Goal: Task Accomplishment & Management: Complete application form

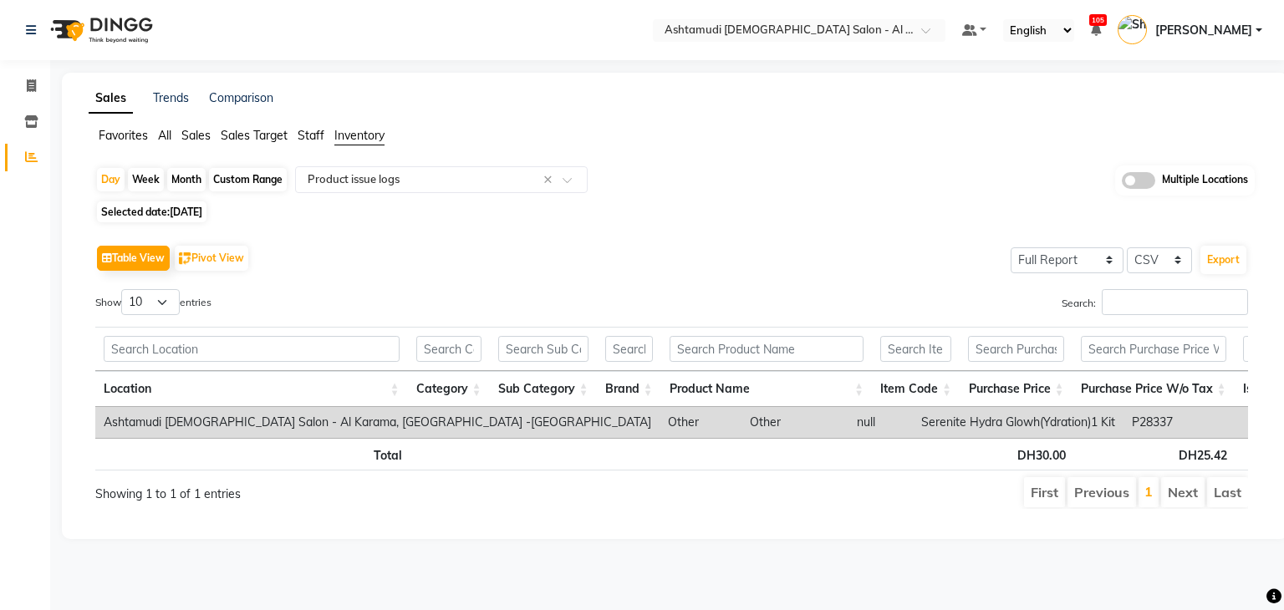
select select "full_report"
select select "csv"
click at [43, 122] on span at bounding box center [31, 122] width 29 height 19
select select
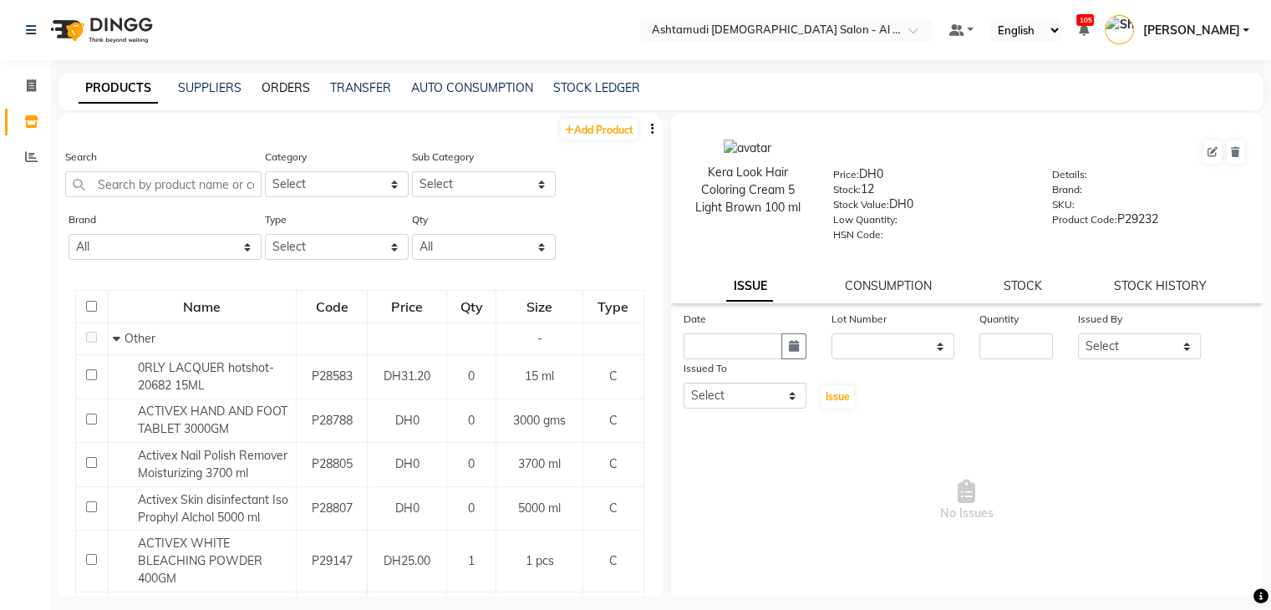
click at [295, 89] on link "ORDERS" at bounding box center [286, 87] width 48 height 15
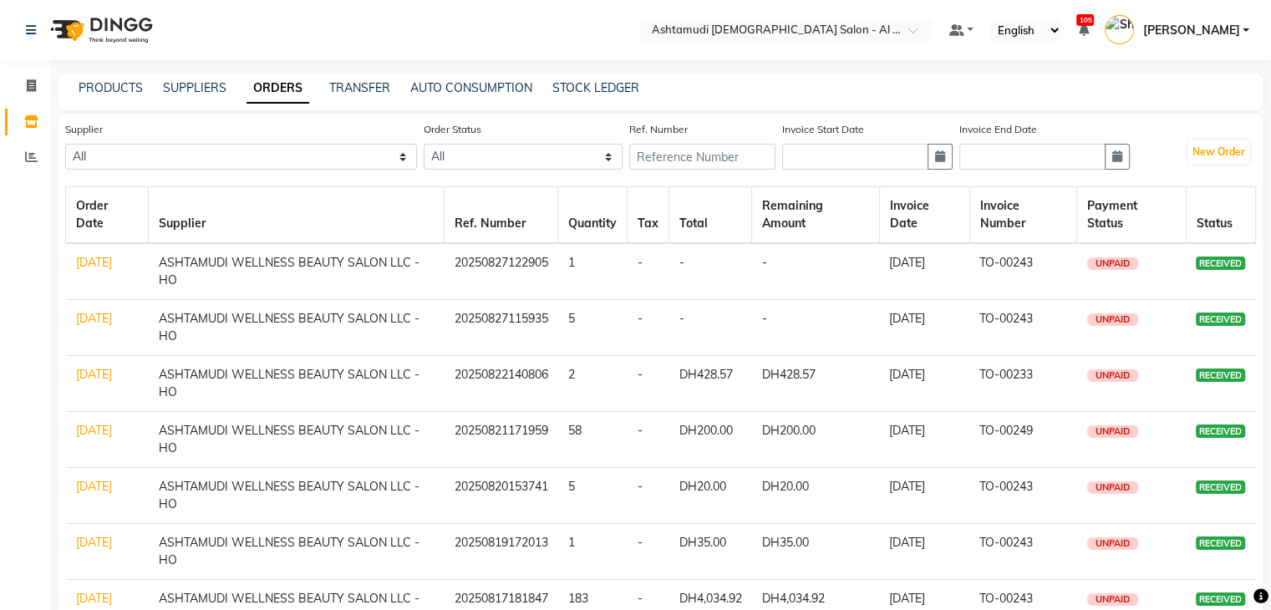
click at [94, 270] on link "27-08-2025" at bounding box center [94, 262] width 36 height 15
click at [1204, 153] on button "New Order" at bounding box center [1219, 151] width 61 height 23
select select "true"
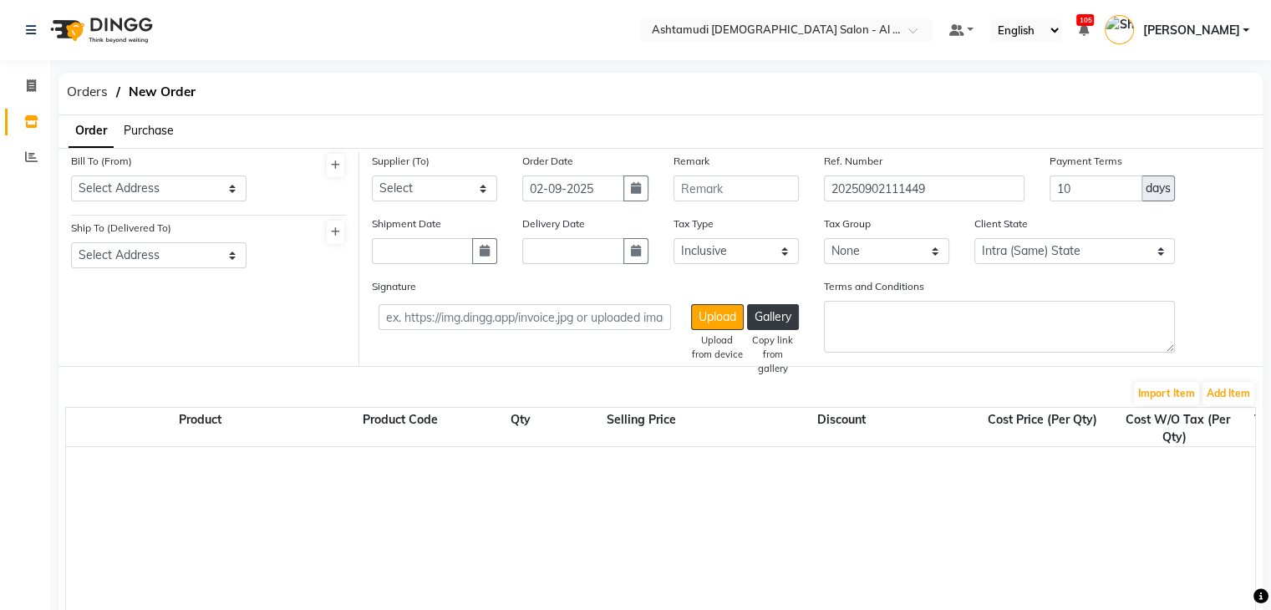
click at [157, 122] on li "Purchase" at bounding box center [149, 131] width 50 height 18
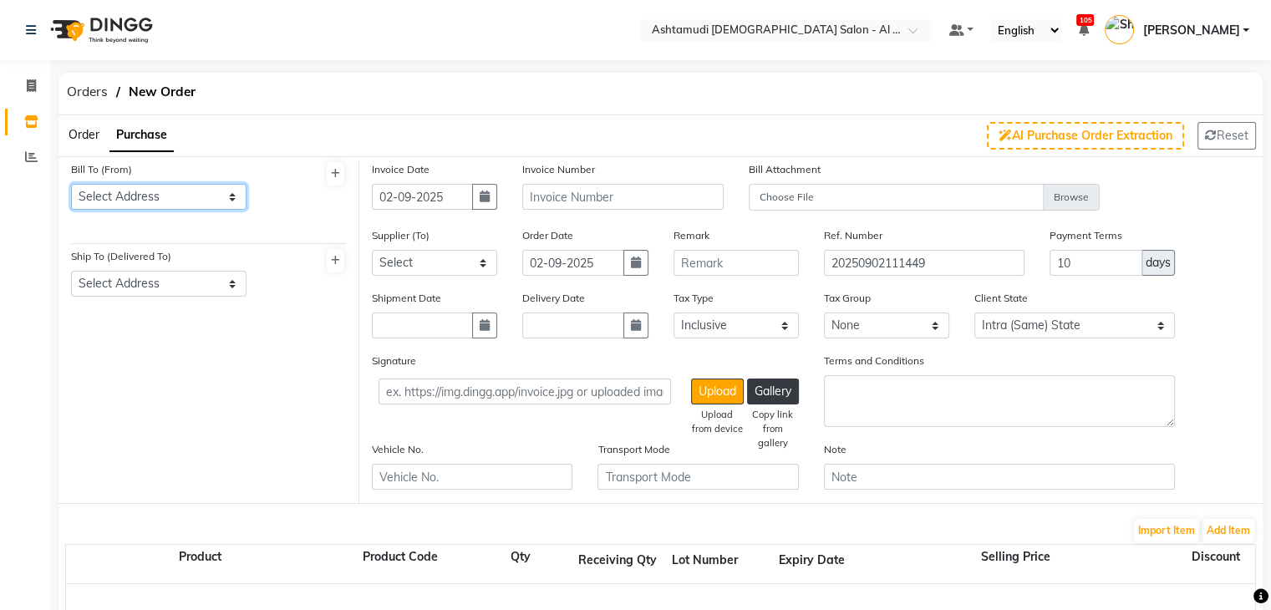
click at [166, 194] on select "Select Address ASHTAMUDI LADIES SALON Burjuman" at bounding box center [159, 197] width 176 height 26
select select "1045"
click at [71, 184] on select "Select Address ASHTAMUDI LADIES SALON Burjuman" at bounding box center [159, 197] width 176 height 26
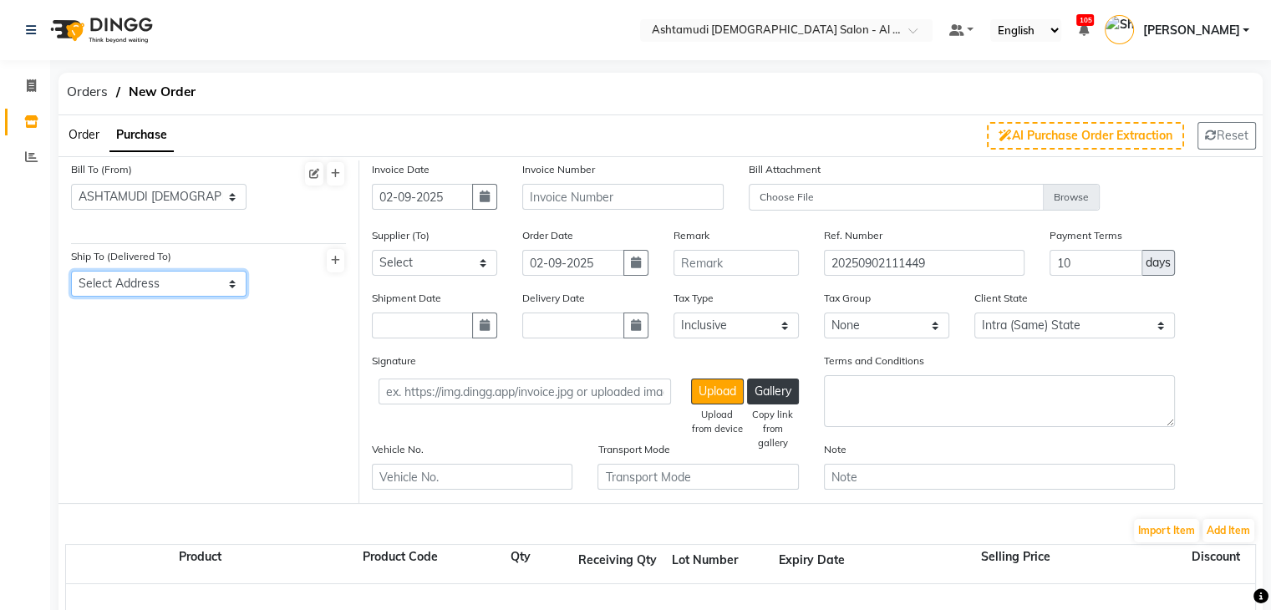
click at [178, 283] on select "Select Address ASHTAMUDI LADIES SALON BURJAMAN" at bounding box center [159, 284] width 176 height 26
select select "1046"
click at [71, 272] on select "Select Address ASHTAMUDI LADIES SALON BURJAMAN" at bounding box center [159, 284] width 176 height 26
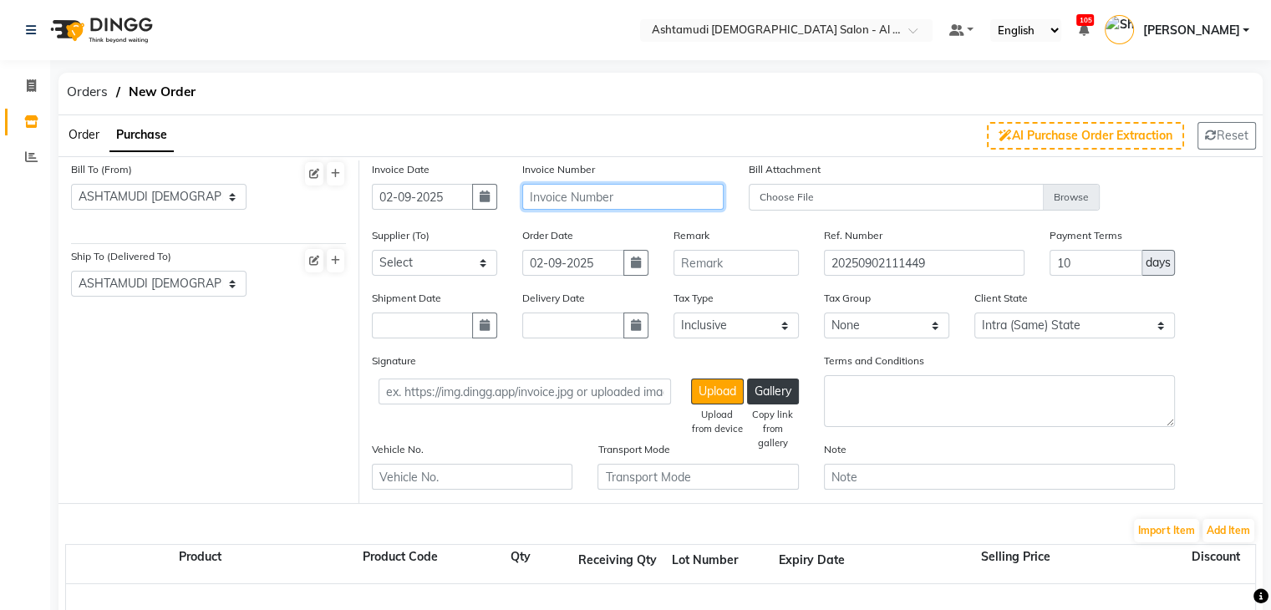
click at [576, 188] on input "text" at bounding box center [622, 197] width 201 height 26
paste input "TO-00255"
type input "TO-00255"
click at [445, 269] on select "Select ASHTAMUDI WELLNESS BEAUTY SALON LLC - HO" at bounding box center [434, 263] width 125 height 26
select select "5148"
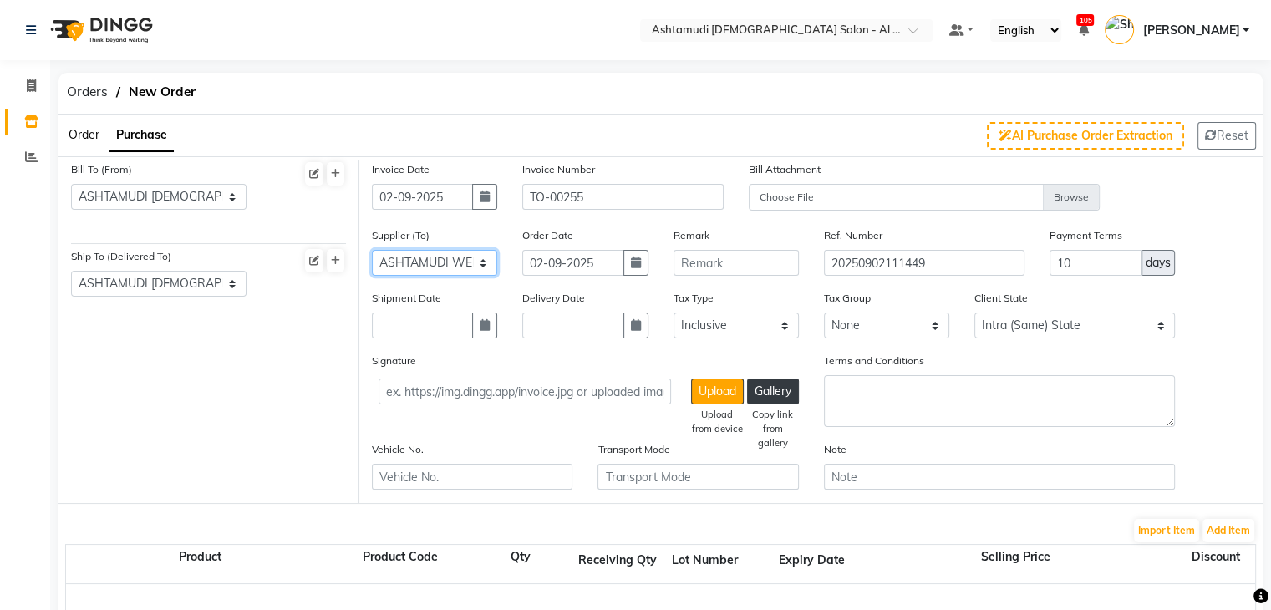
click at [372, 251] on select "Select ASHTAMUDI WELLNESS BEAUTY SALON LLC - HO" at bounding box center [434, 263] width 125 height 26
click at [491, 325] on button "button" at bounding box center [484, 326] width 25 height 26
select select "9"
select select "2025"
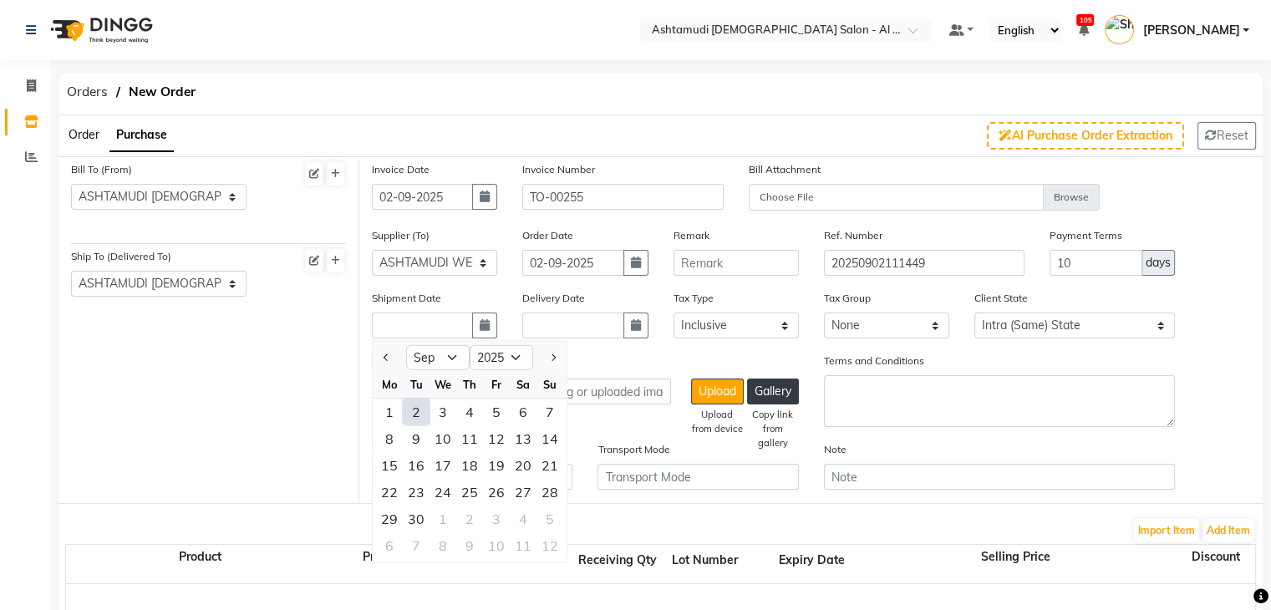
click at [420, 401] on div "2" at bounding box center [416, 412] width 27 height 27
type input "02-09-2025"
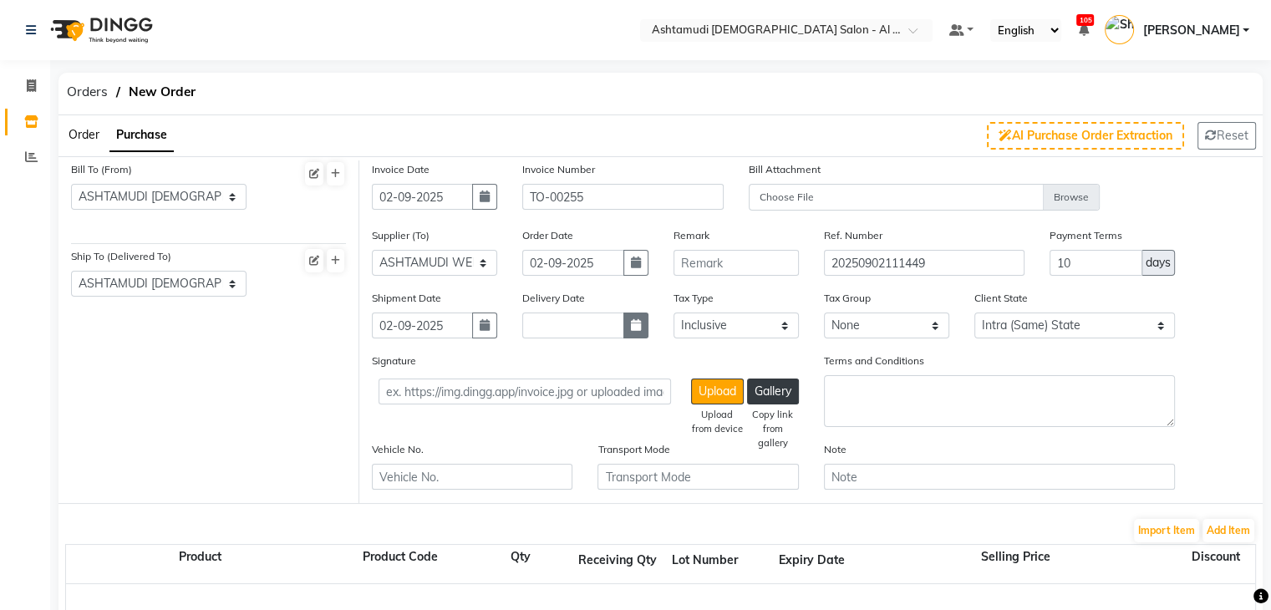
click at [642, 328] on button "button" at bounding box center [636, 326] width 25 height 26
select select "9"
select select "2025"
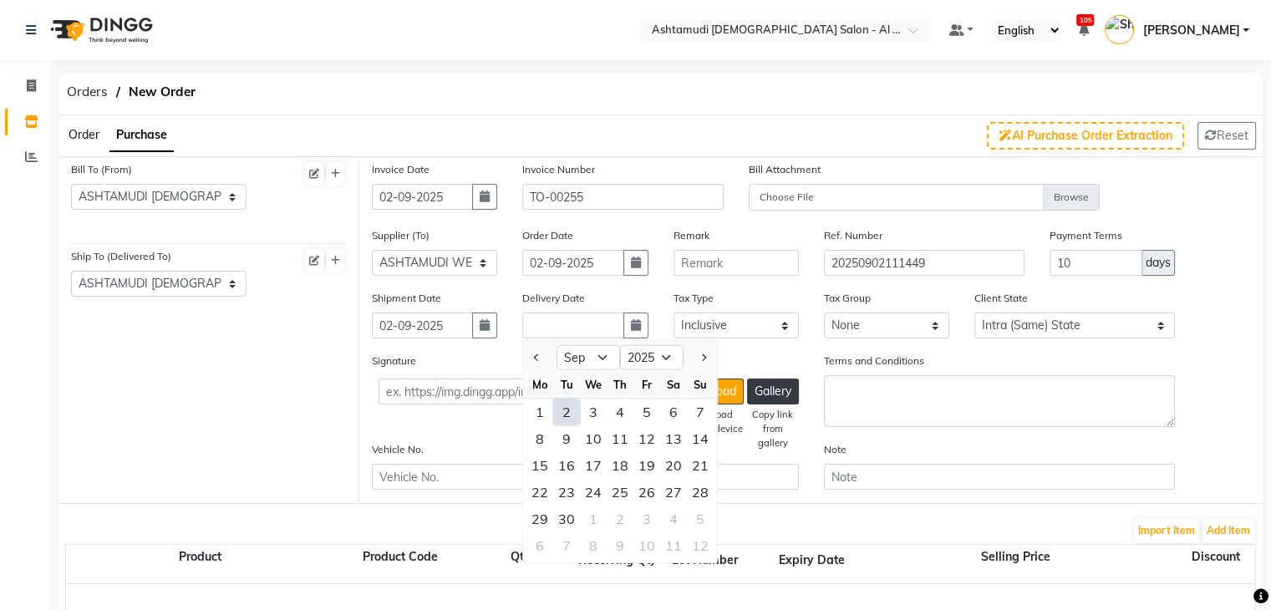
click at [573, 415] on div "2" at bounding box center [566, 412] width 27 height 27
type input "02-09-2025"
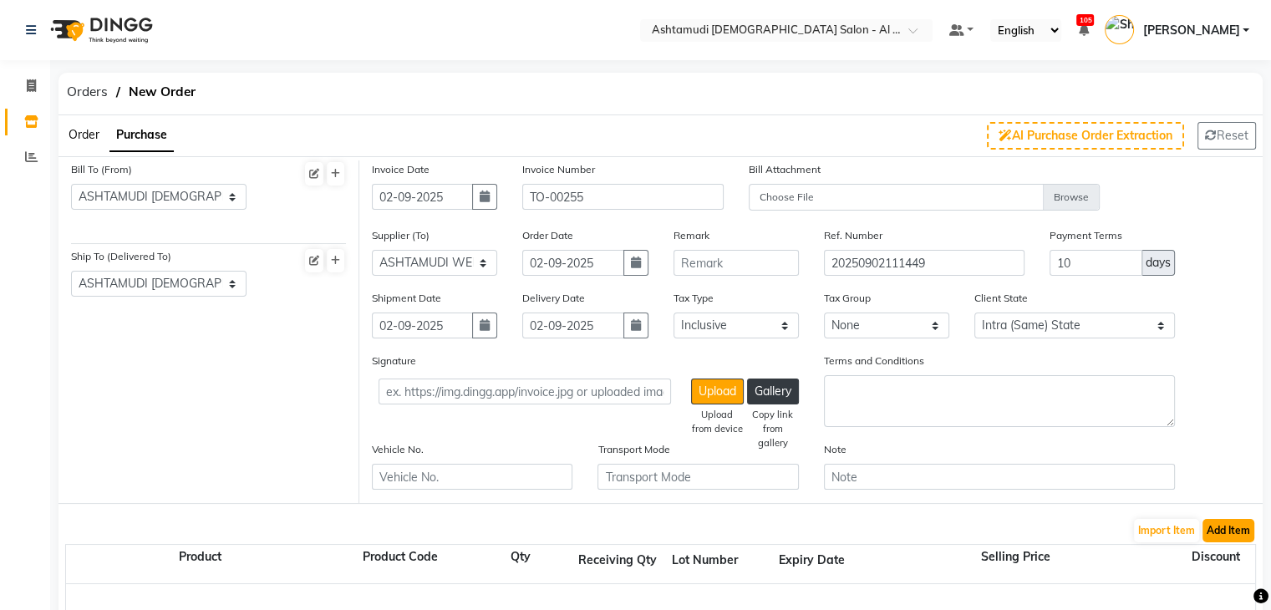
click at [1238, 533] on button "Add Item" at bounding box center [1229, 530] width 52 height 23
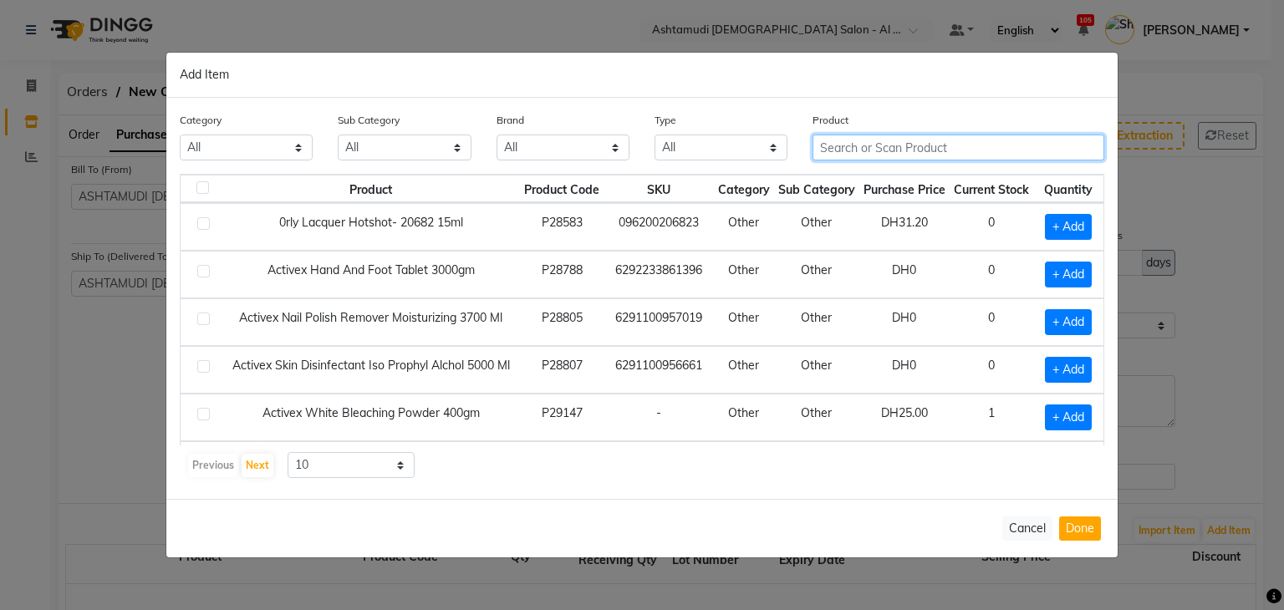
click at [831, 141] on input "text" at bounding box center [958, 148] width 292 height 26
paste input "[PERSON_NAME] - 000 SNOW ME A GOOD TIME 15 ML"
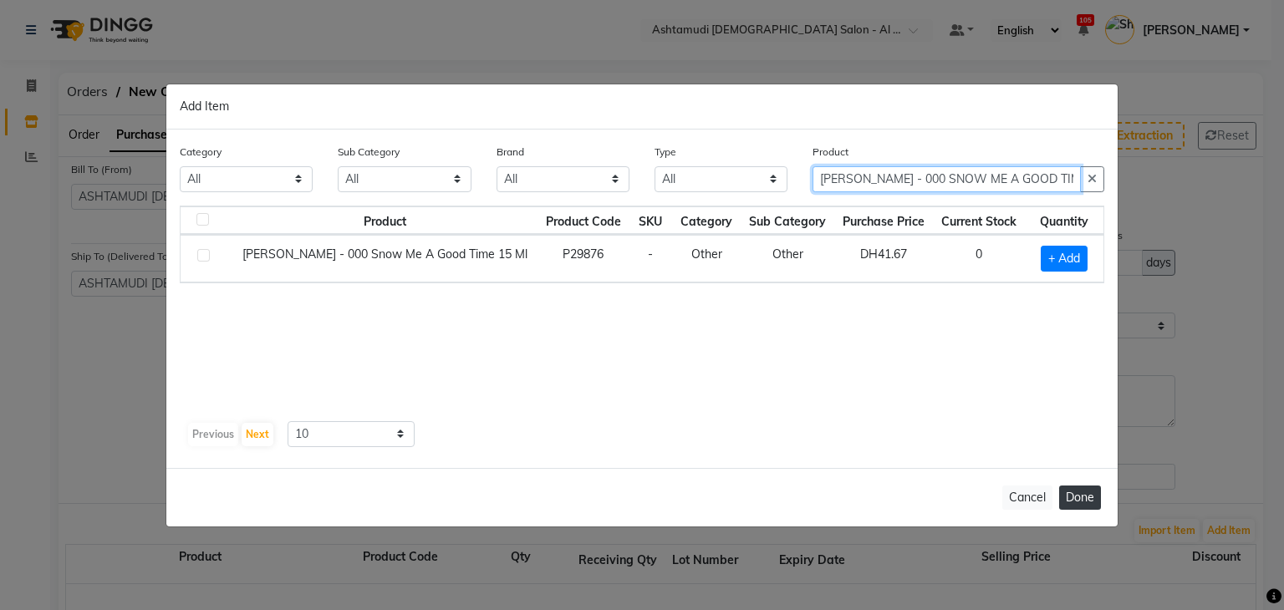
type input "[PERSON_NAME] - 000 SNOW ME A GOOD TIME 15 ML"
click at [1083, 497] on button "Done" at bounding box center [1080, 498] width 42 height 24
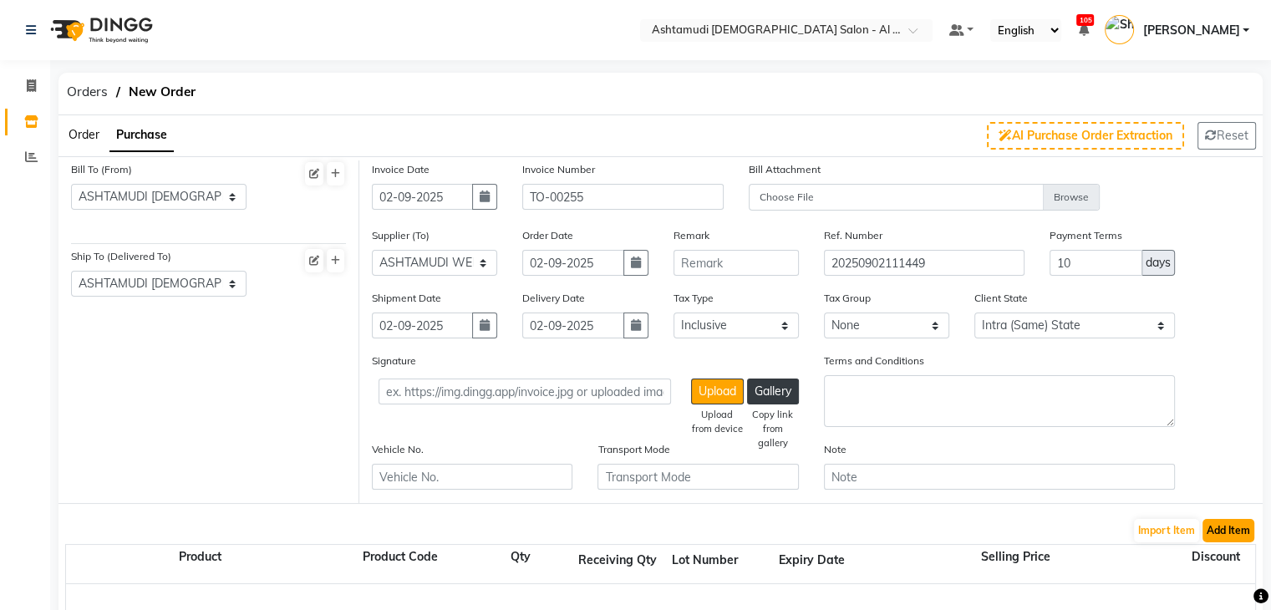
click at [1242, 538] on button "Add Item" at bounding box center [1229, 530] width 52 height 23
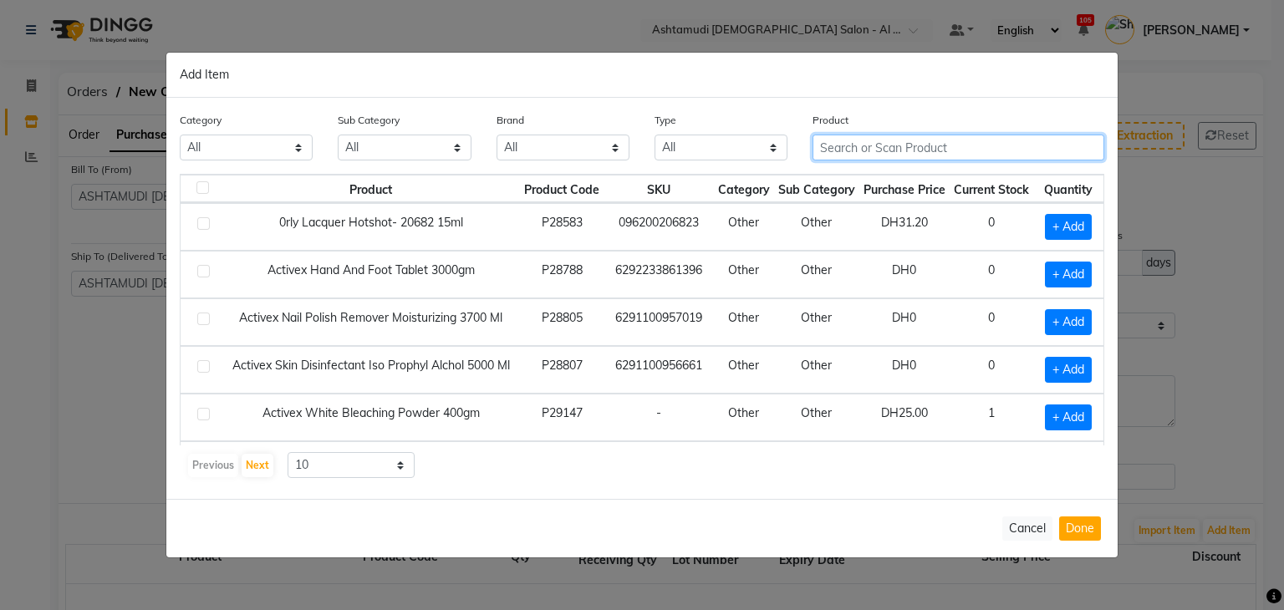
click at [868, 144] on input "text" at bounding box center [958, 148] width 292 height 26
paste input "[PERSON_NAME]-049 CLAY WITH ME 15 ML"
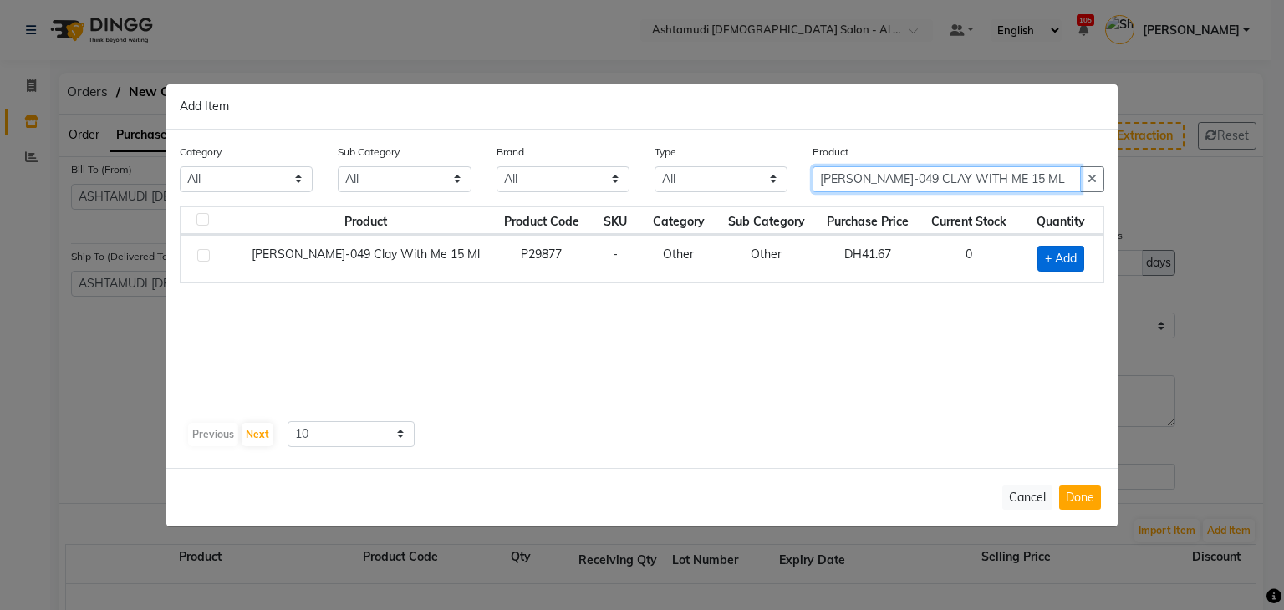
type input "[PERSON_NAME]-049 CLAY WITH ME 15 ML"
click at [1056, 263] on span "+ Add" at bounding box center [1060, 259] width 47 height 26
checkbox input "true"
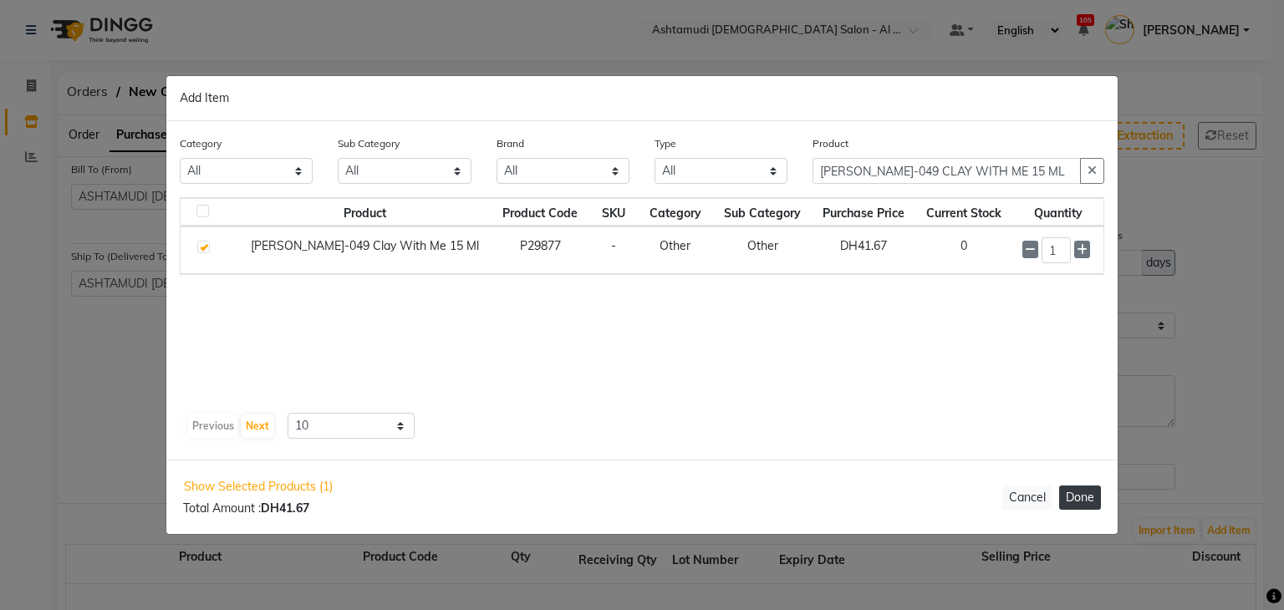
click at [1077, 506] on button "Done" at bounding box center [1080, 498] width 42 height 24
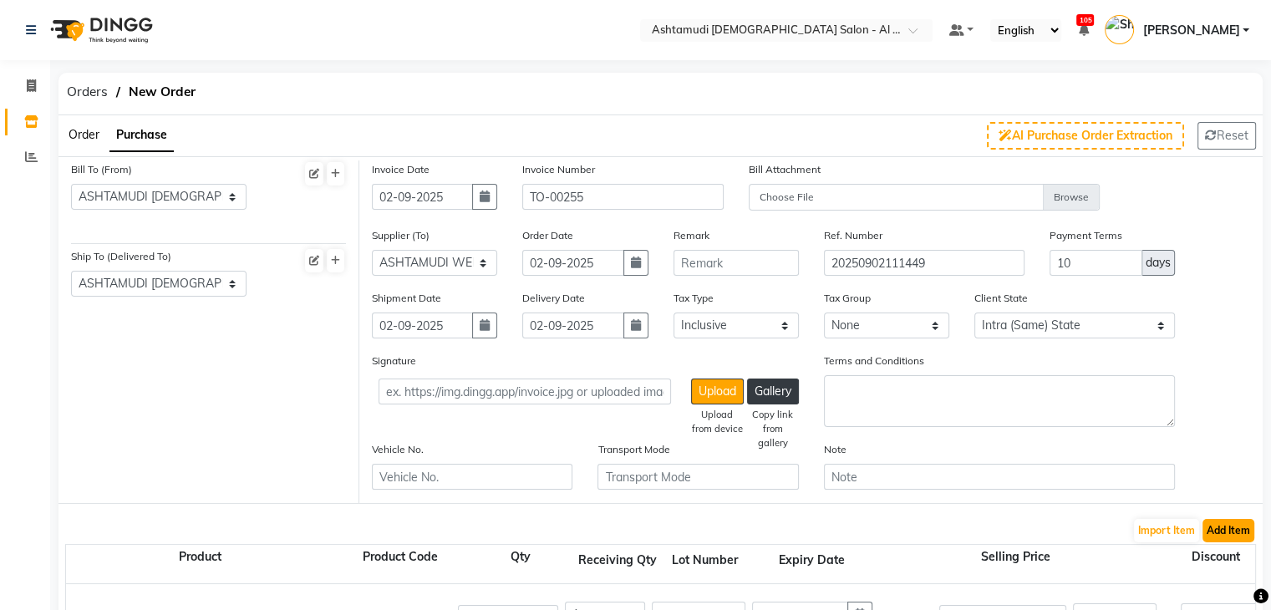
click at [1230, 542] on button "Add Item" at bounding box center [1229, 530] width 52 height 23
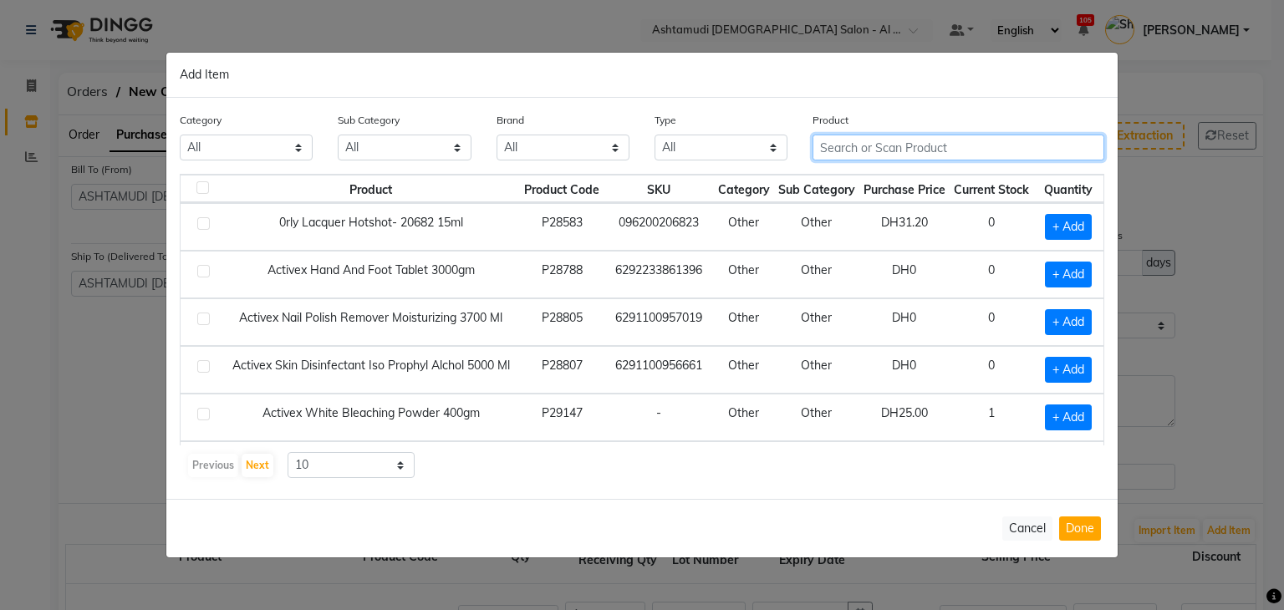
click at [847, 148] on input "text" at bounding box center [958, 148] width 292 height 26
paste input "[PERSON_NAME]-034 SO FAWN OF YOU 15 ML"
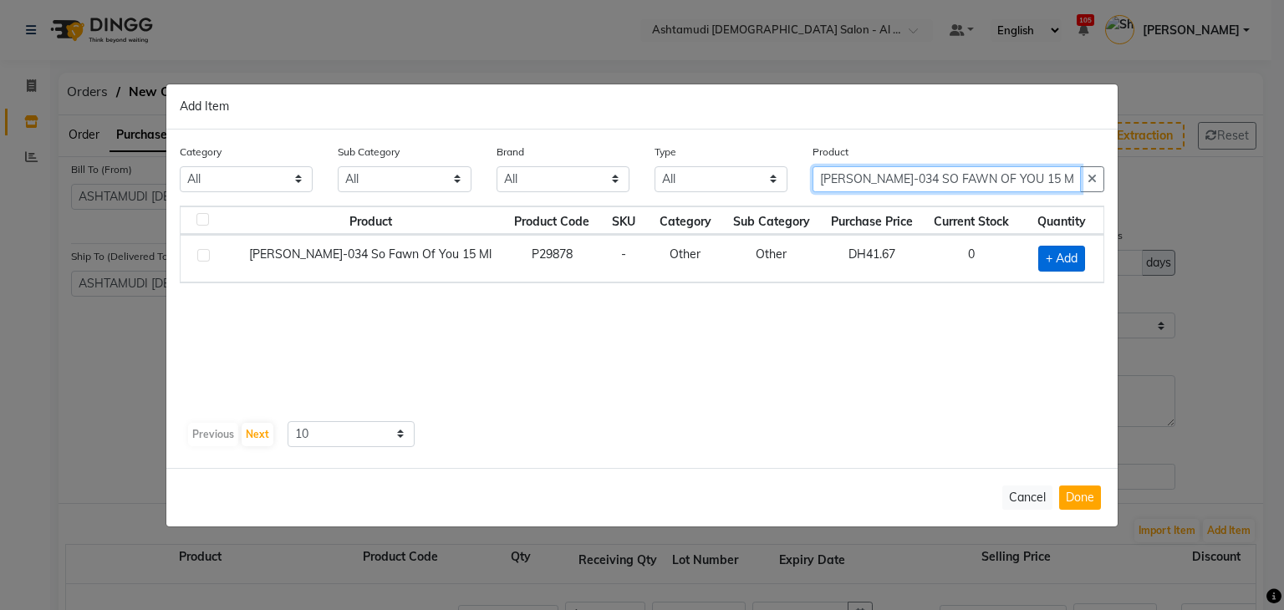
type input "[PERSON_NAME]-034 SO FAWN OF YOU 15 ML"
click at [1053, 250] on span "+ Add" at bounding box center [1061, 259] width 47 height 26
checkbox input "true"
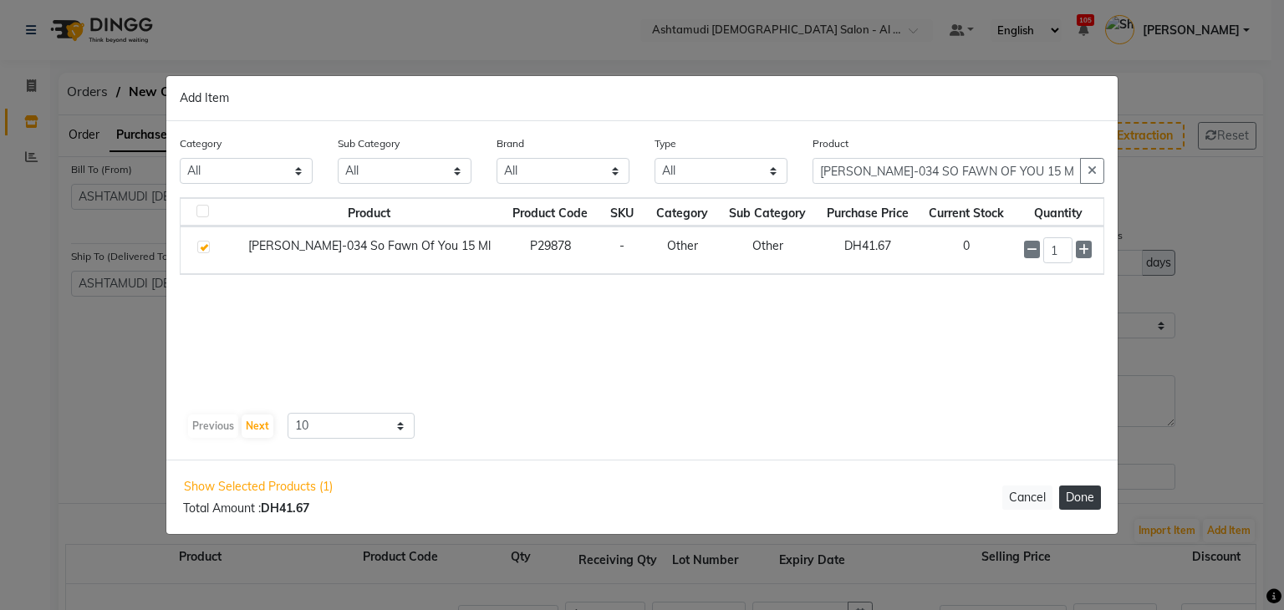
click at [1088, 504] on button "Done" at bounding box center [1080, 498] width 42 height 24
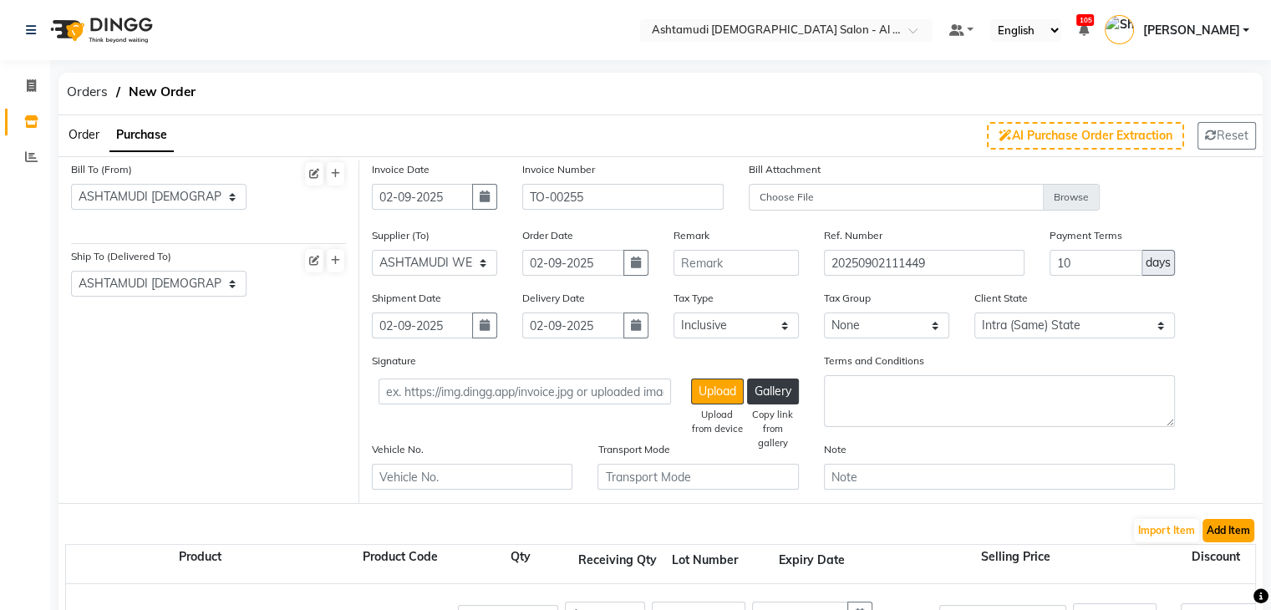
click at [1240, 530] on button "Add Item" at bounding box center [1229, 530] width 52 height 23
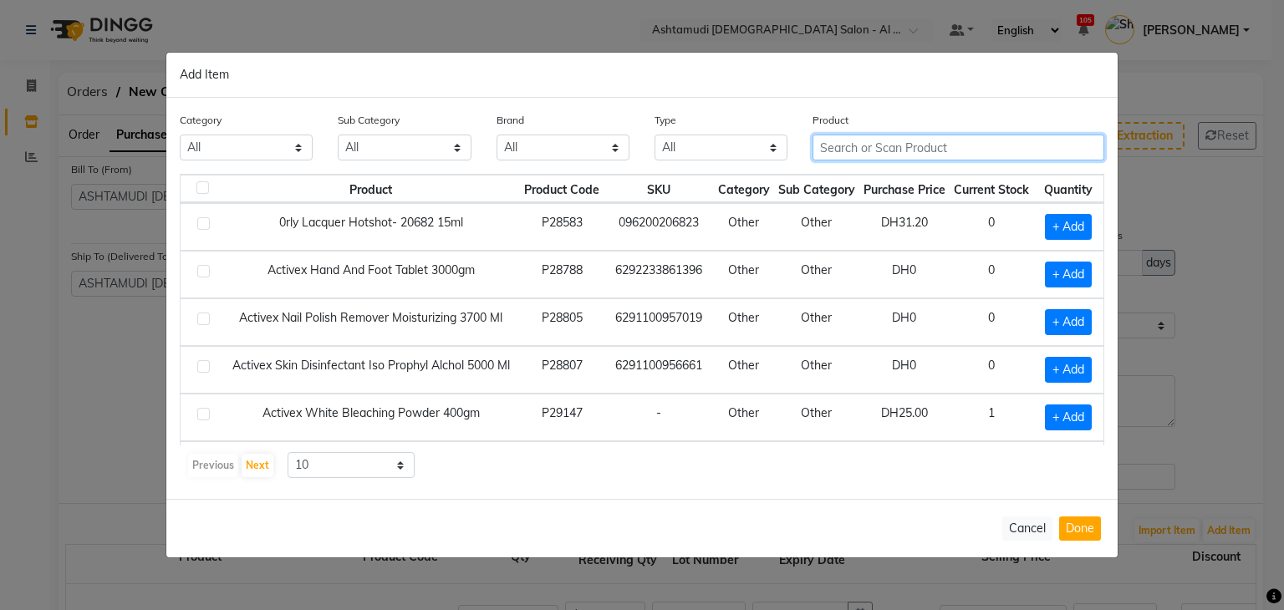
click at [895, 142] on input "text" at bounding box center [958, 148] width 292 height 26
paste input "[PERSON_NAME]- 225 TUTU CUTE 15 ML"
click at [908, 148] on input "[PERSON_NAME]- 225 TUTU CUTE 15 ML" at bounding box center [946, 148] width 268 height 26
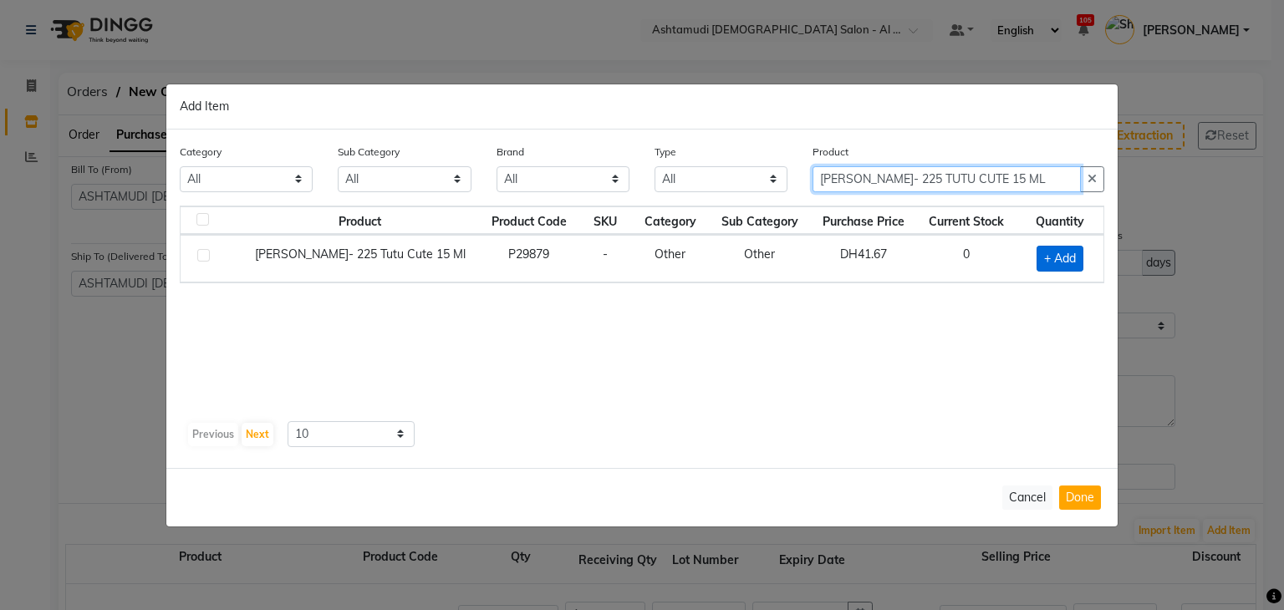
type input "[PERSON_NAME]- 225 TUTU CUTE 15 ML"
click at [1067, 249] on span "+ Add" at bounding box center [1059, 259] width 47 height 26
checkbox input "true"
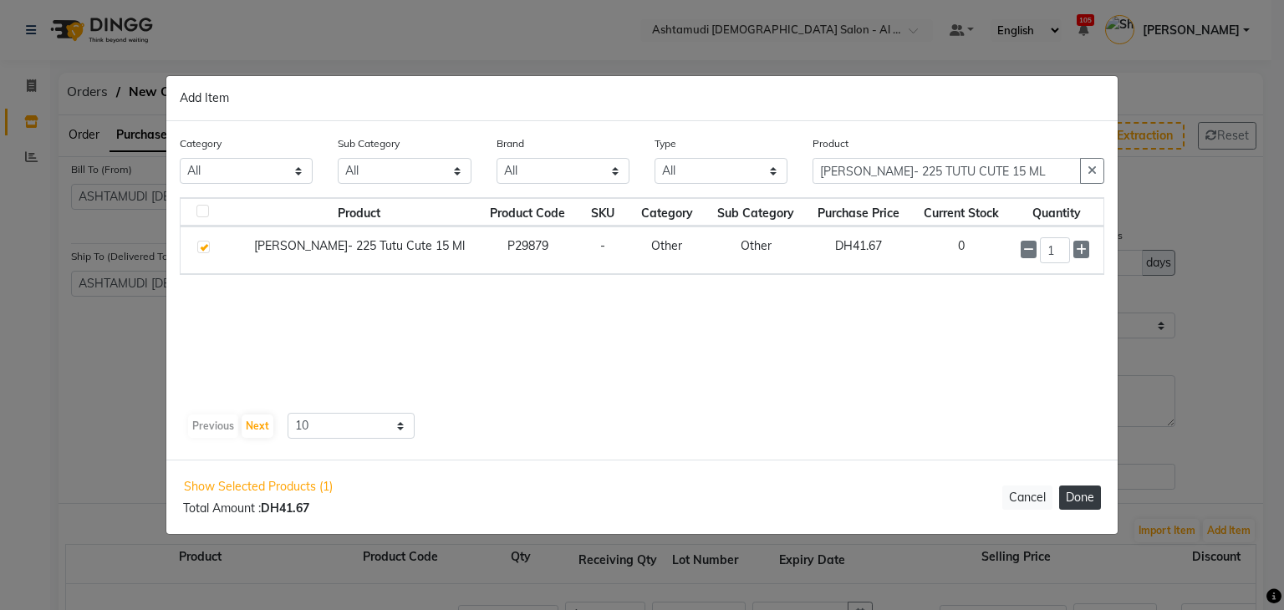
click at [1095, 501] on button "Done" at bounding box center [1080, 498] width 42 height 24
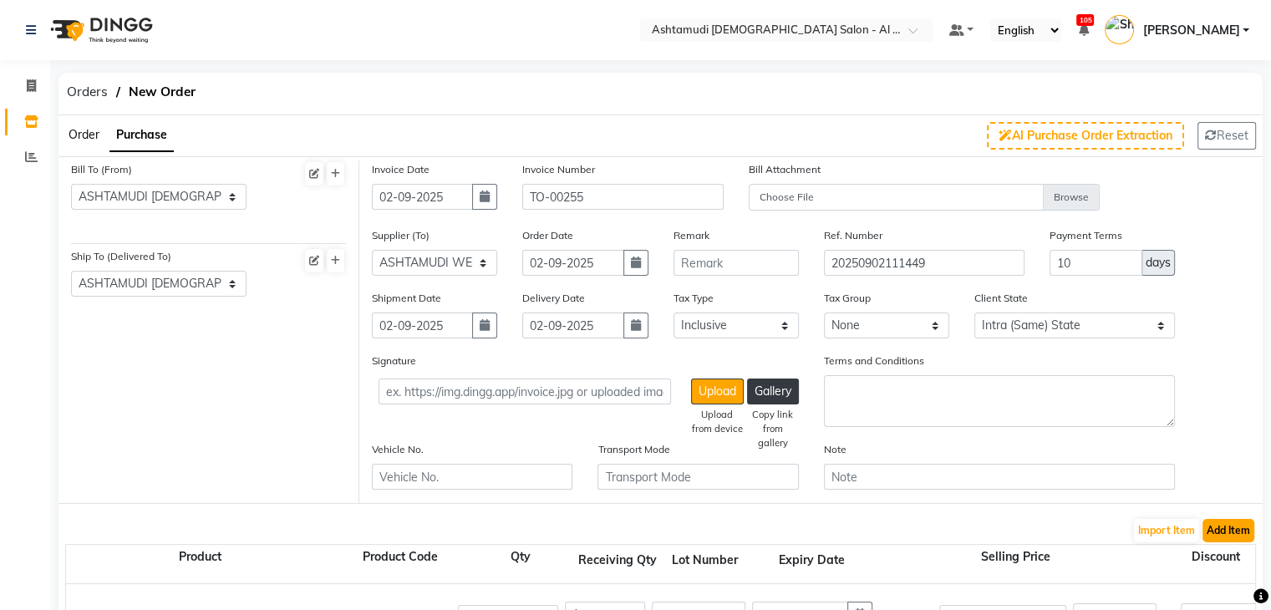
click at [1219, 529] on button "Add Item" at bounding box center [1229, 530] width 52 height 23
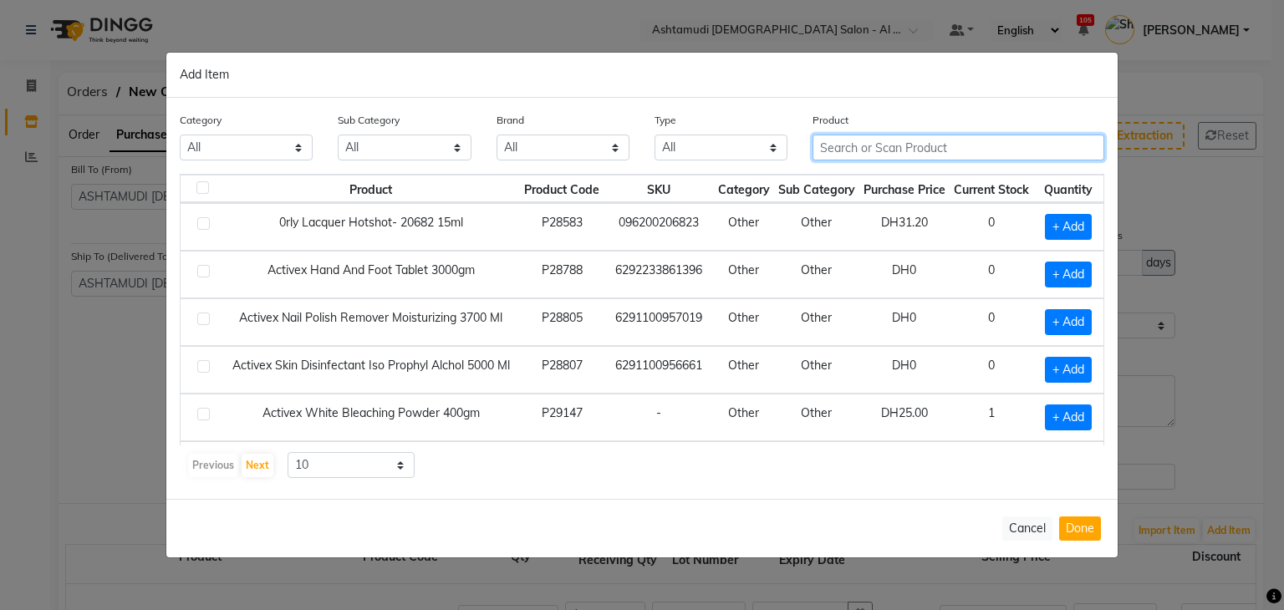
click at [845, 148] on input "text" at bounding box center [958, 148] width 292 height 26
paste input "[PERSON_NAME]- 225 TUTU CUTE 15 ML"
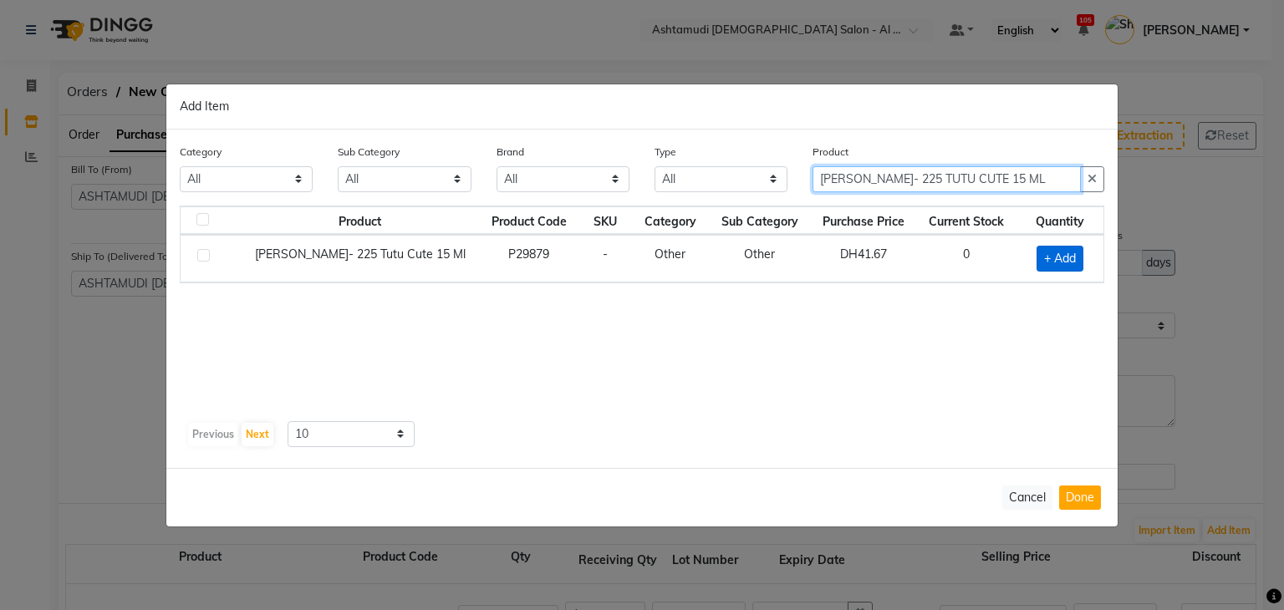
type input "[PERSON_NAME]- 225 TUTU CUTE 15 ML"
click at [1040, 247] on span "+ Add" at bounding box center [1059, 259] width 47 height 26
checkbox input "true"
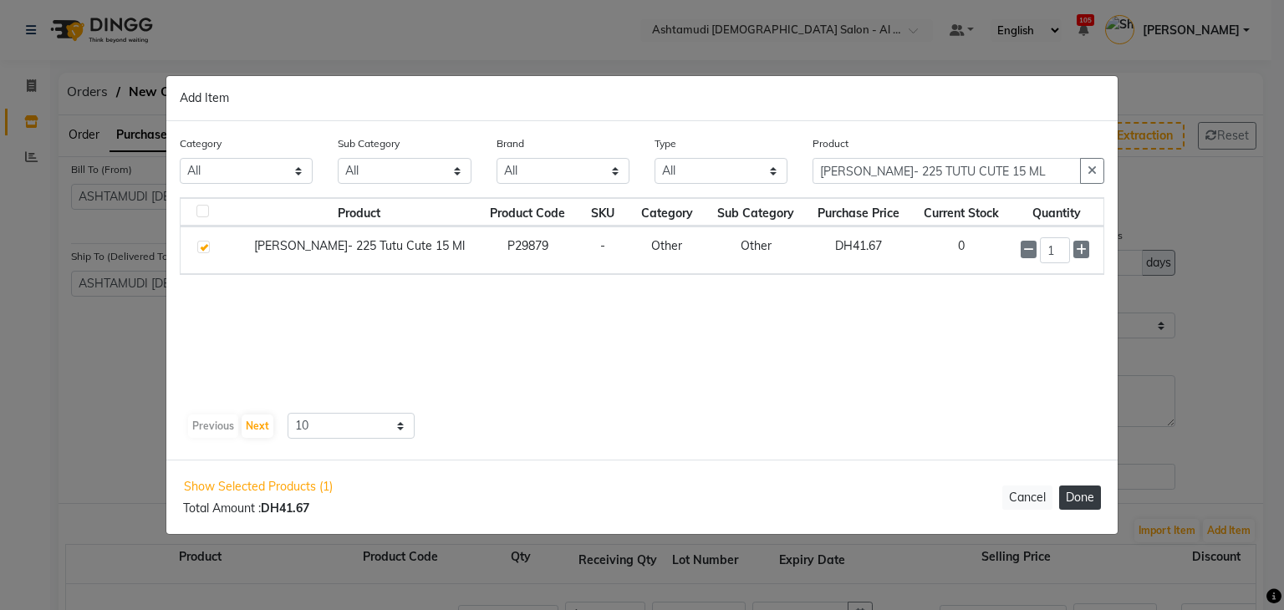
click at [1088, 495] on button "Done" at bounding box center [1080, 498] width 42 height 24
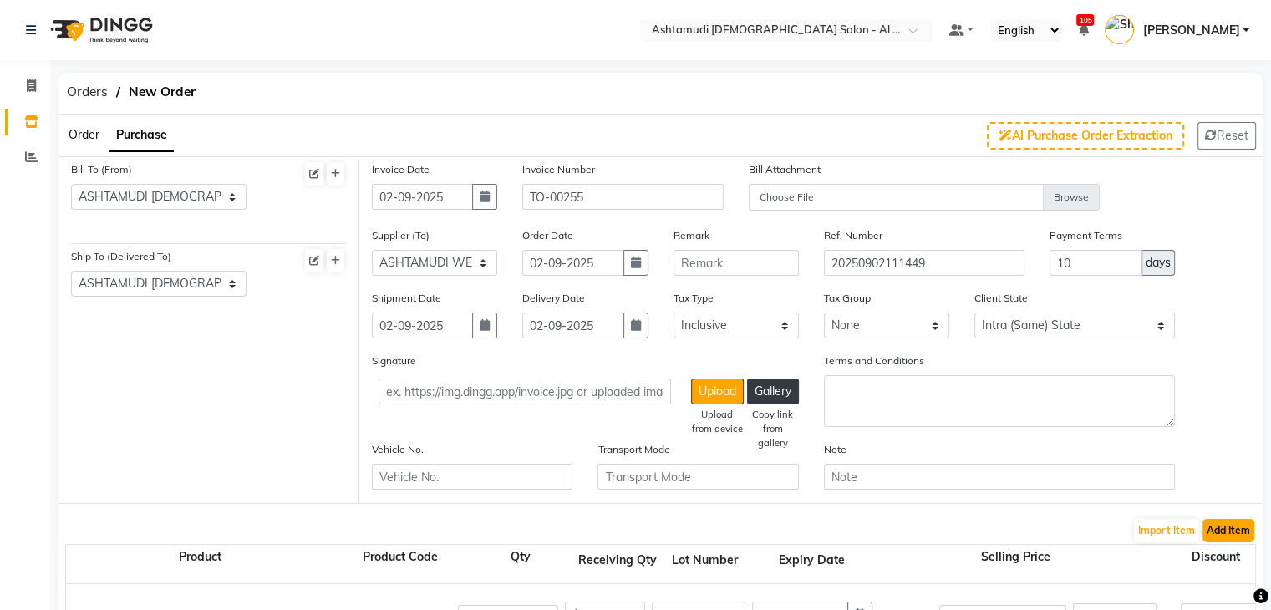
click at [1240, 538] on button "Add Item" at bounding box center [1229, 530] width 52 height 23
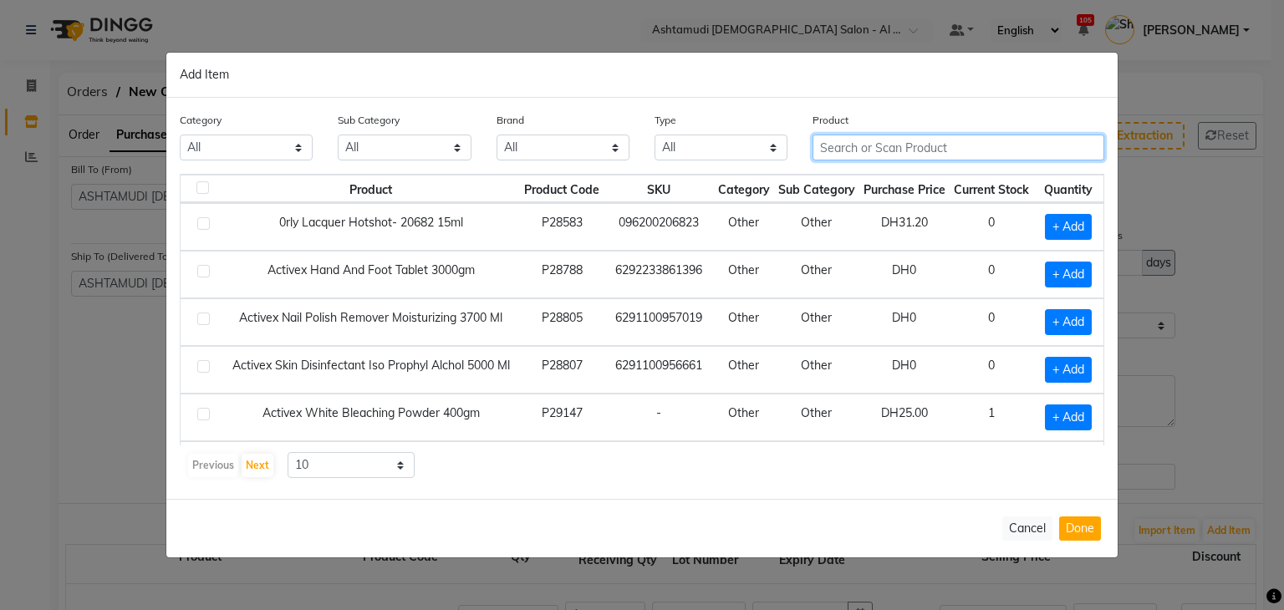
click at [865, 145] on input "text" at bounding box center [958, 148] width 292 height 26
paste input "[PERSON_NAME]-205 PINK POSITIVE 15 ML"
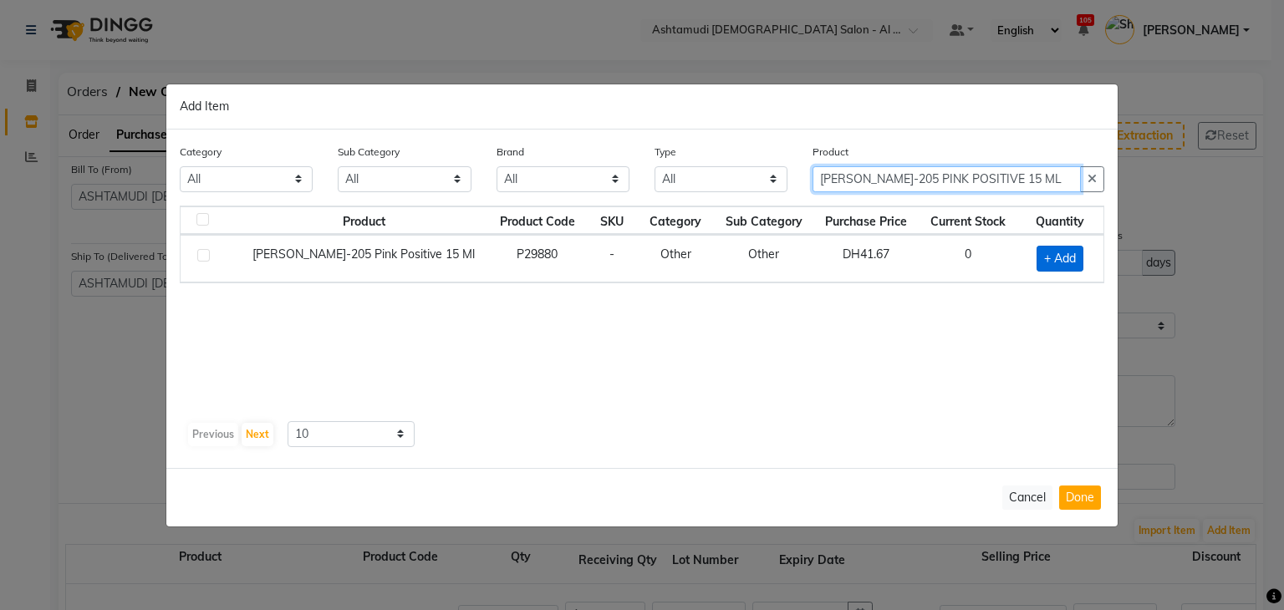
type input "[PERSON_NAME]-205 PINK POSITIVE 15 ML"
click at [1055, 265] on span "+ Add" at bounding box center [1059, 259] width 47 height 26
checkbox input "true"
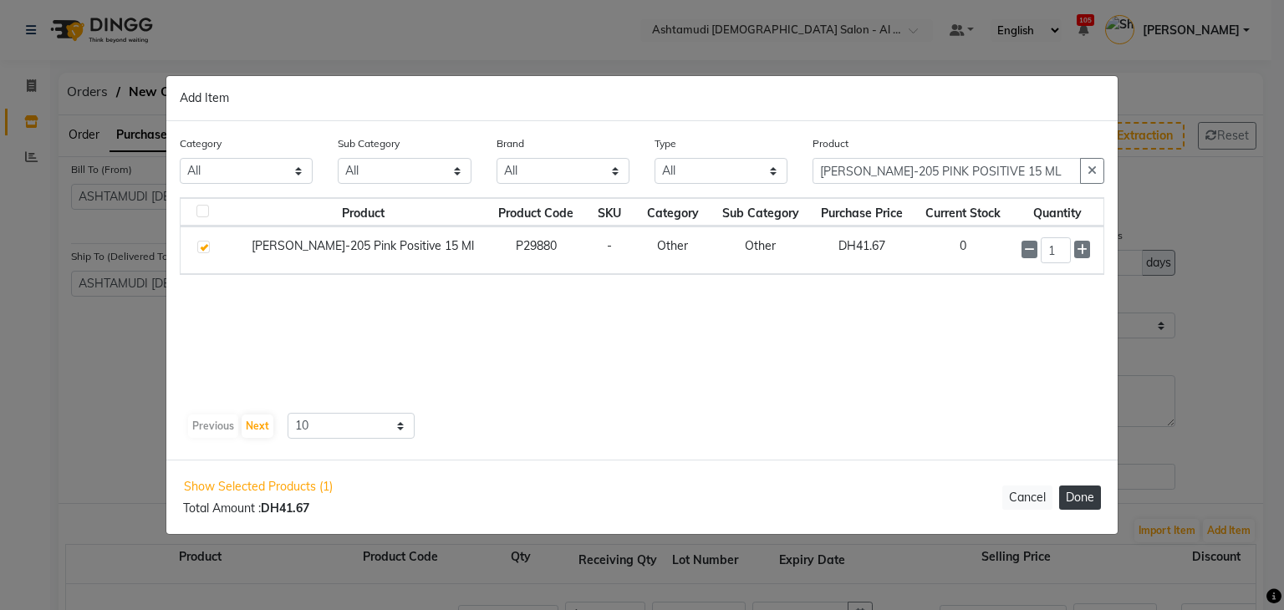
click at [1090, 494] on button "Done" at bounding box center [1080, 498] width 42 height 24
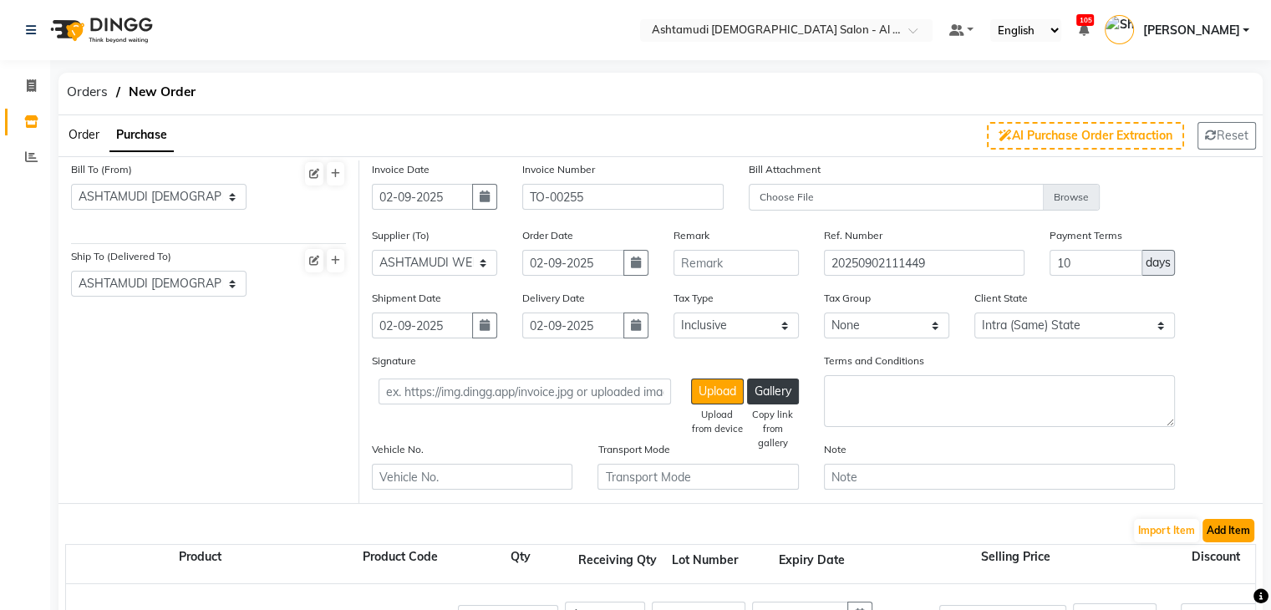
click at [1244, 534] on button "Add Item" at bounding box center [1229, 530] width 52 height 23
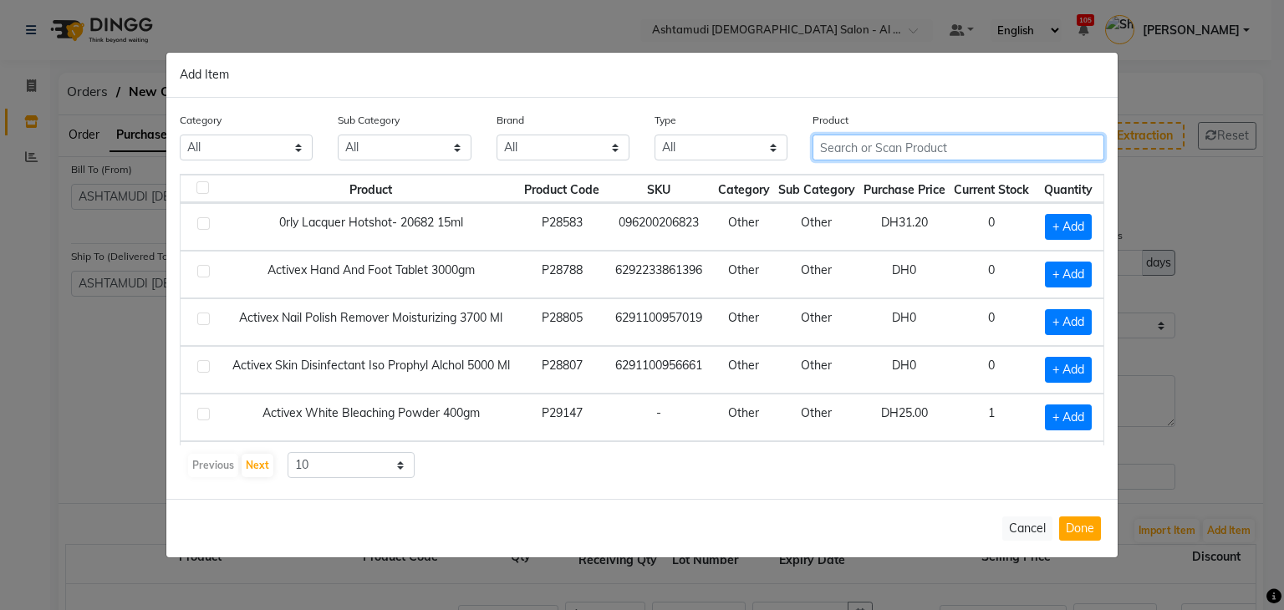
click at [894, 151] on input "text" at bounding box center [958, 148] width 292 height 26
paste input "[PERSON_NAME]-101 YOU RED MY THOUGHTS 15 ML"
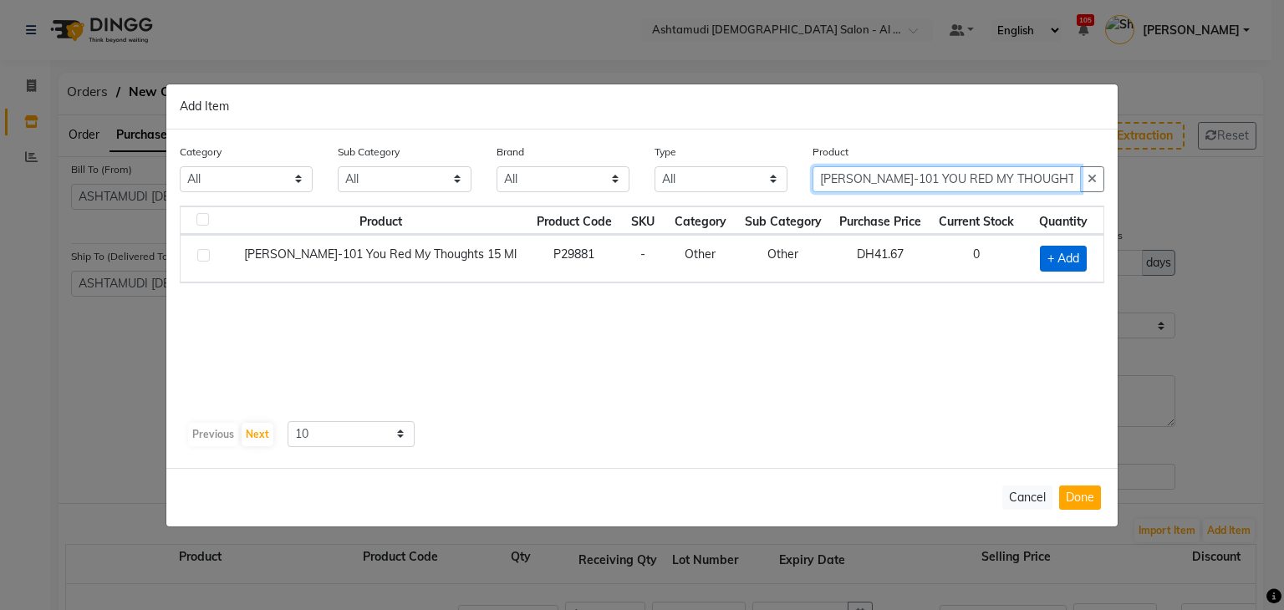
type input "[PERSON_NAME]-101 YOU RED MY THOUGHTS 15 ML"
click at [1047, 254] on span "+ Add" at bounding box center [1063, 259] width 47 height 26
checkbox input "true"
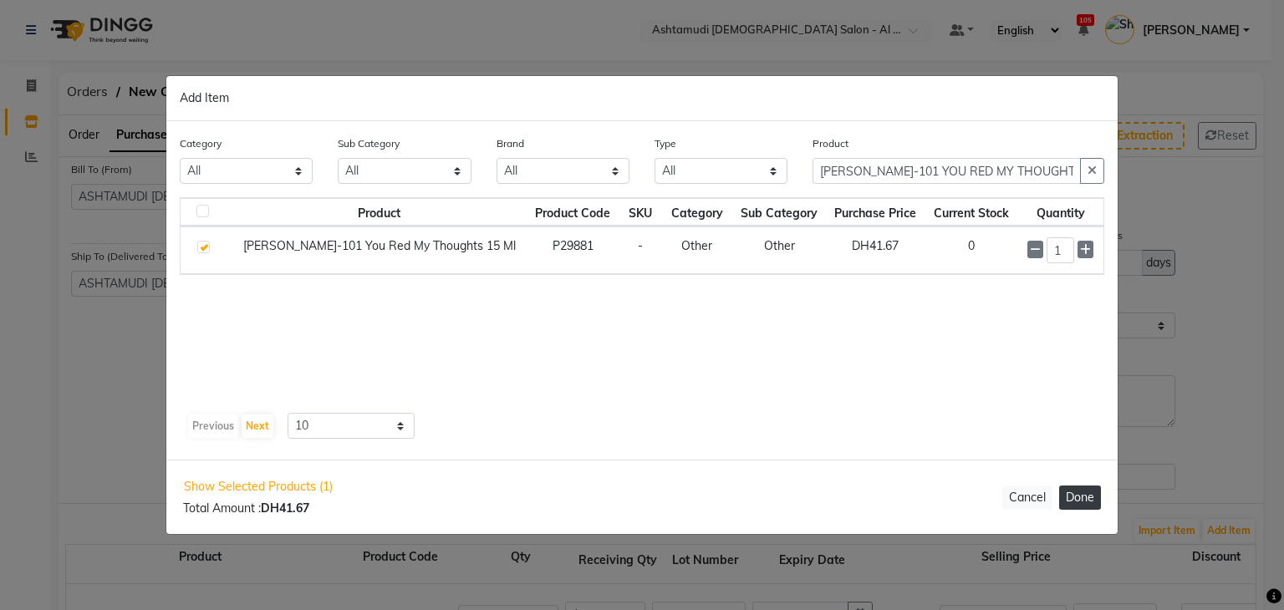
click at [1078, 491] on button "Done" at bounding box center [1080, 498] width 42 height 24
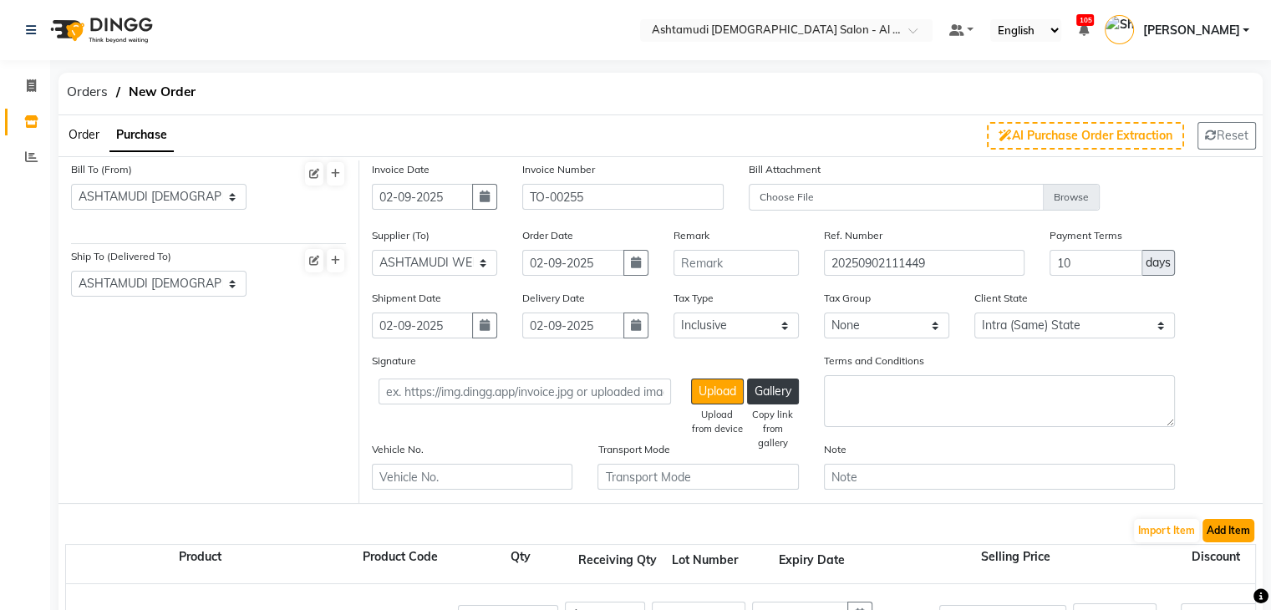
click at [1234, 537] on button "Add Item" at bounding box center [1229, 530] width 52 height 23
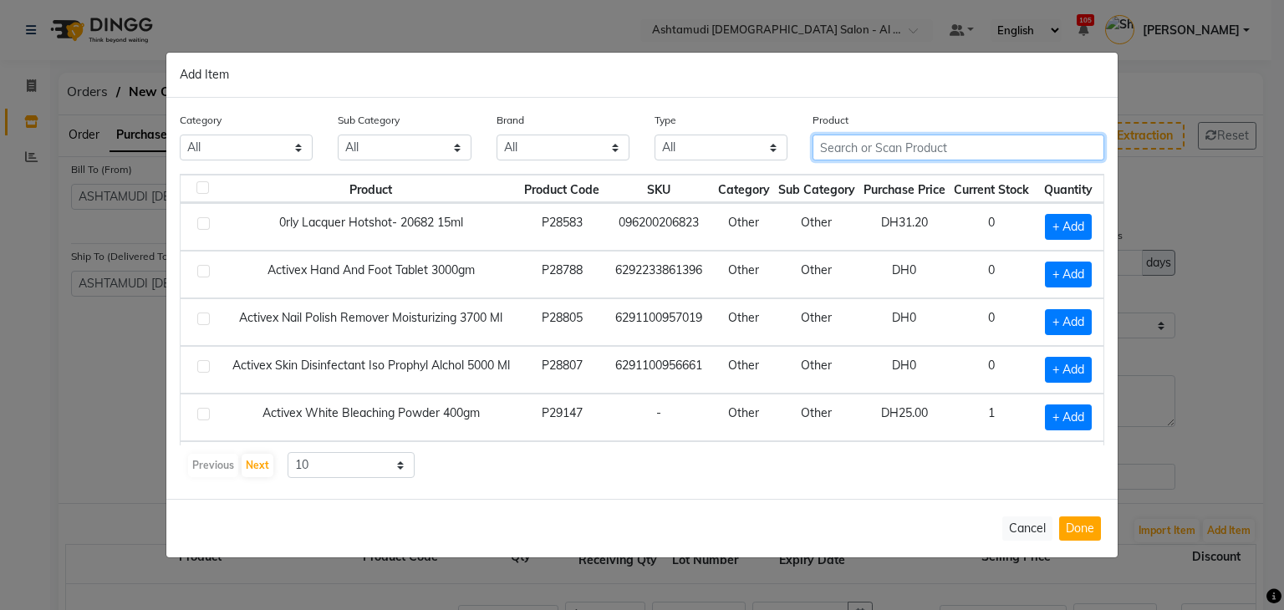
click at [869, 144] on input "text" at bounding box center [958, 148] width 292 height 26
paste input "[PERSON_NAME]-302 I LAVA YOU 15 ML"
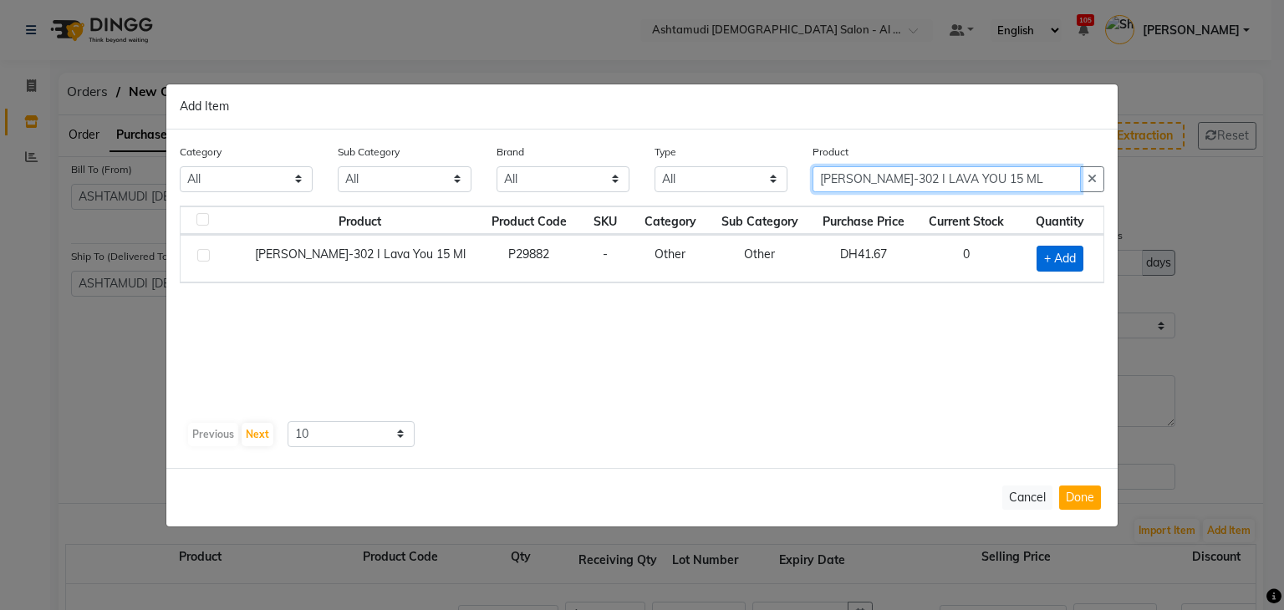
type input "[PERSON_NAME]-302 I LAVA YOU 15 ML"
click at [1040, 258] on span "+ Add" at bounding box center [1059, 259] width 47 height 26
checkbox input "true"
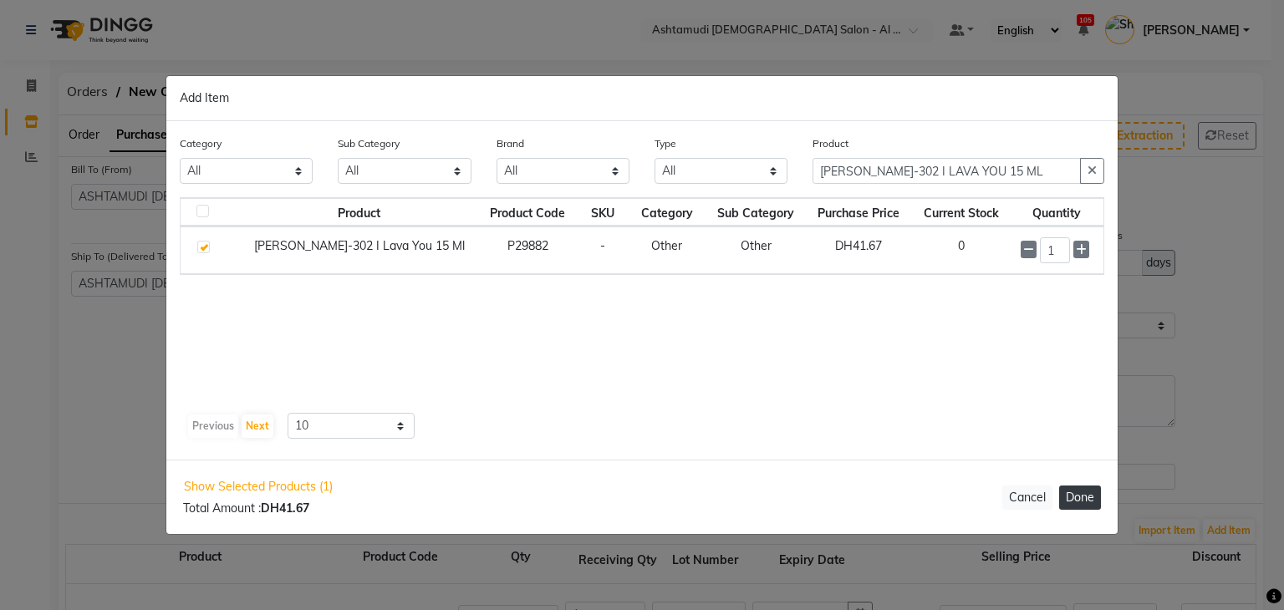
click at [1085, 500] on button "Done" at bounding box center [1080, 498] width 42 height 24
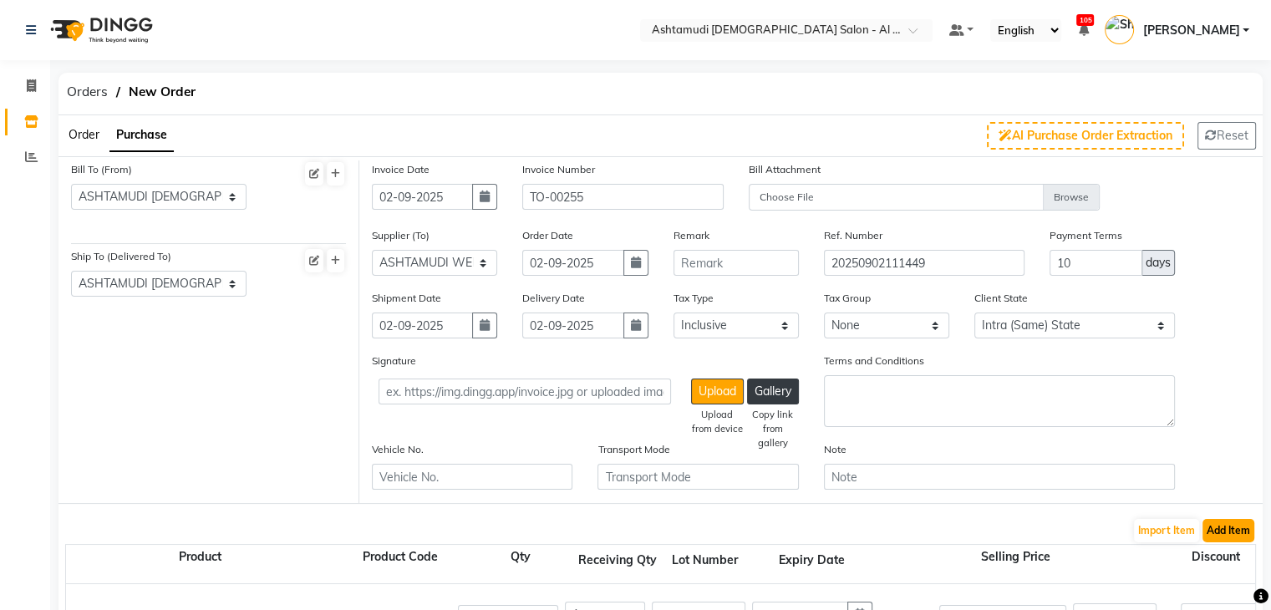
click at [1227, 528] on button "Add Item" at bounding box center [1229, 530] width 52 height 23
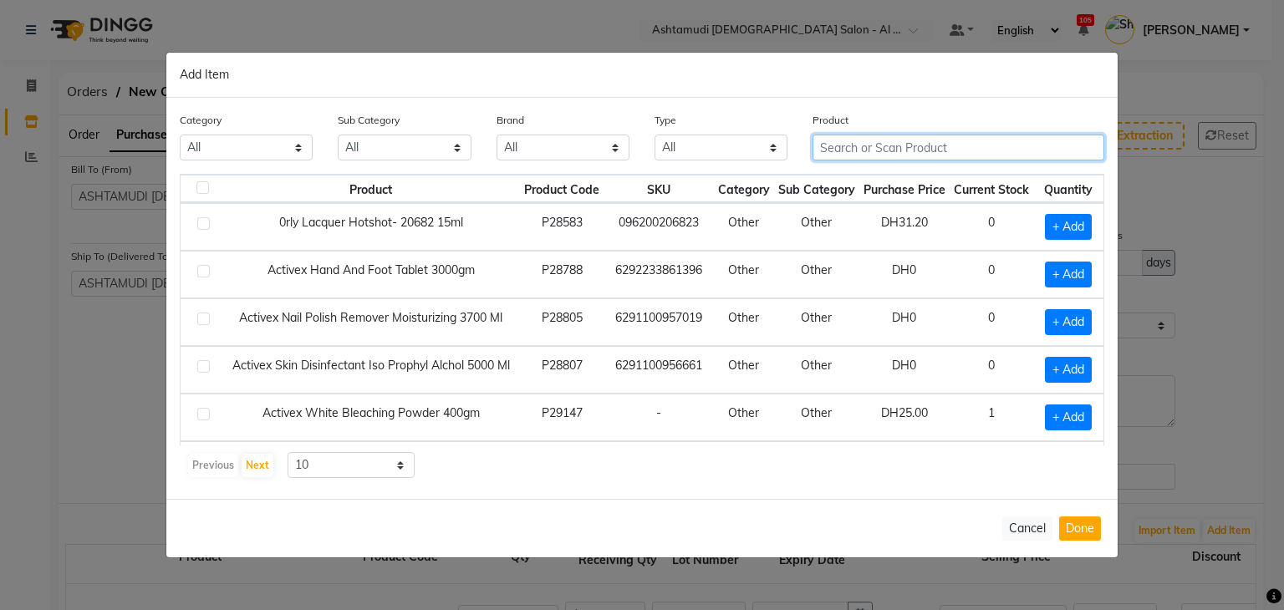
click at [871, 151] on input "text" at bounding box center [958, 148] width 292 height 26
paste input "[PERSON_NAME]- 604 TEAL ME MORE 15 ML"
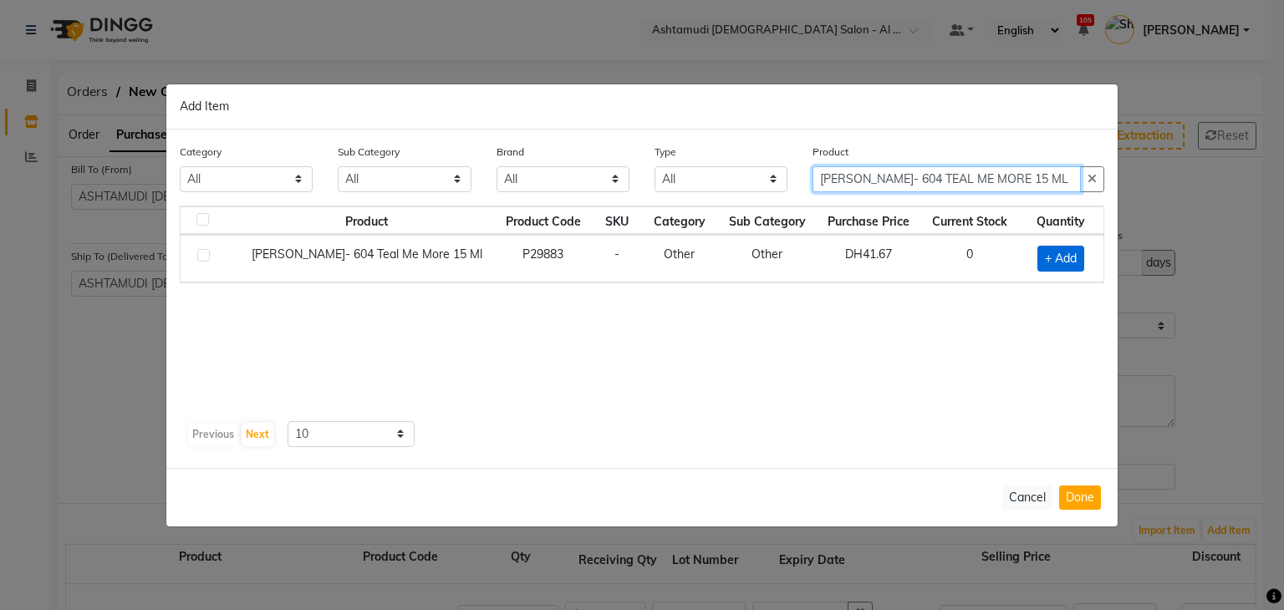
type input "[PERSON_NAME]- 604 TEAL ME MORE 15 ML"
click at [1057, 260] on span "+ Add" at bounding box center [1060, 259] width 47 height 26
checkbox input "true"
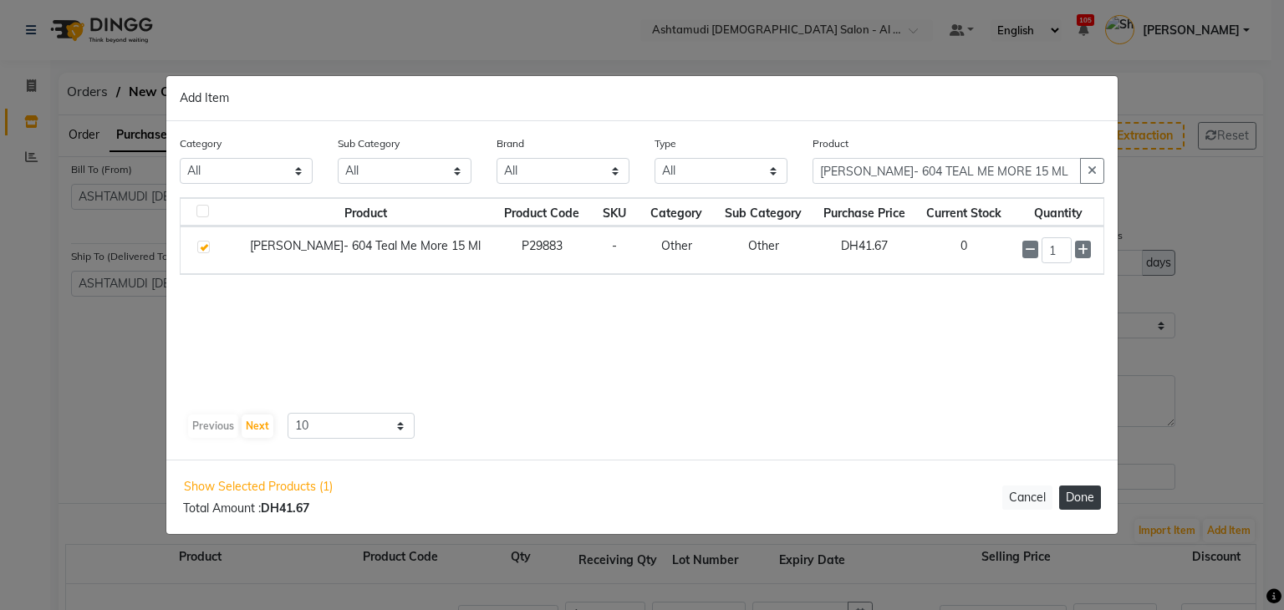
click at [1082, 498] on button "Done" at bounding box center [1080, 498] width 42 height 24
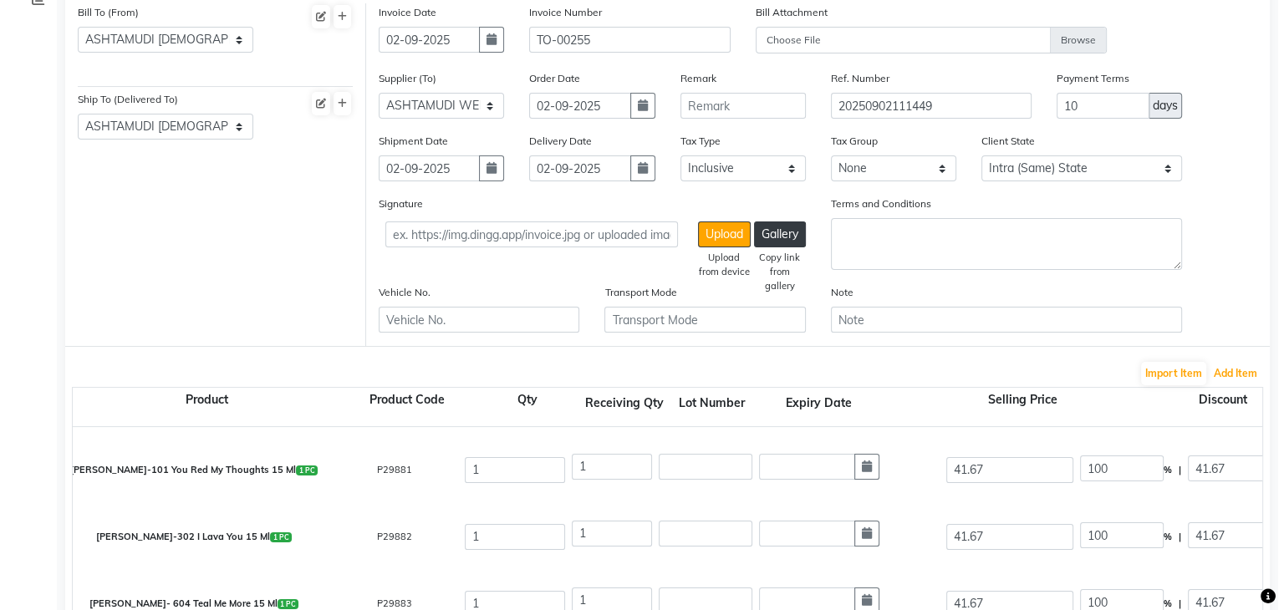
scroll to position [150, 0]
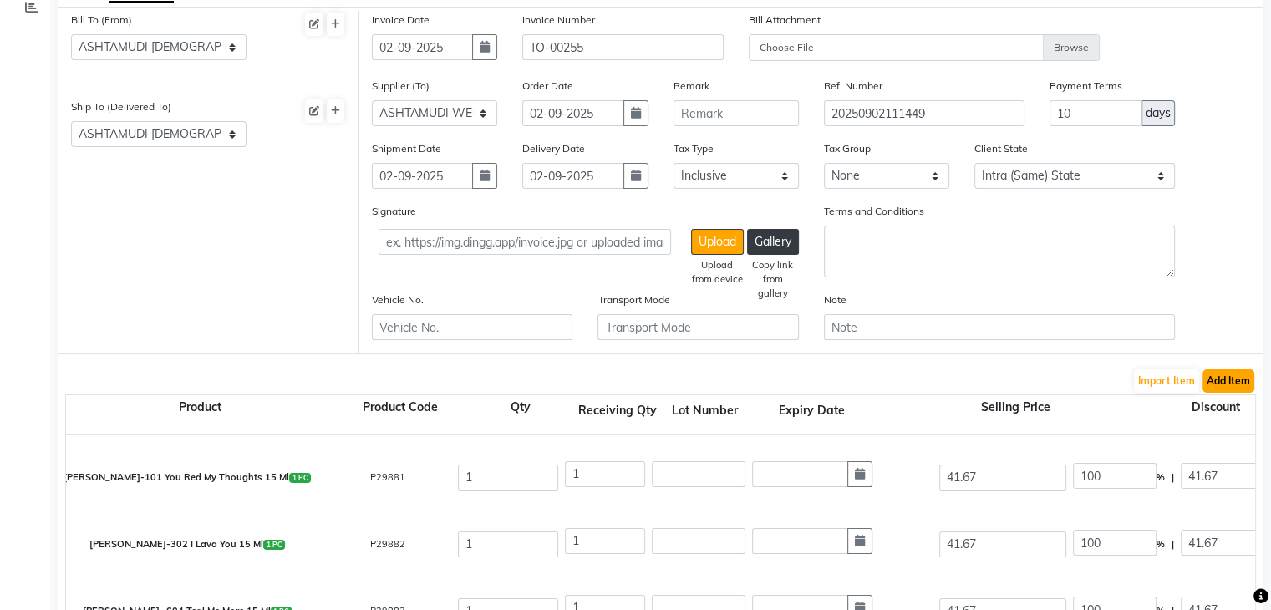
click at [1220, 378] on button "Add Item" at bounding box center [1229, 380] width 52 height 23
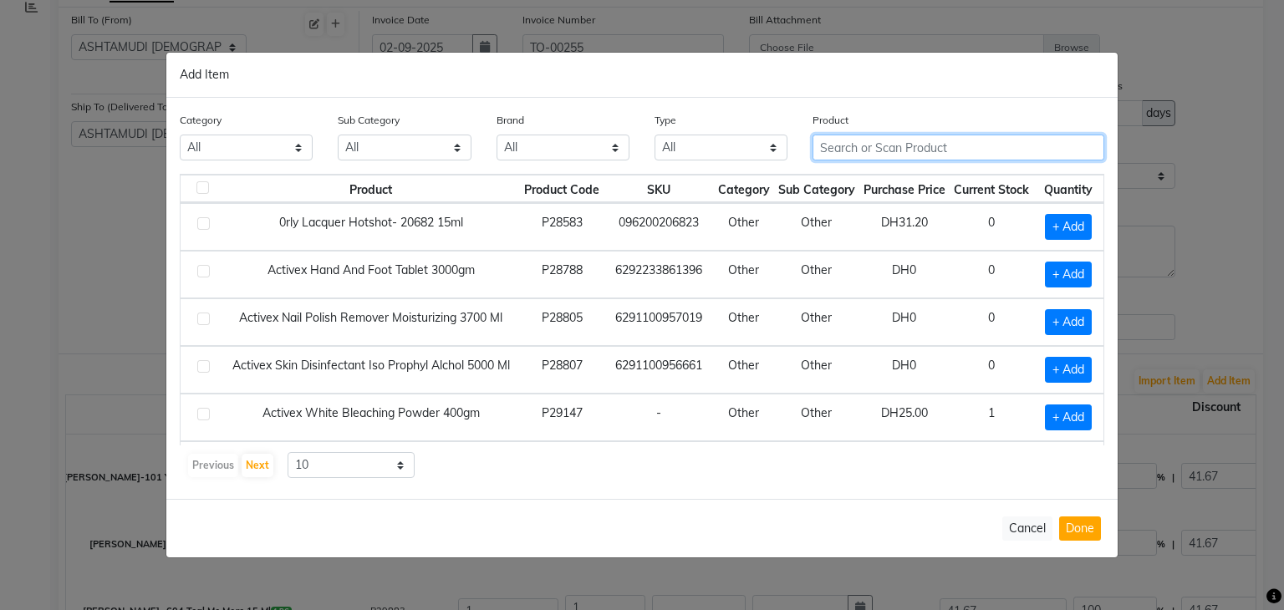
click at [946, 140] on input "text" at bounding box center [958, 148] width 292 height 26
paste input "LYN-206 SPICY SASSY SAUCY 15 ML"
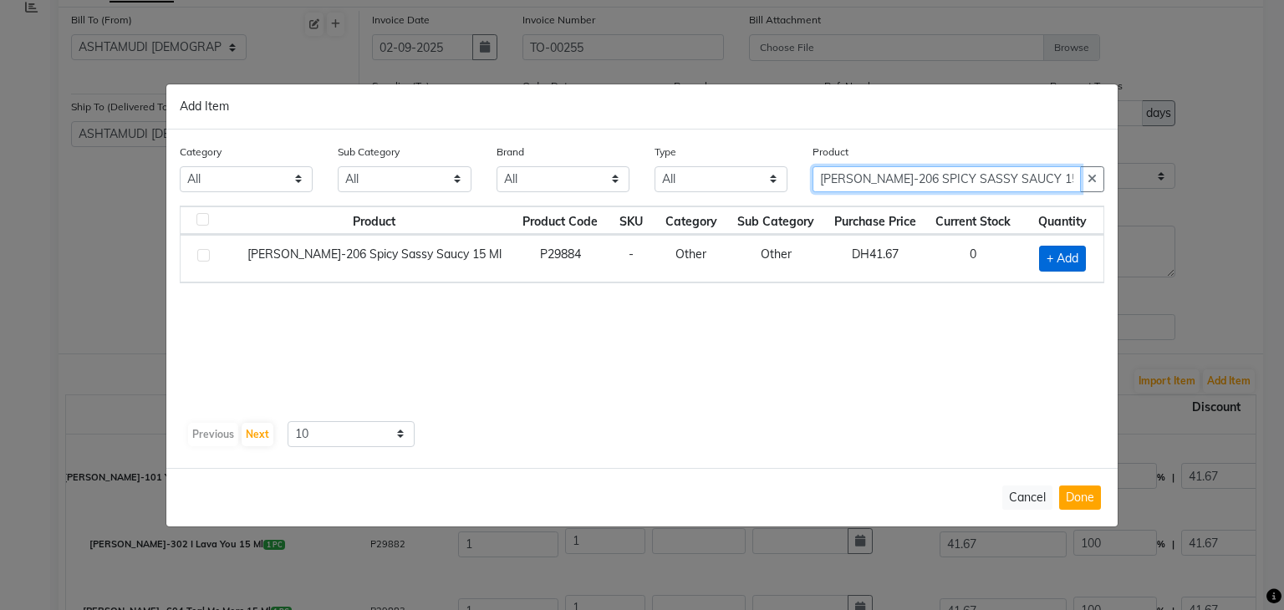
type input "LYN-206 SPICY SASSY SAUCY 15 ML"
click at [1056, 258] on span "+ Add" at bounding box center [1062, 259] width 47 height 26
checkbox input "true"
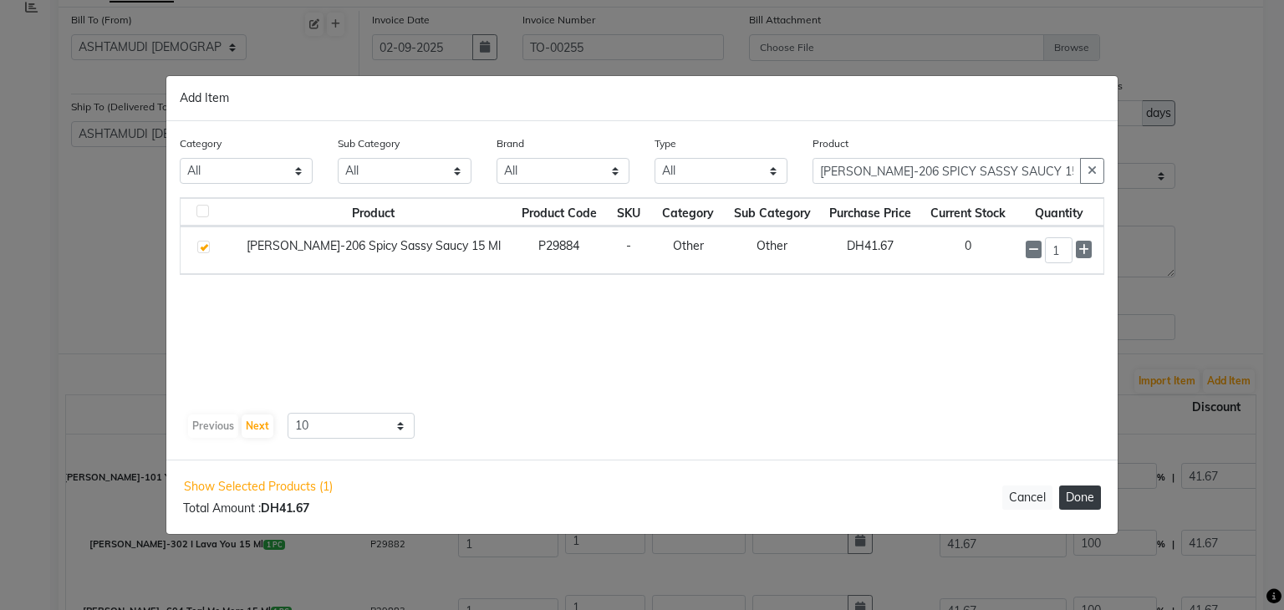
click at [1081, 498] on button "Done" at bounding box center [1080, 498] width 42 height 24
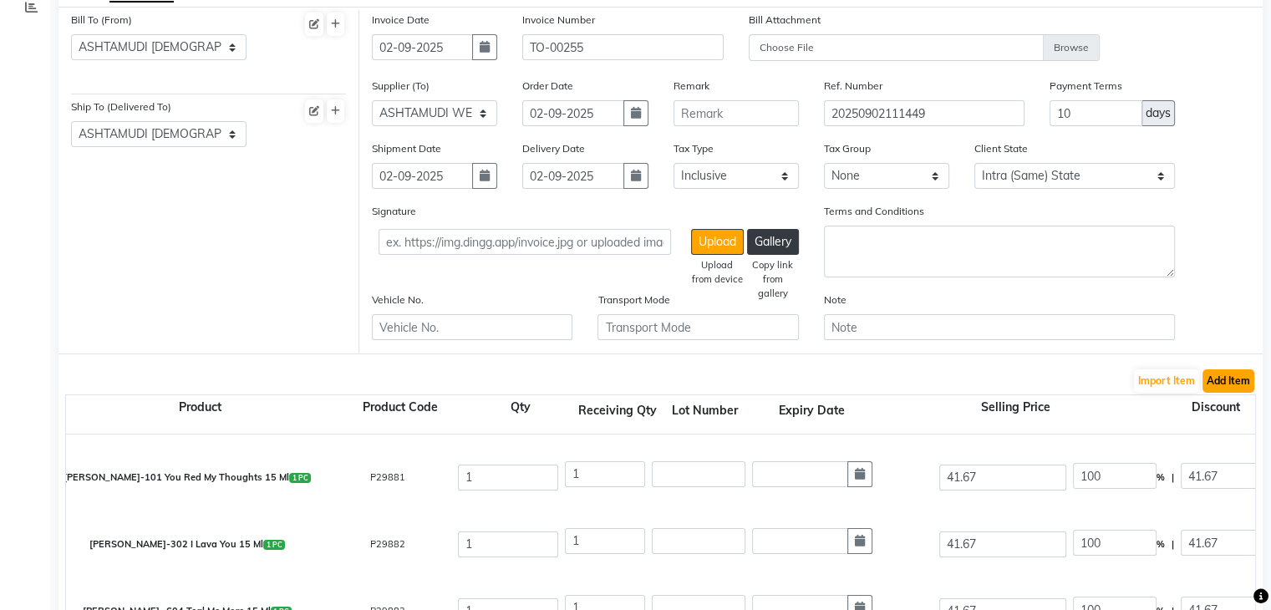
click at [1227, 380] on button "Add Item" at bounding box center [1229, 380] width 52 height 23
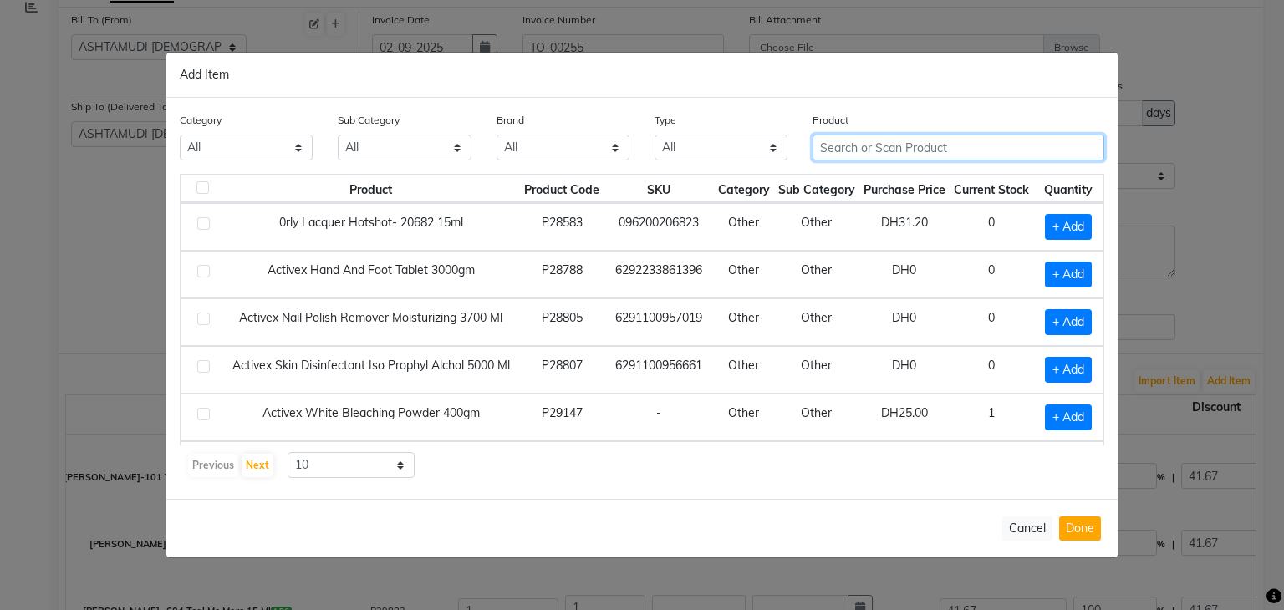
click at [899, 142] on input "text" at bounding box center [958, 148] width 292 height 26
paste input "LYN-207 LOOK LIKE A MELON BUCKS 15 ML"
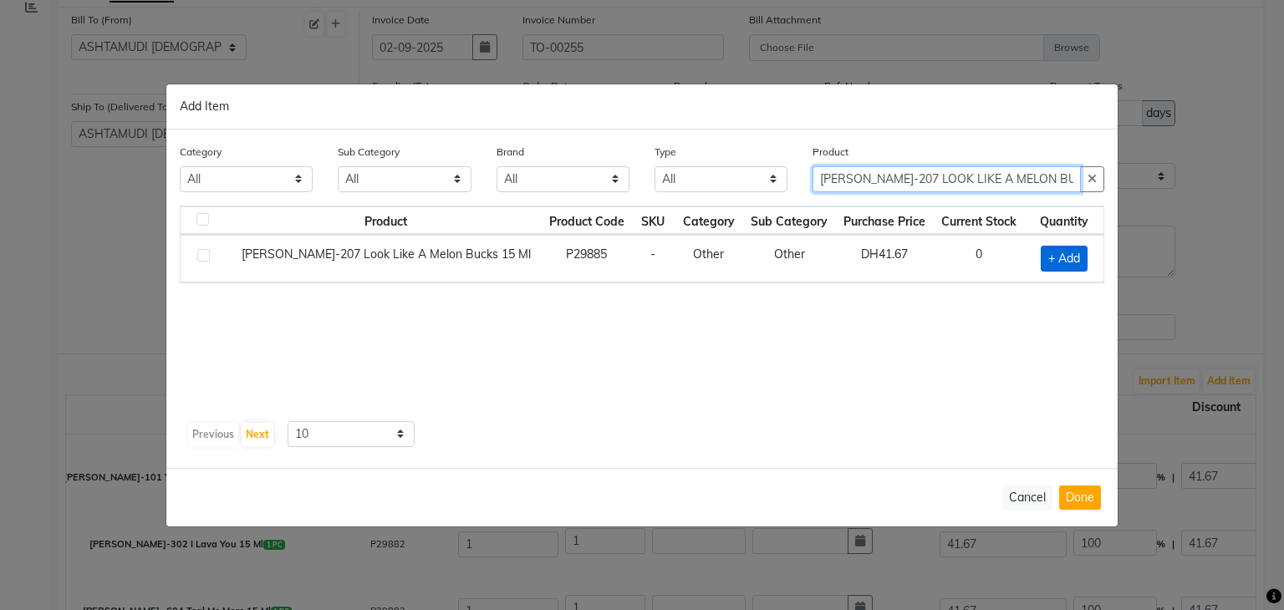
type input "LYN-207 LOOK LIKE A MELON BUCKS 15 ML"
click at [1063, 255] on span "+ Add" at bounding box center [1064, 259] width 47 height 26
checkbox input "true"
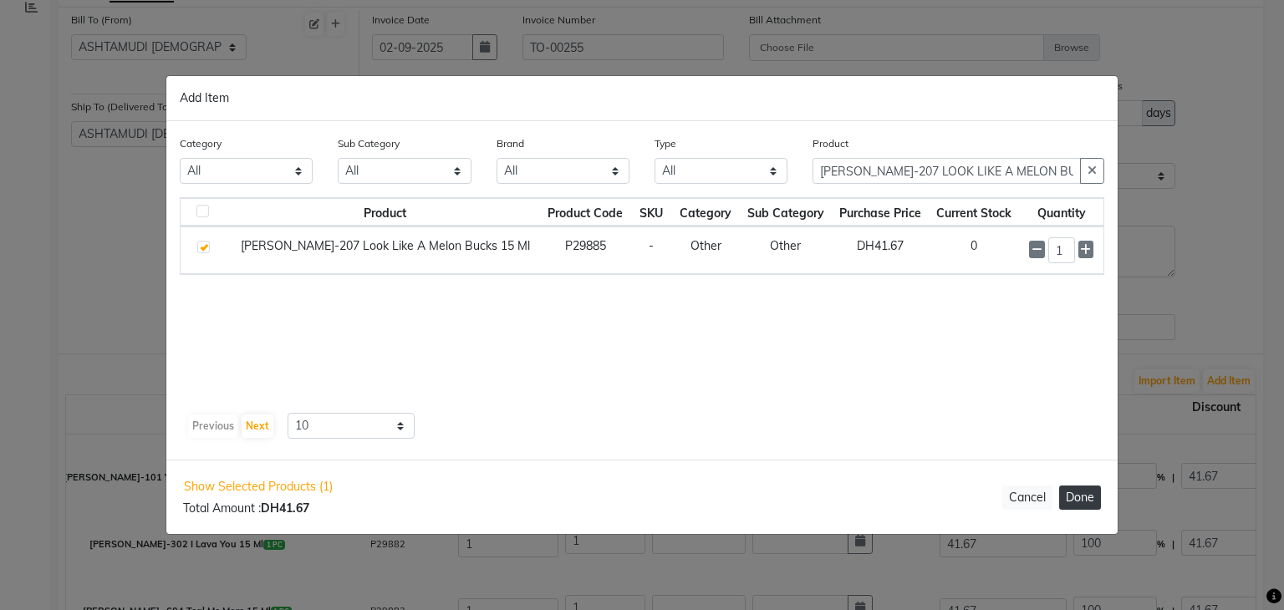
click at [1085, 500] on button "Done" at bounding box center [1080, 498] width 42 height 24
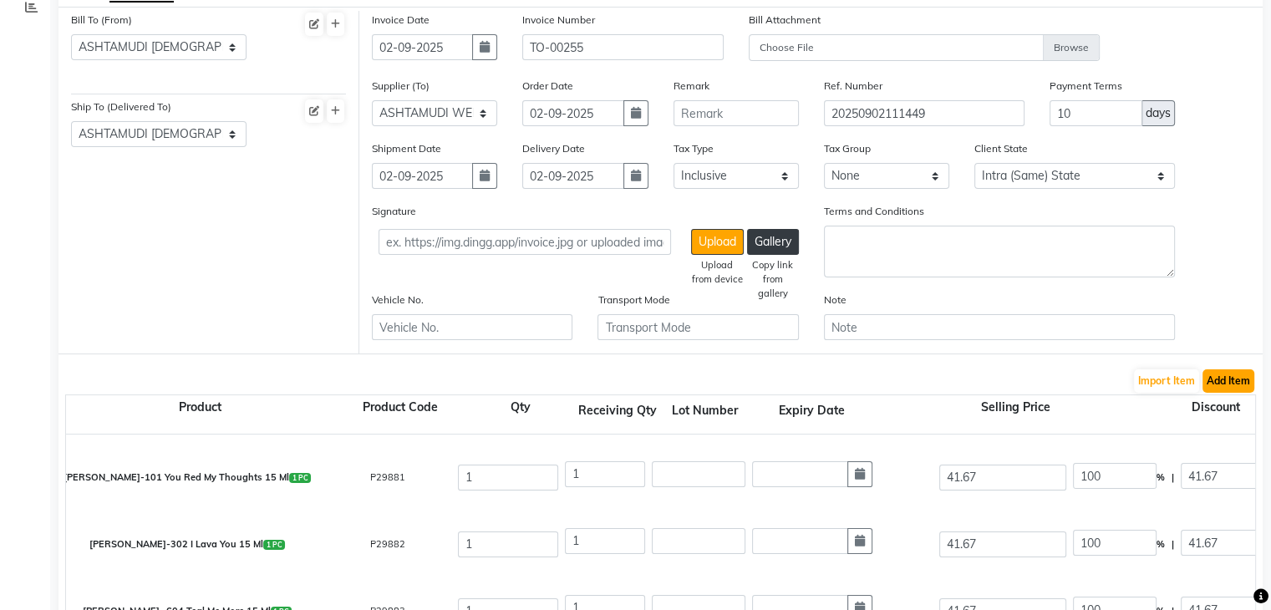
click at [1250, 390] on button "Add Item" at bounding box center [1229, 380] width 52 height 23
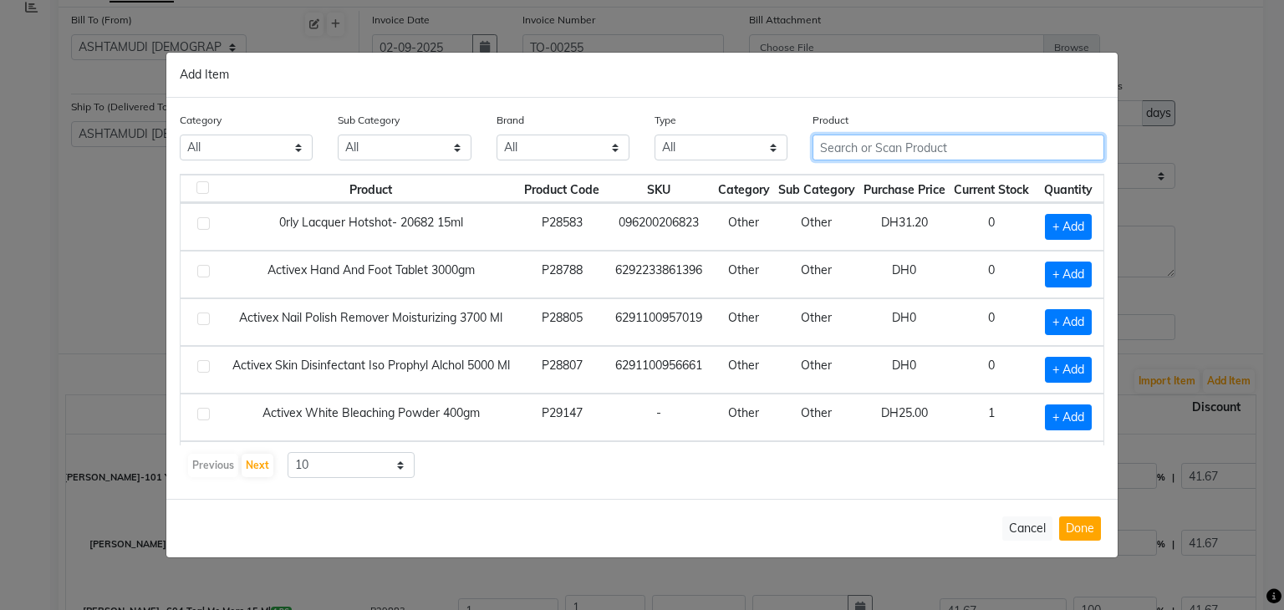
click at [922, 148] on input "text" at bounding box center [958, 148] width 292 height 26
paste input "LYN-061 A THING FOR BLING 15 ML"
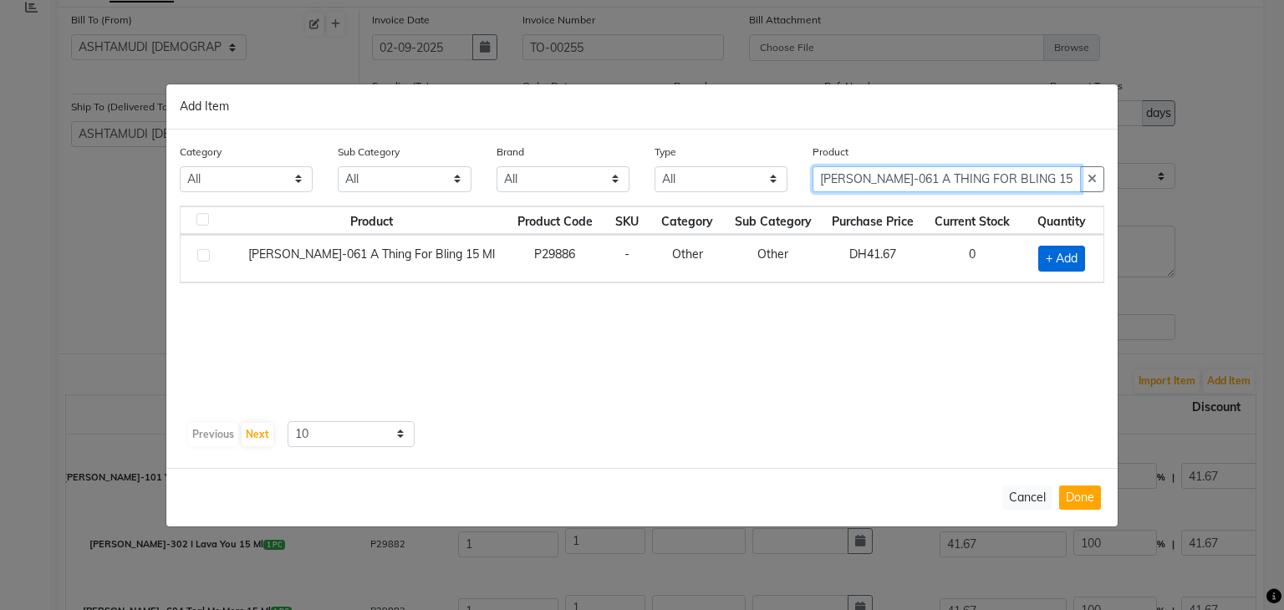
type input "LYN-061 A THING FOR BLING 15 ML"
click at [1055, 259] on span "+ Add" at bounding box center [1061, 259] width 47 height 26
checkbox input "true"
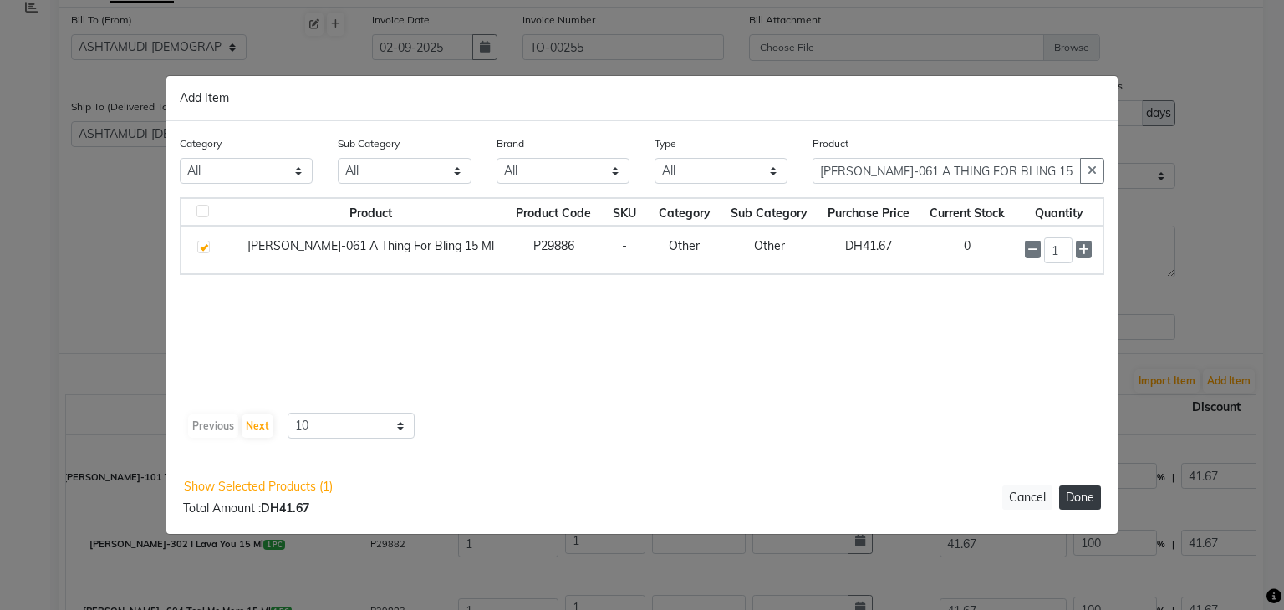
click at [1082, 494] on button "Done" at bounding box center [1080, 498] width 42 height 24
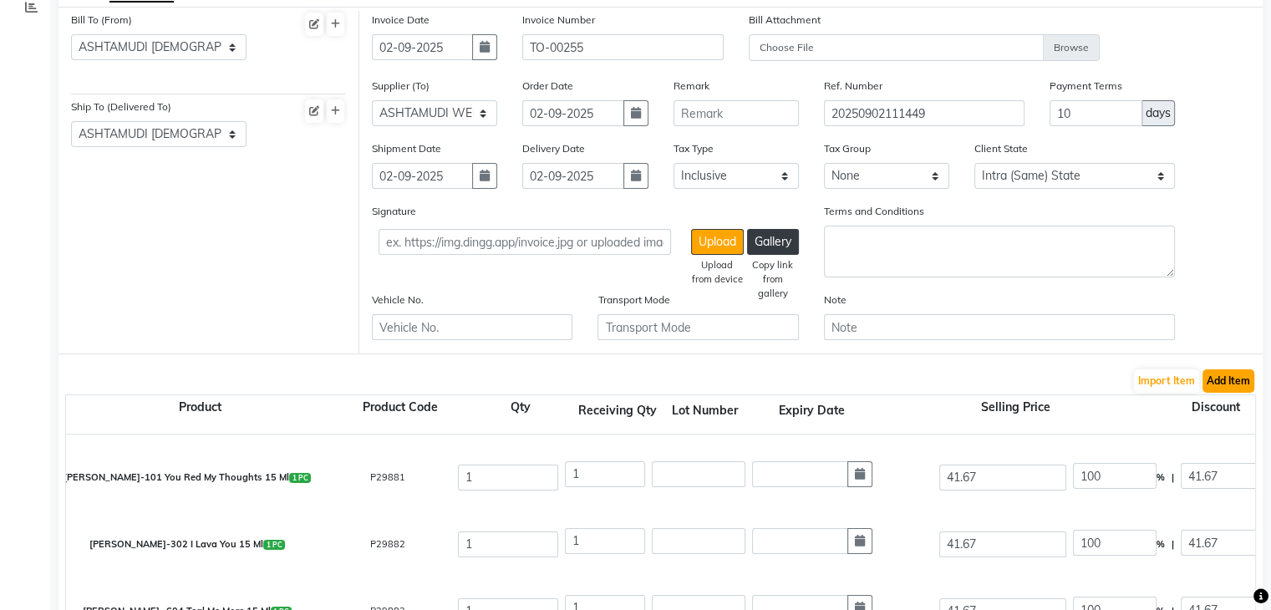
click at [1224, 391] on button "Add Item" at bounding box center [1229, 380] width 52 height 23
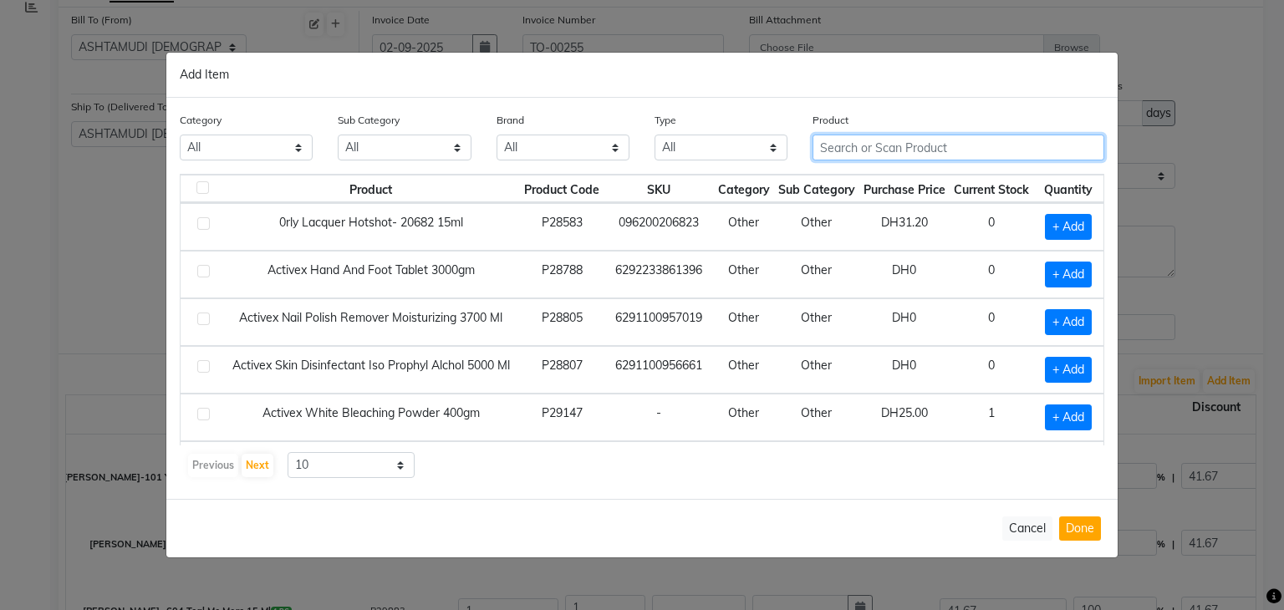
click at [884, 138] on input "text" at bounding box center [958, 148] width 292 height 26
paste input "LYN- 055 I SPOT GOLD 15 ML"
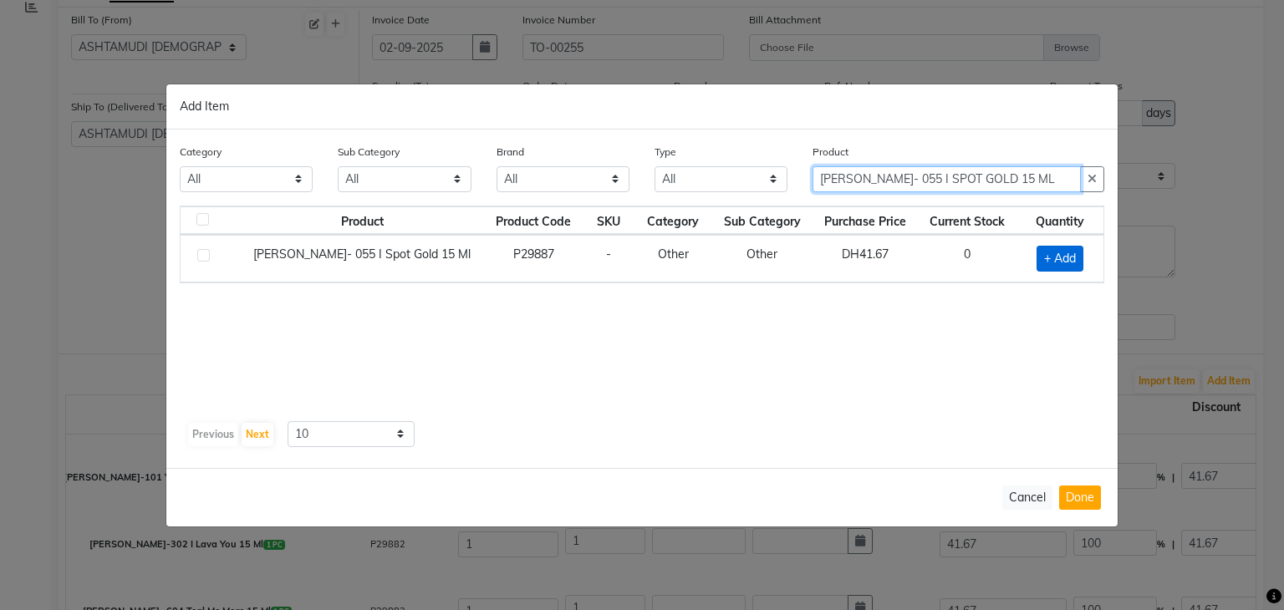
type input "LYN- 055 I SPOT GOLD 15 ML"
click at [1060, 258] on span "+ Add" at bounding box center [1059, 259] width 47 height 26
checkbox input "true"
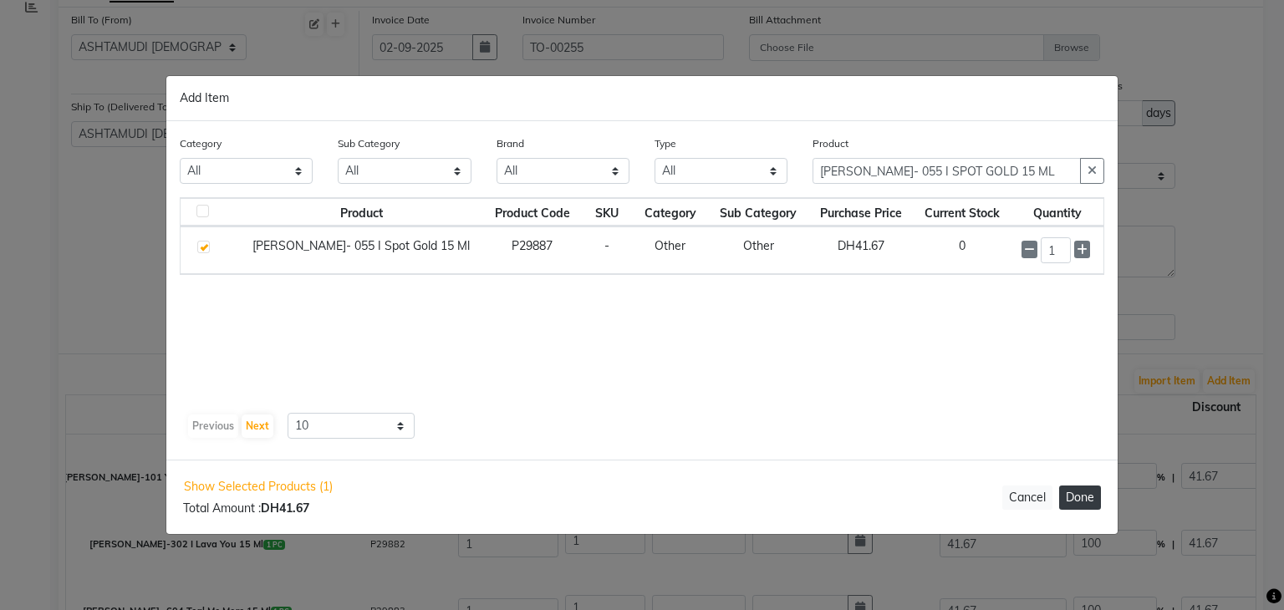
click at [1079, 501] on button "Done" at bounding box center [1080, 498] width 42 height 24
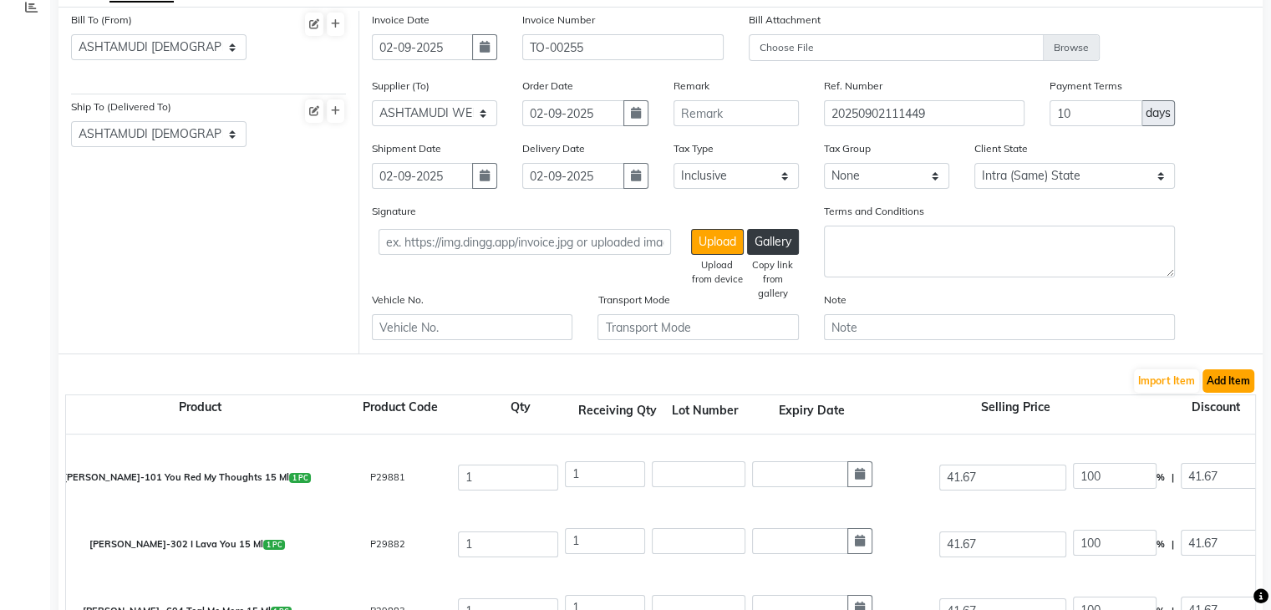
click at [1236, 384] on button "Add Item" at bounding box center [1229, 380] width 52 height 23
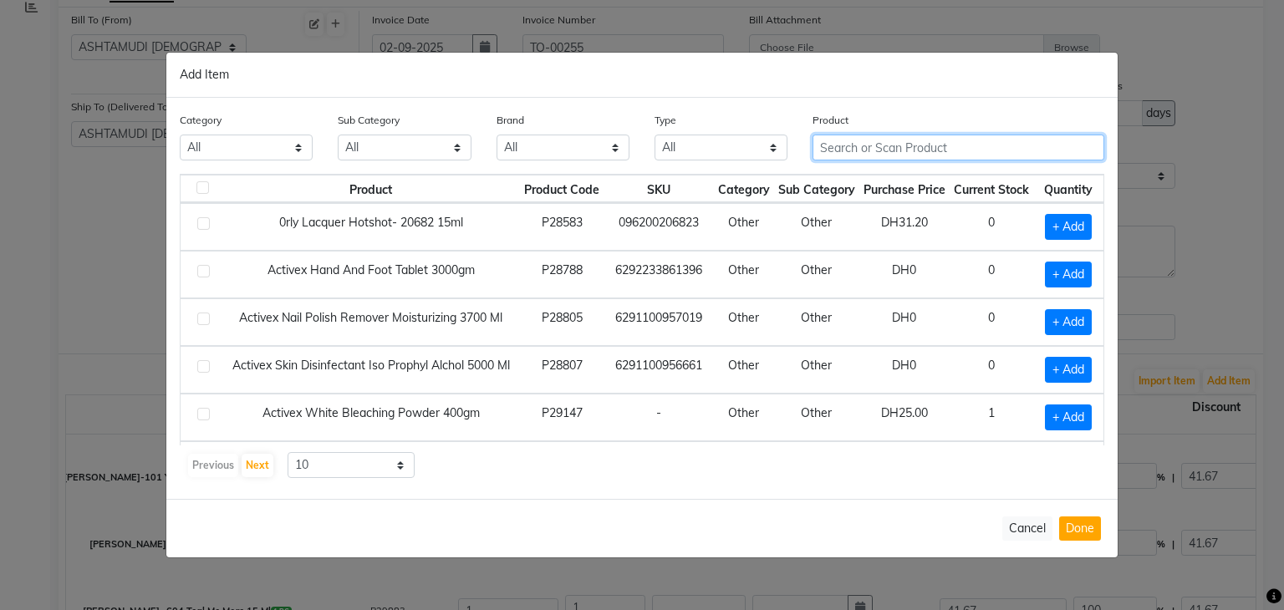
click at [880, 145] on input "text" at bounding box center [958, 148] width 292 height 26
paste input "[PERSON_NAME]-105 MAROON ON AN ISLAND 15 ML"
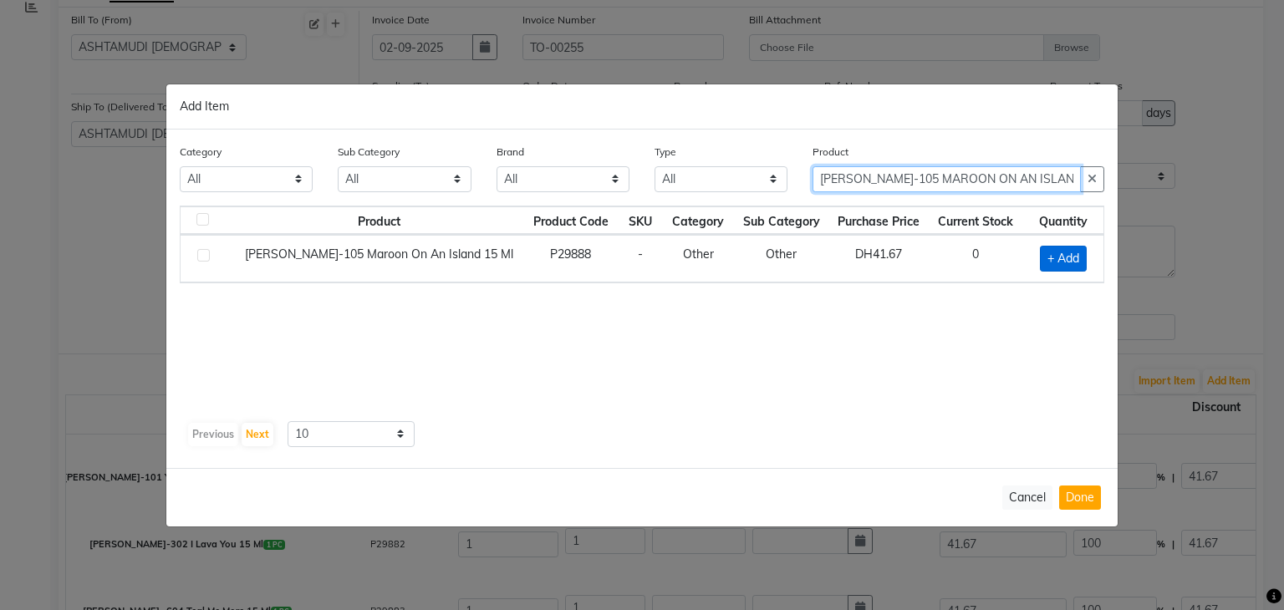
type input "[PERSON_NAME]-105 MAROON ON AN ISLAND 15 ML"
click at [1075, 262] on span "+ Add" at bounding box center [1063, 259] width 47 height 26
checkbox input "true"
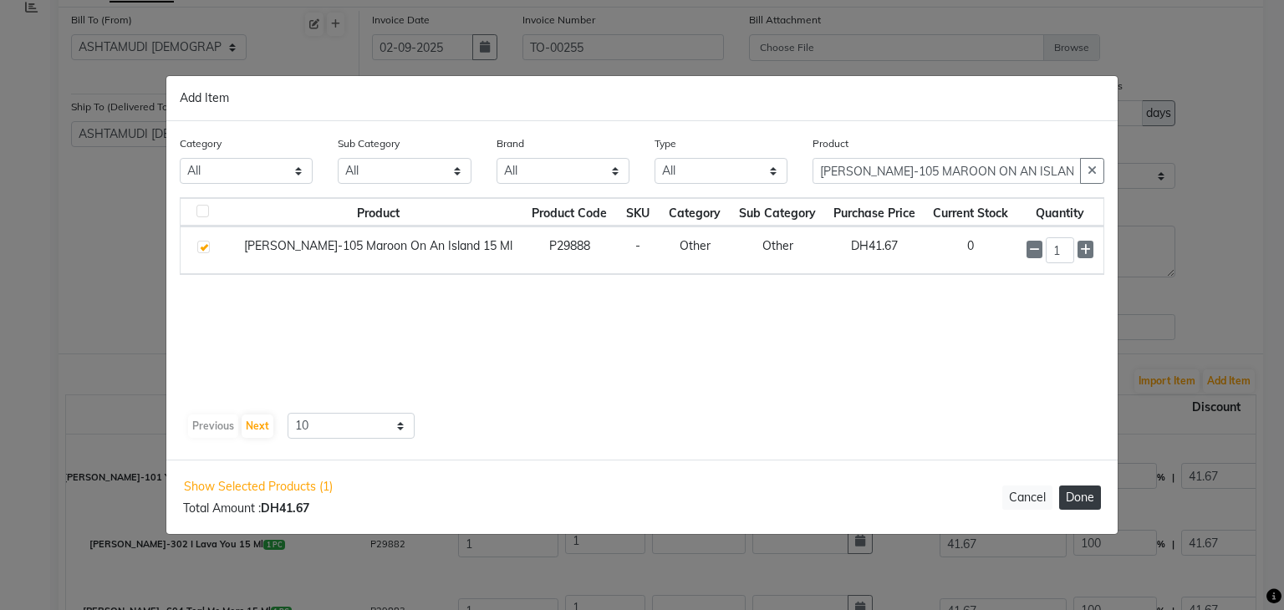
click at [1090, 501] on button "Done" at bounding box center [1080, 498] width 42 height 24
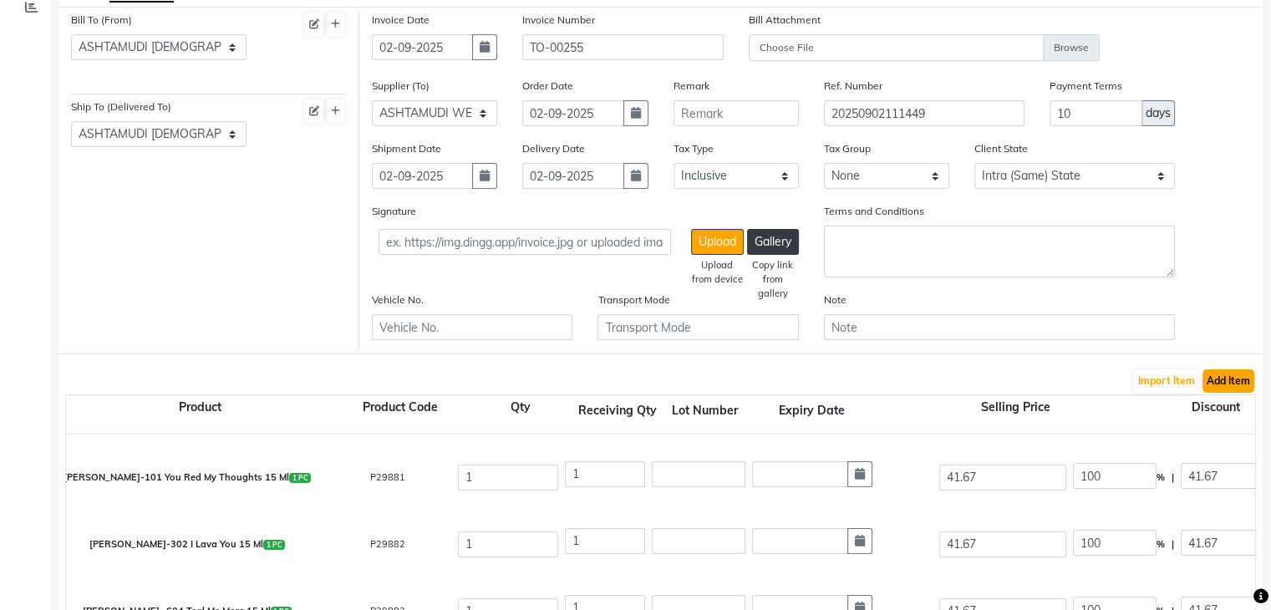
click at [1230, 382] on button "Add Item" at bounding box center [1229, 380] width 52 height 23
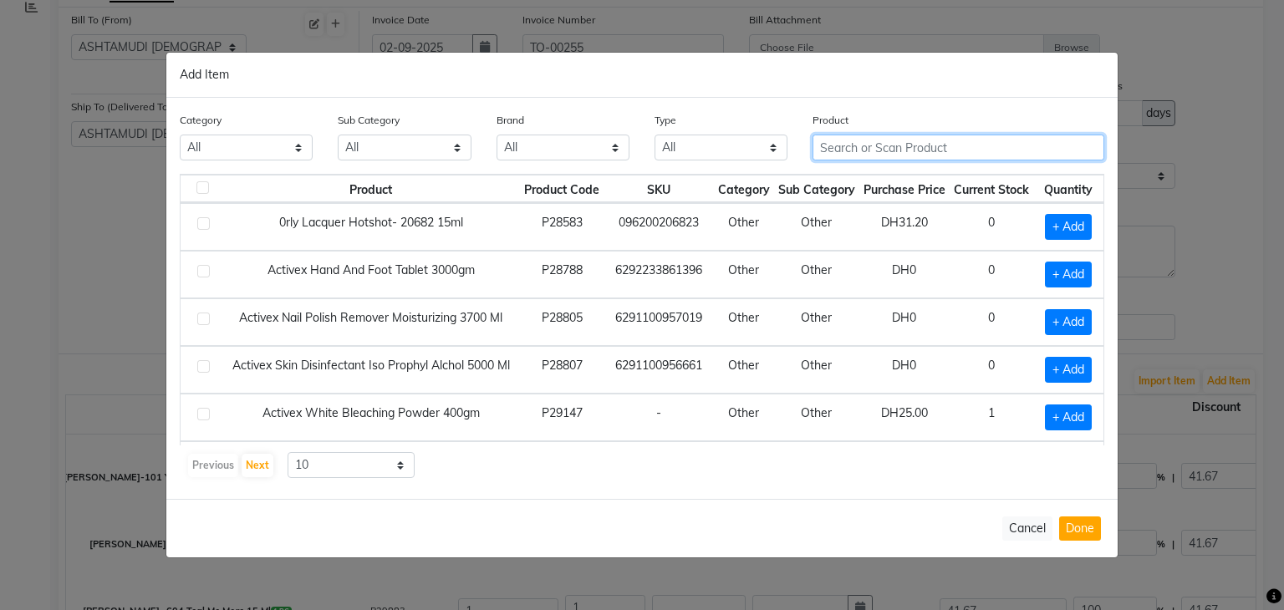
click at [864, 155] on input "text" at bounding box center [958, 148] width 292 height 26
paste input "[PERSON_NAME]-500 [PERSON_NAME] WANTS THIS LACQUER 15 ML"
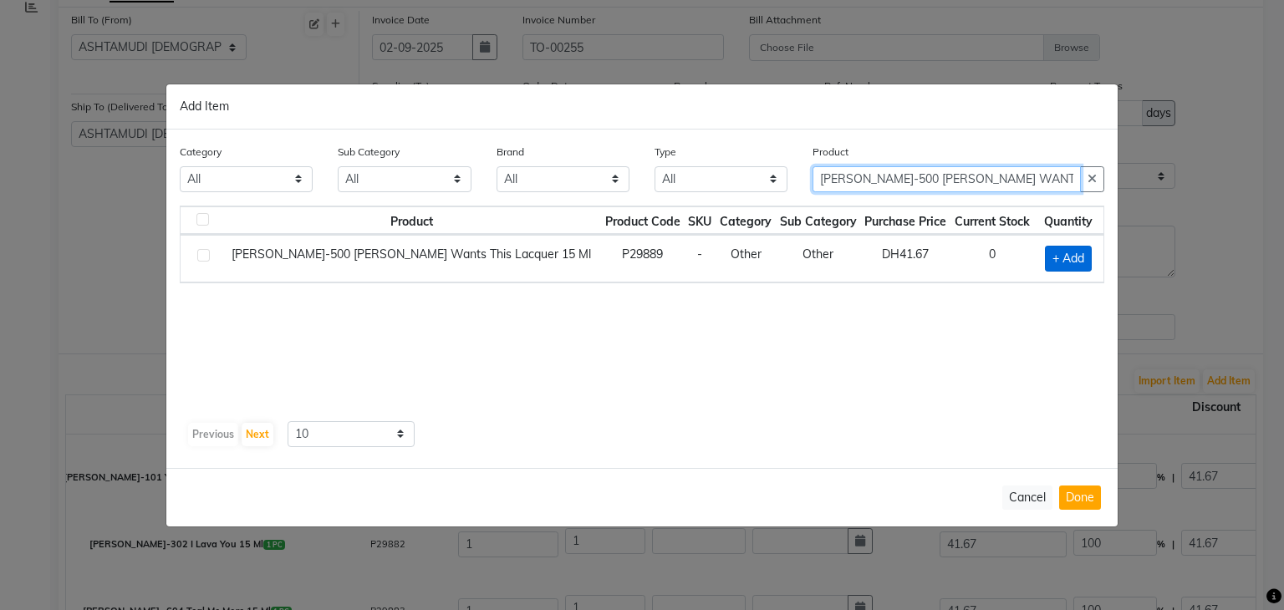
type input "[PERSON_NAME]-500 [PERSON_NAME] WANTS THIS LACQUER 15 ML"
click at [1070, 259] on span "+ Add" at bounding box center [1068, 259] width 47 height 26
checkbox input "true"
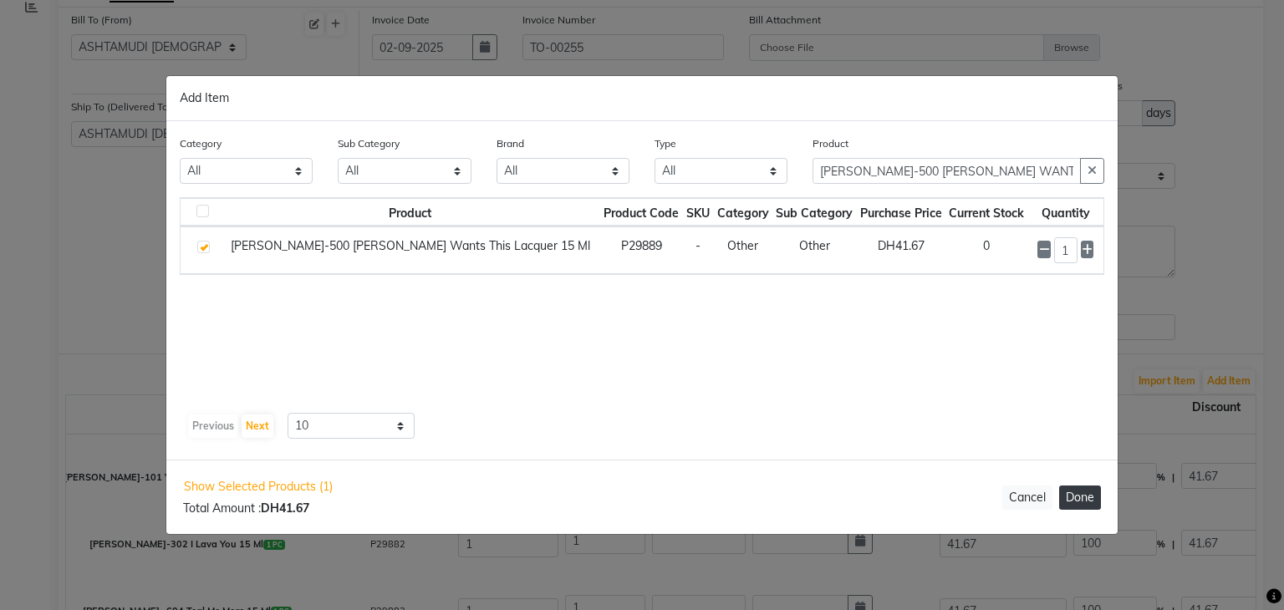
click at [1077, 506] on button "Done" at bounding box center [1080, 498] width 42 height 24
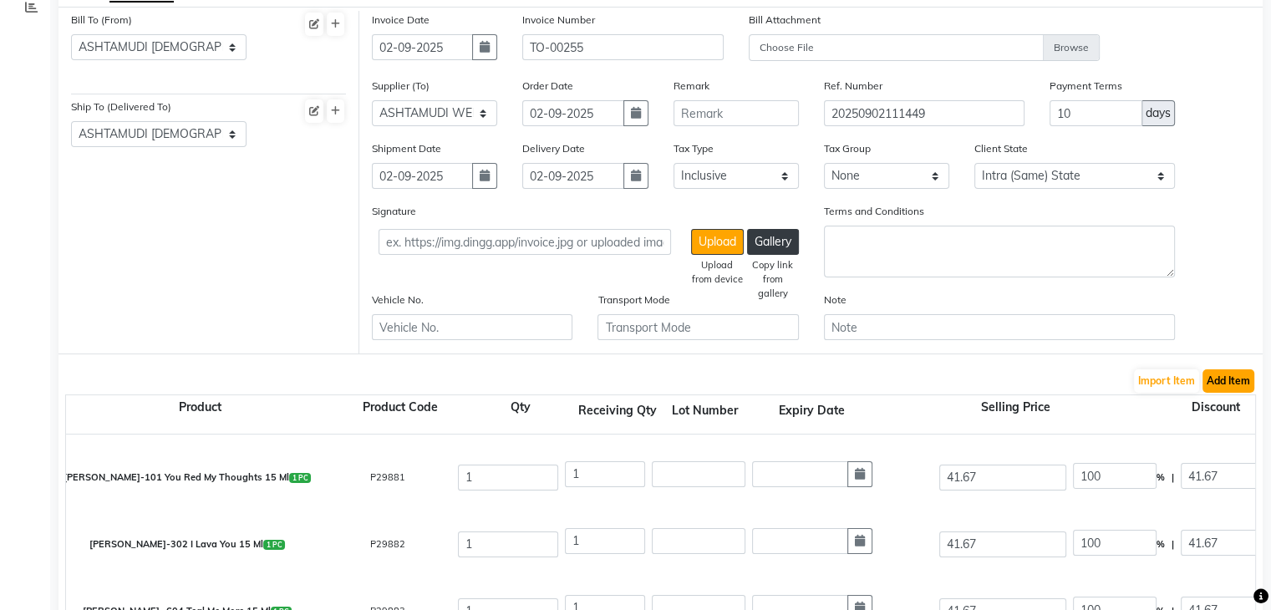
click at [1236, 379] on button "Add Item" at bounding box center [1229, 380] width 52 height 23
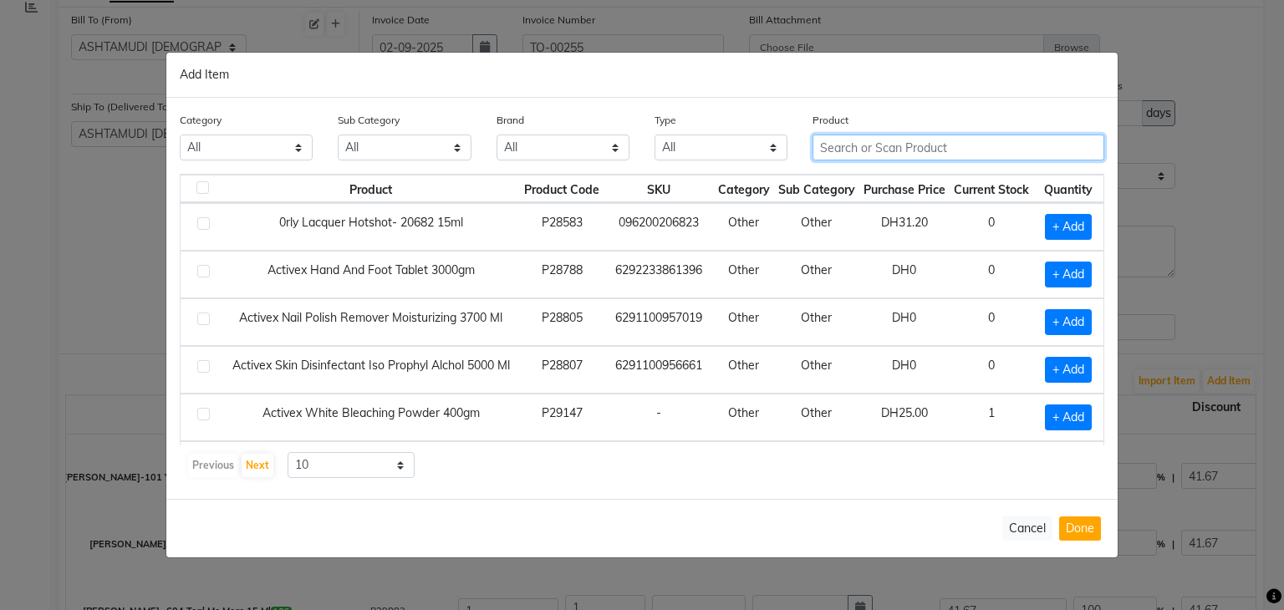
click at [914, 146] on input "text" at bounding box center [958, 148] width 292 height 26
paste input "[PERSON_NAME]- 905 BLACK CURRENT BOMBSHELL 15 ML"
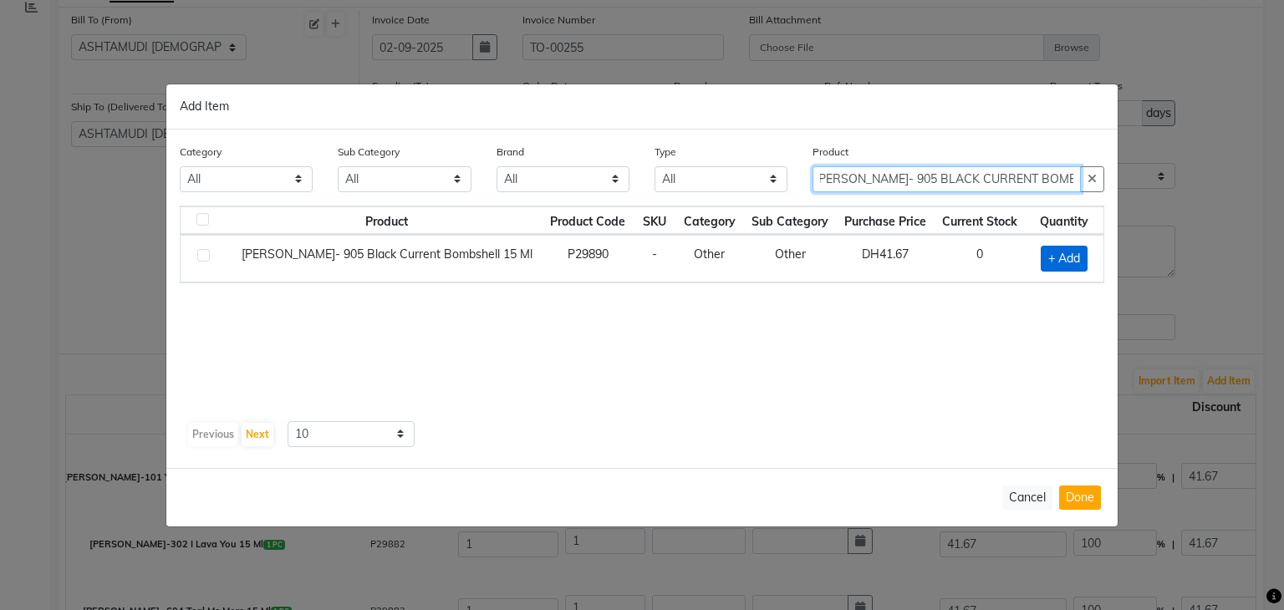
type input "[PERSON_NAME]- 905 BLACK CURRENT BOMBSHELL 15 ML"
click at [1059, 252] on span "+ Add" at bounding box center [1064, 259] width 47 height 26
checkbox input "true"
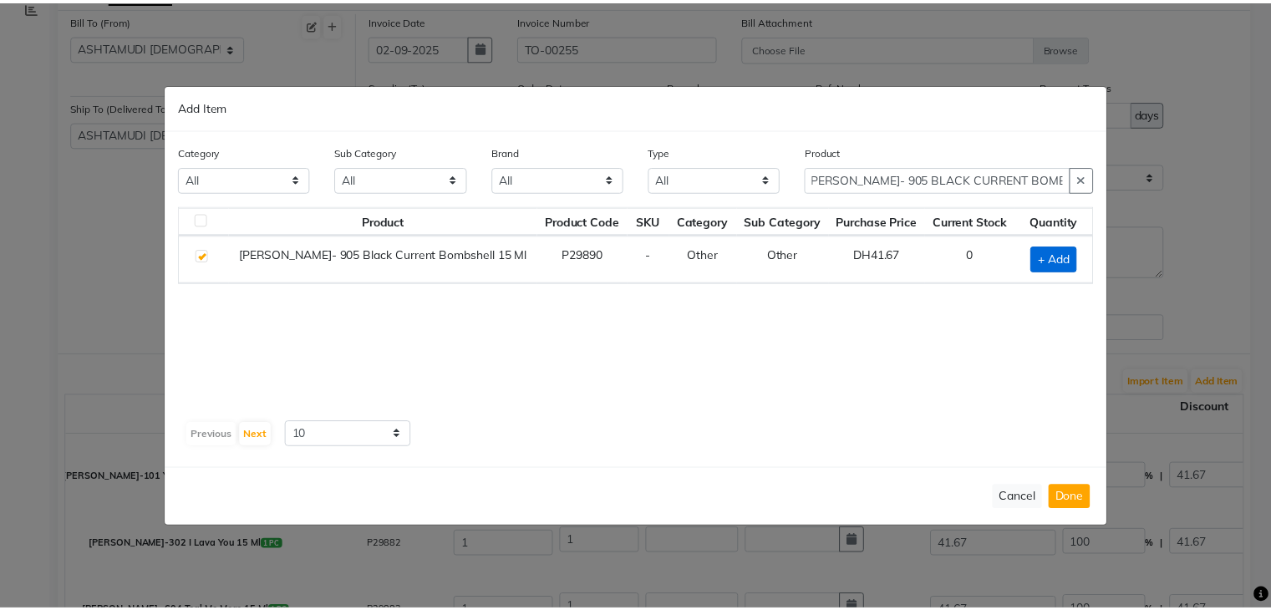
scroll to position [0, 0]
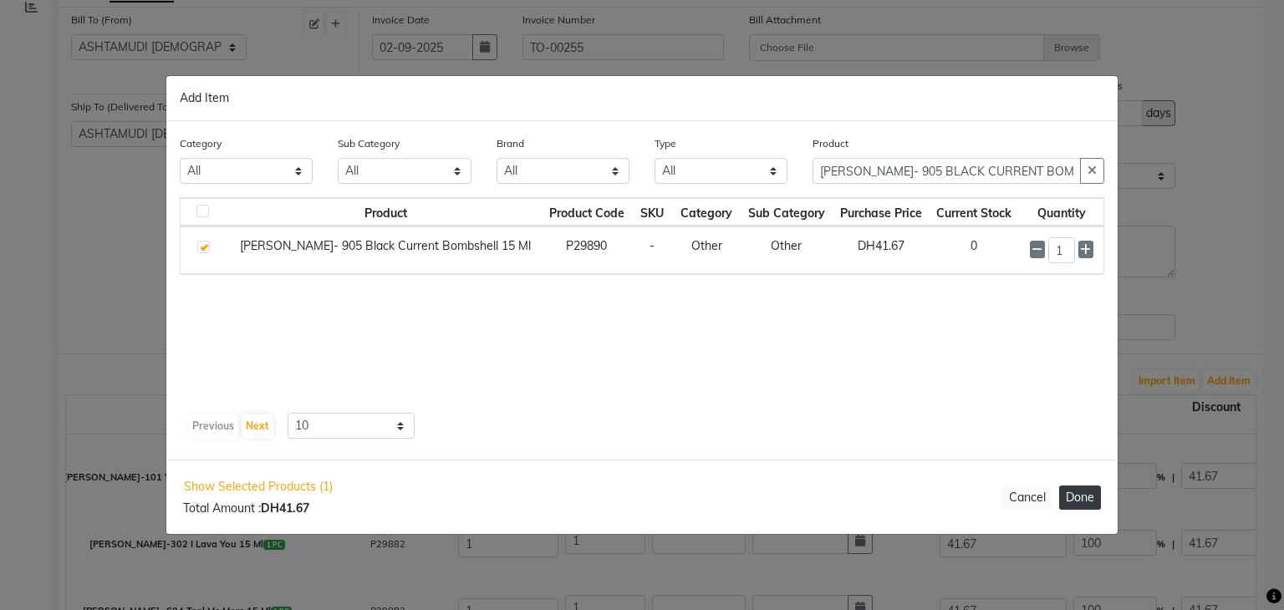
click at [1074, 499] on button "Done" at bounding box center [1080, 498] width 42 height 24
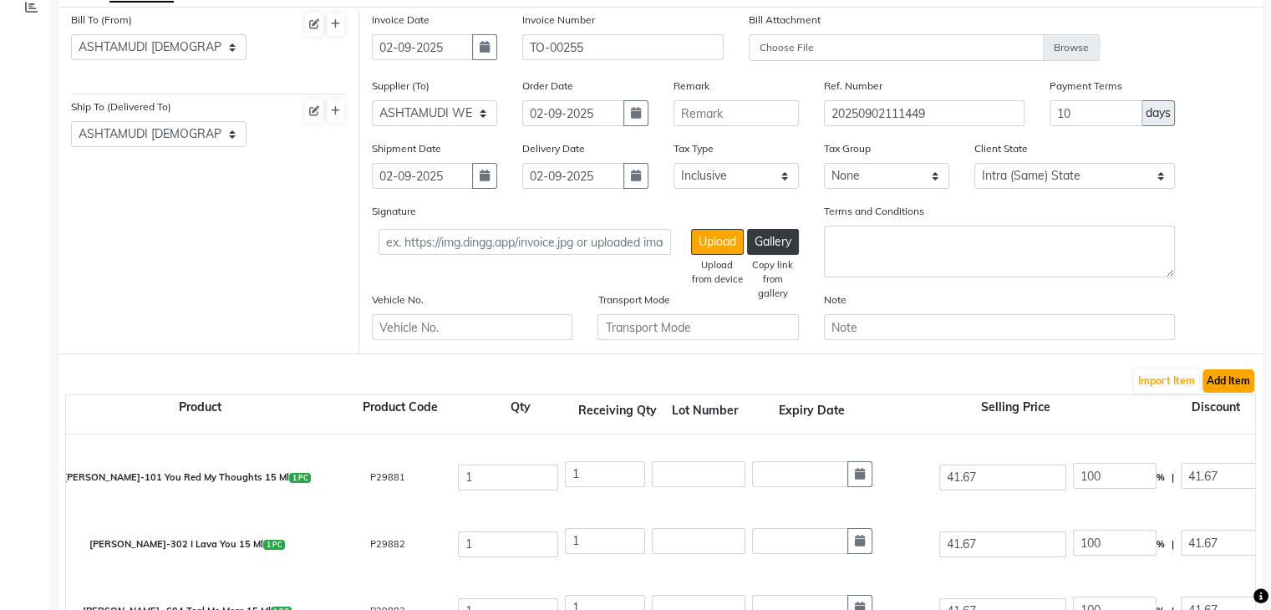
click at [1240, 387] on button "Add Item" at bounding box center [1229, 380] width 52 height 23
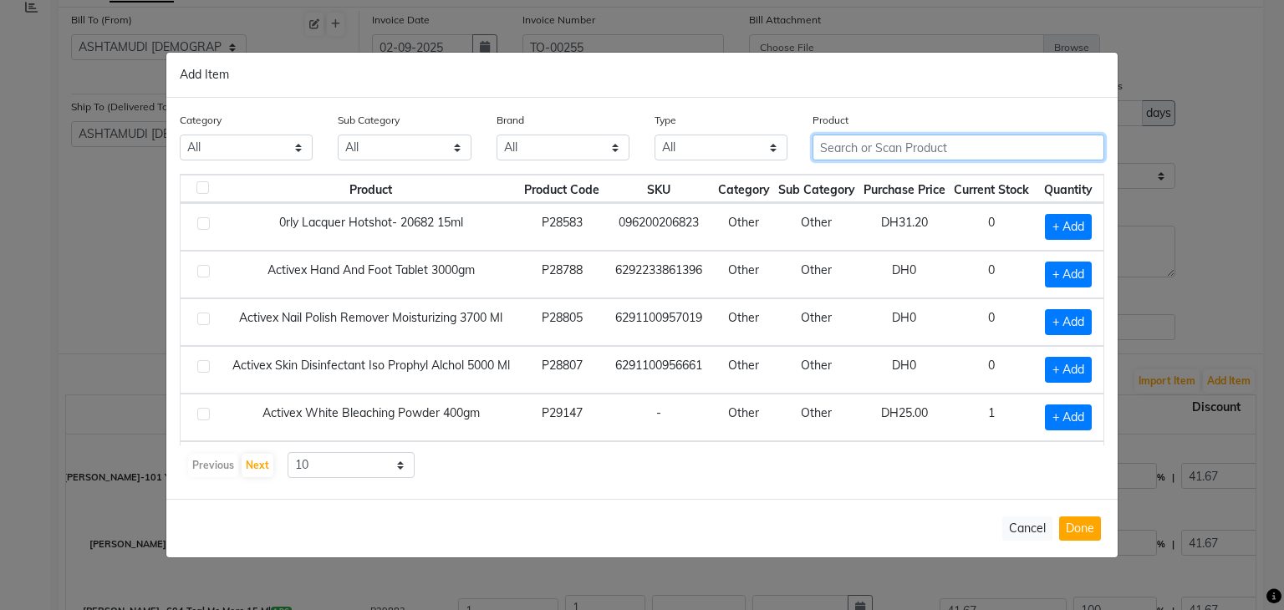
click at [916, 150] on input "text" at bounding box center [958, 148] width 292 height 26
paste input "LYN-903 WE' RE GRAPE TOGETHER"
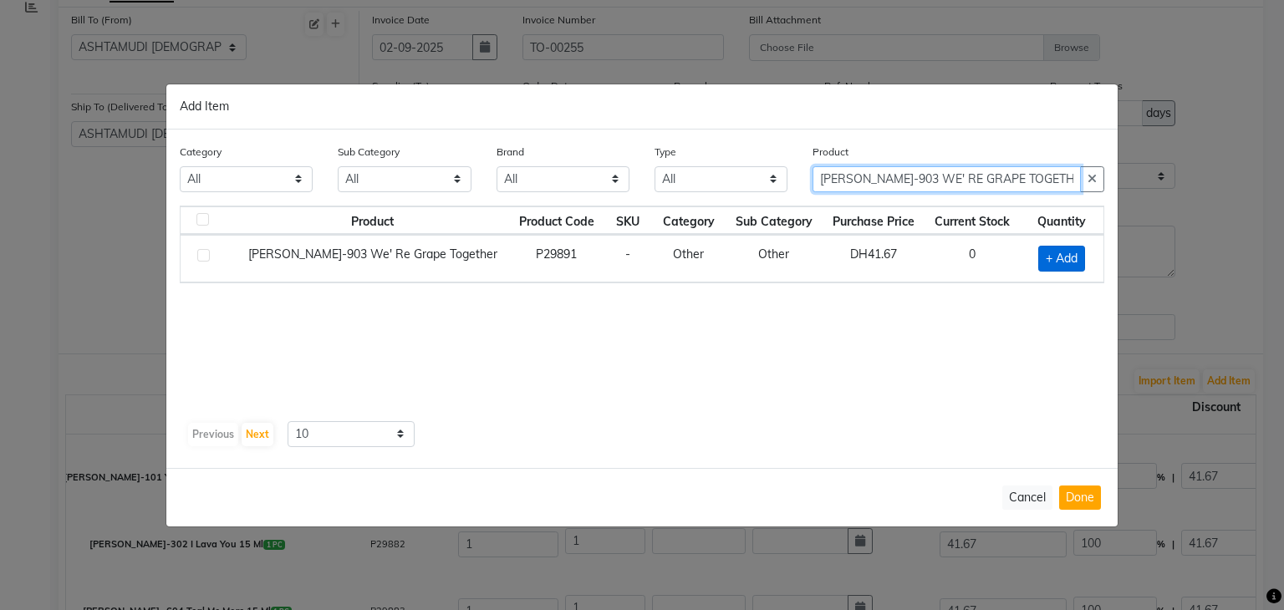
type input "LYN-903 WE' RE GRAPE TOGETHER"
click at [1073, 255] on span "+ Add" at bounding box center [1061, 259] width 47 height 26
checkbox input "true"
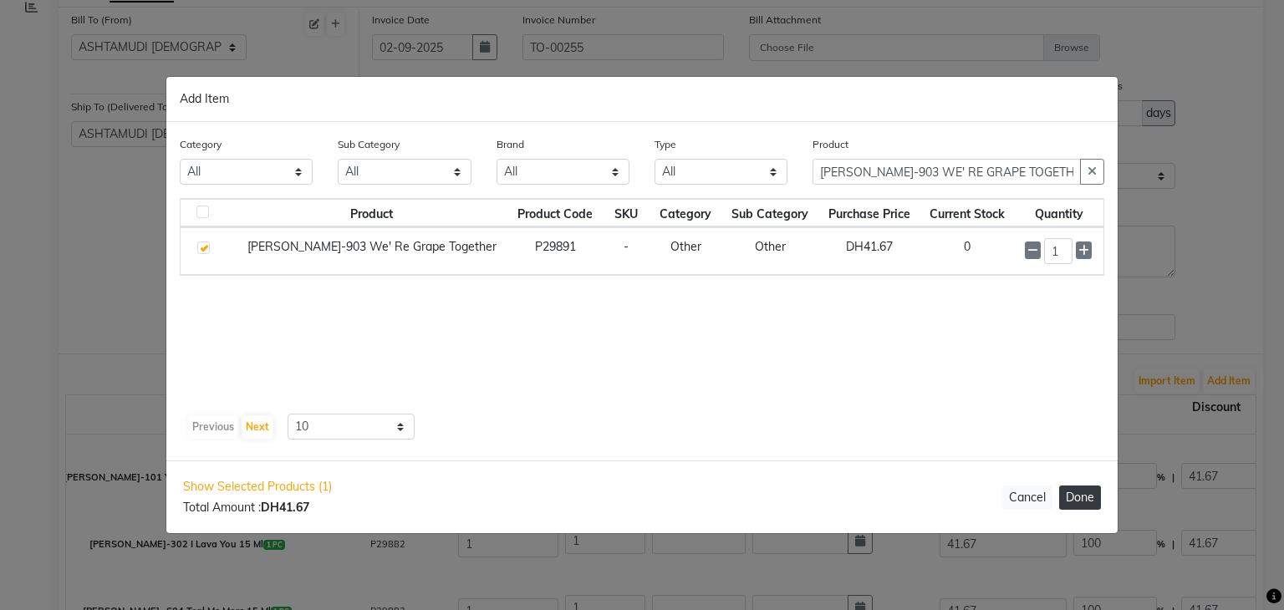
click at [1072, 505] on button "Done" at bounding box center [1080, 498] width 42 height 24
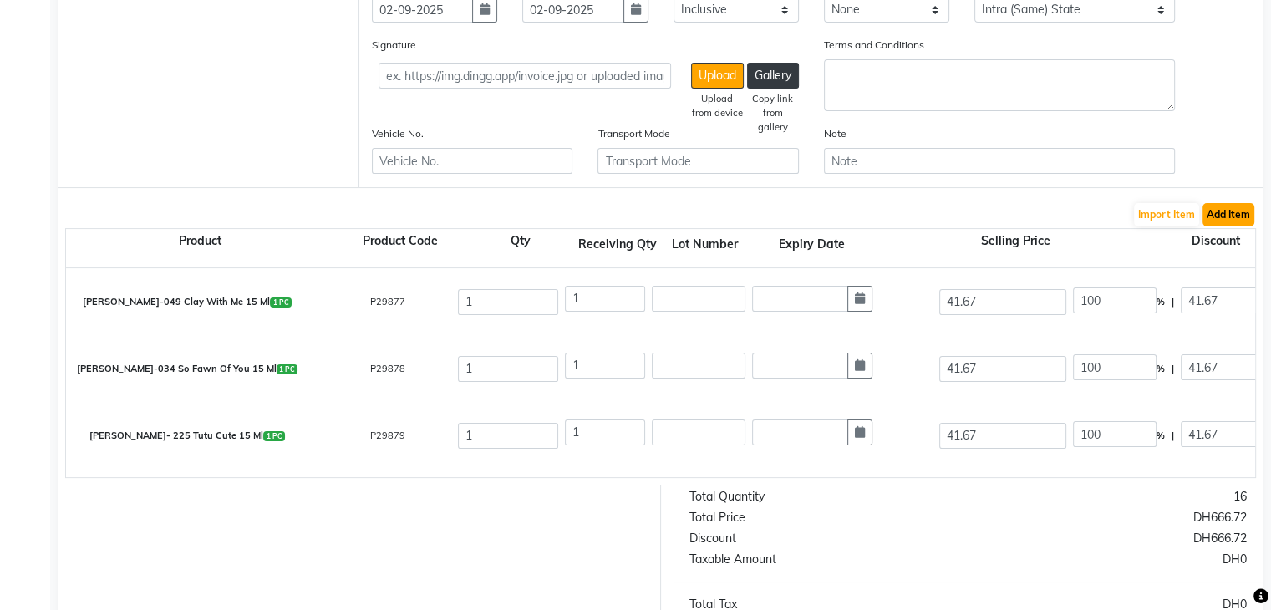
click at [1248, 217] on button "Add Item" at bounding box center [1229, 214] width 52 height 23
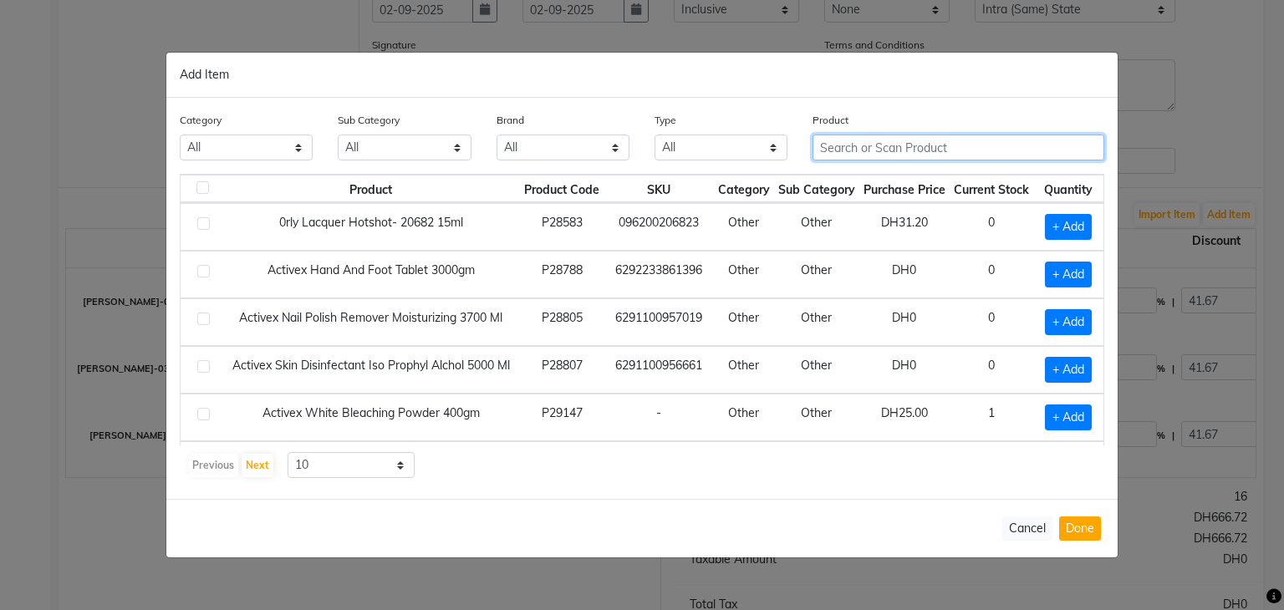
click at [919, 148] on input "text" at bounding box center [958, 148] width 292 height 26
paste input "[PERSON_NAME]-103 RED ICULOUSLY HOT 15 ML"
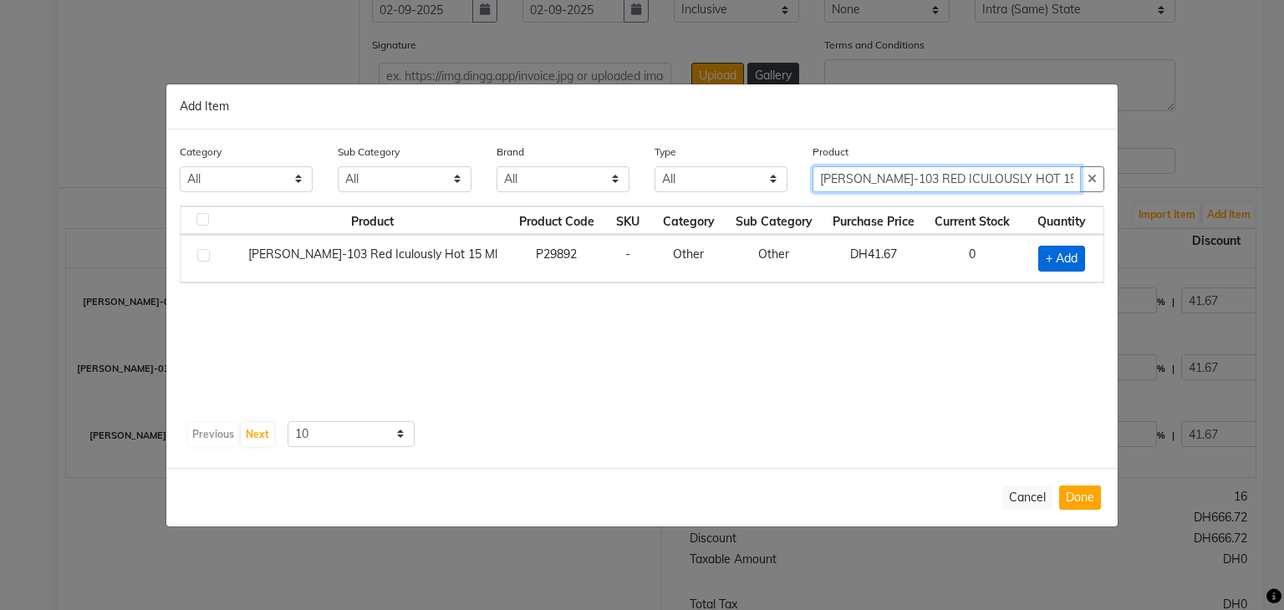
type input "[PERSON_NAME]-103 RED ICULOUSLY HOT 15 ML"
click at [1057, 261] on span "+ Add" at bounding box center [1061, 259] width 47 height 26
checkbox input "true"
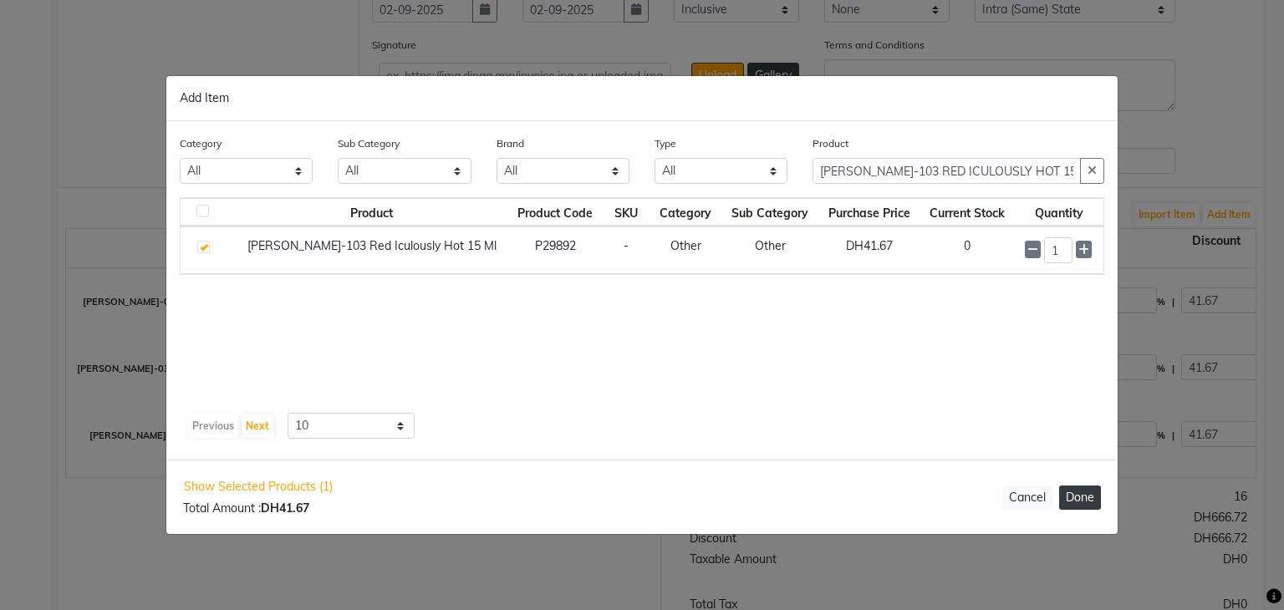
click at [1093, 497] on button "Done" at bounding box center [1080, 498] width 42 height 24
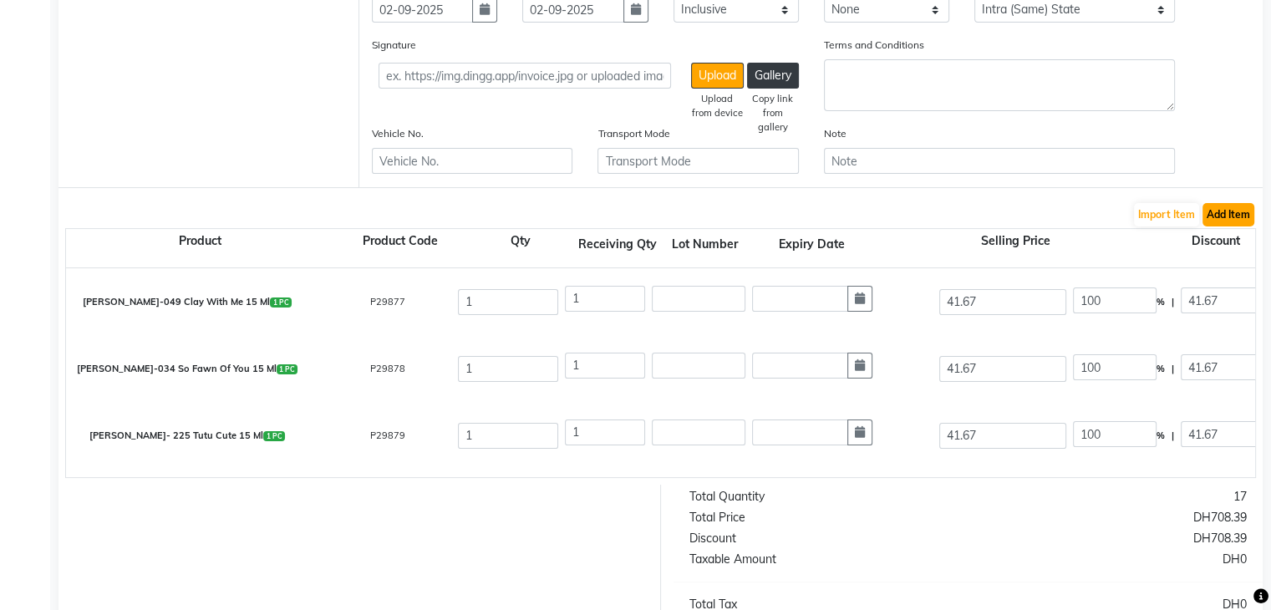
click at [1235, 214] on button "Add Item" at bounding box center [1229, 214] width 52 height 23
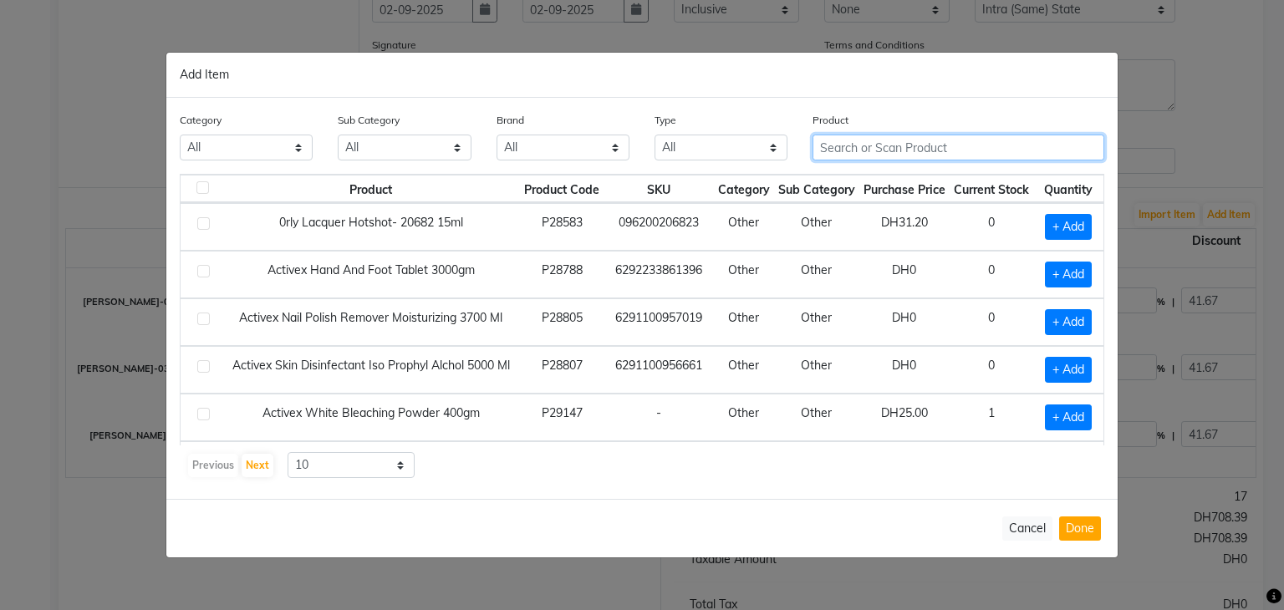
click at [835, 140] on input "text" at bounding box center [958, 148] width 292 height 26
paste input "[PERSON_NAME]-799 ARABIAN NIGHTS 15 ML"
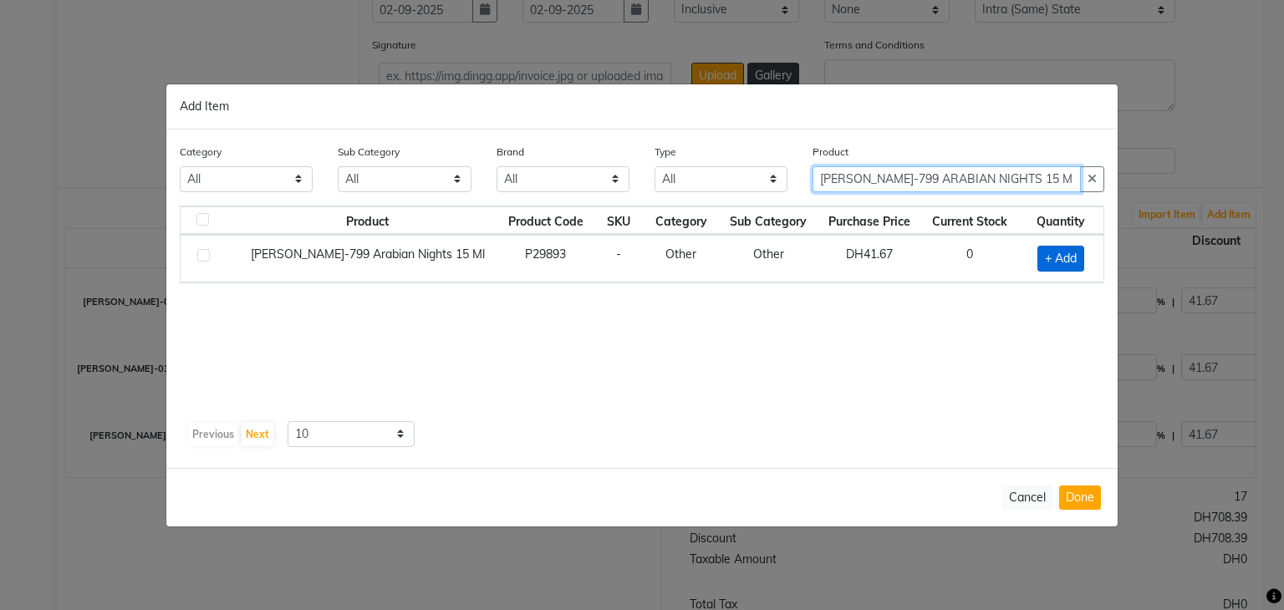
type input "[PERSON_NAME]-799 ARABIAN NIGHTS 15 ML"
drag, startPoint x: 1052, startPoint y: 251, endPoint x: 1067, endPoint y: 275, distance: 28.5
click at [1052, 251] on span "+ Add" at bounding box center [1060, 259] width 47 height 26
checkbox input "true"
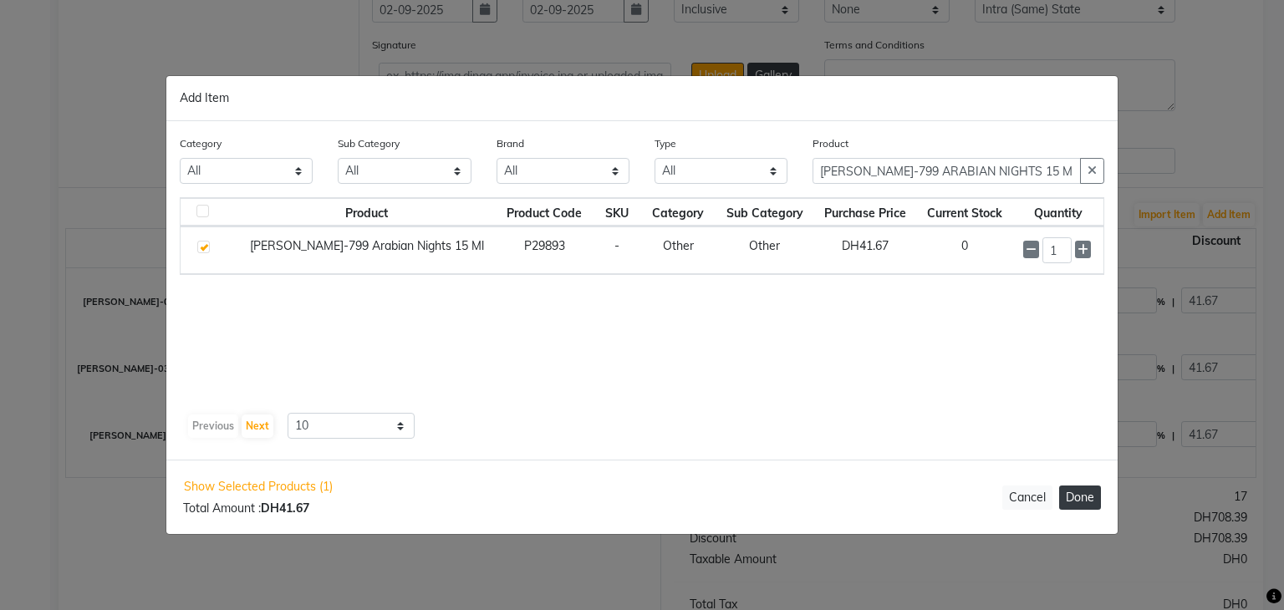
click at [1083, 496] on button "Done" at bounding box center [1080, 498] width 42 height 24
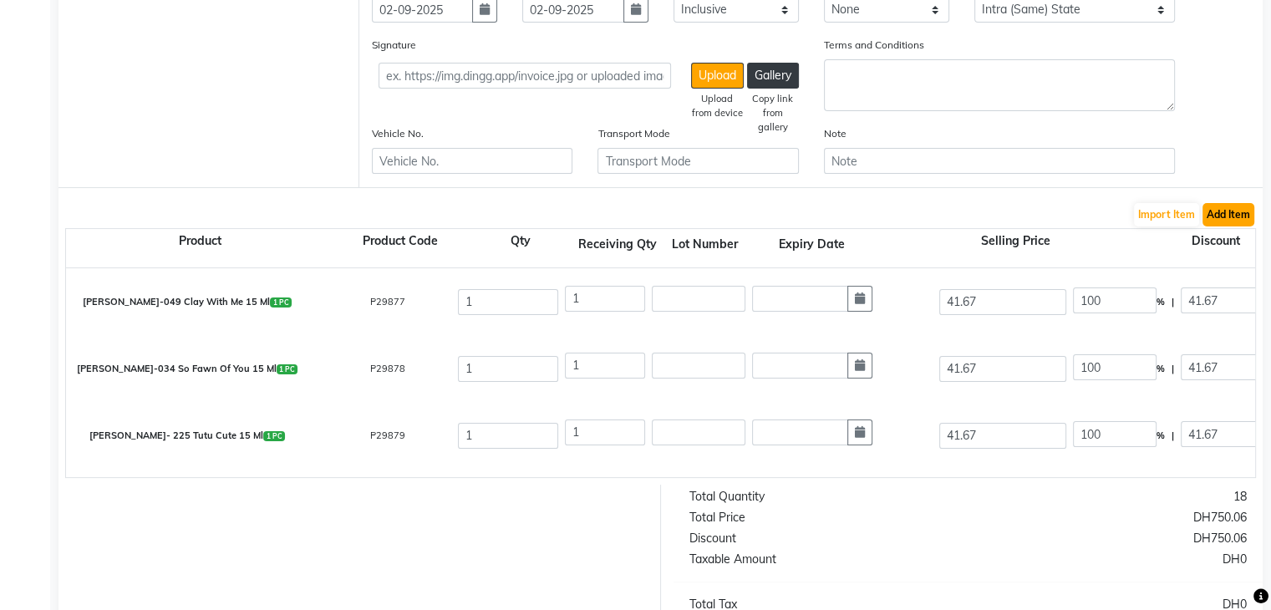
click at [1224, 223] on button "Add Item" at bounding box center [1229, 214] width 52 height 23
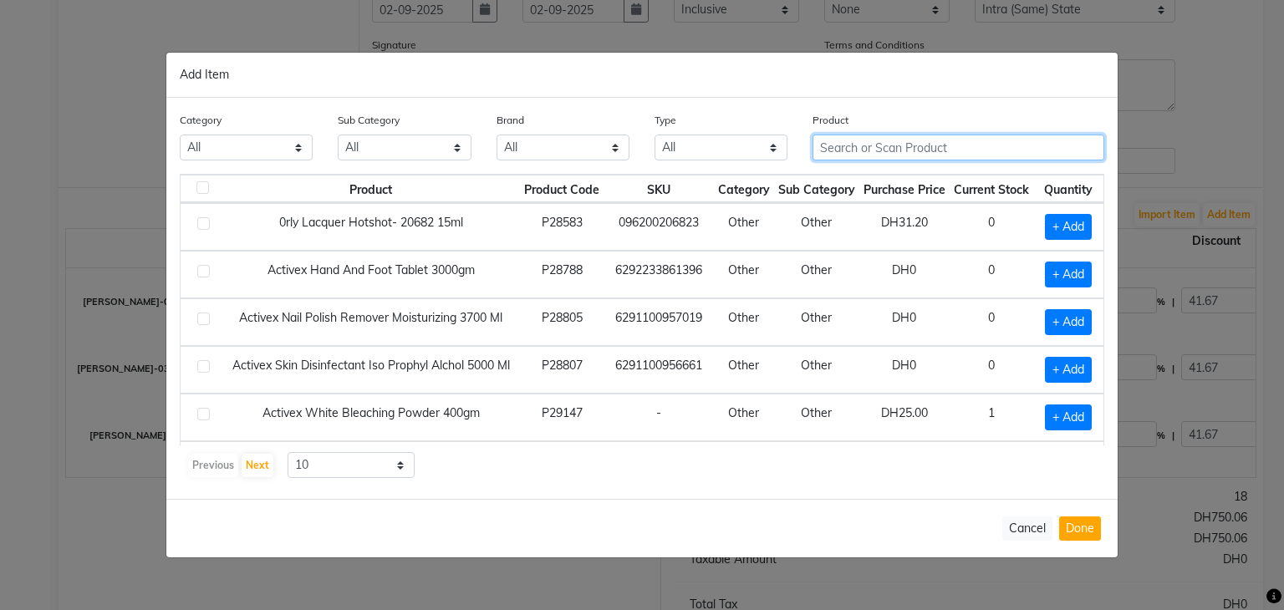
click at [889, 137] on input "text" at bounding box center [958, 148] width 292 height 26
paste input "[PERSON_NAME]-062 MILK CHIC"
click at [909, 155] on input "[PERSON_NAME]-062 MILK CHIC" at bounding box center [946, 148] width 268 height 26
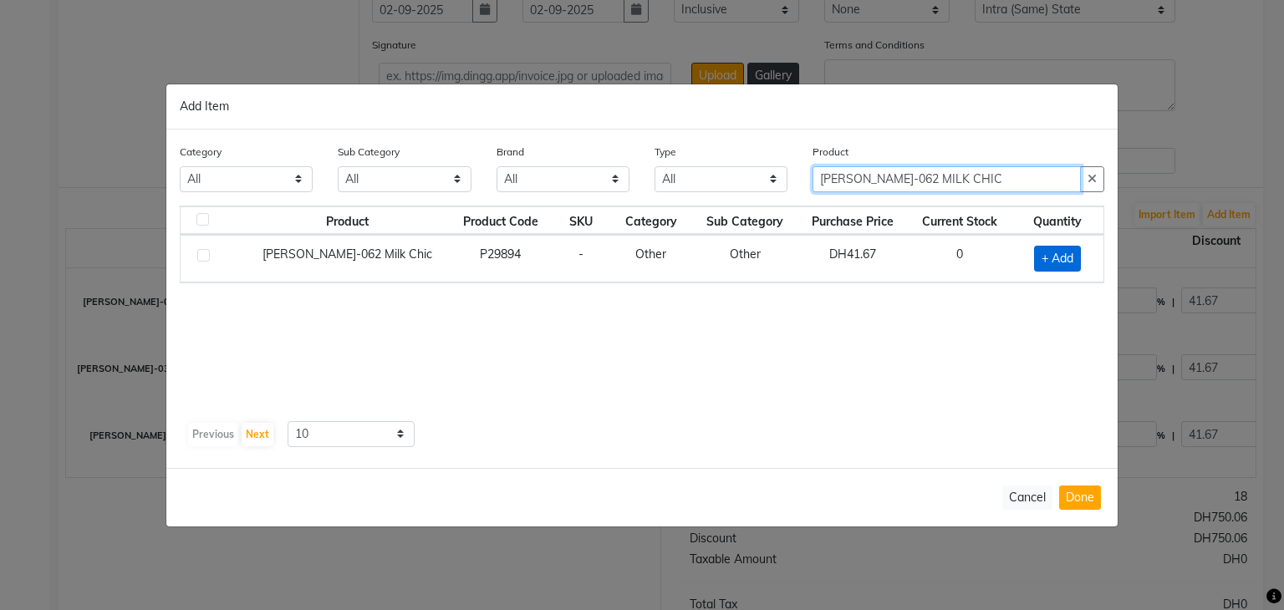
type input "[PERSON_NAME]-062 MILK CHIC"
click at [1053, 255] on span "+ Add" at bounding box center [1057, 259] width 47 height 26
checkbox input "true"
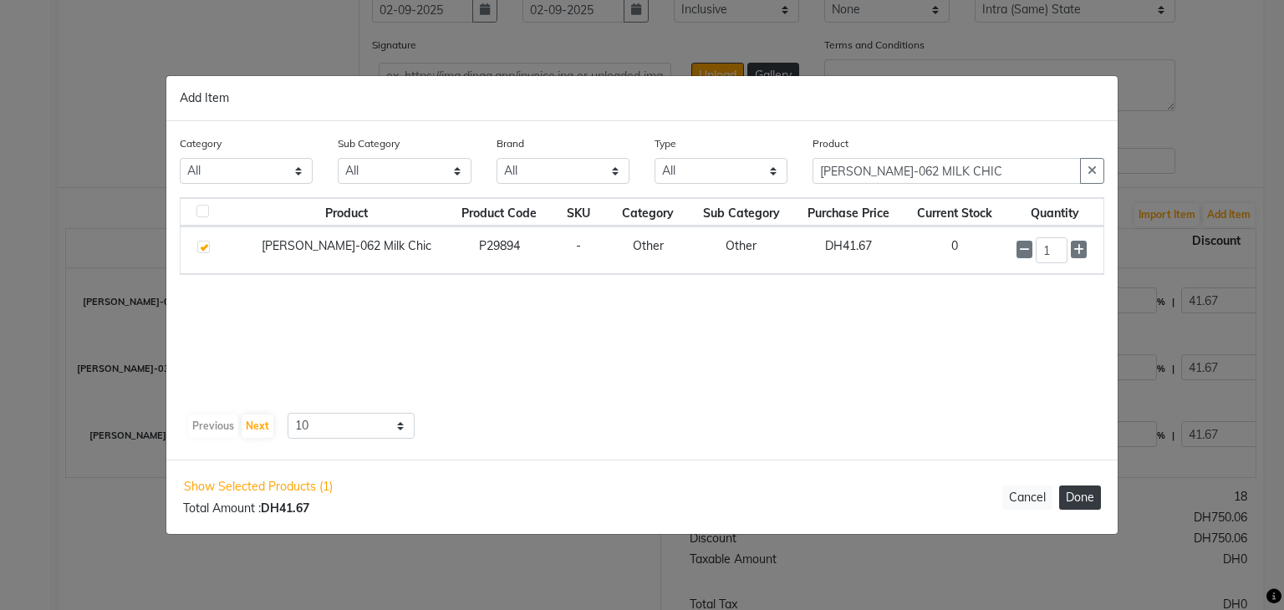
click at [1076, 494] on button "Done" at bounding box center [1080, 498] width 42 height 24
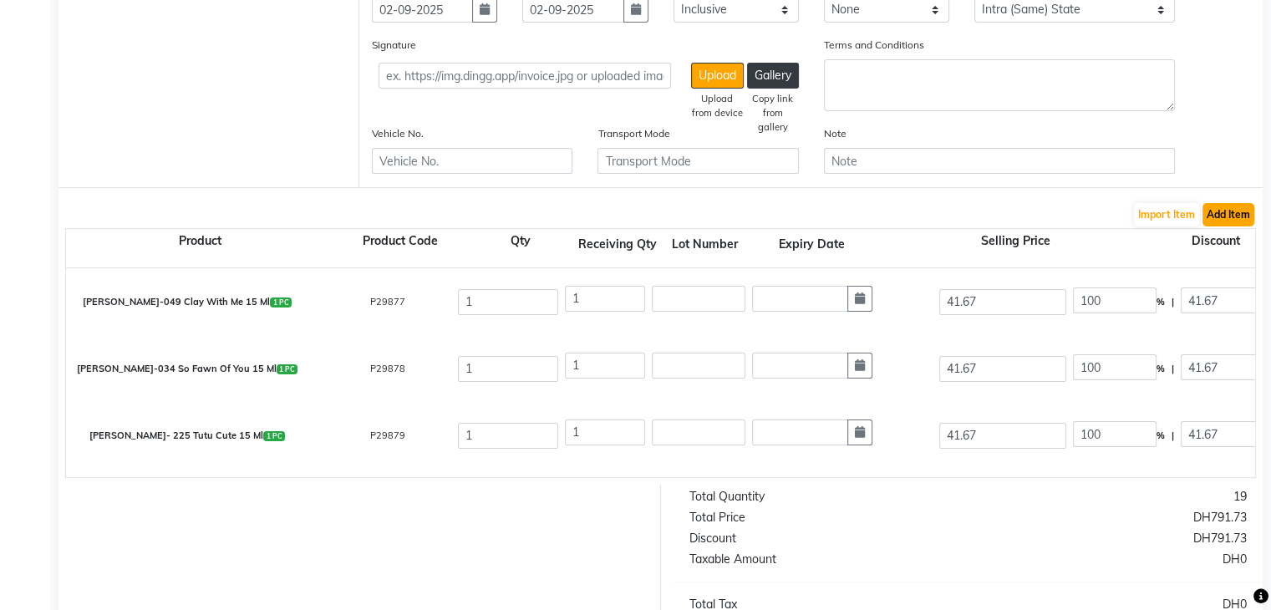
click at [1231, 211] on button "Add Item" at bounding box center [1229, 214] width 52 height 23
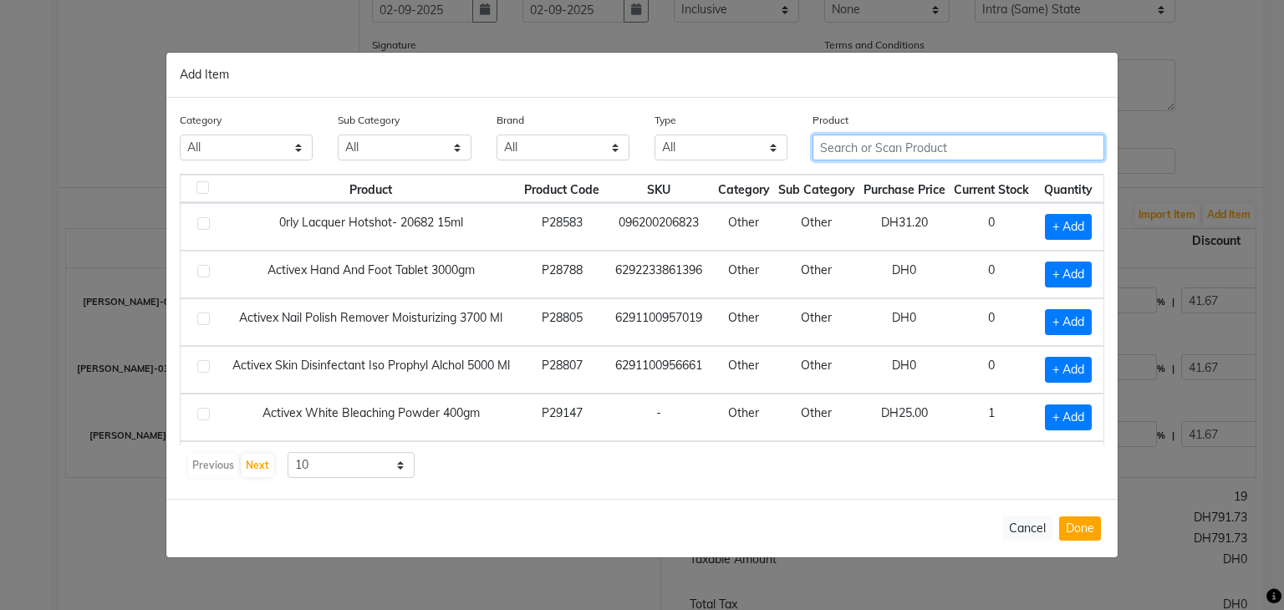
click at [878, 145] on input "text" at bounding box center [958, 148] width 292 height 26
paste input "[PERSON_NAME] -050 BRR , ITS GOLD IN HERE 15 ML"
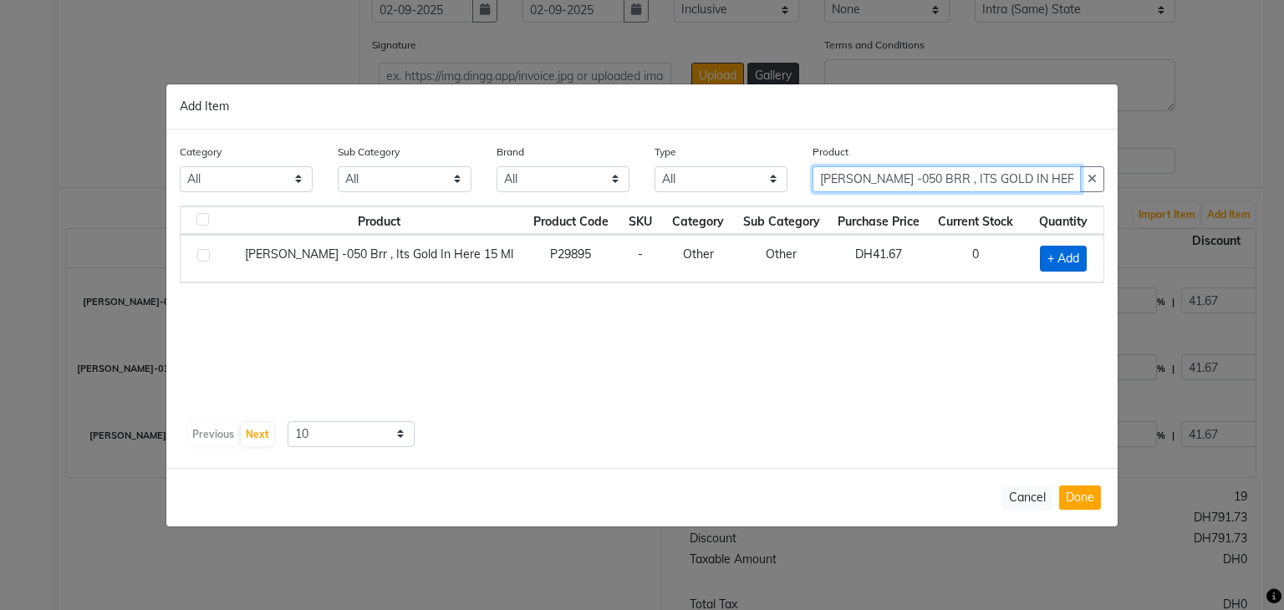
type input "[PERSON_NAME] -050 BRR , ITS GOLD IN HERE 15 ML"
click at [1060, 251] on span "+ Add" at bounding box center [1063, 259] width 47 height 26
checkbox input "true"
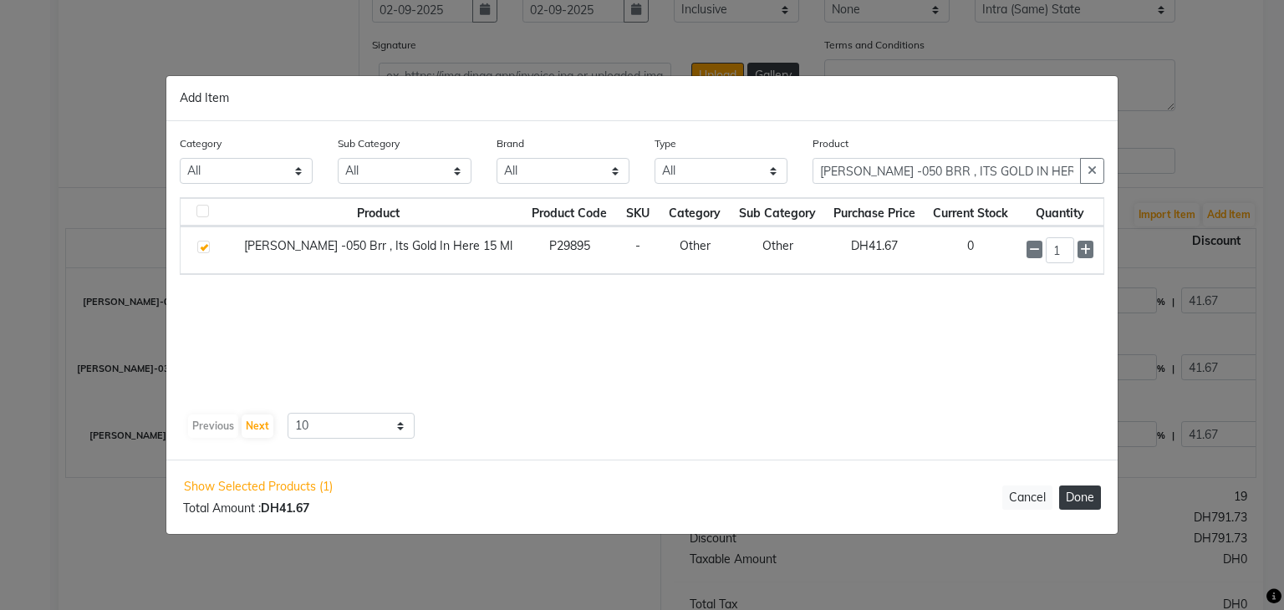
click at [1087, 496] on button "Done" at bounding box center [1080, 498] width 42 height 24
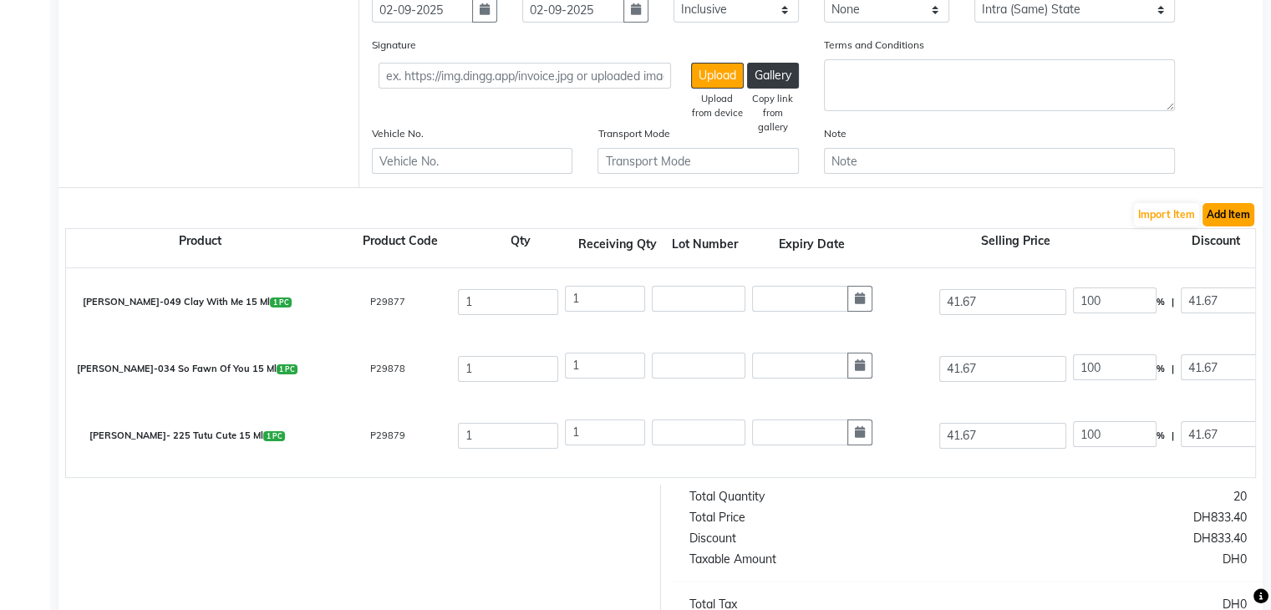
click at [1217, 215] on button "Add Item" at bounding box center [1229, 214] width 52 height 23
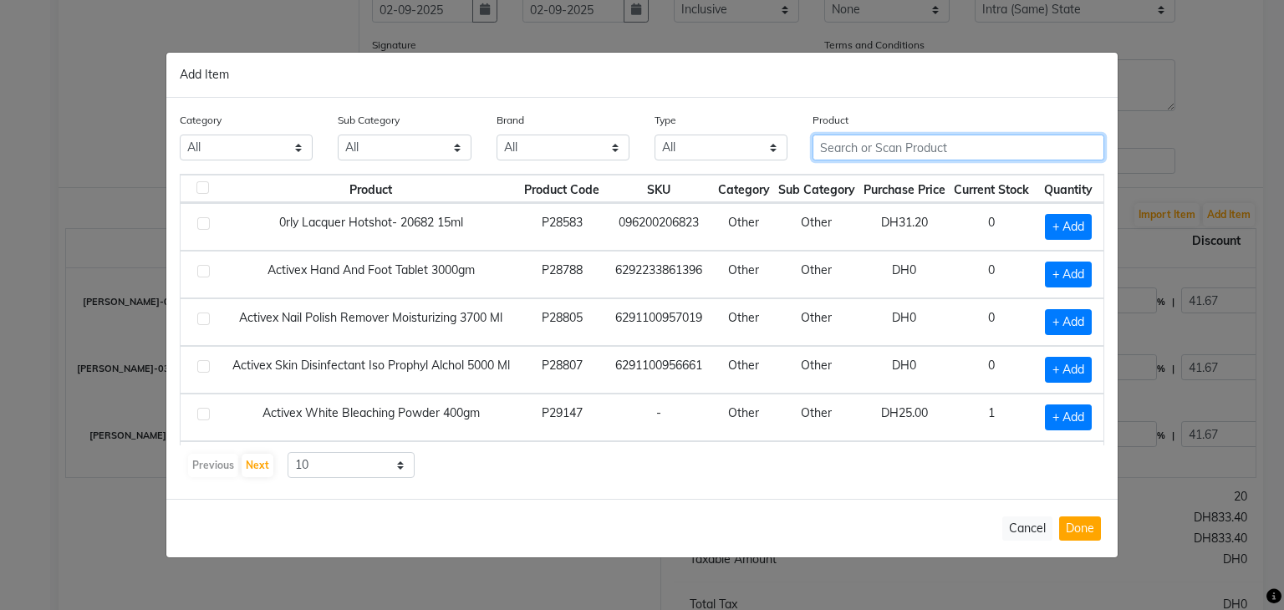
click at [887, 148] on input "text" at bounding box center [958, 148] width 292 height 26
paste input "[PERSON_NAME] -063 IT'S A GREY-T LIFE 15 ML"
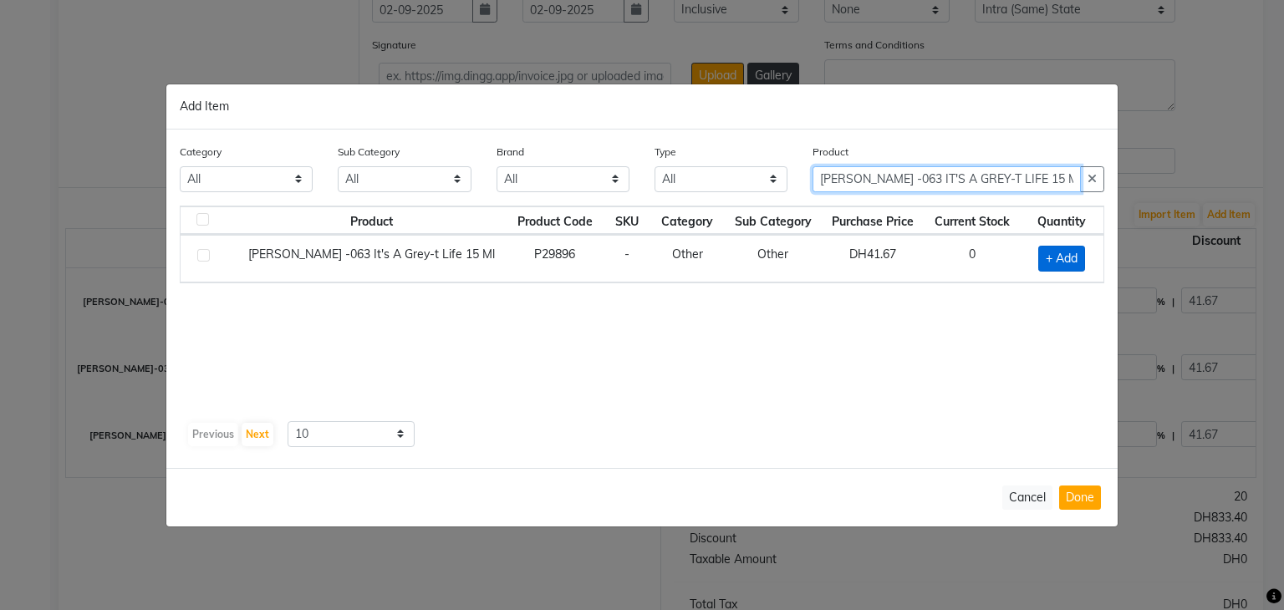
type input "[PERSON_NAME] -063 IT'S A GREY-T LIFE 15 ML"
click at [1069, 248] on span "+ Add" at bounding box center [1061, 259] width 47 height 26
checkbox input "true"
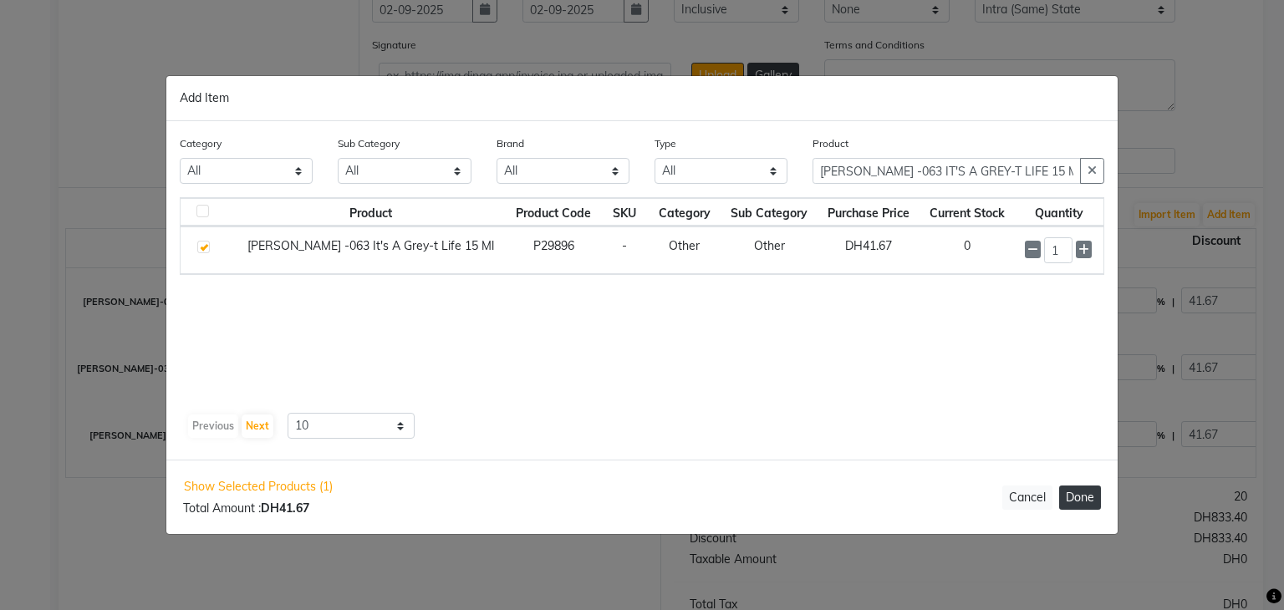
click at [1089, 496] on button "Done" at bounding box center [1080, 498] width 42 height 24
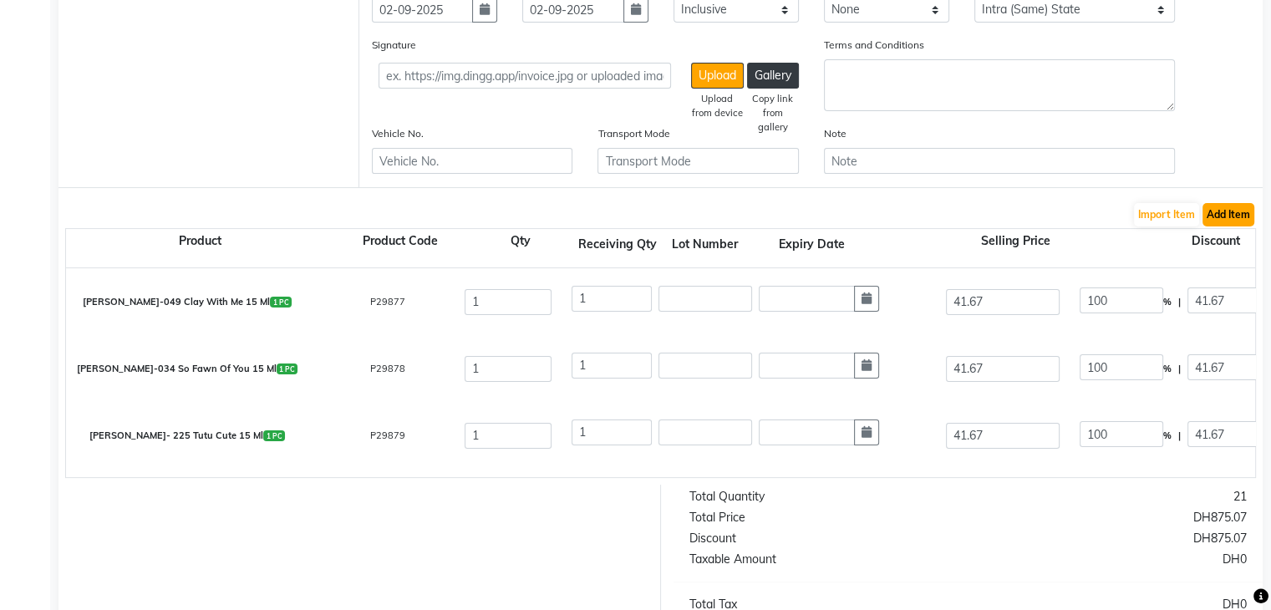
click at [1239, 215] on button "Add Item" at bounding box center [1229, 214] width 52 height 23
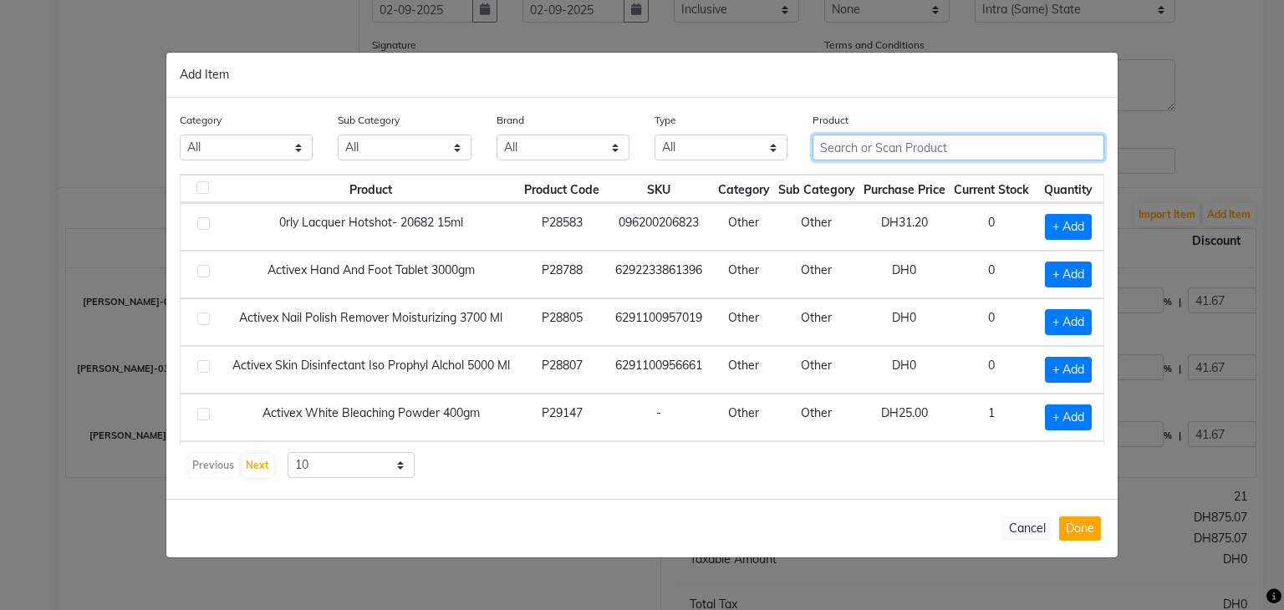
click at [896, 148] on input "text" at bounding box center [958, 148] width 292 height 26
paste input "[PERSON_NAME]-902 [PERSON_NAME] BLAST 15 ML"
click at [896, 148] on input "[PERSON_NAME]-902 [PERSON_NAME] BLAST 15 ML" at bounding box center [958, 148] width 292 height 26
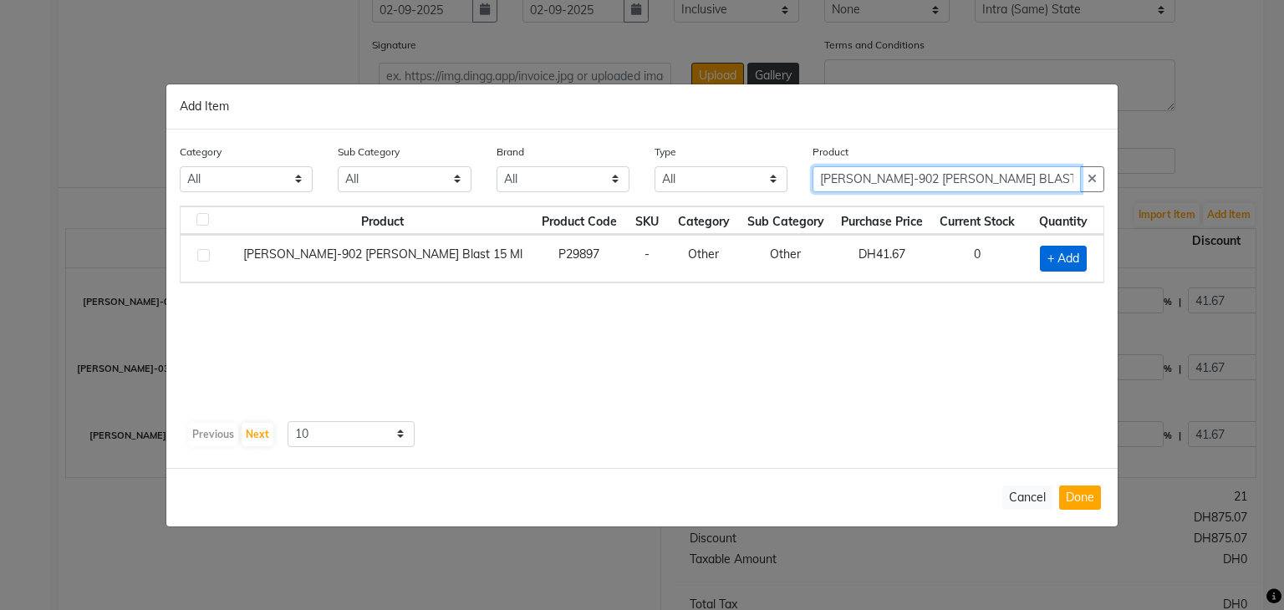
type input "[PERSON_NAME]-902 [PERSON_NAME] BLAST 15 ML"
click at [1072, 258] on span "+ Add" at bounding box center [1063, 259] width 47 height 26
checkbox input "true"
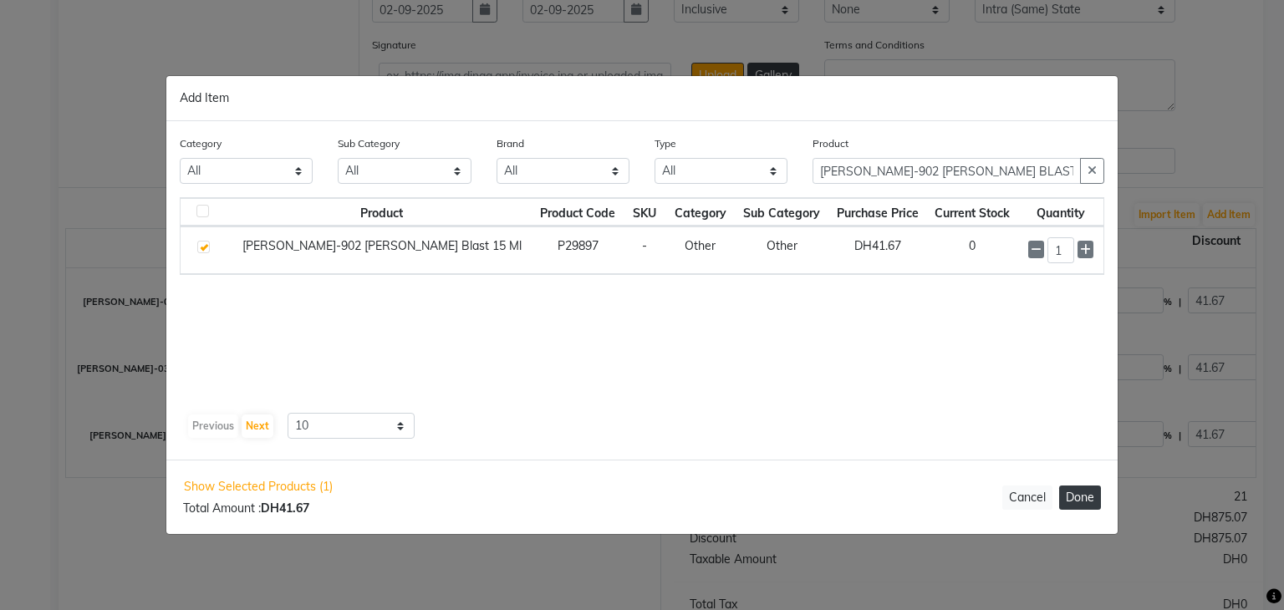
click at [1084, 500] on button "Done" at bounding box center [1080, 498] width 42 height 24
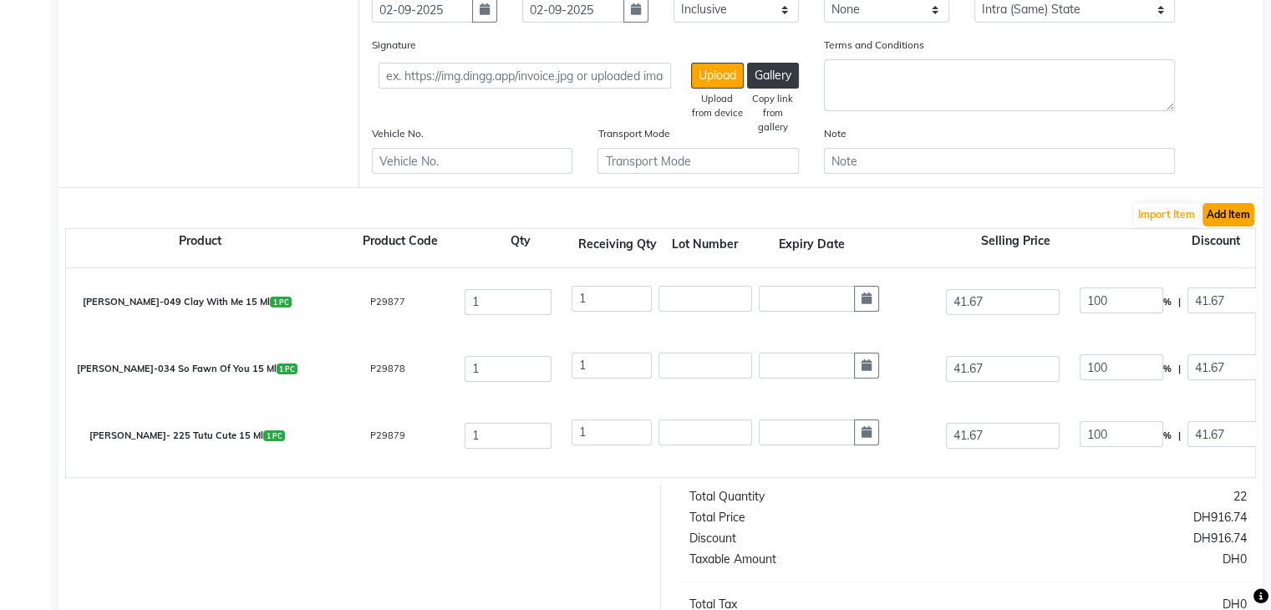
click at [1223, 210] on button "Add Item" at bounding box center [1229, 214] width 52 height 23
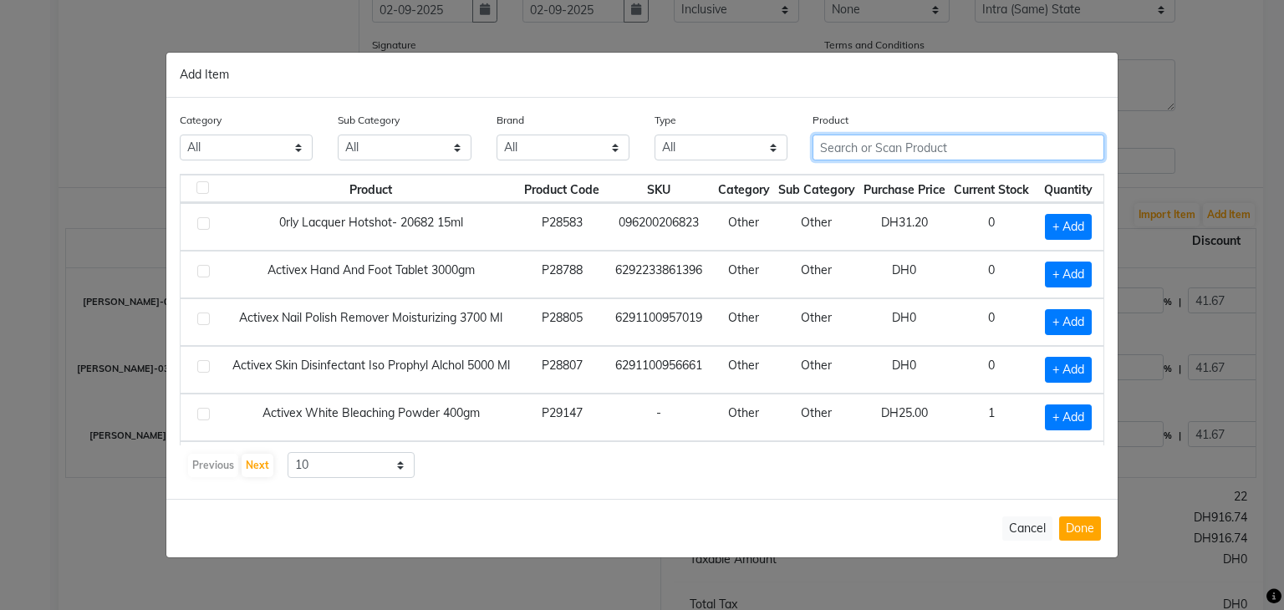
click at [878, 141] on input "text" at bounding box center [958, 148] width 292 height 26
paste input "[PERSON_NAME]-112 DATE NIGHT 15 ML"
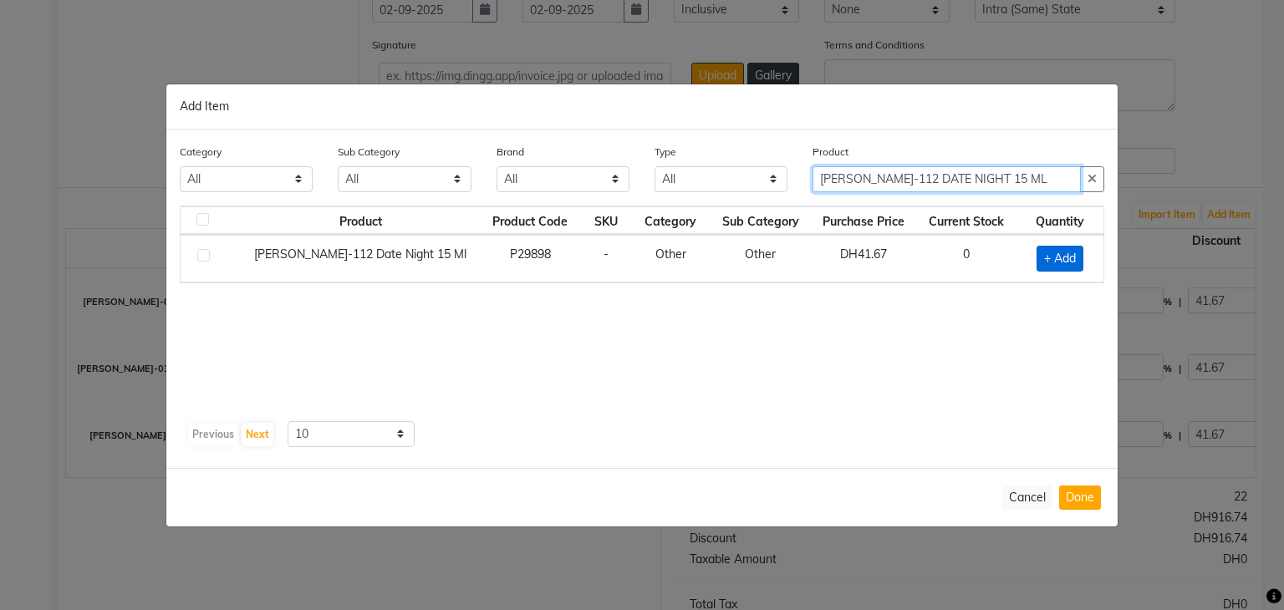
type input "[PERSON_NAME]-112 DATE NIGHT 15 ML"
click at [1062, 258] on span "+ Add" at bounding box center [1059, 259] width 47 height 26
checkbox input "true"
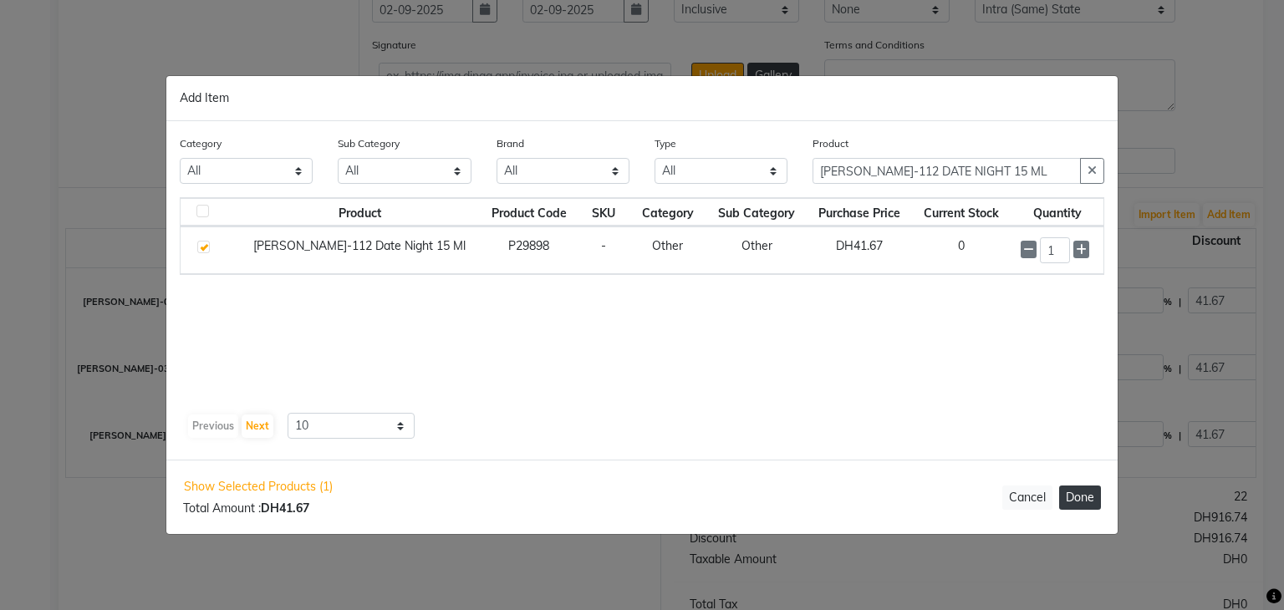
click at [1075, 488] on button "Done" at bounding box center [1080, 498] width 42 height 24
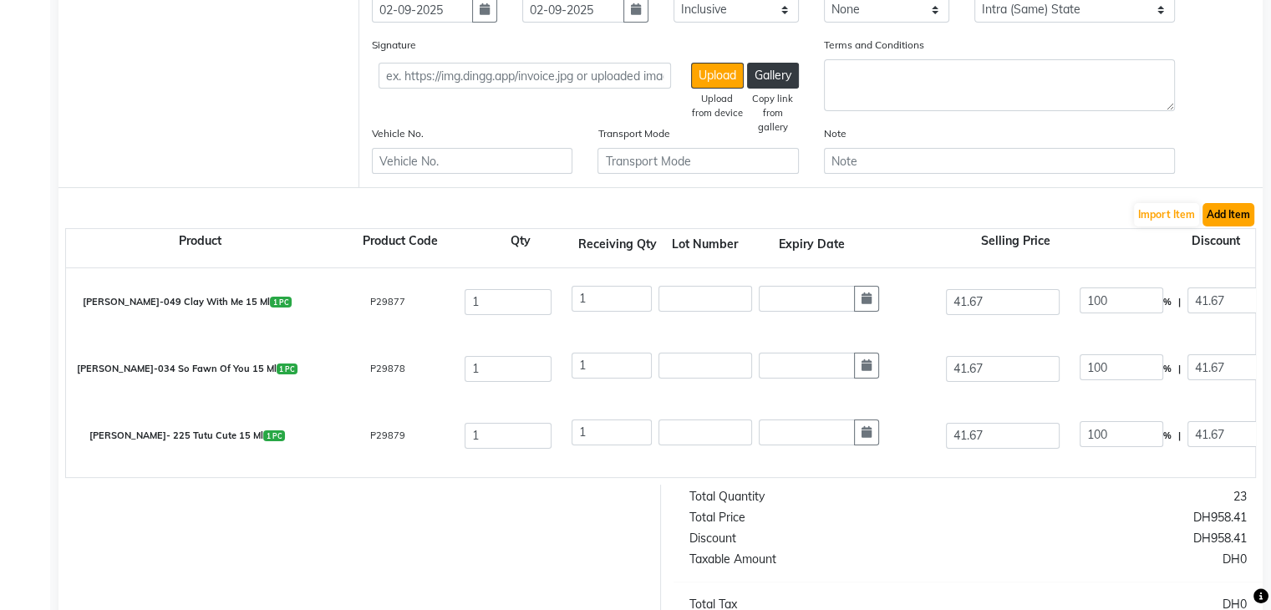
click at [1233, 218] on button "Add Item" at bounding box center [1229, 214] width 52 height 23
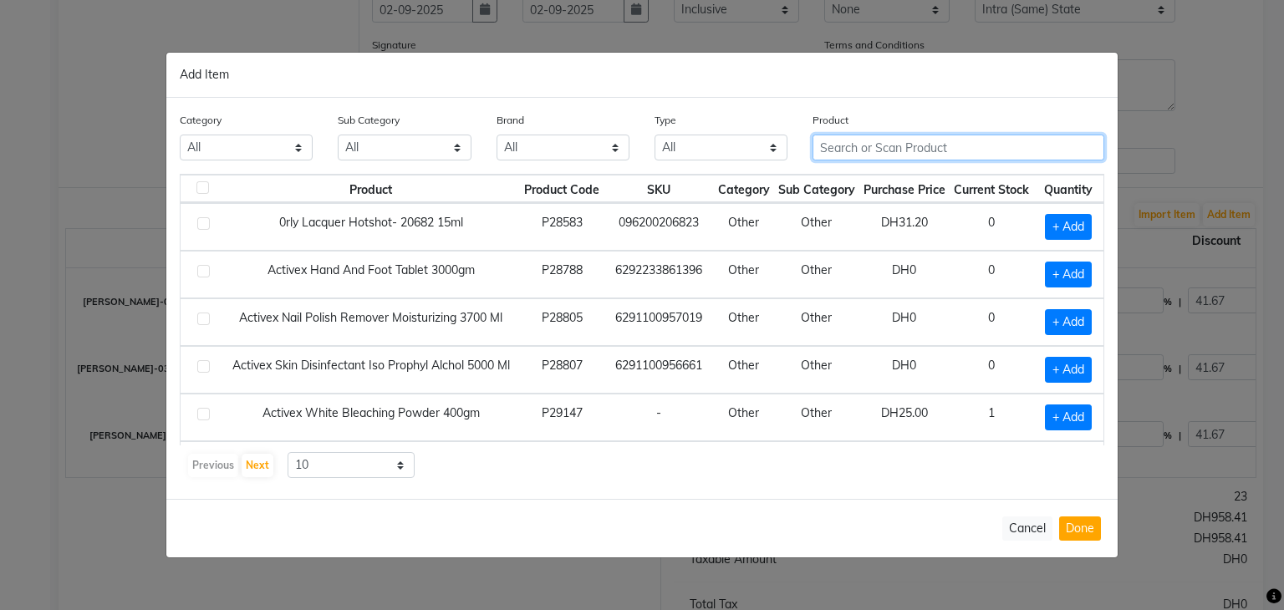
click at [897, 153] on input "text" at bounding box center [958, 148] width 292 height 26
paste input "[PERSON_NAME]- 714 BLUE ME A KISS 15 ML"
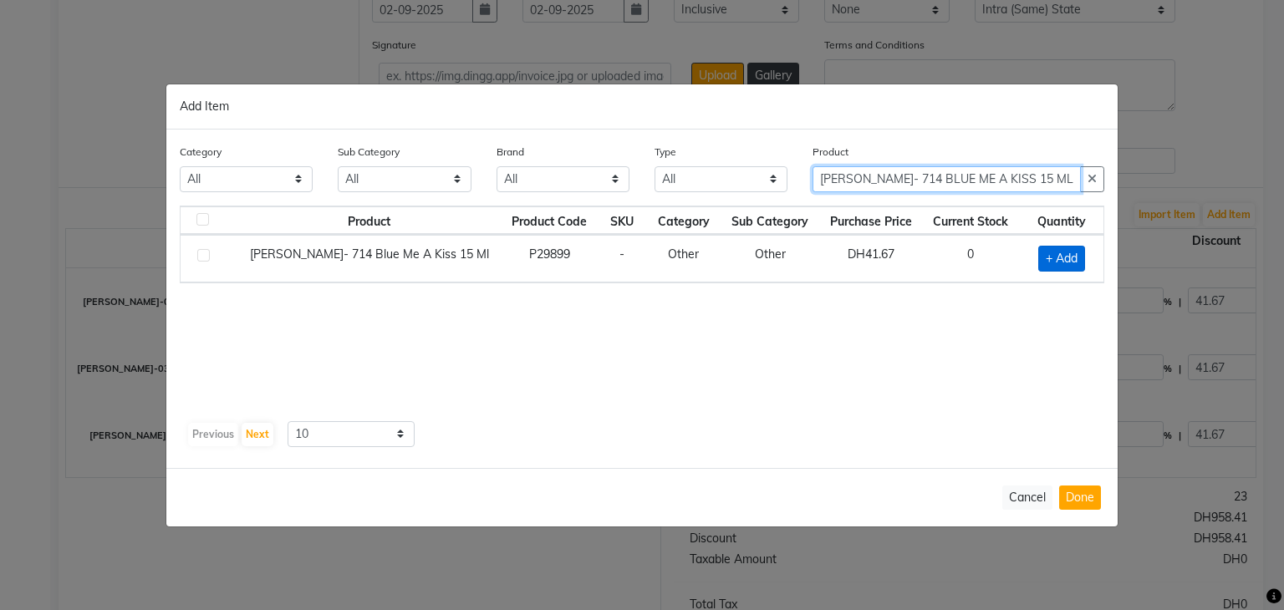
type input "[PERSON_NAME]- 714 BLUE ME A KISS 15 ML"
click at [1041, 259] on span "+ Add" at bounding box center [1061, 259] width 47 height 26
checkbox input "true"
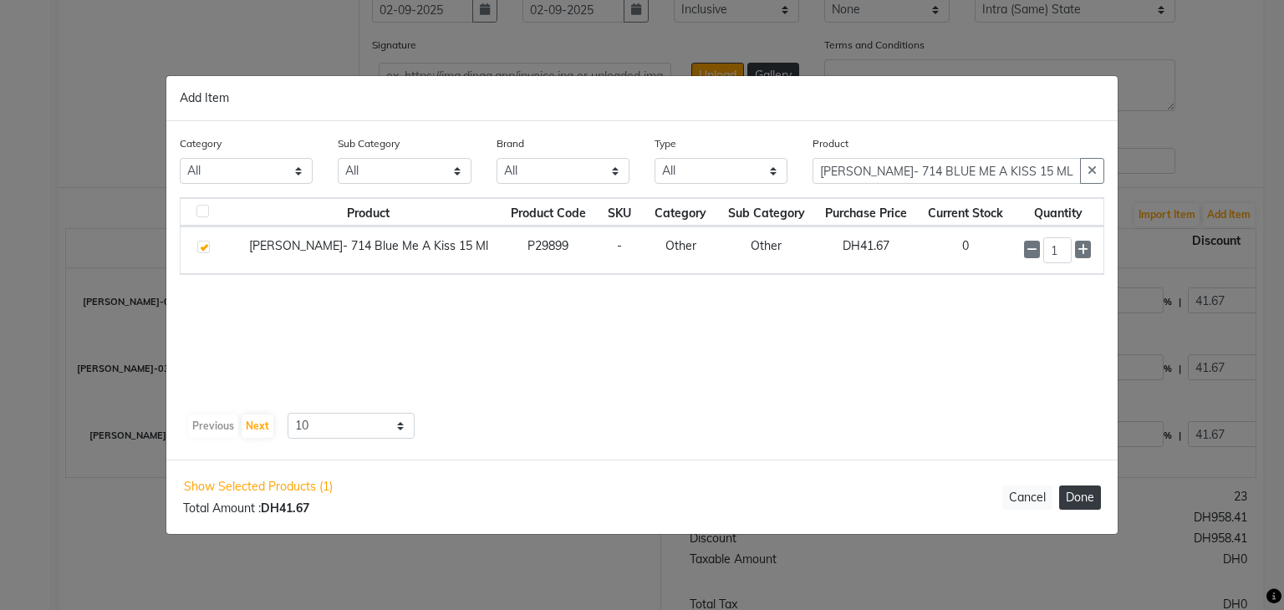
click at [1081, 499] on button "Done" at bounding box center [1080, 498] width 42 height 24
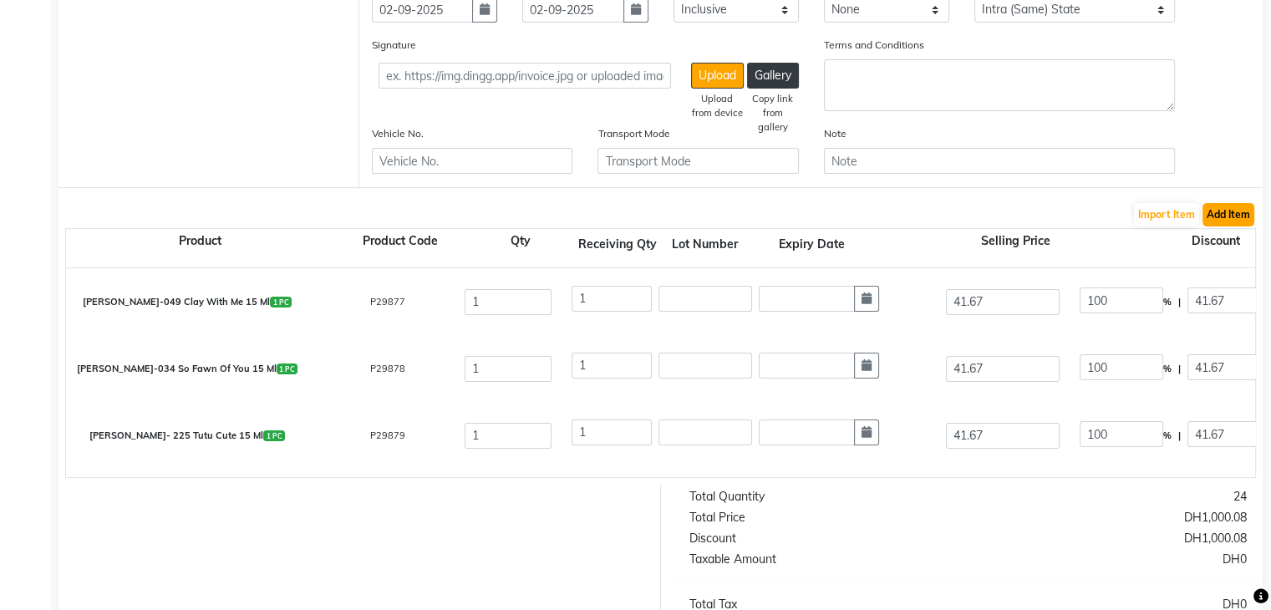
click at [1247, 225] on button "Add Item" at bounding box center [1229, 214] width 52 height 23
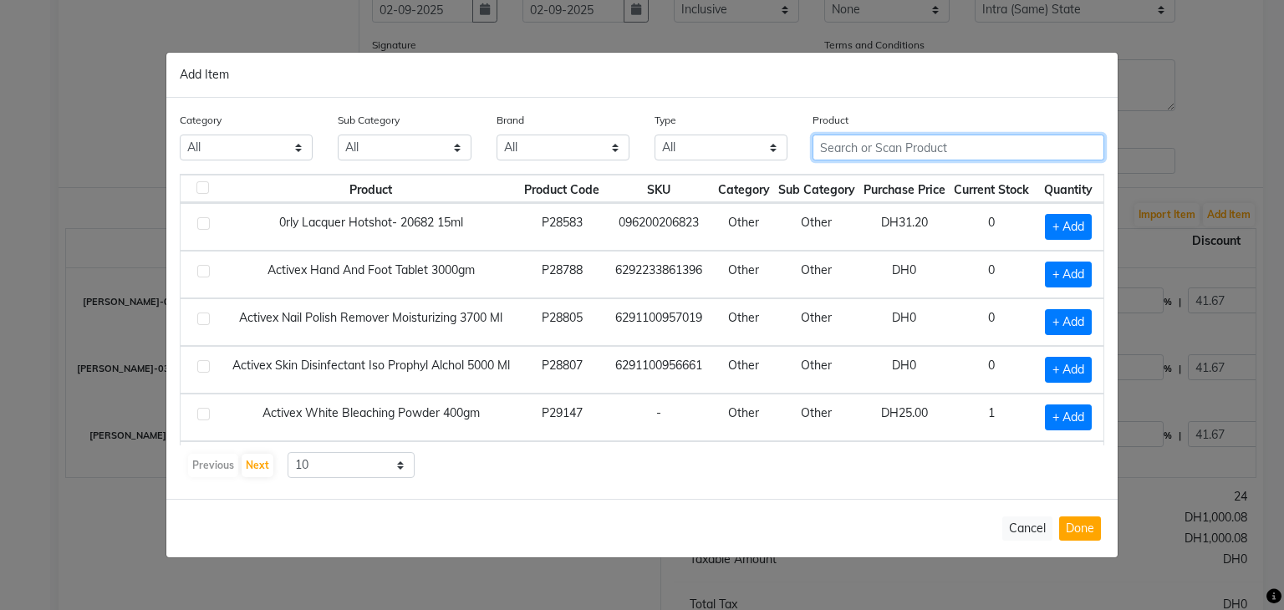
click at [917, 150] on input "text" at bounding box center [958, 148] width 292 height 26
paste input "NAIL TEK HYDRATING BASE & COAT TOP COAT"
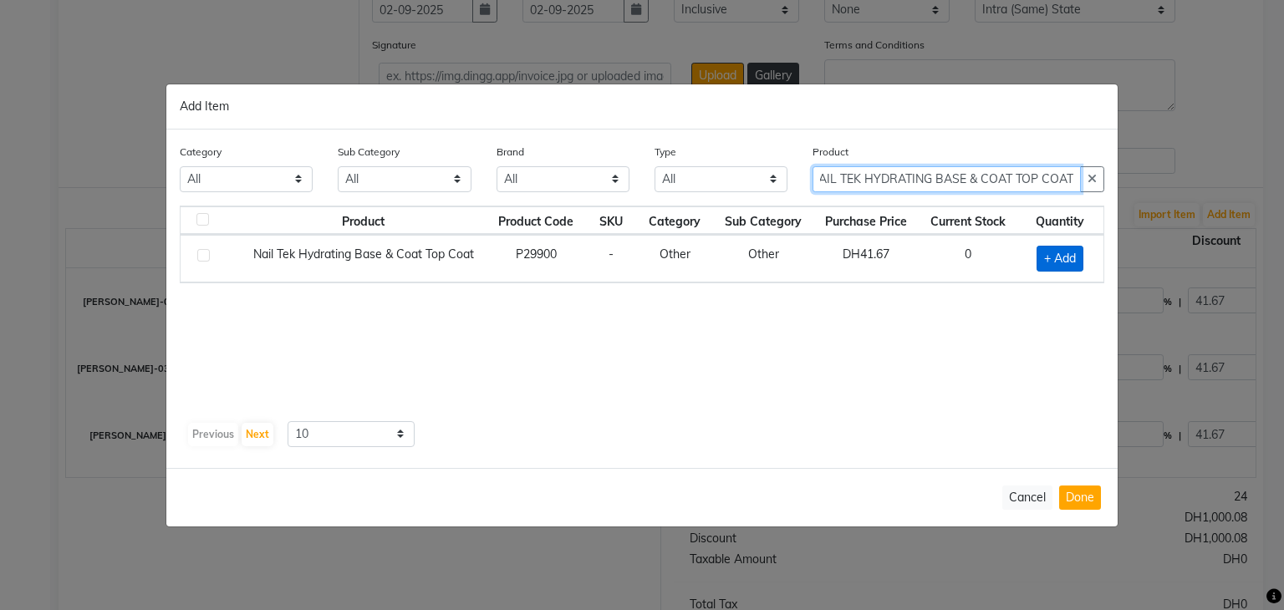
type input "NAIL TEK HYDRATING BASE & COAT TOP COAT"
click at [1073, 257] on span "+ Add" at bounding box center [1059, 259] width 47 height 26
checkbox input "true"
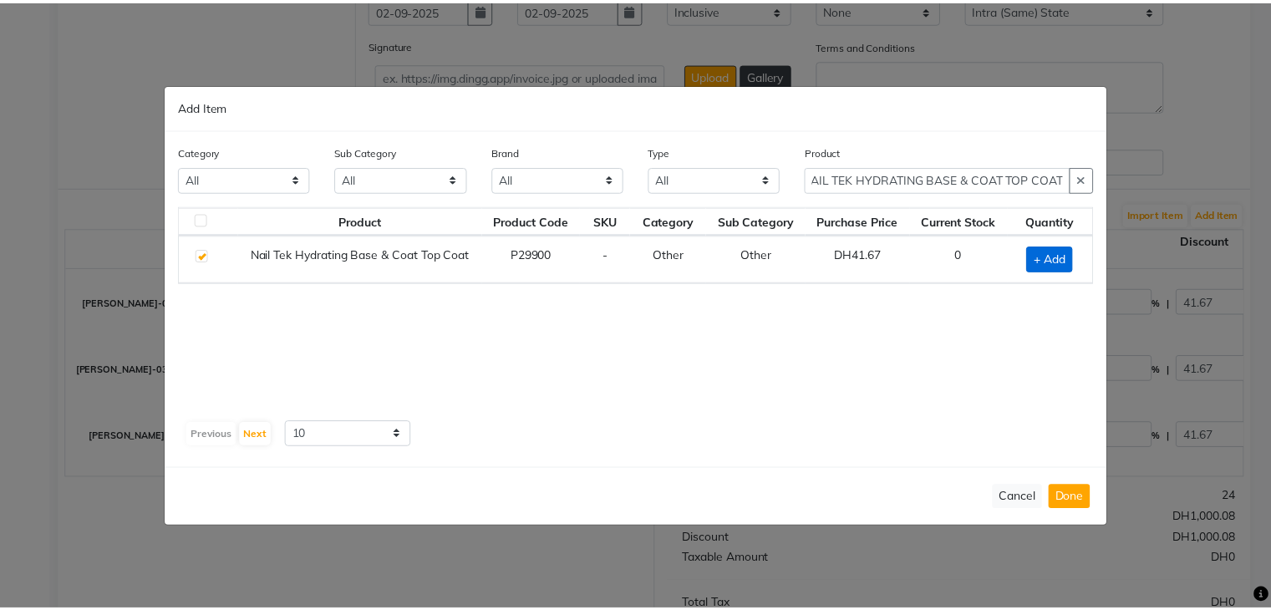
scroll to position [0, 0]
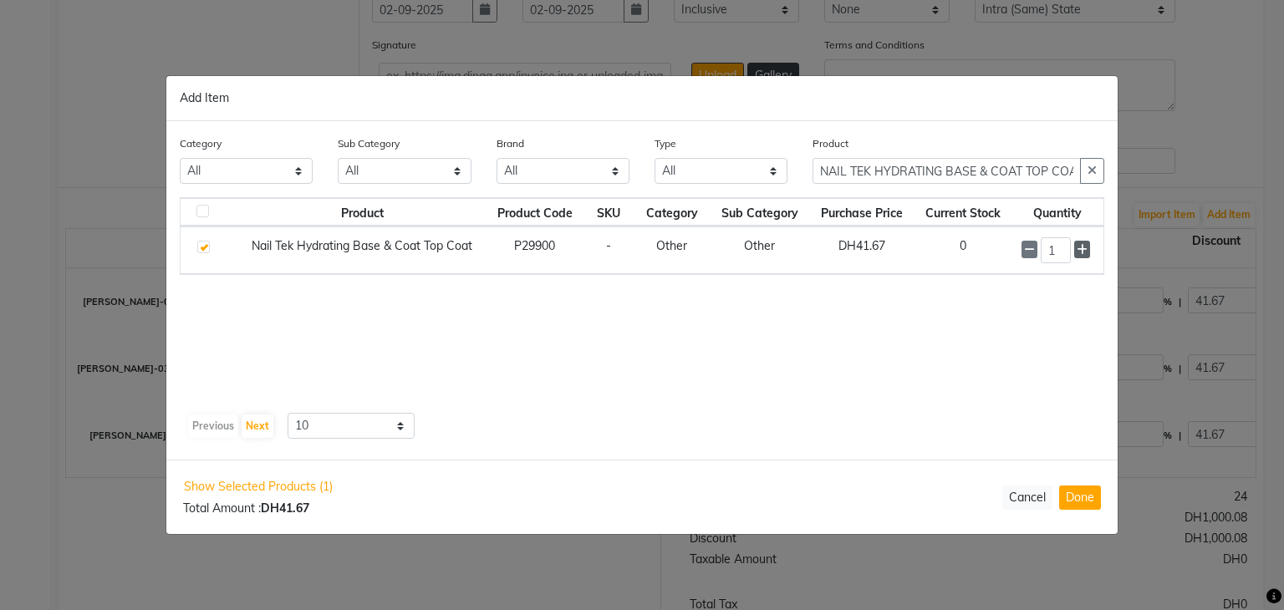
click at [1084, 250] on icon at bounding box center [1082, 250] width 11 height 12
type input "2"
click at [1080, 501] on button "Done" at bounding box center [1080, 498] width 42 height 24
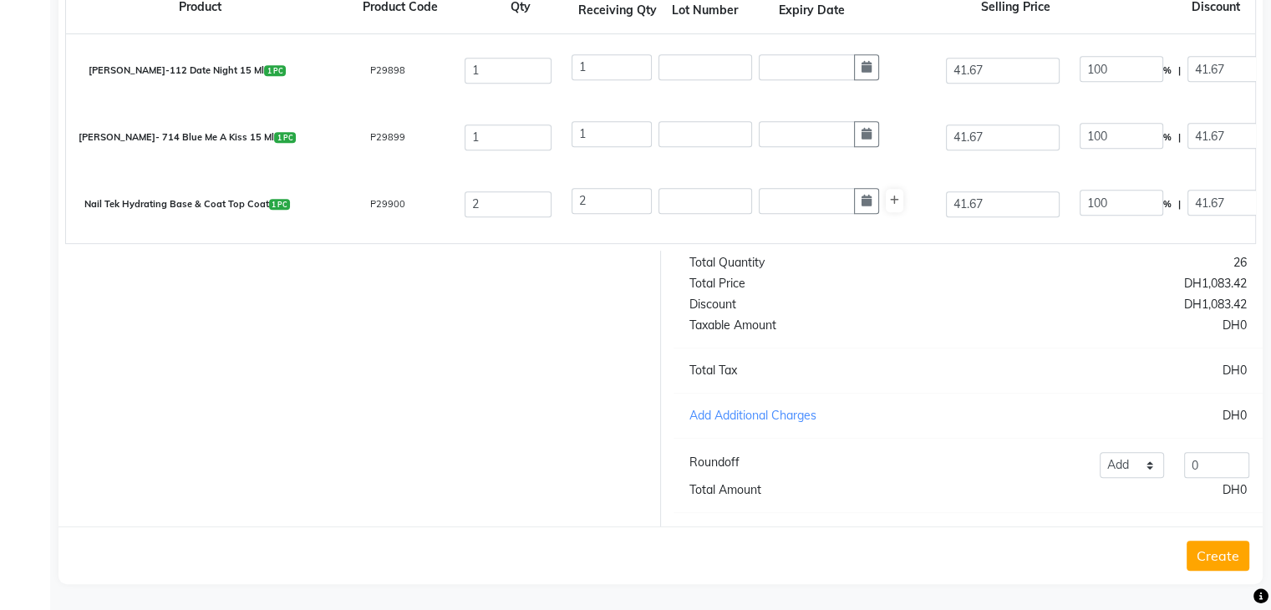
scroll to position [568, 0]
click at [1212, 553] on button "Create" at bounding box center [1218, 553] width 63 height 30
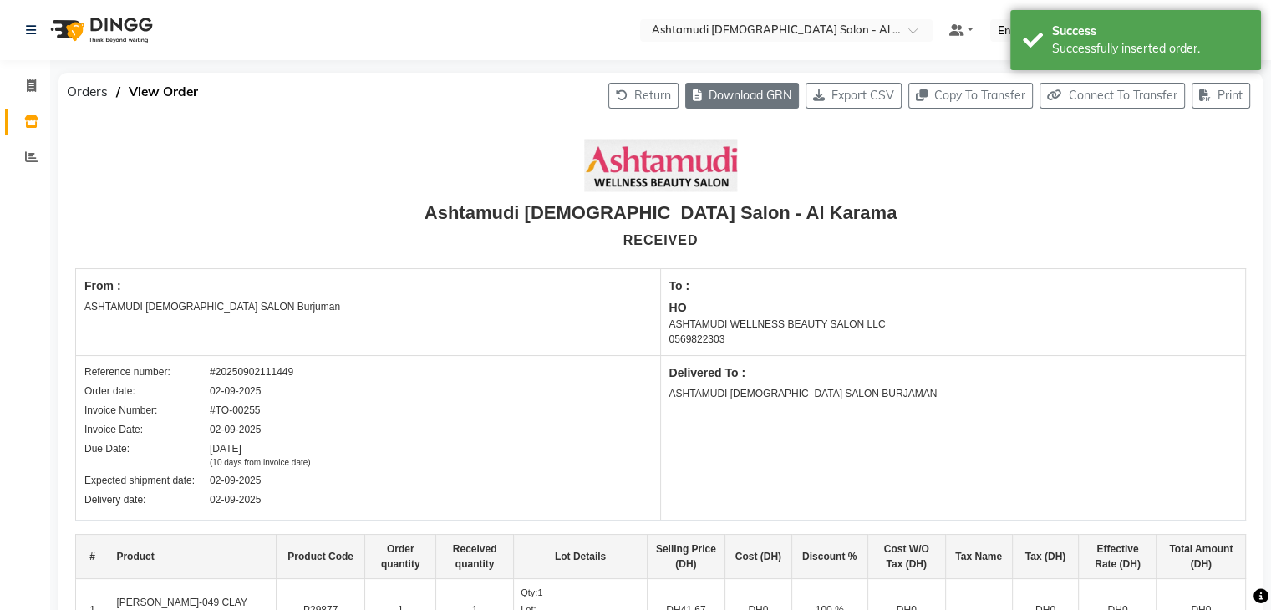
click at [714, 98] on button "Download GRN" at bounding box center [742, 96] width 114 height 26
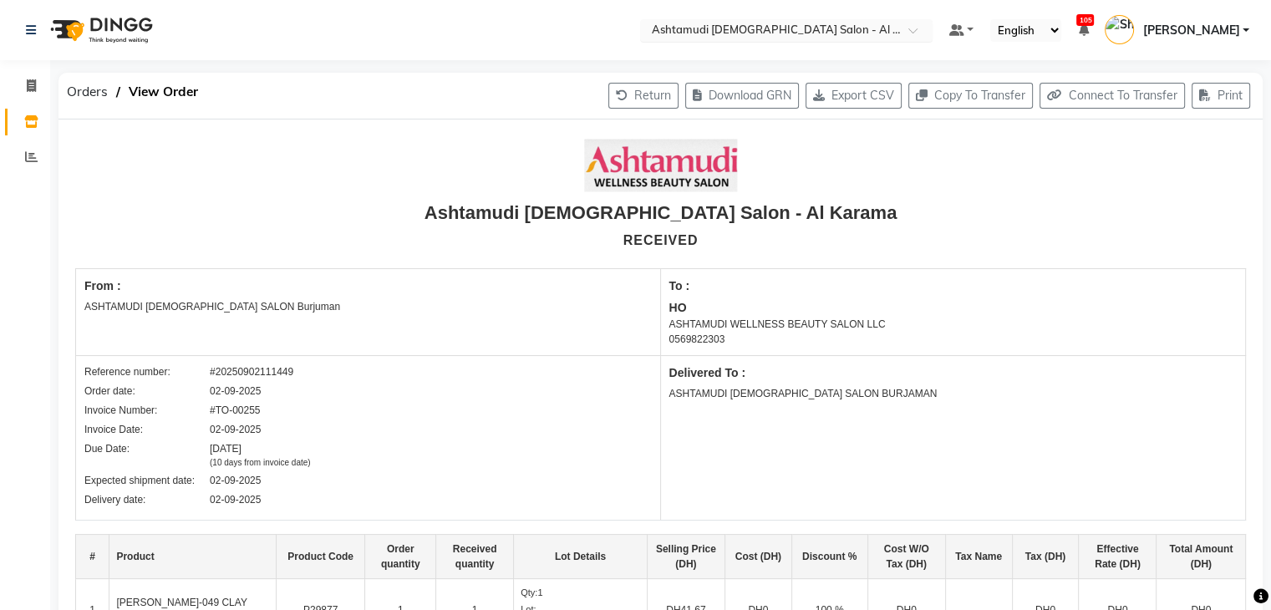
click at [891, 31] on input "text" at bounding box center [770, 31] width 242 height 17
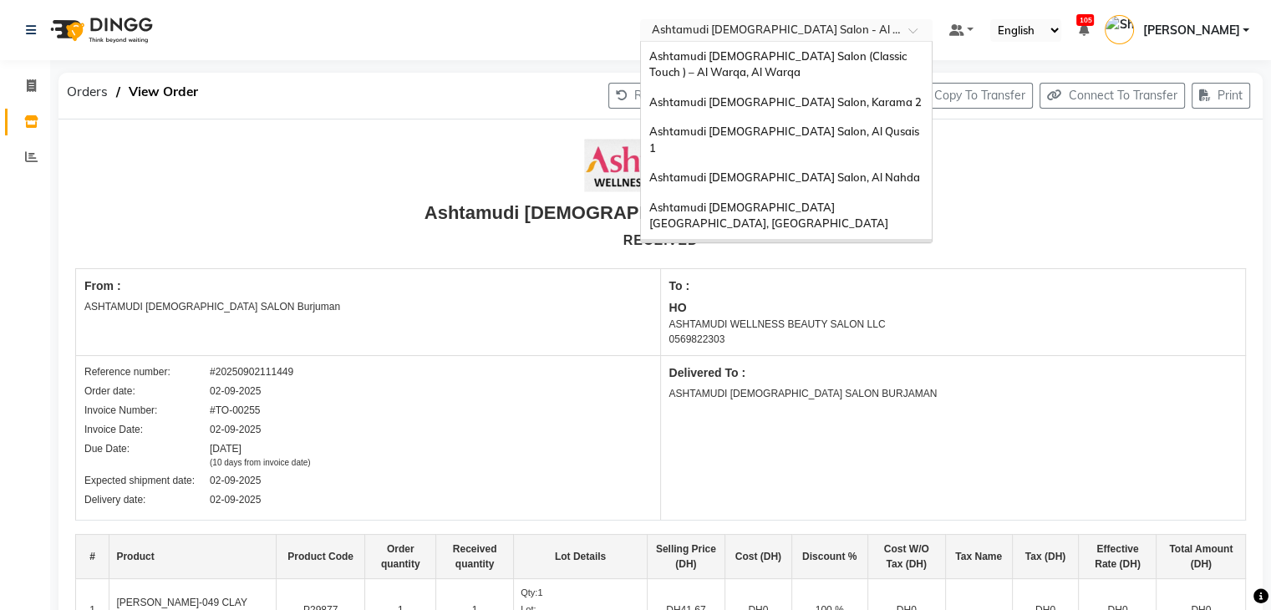
scroll to position [10, 0]
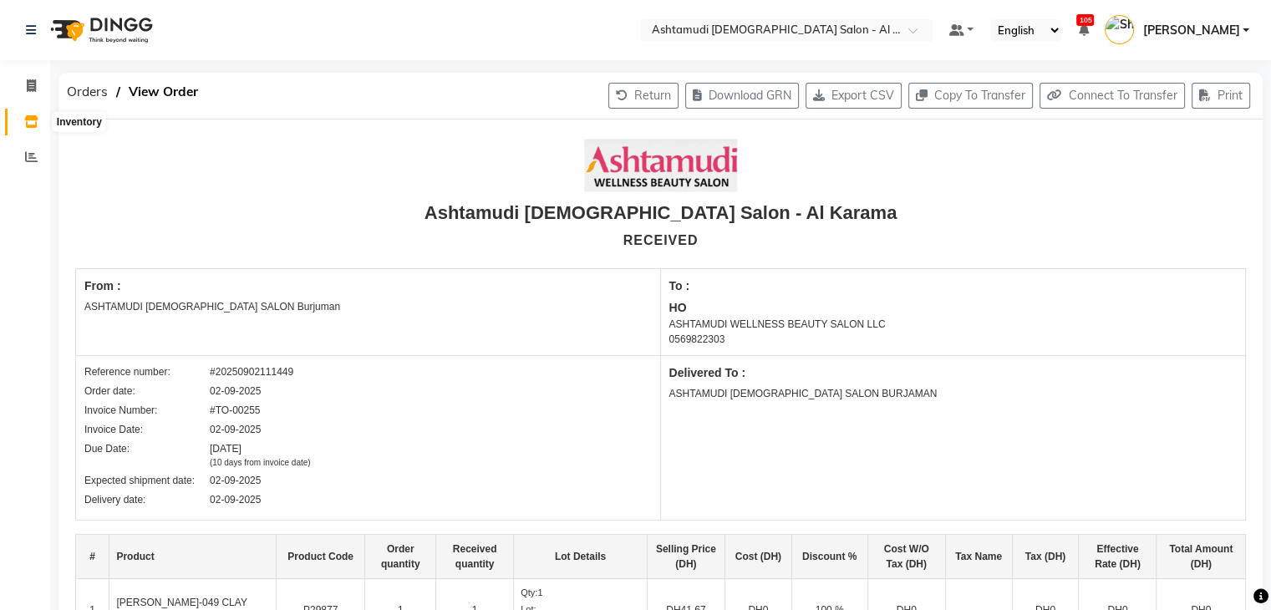
click at [33, 125] on icon at bounding box center [31, 121] width 14 height 13
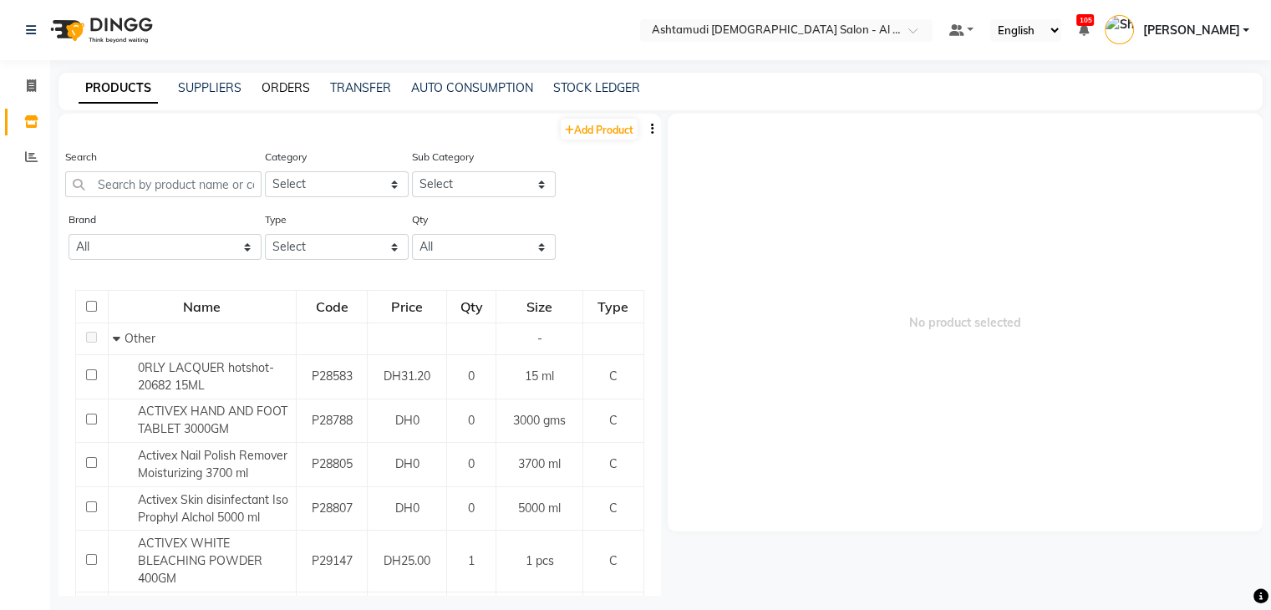
click at [298, 83] on link "ORDERS" at bounding box center [286, 87] width 48 height 15
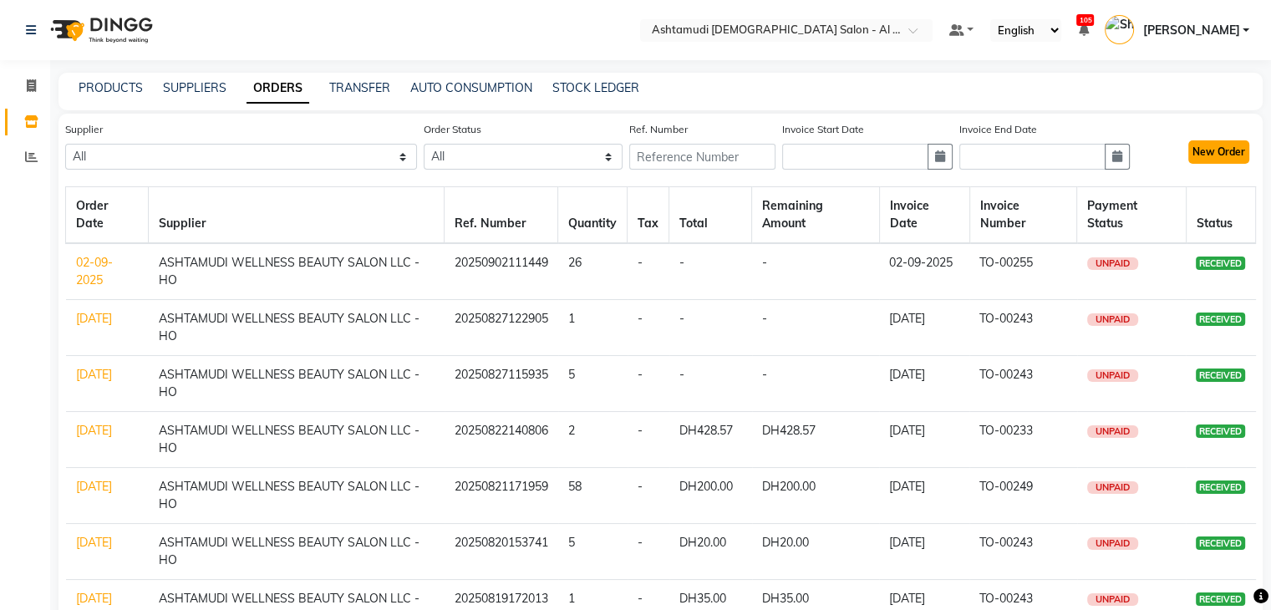
click at [1231, 154] on button "New Order" at bounding box center [1219, 151] width 61 height 23
select select "true"
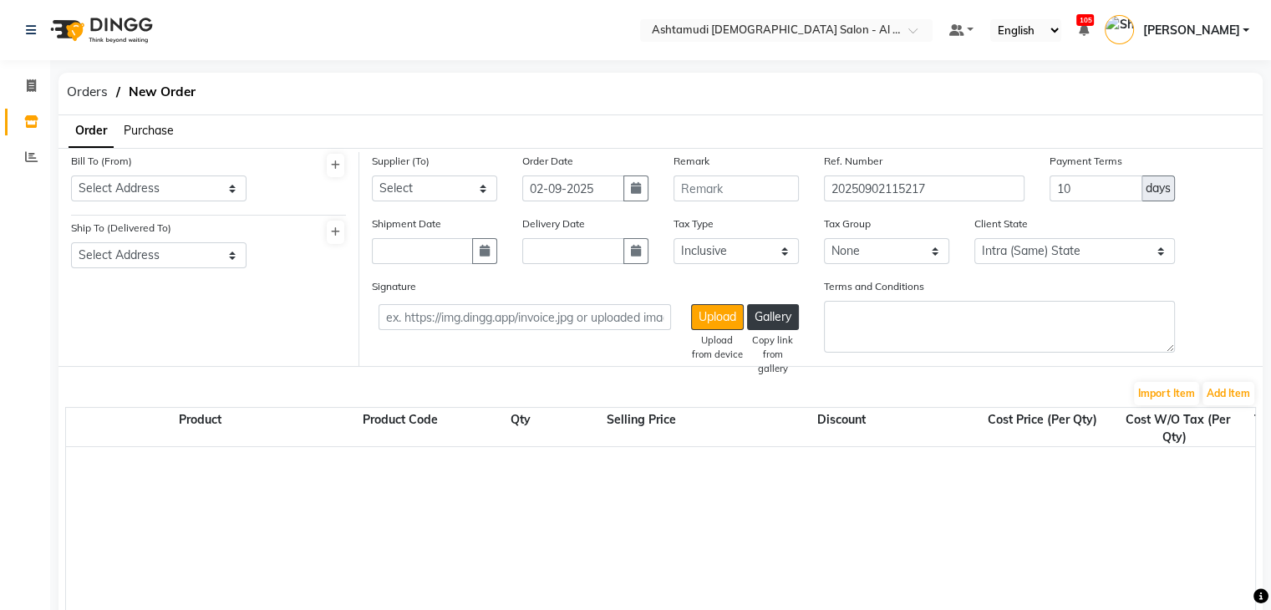
click at [143, 131] on span "Purchase" at bounding box center [149, 130] width 50 height 15
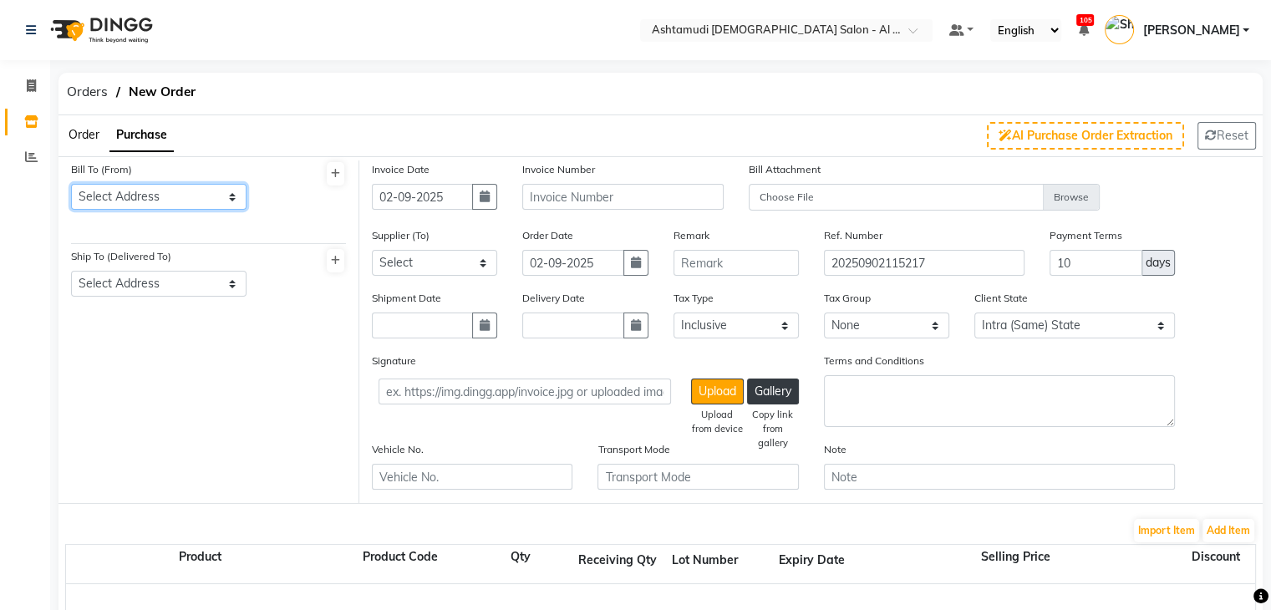
click at [157, 194] on select "Select Address ASHTAMUDI LADIES SALON Burjuman" at bounding box center [159, 197] width 176 height 26
select select "1045"
click at [71, 184] on select "Select Address ASHTAMUDI LADIES SALON Burjuman" at bounding box center [159, 197] width 176 height 26
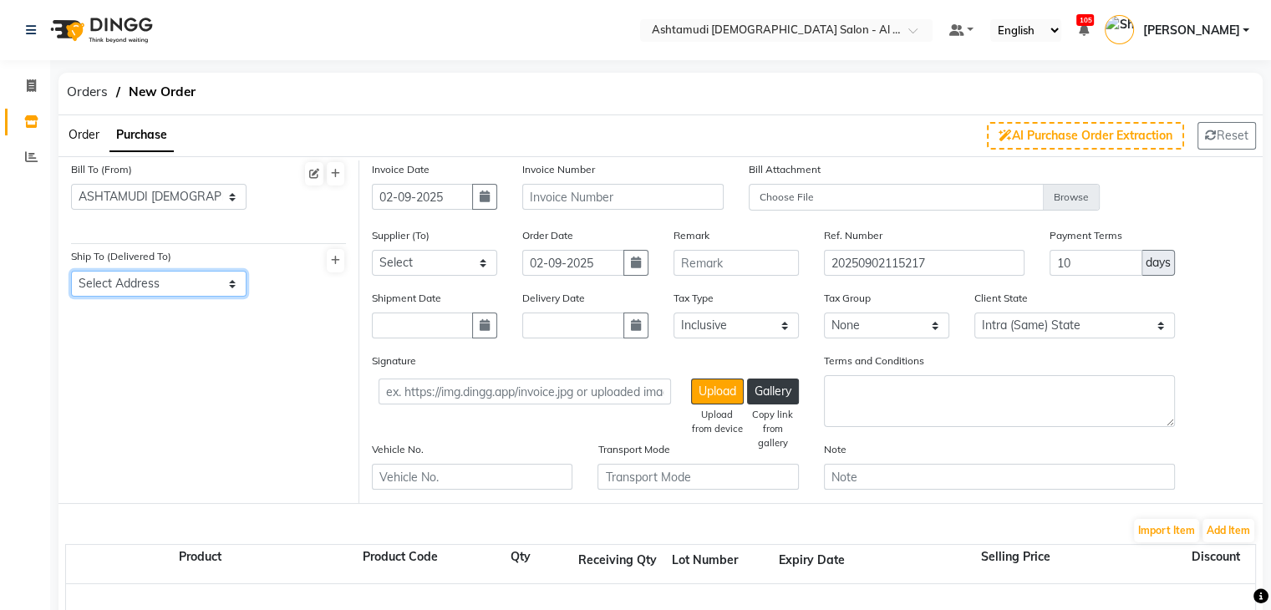
click at [167, 282] on select "Select Address ASHTAMUDI LADIES SALON BURJAMAN" at bounding box center [159, 284] width 176 height 26
select select "1046"
click at [71, 272] on select "Select Address ASHTAMUDI LADIES SALON BURJAMAN" at bounding box center [159, 284] width 176 height 26
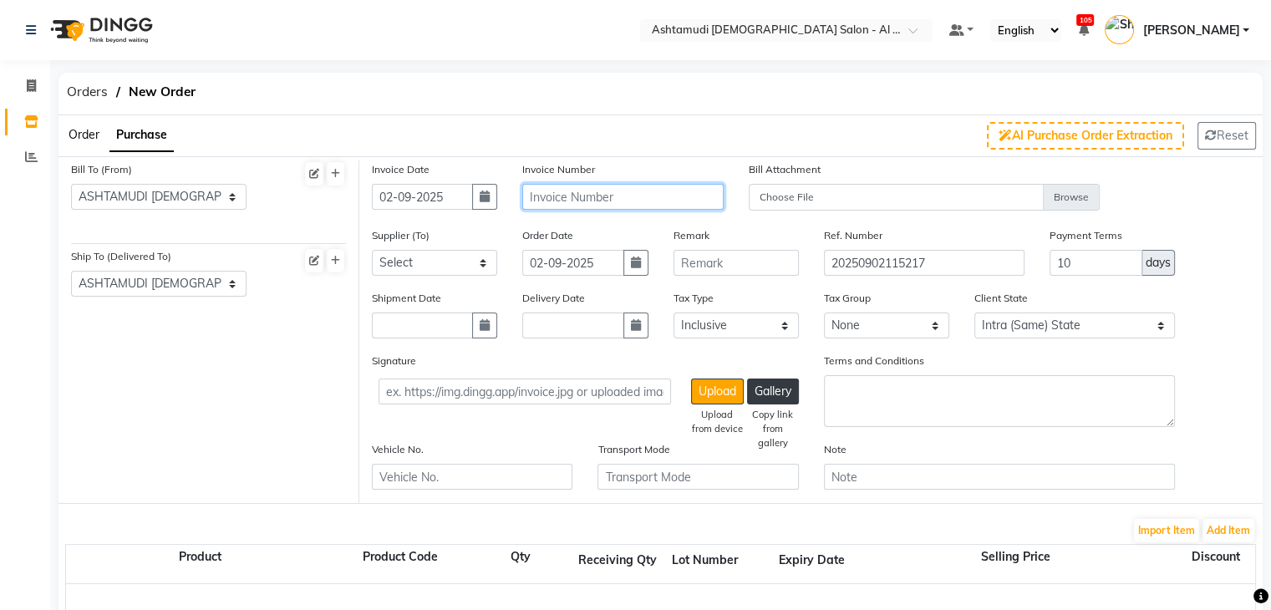
click at [645, 191] on input "text" at bounding box center [622, 197] width 201 height 26
paste input "TO-00262"
type input "TO-00262"
click at [401, 262] on select "Select ASHTAMUDI WELLNESS BEAUTY SALON LLC - HO" at bounding box center [434, 263] width 125 height 26
select select "5148"
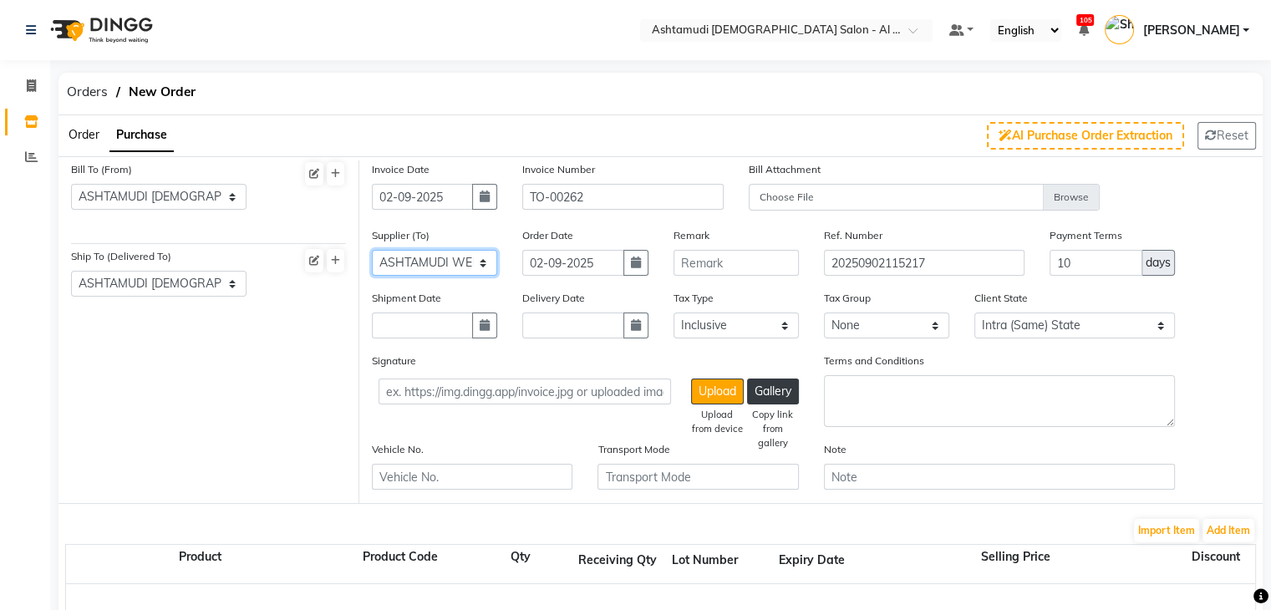
click at [372, 251] on select "Select ASHTAMUDI WELLNESS BEAUTY SALON LLC - HO" at bounding box center [434, 263] width 125 height 26
click at [484, 326] on icon "button" at bounding box center [485, 325] width 10 height 12
select select "9"
select select "2025"
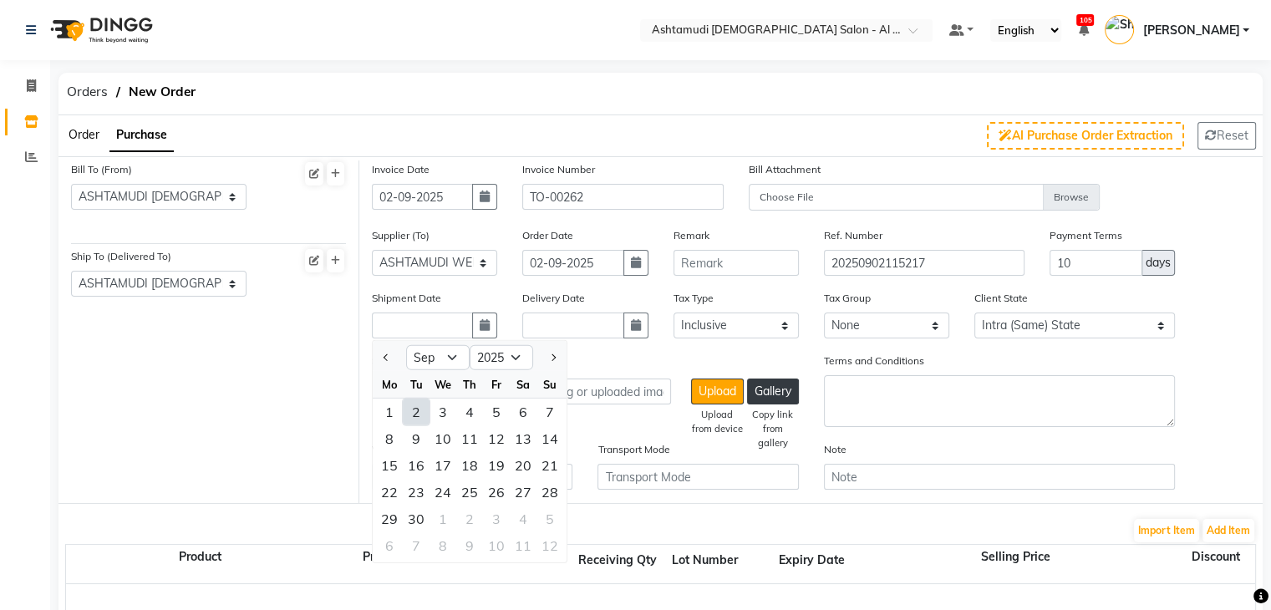
click at [418, 409] on div "2" at bounding box center [416, 412] width 27 height 27
type input "02-09-2025"
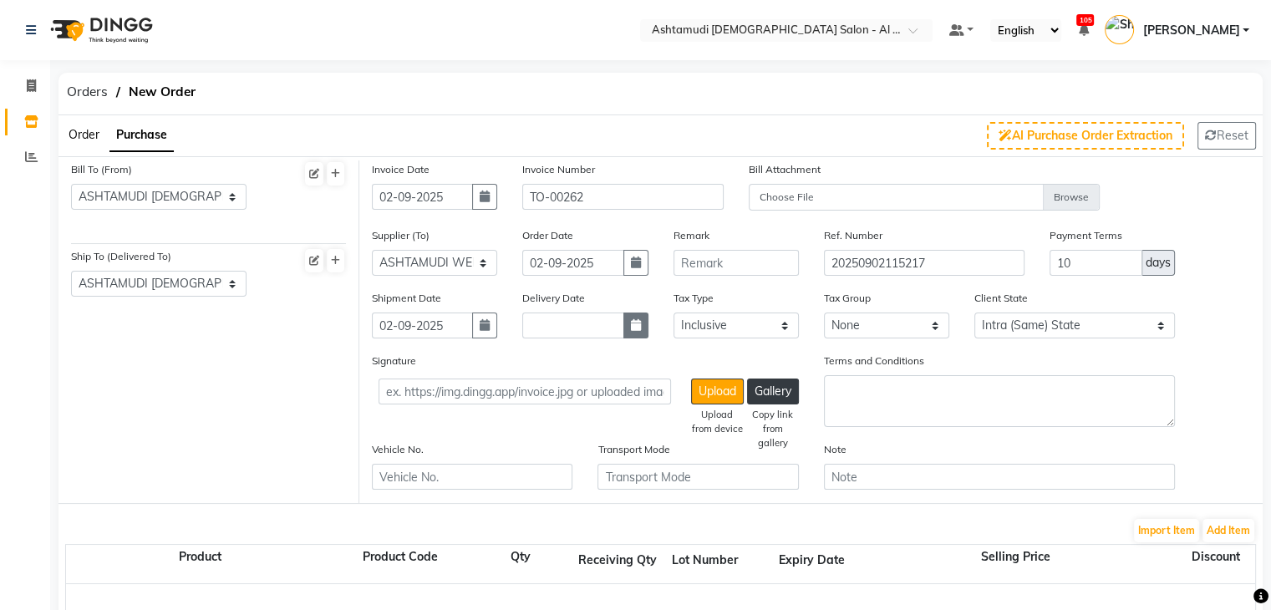
click at [627, 326] on button "button" at bounding box center [636, 326] width 25 height 26
select select "9"
select select "2025"
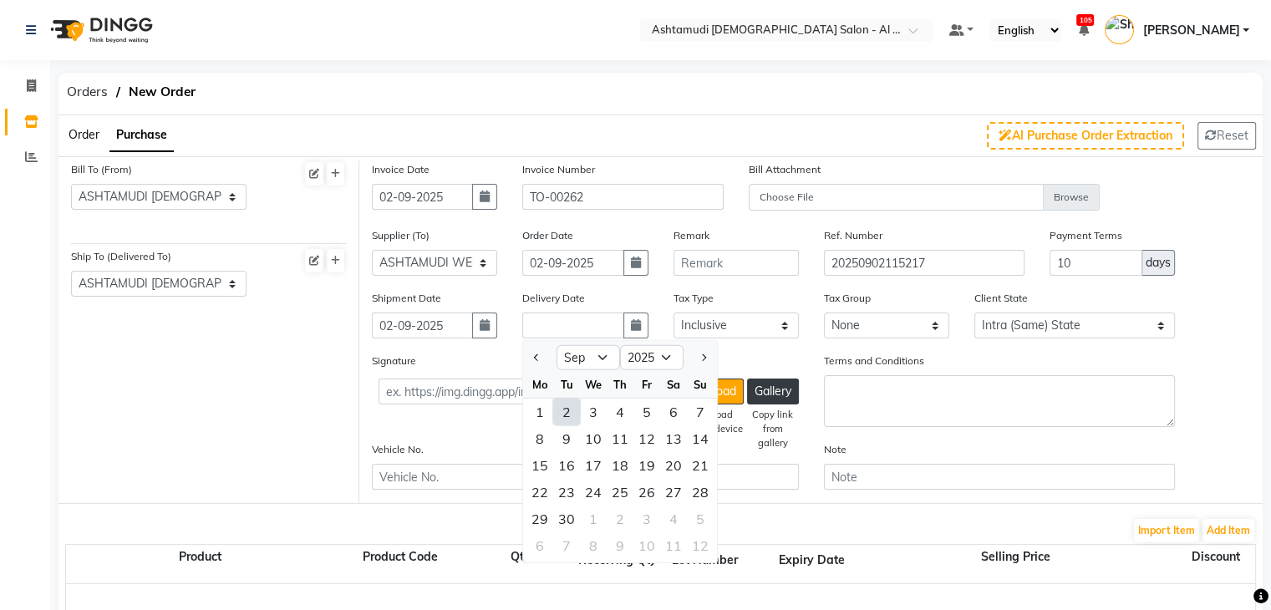
click at [572, 411] on div "2" at bounding box center [566, 412] width 27 height 27
type input "02-09-2025"
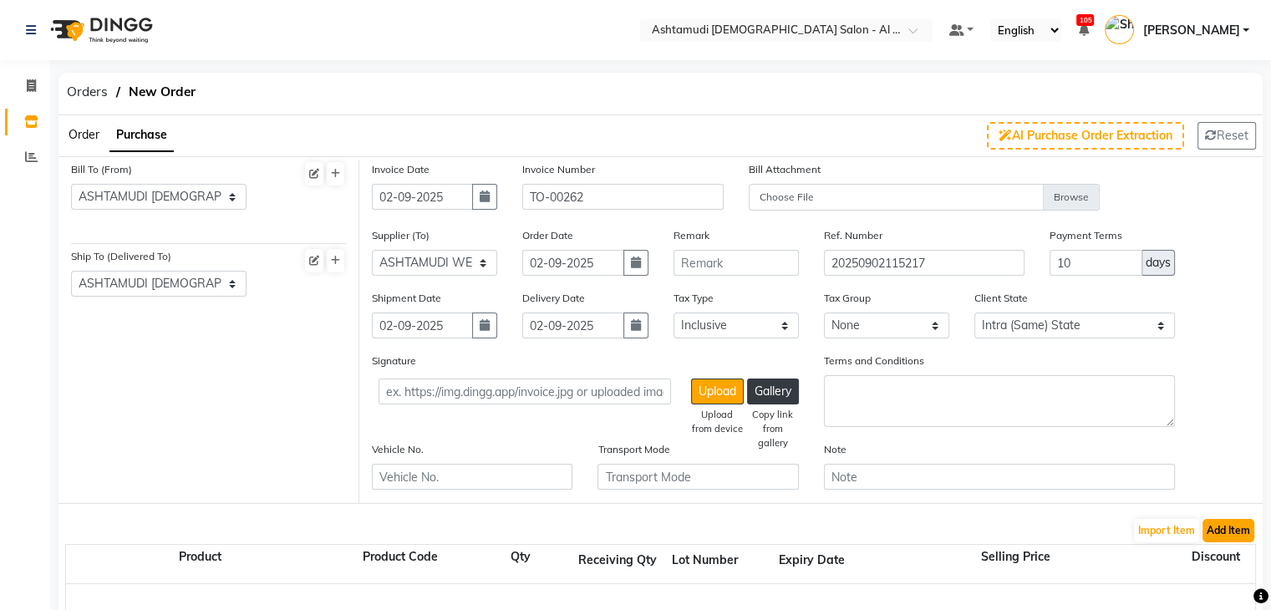
click at [1216, 534] on button "Add Item" at bounding box center [1229, 530] width 52 height 23
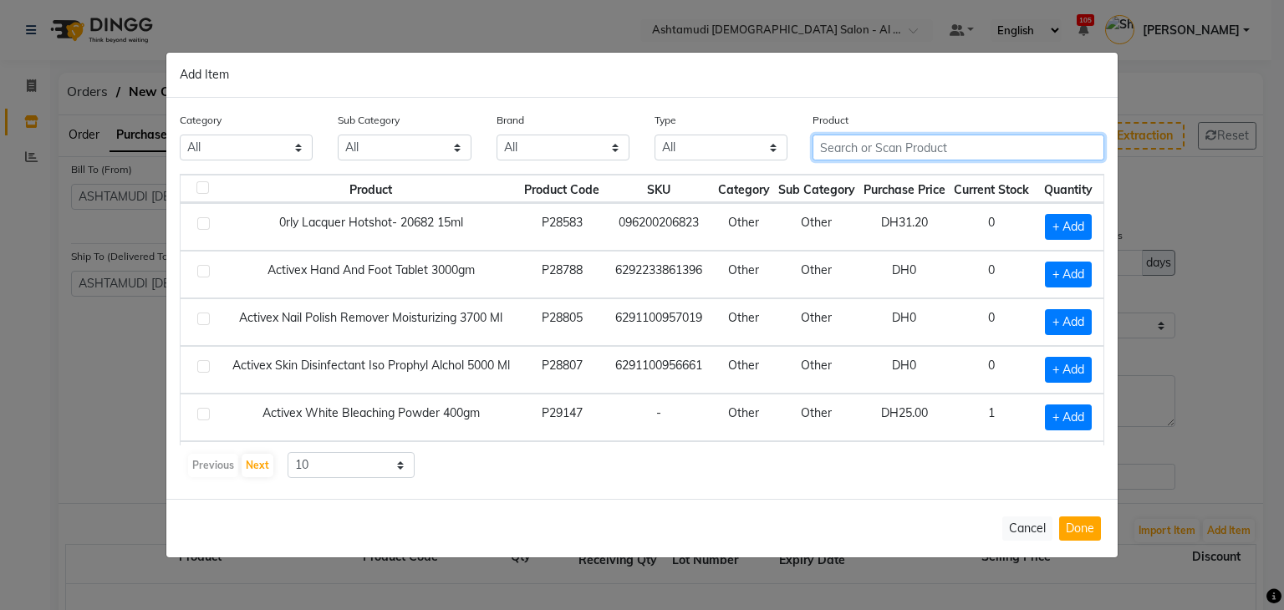
click at [850, 148] on input "text" at bounding box center [958, 148] width 292 height 26
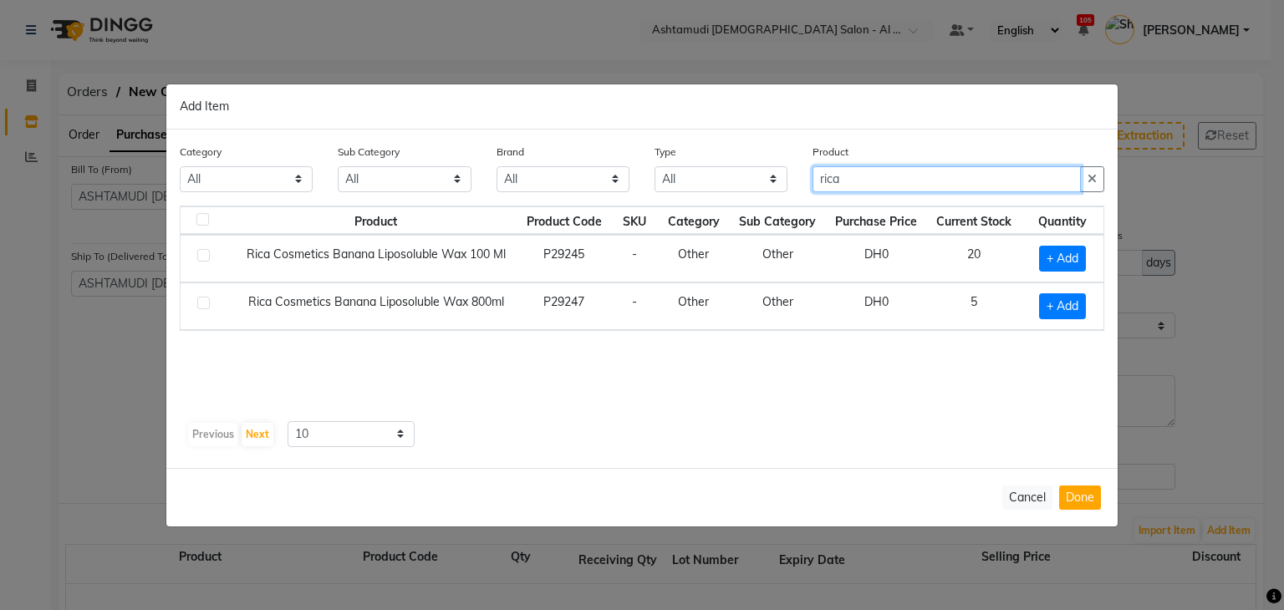
type input "rica"
click at [791, 349] on div "Product Product Code SKU Category Sub Category Purchase Price Current Stock Qua…" at bounding box center [642, 310] width 924 height 209
click at [1053, 301] on span "+ Add" at bounding box center [1062, 306] width 47 height 26
checkbox input "true"
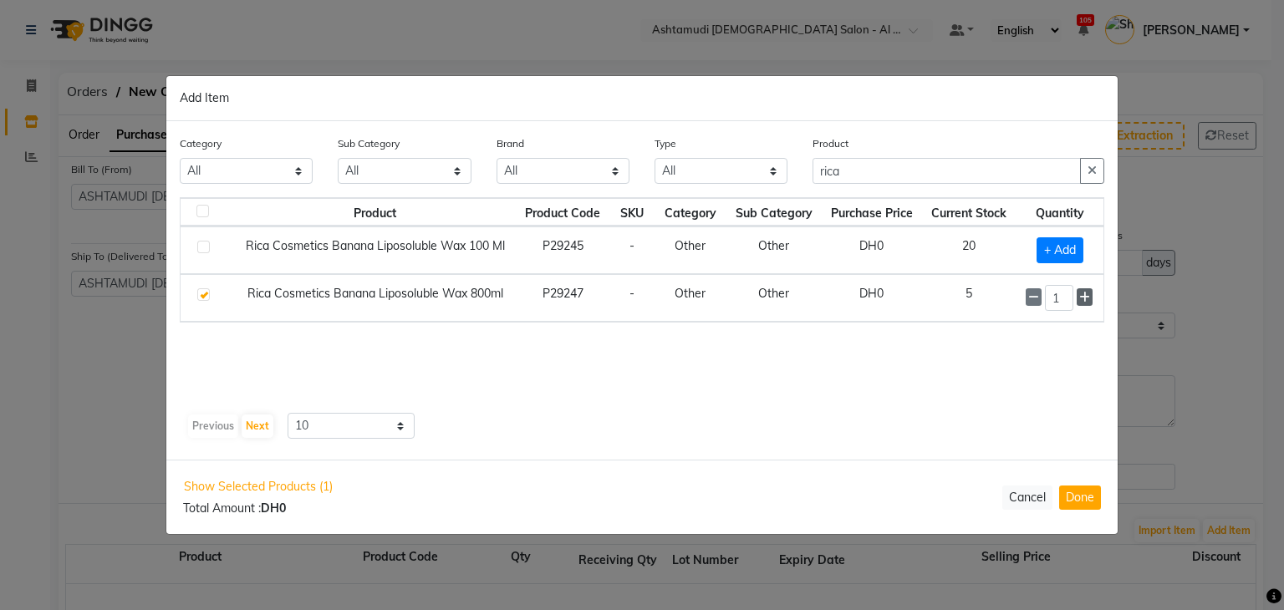
click at [1086, 292] on icon at bounding box center [1084, 298] width 11 height 12
click at [1040, 302] on span at bounding box center [1034, 297] width 16 height 18
type input "2"
click at [1079, 496] on button "Done" at bounding box center [1080, 498] width 42 height 24
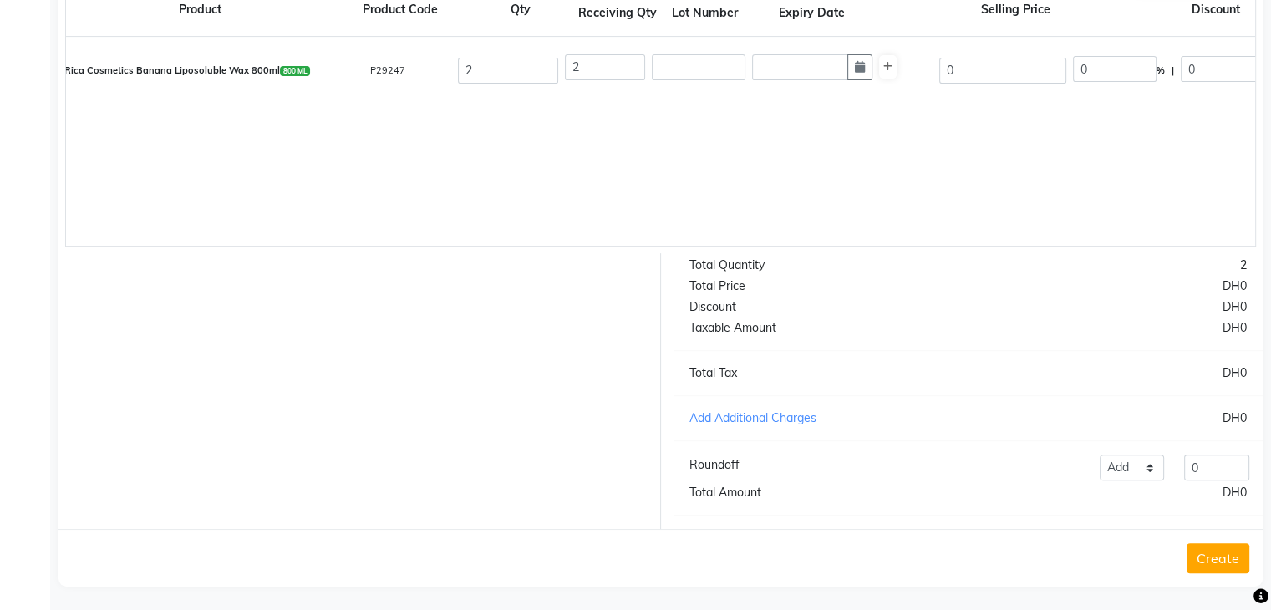
scroll to position [568, 0]
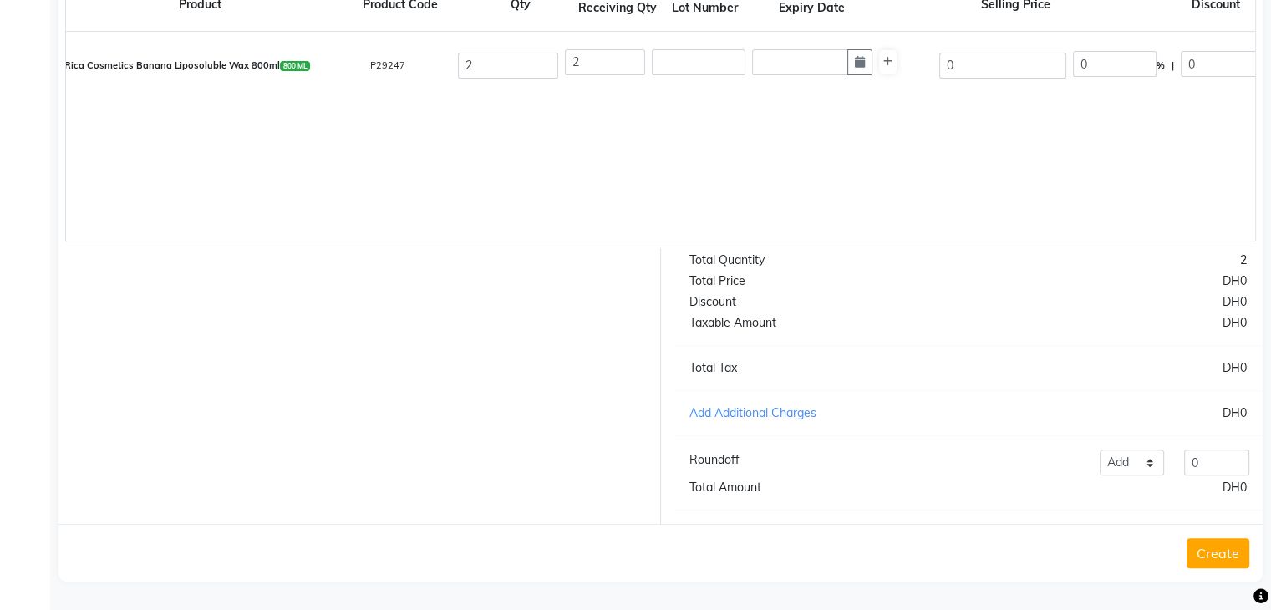
click at [1229, 564] on button "Create" at bounding box center [1218, 553] width 63 height 30
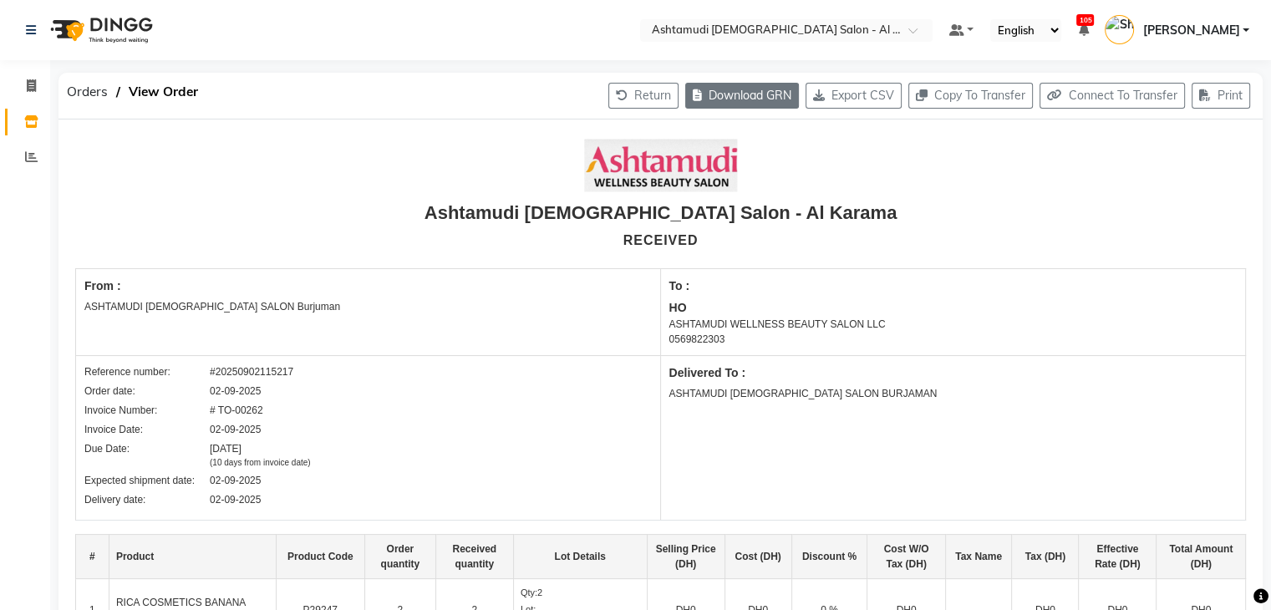
click at [734, 92] on button "Download GRN" at bounding box center [742, 96] width 114 height 26
click at [839, 38] on input "text" at bounding box center [770, 31] width 242 height 17
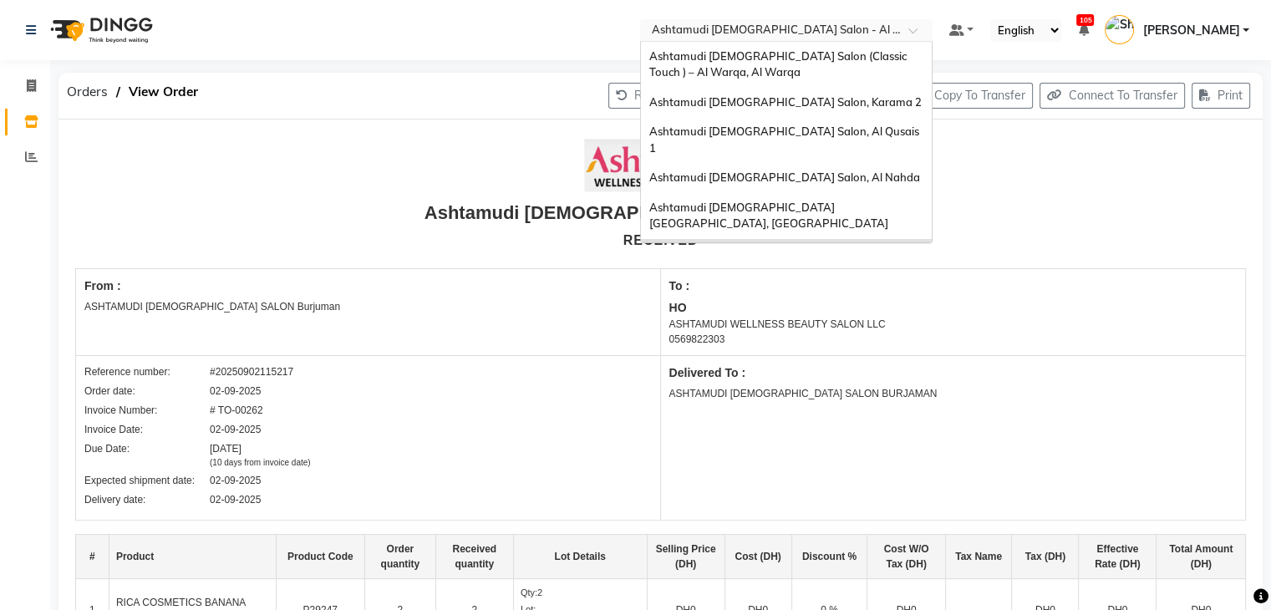
scroll to position [10, 0]
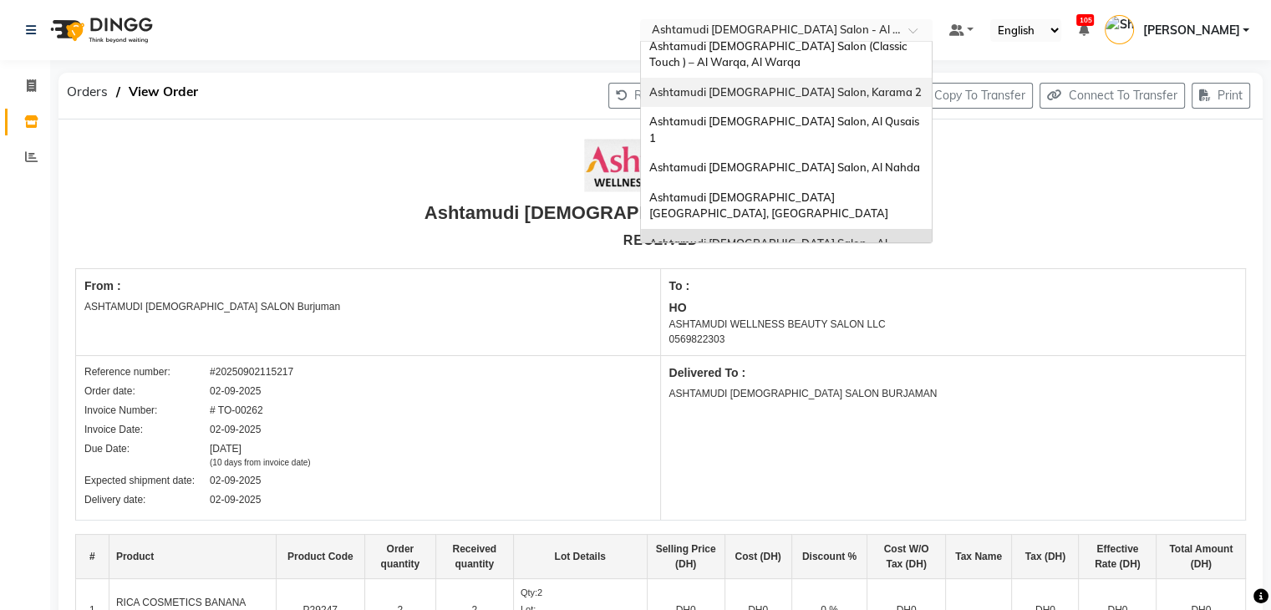
click at [820, 94] on span "Ashtamudi [DEMOGRAPHIC_DATA] Salon, Karama 2" at bounding box center [785, 91] width 272 height 13
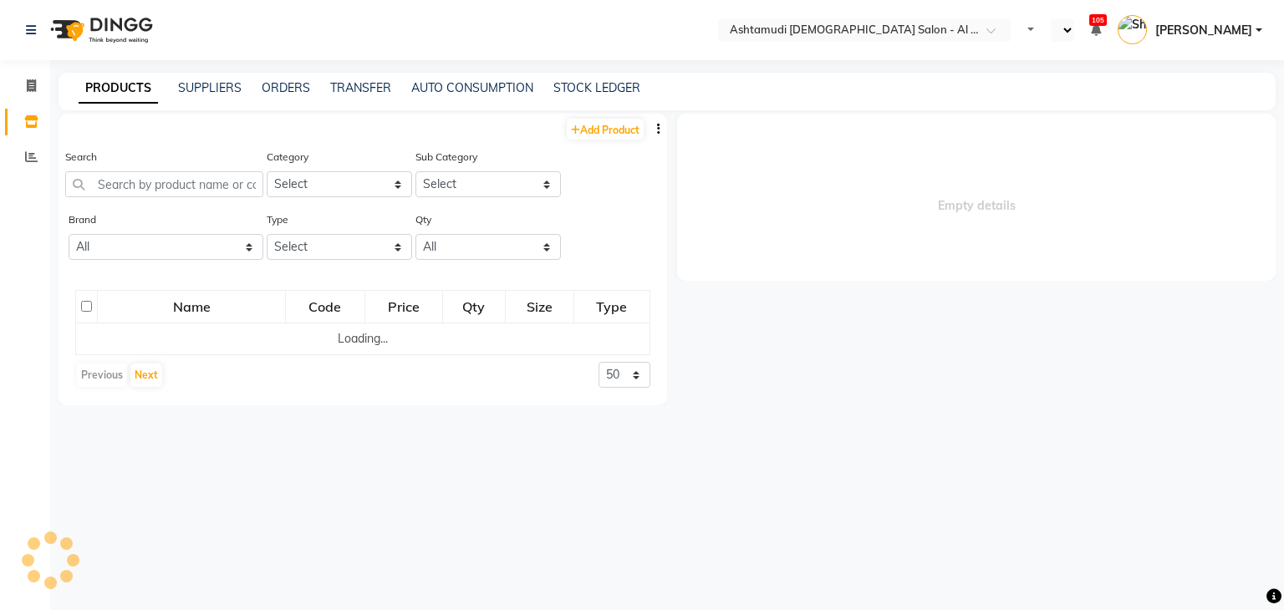
select select "en"
select select
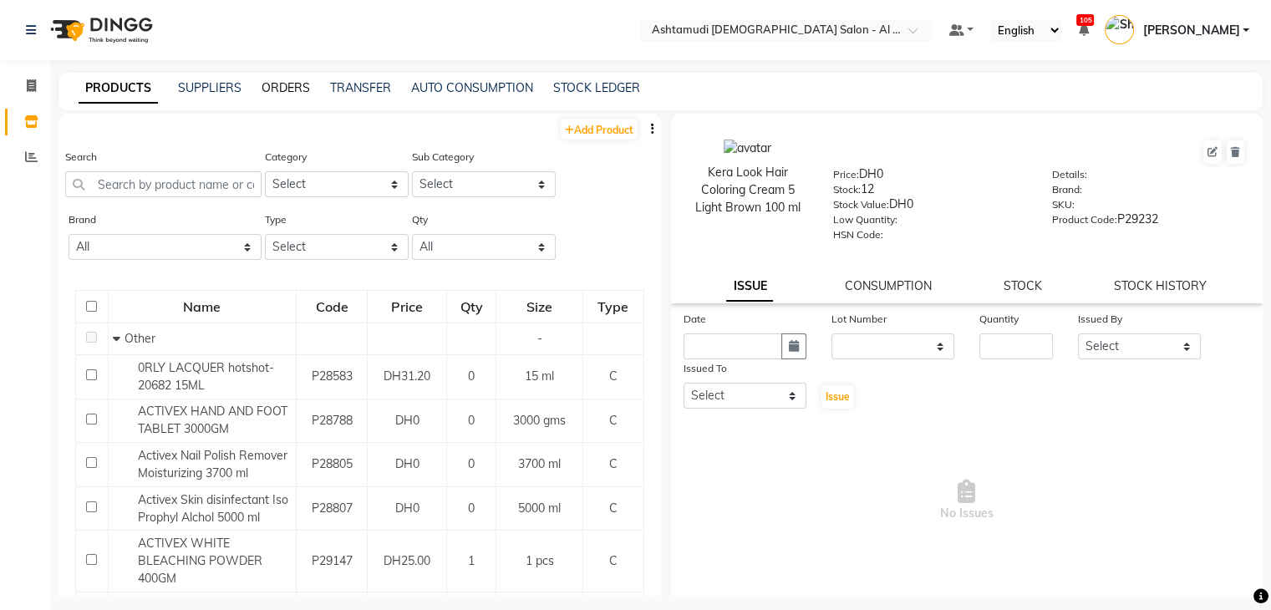
click at [272, 85] on link "ORDERS" at bounding box center [286, 87] width 48 height 15
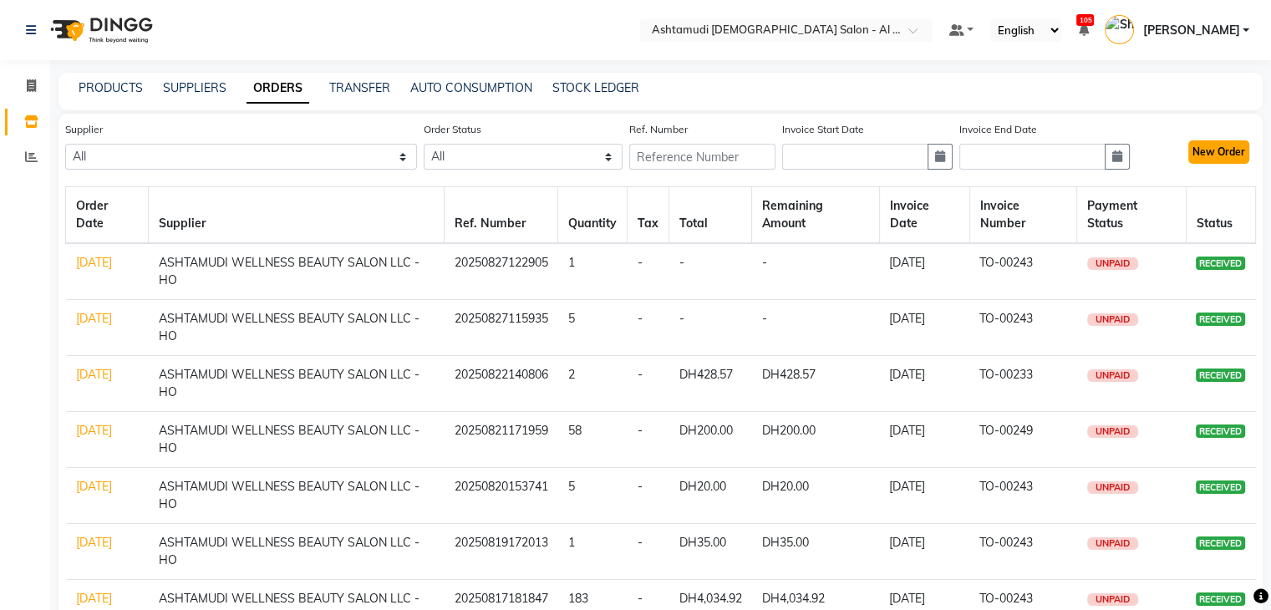
click at [1227, 153] on button "New Order" at bounding box center [1219, 151] width 61 height 23
select select "true"
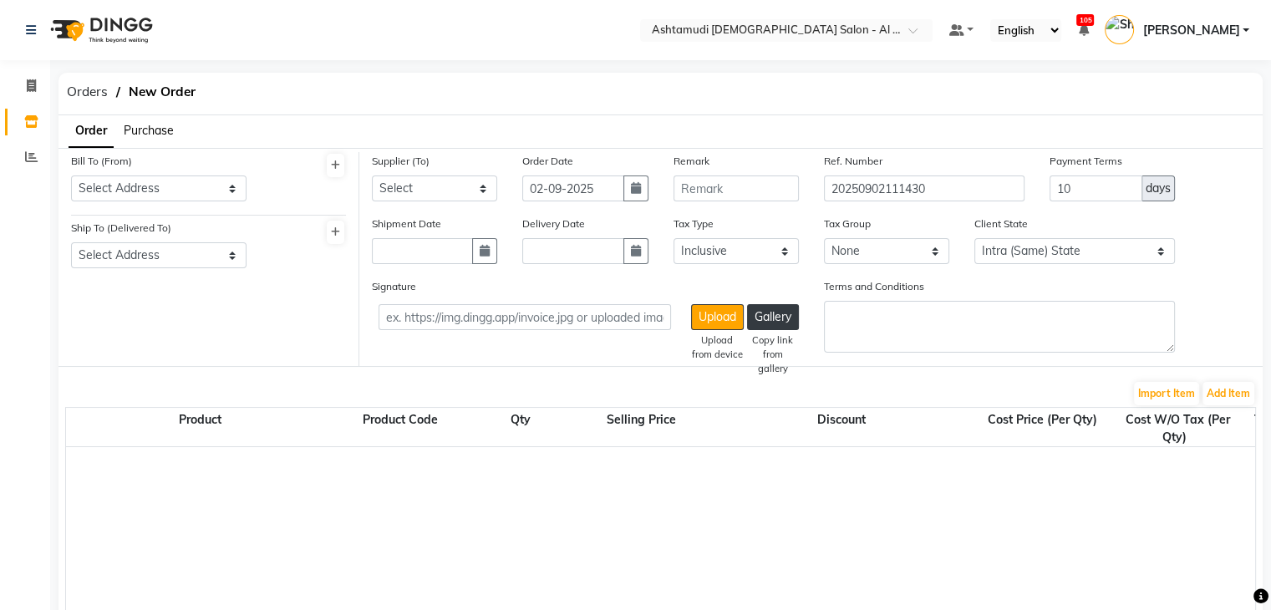
click at [150, 131] on span "Purchase" at bounding box center [149, 130] width 50 height 15
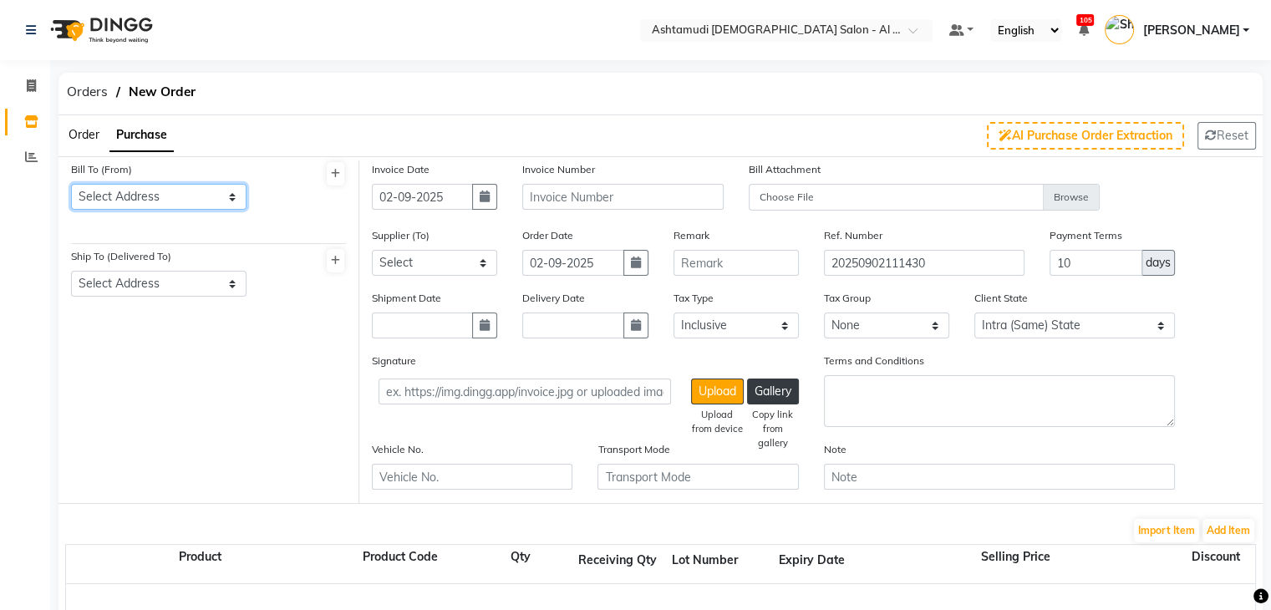
click at [160, 200] on select "Select Address ASHTAMUDI LADIES SALON Burjuman" at bounding box center [159, 197] width 176 height 26
select select "1045"
click at [71, 184] on select "Select Address ASHTAMUDI LADIES SALON Burjuman" at bounding box center [159, 197] width 176 height 26
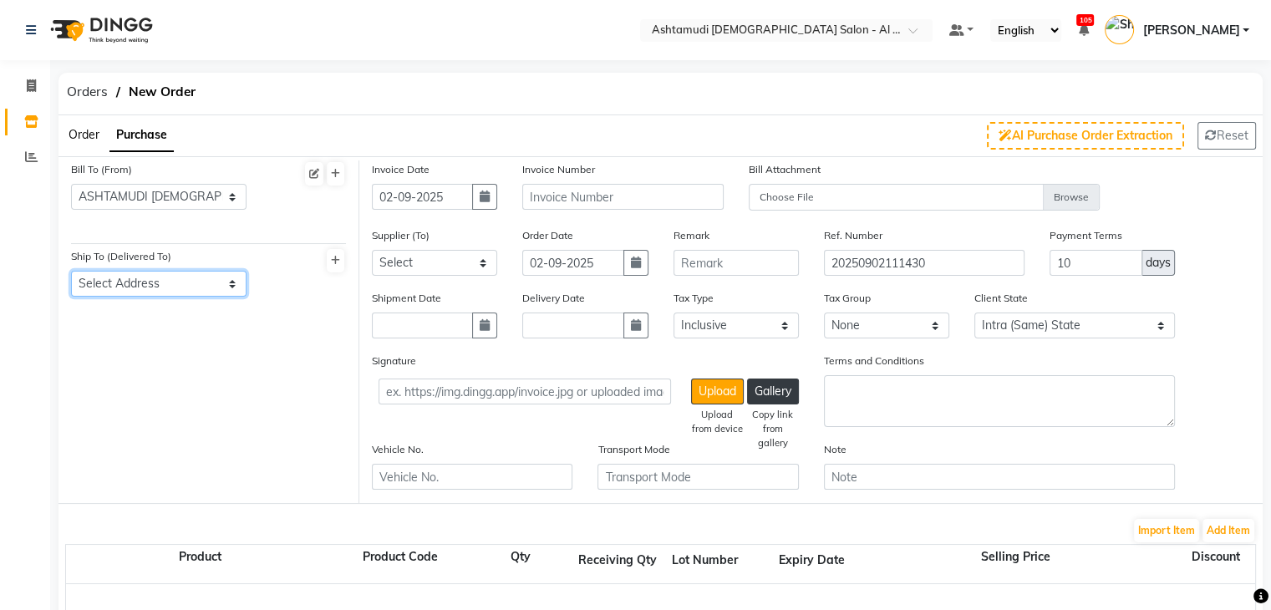
click at [181, 287] on select "Select Address ASHTAMUDI LADIES SALON BURJAMAN" at bounding box center [159, 284] width 176 height 26
select select "1046"
click at [71, 272] on select "Select Address ASHTAMUDI LADIES SALON BURJAMAN" at bounding box center [159, 284] width 176 height 26
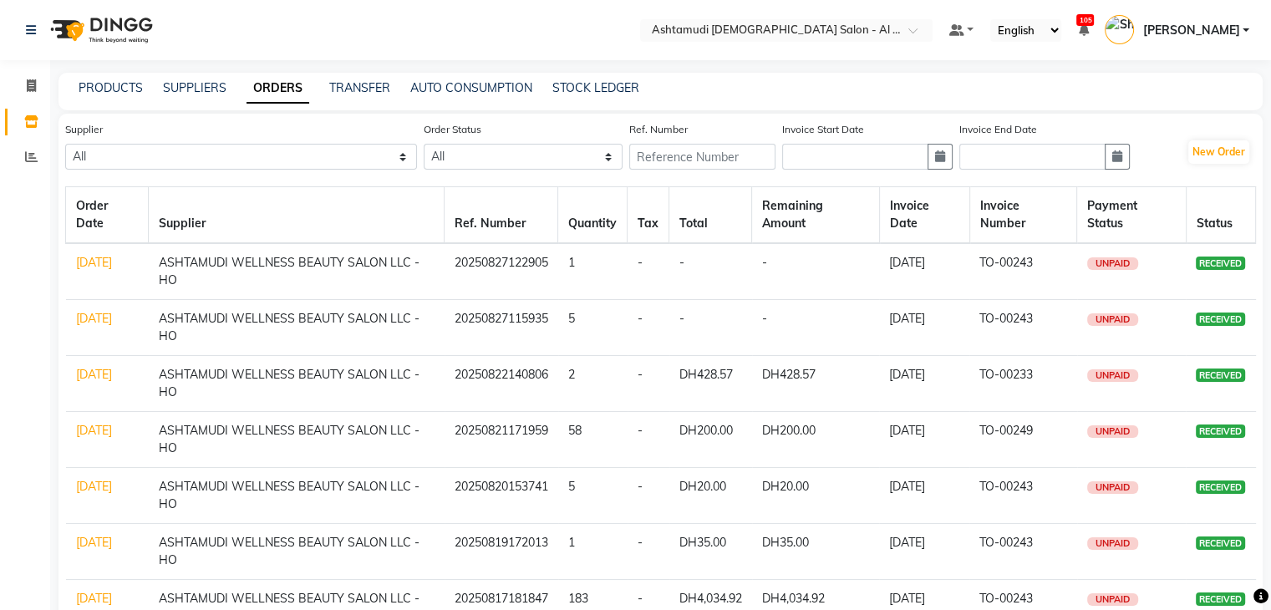
click at [84, 79] on div "PRODUCTS" at bounding box center [111, 88] width 64 height 18
click at [117, 93] on link "PRODUCTS" at bounding box center [111, 87] width 64 height 15
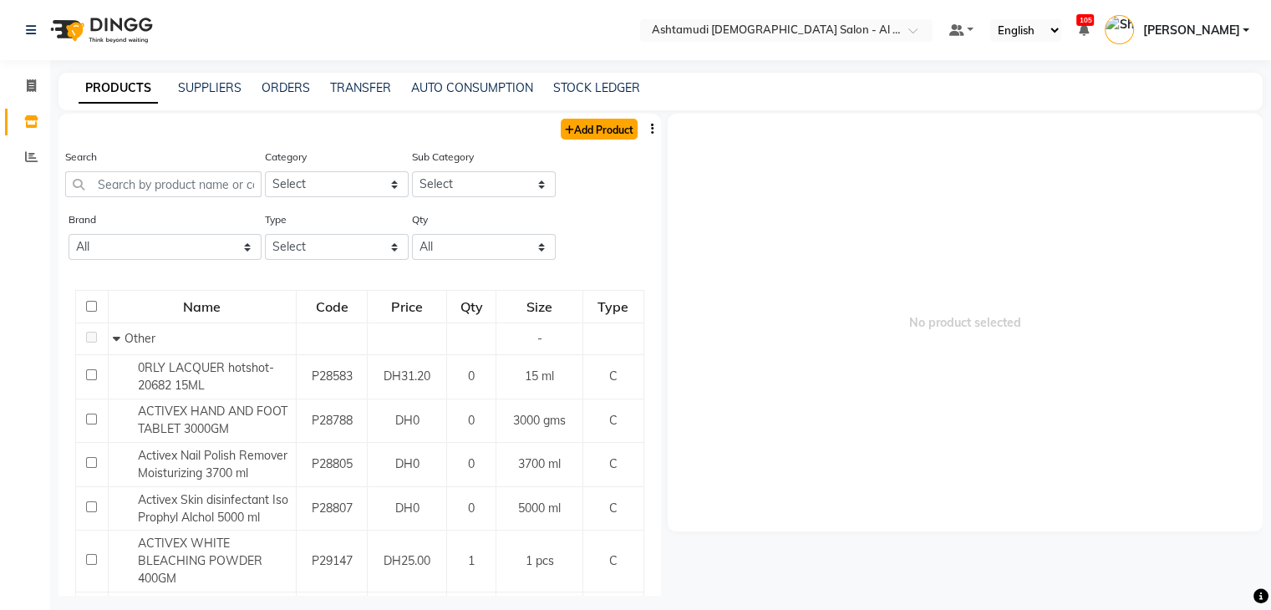
click at [570, 125] on link "Add Product" at bounding box center [599, 129] width 77 height 21
select select "true"
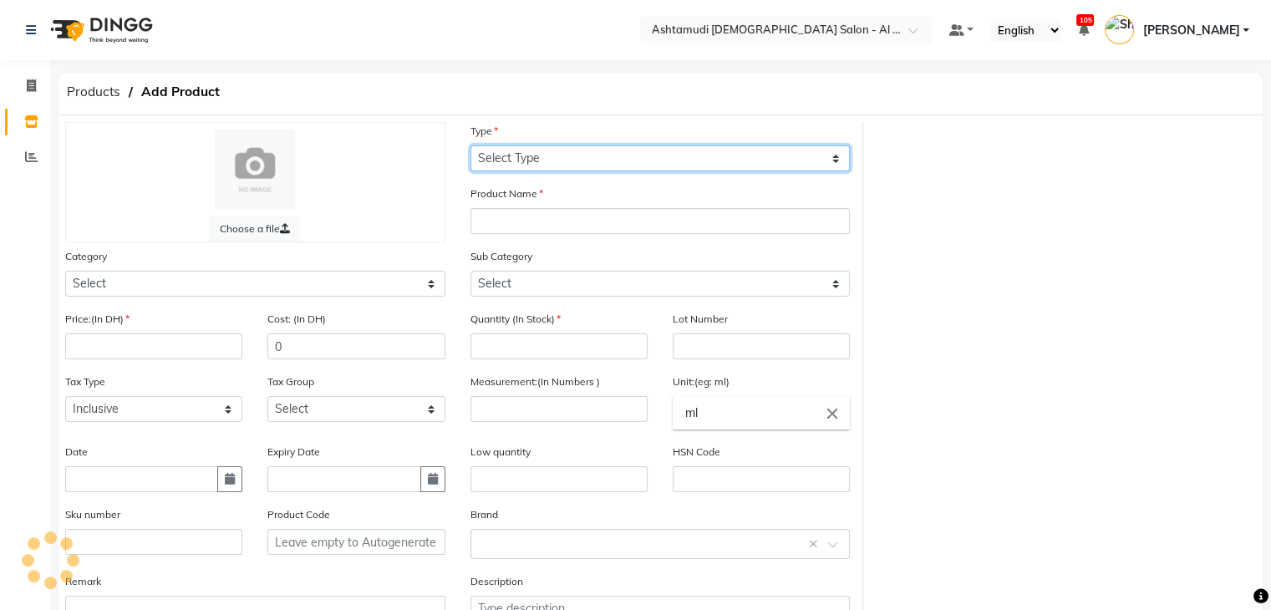
click at [561, 153] on select "Select Type Both Retail Consumable" at bounding box center [661, 158] width 380 height 26
select select "C"
click at [471, 146] on select "Select Type Both Retail Consumable" at bounding box center [661, 158] width 380 height 26
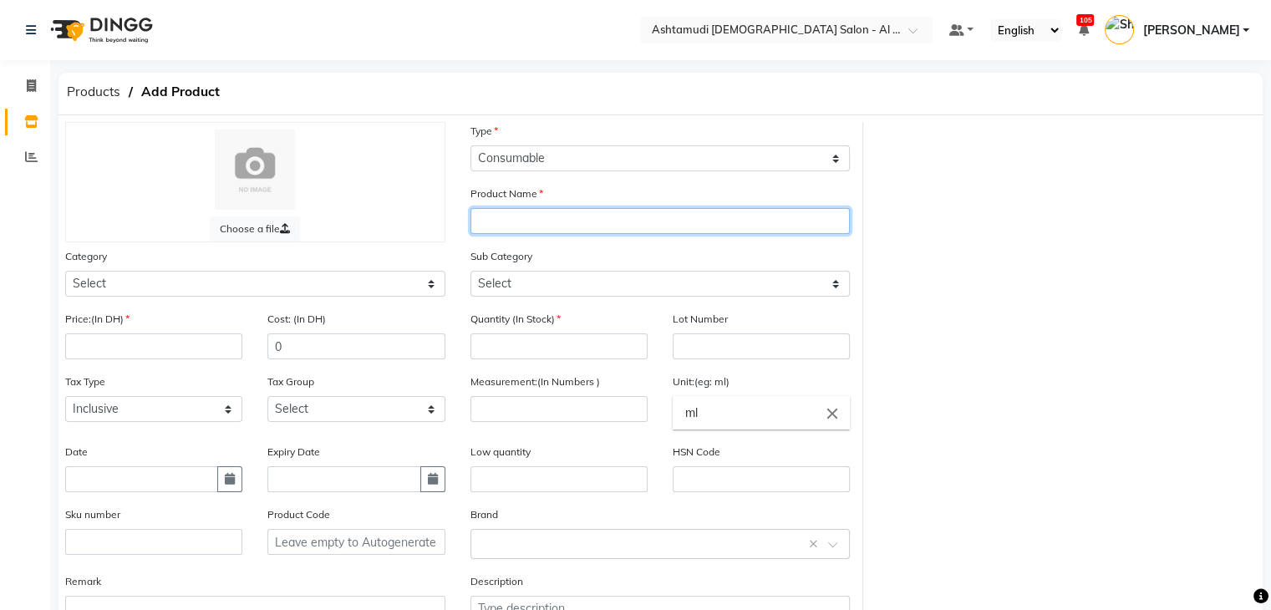
click at [556, 222] on input "text" at bounding box center [661, 221] width 380 height 26
paste input "[PERSON_NAME] - 000 SNOW ME A GOOD TIME 15 ML"
type input "[PERSON_NAME] - 000 SNOW ME A GOOD TIME 15 ML"
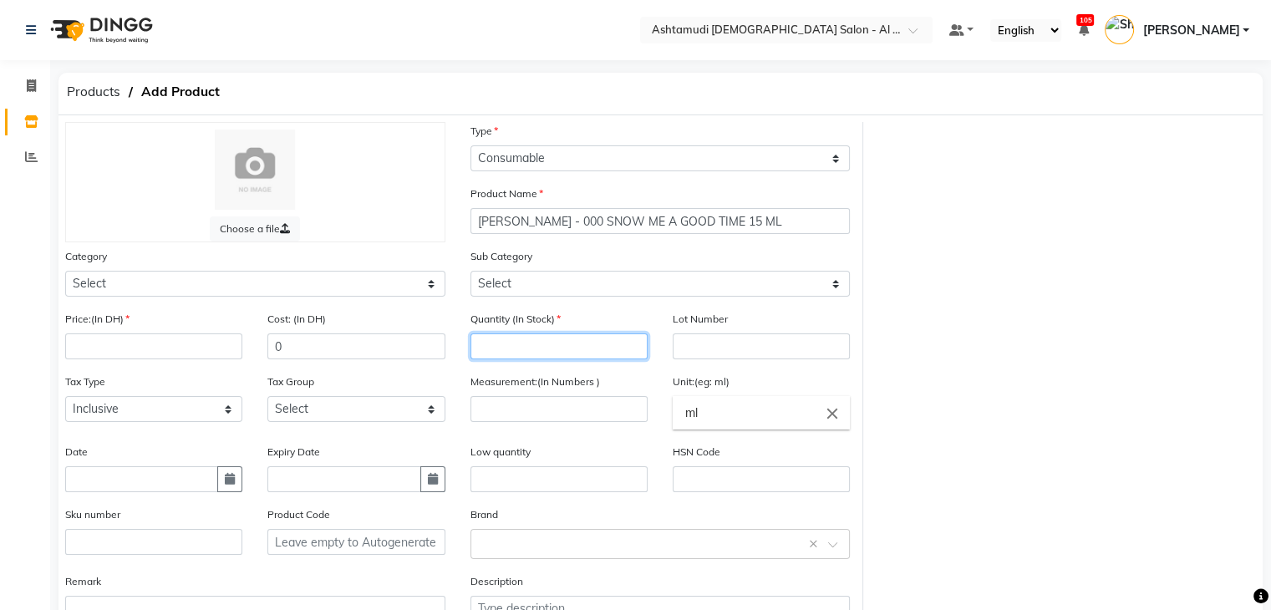
click at [542, 350] on input "number" at bounding box center [559, 347] width 177 height 26
type input "0"
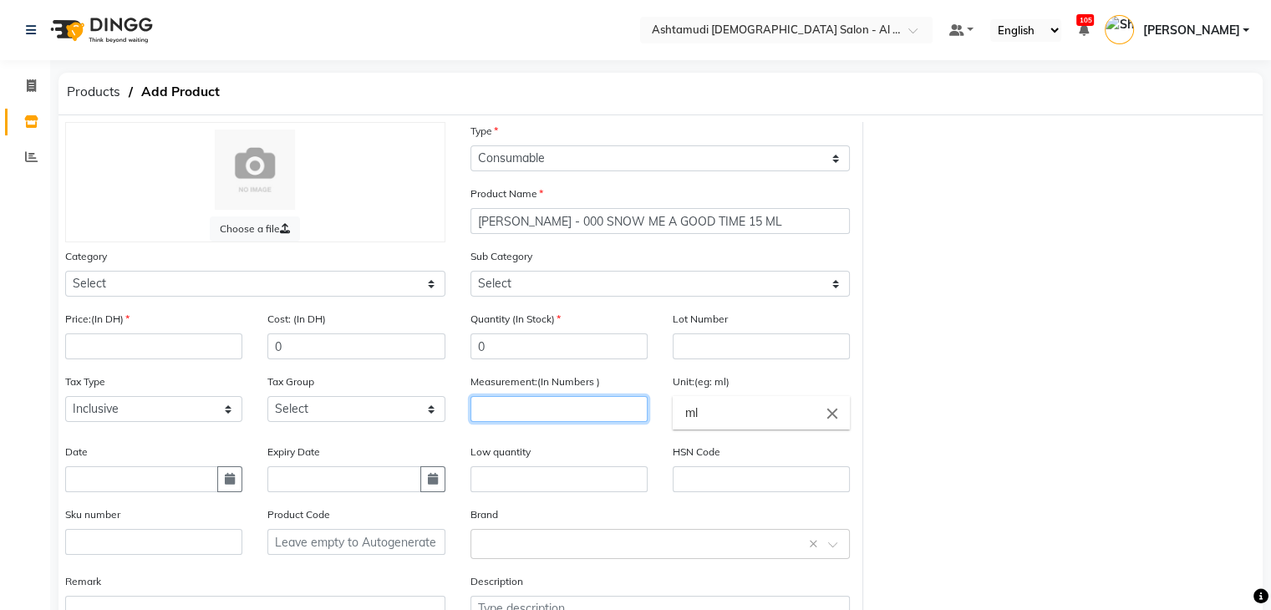
click at [565, 419] on input "number" at bounding box center [559, 409] width 177 height 26
type input "1"
click at [742, 419] on input "ml" at bounding box center [761, 412] width 177 height 33
type input "m"
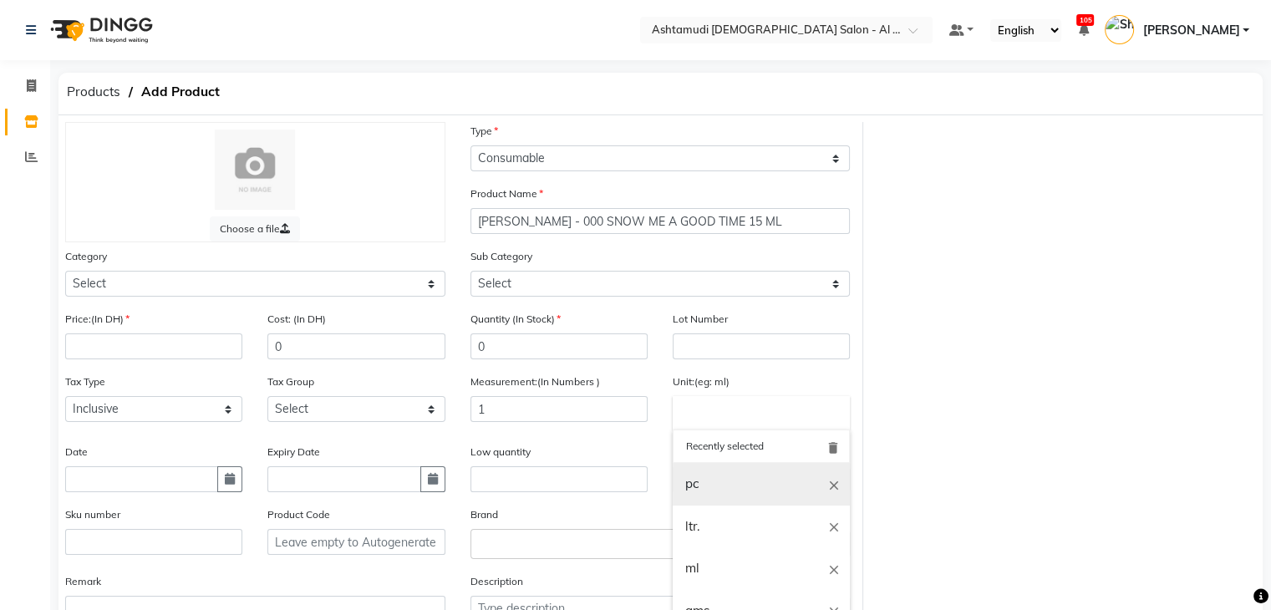
click at [734, 492] on link "pc" at bounding box center [761, 484] width 177 height 43
type input "pc"
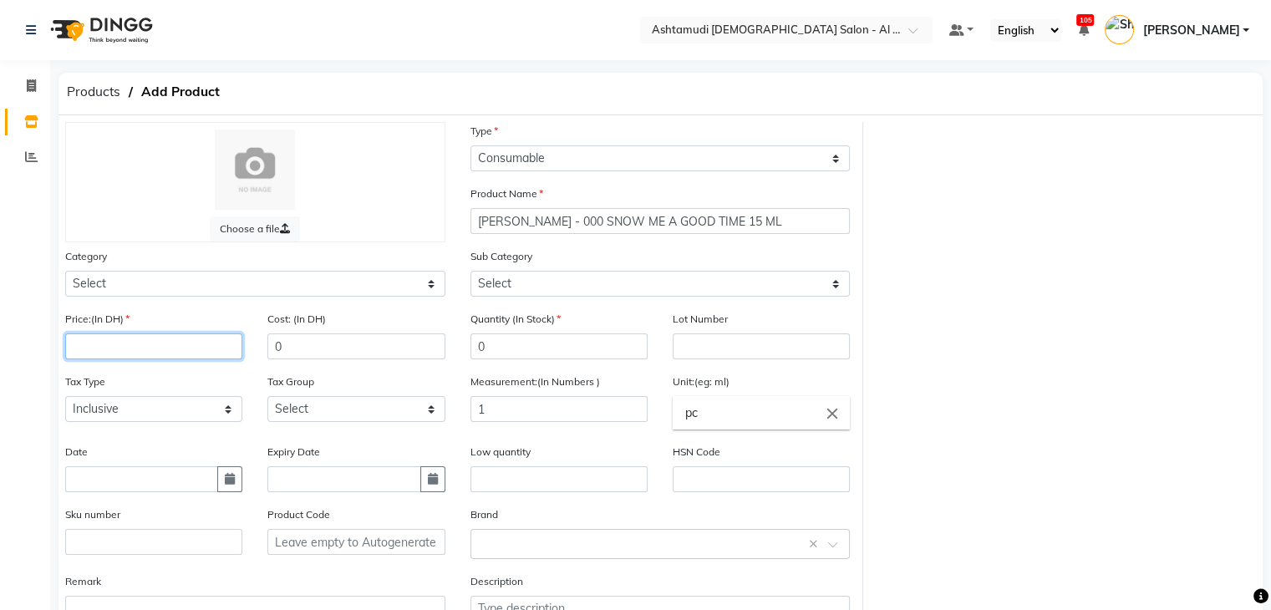
click at [175, 357] on input "number" at bounding box center [153, 347] width 177 height 26
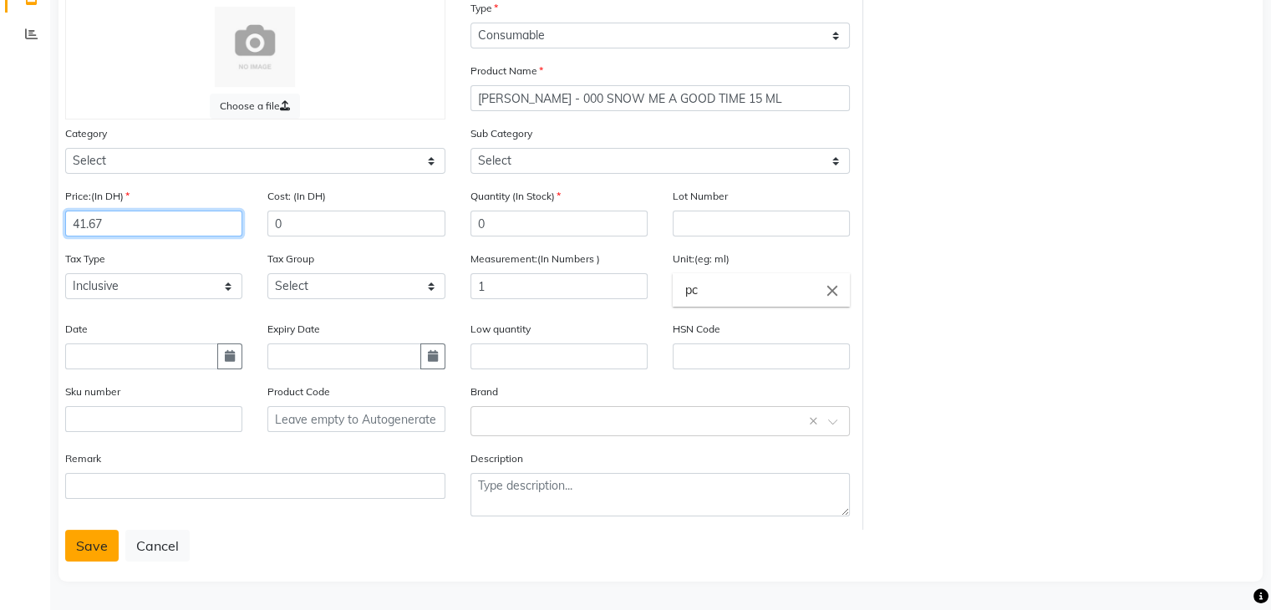
type input "41.67"
click at [80, 544] on button "Save" at bounding box center [91, 546] width 53 height 32
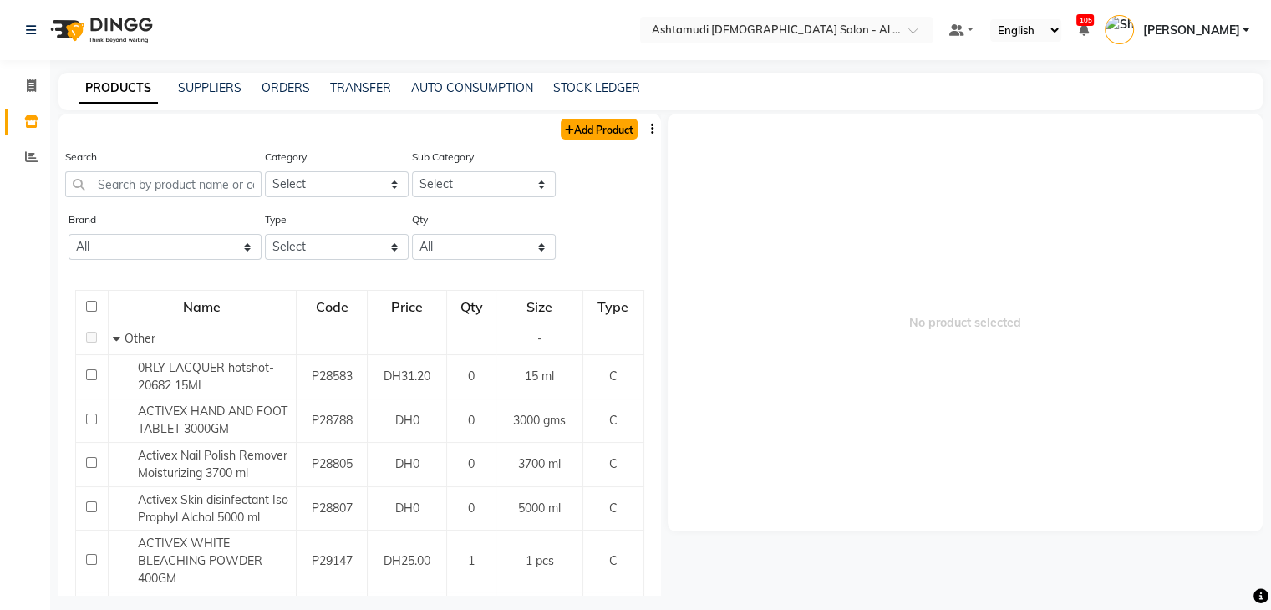
click at [574, 128] on link "Add Product" at bounding box center [599, 129] width 77 height 21
select select "true"
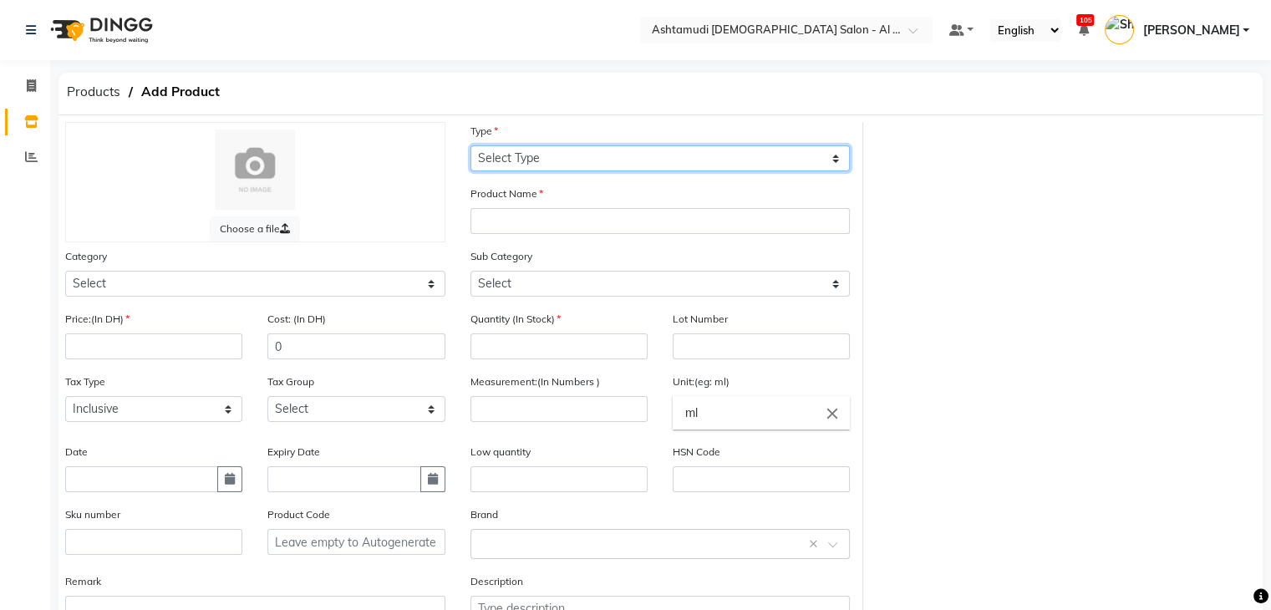
drag, startPoint x: 595, startPoint y: 153, endPoint x: 591, endPoint y: 167, distance: 14.8
click at [595, 153] on select "Select Type Both Retail Consumable" at bounding box center [661, 158] width 380 height 26
select select "C"
click at [471, 146] on select "Select Type Both Retail Consumable" at bounding box center [661, 158] width 380 height 26
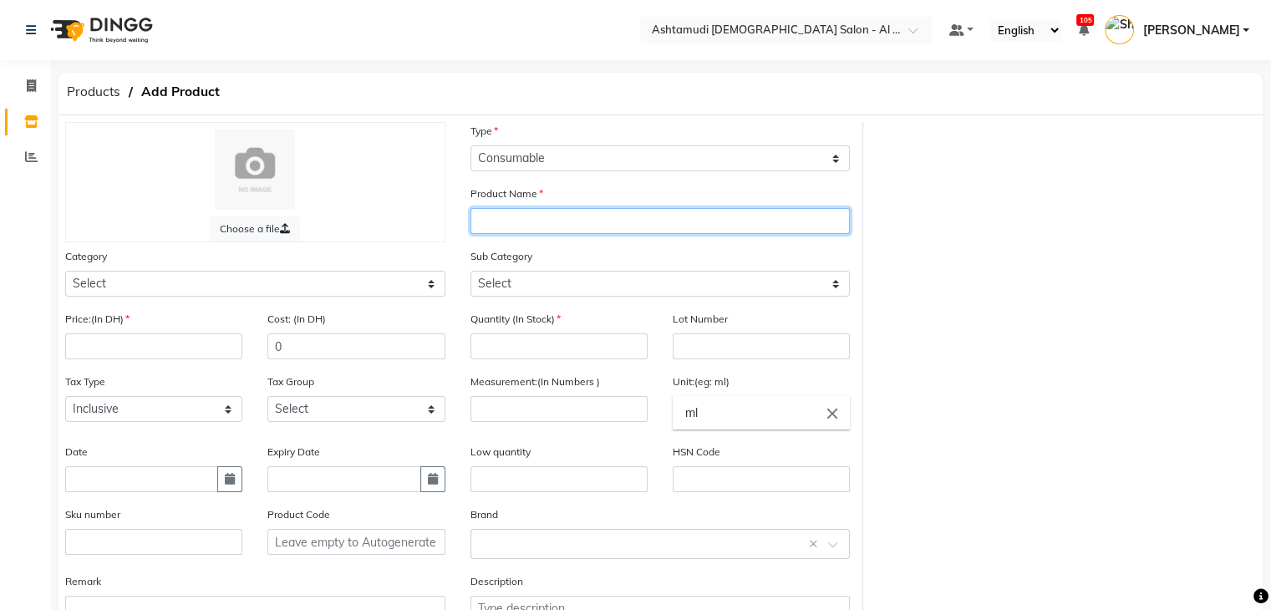
click at [578, 225] on input "text" at bounding box center [661, 221] width 380 height 26
paste input "[PERSON_NAME]-049 CLAY WITH ME 15 ML"
type input "[PERSON_NAME]-049 CLAY WITH ME 15 ML"
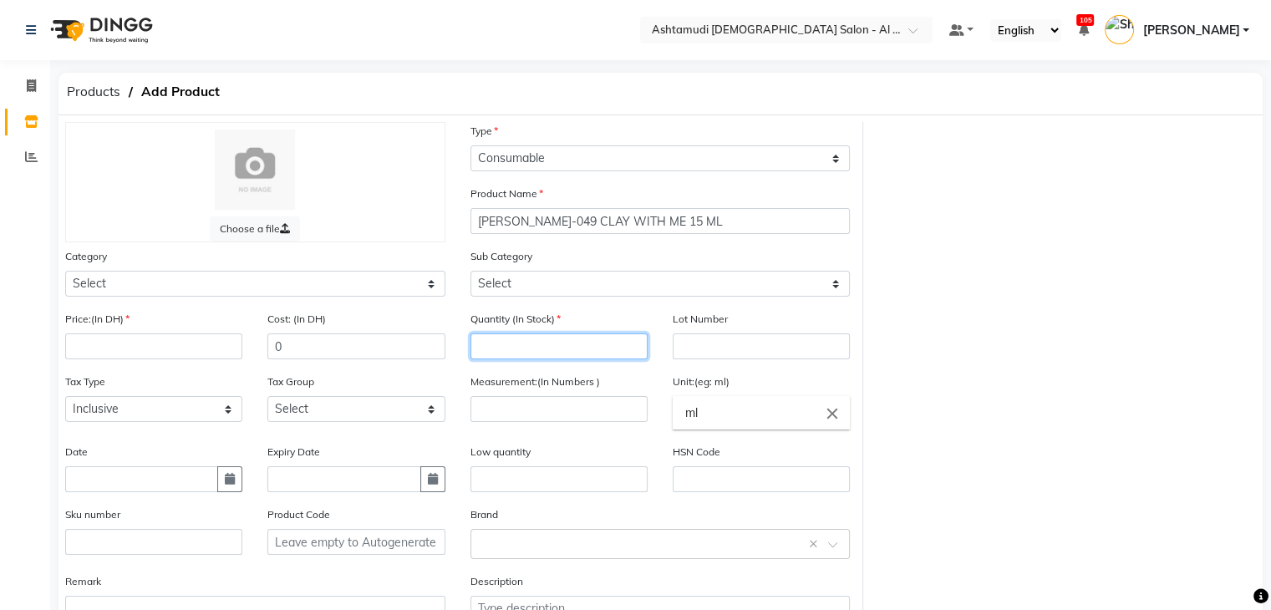
click at [525, 348] on input "number" at bounding box center [559, 347] width 177 height 26
type input "0"
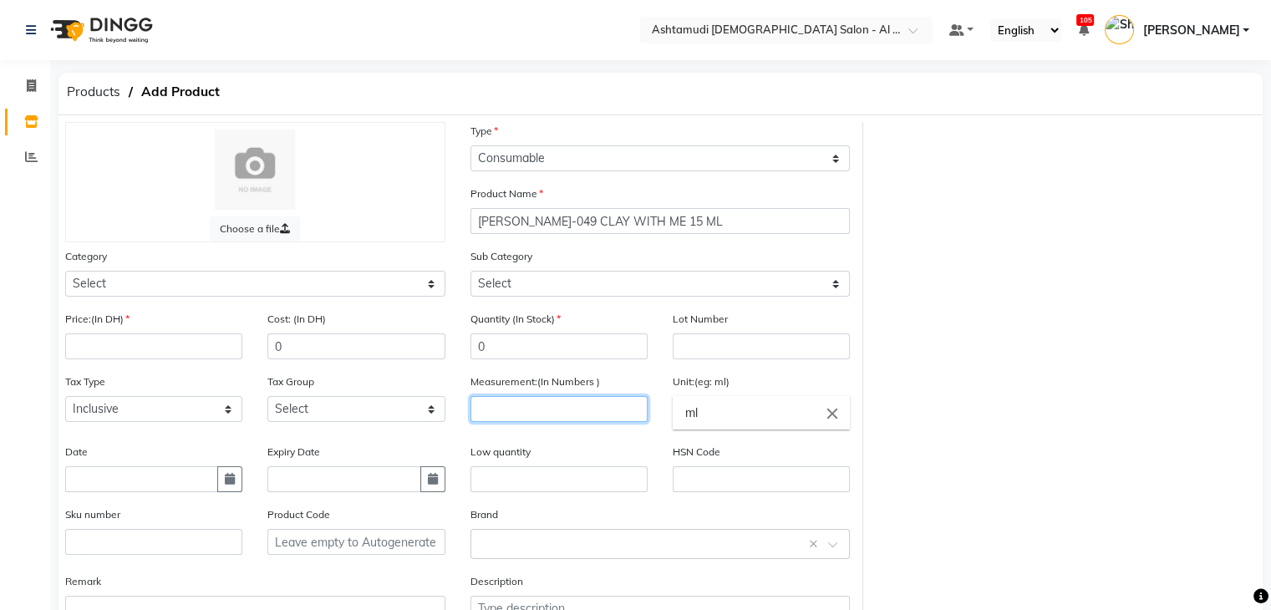
click at [528, 422] on input "number" at bounding box center [559, 409] width 177 height 26
type input "1"
click at [707, 410] on input "ml" at bounding box center [761, 412] width 177 height 33
type input "m"
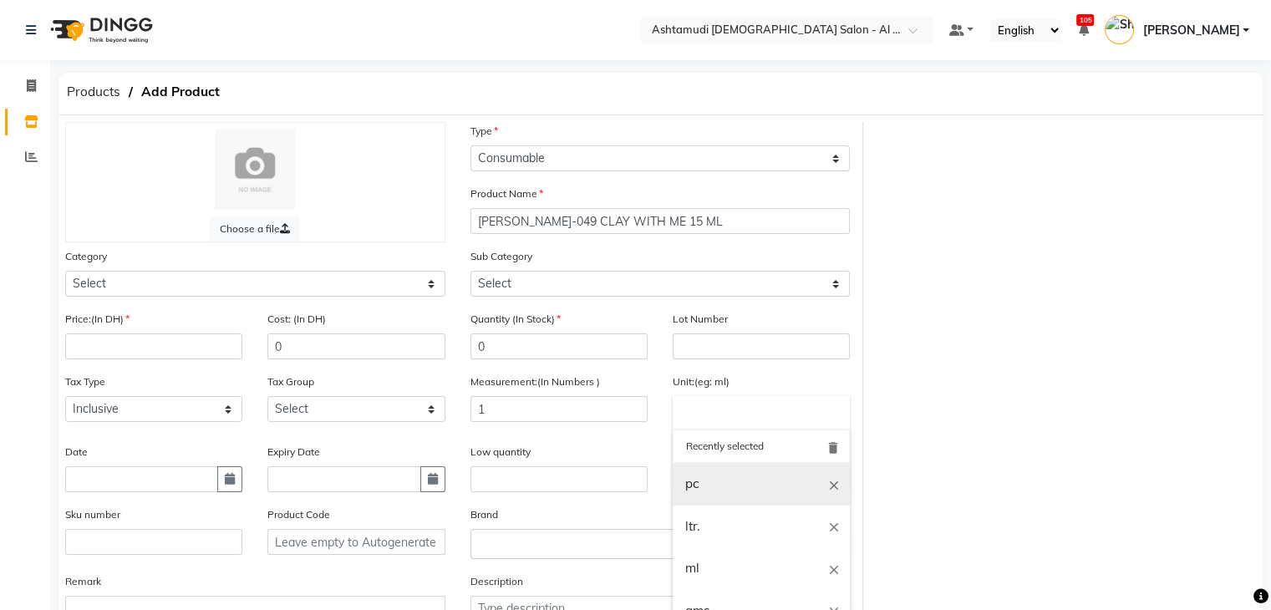
click at [717, 485] on link "pc" at bounding box center [761, 484] width 177 height 43
type input "pc"
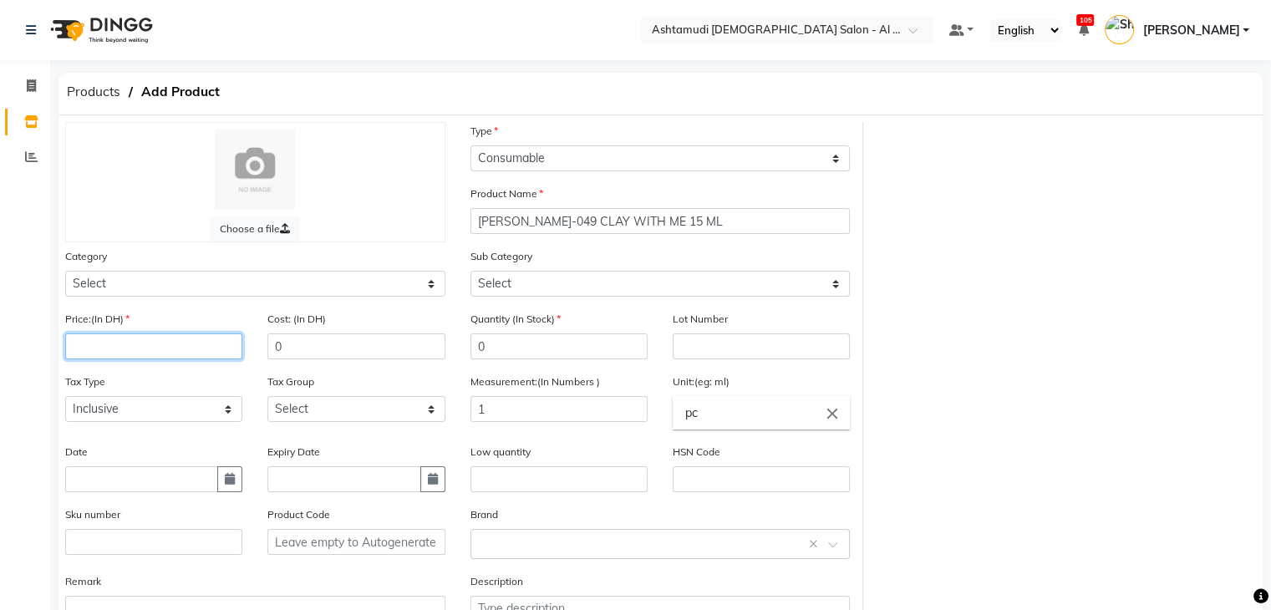
click at [141, 347] on input "number" at bounding box center [153, 347] width 177 height 26
type input "41.67"
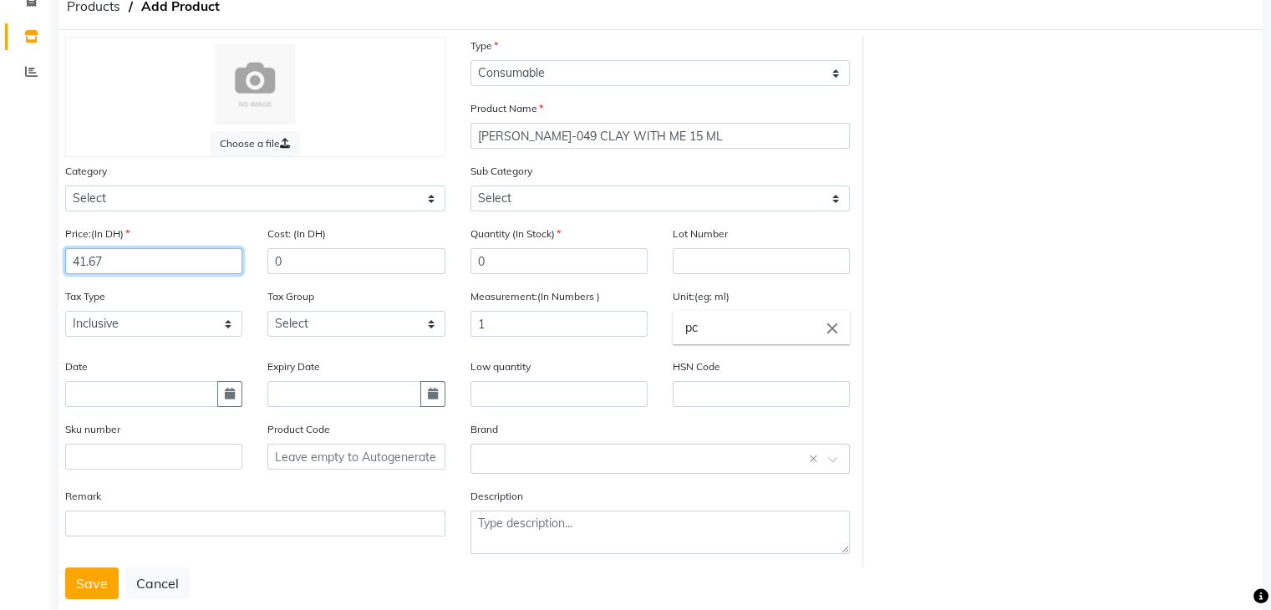
scroll to position [130, 0]
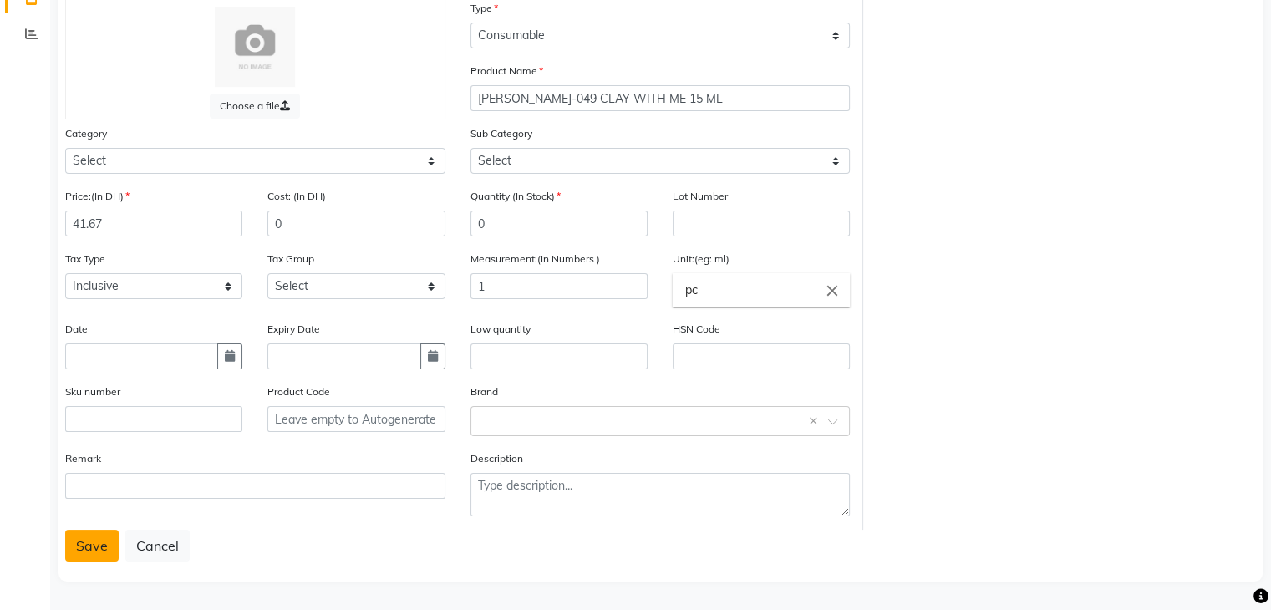
click at [93, 543] on button "Save" at bounding box center [91, 546] width 53 height 32
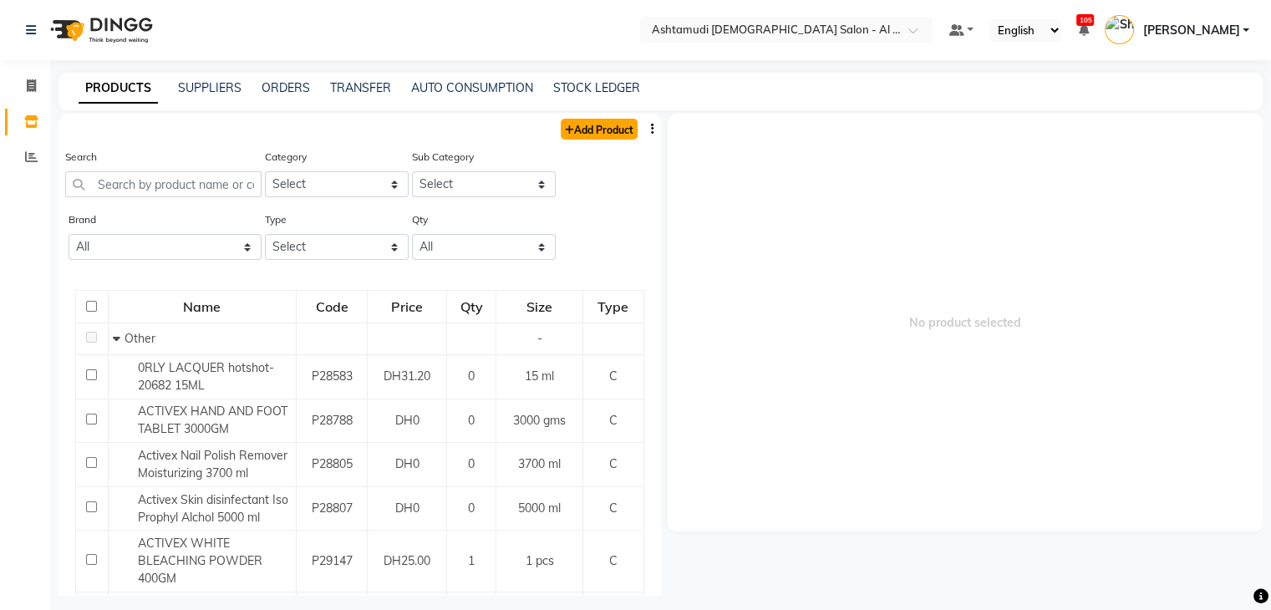
click at [596, 134] on link "Add Product" at bounding box center [599, 129] width 77 height 21
select select "true"
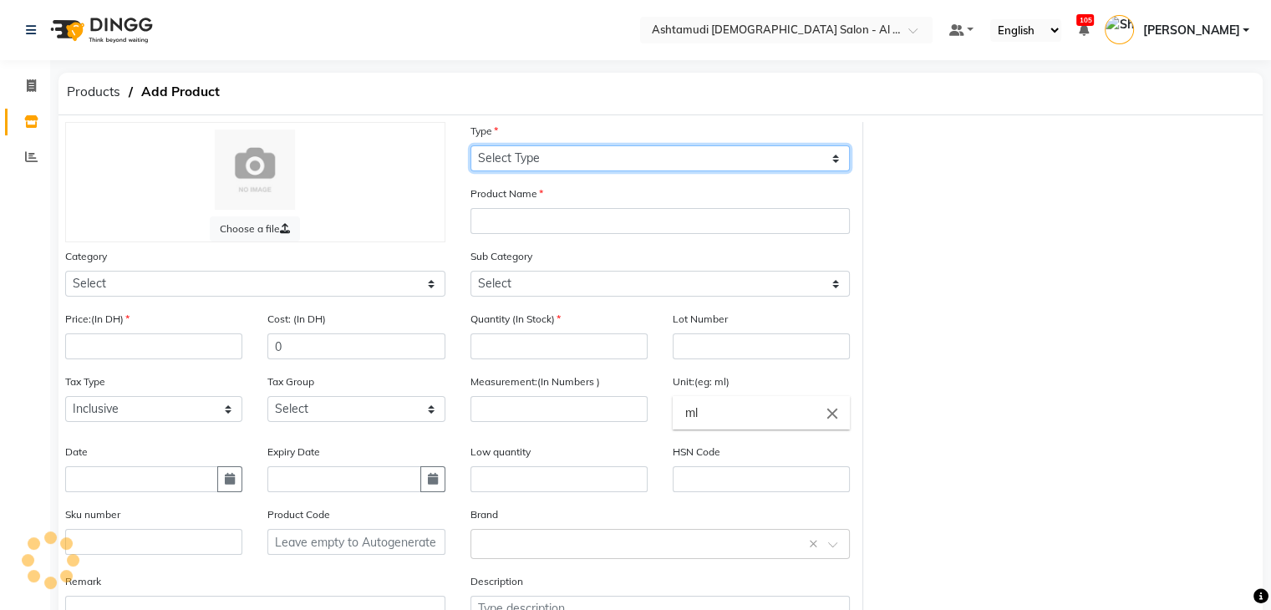
drag, startPoint x: 586, startPoint y: 151, endPoint x: 585, endPoint y: 169, distance: 17.6
click at [586, 151] on select "Select Type Both Retail Consumable" at bounding box center [661, 158] width 380 height 26
select select "C"
click at [471, 146] on select "Select Type Both Retail Consumable" at bounding box center [661, 158] width 380 height 26
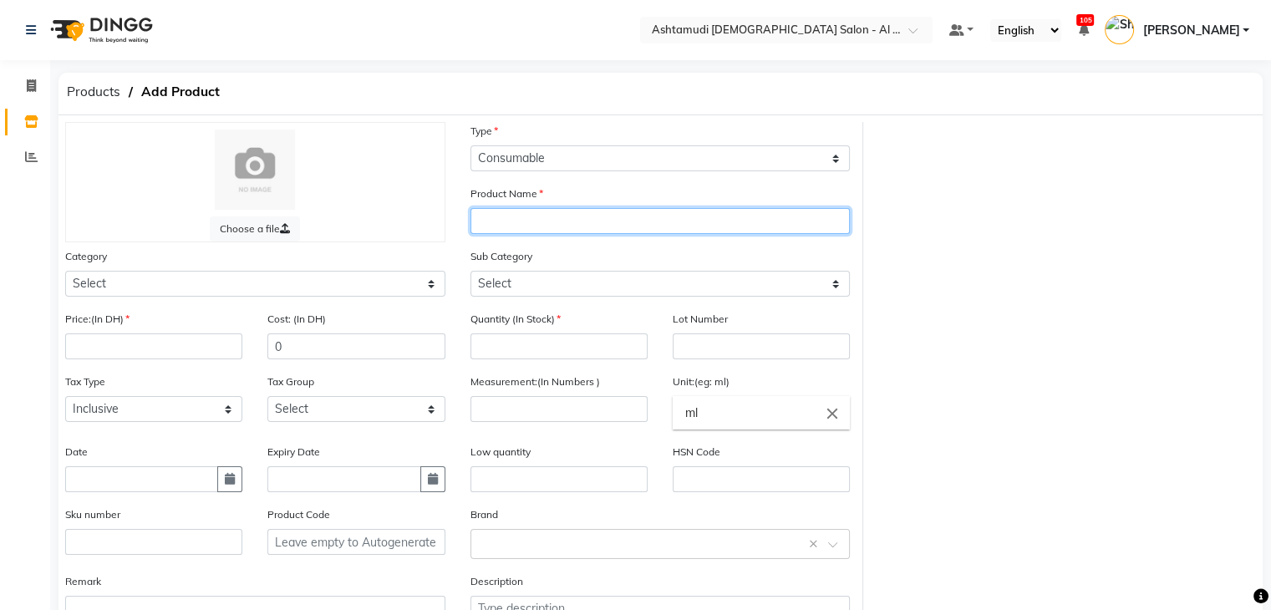
click at [587, 226] on input "text" at bounding box center [661, 221] width 380 height 26
paste input "[PERSON_NAME]-034 SO FAWN OF YOU 15 ML"
type input "[PERSON_NAME]-034 SO FAWN OF YOU 15 ML"
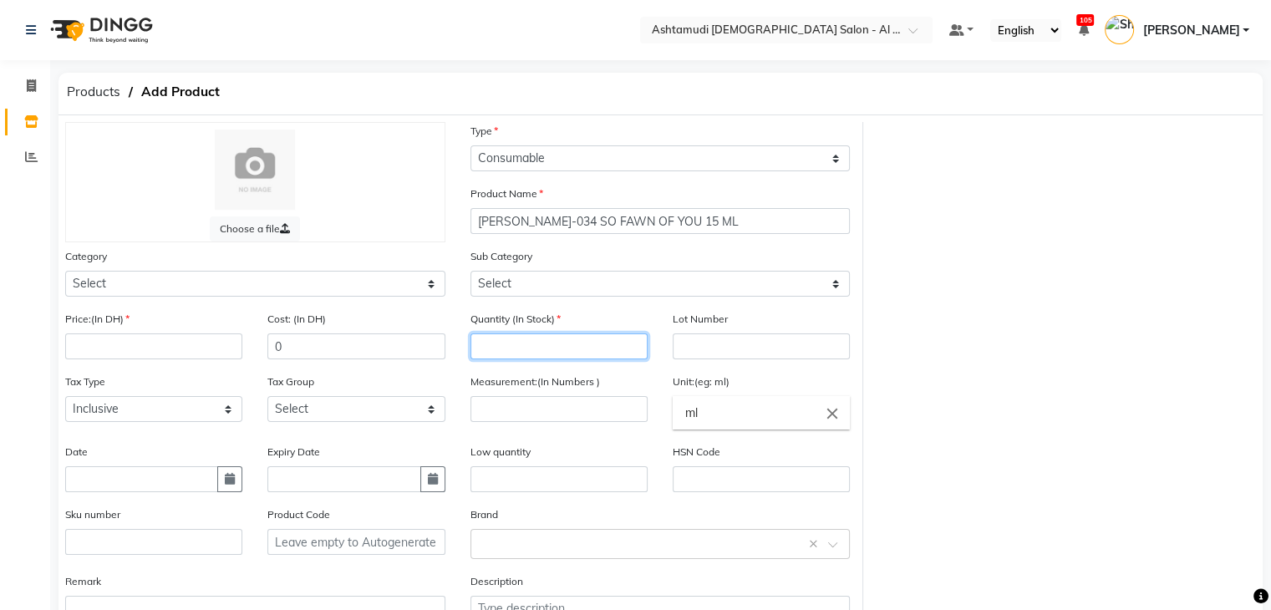
click at [579, 349] on input "number" at bounding box center [559, 347] width 177 height 26
type input "0"
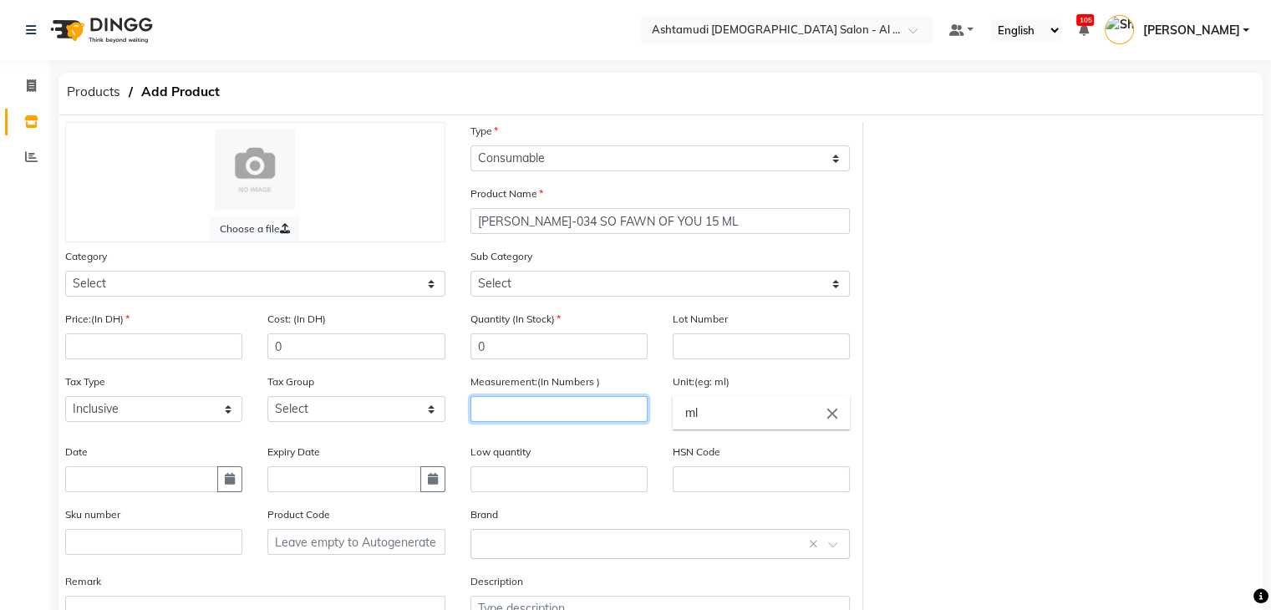
click at [591, 405] on input "number" at bounding box center [559, 409] width 177 height 26
type input "1"
click at [775, 429] on input "ml" at bounding box center [761, 412] width 177 height 33
type input "m"
click at [732, 479] on link "pc" at bounding box center [761, 484] width 177 height 43
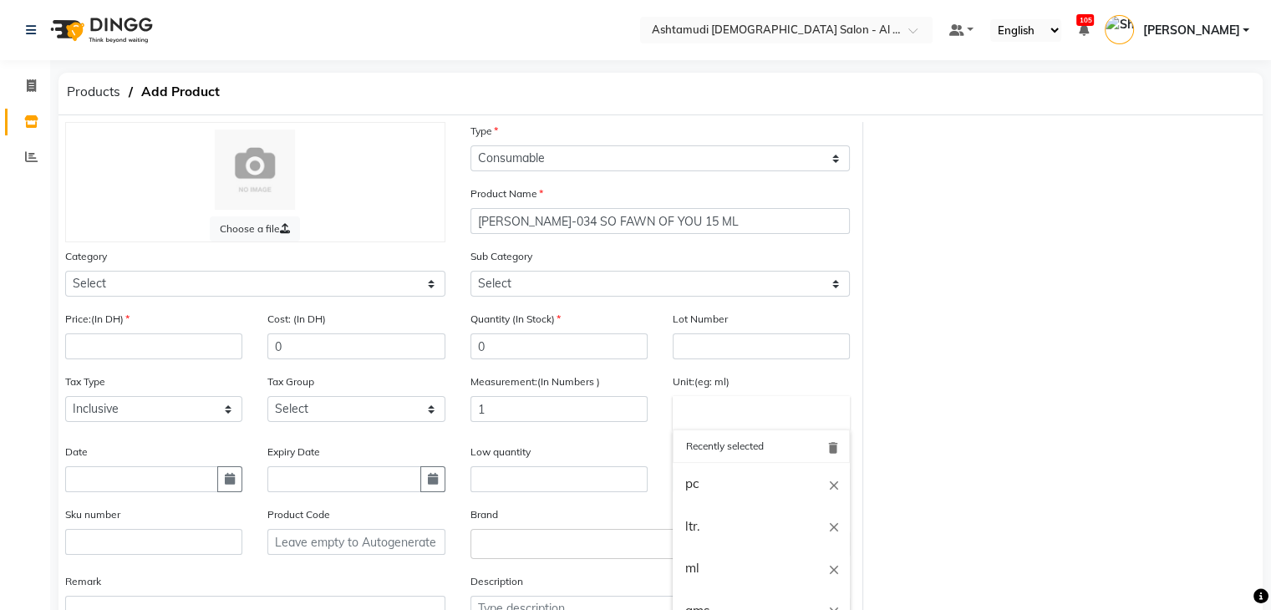
type input "pc"
click at [104, 345] on input "number" at bounding box center [153, 347] width 177 height 26
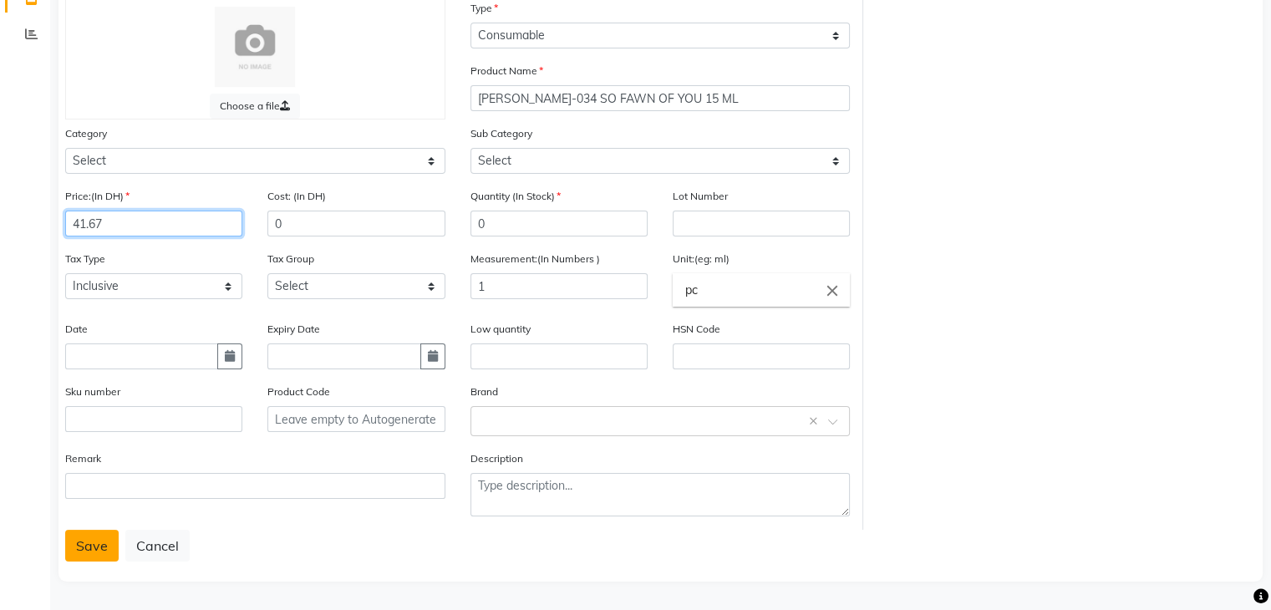
type input "41.67"
click at [89, 542] on button "Save" at bounding box center [91, 546] width 53 height 32
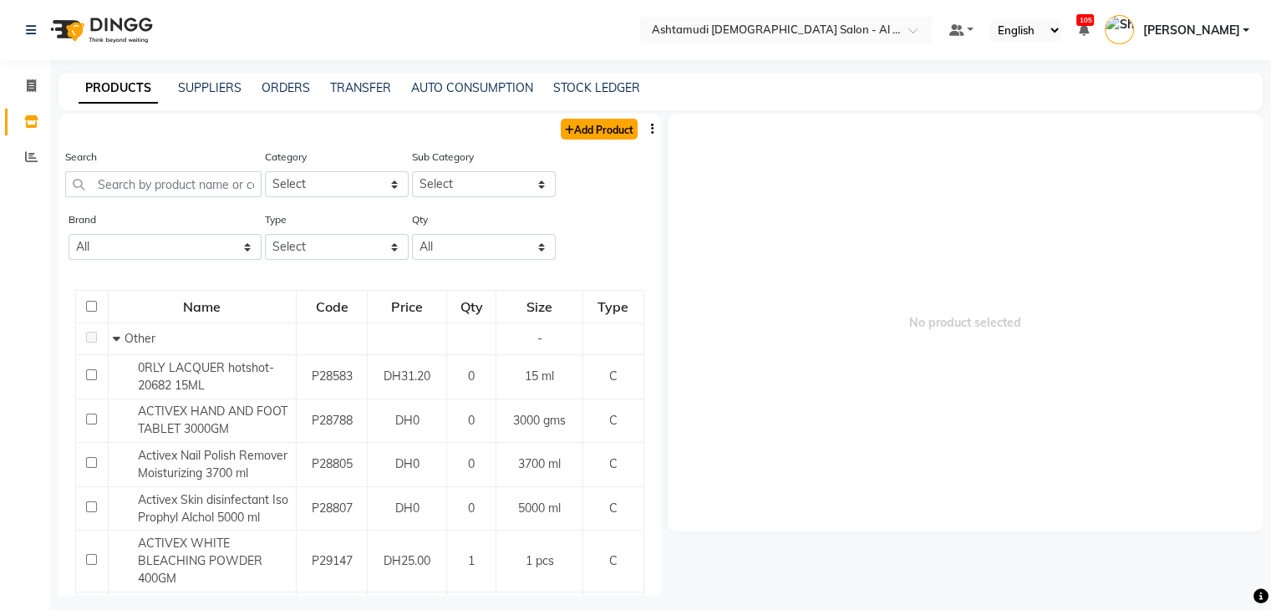
click at [571, 130] on link "Add Product" at bounding box center [599, 129] width 77 height 21
select select "true"
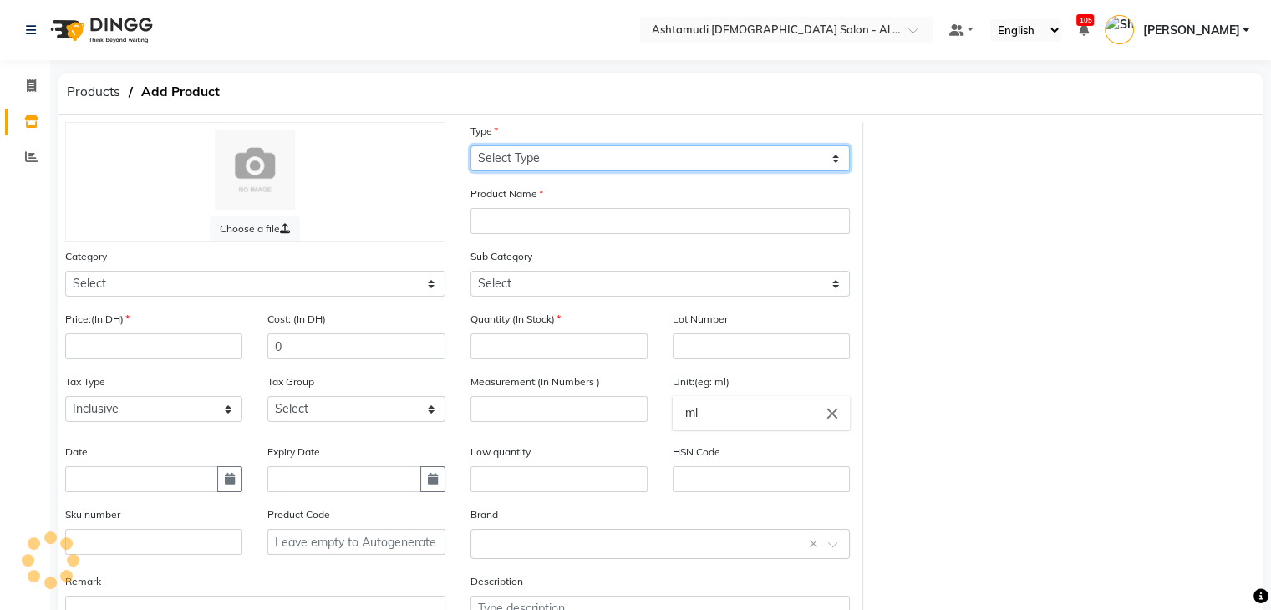
click at [572, 156] on select "Select Type Both Retail Consumable" at bounding box center [661, 158] width 380 height 26
select select "C"
click at [471, 146] on select "Select Type Both Retail Consumable" at bounding box center [661, 158] width 380 height 26
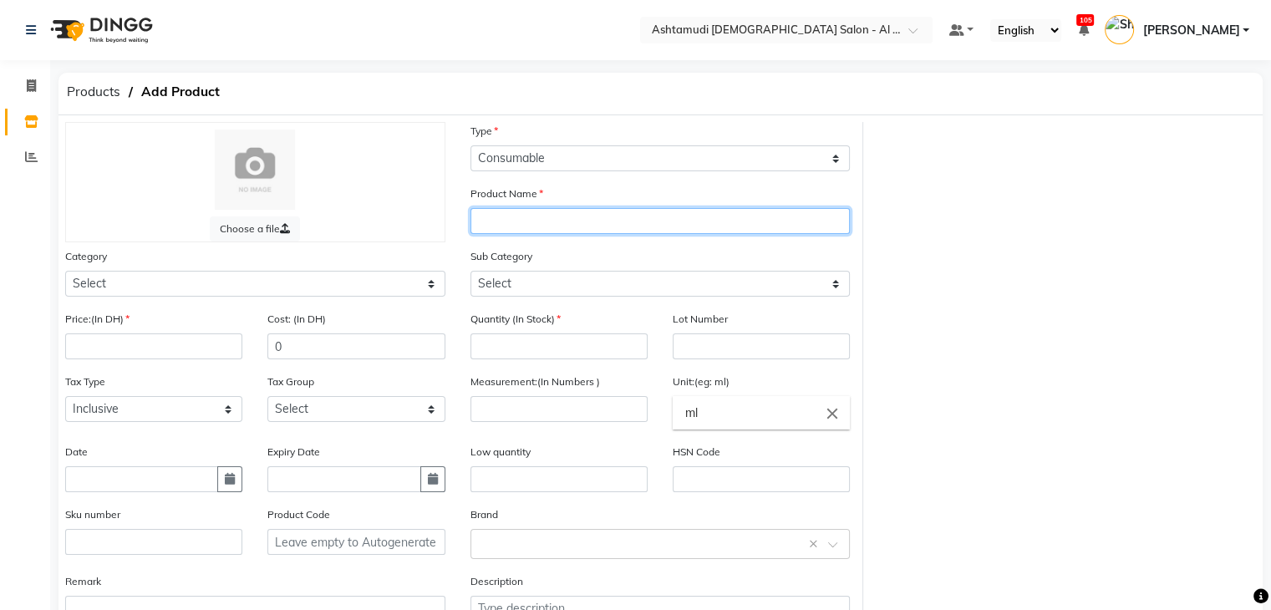
click at [579, 224] on input "text" at bounding box center [661, 221] width 380 height 26
paste input "[PERSON_NAME]- 225 TUTU CUTE 15 ML"
type input "[PERSON_NAME]- 225 TUTU CUTE 15 ML"
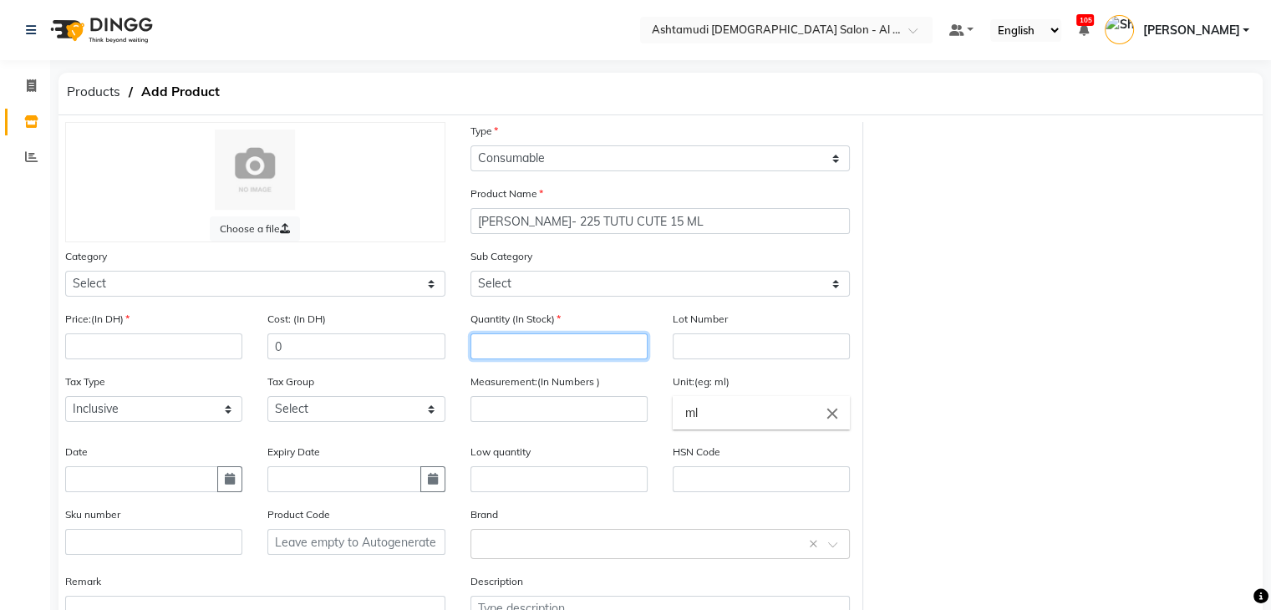
click at [528, 352] on input "number" at bounding box center [559, 347] width 177 height 26
type input "0"
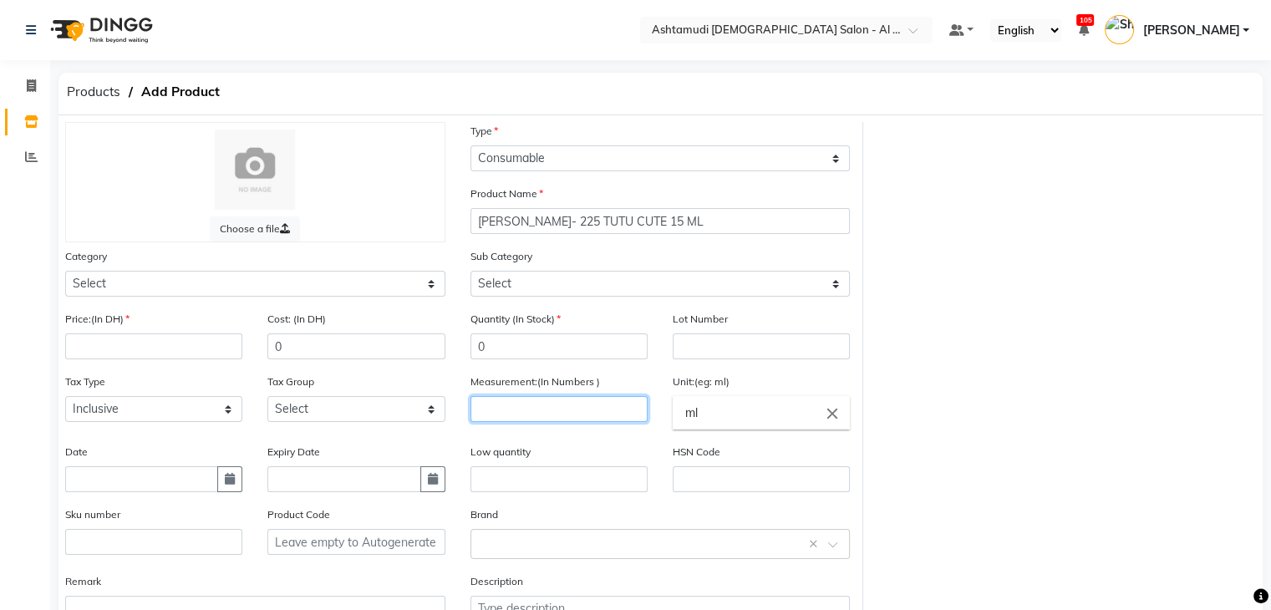
click at [532, 410] on input "number" at bounding box center [559, 409] width 177 height 26
type input "1"
click at [706, 412] on input "ml" at bounding box center [761, 412] width 177 height 33
type input "m"
click at [709, 482] on link "pc" at bounding box center [761, 484] width 177 height 43
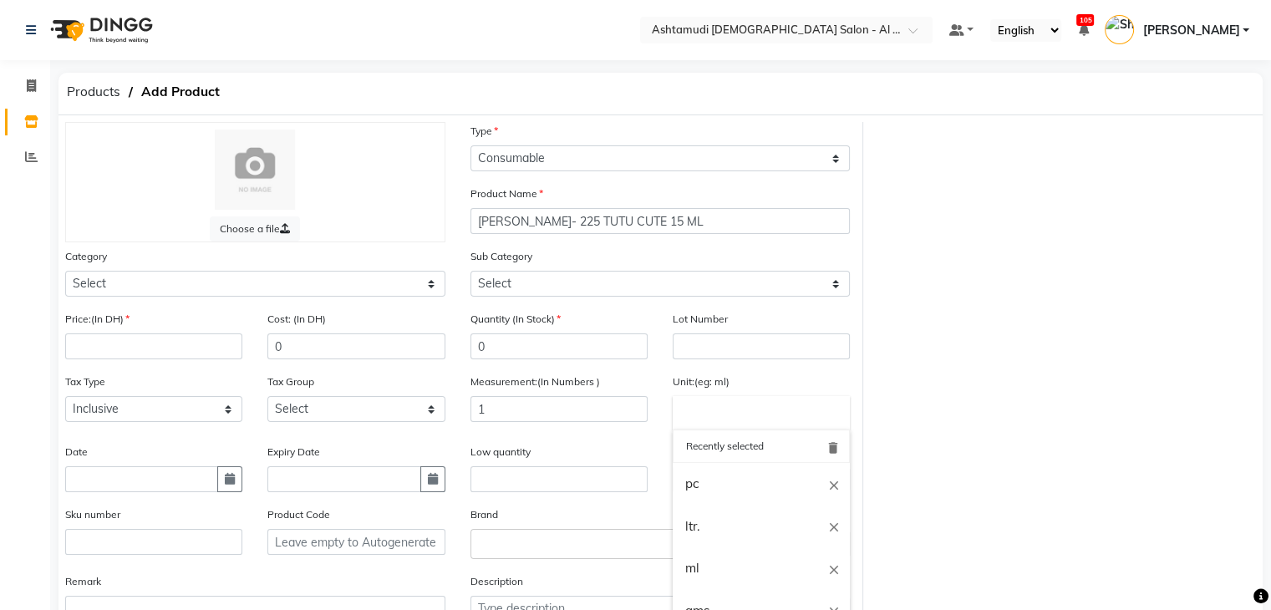
type input "pc"
click at [133, 359] on input "number" at bounding box center [153, 347] width 177 height 26
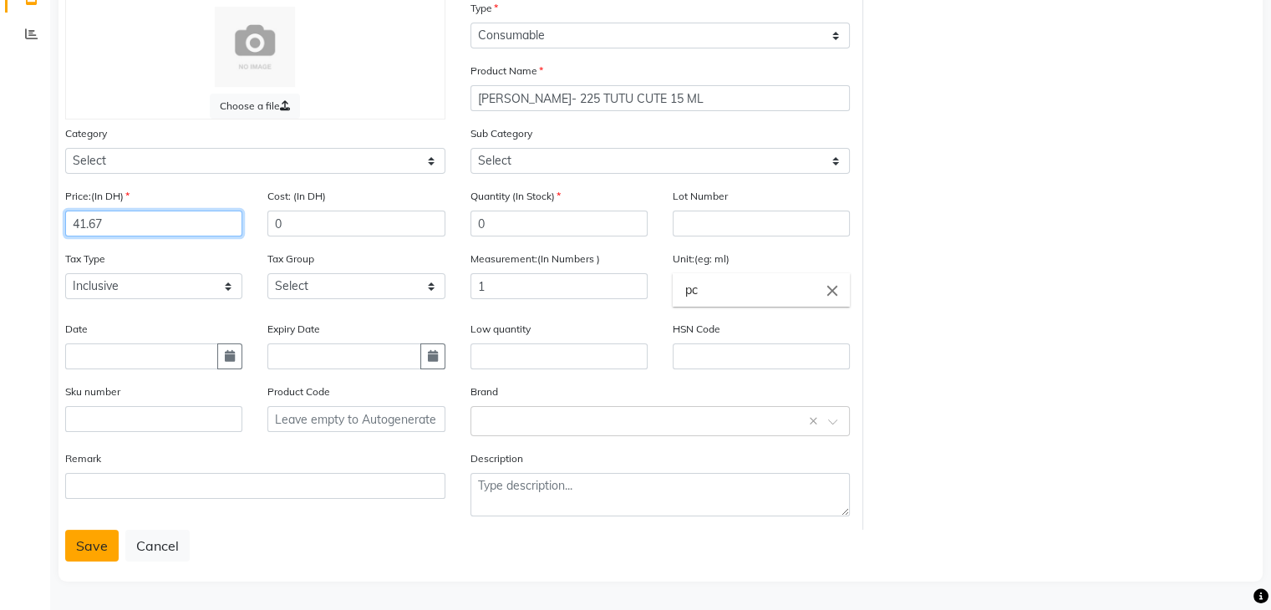
type input "41.67"
click at [97, 536] on button "Save" at bounding box center [91, 546] width 53 height 32
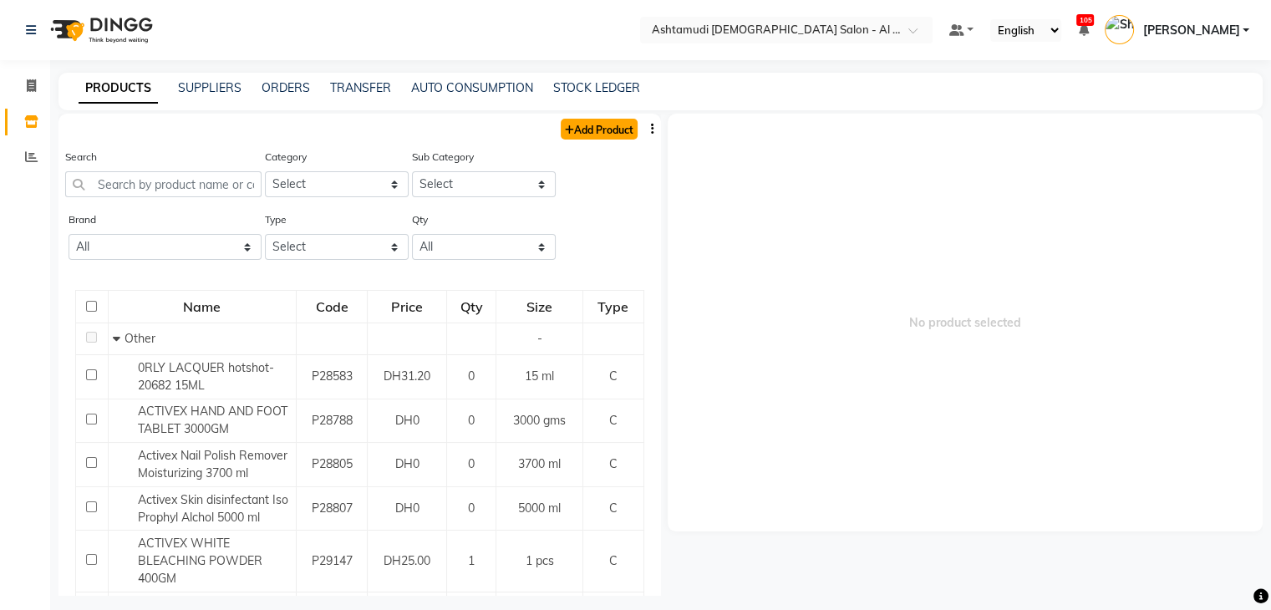
click at [571, 128] on link "Add Product" at bounding box center [599, 129] width 77 height 21
select select "true"
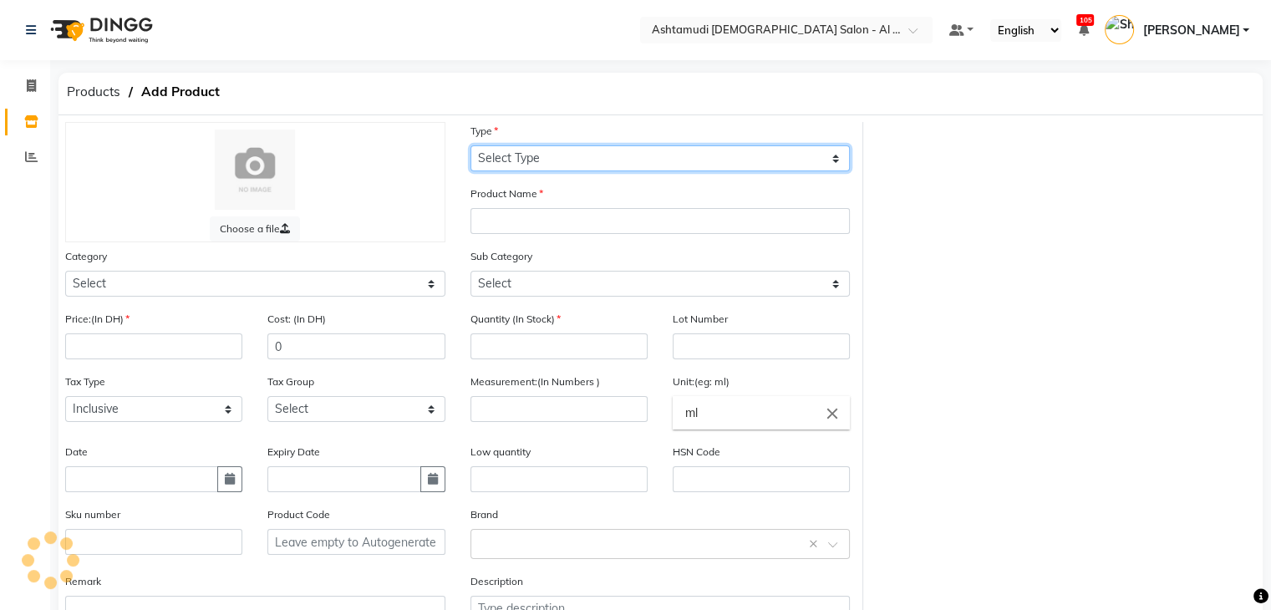
drag, startPoint x: 569, startPoint y: 154, endPoint x: 567, endPoint y: 168, distance: 14.4
click at [569, 154] on select "Select Type Both Retail Consumable" at bounding box center [661, 158] width 380 height 26
select select "C"
click at [471, 146] on select "Select Type Both Retail Consumable" at bounding box center [661, 158] width 380 height 26
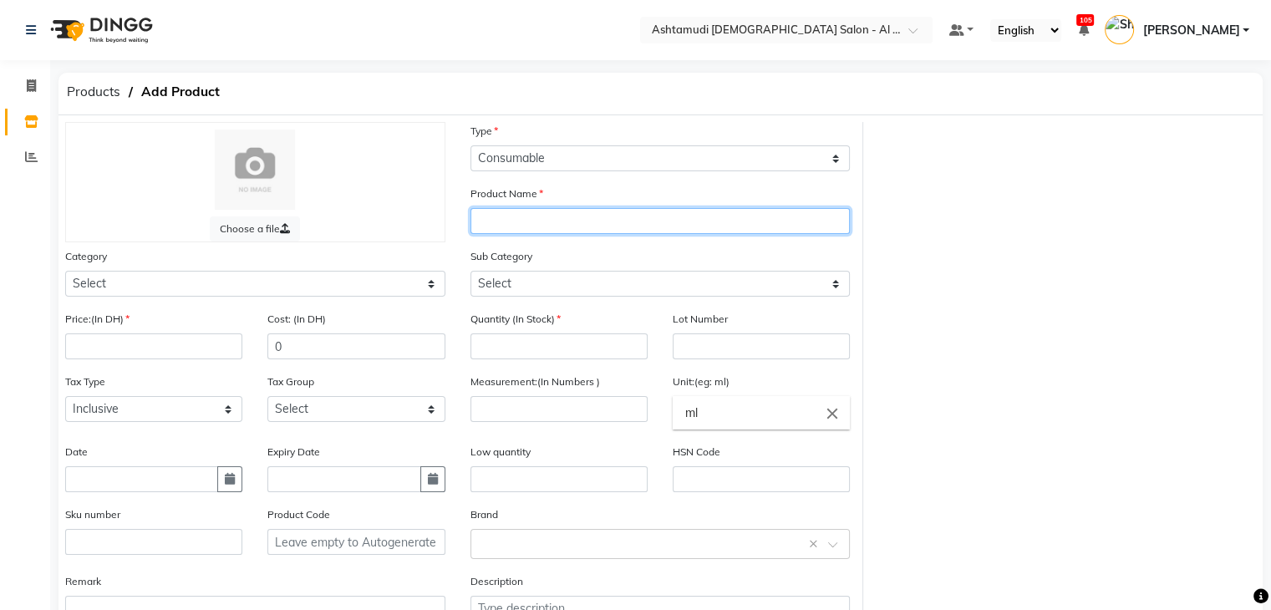
click at [564, 218] on input "text" at bounding box center [661, 221] width 380 height 26
paste input "[PERSON_NAME]-205 PINK POSITIVE 15 ML"
type input "[PERSON_NAME]-205 PINK POSITIVE 15 ML"
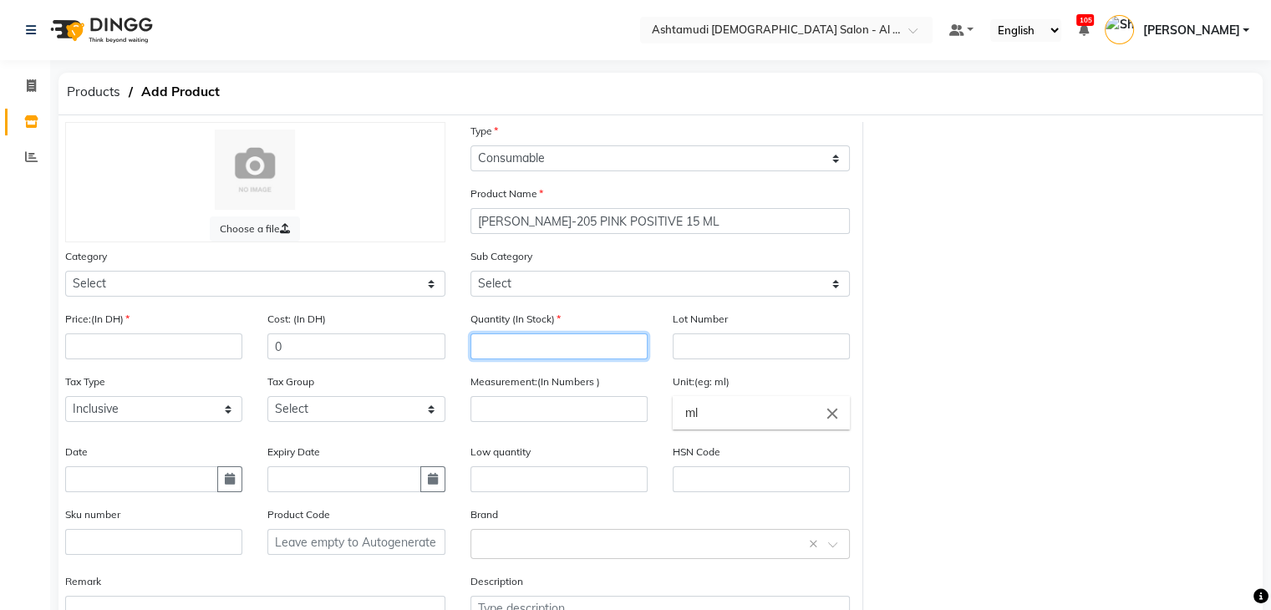
click at [514, 355] on input "number" at bounding box center [559, 347] width 177 height 26
type input "0"
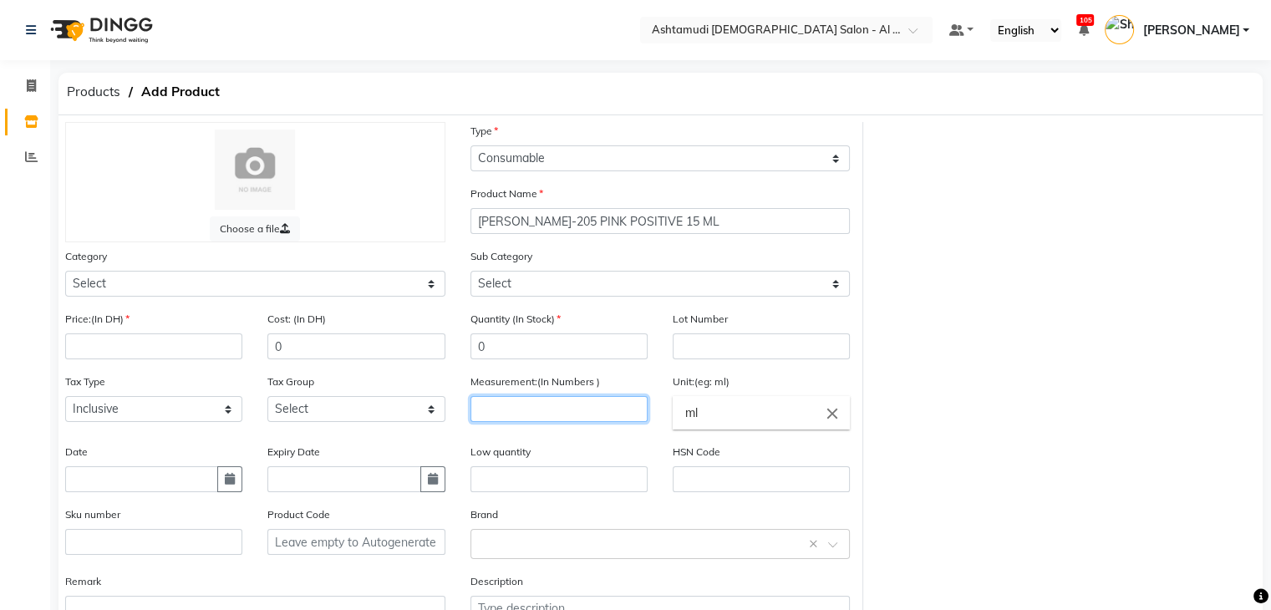
click at [531, 405] on input "number" at bounding box center [559, 409] width 177 height 26
type input "1"
click at [755, 420] on input "ml" at bounding box center [761, 412] width 177 height 33
type input "m"
click at [757, 483] on link "pc" at bounding box center [761, 484] width 177 height 43
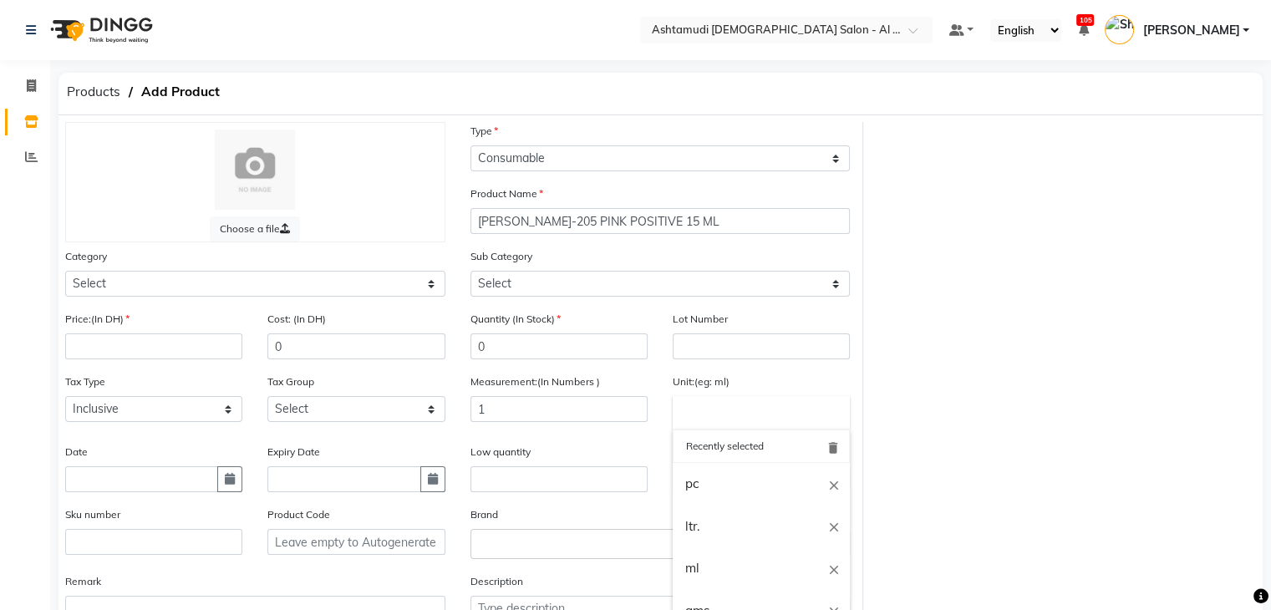
type input "pc"
click at [115, 352] on input "number" at bounding box center [153, 347] width 177 height 26
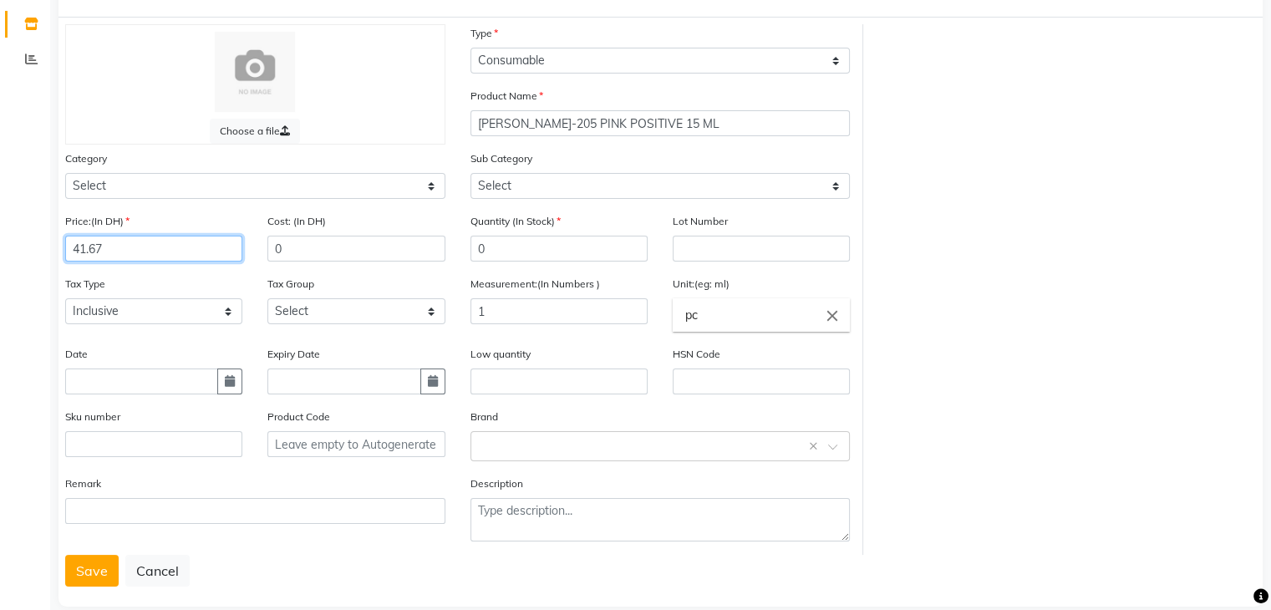
scroll to position [130, 0]
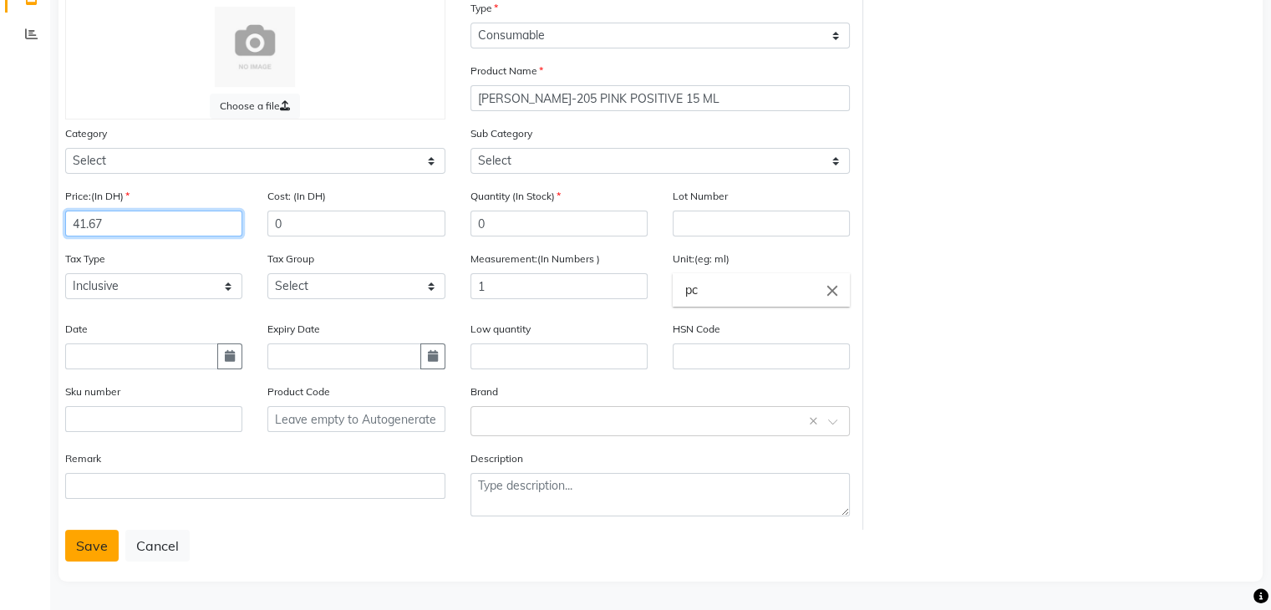
type input "41.67"
click at [77, 543] on button "Save" at bounding box center [91, 546] width 53 height 32
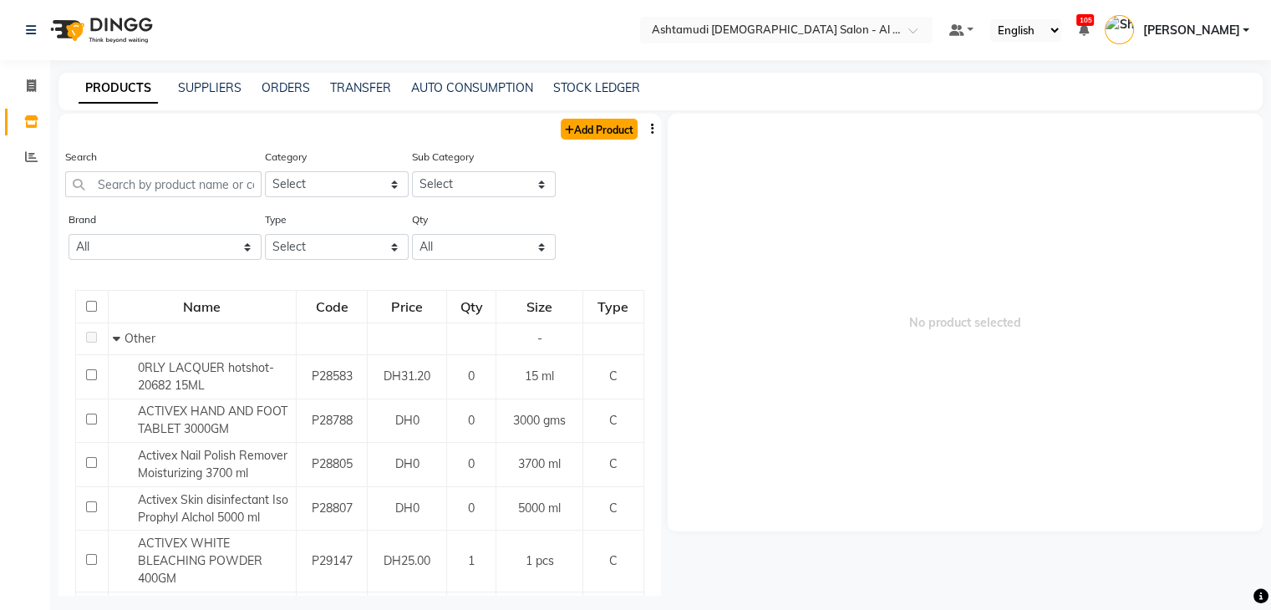
click at [584, 121] on link "Add Product" at bounding box center [599, 129] width 77 height 21
select select "true"
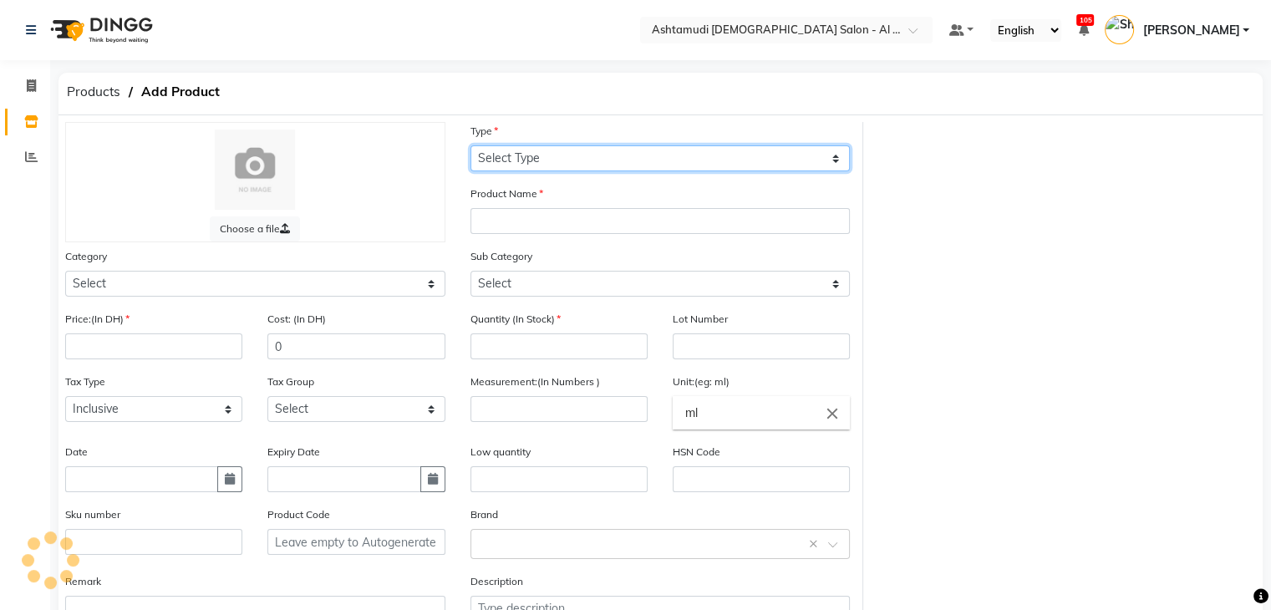
click at [588, 162] on select "Select Type Both Retail Consumable" at bounding box center [661, 158] width 380 height 26
select select "C"
click at [471, 146] on select "Select Type Both Retail Consumable" at bounding box center [661, 158] width 380 height 26
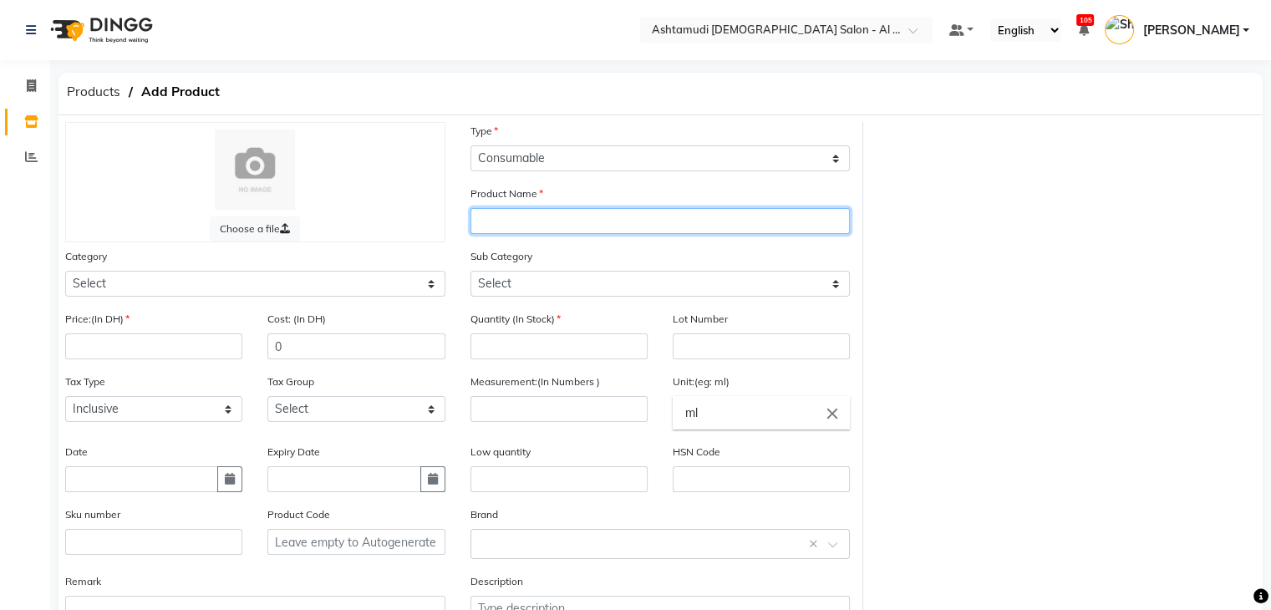
click at [577, 234] on input "text" at bounding box center [661, 221] width 380 height 26
paste input "[PERSON_NAME]-101 YOU RED MY THOUGHTS 15 ML"
type input "[PERSON_NAME]-101 YOU RED MY THOUGHTS 15 ML"
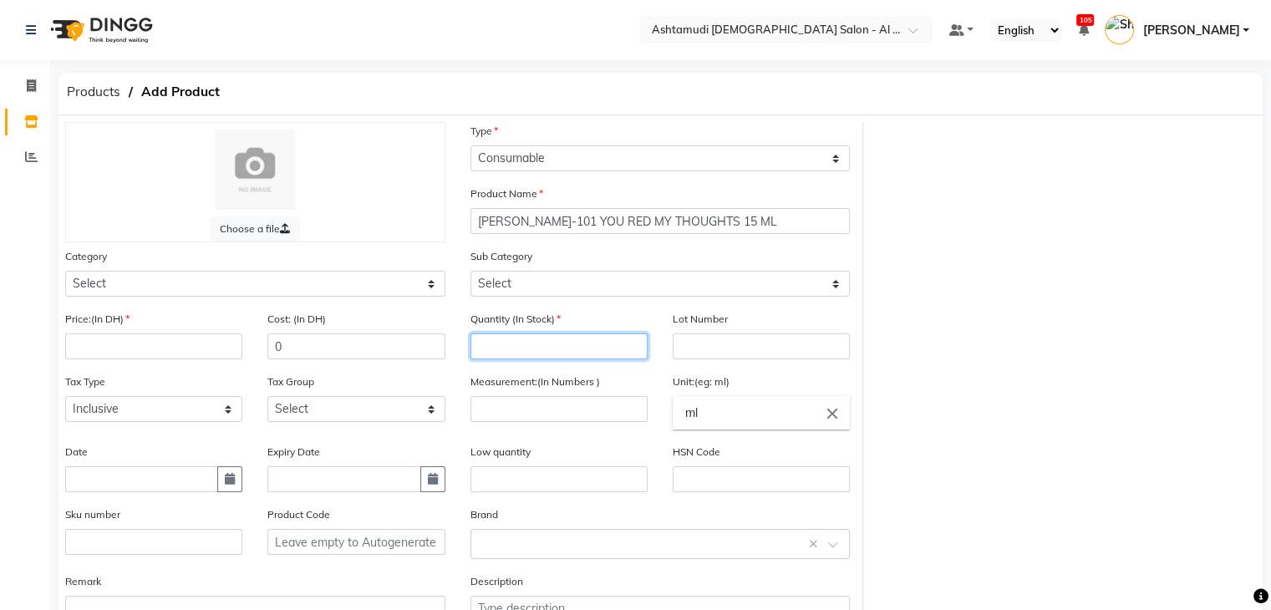
click at [552, 345] on input "number" at bounding box center [559, 347] width 177 height 26
type input "0"
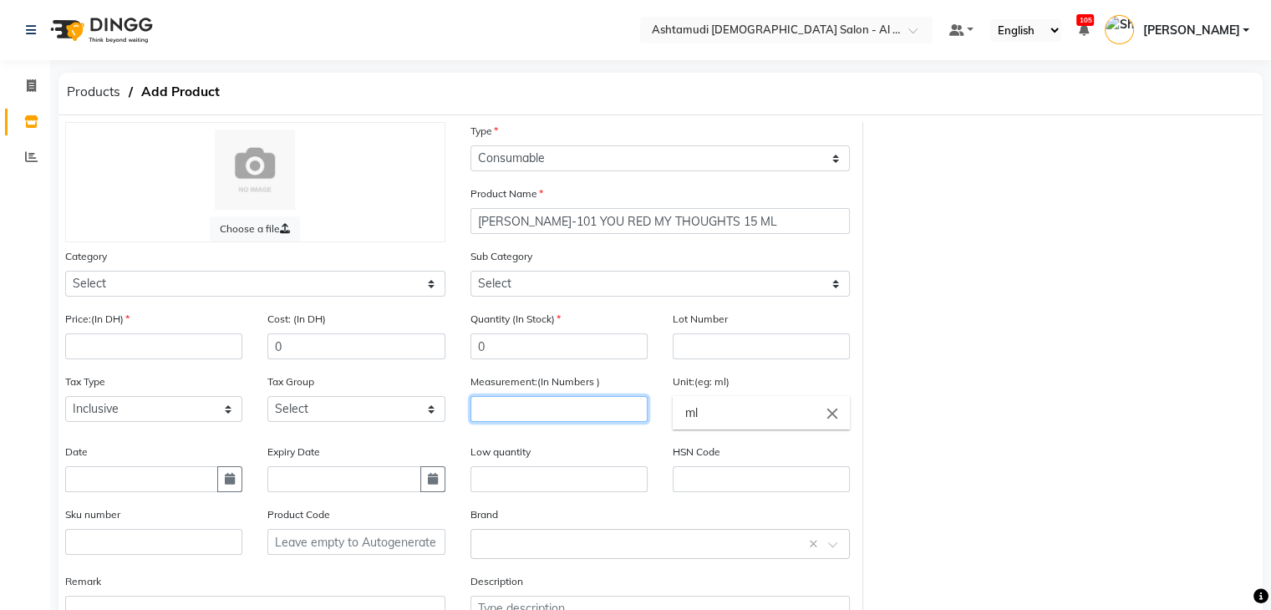
click at [555, 408] on input "number" at bounding box center [559, 409] width 177 height 26
type input "1"
click at [751, 422] on input "ml" at bounding box center [761, 412] width 177 height 33
type input "m"
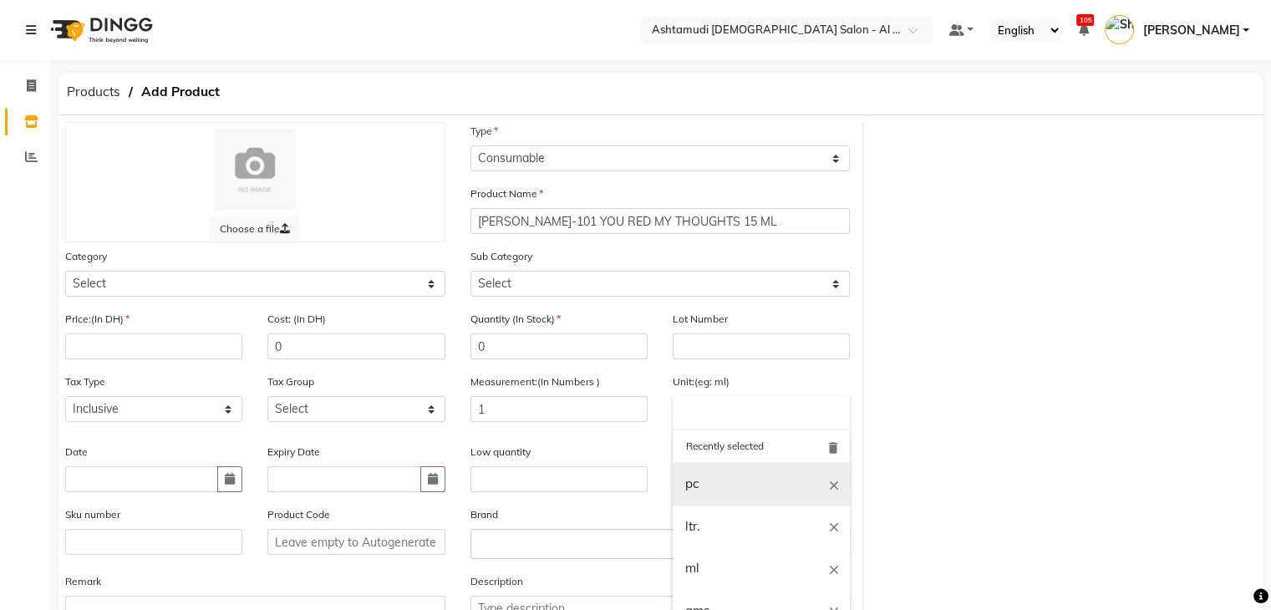
click at [748, 485] on link "pc" at bounding box center [761, 484] width 177 height 43
type input "pc"
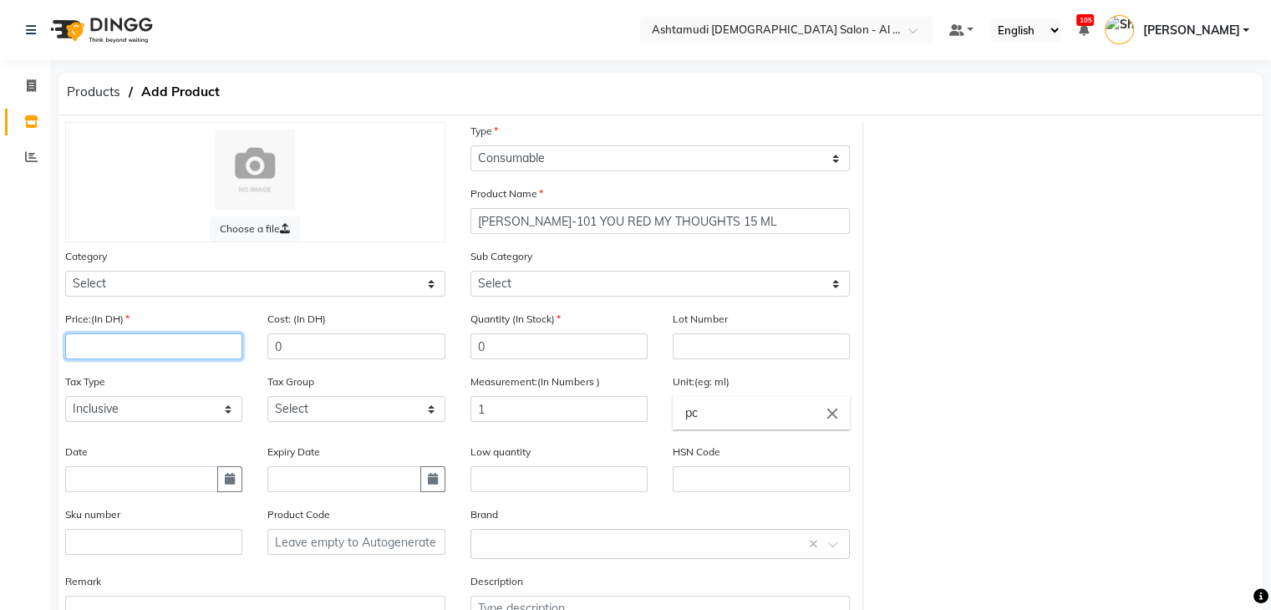
click at [188, 348] on input "number" at bounding box center [153, 347] width 177 height 26
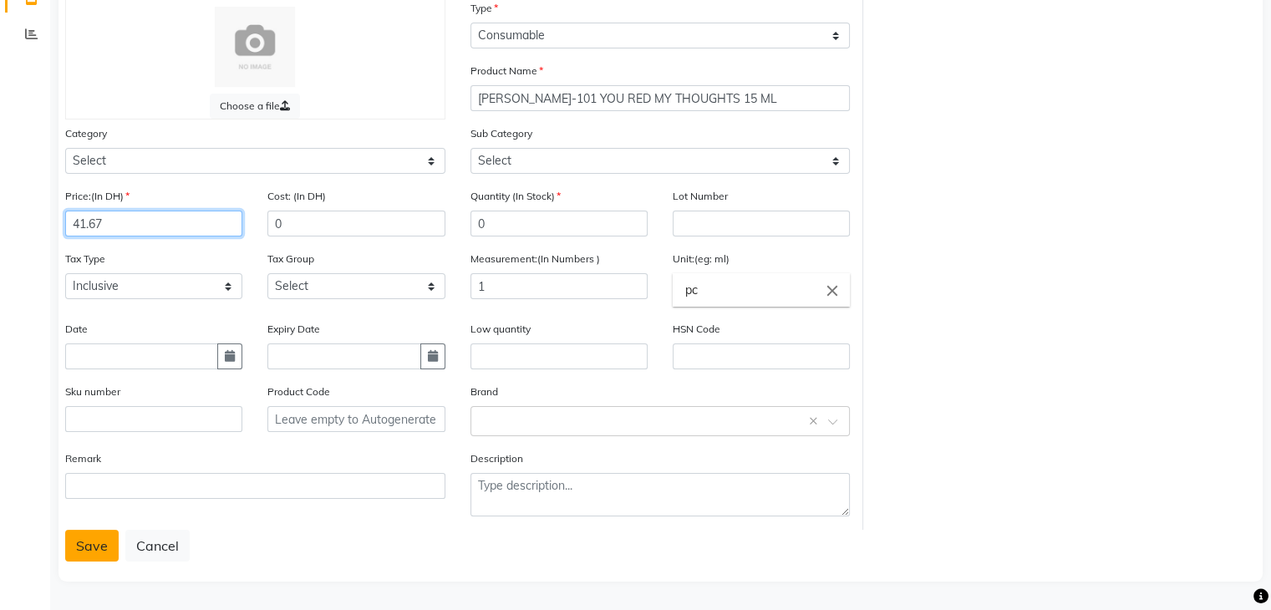
type input "41.67"
click at [74, 547] on button "Save" at bounding box center [91, 546] width 53 height 32
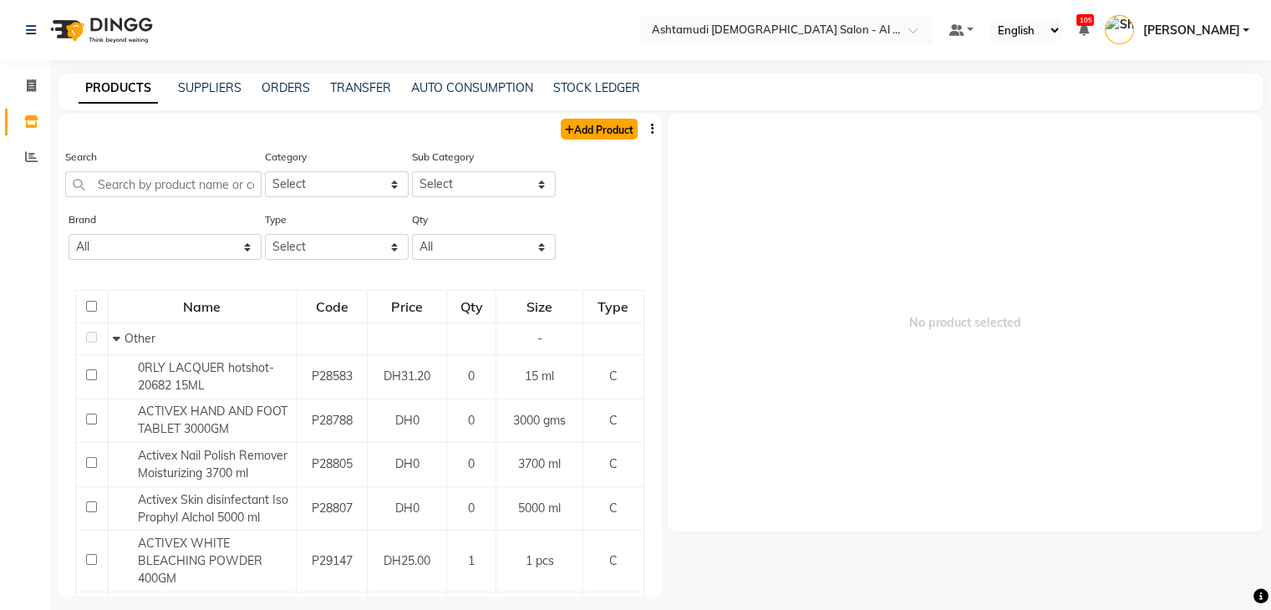
click at [587, 128] on link "Add Product" at bounding box center [599, 129] width 77 height 21
select select "true"
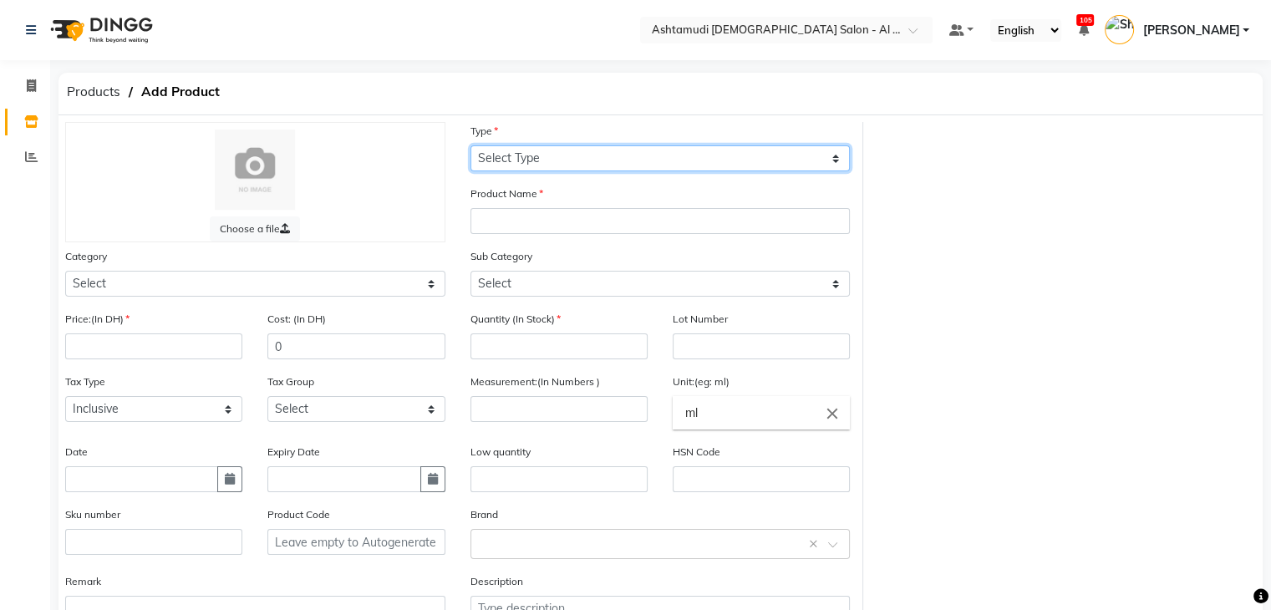
click at [595, 160] on select "Select Type Both Retail Consumable" at bounding box center [661, 158] width 380 height 26
select select "C"
click at [471, 146] on select "Select Type Both Retail Consumable" at bounding box center [661, 158] width 380 height 26
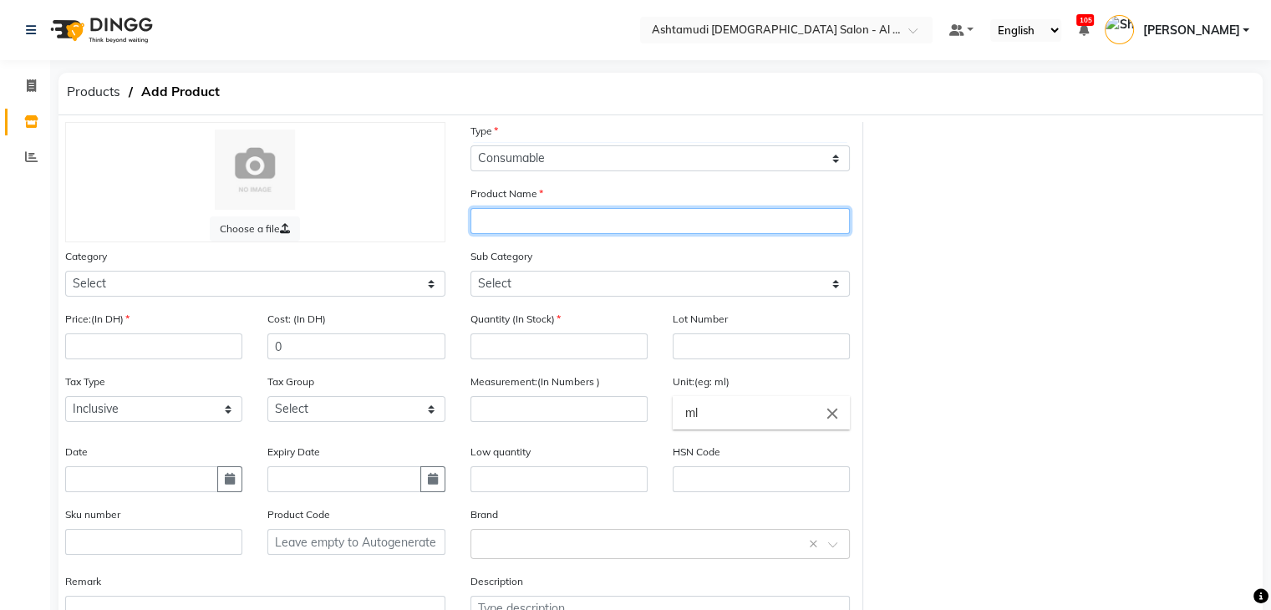
click at [596, 227] on input "text" at bounding box center [661, 221] width 380 height 26
paste input "[PERSON_NAME]-302 I LAVA YOU 15 ML"
type input "[PERSON_NAME]-302 I LAVA YOU 15 ML"
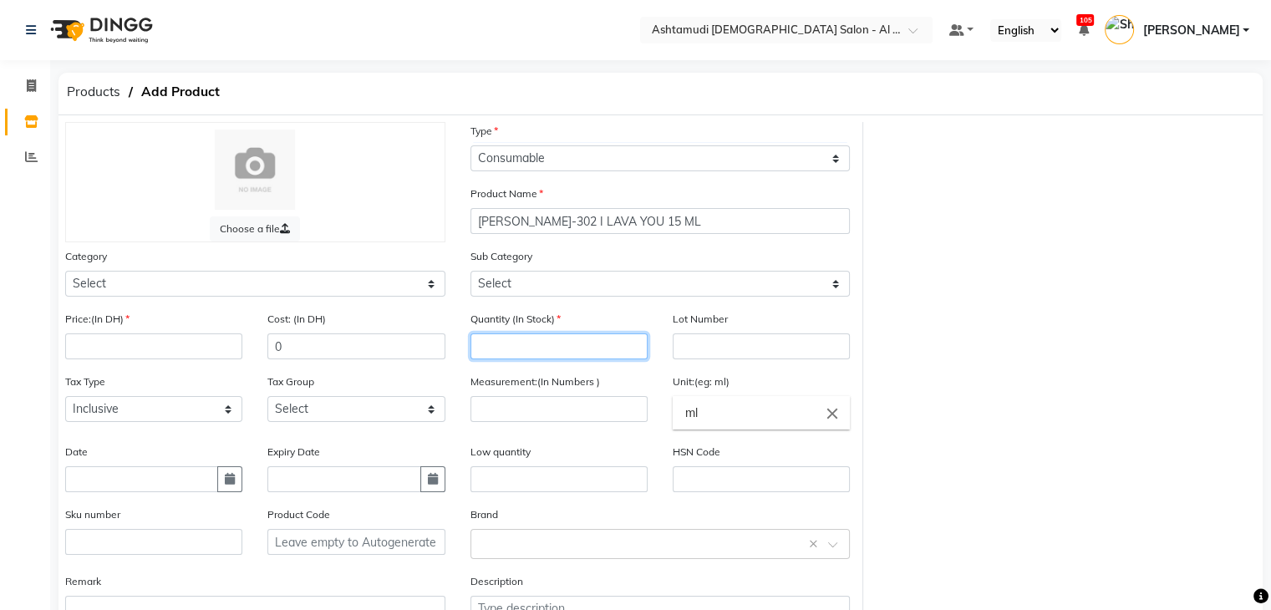
click at [569, 347] on input "number" at bounding box center [559, 347] width 177 height 26
type input "0"
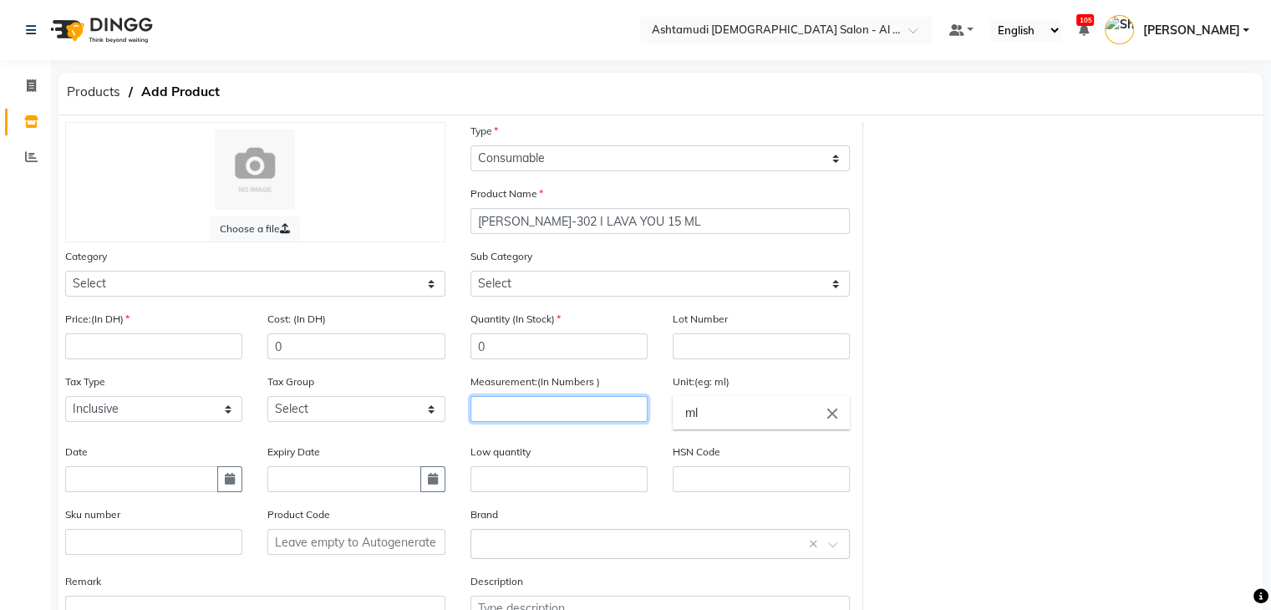
click at [581, 429] on div "Measurement:(In Numbers )" at bounding box center [559, 408] width 202 height 70
type input "1"
click at [704, 399] on div "Unit:(eg: ml) ml close" at bounding box center [761, 401] width 177 height 57
click at [726, 420] on input "ml" at bounding box center [761, 412] width 177 height 33
type input "m"
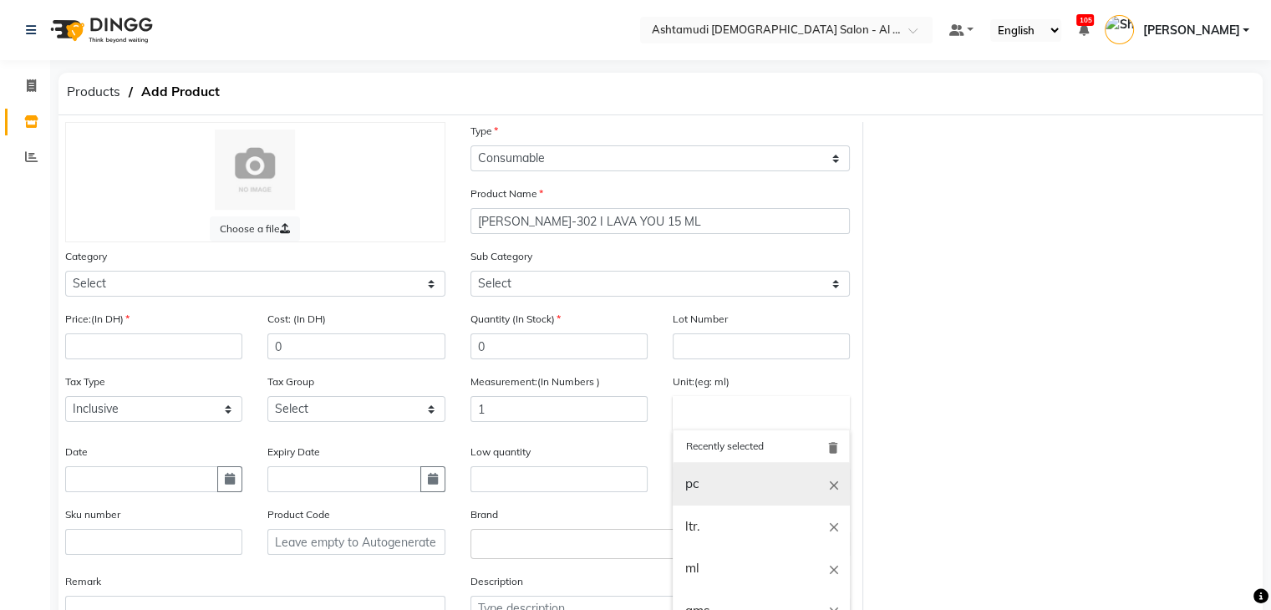
click at [719, 489] on link "pc" at bounding box center [761, 484] width 177 height 43
type input "pc"
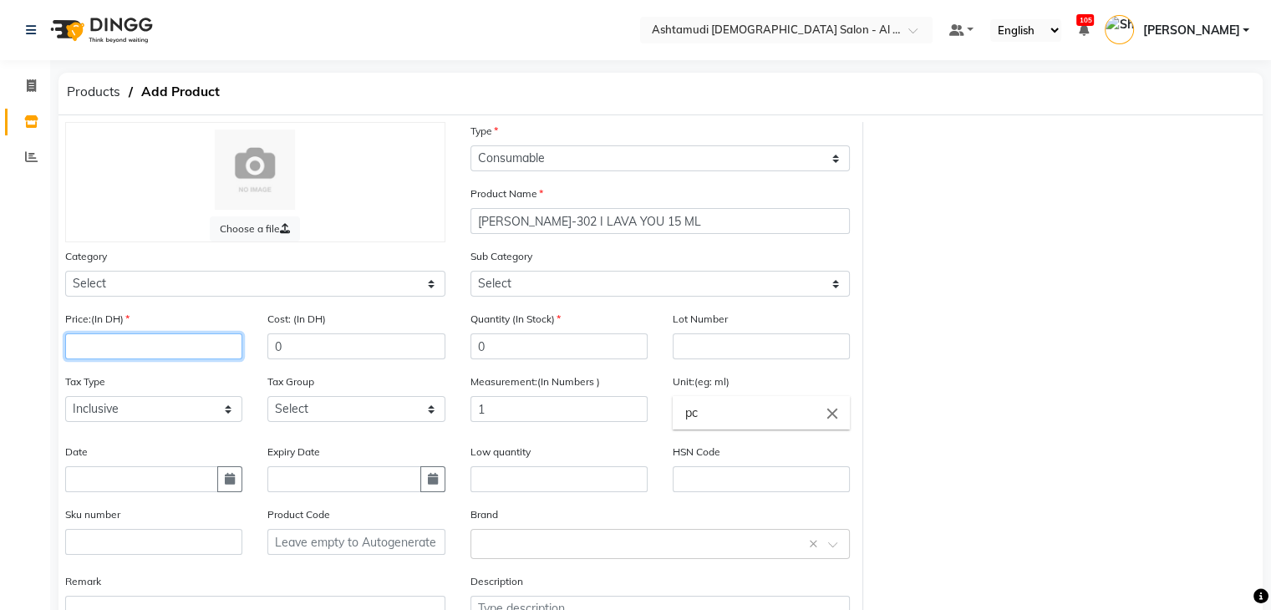
click at [127, 359] on input "number" at bounding box center [153, 347] width 177 height 26
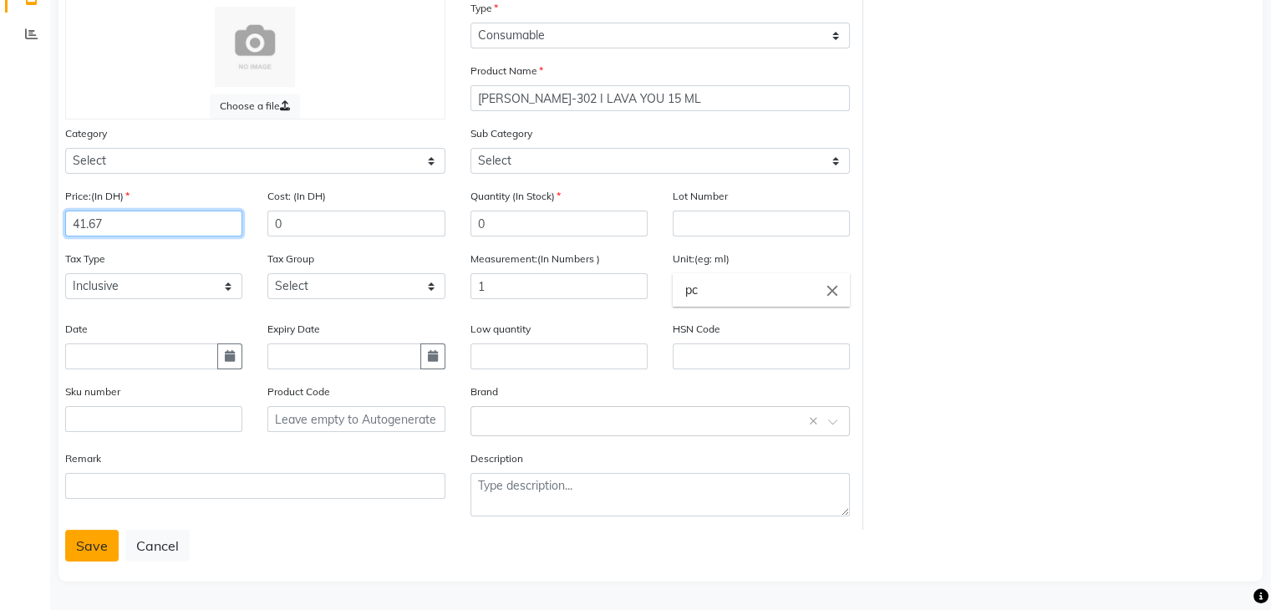
type input "41.67"
click at [90, 542] on button "Save" at bounding box center [91, 546] width 53 height 32
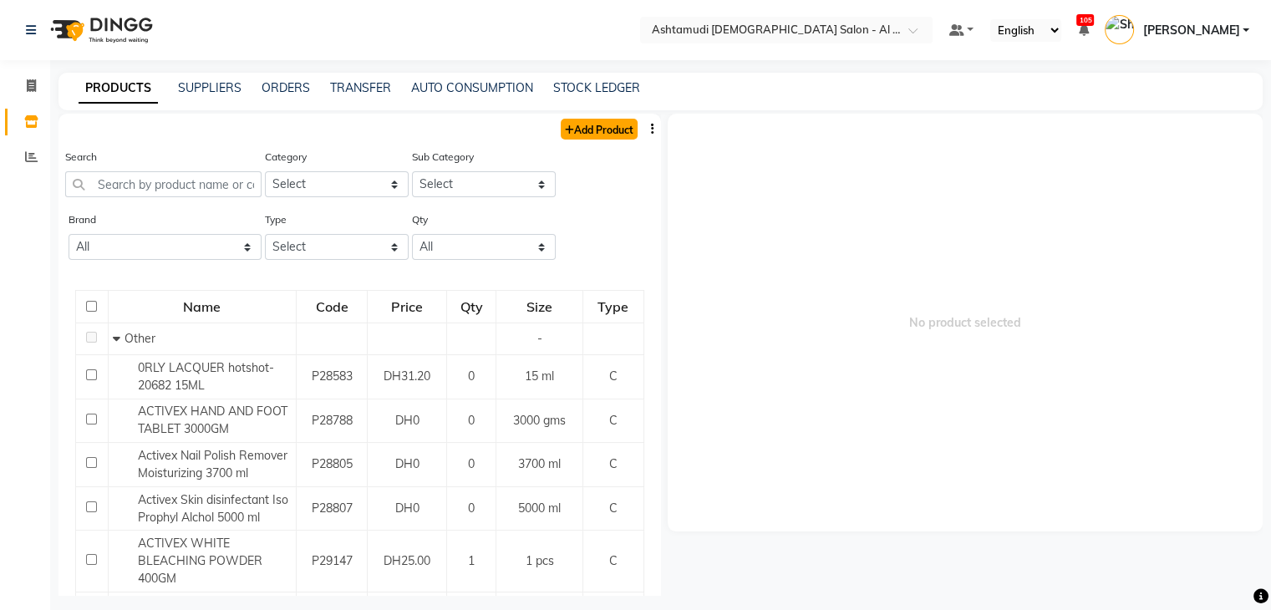
click at [583, 129] on link "Add Product" at bounding box center [599, 129] width 77 height 21
select select "true"
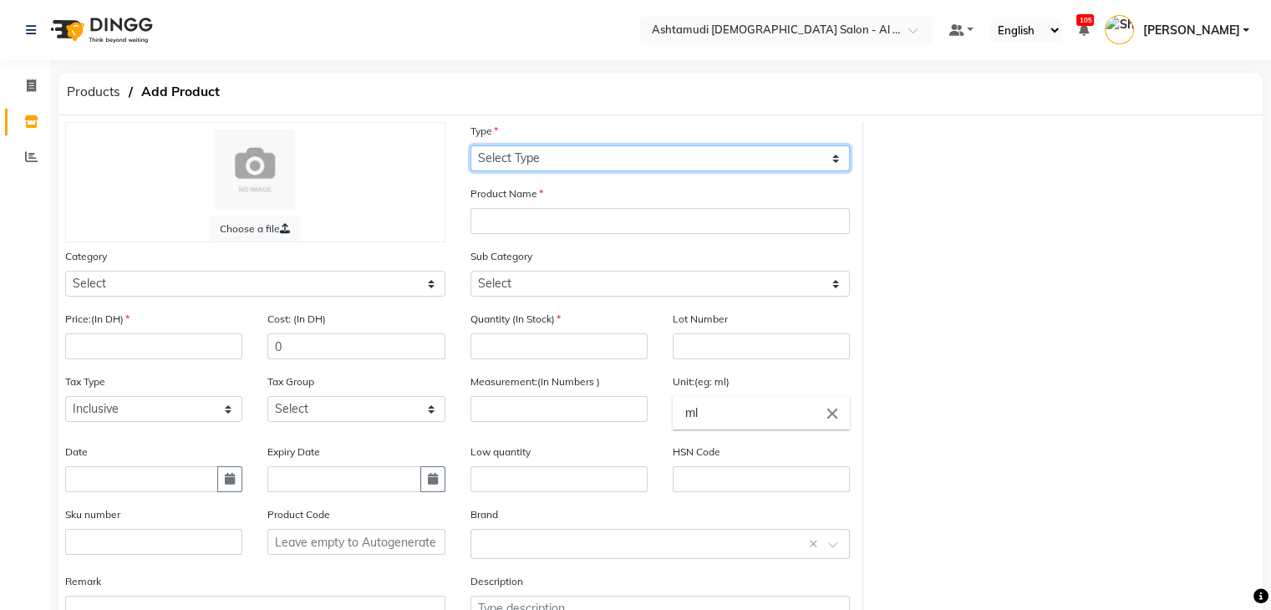
click at [599, 151] on select "Select Type Both Retail Consumable" at bounding box center [661, 158] width 380 height 26
select select "C"
click at [471, 146] on select "Select Type Both Retail Consumable" at bounding box center [661, 158] width 380 height 26
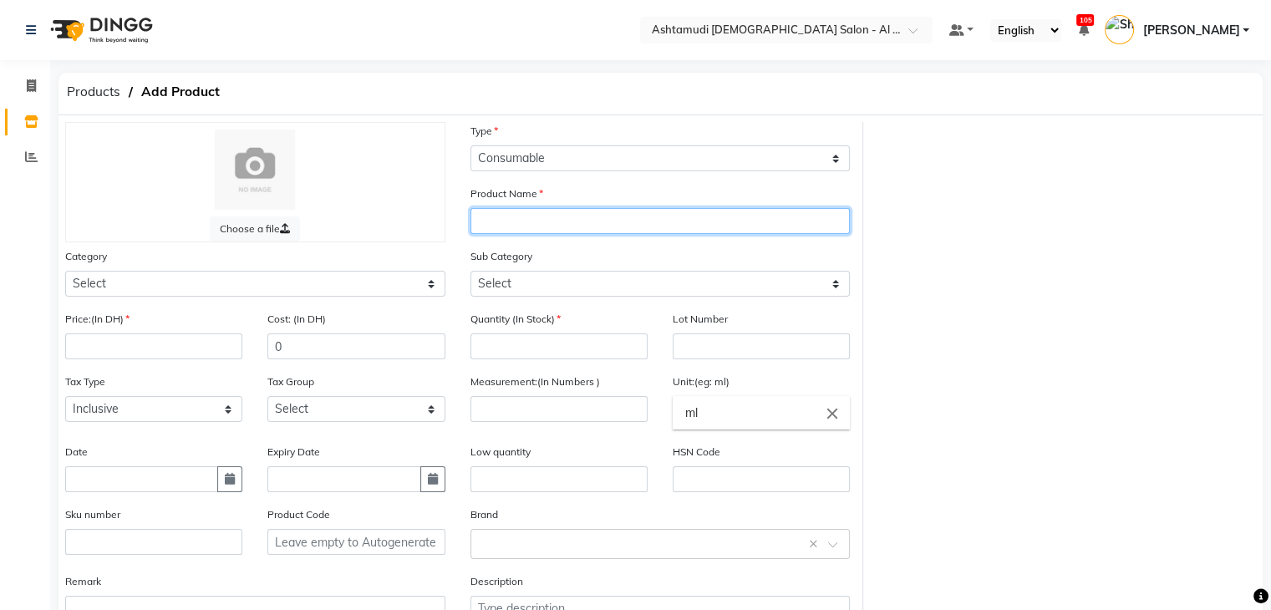
click at [606, 227] on input "text" at bounding box center [661, 221] width 380 height 26
paste input "[PERSON_NAME]- 604 TEAL ME MORE 15 ML"
type input "[PERSON_NAME]- 604 TEAL ME MORE 15 ML"
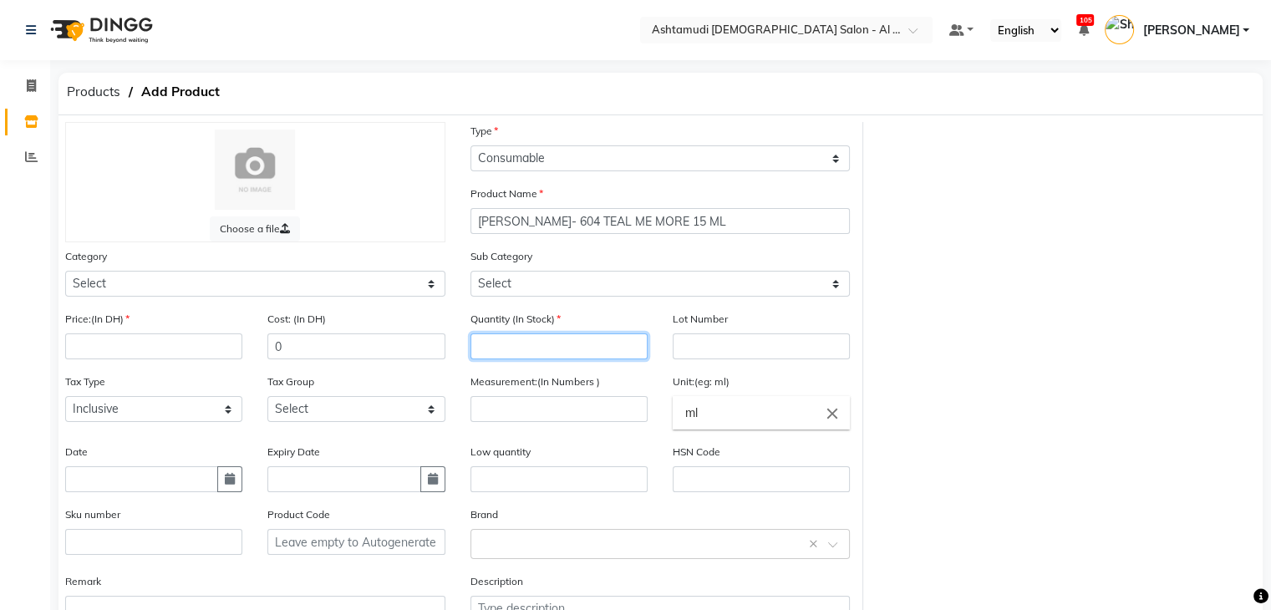
click at [577, 345] on input "number" at bounding box center [559, 347] width 177 height 26
type input "0"
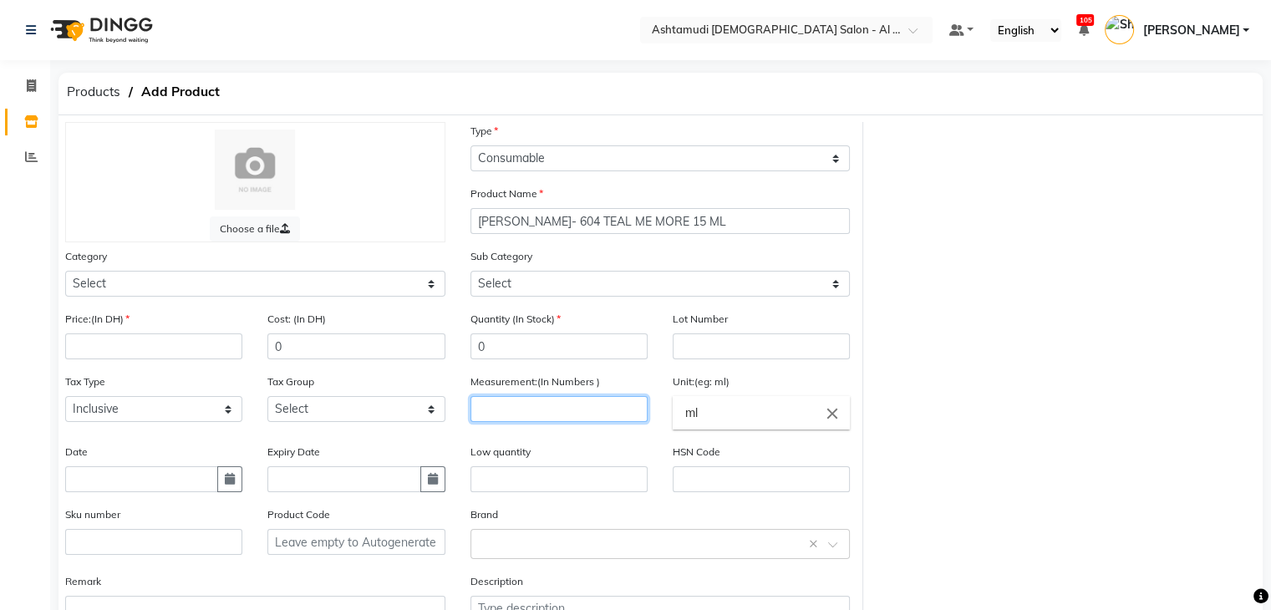
click at [583, 414] on input "number" at bounding box center [559, 409] width 177 height 26
type input "1"
click at [715, 417] on input "ml" at bounding box center [761, 412] width 177 height 33
type input "m"
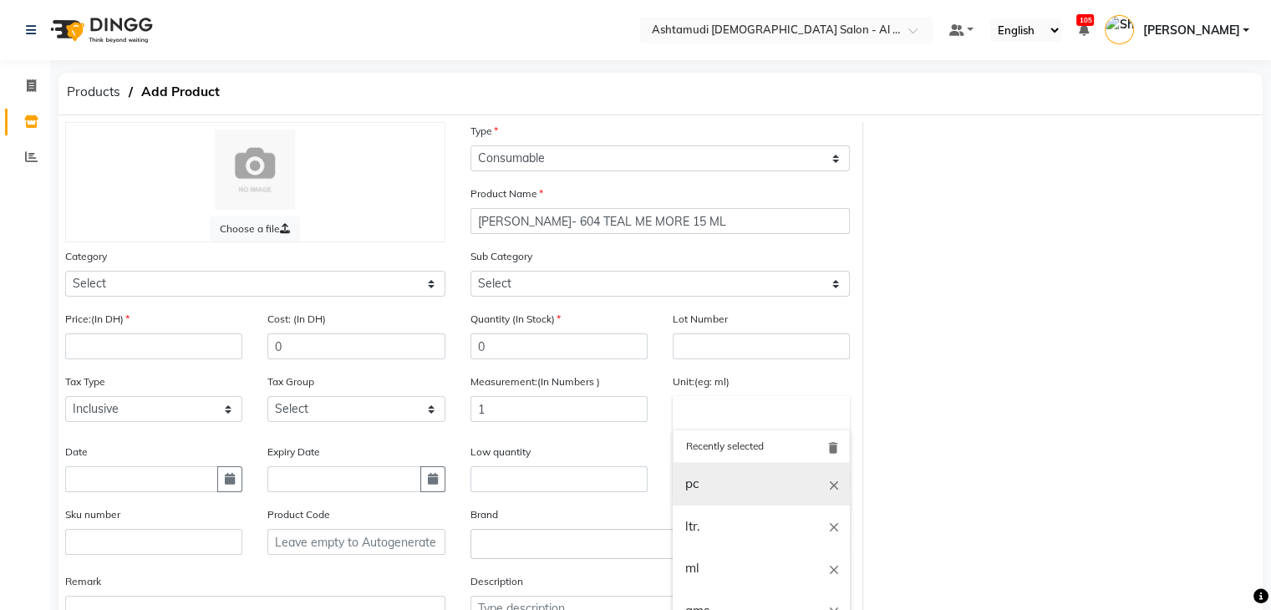
click at [700, 488] on link "pc" at bounding box center [761, 484] width 177 height 43
type input "pc"
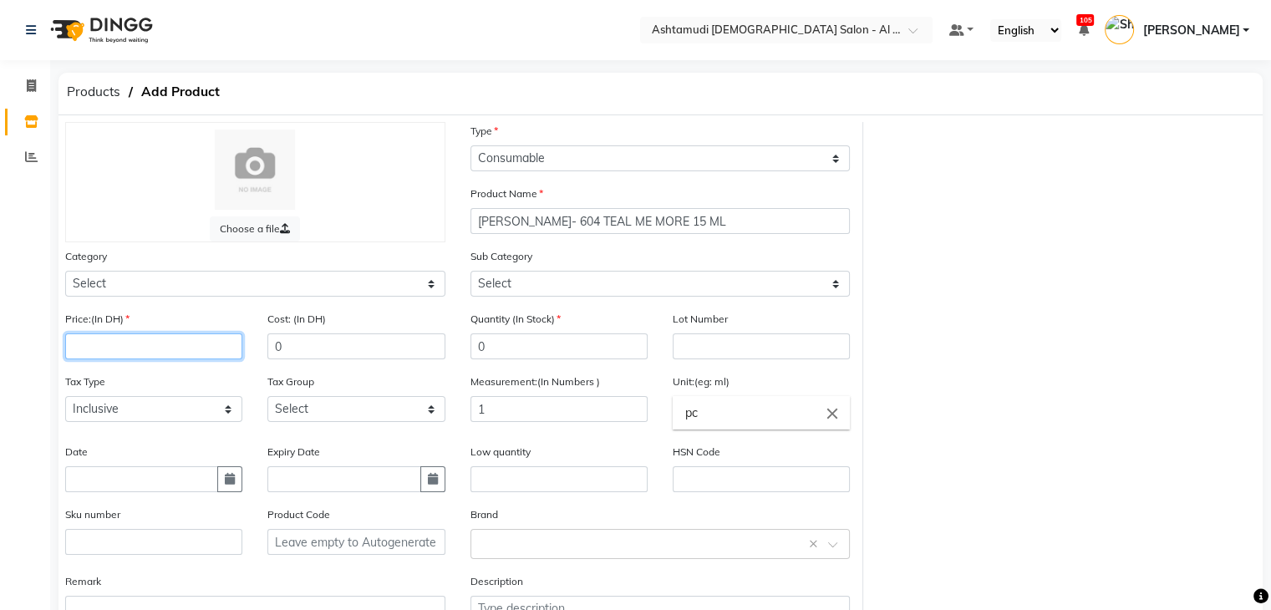
click at [175, 344] on input "number" at bounding box center [153, 347] width 177 height 26
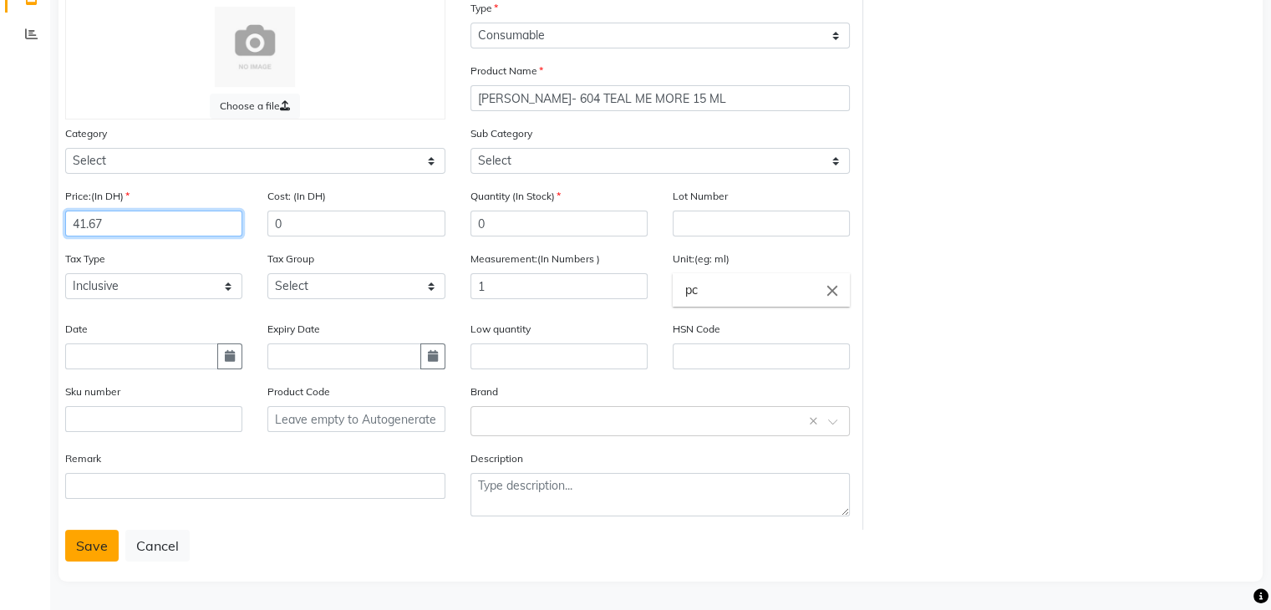
type input "41.67"
click at [102, 549] on button "Save" at bounding box center [91, 546] width 53 height 32
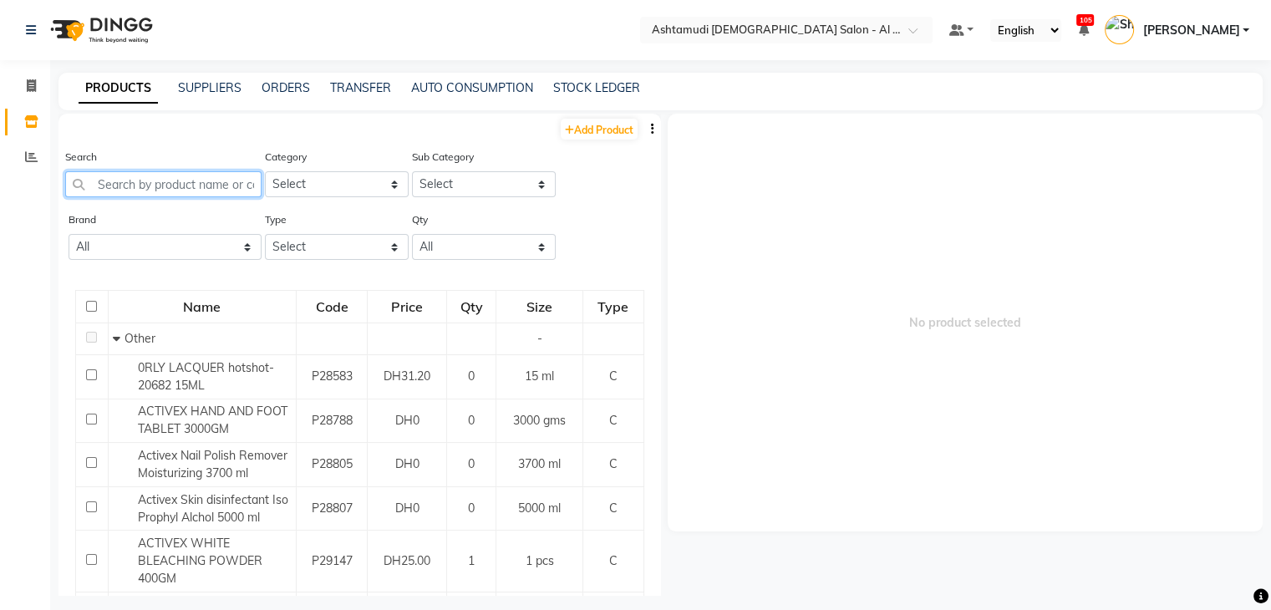
click at [179, 190] on input "text" at bounding box center [163, 184] width 196 height 26
paste input "LYN-206 SPICY SASSY SAUCY 15 ML"
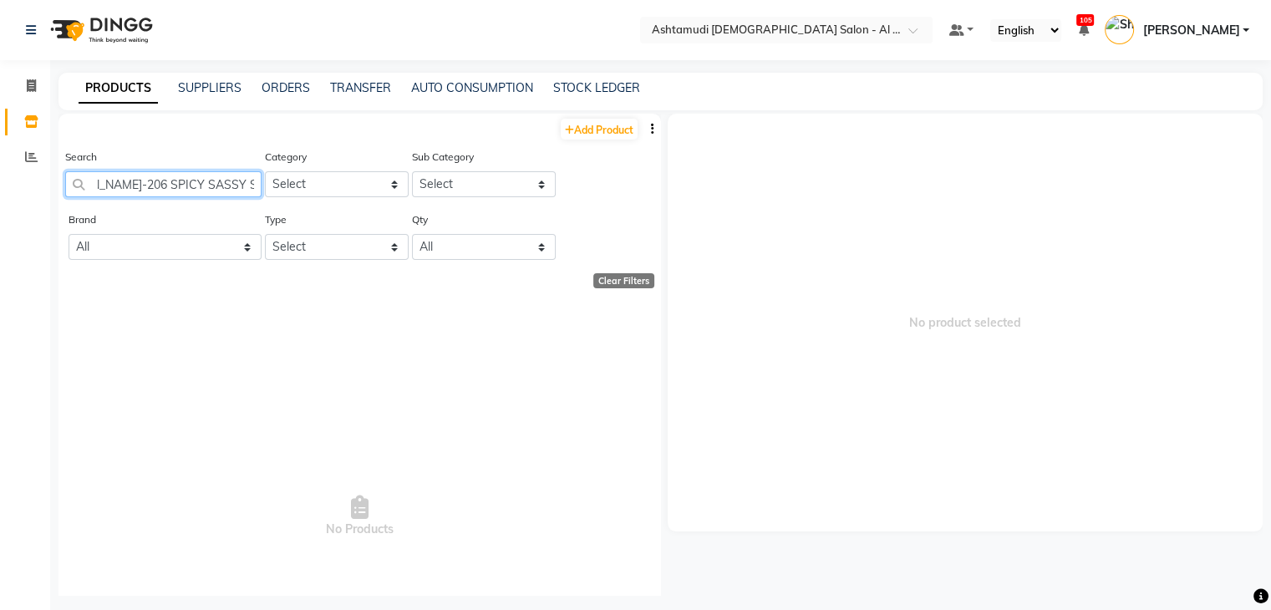
type input "LYN-206 SPICY SASSY SAUCY 15 ML"
click at [601, 130] on link "Add Product" at bounding box center [599, 129] width 77 height 21
select select "true"
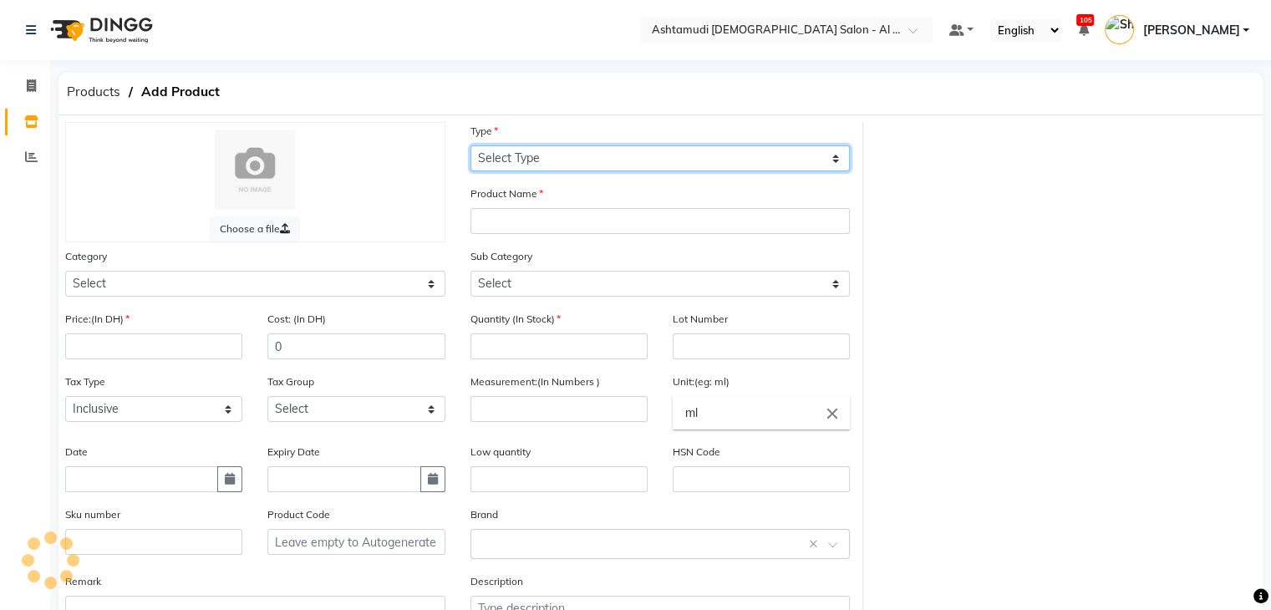
click at [601, 160] on select "Select Type Both Retail Consumable" at bounding box center [661, 158] width 380 height 26
select select "C"
click at [471, 146] on select "Select Type Both Retail Consumable" at bounding box center [661, 158] width 380 height 26
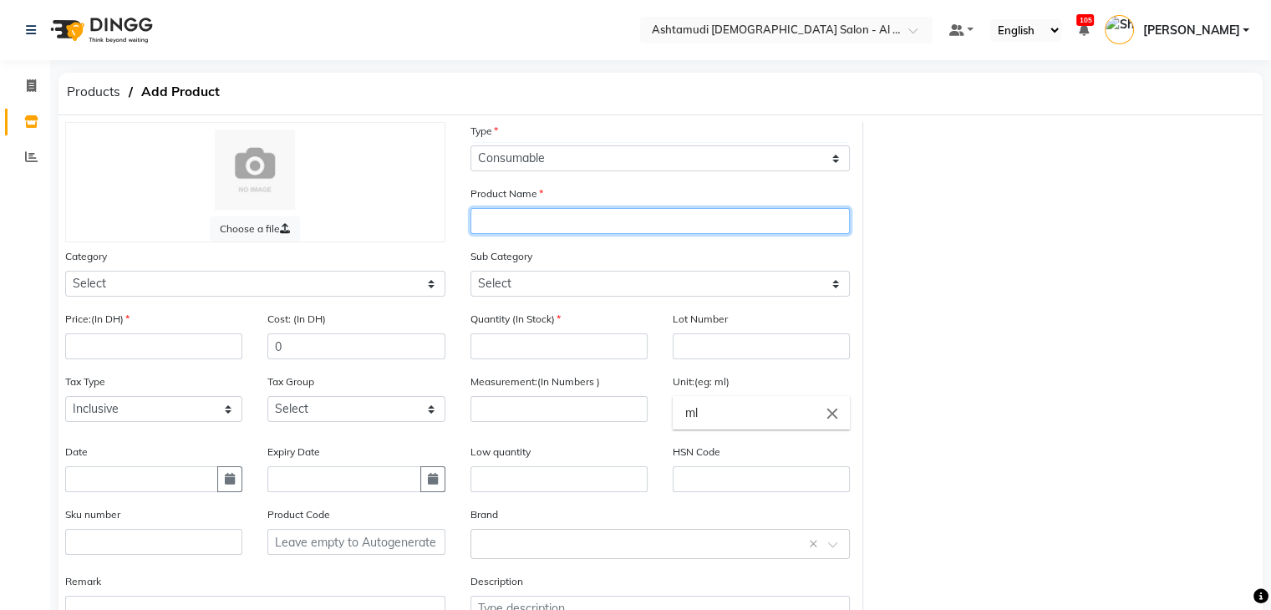
click at [602, 222] on input "text" at bounding box center [661, 221] width 380 height 26
paste input "LYN-206 SPICY SASSY SAUCY 15 ML"
type input "LYN-206 SPICY SASSY SAUCY 15 ML"
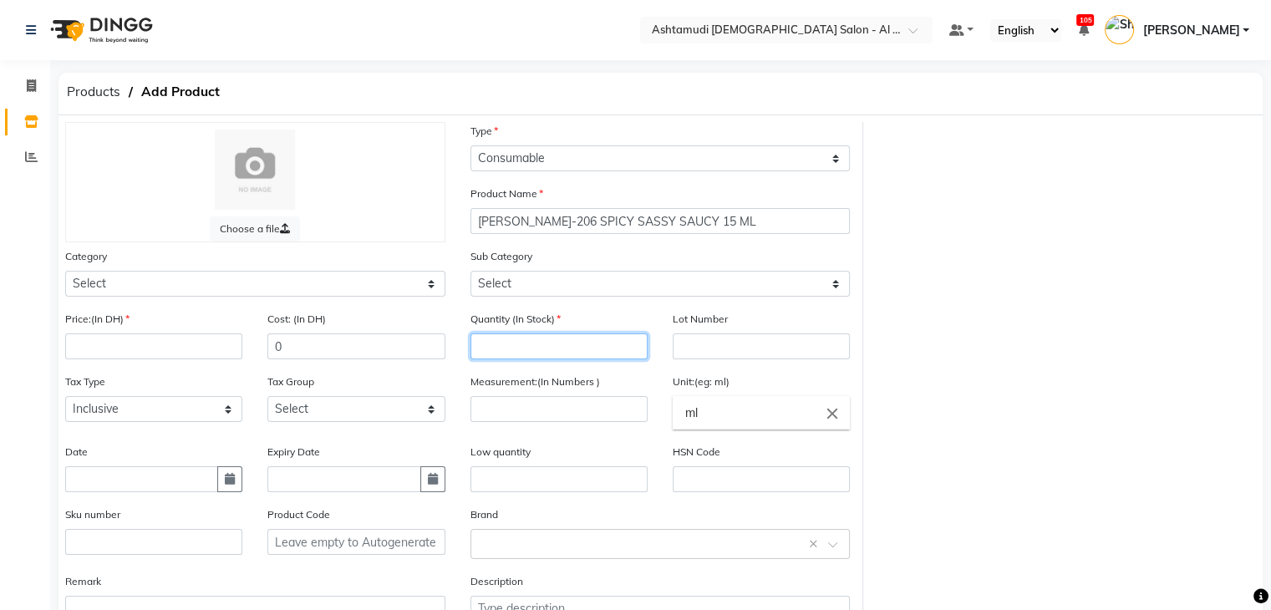
click at [535, 349] on input "number" at bounding box center [559, 347] width 177 height 26
type input "0"
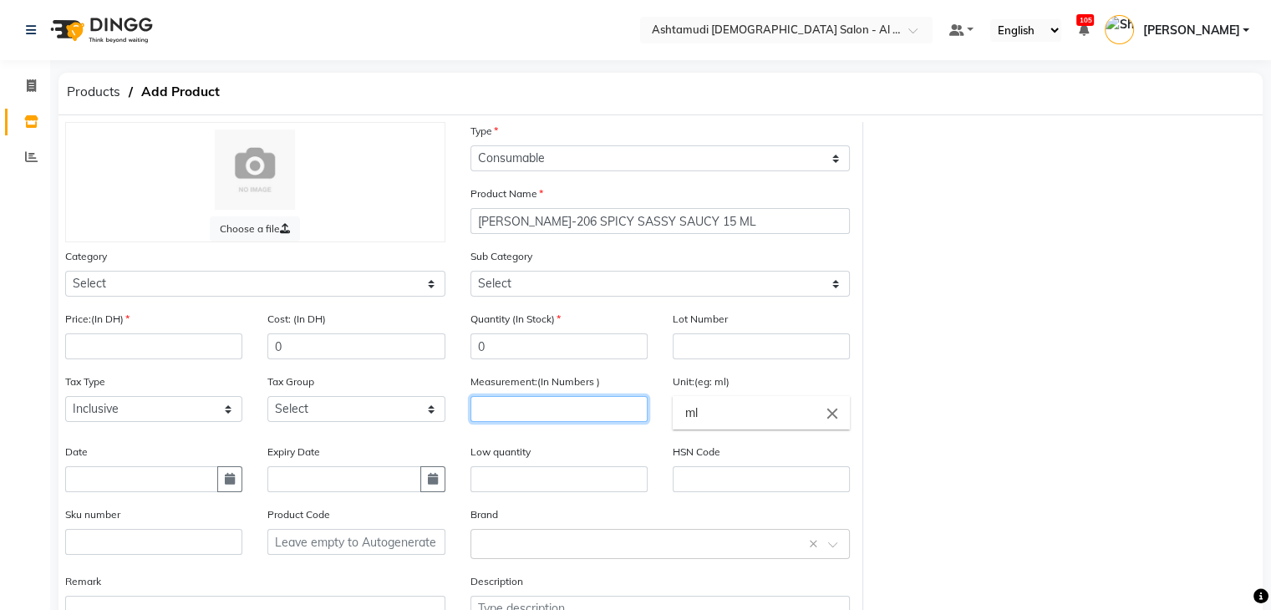
click at [532, 416] on input "number" at bounding box center [559, 409] width 177 height 26
type input "1"
click at [734, 424] on input "ml" at bounding box center [761, 412] width 177 height 33
type input "m"
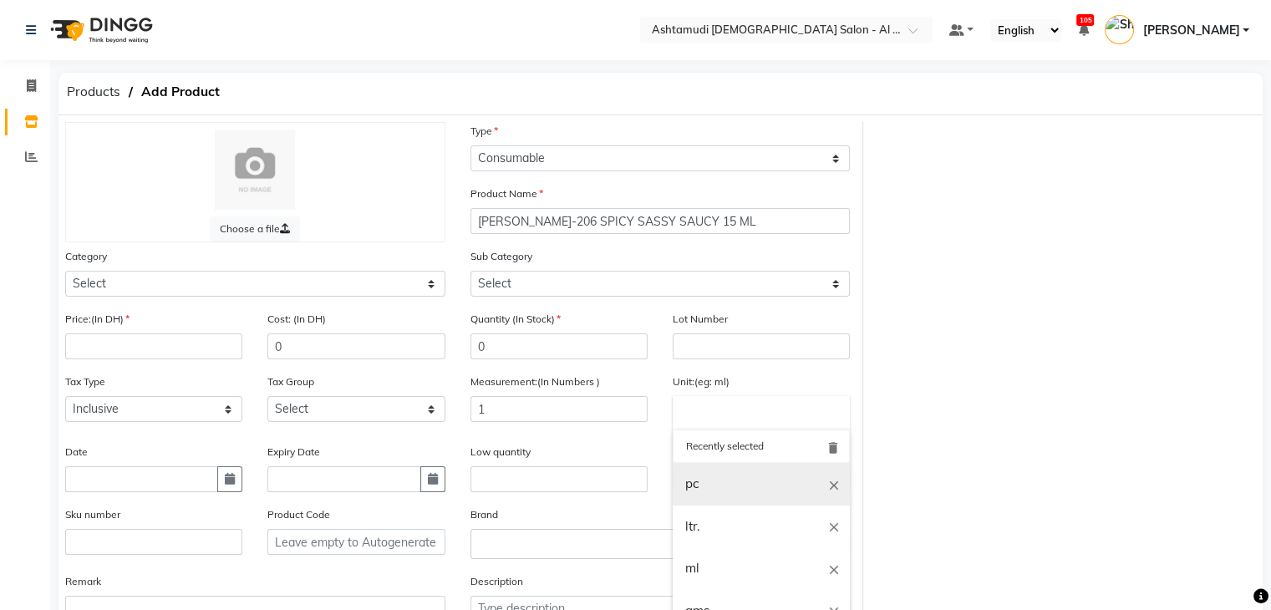
click at [736, 476] on link "pc" at bounding box center [761, 484] width 177 height 43
type input "pc"
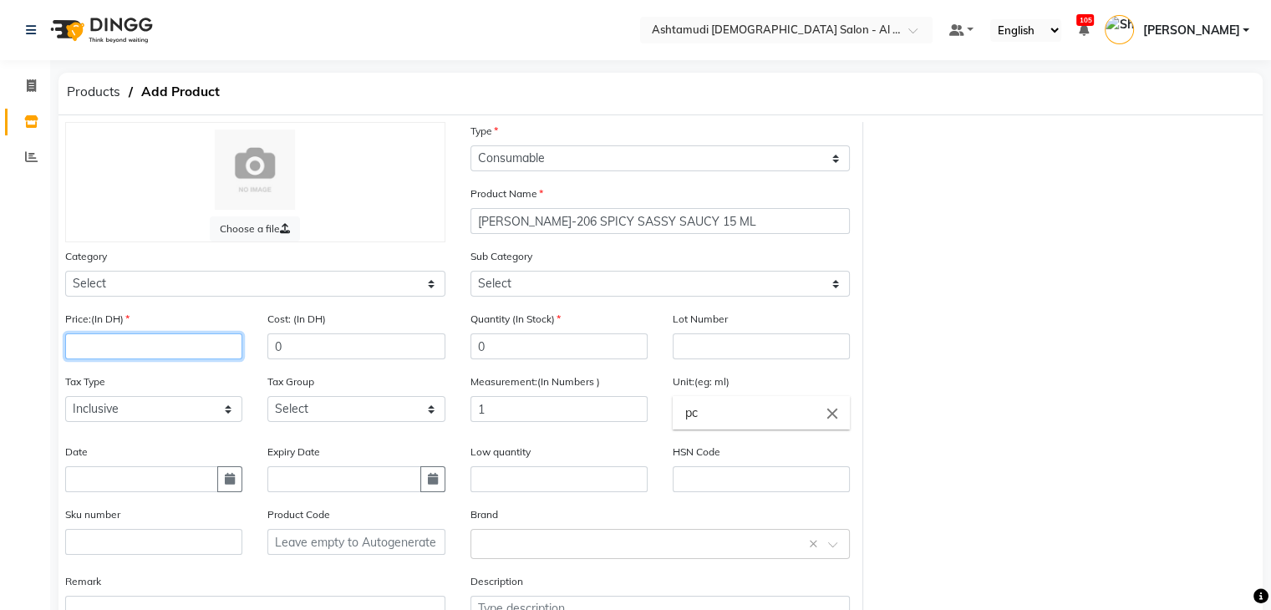
click at [89, 349] on input "number" at bounding box center [153, 347] width 177 height 26
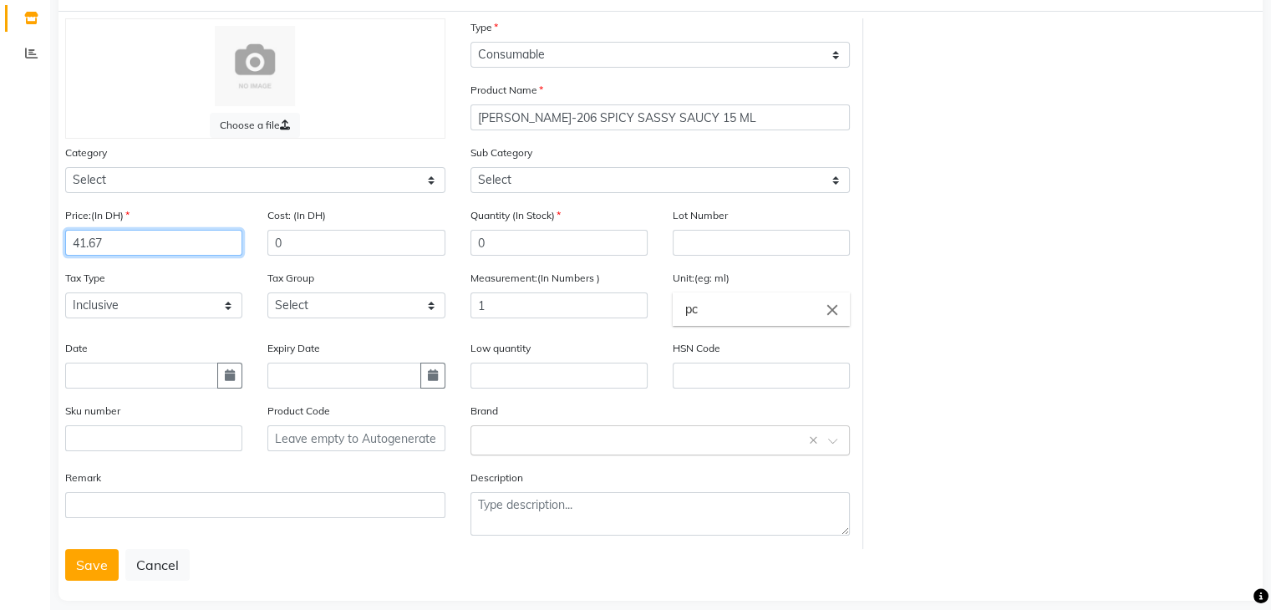
scroll to position [130, 0]
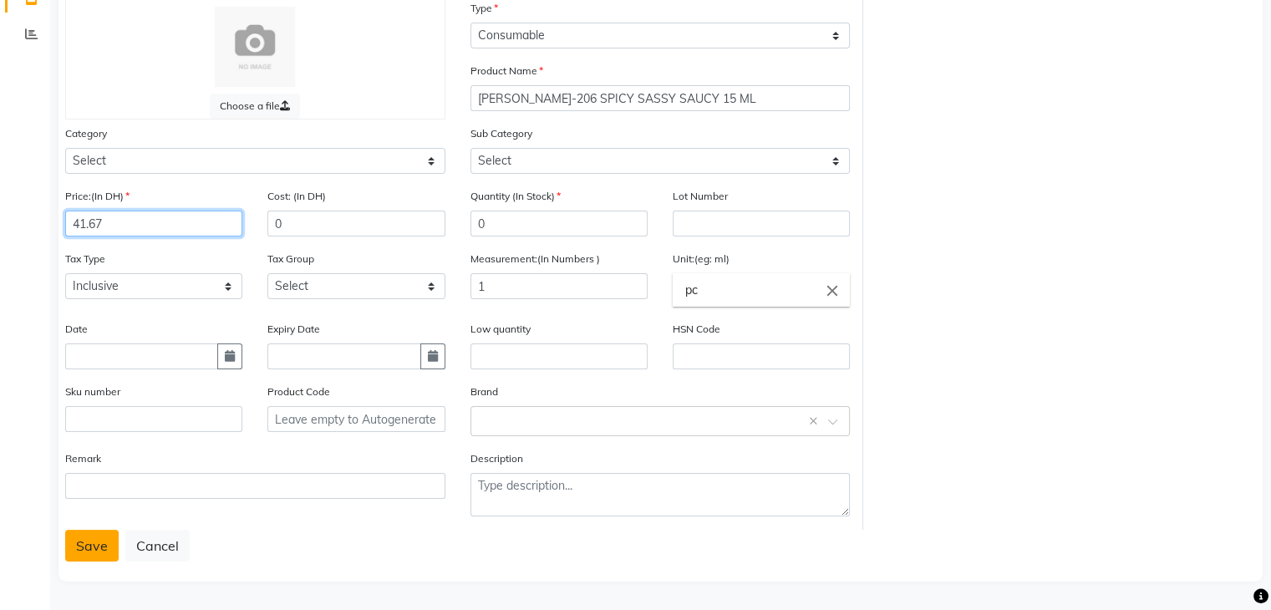
type input "41.67"
click at [107, 539] on button "Save" at bounding box center [91, 546] width 53 height 32
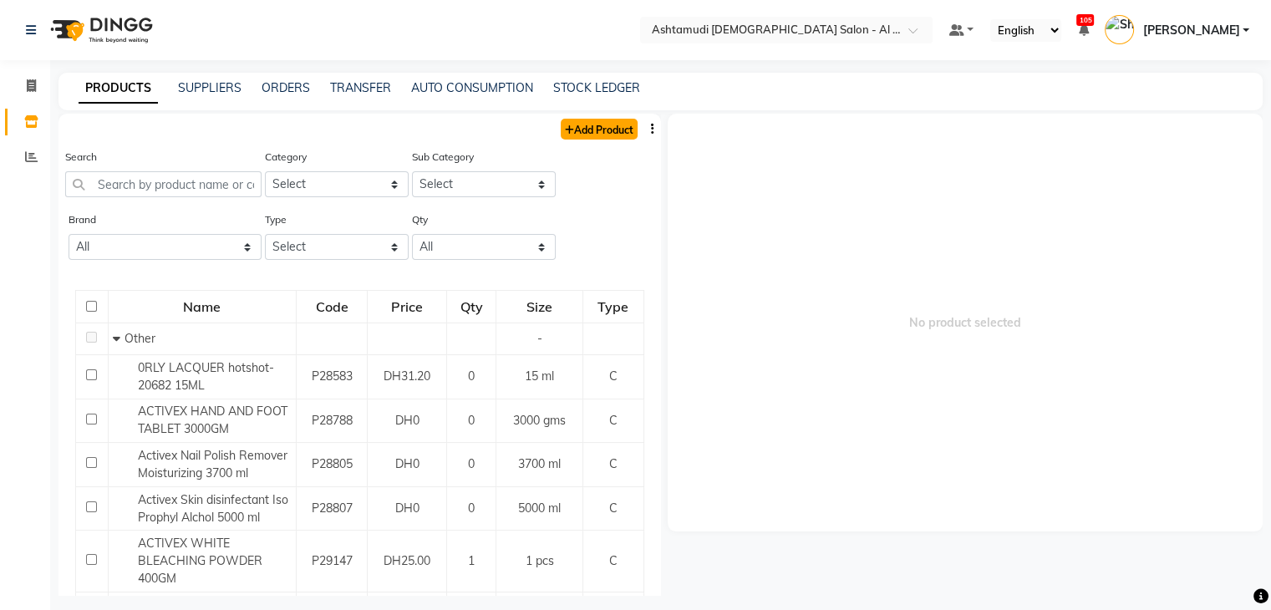
click at [588, 128] on link "Add Product" at bounding box center [599, 129] width 77 height 21
select select "true"
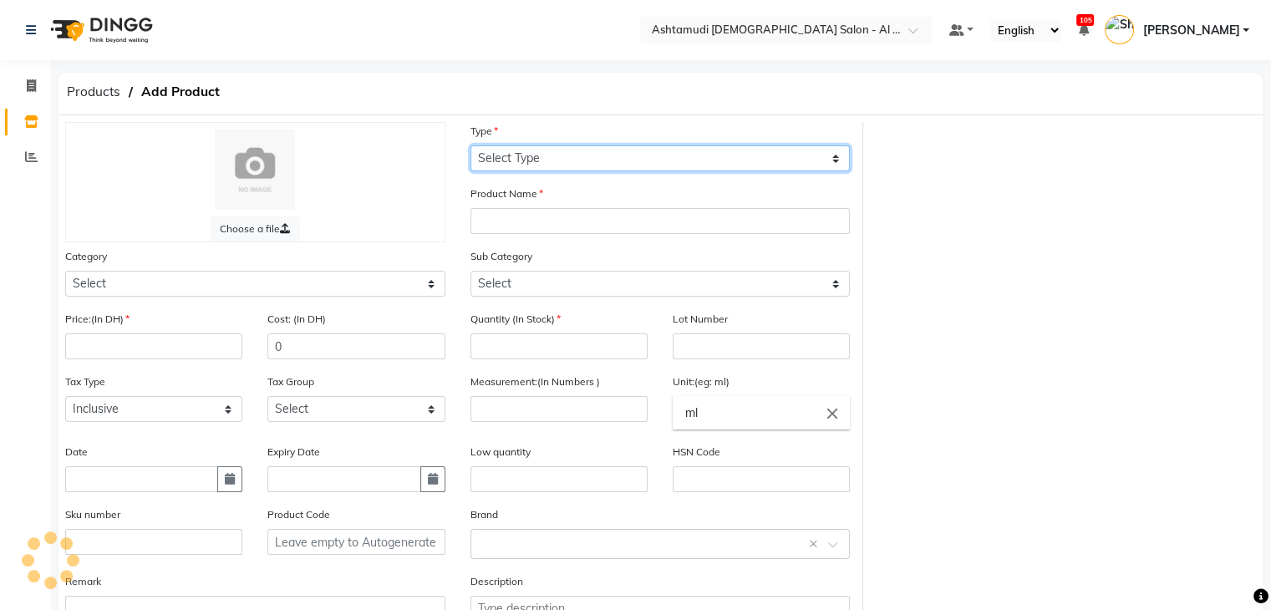
click at [569, 158] on select "Select Type Both Retail Consumable" at bounding box center [661, 158] width 380 height 26
select select "C"
click at [471, 146] on select "Select Type Both Retail Consumable" at bounding box center [661, 158] width 380 height 26
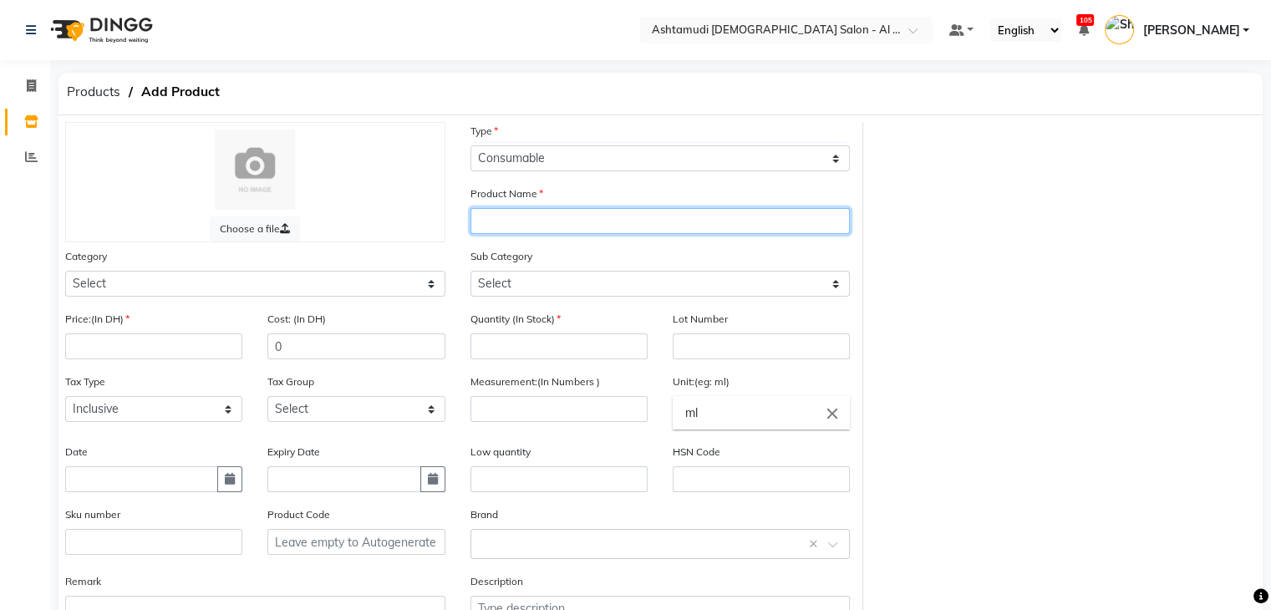
click at [562, 217] on input "text" at bounding box center [661, 221] width 380 height 26
paste input "LYN-207 LOOK LIKE A MELON BUCKS 15 ML"
type input "LYN-207 LOOK LIKE A MELON BUCKS 15 ML"
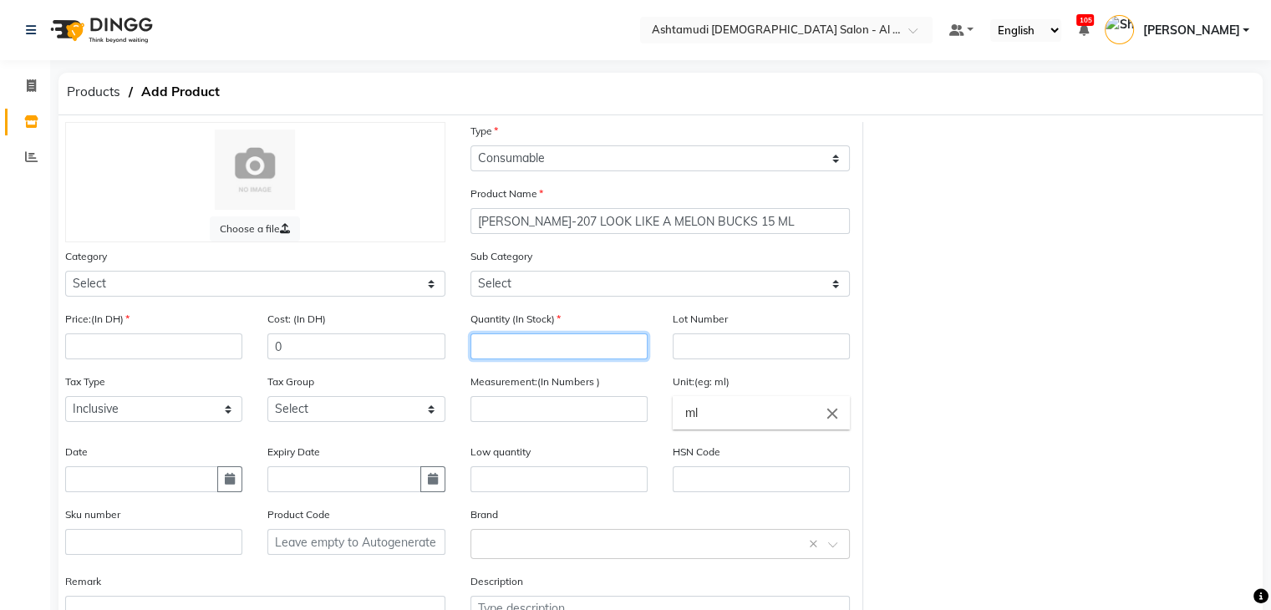
click at [542, 355] on input "number" at bounding box center [559, 347] width 177 height 26
type input "0"
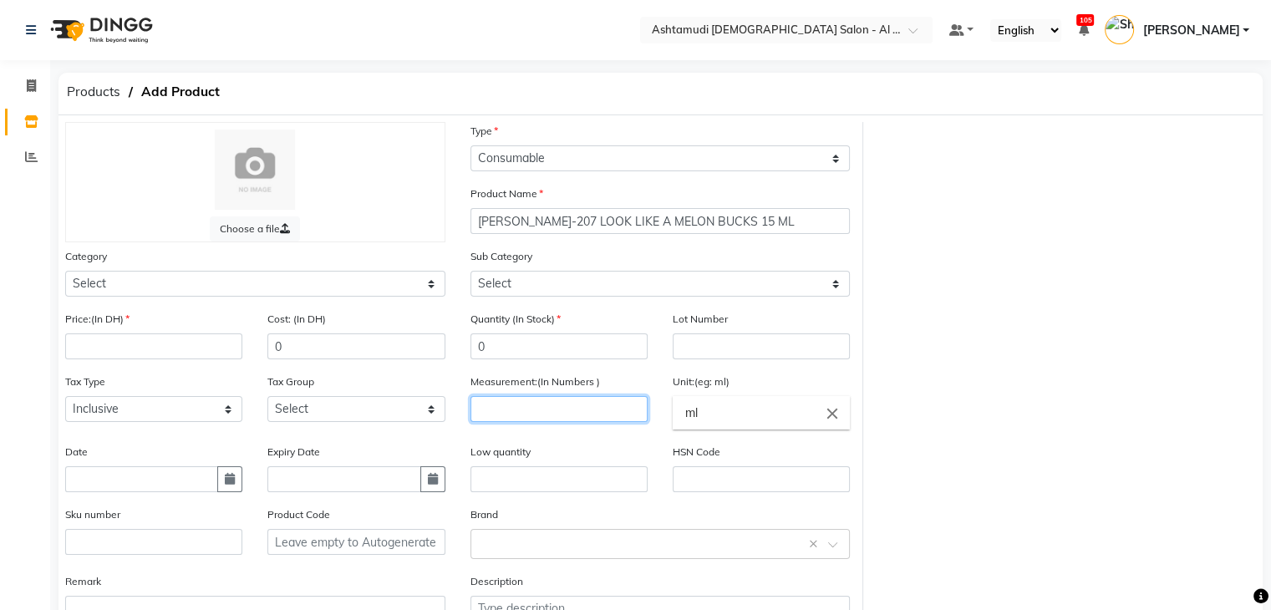
click at [551, 409] on input "number" at bounding box center [559, 409] width 177 height 26
type input "1"
click at [729, 415] on input "ml" at bounding box center [761, 412] width 177 height 33
type input "m"
click at [709, 486] on link "pc" at bounding box center [761, 484] width 177 height 43
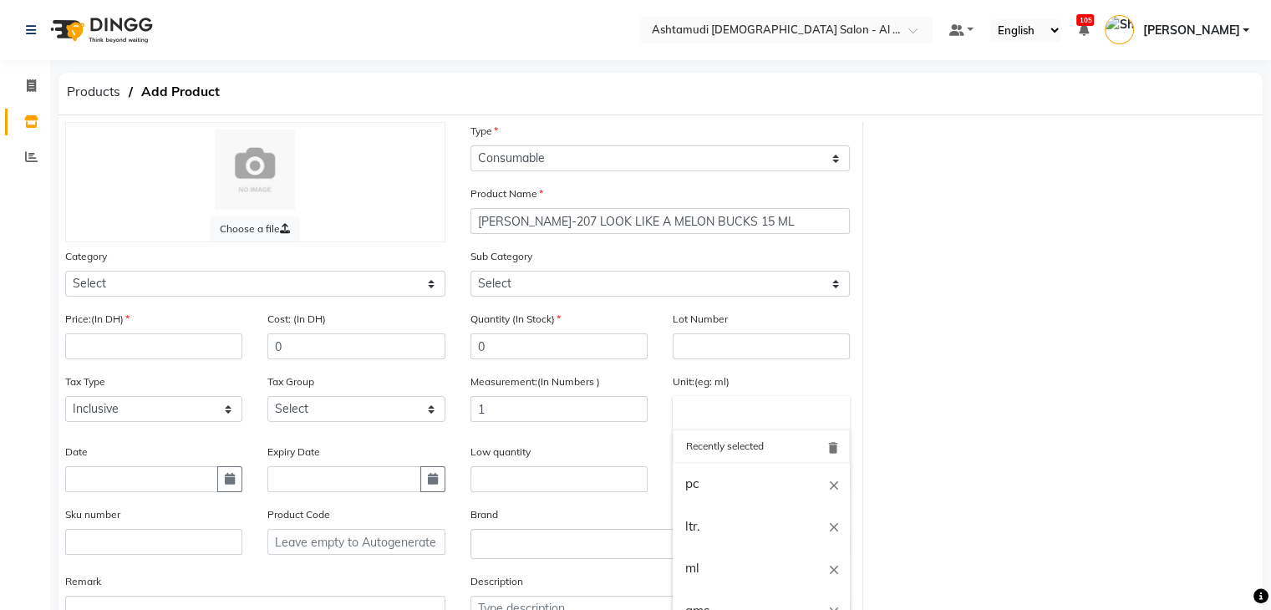
type input "pc"
click at [110, 349] on input "number" at bounding box center [153, 347] width 177 height 26
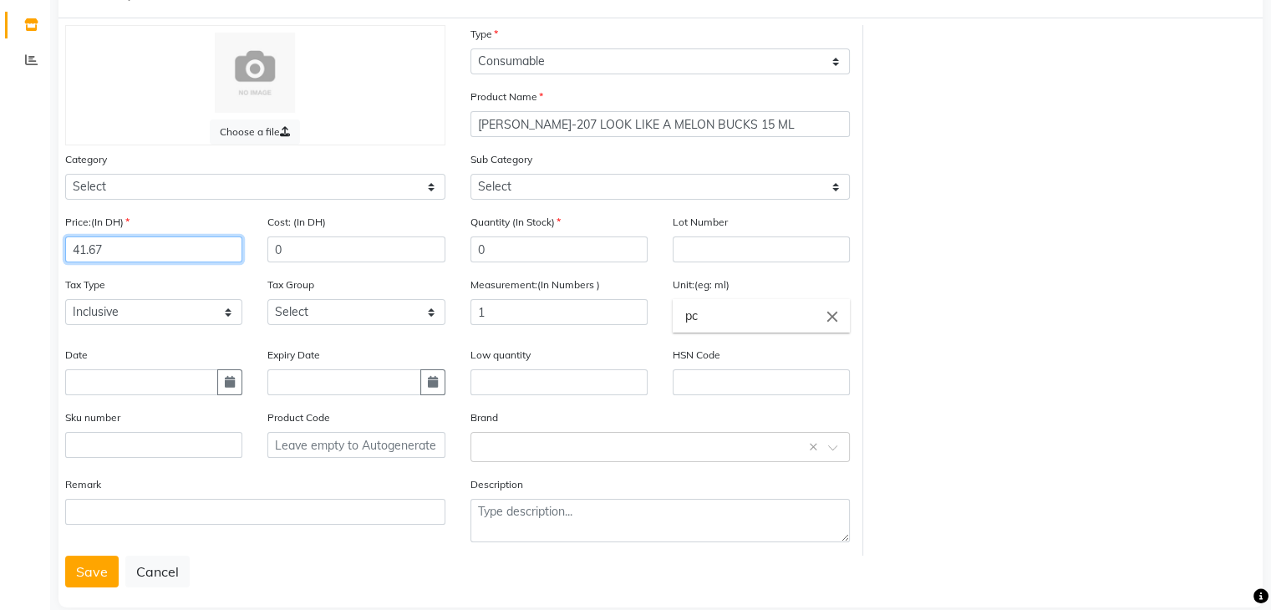
scroll to position [130, 0]
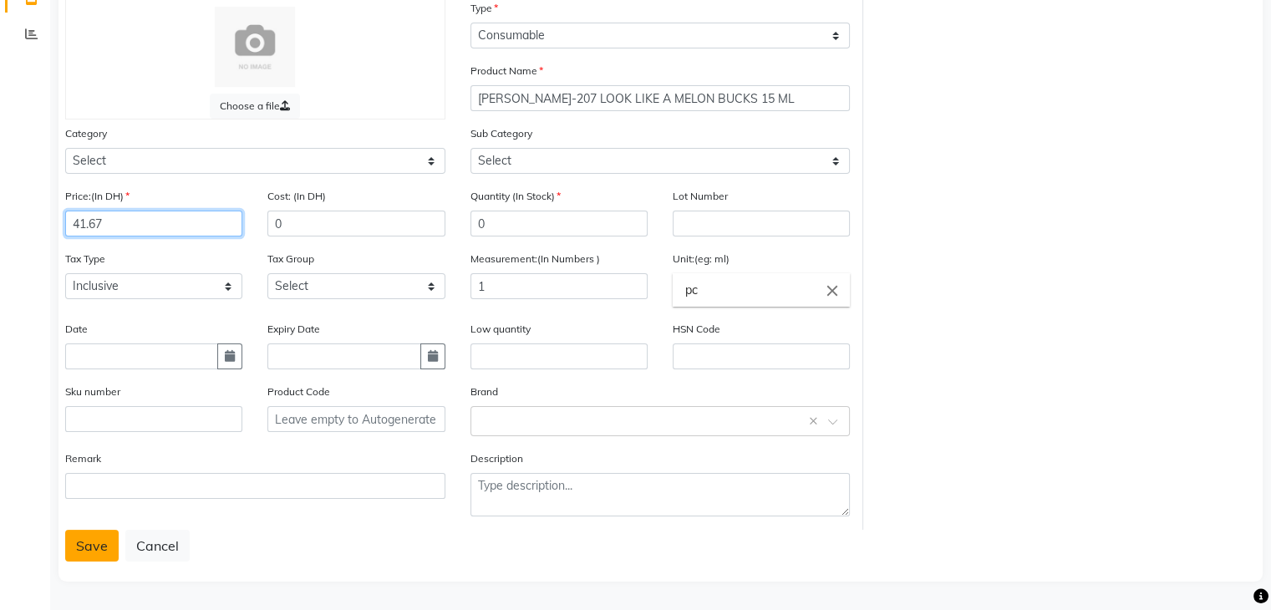
type input "41.67"
click at [84, 537] on button "Save" at bounding box center [91, 546] width 53 height 32
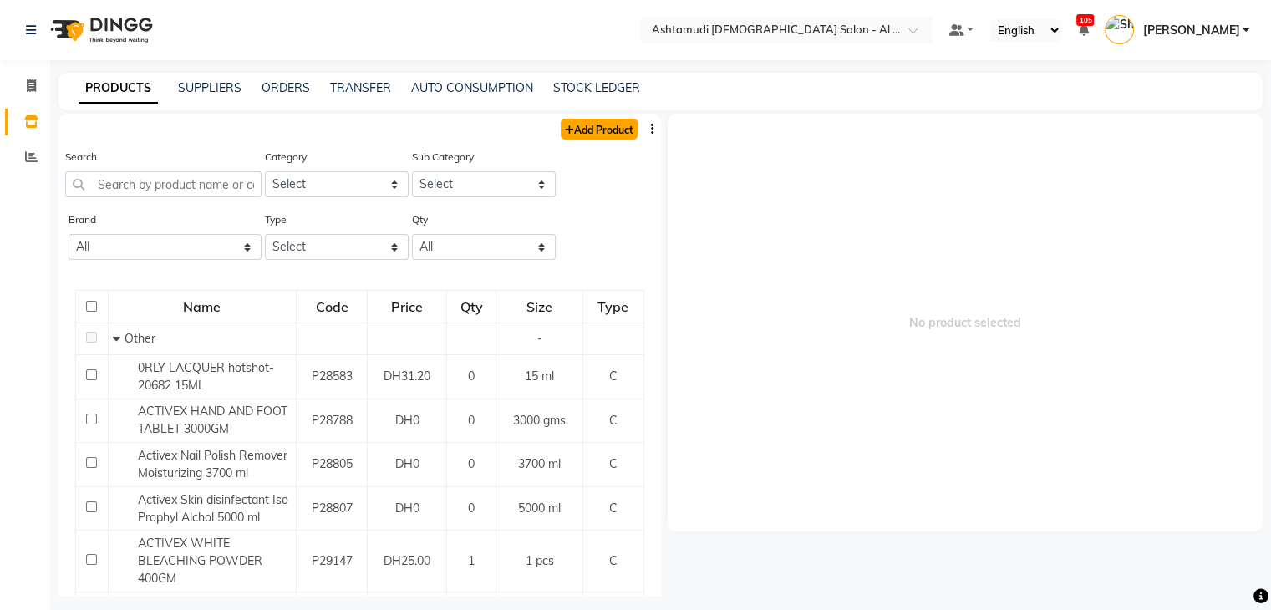
click at [573, 132] on link "Add Product" at bounding box center [599, 129] width 77 height 21
select select "true"
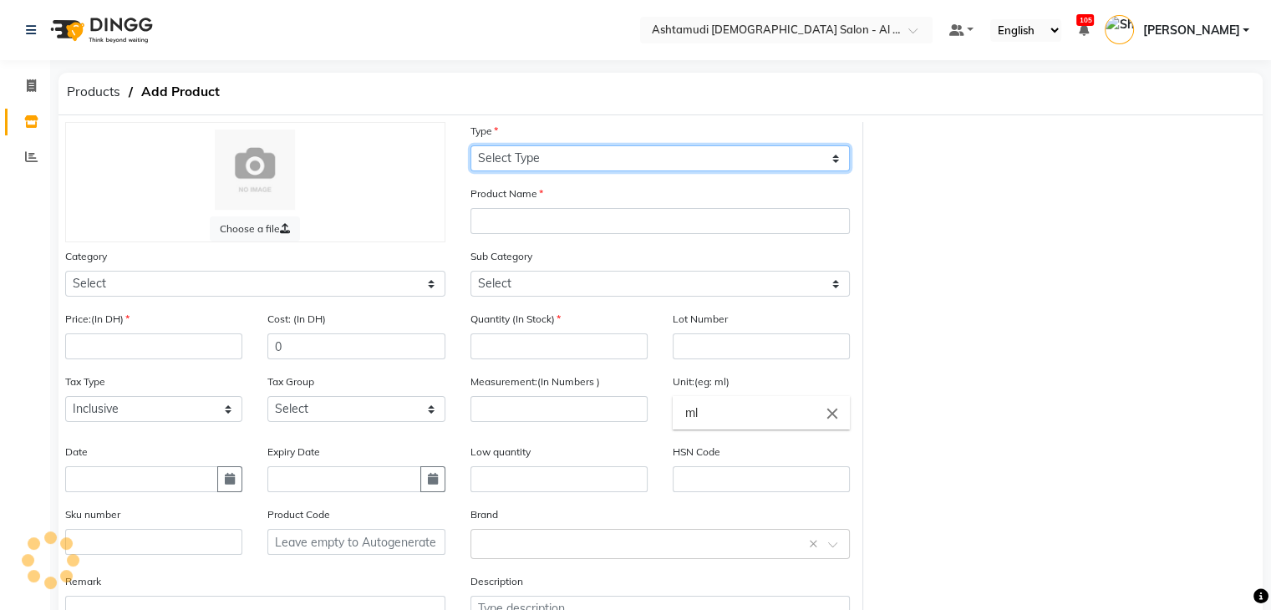
drag, startPoint x: 578, startPoint y: 158, endPoint x: 578, endPoint y: 166, distance: 8.4
click at [579, 158] on select "Select Type Both Retail Consumable" at bounding box center [661, 158] width 380 height 26
select select "C"
click at [471, 146] on select "Select Type Both Retail Consumable" at bounding box center [661, 158] width 380 height 26
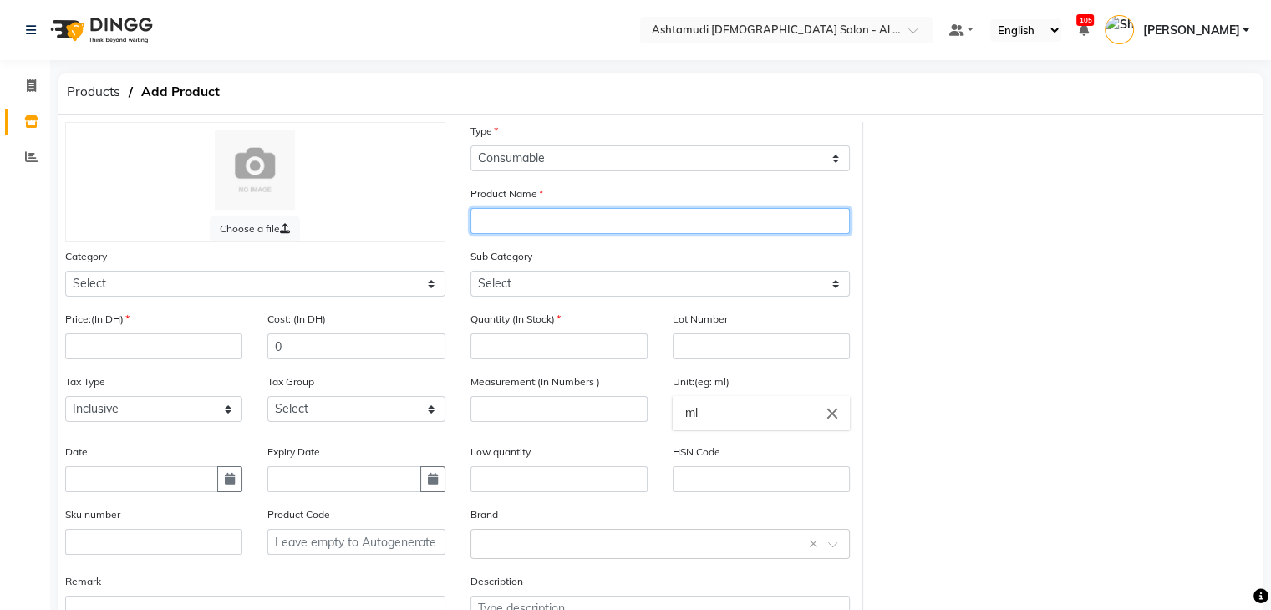
click at [572, 222] on input "text" at bounding box center [661, 221] width 380 height 26
paste input "LYN-061 A THING FOR BLING 15 ML"
type input "LYN-061 A THING FOR BLING 15 ML"
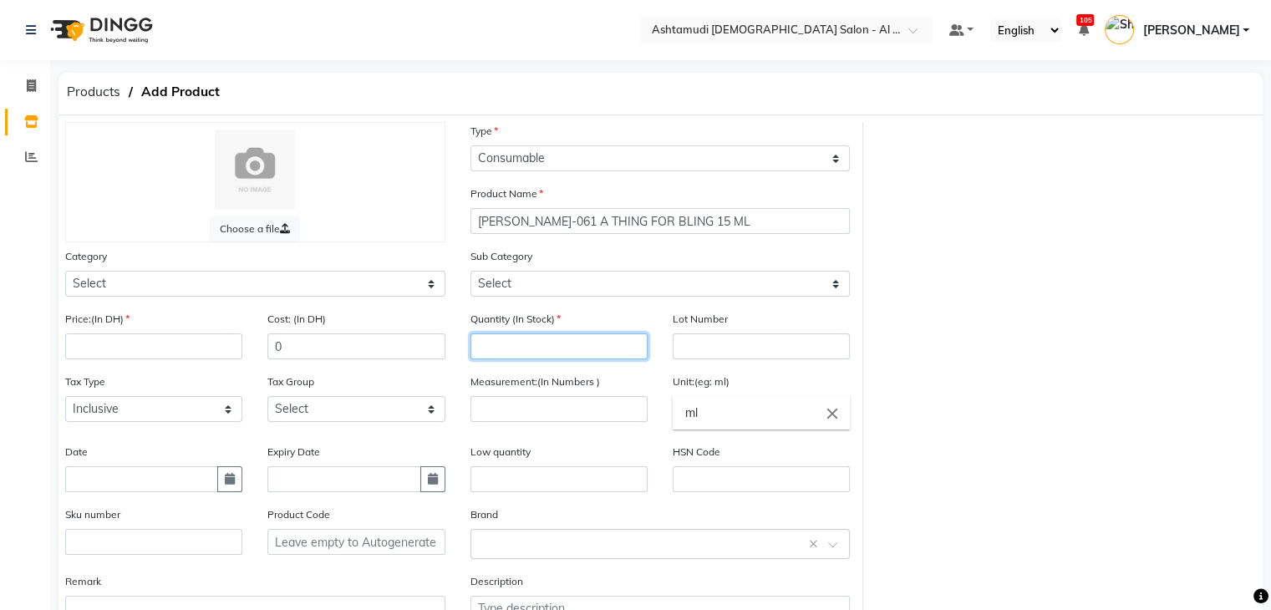
click at [504, 343] on input "number" at bounding box center [559, 347] width 177 height 26
type input "0"
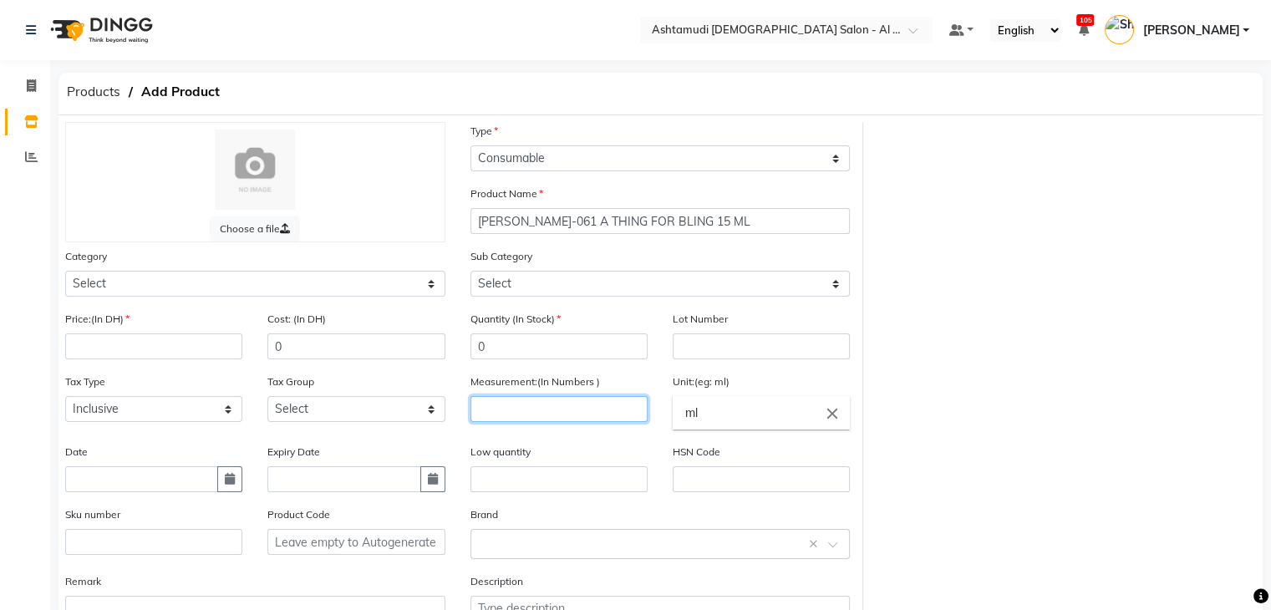
click at [505, 420] on input "number" at bounding box center [559, 409] width 177 height 26
type input "1"
click at [710, 419] on input "ml" at bounding box center [761, 412] width 177 height 33
type input "m"
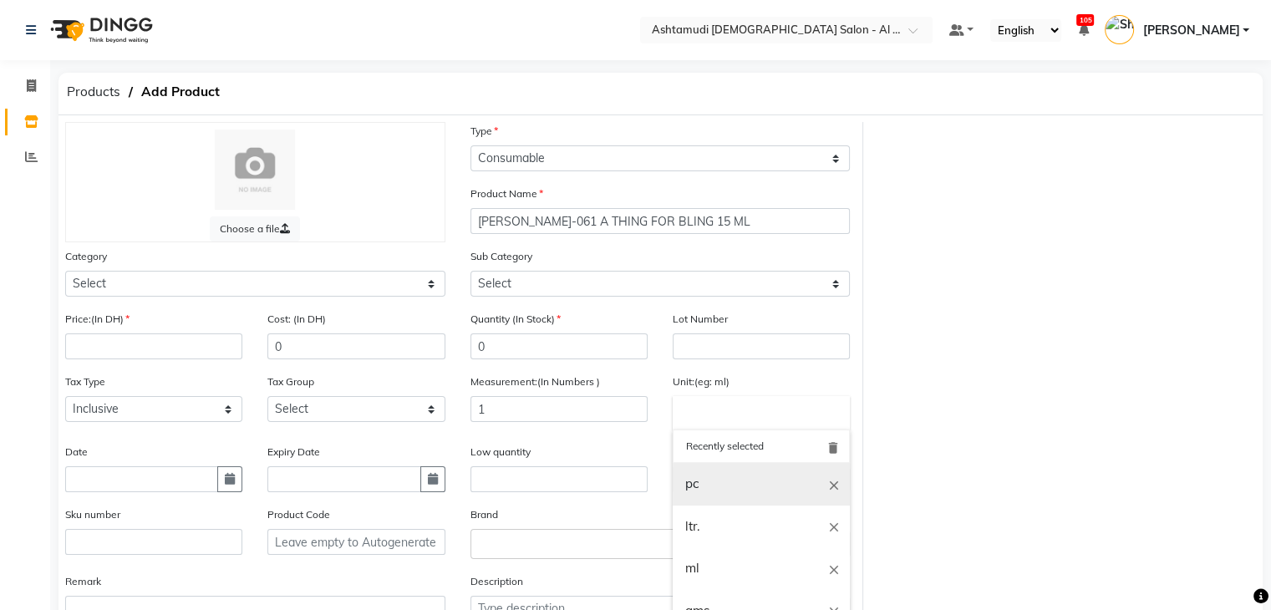
click at [721, 489] on link "pc" at bounding box center [761, 484] width 177 height 43
type input "pc"
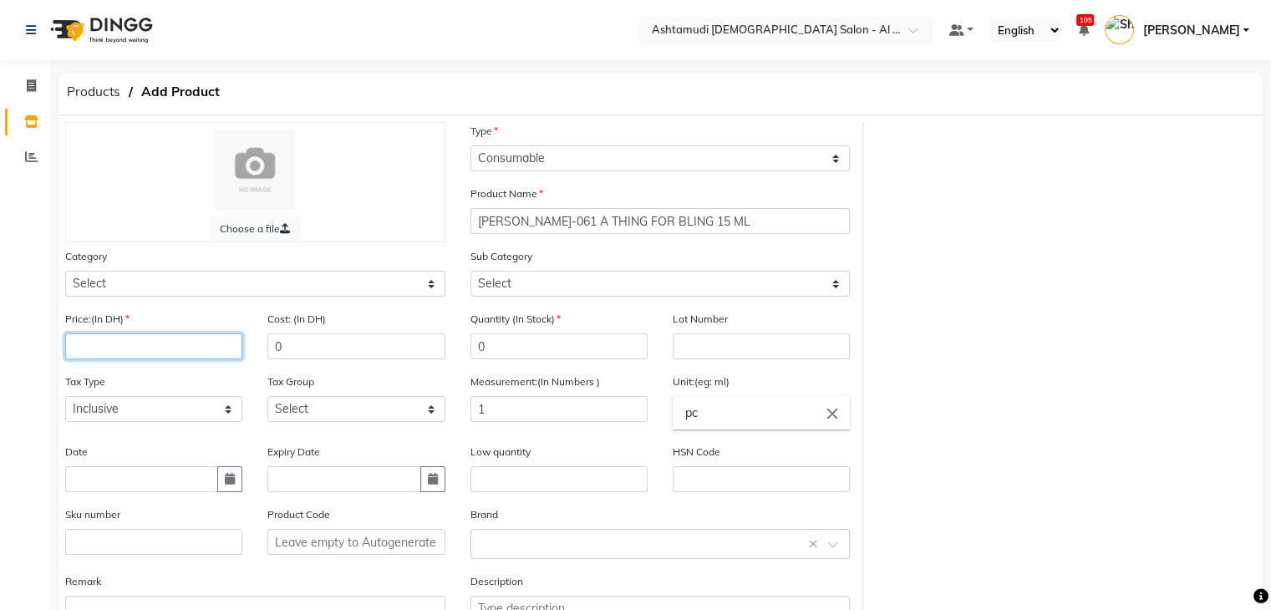
click at [190, 352] on input "number" at bounding box center [153, 347] width 177 height 26
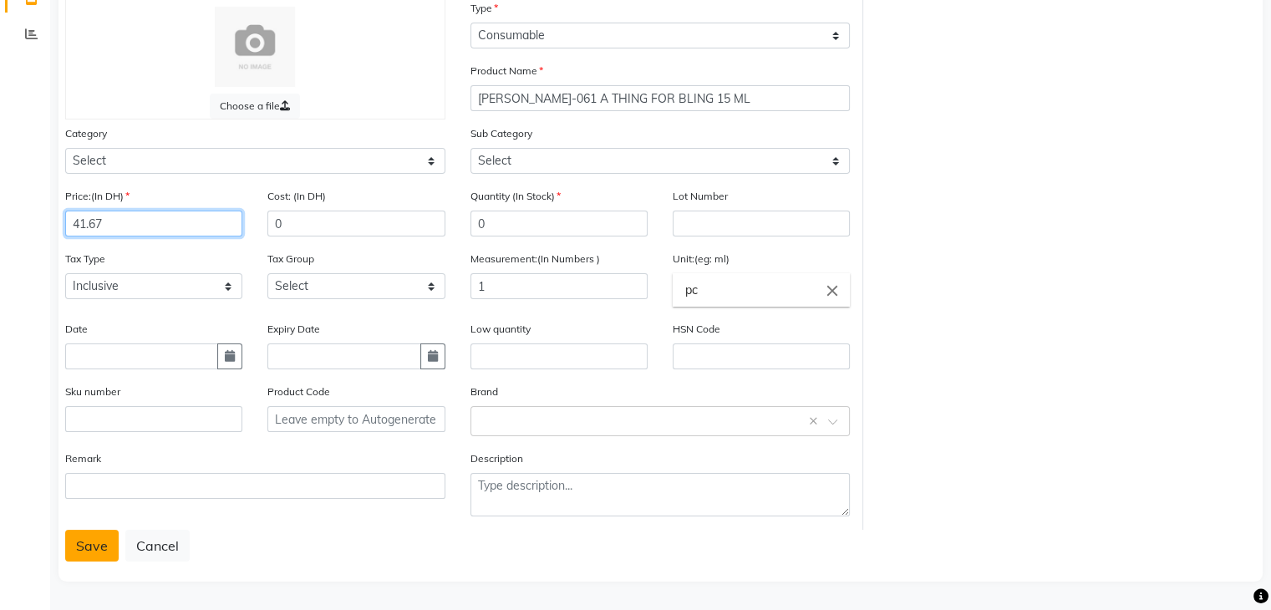
type input "41.67"
click at [103, 542] on button "Save" at bounding box center [91, 546] width 53 height 32
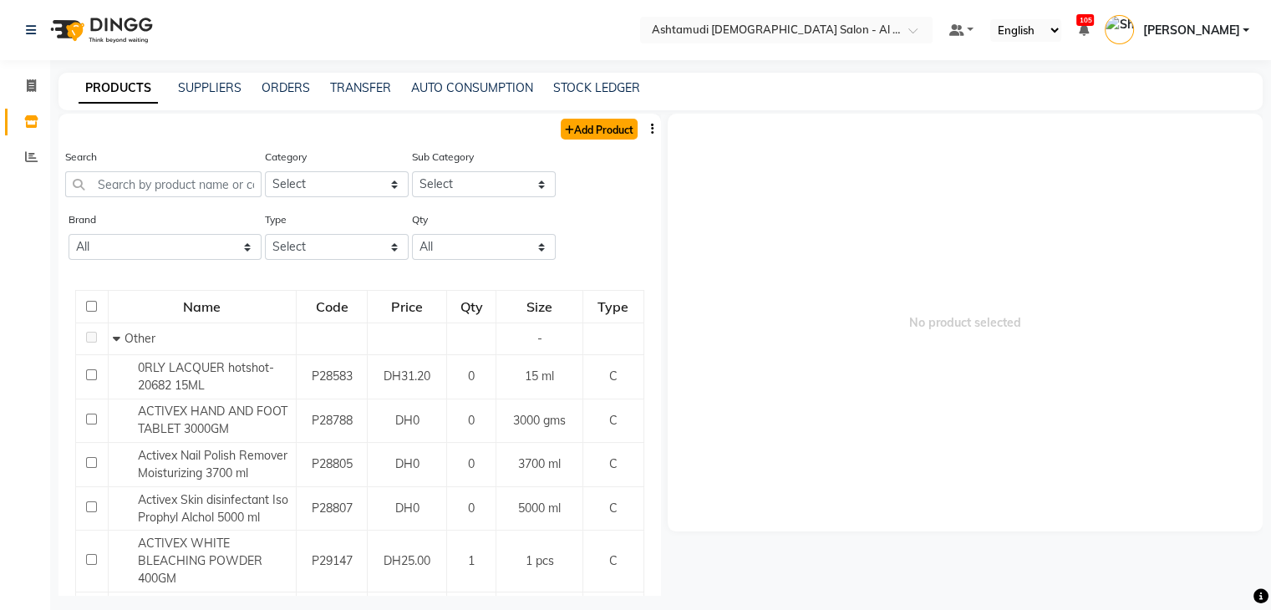
click at [612, 135] on link "Add Product" at bounding box center [599, 129] width 77 height 21
select select "true"
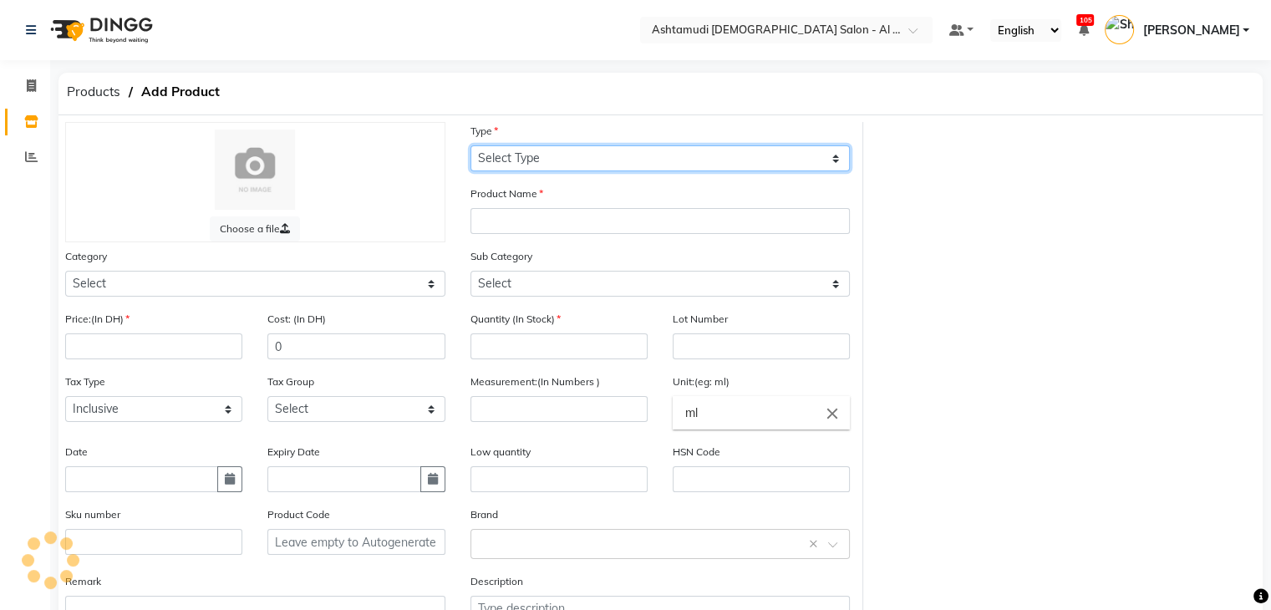
click at [606, 155] on select "Select Type Both Retail Consumable" at bounding box center [661, 158] width 380 height 26
select select "C"
click at [471, 146] on select "Select Type Both Retail Consumable" at bounding box center [661, 158] width 380 height 26
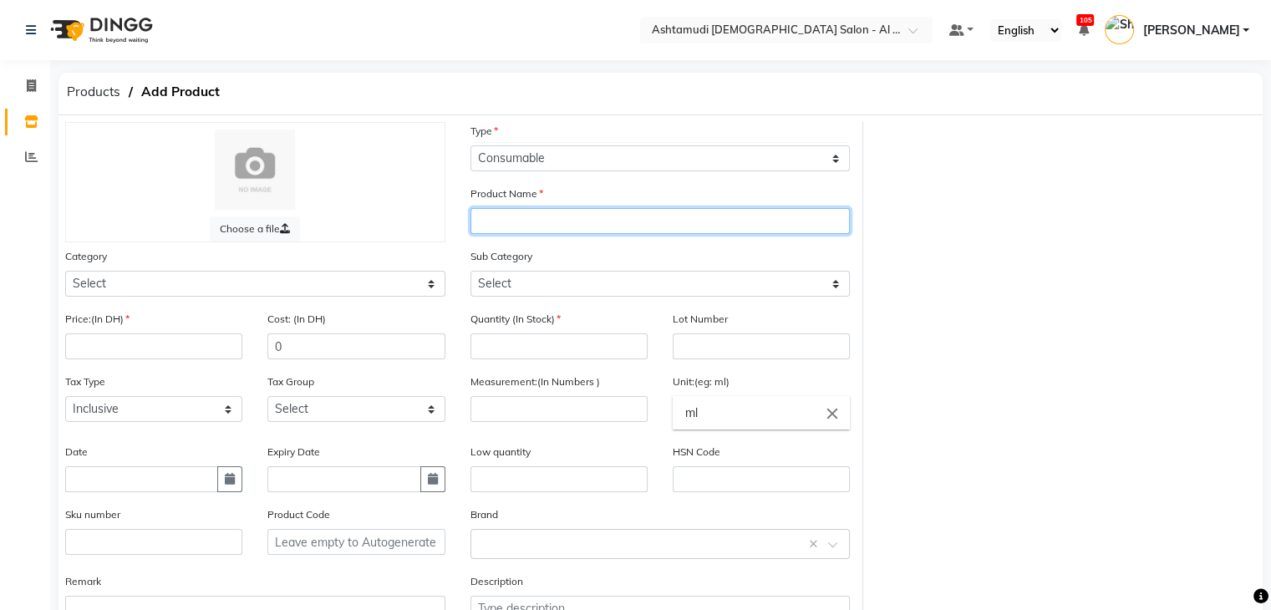
click at [587, 228] on input "text" at bounding box center [661, 221] width 380 height 26
paste input "LYN- 055 I SPOT GOLD 15 ML"
type input "LYN- 055 I SPOT GOLD 15 ML"
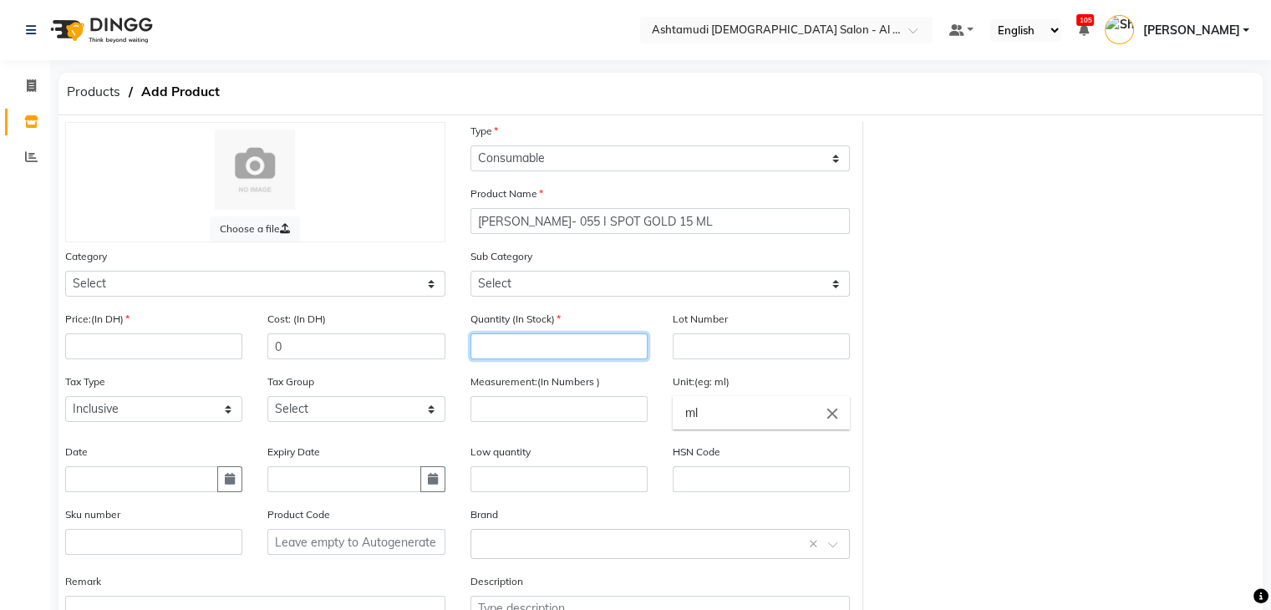
click at [545, 354] on input "number" at bounding box center [559, 347] width 177 height 26
type input "0"
click at [575, 399] on div "Measurement:(In Numbers )" at bounding box center [559, 397] width 177 height 49
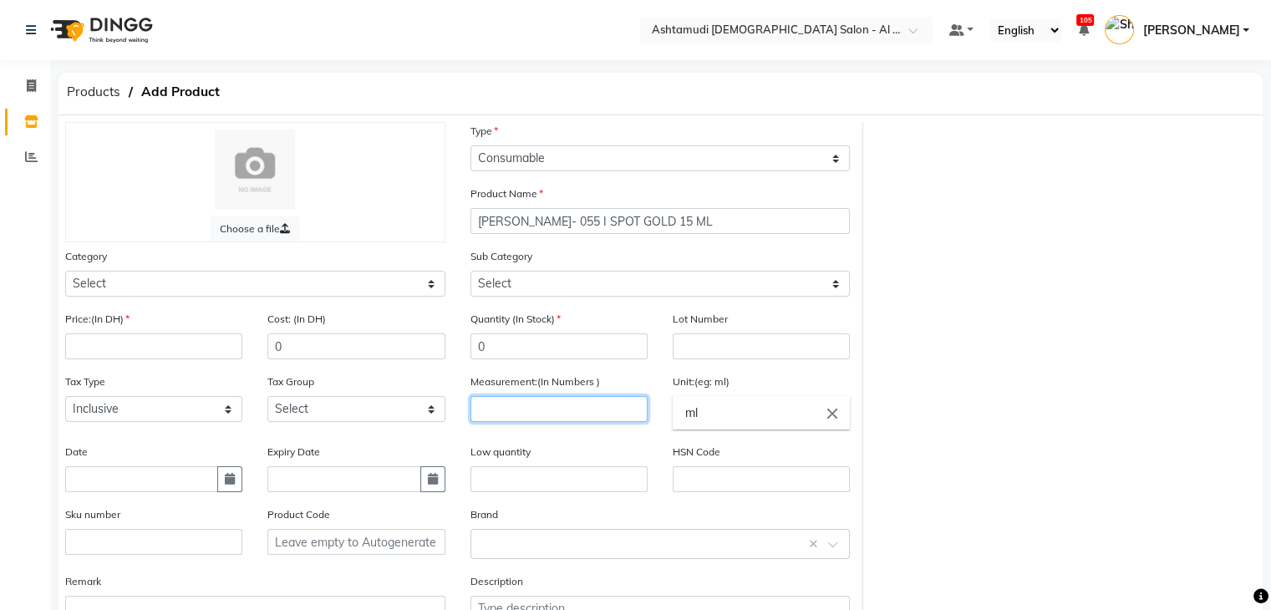
click at [578, 410] on input "number" at bounding box center [559, 409] width 177 height 26
type input "1"
click at [757, 422] on input "ml" at bounding box center [761, 412] width 177 height 33
type input "m"
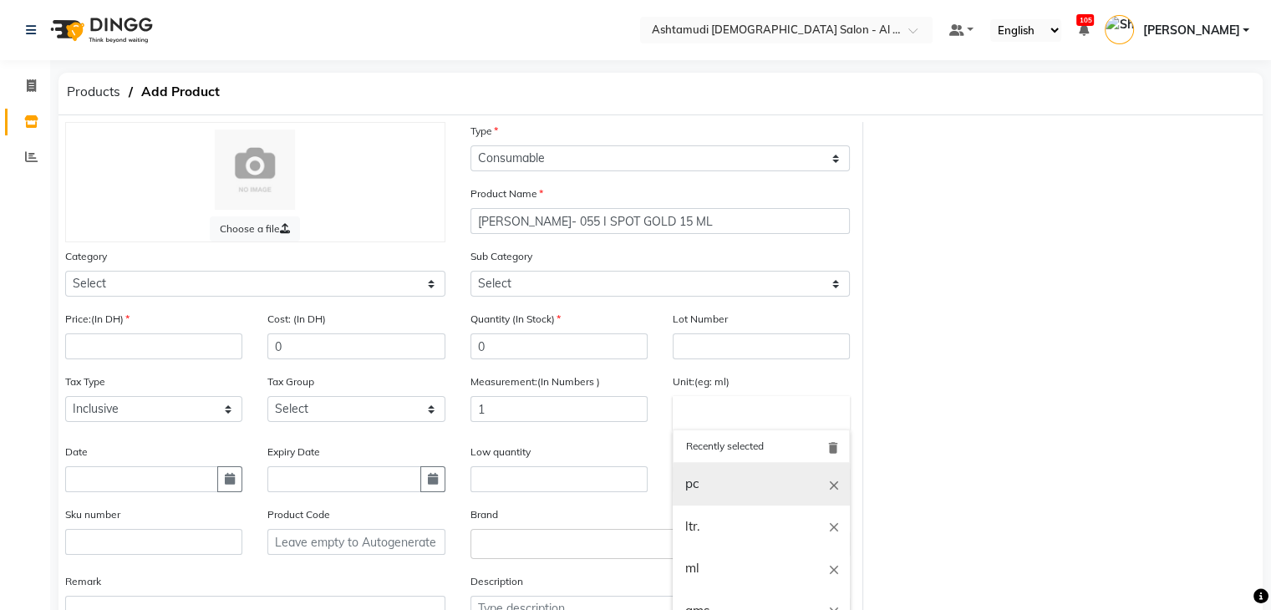
click at [740, 484] on link "pc" at bounding box center [761, 484] width 177 height 43
type input "pc"
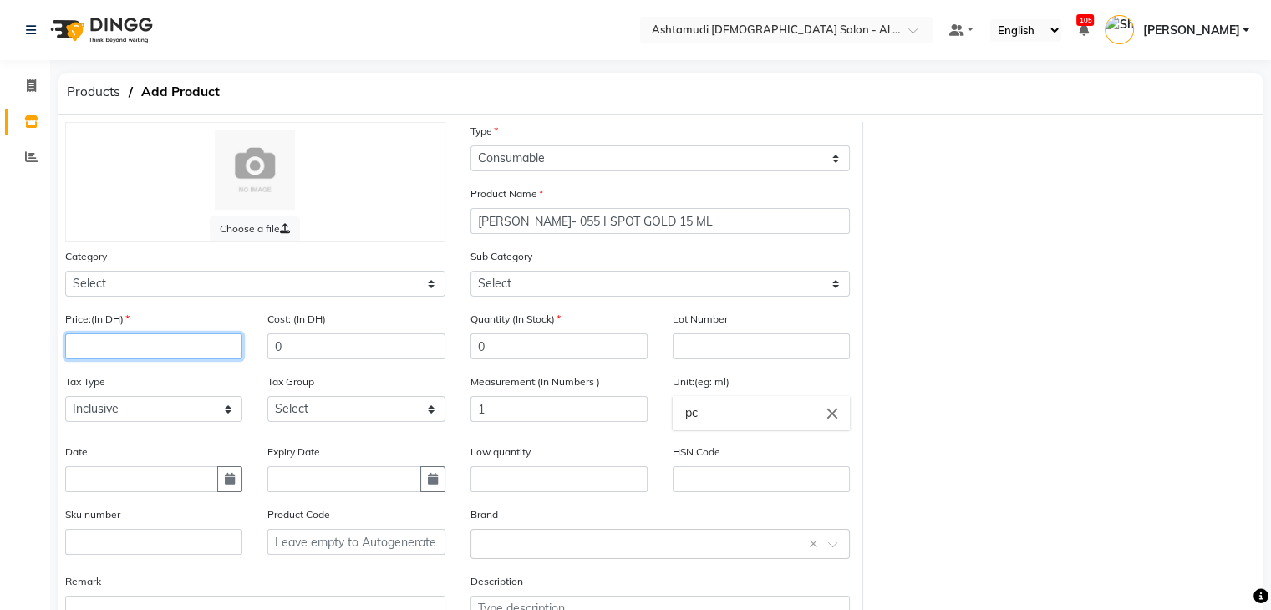
click at [160, 353] on input "number" at bounding box center [153, 347] width 177 height 26
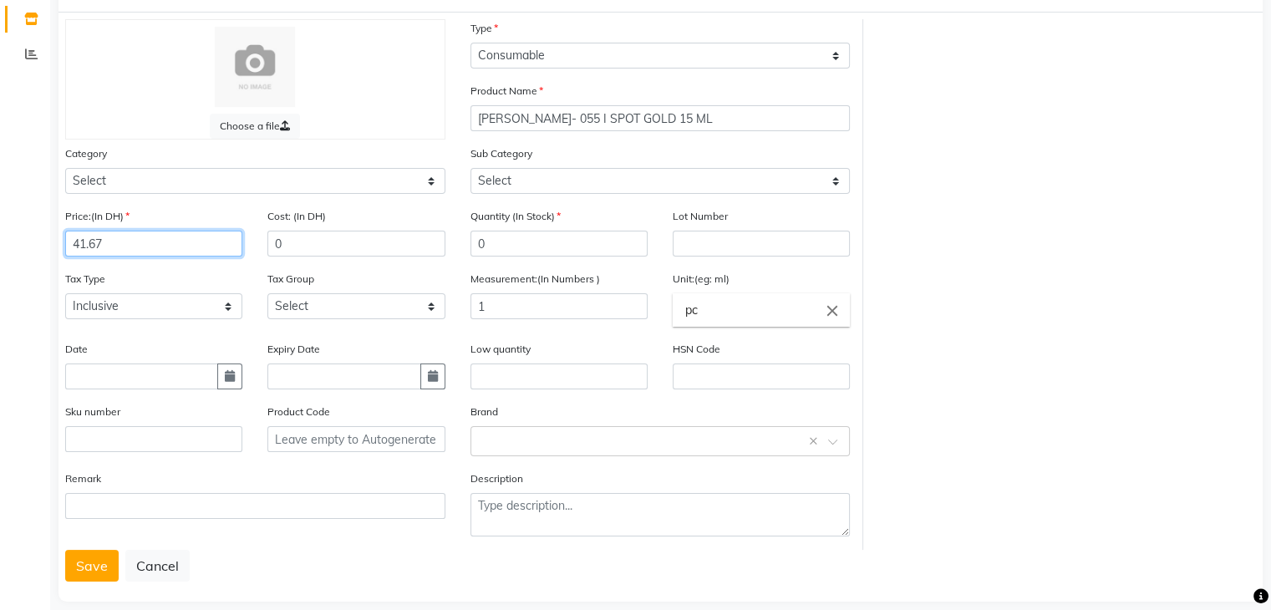
scroll to position [130, 0]
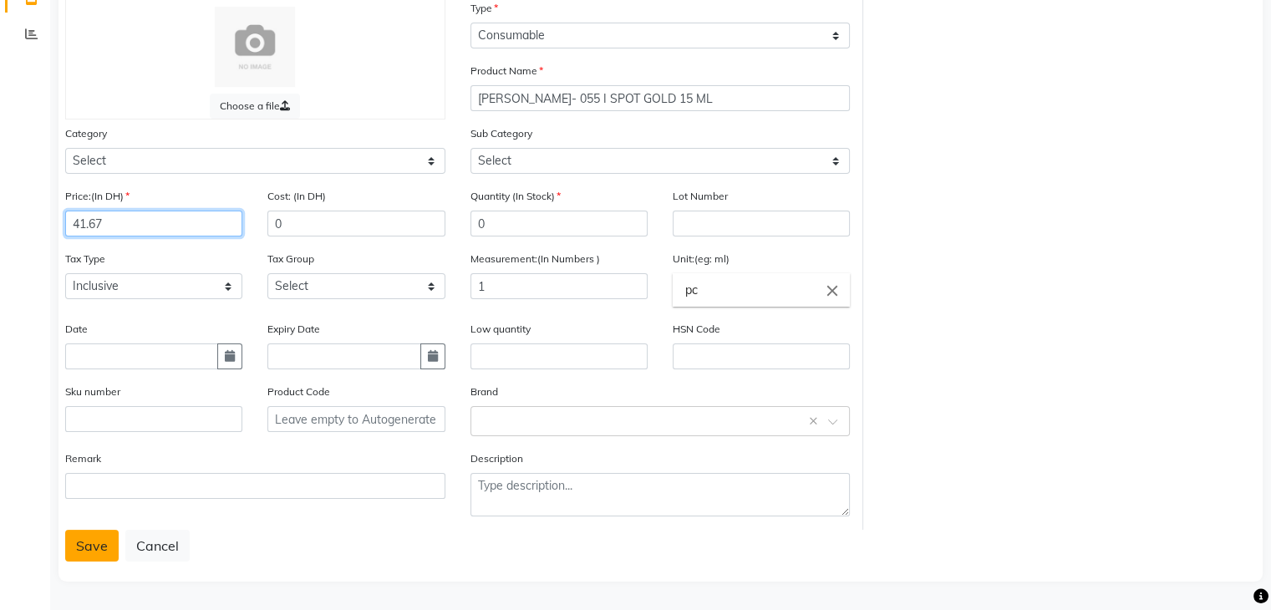
type input "41.67"
click at [98, 538] on button "Save" at bounding box center [91, 546] width 53 height 32
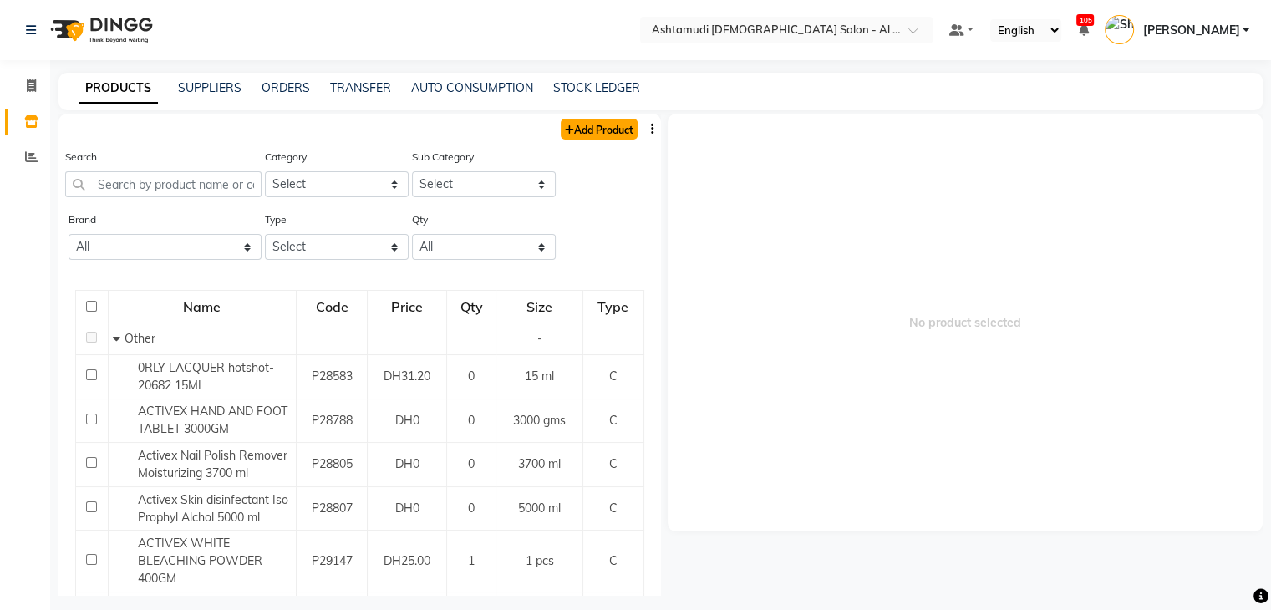
click at [568, 134] on link "Add Product" at bounding box center [599, 129] width 77 height 21
select select "true"
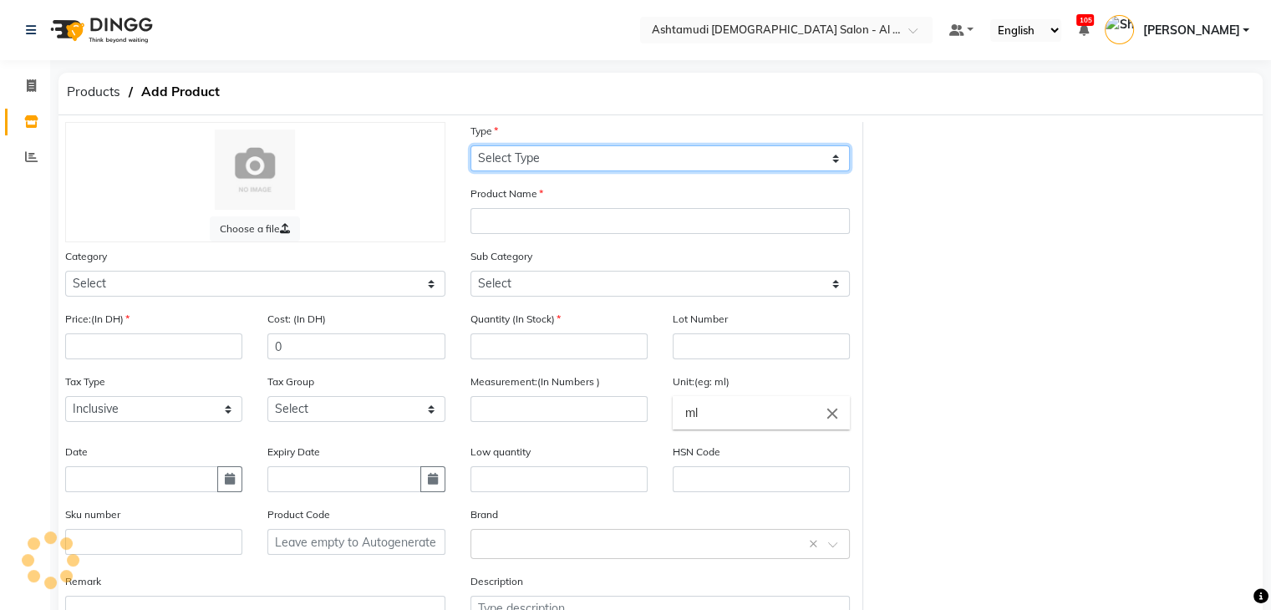
drag, startPoint x: 577, startPoint y: 160, endPoint x: 570, endPoint y: 168, distance: 10.7
click at [577, 160] on select "Select Type Both Retail Consumable" at bounding box center [661, 158] width 380 height 26
select select "C"
click at [471, 146] on select "Select Type Both Retail Consumable" at bounding box center [661, 158] width 380 height 26
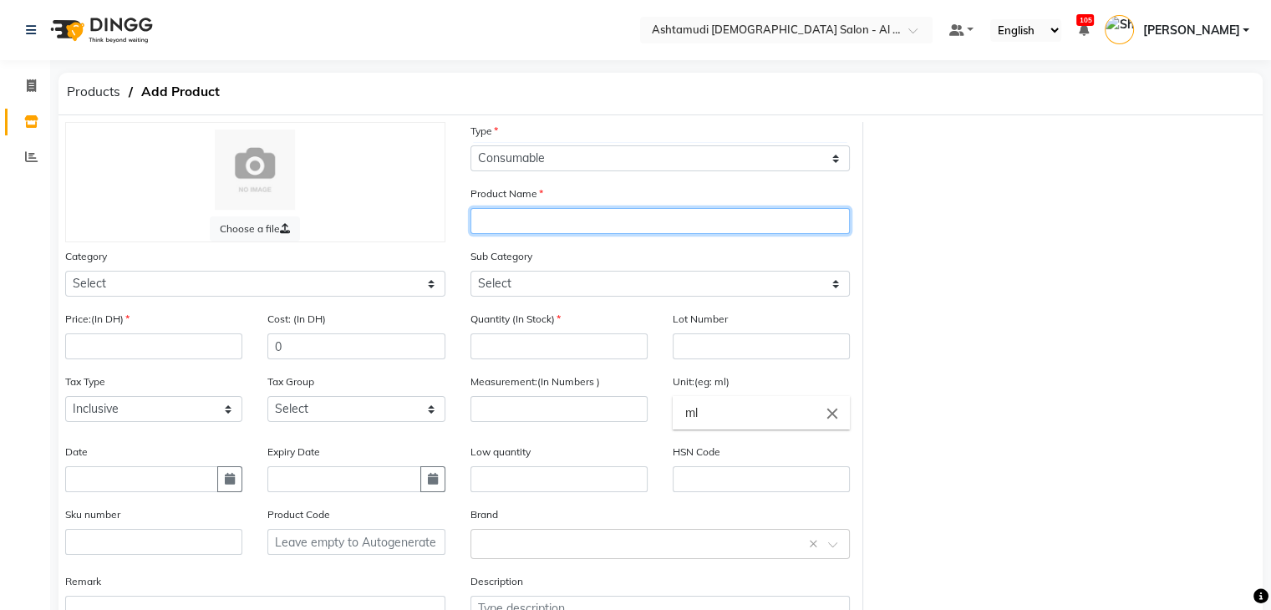
click at [547, 225] on input "text" at bounding box center [661, 221] width 380 height 26
paste input "[PERSON_NAME]-105 MAROON ON AN ISLAND 15 ML"
type input "[PERSON_NAME]-105 MAROON ON AN ISLAND 15 ML"
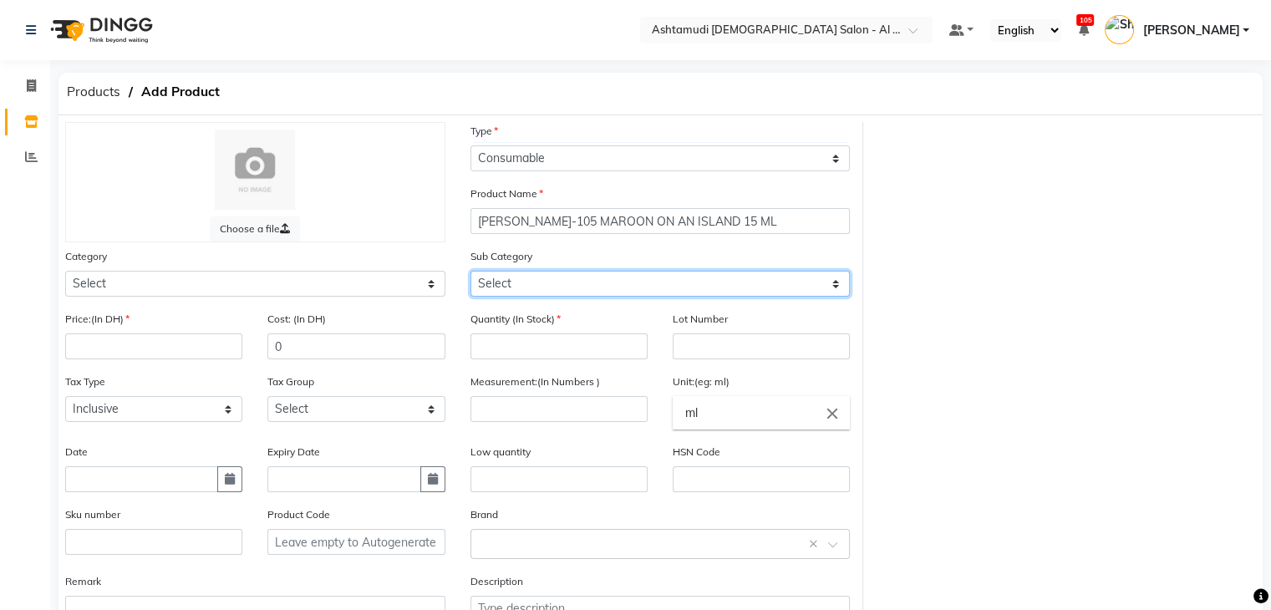
click at [555, 278] on select "Select" at bounding box center [661, 284] width 380 height 26
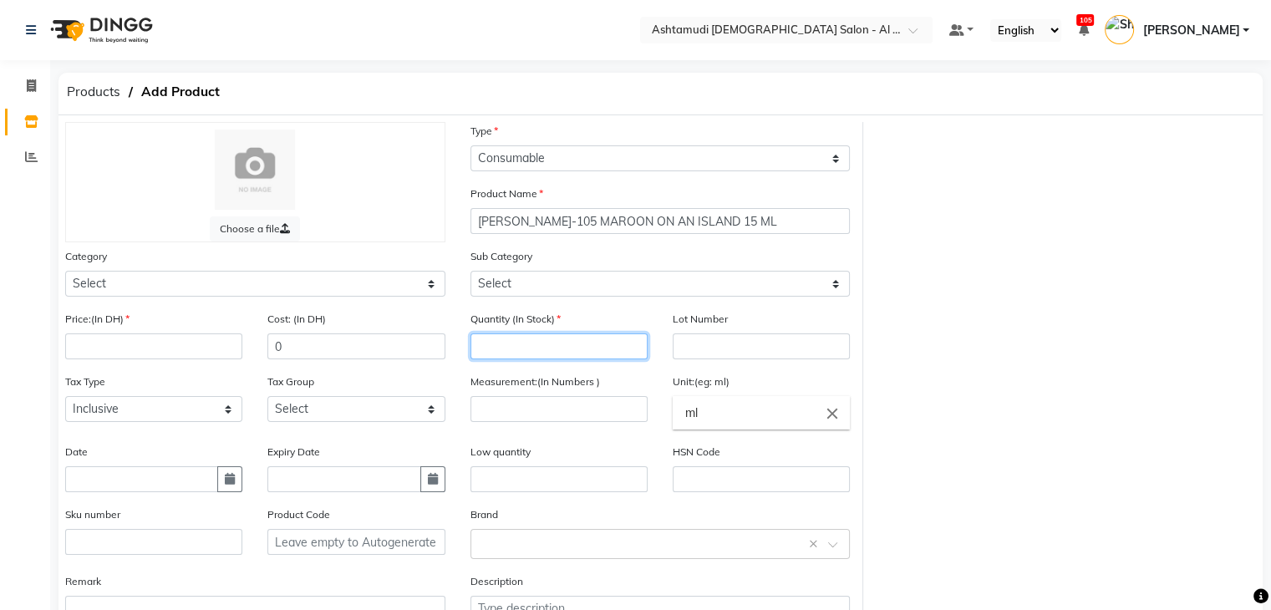
click at [540, 344] on input "number" at bounding box center [559, 347] width 177 height 26
type input "0"
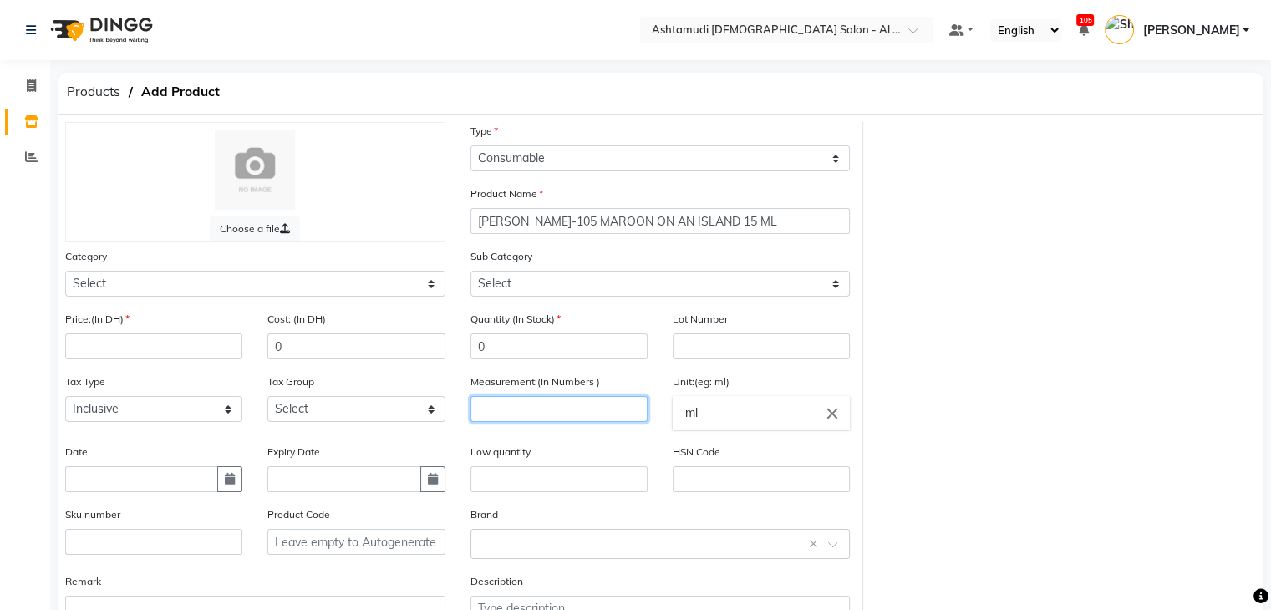
click at [511, 415] on input "number" at bounding box center [559, 409] width 177 height 26
type input "1"
click at [722, 419] on input "ml" at bounding box center [761, 412] width 177 height 33
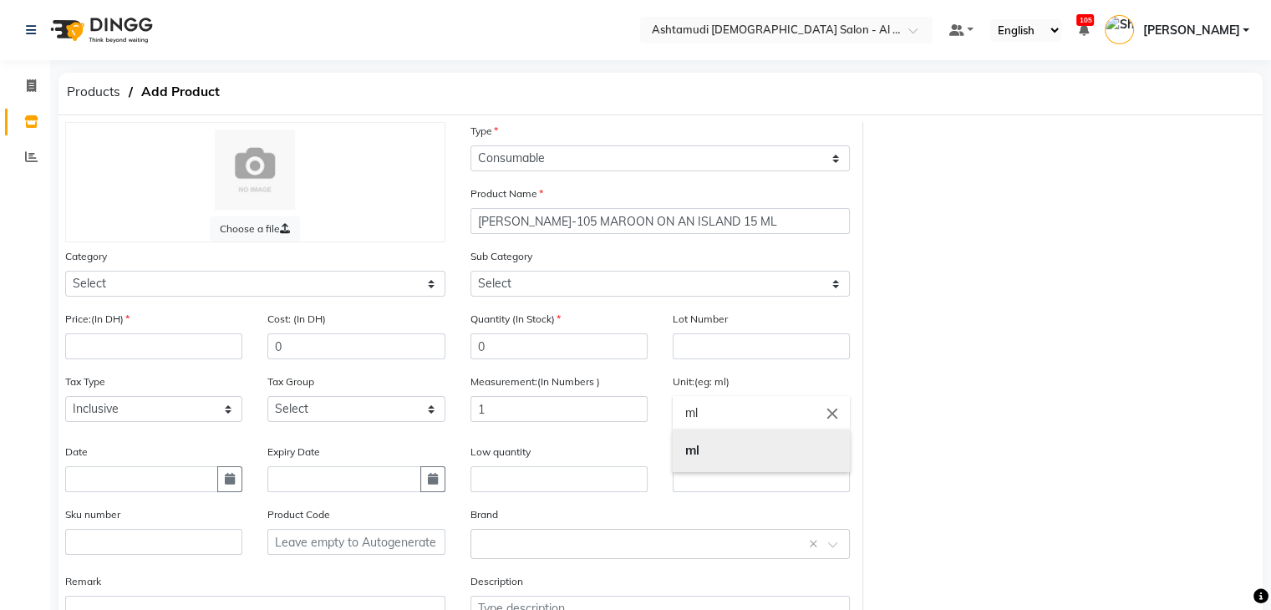
type input "m"
click at [702, 472] on link "pc" at bounding box center [761, 484] width 177 height 43
type input "pc"
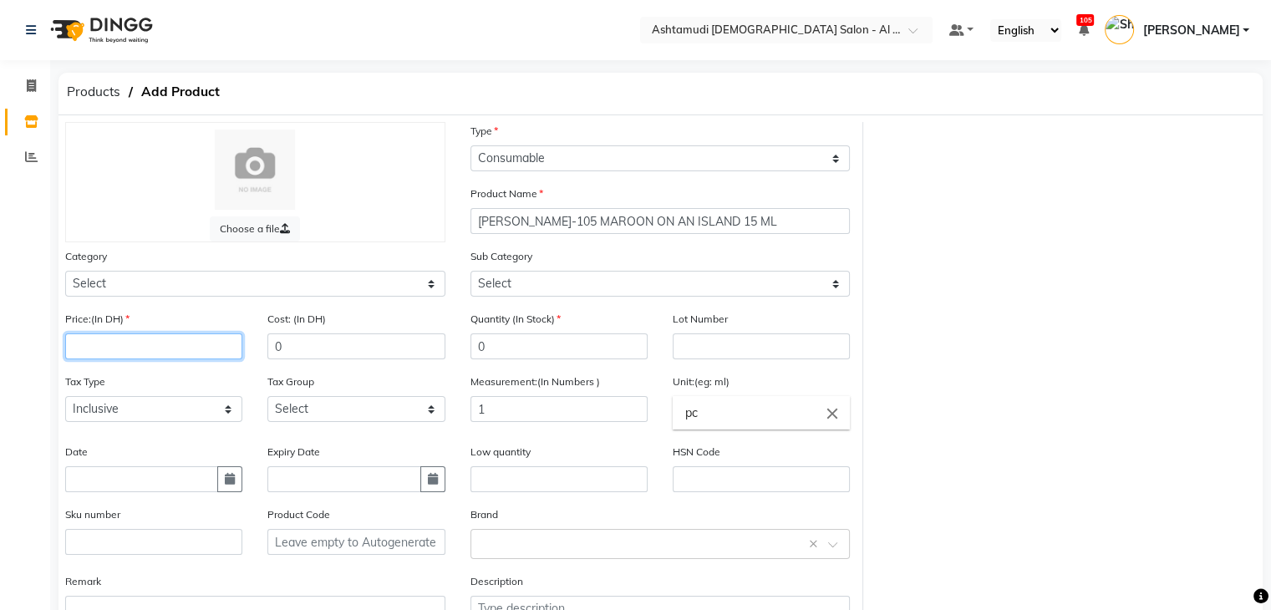
click at [178, 352] on input "number" at bounding box center [153, 347] width 177 height 26
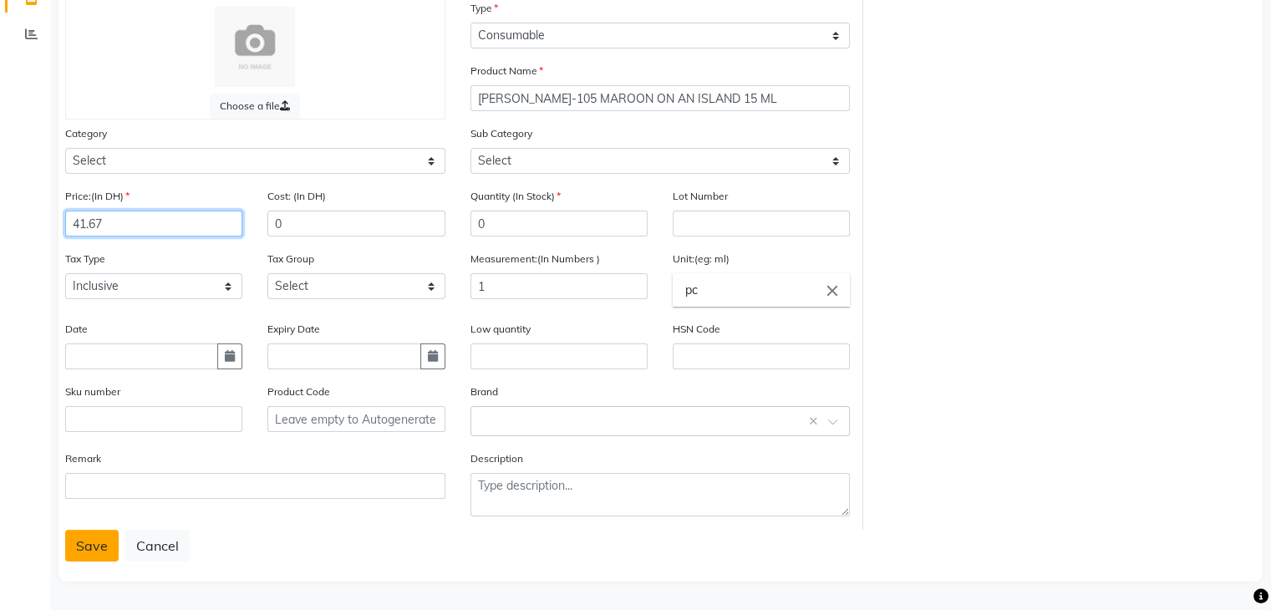
type input "41.67"
click at [85, 537] on button "Save" at bounding box center [91, 546] width 53 height 32
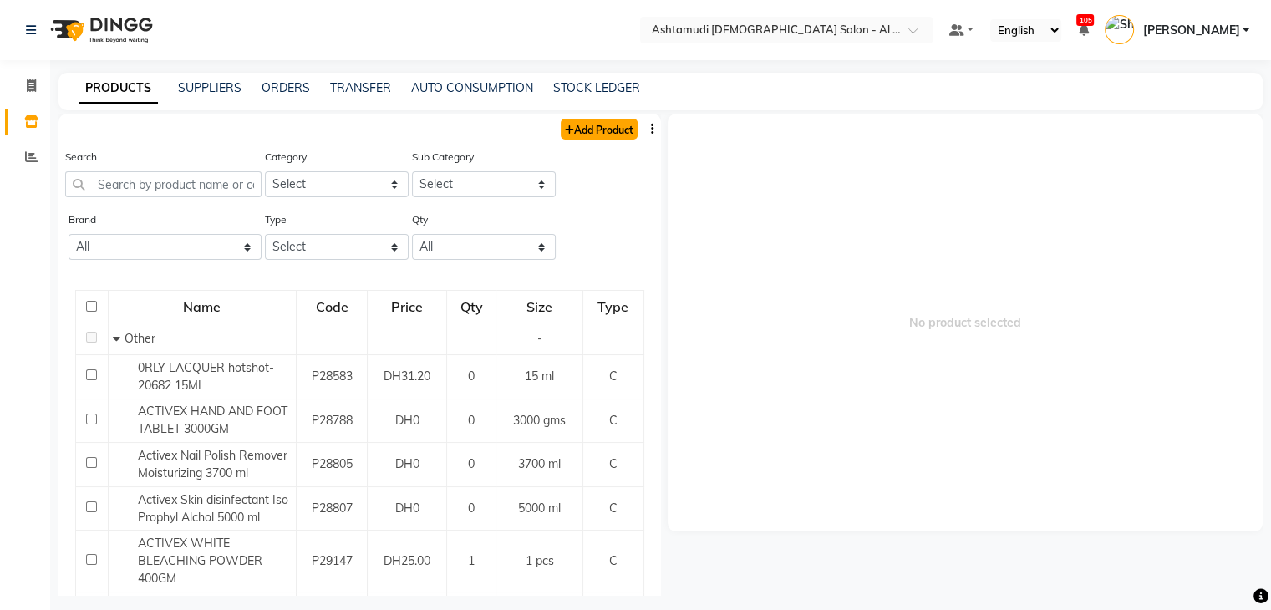
click at [599, 137] on link "Add Product" at bounding box center [599, 129] width 77 height 21
select select "true"
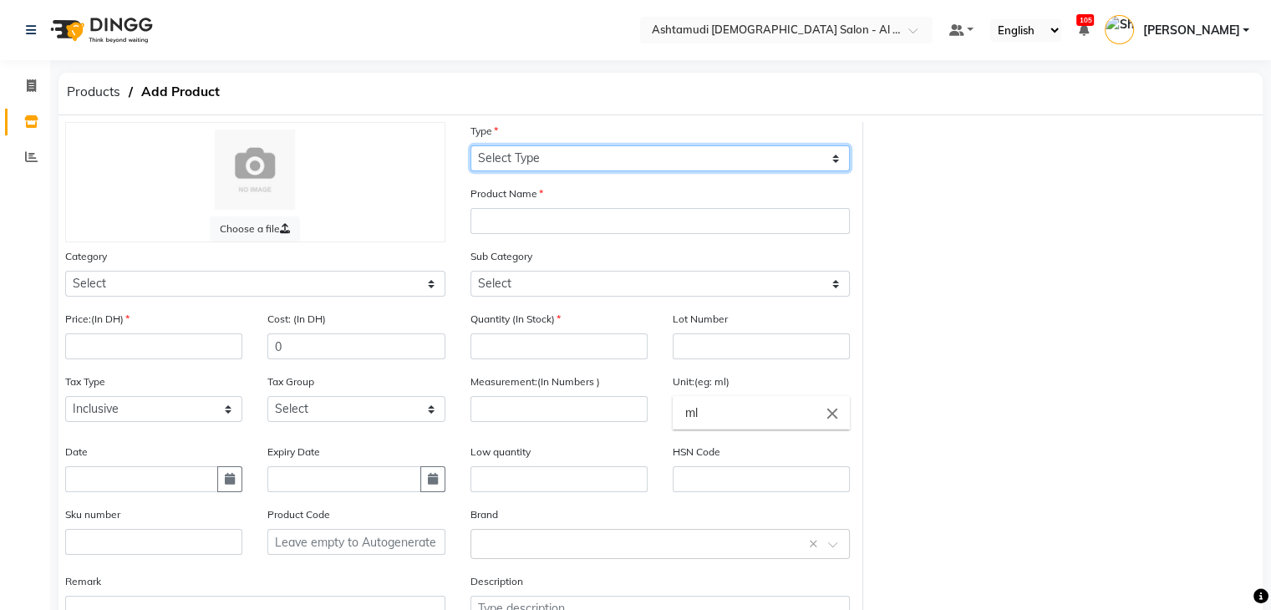
click at [611, 150] on select "Select Type Both Retail Consumable" at bounding box center [661, 158] width 380 height 26
select select "C"
click at [471, 146] on select "Select Type Both Retail Consumable" at bounding box center [661, 158] width 380 height 26
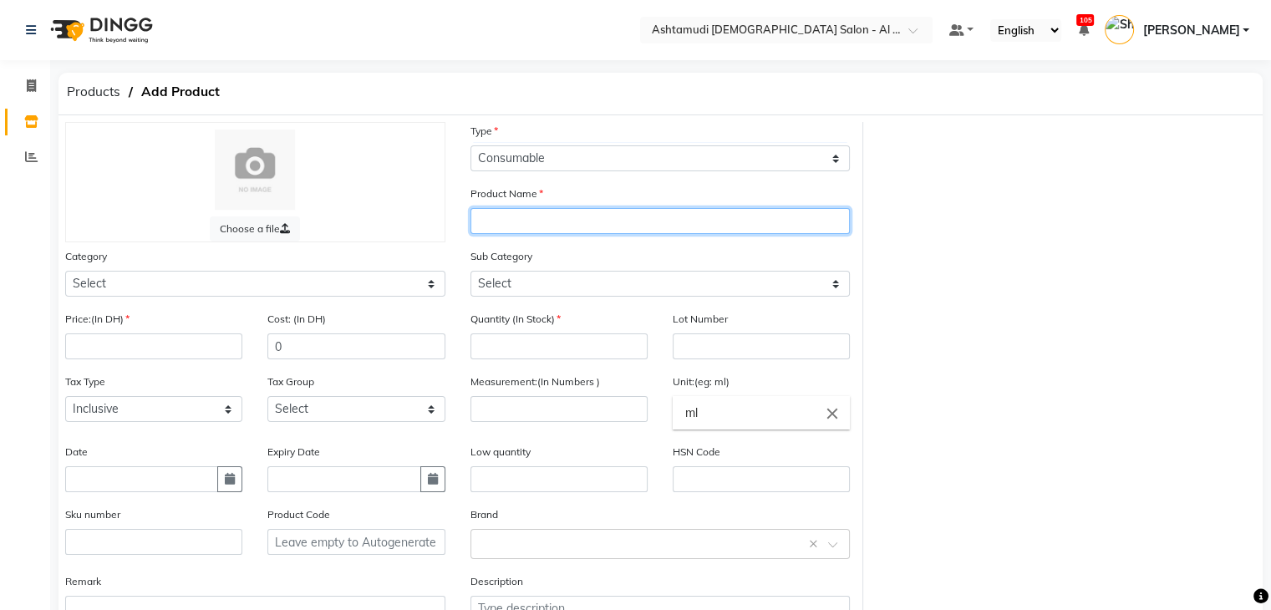
click at [607, 225] on input "text" at bounding box center [661, 221] width 380 height 26
paste input "[PERSON_NAME]-500 [PERSON_NAME] WANTS THIS LACQUER 15 ML"
type input "[PERSON_NAME]-500 [PERSON_NAME] WANTS THIS LACQUER 15 ML"
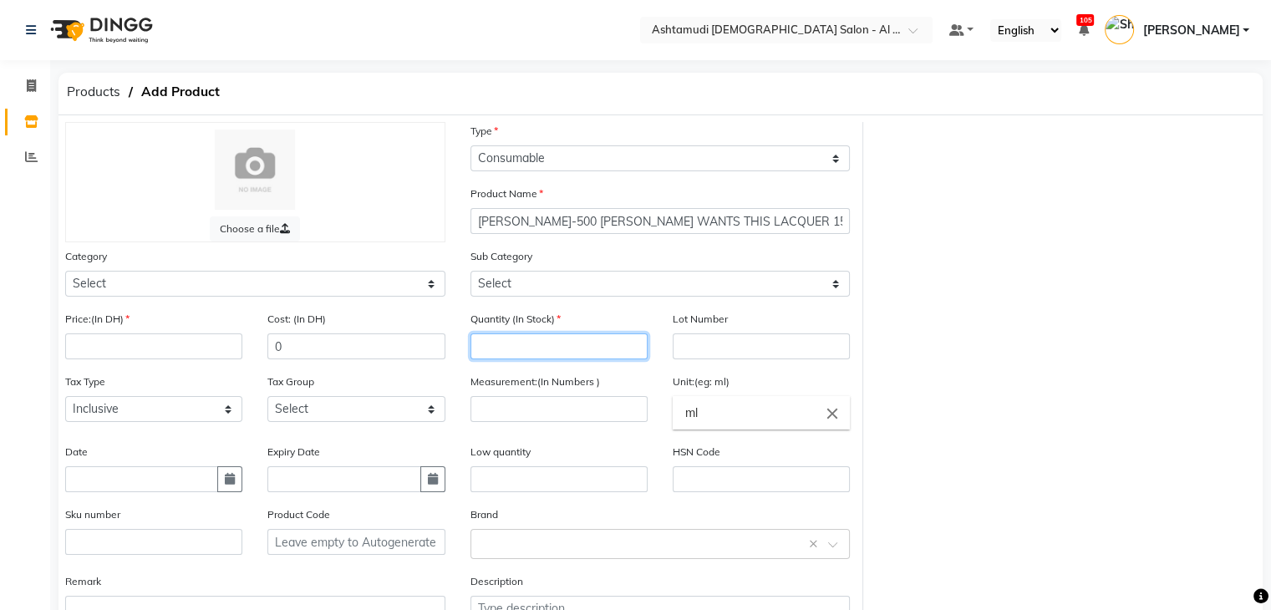
click at [573, 355] on input "number" at bounding box center [559, 347] width 177 height 26
type input "0"
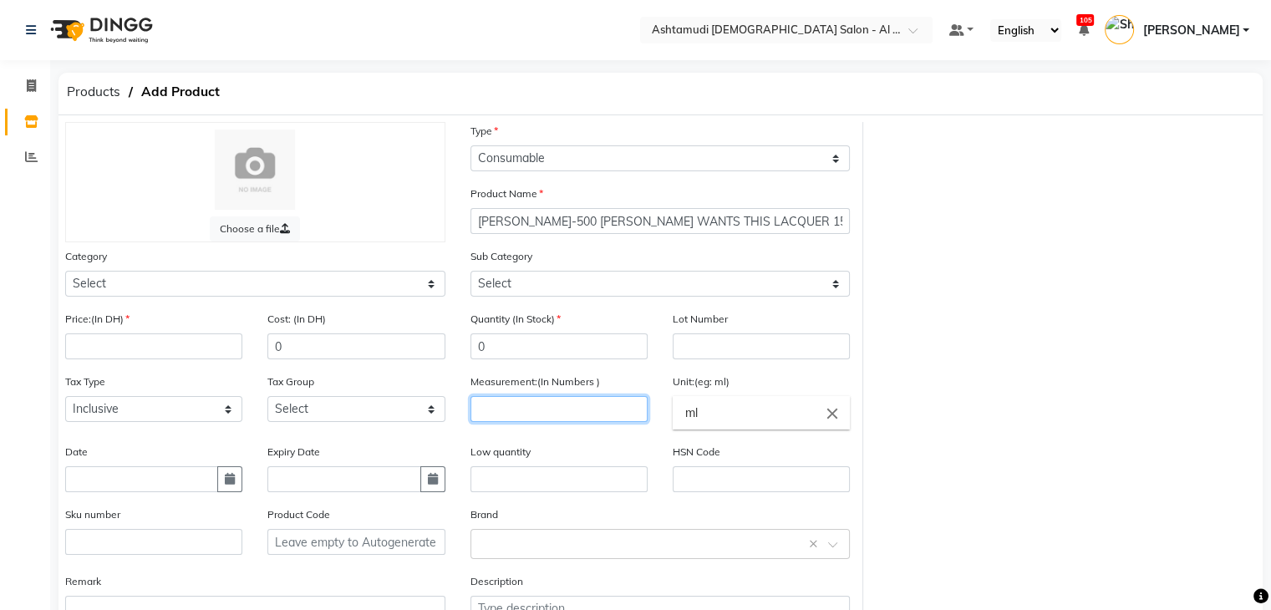
click at [588, 419] on input "number" at bounding box center [559, 409] width 177 height 26
type input "1"
click at [751, 422] on input "ml" at bounding box center [761, 412] width 177 height 33
type input "m"
click at [740, 491] on link "pc" at bounding box center [761, 484] width 177 height 43
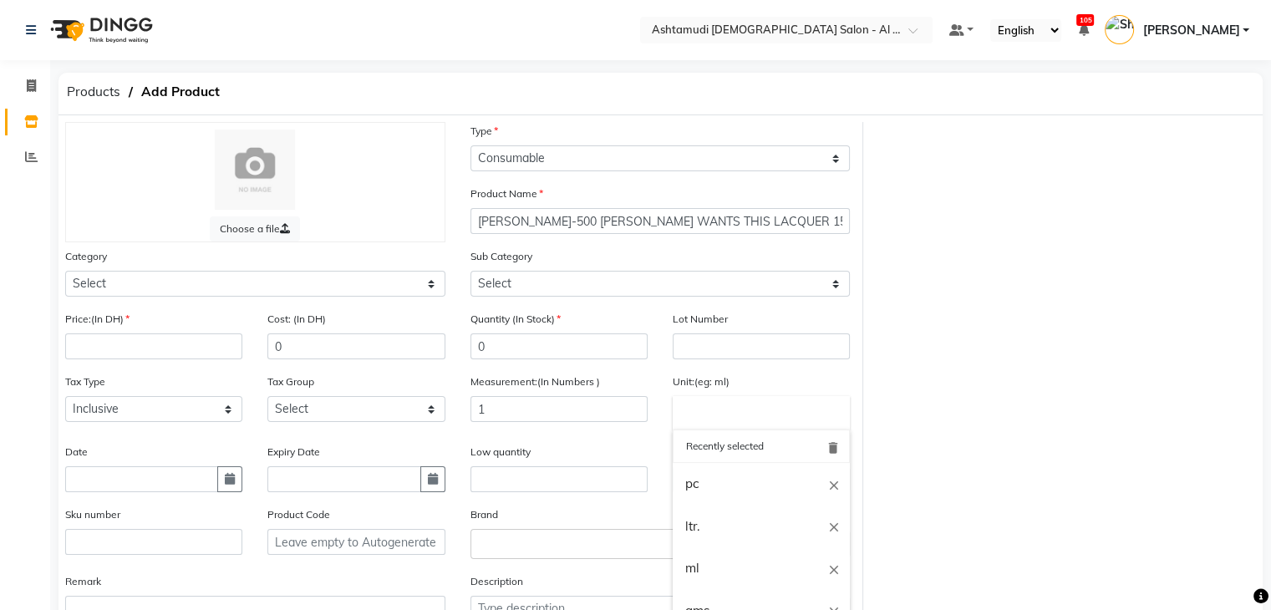
type input "pc"
click at [178, 348] on input "number" at bounding box center [153, 347] width 177 height 26
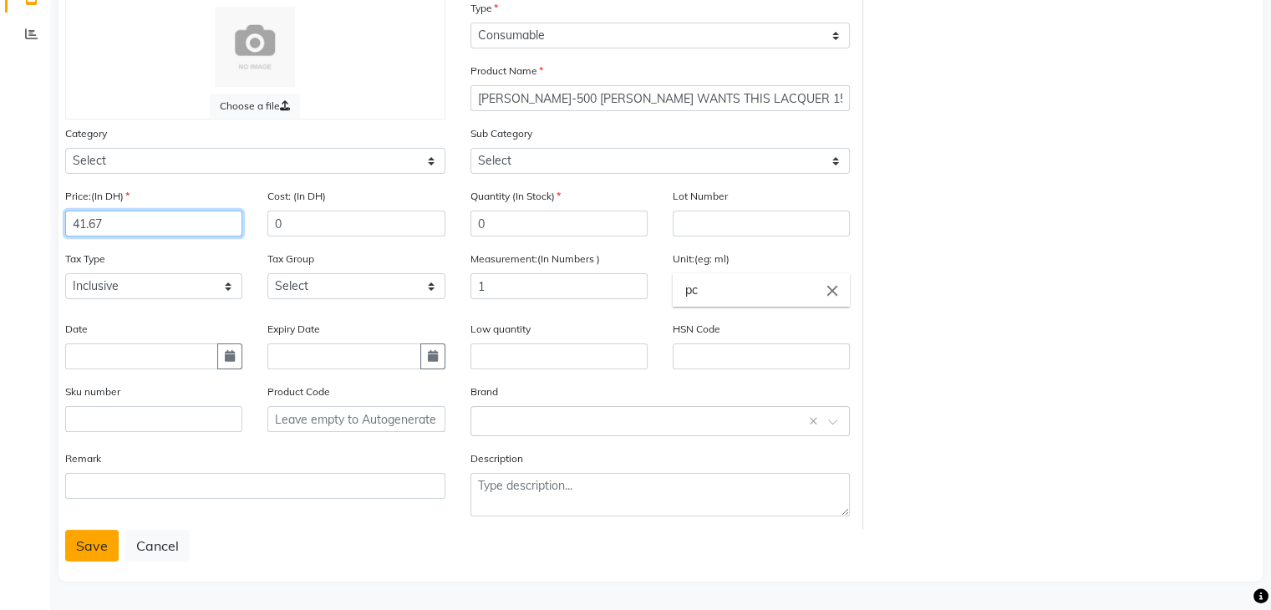
type input "41.67"
click at [94, 544] on button "Save" at bounding box center [91, 546] width 53 height 32
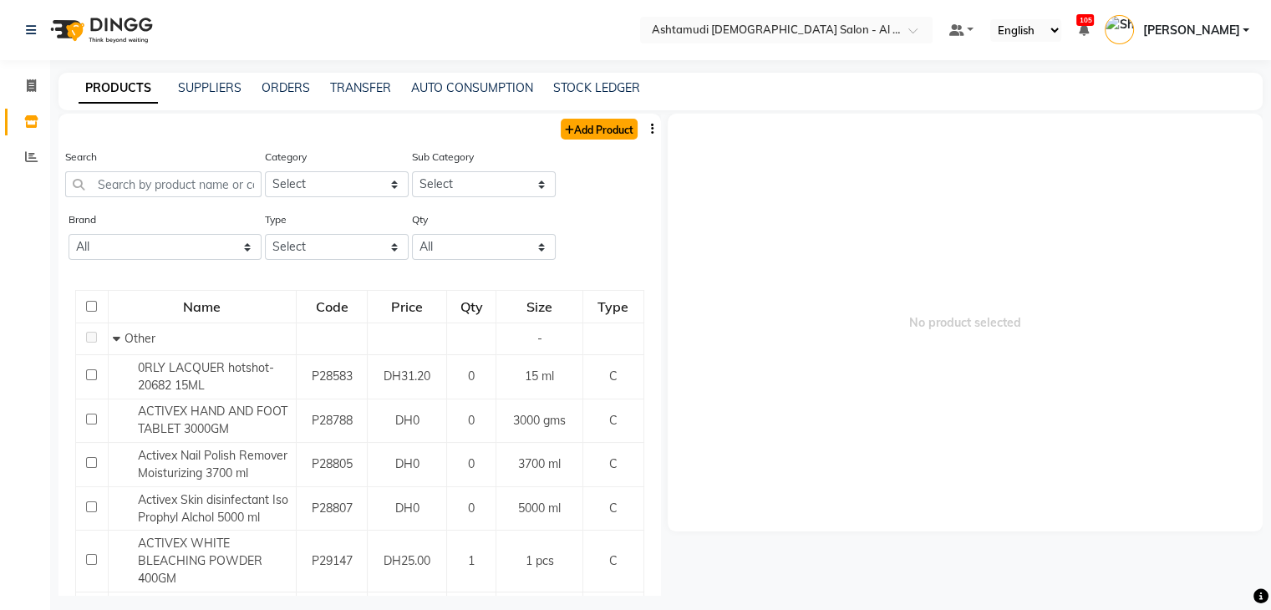
click at [568, 129] on link "Add Product" at bounding box center [599, 129] width 77 height 21
select select "true"
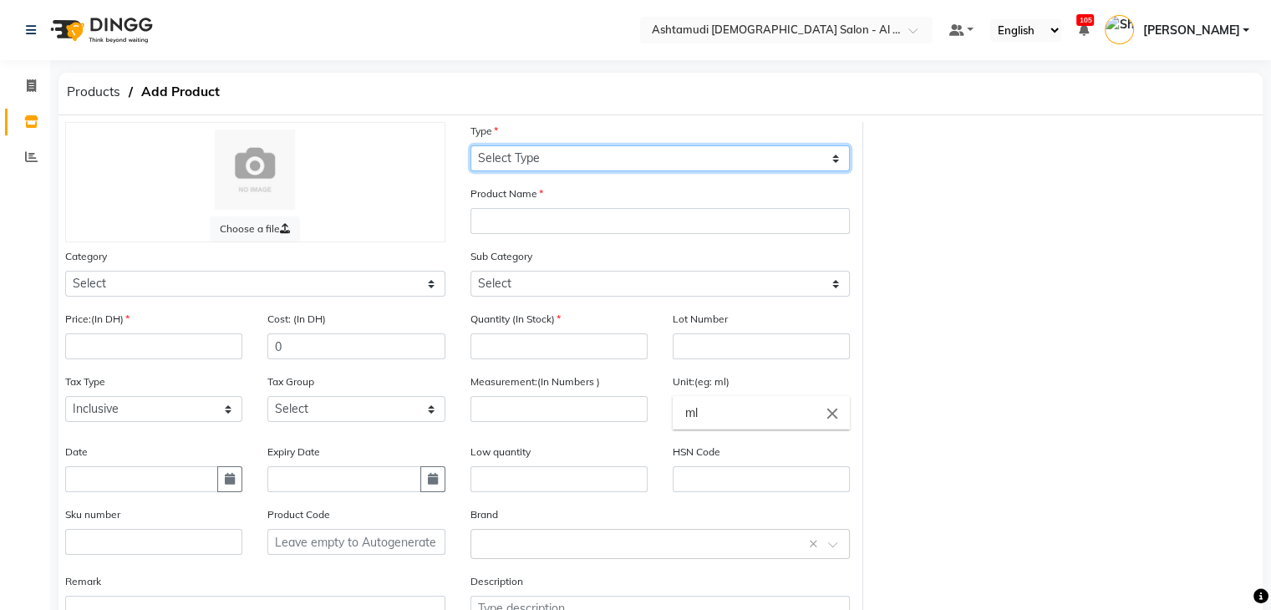
click at [598, 160] on select "Select Type Both Retail Consumable" at bounding box center [661, 158] width 380 height 26
select select "C"
click at [471, 146] on select "Select Type Both Retail Consumable" at bounding box center [661, 158] width 380 height 26
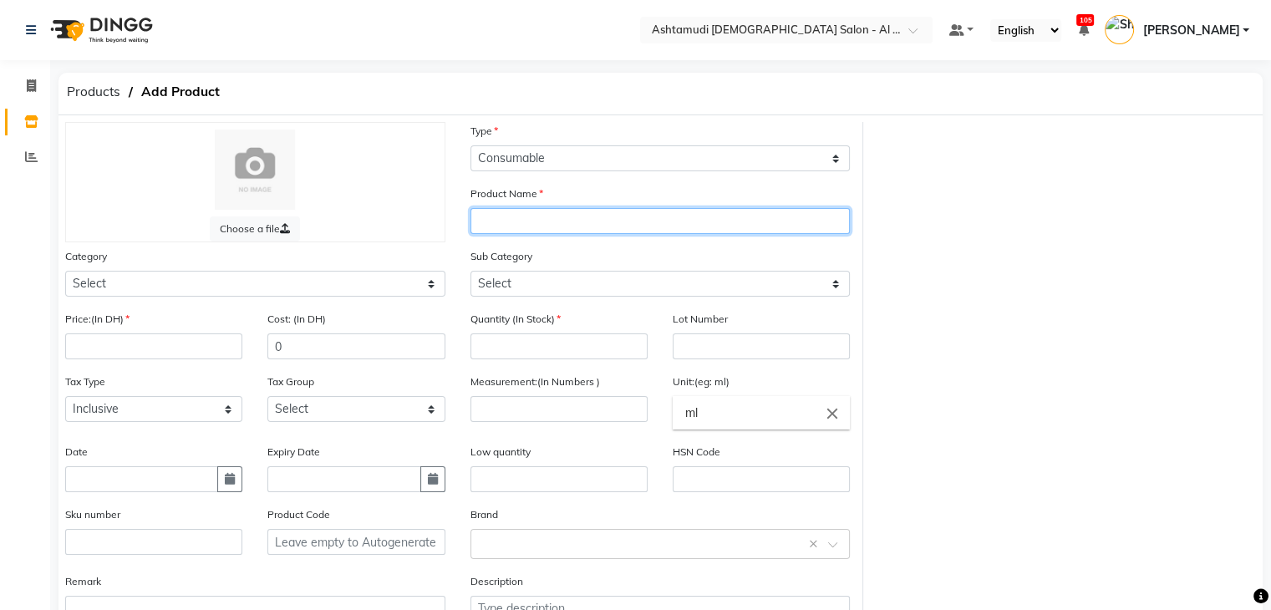
click at [592, 211] on input "text" at bounding box center [661, 221] width 380 height 26
paste input "[PERSON_NAME]- 905 BLACK CURRENT BOMBSHELL 15 ML"
type input "[PERSON_NAME]- 905 BLACK CURRENT BOMBSHELL 15 ML"
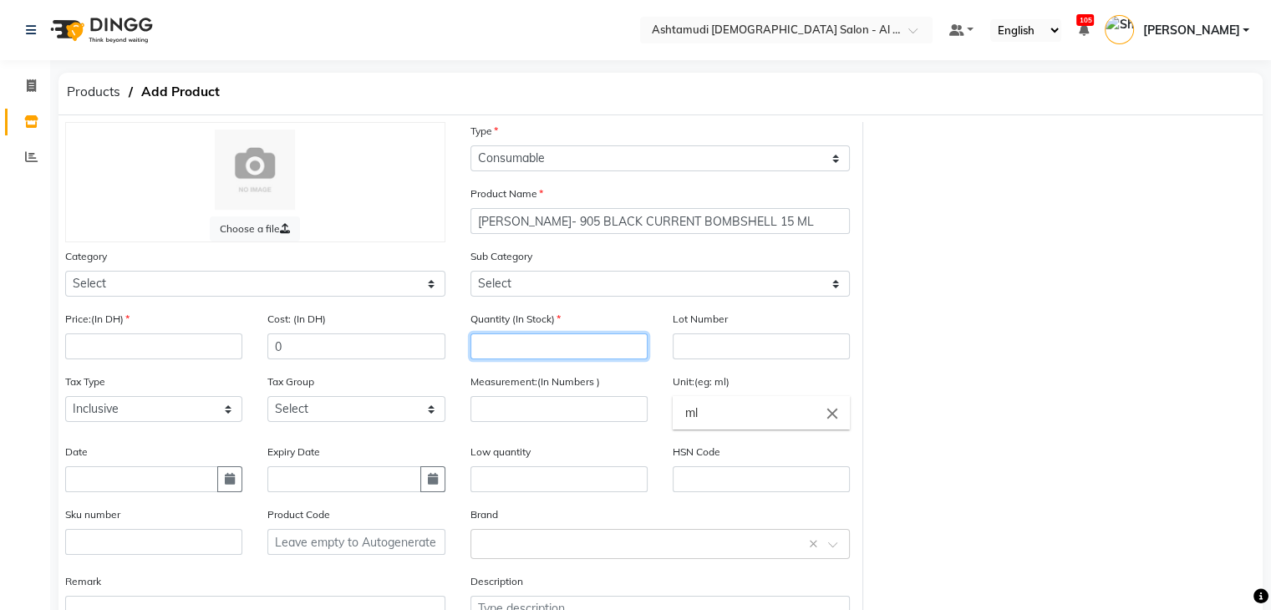
click at [532, 357] on input "number" at bounding box center [559, 347] width 177 height 26
type input "0"
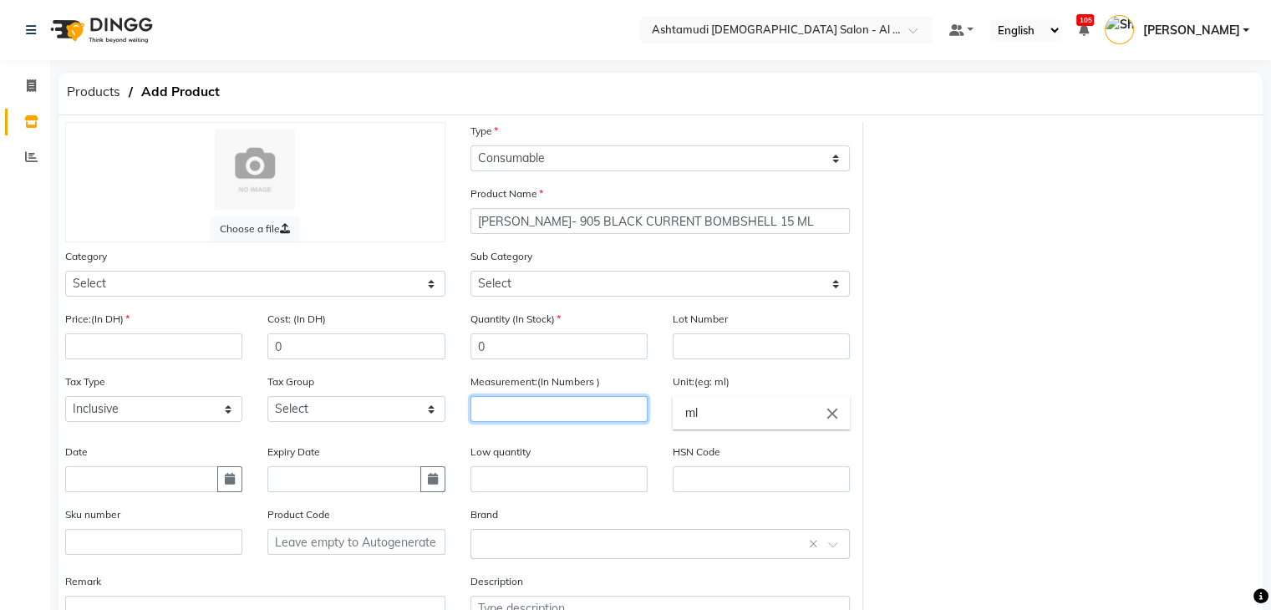
click at [544, 421] on input "number" at bounding box center [559, 409] width 177 height 26
type input "1"
click at [715, 415] on input "ml" at bounding box center [761, 412] width 177 height 33
type input "m"
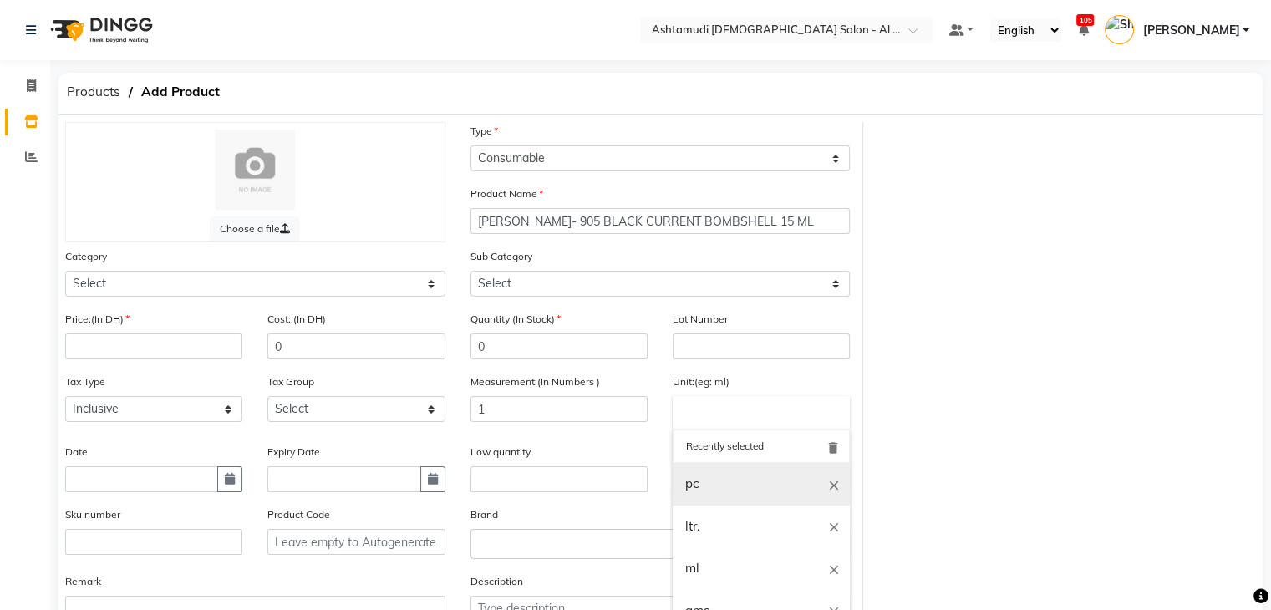
click at [702, 479] on link "pc" at bounding box center [761, 484] width 177 height 43
type input "pc"
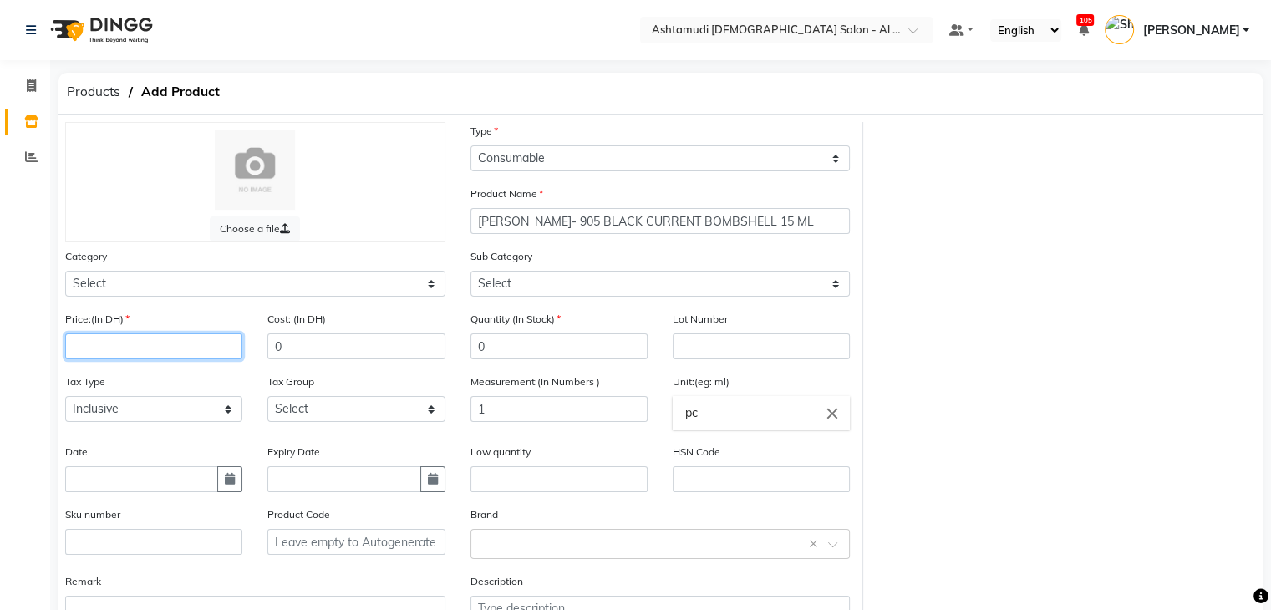
click at [126, 353] on input "number" at bounding box center [153, 347] width 177 height 26
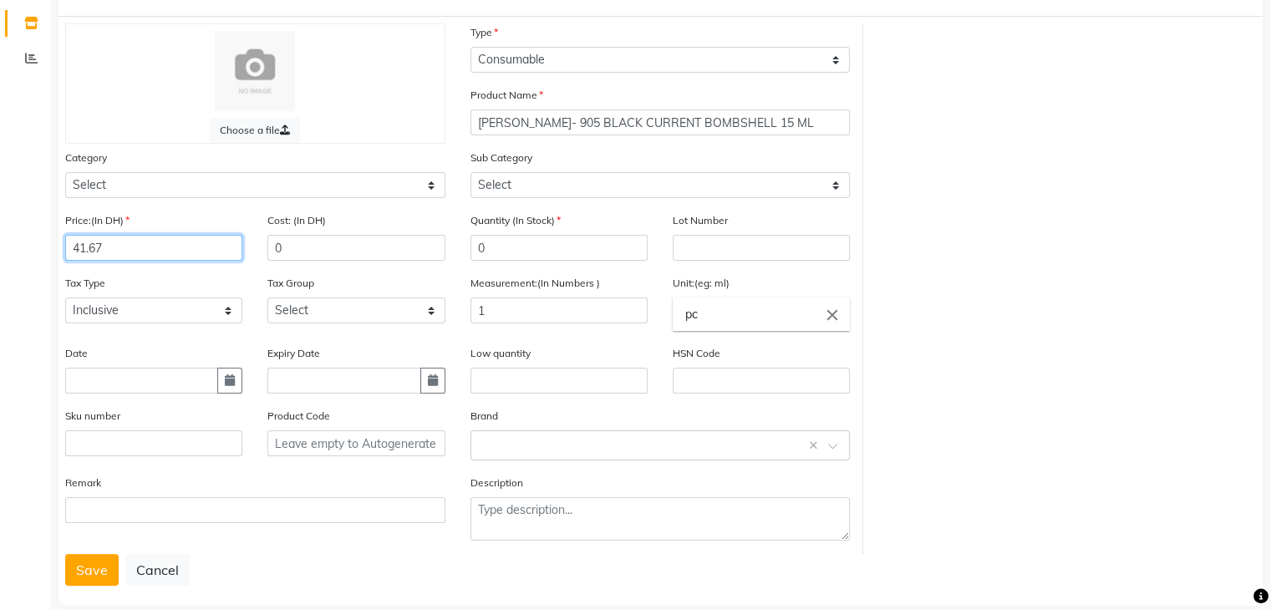
scroll to position [130, 0]
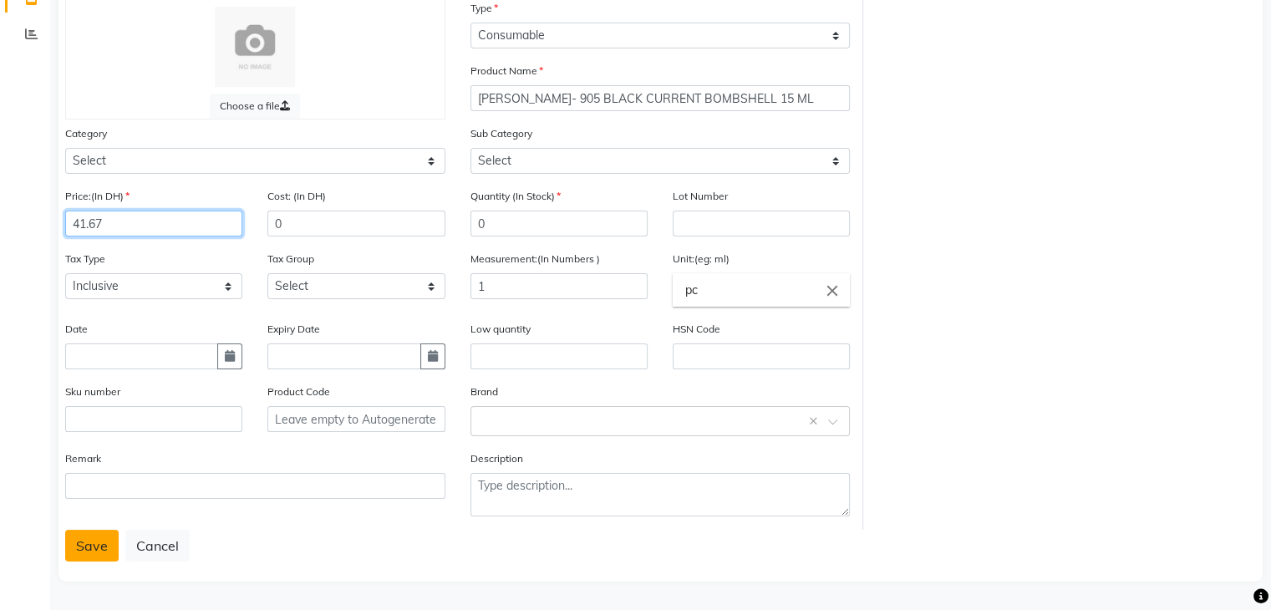
type input "41.67"
click at [97, 544] on button "Save" at bounding box center [91, 546] width 53 height 32
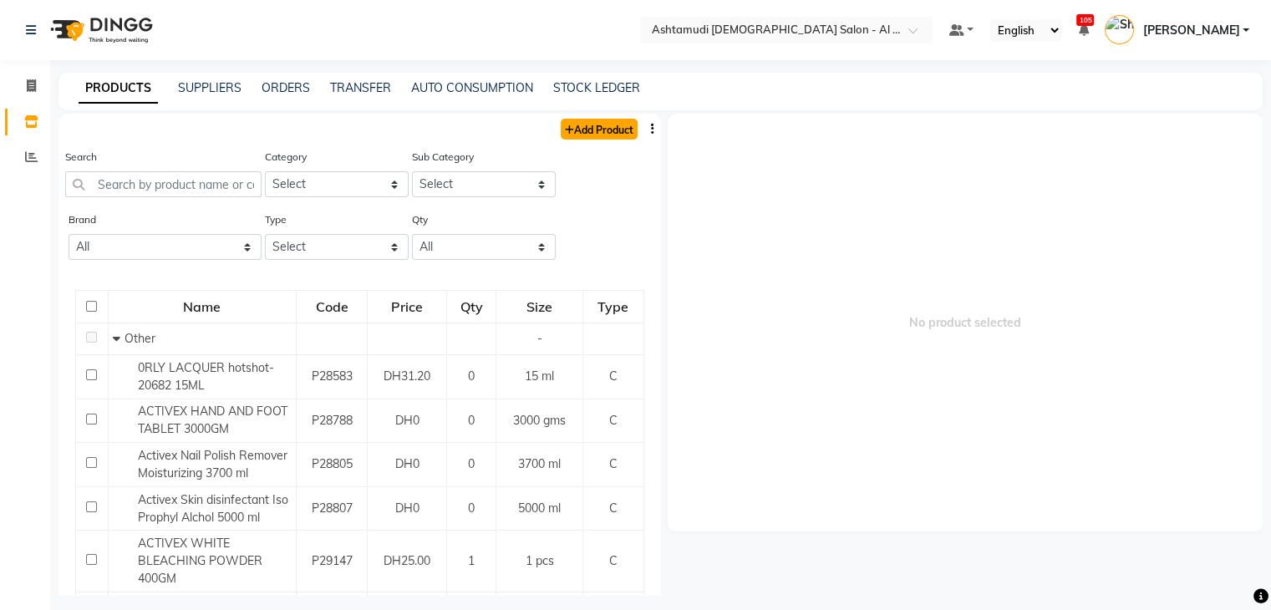
click at [586, 126] on link "Add Product" at bounding box center [599, 129] width 77 height 21
select select "true"
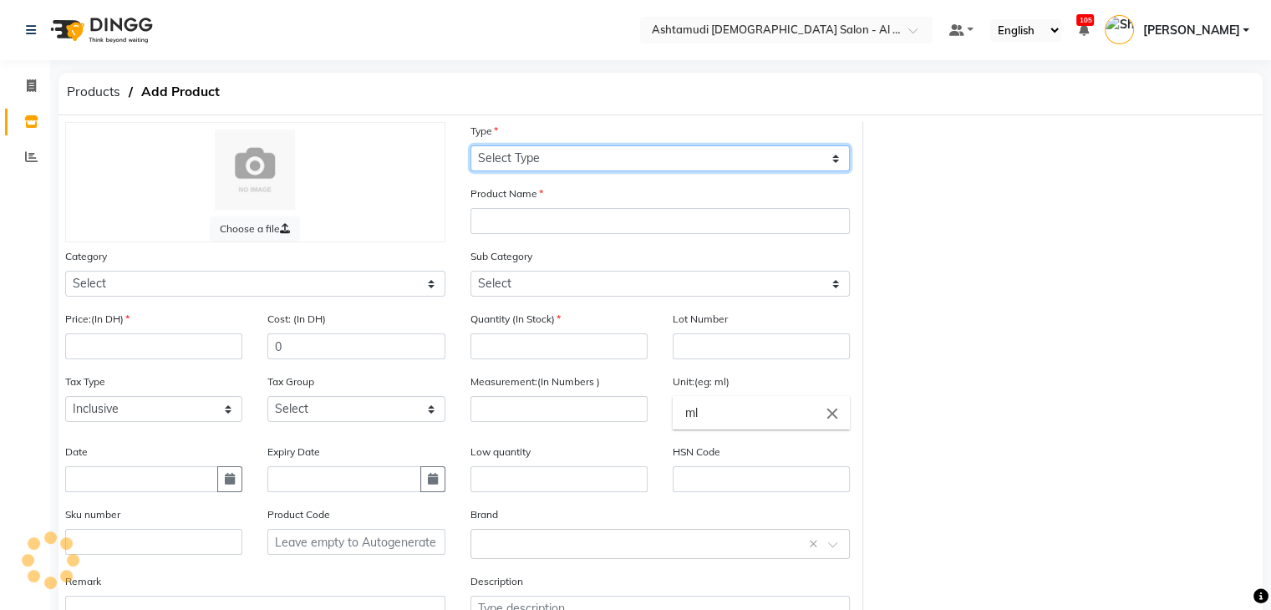
click at [610, 159] on select "Select Type Both Retail Consumable" at bounding box center [661, 158] width 380 height 26
select select "C"
click at [471, 146] on select "Select Type Both Retail Consumable" at bounding box center [661, 158] width 380 height 26
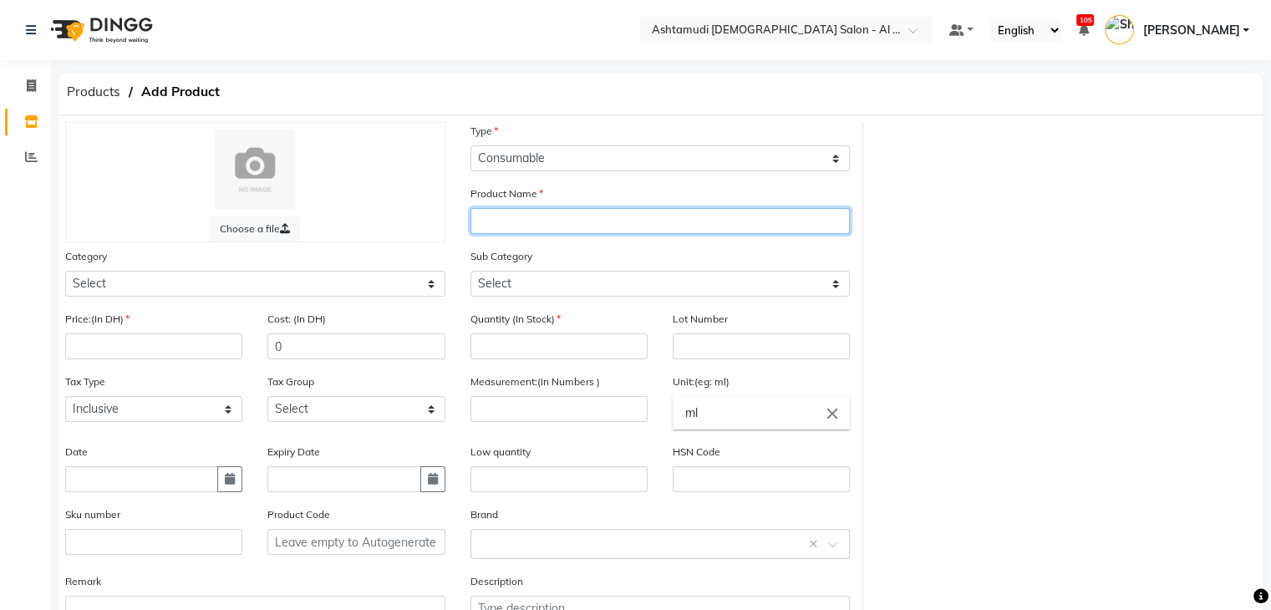
click at [603, 223] on input "text" at bounding box center [661, 221] width 380 height 26
paste input "LYN-903 WE' RE GRAPE TOGETHER"
type input "LYN-903 WE' RE GRAPE TOGETHER"
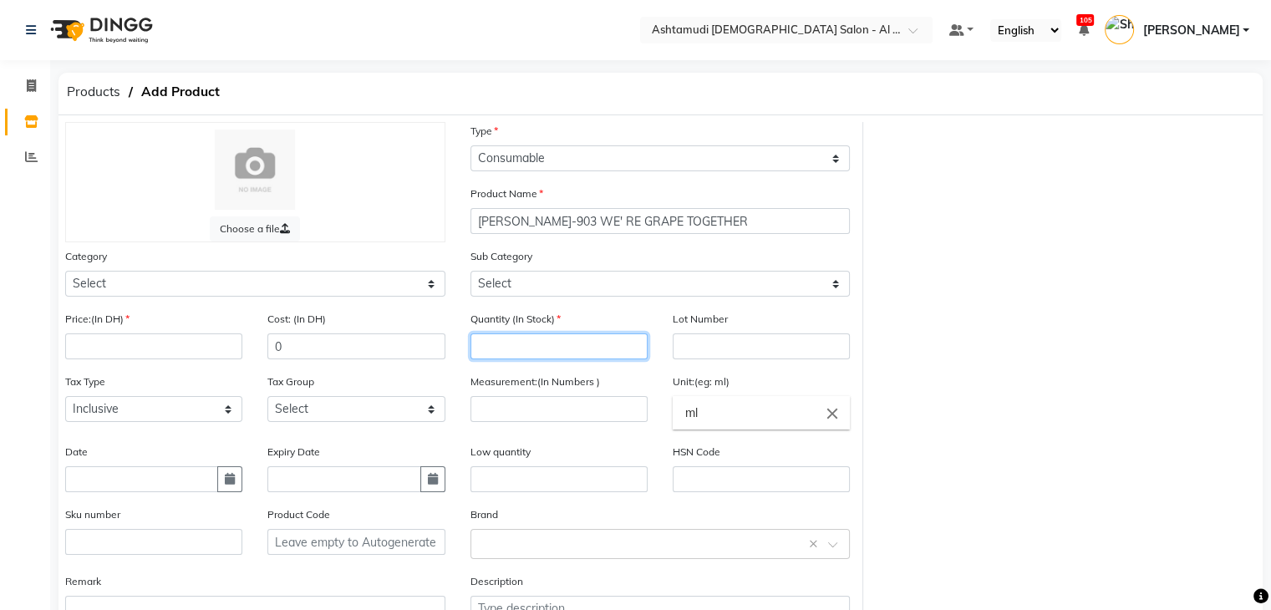
click at [582, 345] on input "number" at bounding box center [559, 347] width 177 height 26
type input "0"
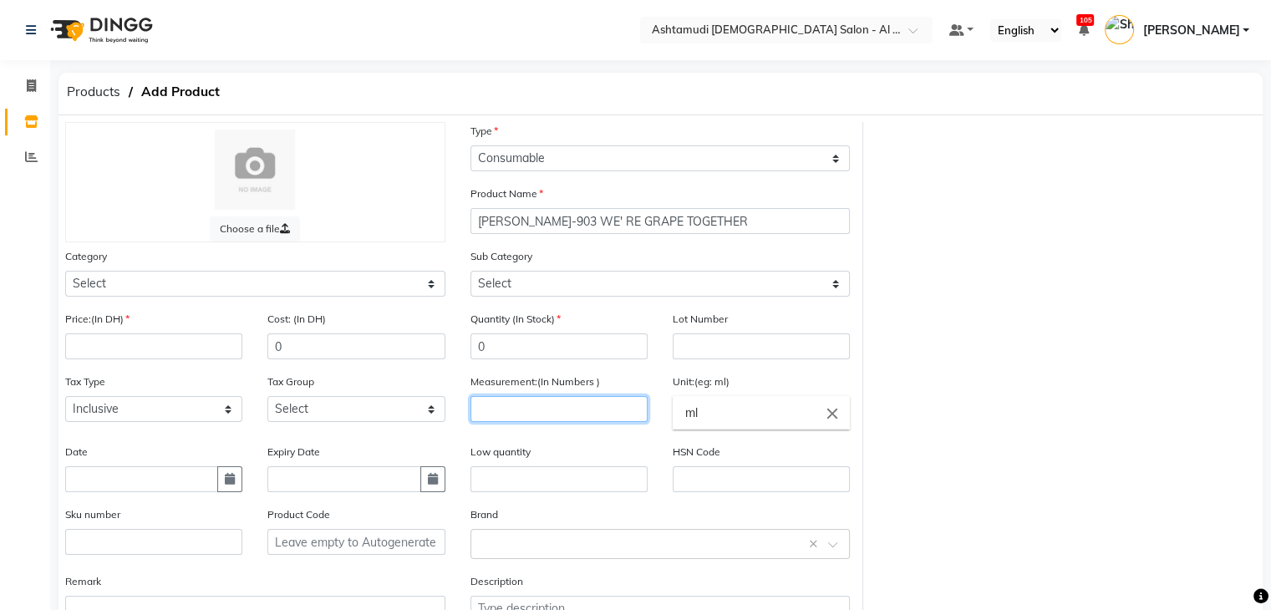
click at [589, 416] on input "number" at bounding box center [559, 409] width 177 height 26
type input "1"
click at [744, 416] on input "ml" at bounding box center [761, 412] width 177 height 33
type input "m"
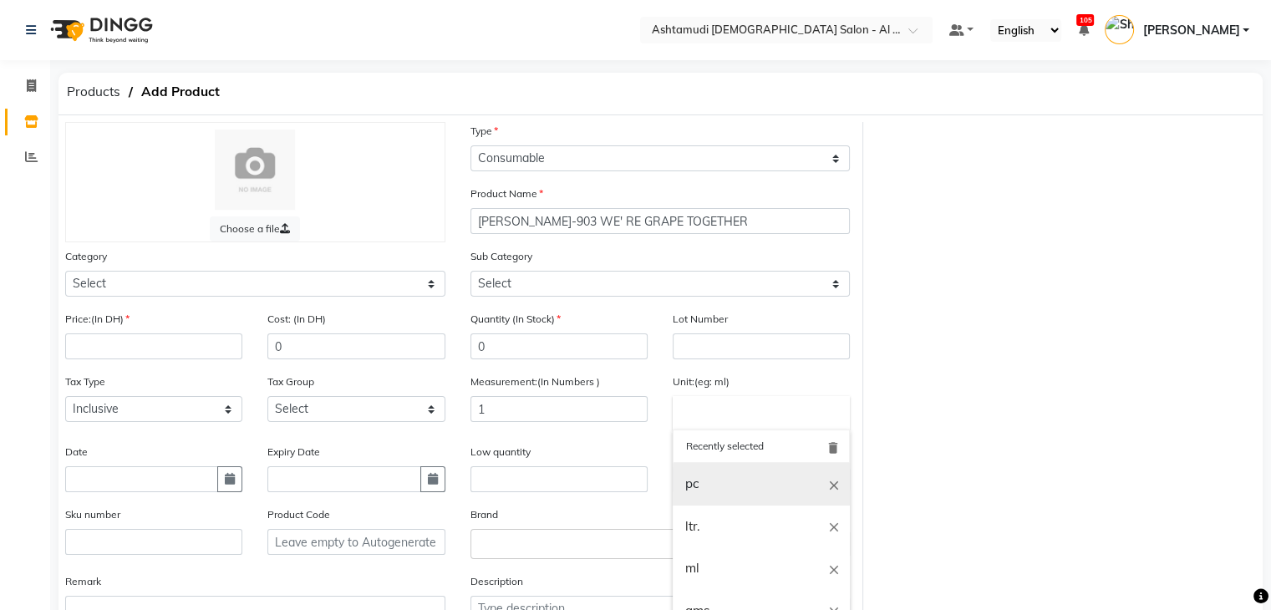
click at [716, 482] on link "pc" at bounding box center [761, 484] width 177 height 43
type input "pc"
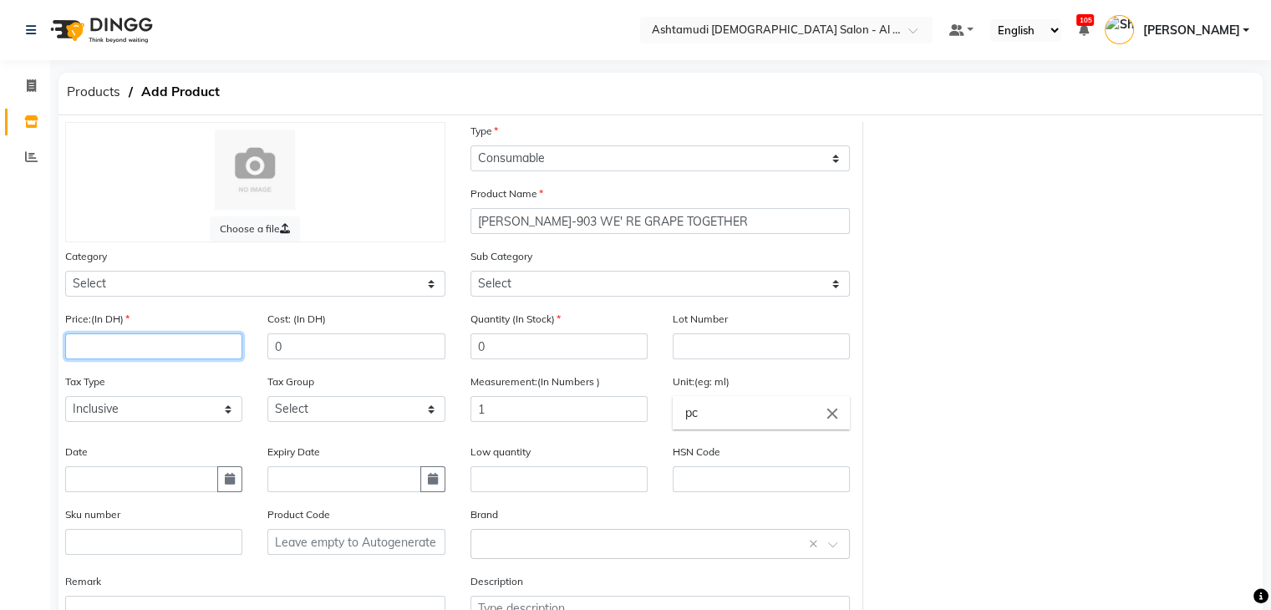
click at [166, 352] on input "number" at bounding box center [153, 347] width 177 height 26
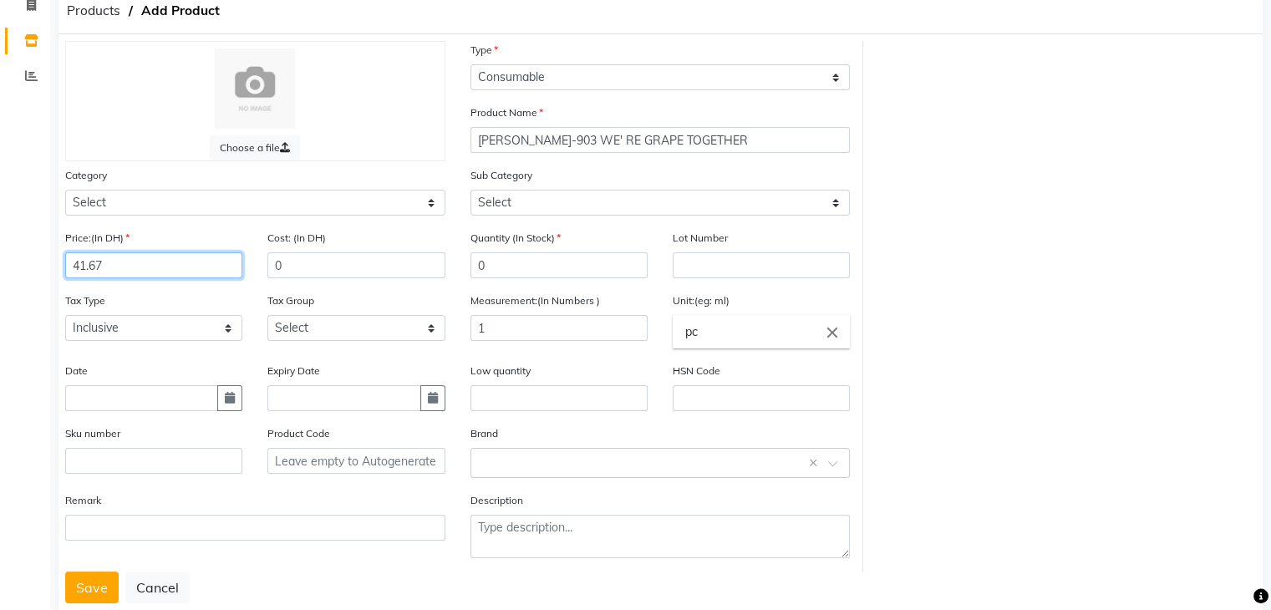
scroll to position [130, 0]
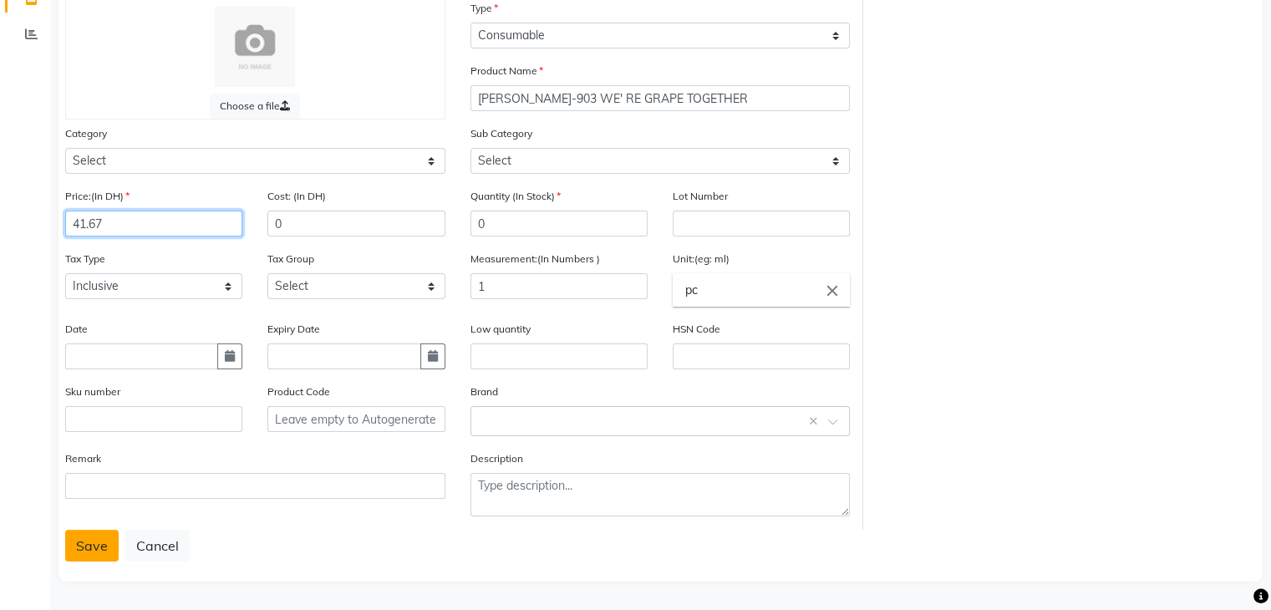
type input "41.67"
click at [100, 546] on button "Save" at bounding box center [91, 546] width 53 height 32
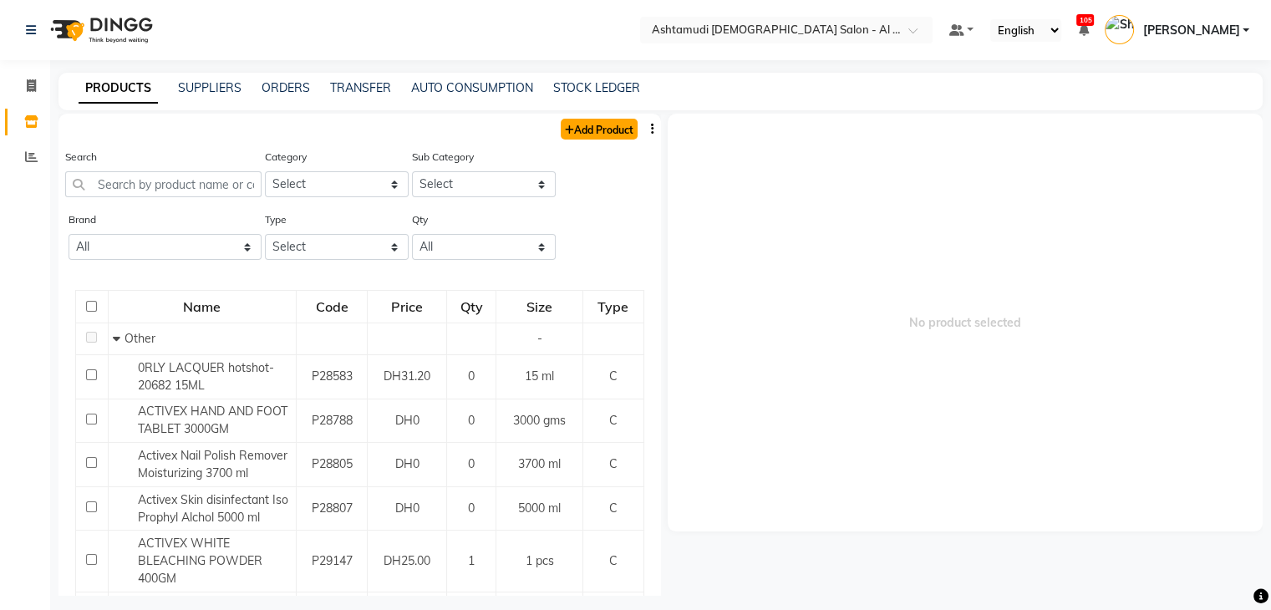
click at [573, 131] on link "Add Product" at bounding box center [599, 129] width 77 height 21
select select "true"
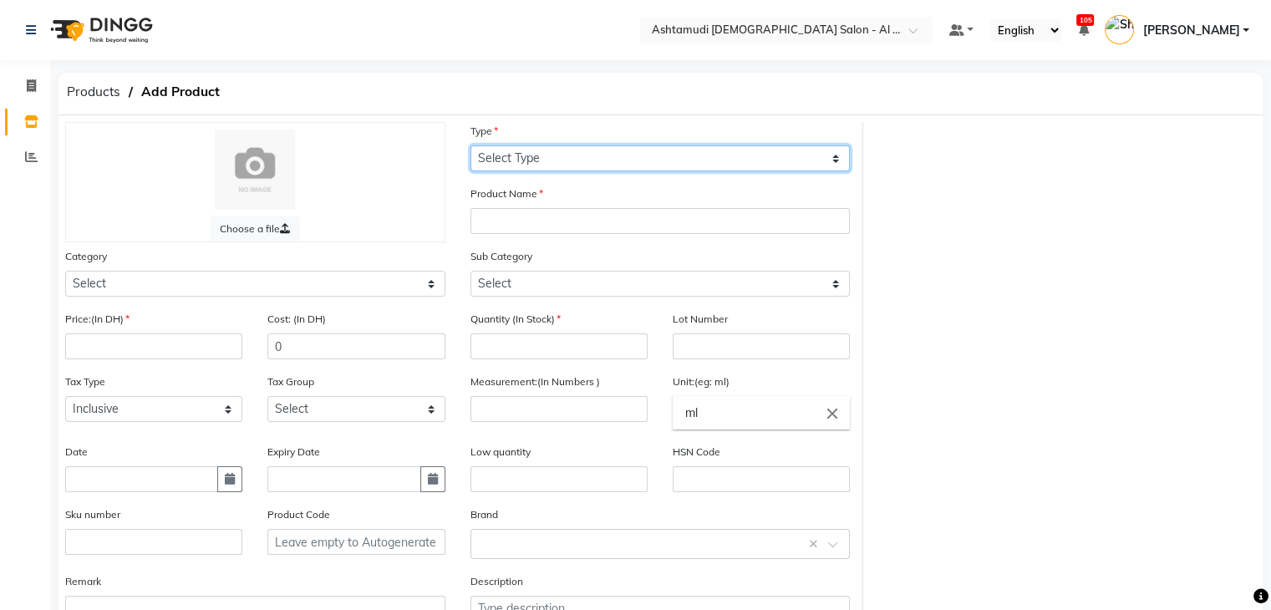
drag, startPoint x: 578, startPoint y: 160, endPoint x: 577, endPoint y: 169, distance: 9.3
click at [578, 160] on select "Select Type Both Retail Consumable" at bounding box center [661, 158] width 380 height 26
select select "C"
click at [471, 146] on select "Select Type Both Retail Consumable" at bounding box center [661, 158] width 380 height 26
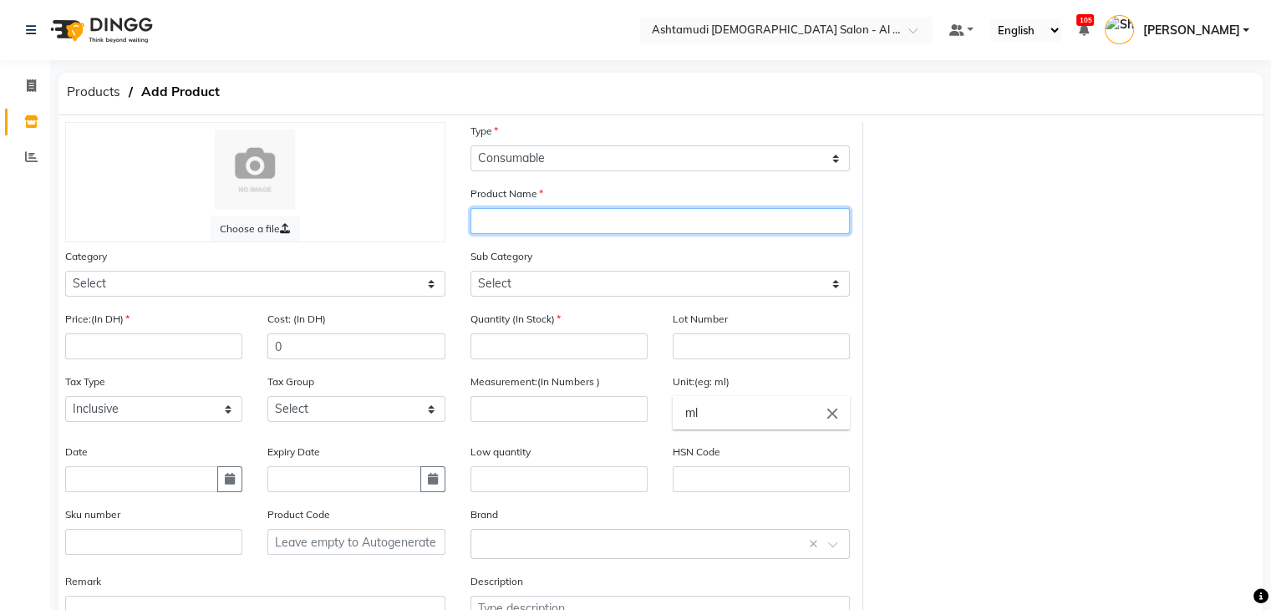
click at [568, 226] on input "text" at bounding box center [661, 221] width 380 height 26
paste input "[PERSON_NAME]-103 RED ICULOUSLY HOT 15 ML"
type input "[PERSON_NAME]-103 RED ICULOUSLY HOT 15 ML"
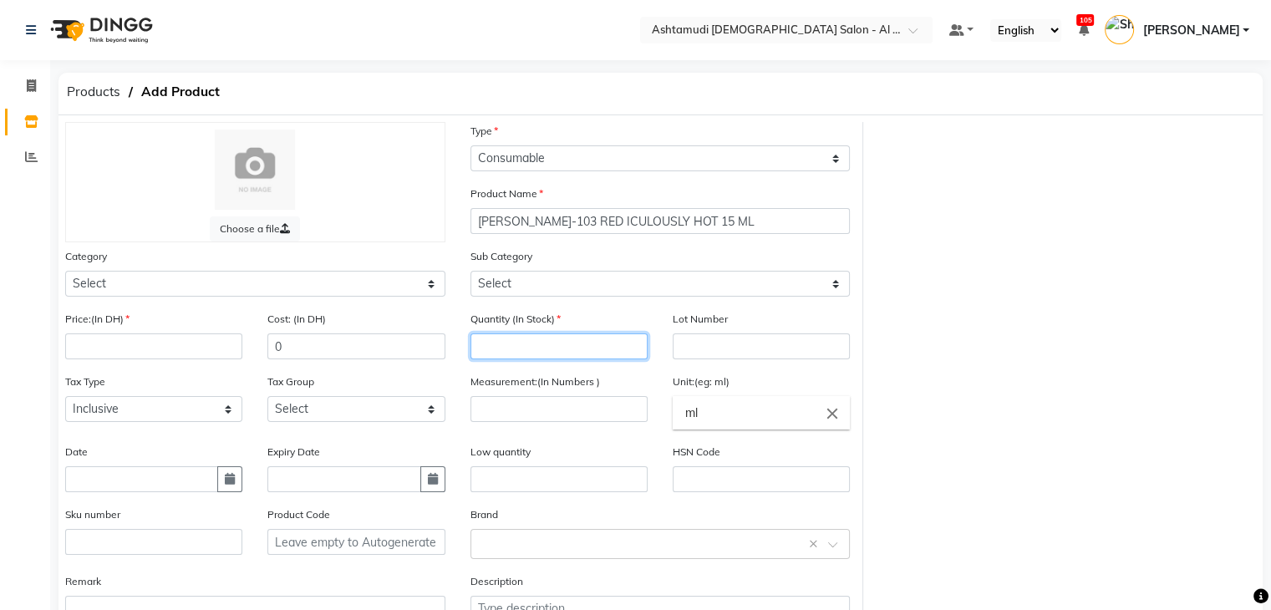
click at [565, 352] on input "number" at bounding box center [559, 347] width 177 height 26
type input "0"
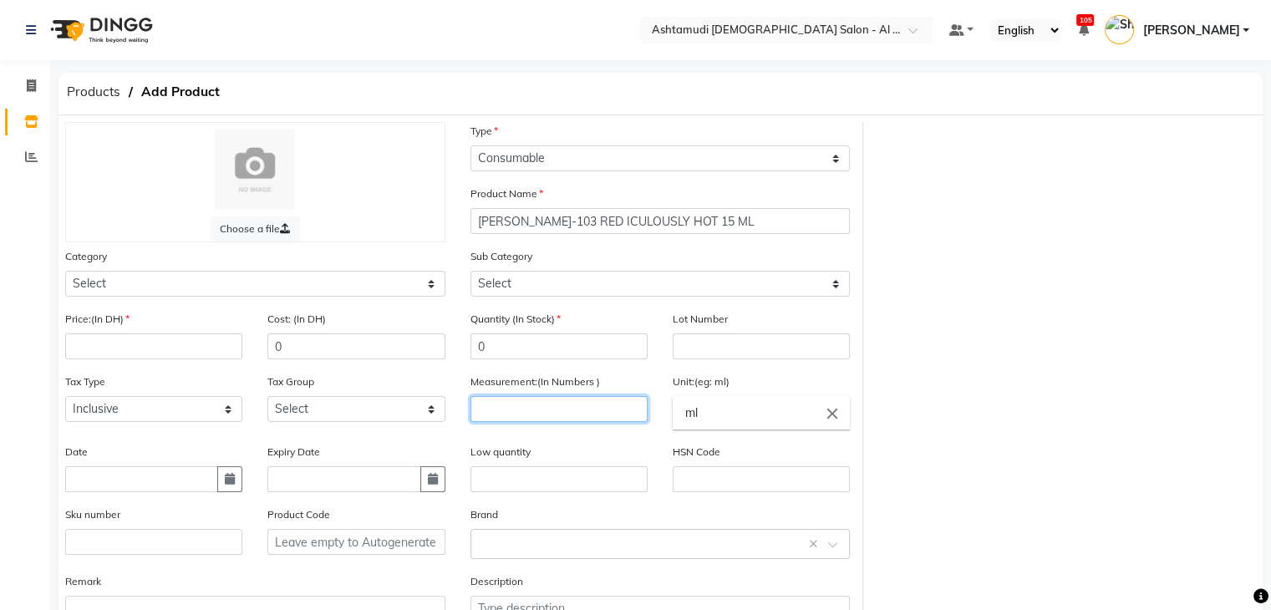
click at [577, 410] on input "number" at bounding box center [559, 409] width 177 height 26
type input "1"
click at [759, 412] on input "ml" at bounding box center [761, 412] width 177 height 33
type input "m"
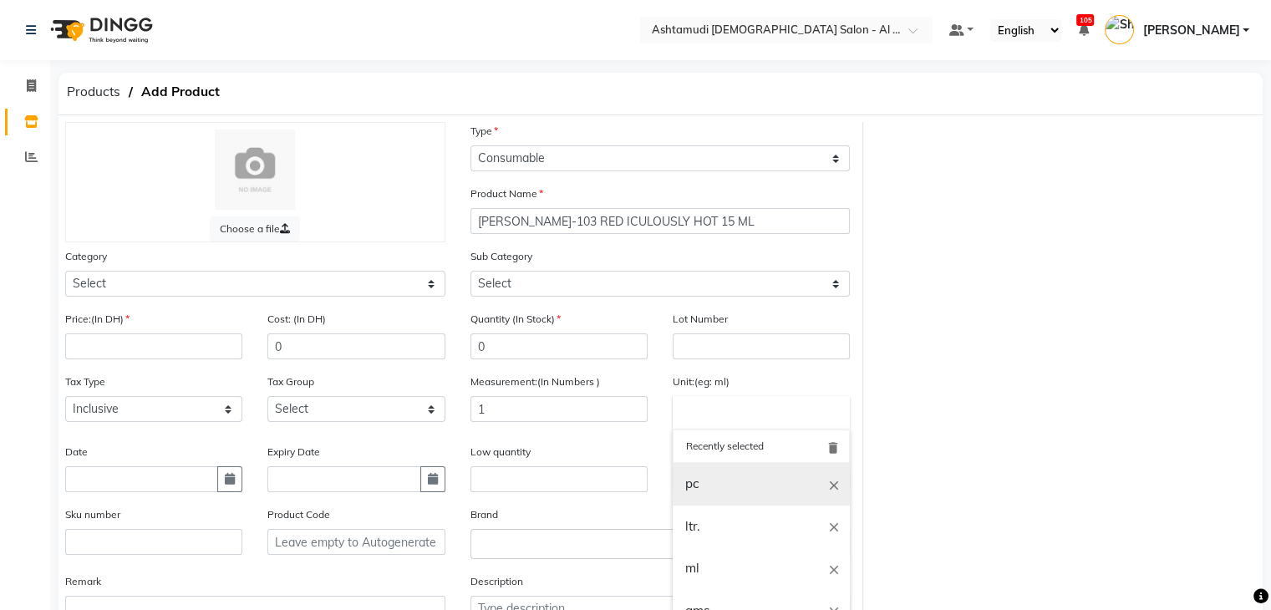
click at [731, 500] on link "pc" at bounding box center [761, 484] width 177 height 43
type input "pc"
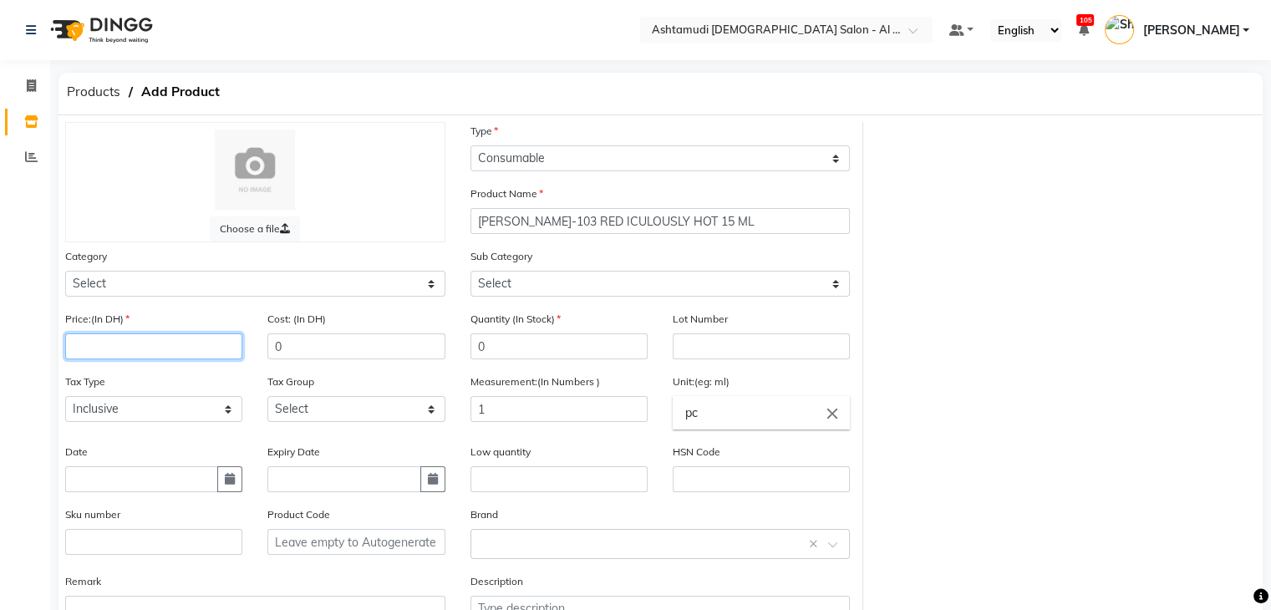
click at [99, 351] on input "number" at bounding box center [153, 347] width 177 height 26
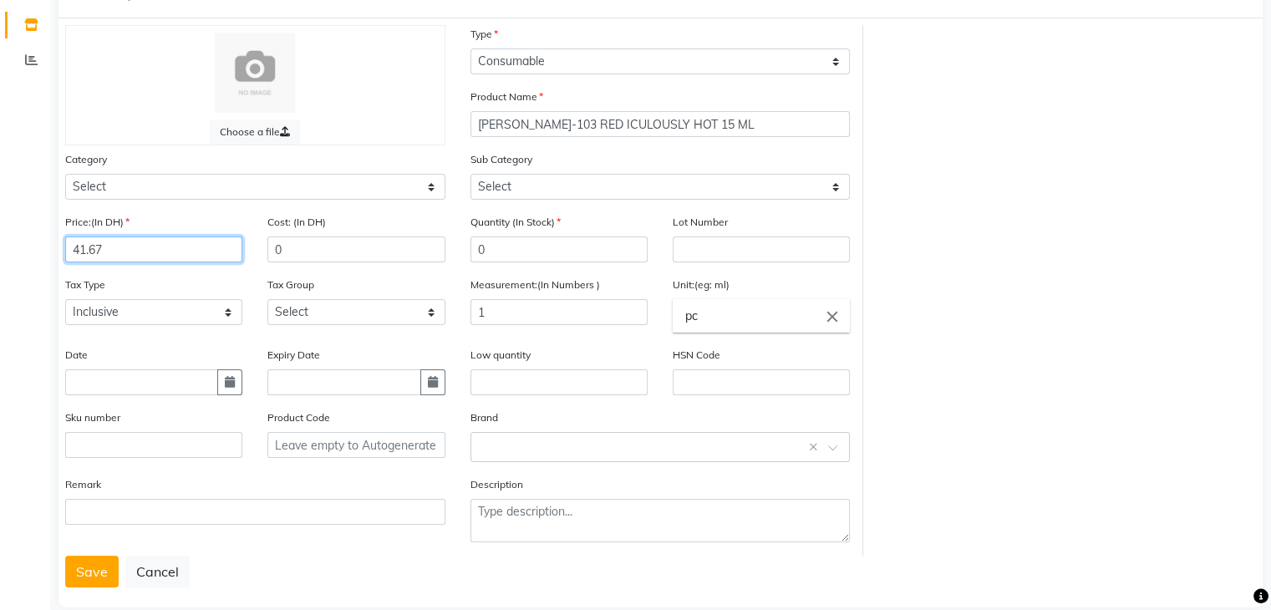
scroll to position [130, 0]
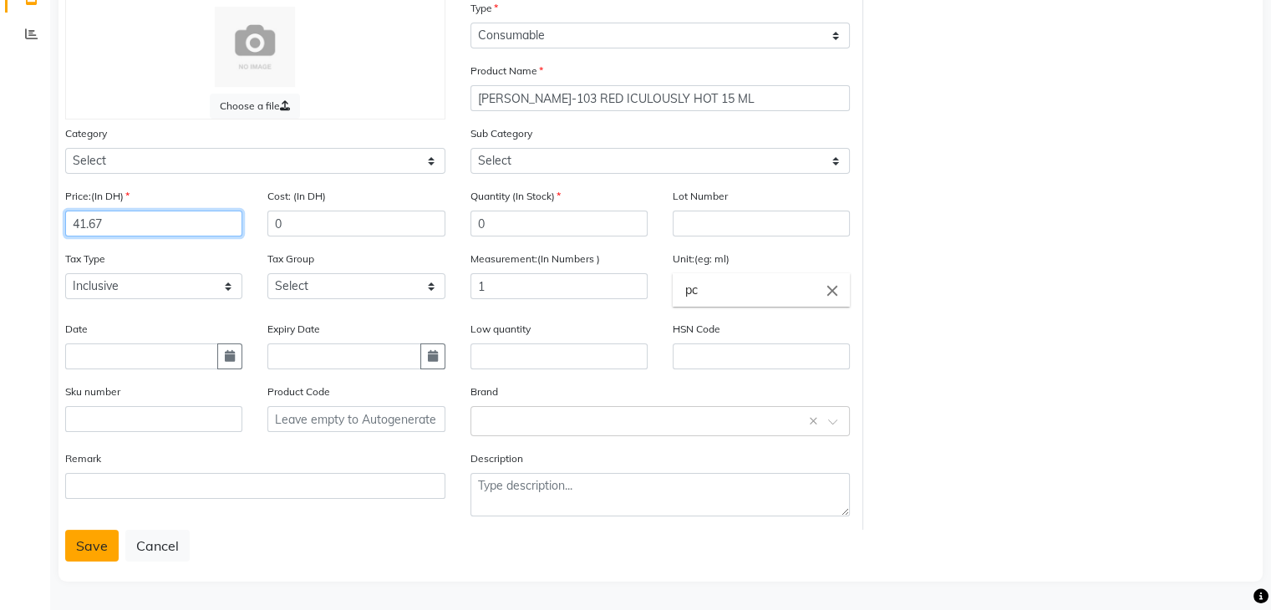
type input "41.67"
click at [84, 542] on button "Save" at bounding box center [91, 546] width 53 height 32
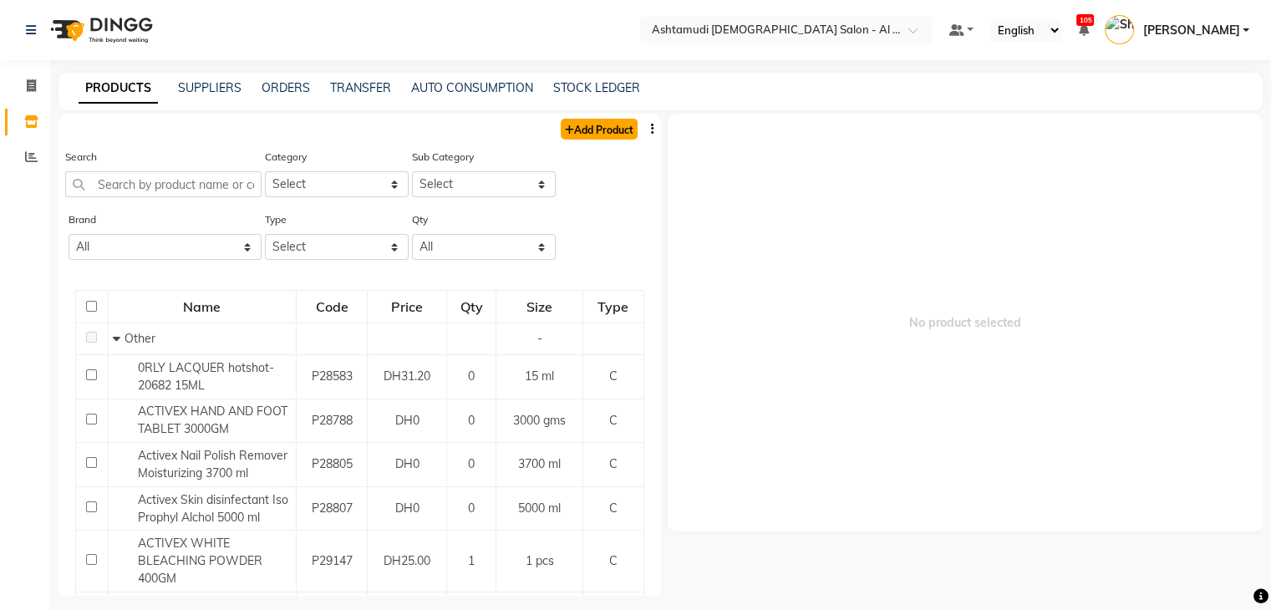
click at [564, 122] on link "Add Product" at bounding box center [599, 129] width 77 height 21
select select "true"
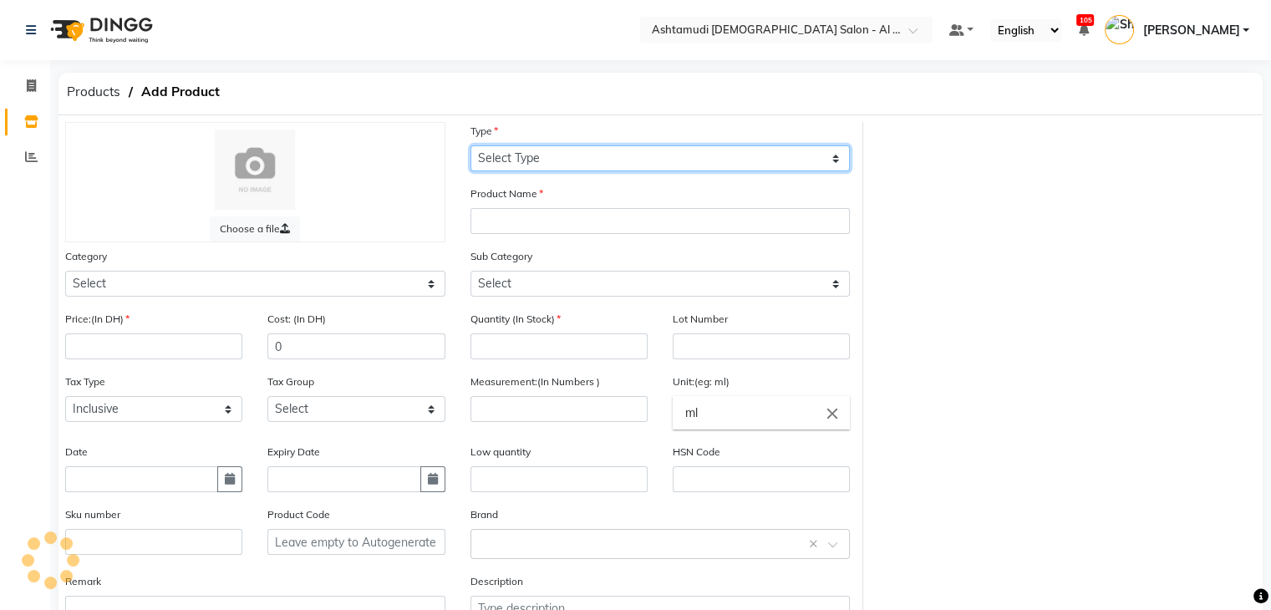
click at [568, 155] on select "Select Type Both Retail Consumable" at bounding box center [661, 158] width 380 height 26
select select "C"
click at [471, 146] on select "Select Type Both Retail Consumable" at bounding box center [661, 158] width 380 height 26
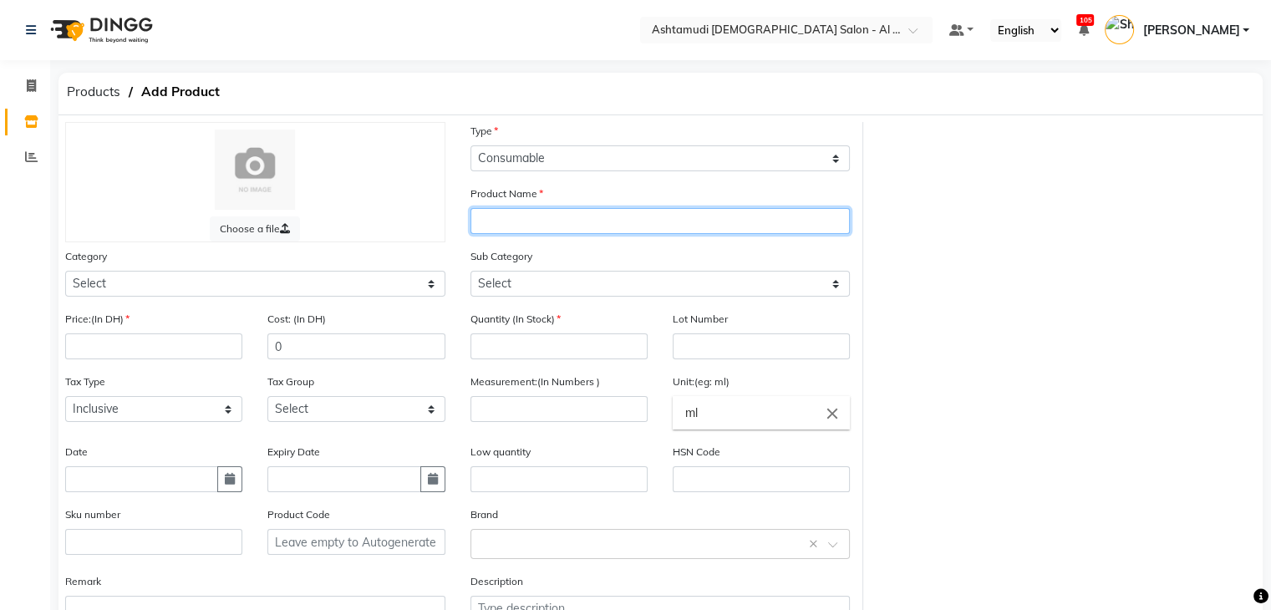
click at [580, 222] on input "text" at bounding box center [661, 221] width 380 height 26
paste input "[PERSON_NAME]-799 ARABIAN NIGHTS 15 ML"
type input "[PERSON_NAME]-799 ARABIAN NIGHTS 15 ML"
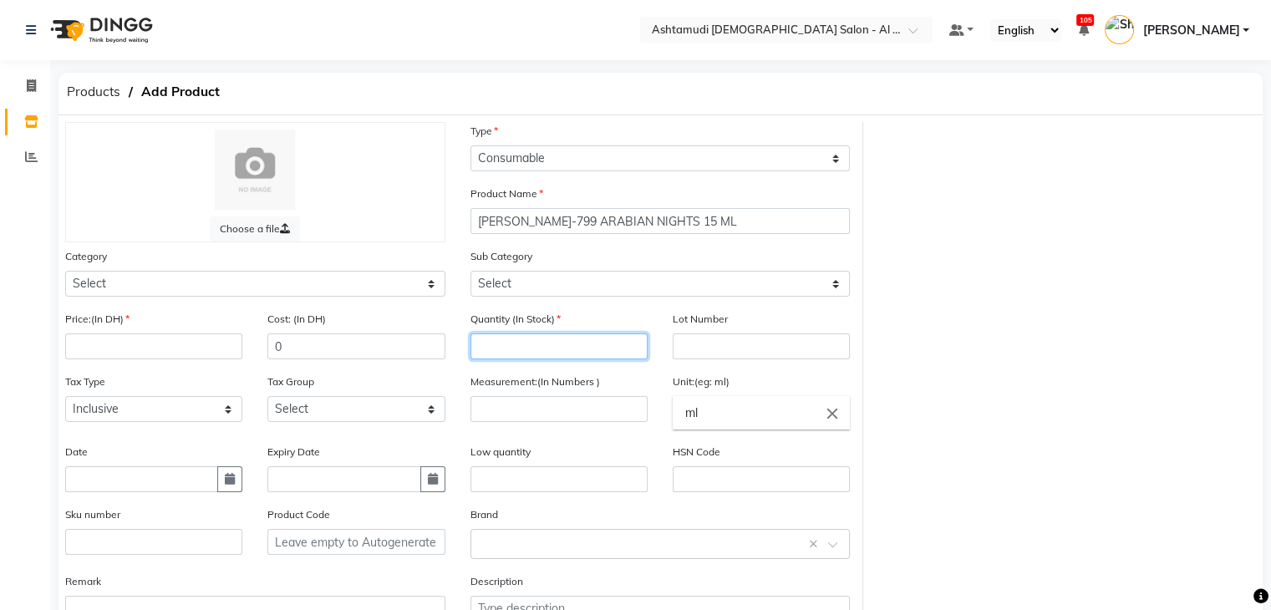
click at [562, 342] on input "number" at bounding box center [559, 347] width 177 height 26
type input "0"
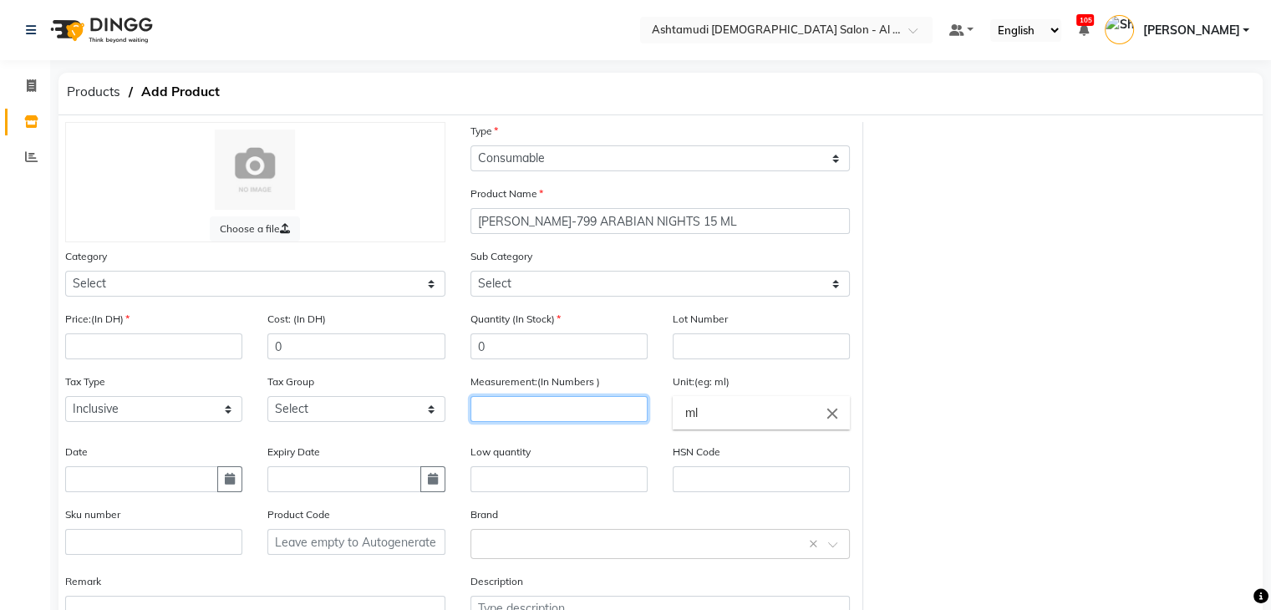
click at [568, 409] on input "number" at bounding box center [559, 409] width 177 height 26
type input "1"
click at [712, 416] on input "ml" at bounding box center [761, 412] width 177 height 33
type input "m"
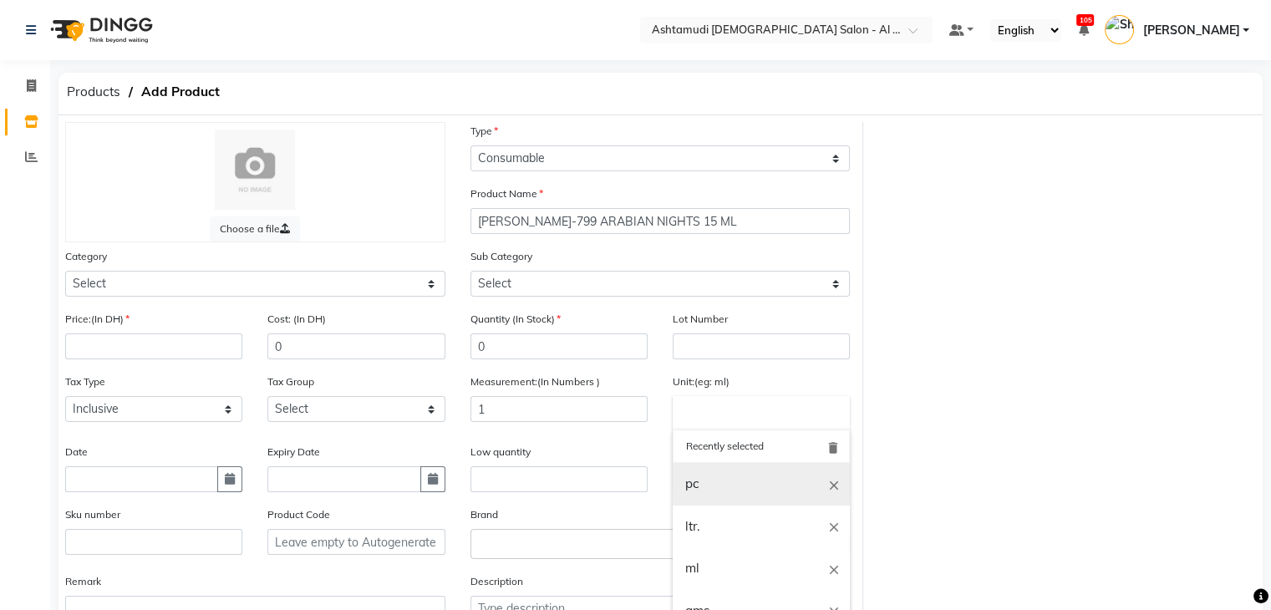
click at [696, 491] on link "pc" at bounding box center [761, 484] width 177 height 43
type input "pc"
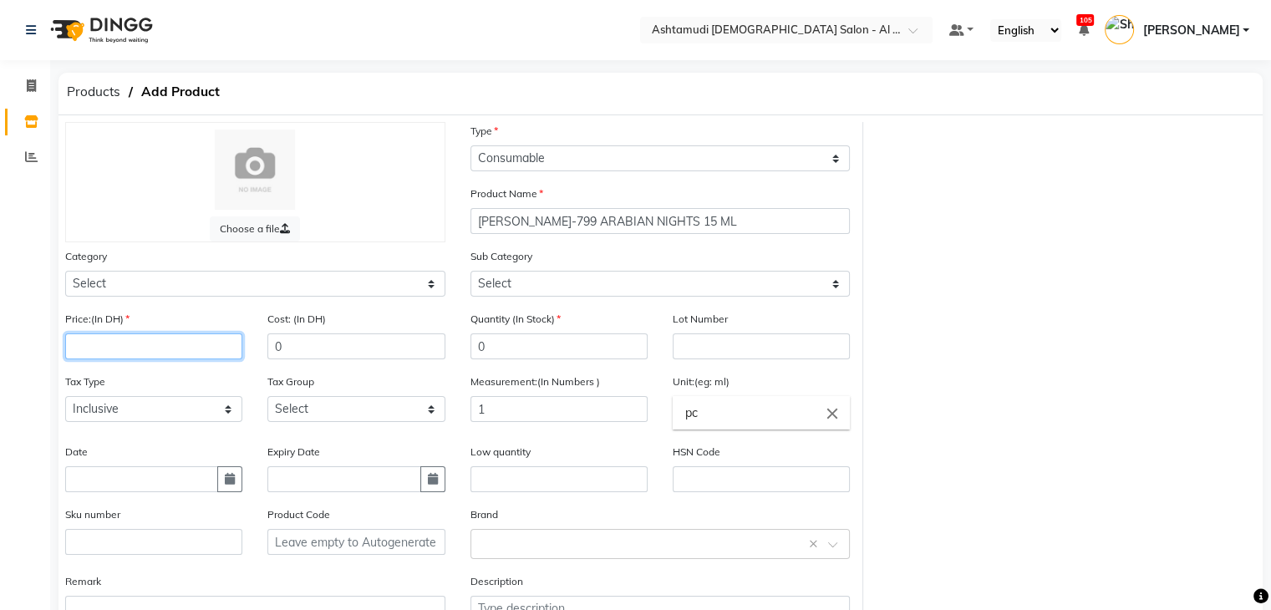
click at [93, 352] on input "number" at bounding box center [153, 347] width 177 height 26
type input "0"
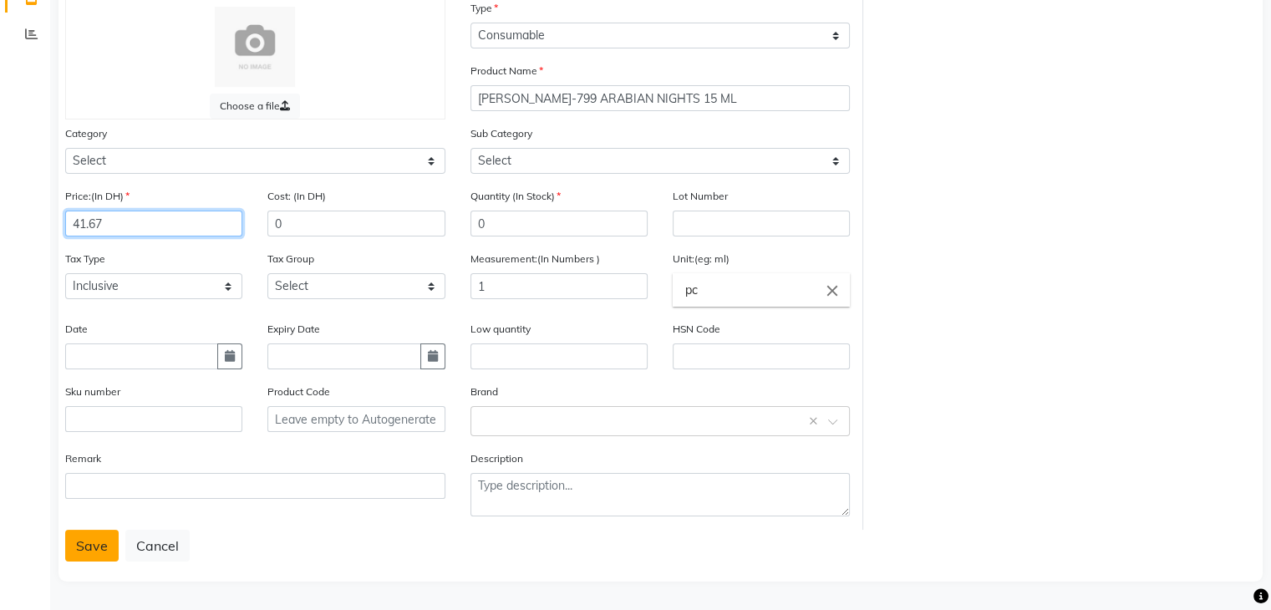
type input "41.67"
click at [104, 540] on button "Save" at bounding box center [91, 546] width 53 height 32
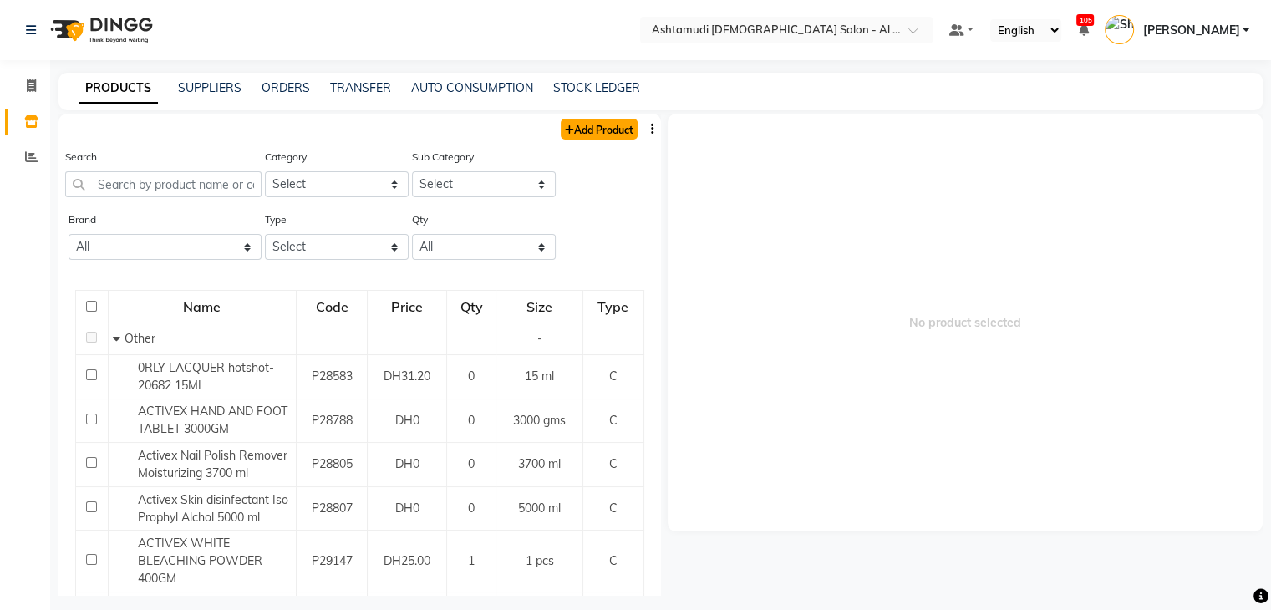
click at [583, 134] on link "Add Product" at bounding box center [599, 129] width 77 height 21
select select "true"
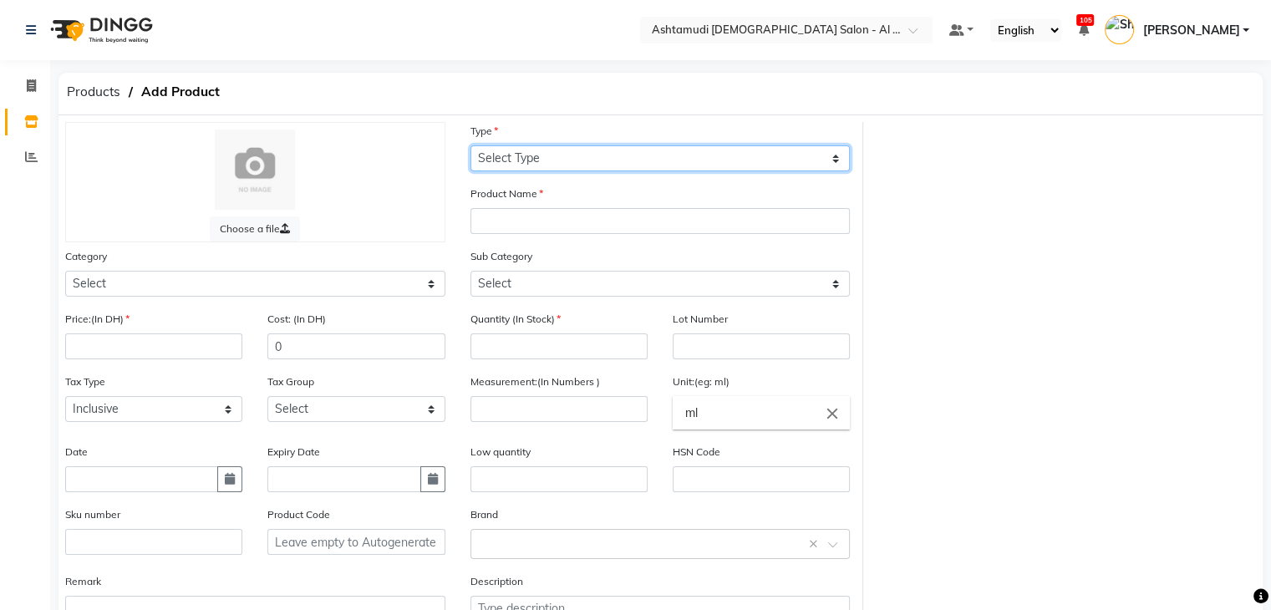
click at [583, 157] on select "Select Type Both Retail Consumable" at bounding box center [661, 158] width 380 height 26
select select "C"
click at [471, 146] on select "Select Type Both Retail Consumable" at bounding box center [661, 158] width 380 height 26
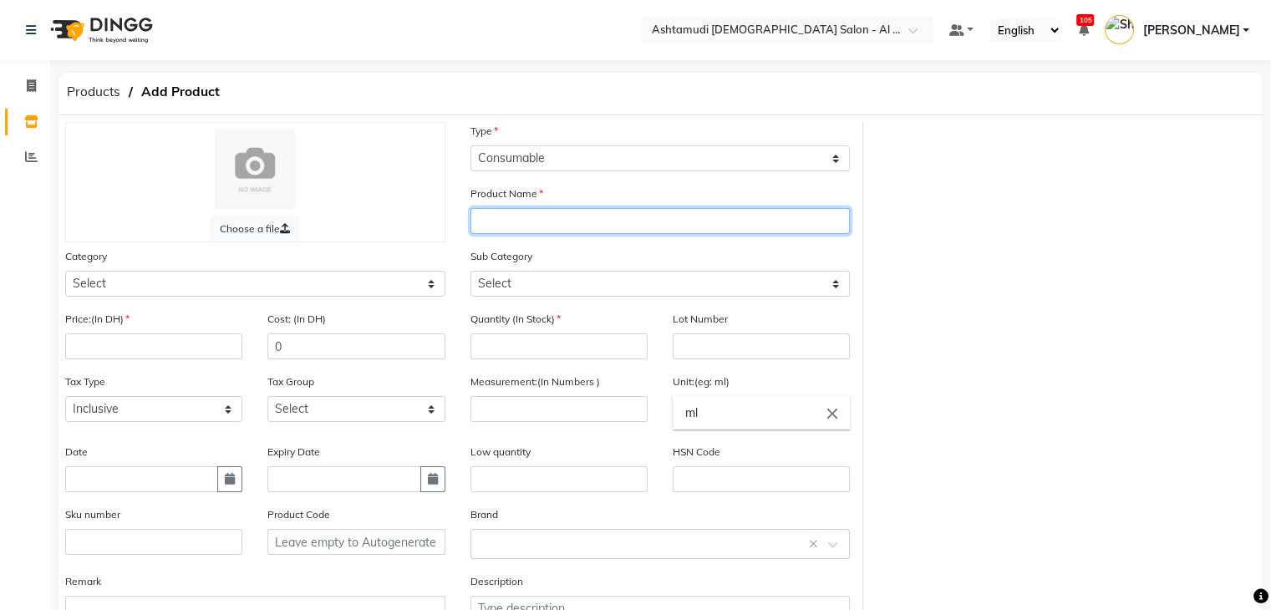
click at [575, 226] on input "text" at bounding box center [661, 221] width 380 height 26
paste input "[PERSON_NAME]-062 MILK CHIC"
type input "[PERSON_NAME]-062 MILK CHIC"
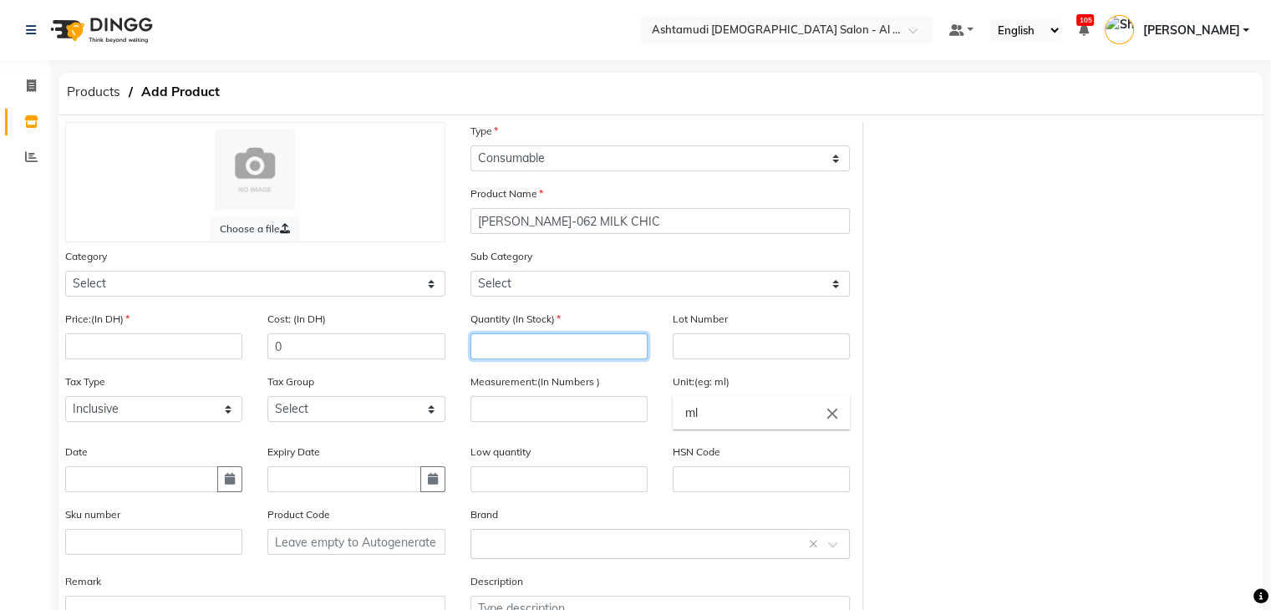
click at [572, 352] on input "number" at bounding box center [559, 347] width 177 height 26
type input "0"
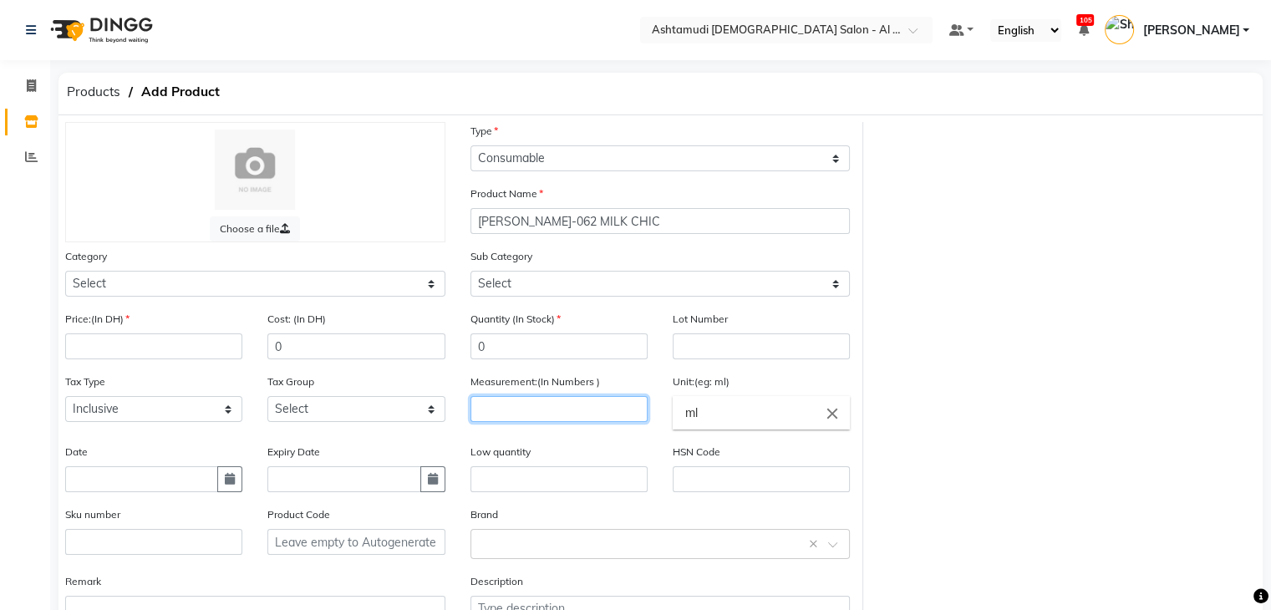
click at [578, 413] on input "number" at bounding box center [559, 409] width 177 height 26
type input "1"
click at [751, 420] on input "ml" at bounding box center [761, 412] width 177 height 33
type input "m"
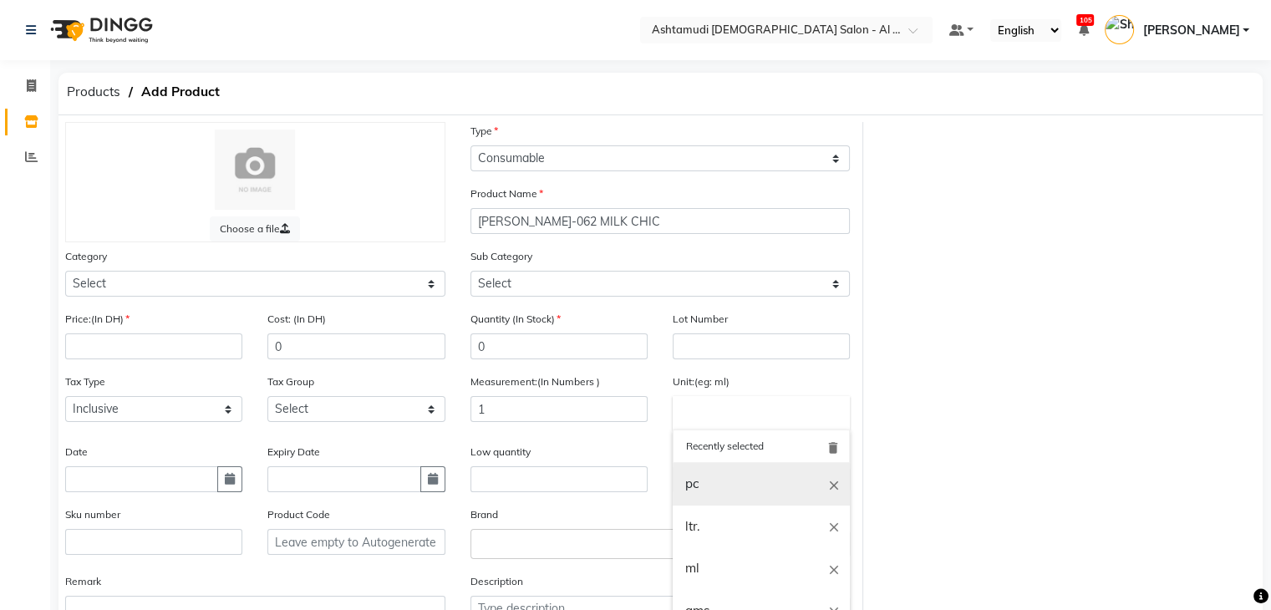
click at [724, 489] on link "pc" at bounding box center [761, 484] width 177 height 43
type input "pc"
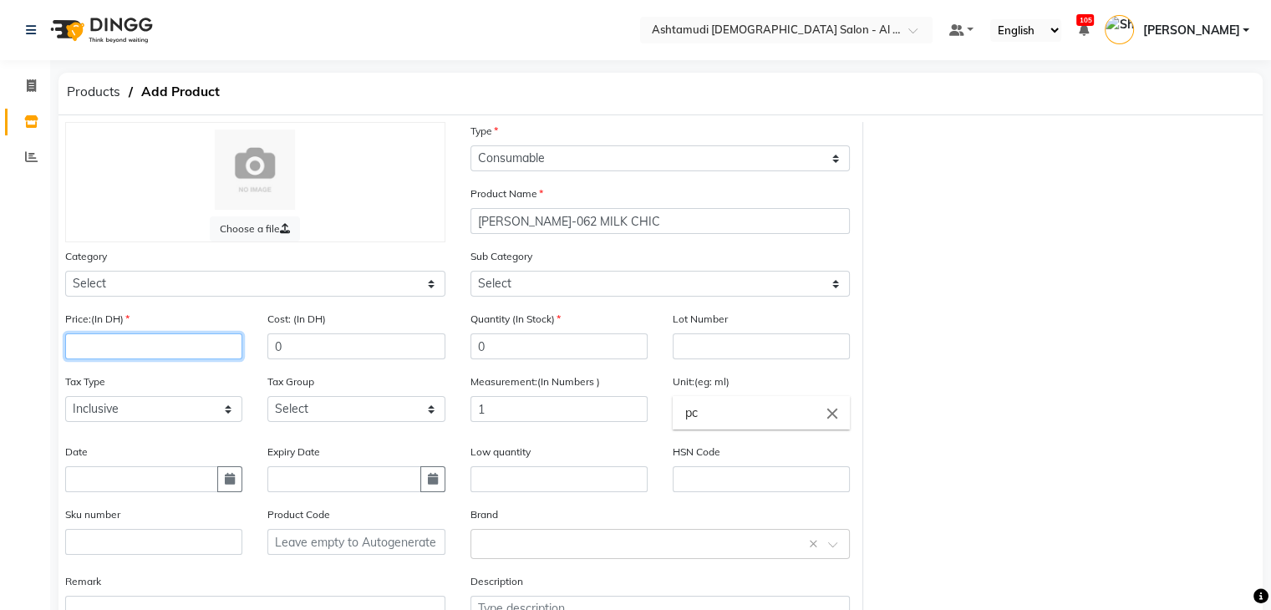
click at [187, 343] on input "number" at bounding box center [153, 347] width 177 height 26
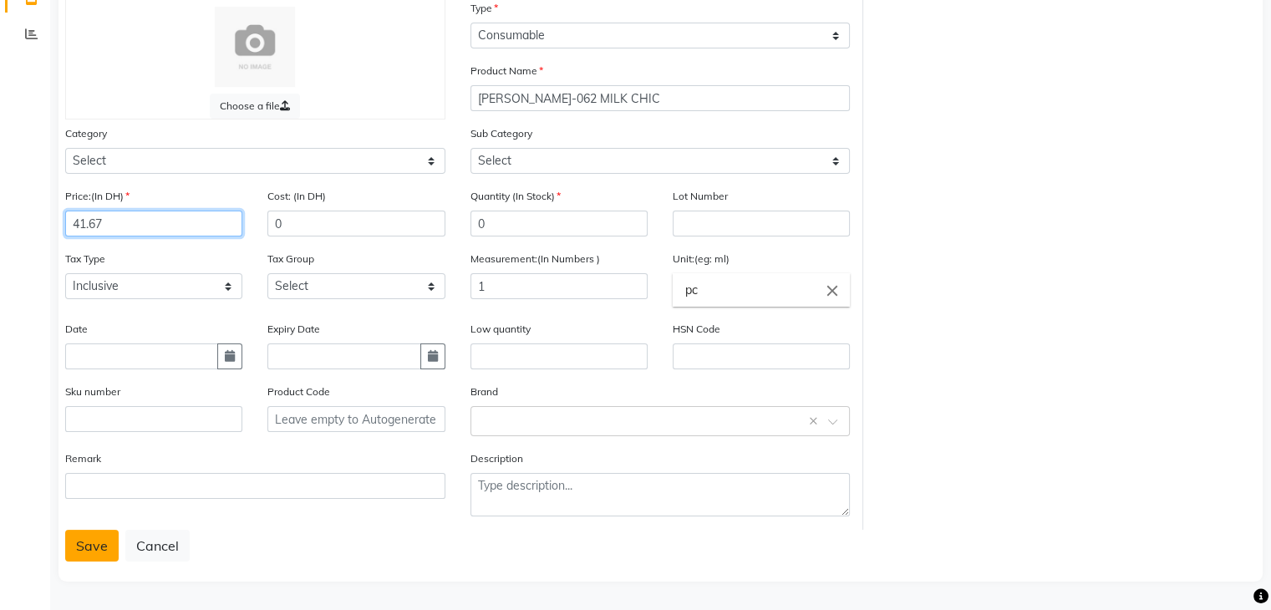
type input "41.67"
click at [102, 545] on button "Save" at bounding box center [91, 546] width 53 height 32
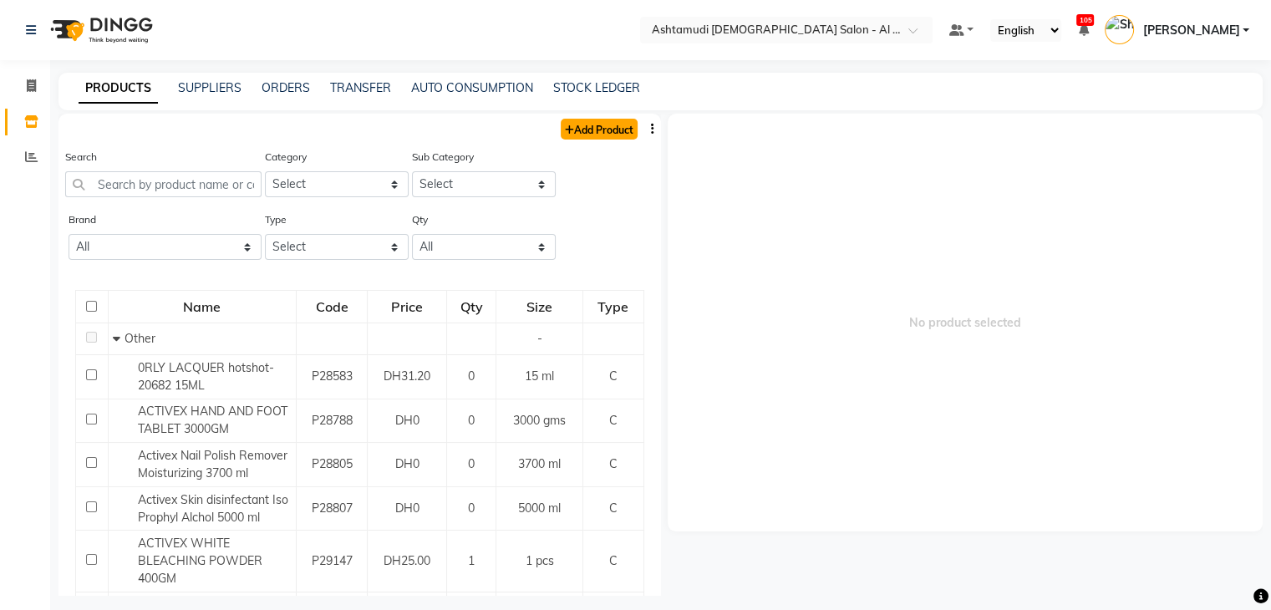
click at [578, 137] on link "Add Product" at bounding box center [599, 129] width 77 height 21
select select "true"
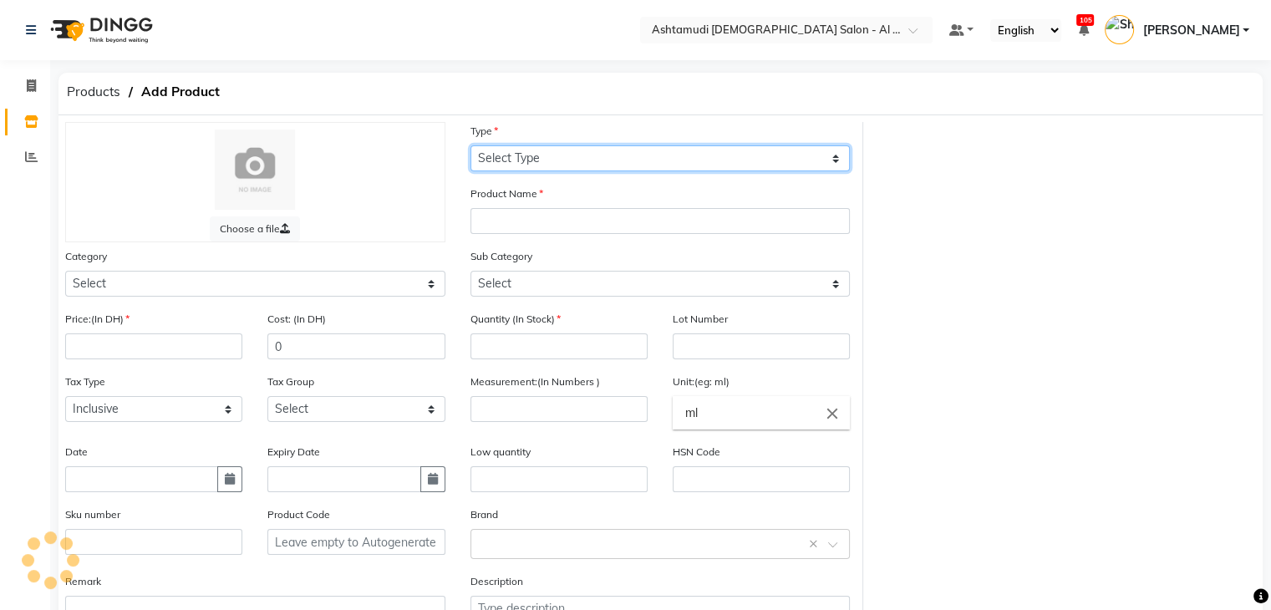
click at [588, 151] on select "Select Type Both Retail Consumable" at bounding box center [661, 158] width 380 height 26
select select "C"
click at [471, 146] on select "Select Type Both Retail Consumable" at bounding box center [661, 158] width 380 height 26
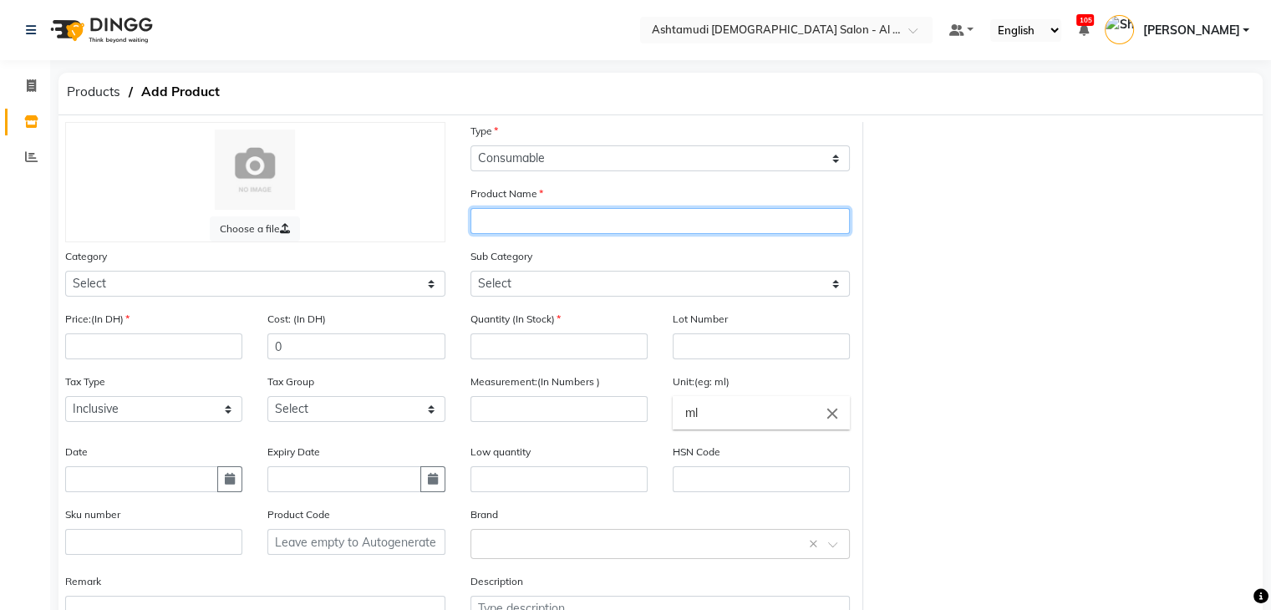
click at [583, 232] on input "text" at bounding box center [661, 221] width 380 height 26
paste input "[PERSON_NAME] -050 BRR , ITS GOLD IN HERE 15 ML"
type input "[PERSON_NAME] -050 BRR , ITS GOLD IN HERE 15 ML"
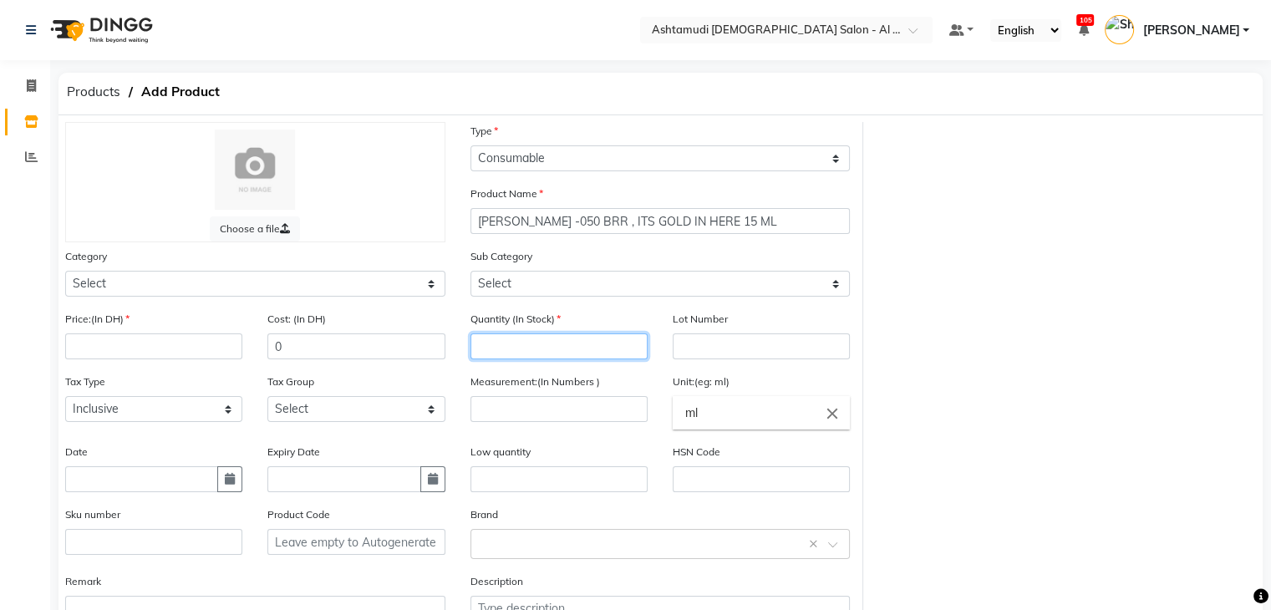
click at [564, 346] on input "number" at bounding box center [559, 347] width 177 height 26
type input "0"
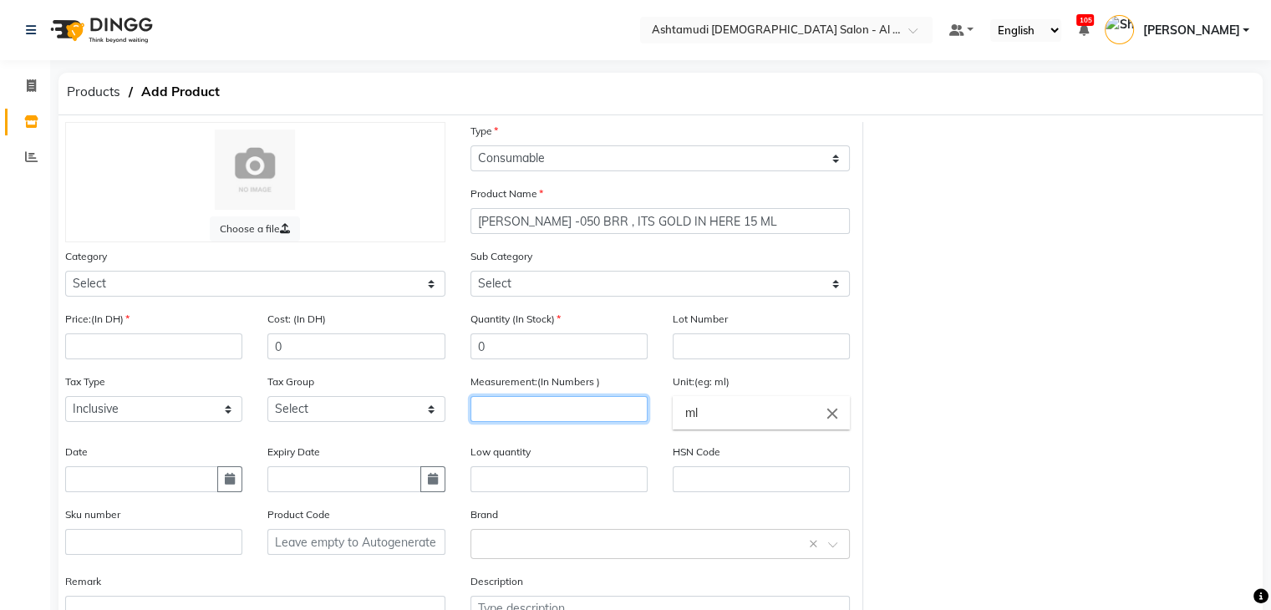
click at [556, 419] on input "number" at bounding box center [559, 409] width 177 height 26
type input "1"
click at [735, 422] on input "ml" at bounding box center [761, 412] width 177 height 33
type input "m"
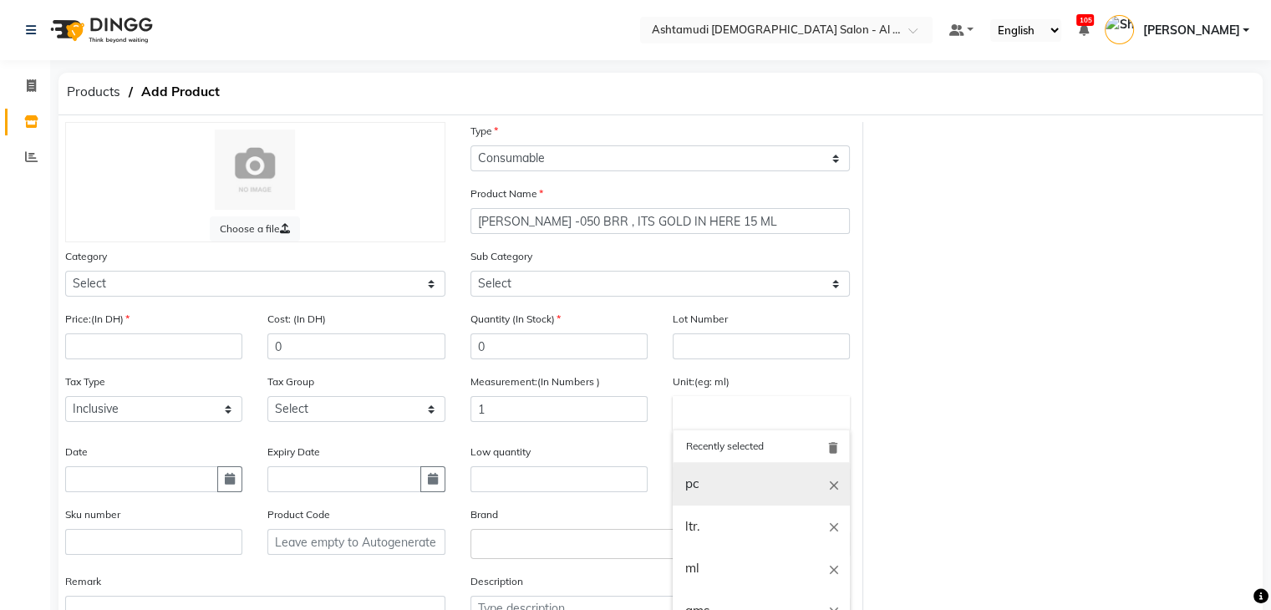
click at [715, 484] on link "pc" at bounding box center [761, 484] width 177 height 43
type input "pc"
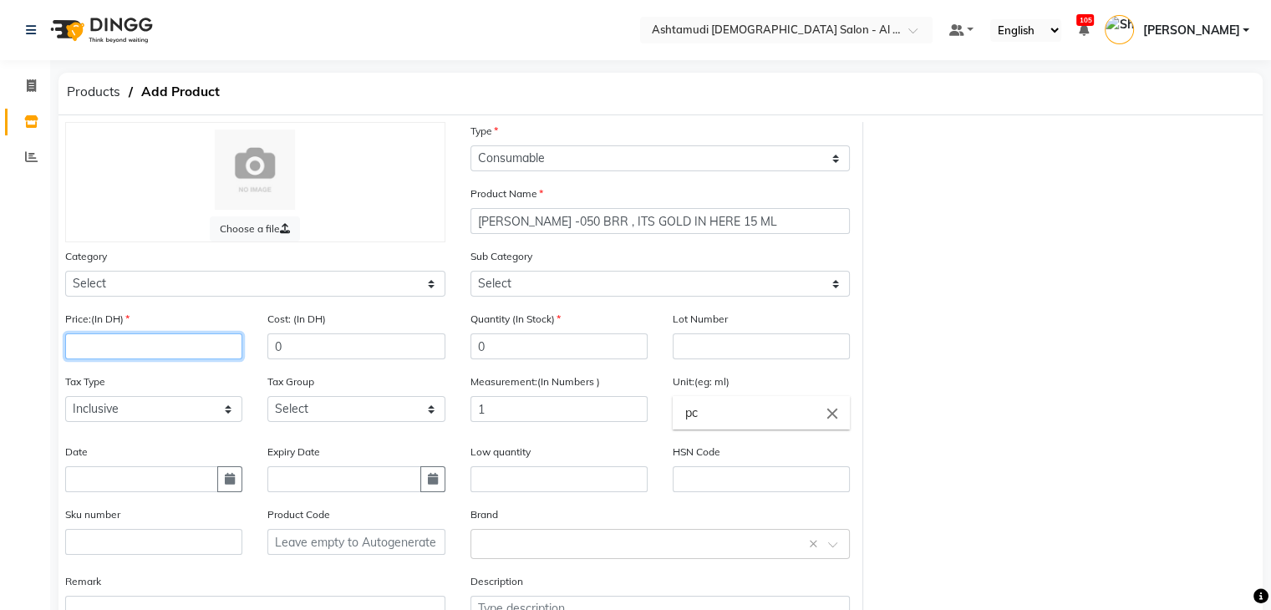
click at [176, 353] on input "number" at bounding box center [153, 347] width 177 height 26
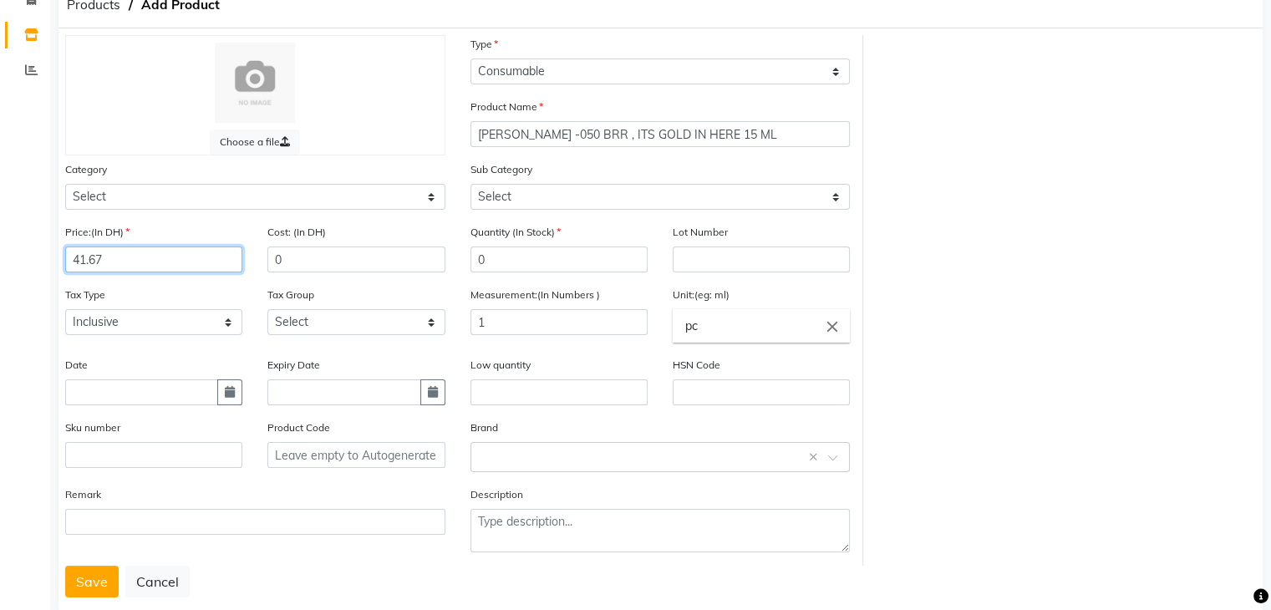
scroll to position [130, 0]
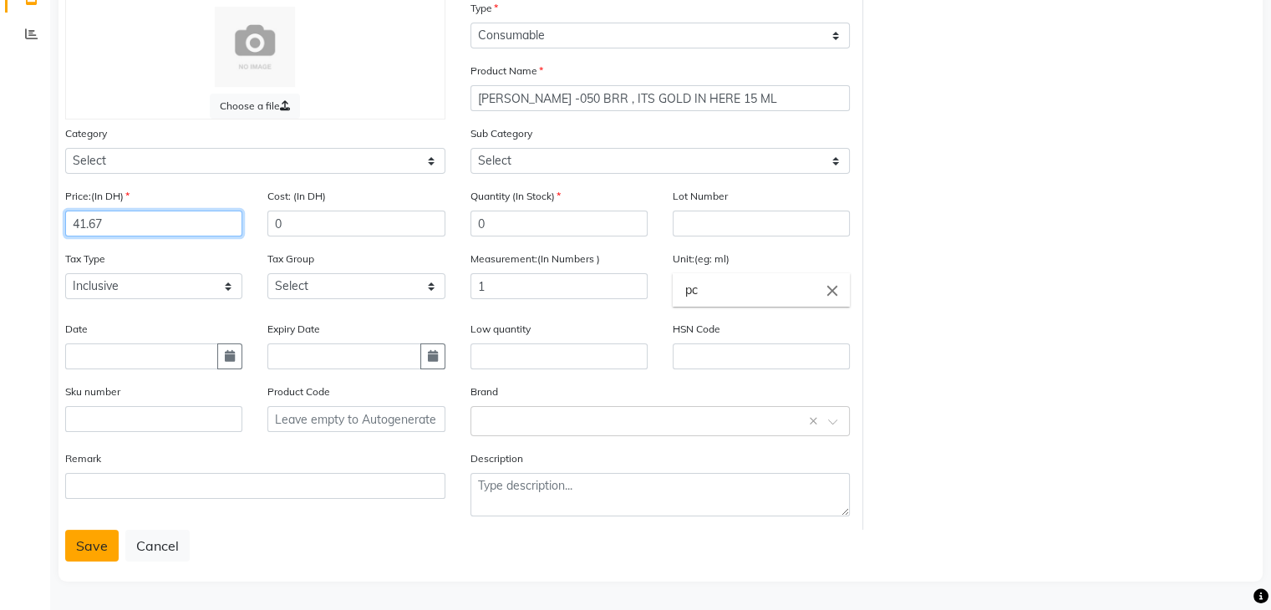
type input "41.67"
click at [91, 548] on button "Save" at bounding box center [91, 546] width 53 height 32
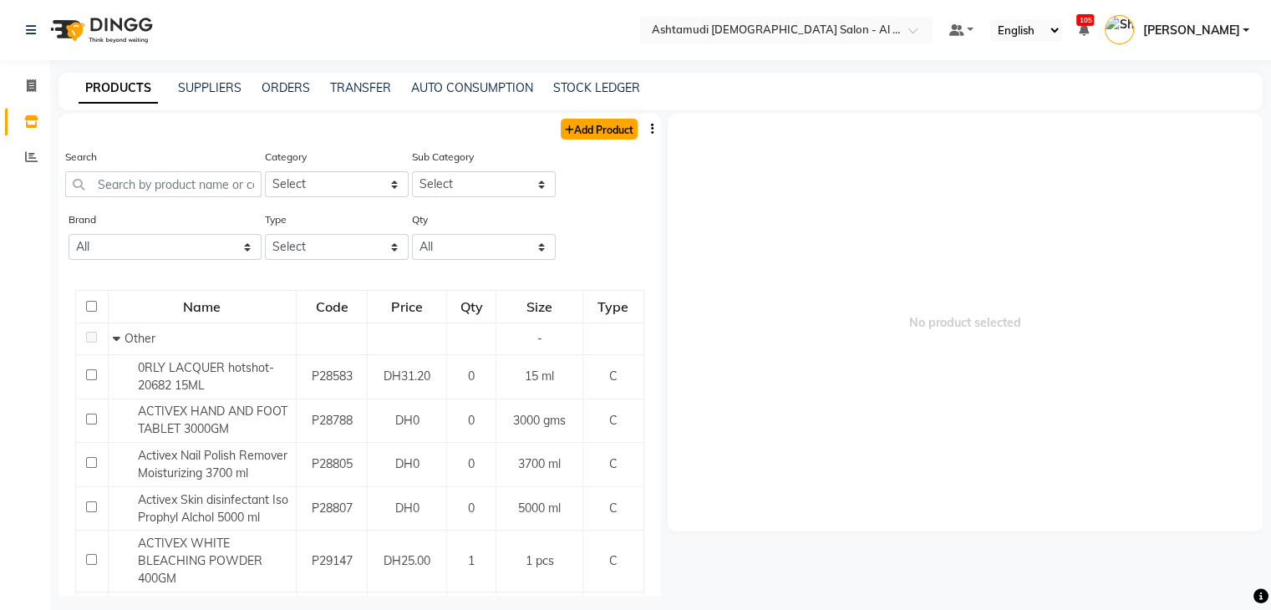
click at [580, 130] on link "Add Product" at bounding box center [599, 129] width 77 height 21
select select "true"
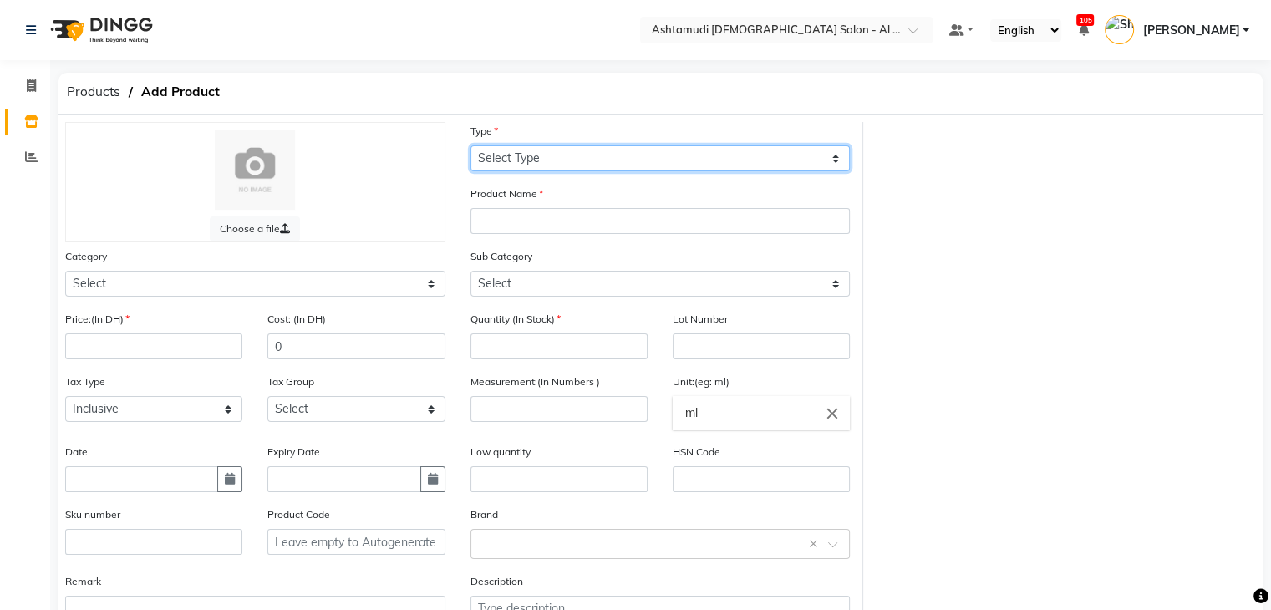
drag, startPoint x: 579, startPoint y: 156, endPoint x: 582, endPoint y: 168, distance: 12.0
click at [579, 156] on select "Select Type Both Retail Consumable" at bounding box center [661, 158] width 380 height 26
select select "C"
click at [471, 146] on select "Select Type Both Retail Consumable" at bounding box center [661, 158] width 380 height 26
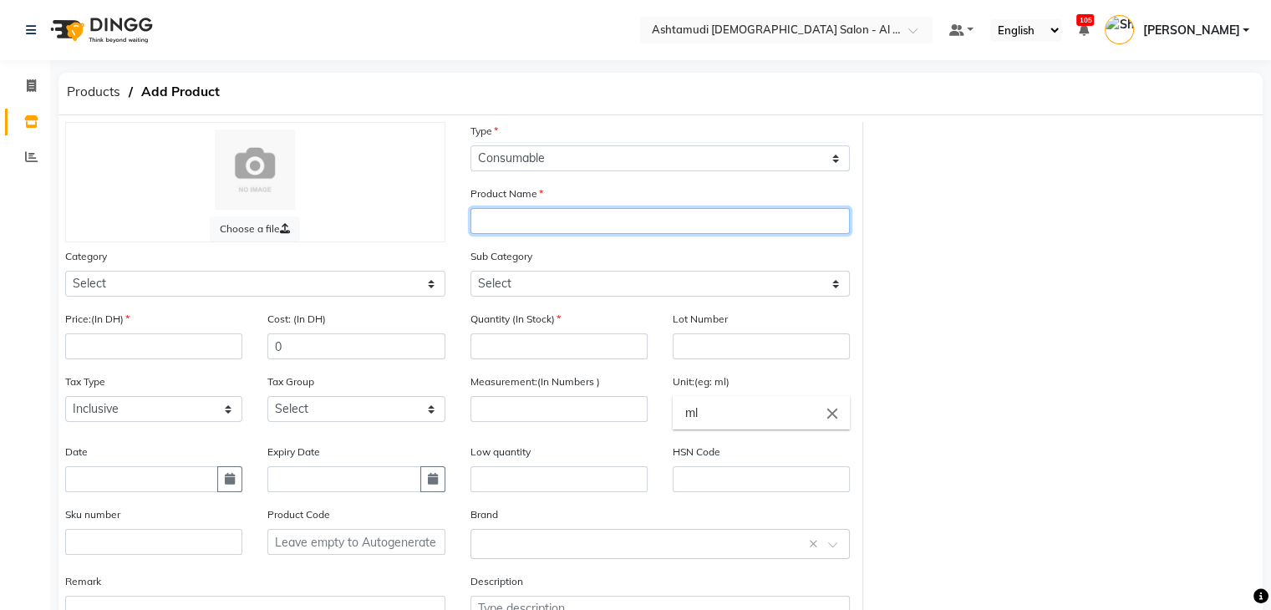
click at [573, 221] on input "text" at bounding box center [661, 221] width 380 height 26
paste input "[PERSON_NAME] -063 IT'S A GREY-T LIFE 15 ML"
type input "[PERSON_NAME] -063 IT'S A GREY-T LIFE 15 ML"
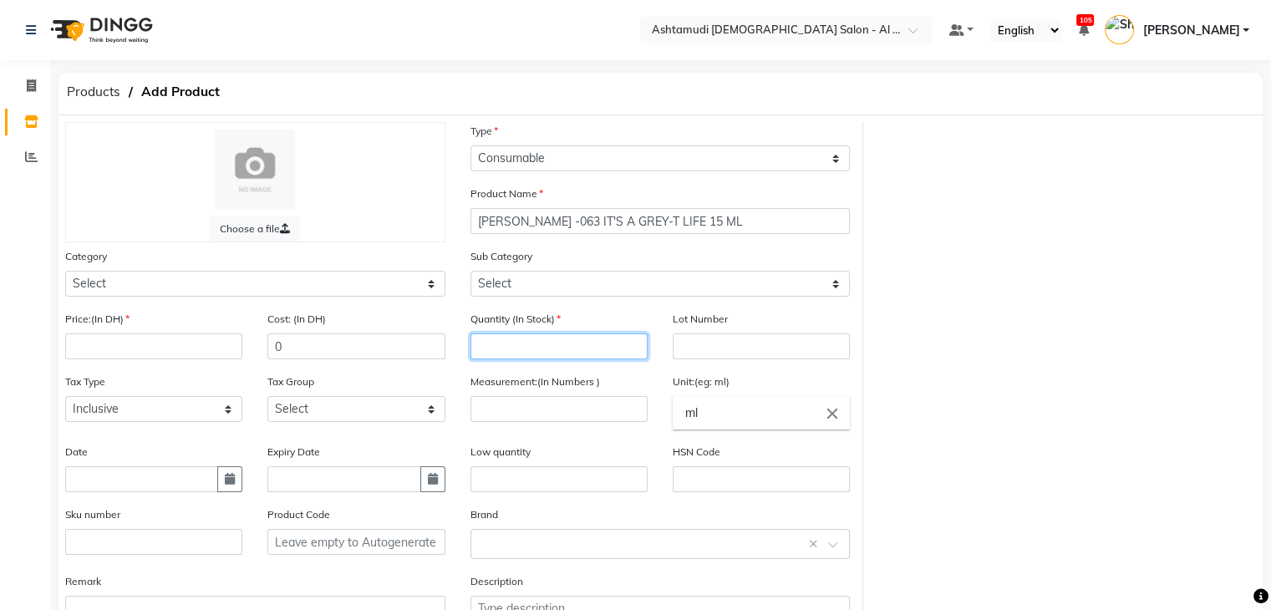
click at [589, 343] on input "number" at bounding box center [559, 347] width 177 height 26
type input "0"
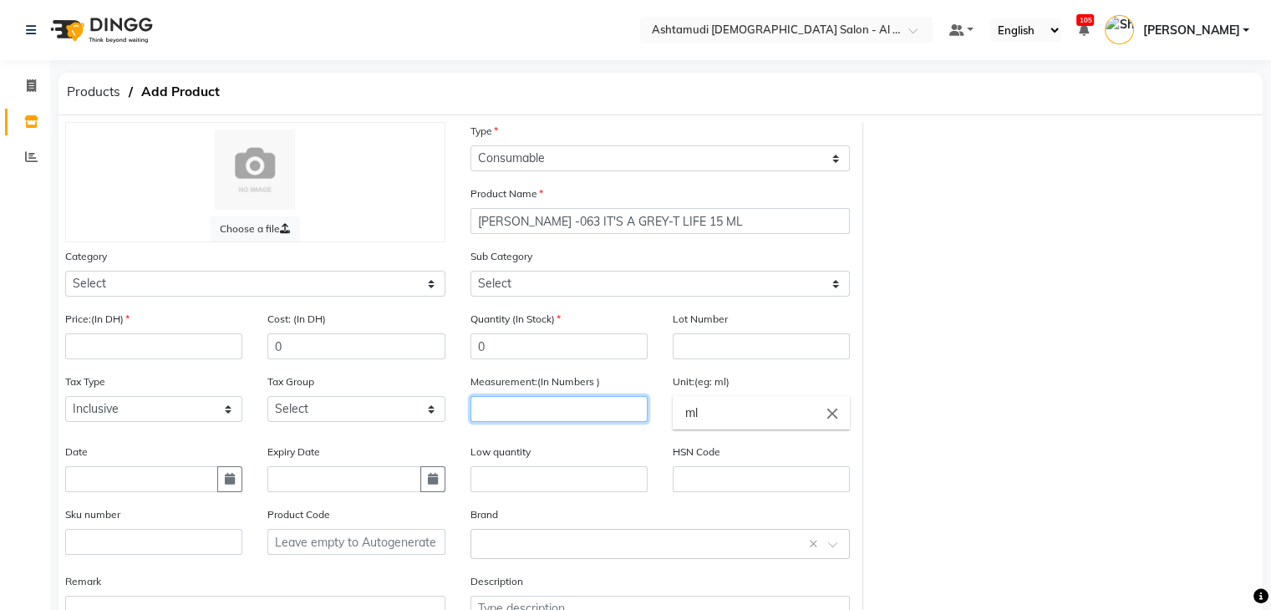
click at [612, 417] on input "number" at bounding box center [559, 409] width 177 height 26
type input "1"
click at [746, 413] on input "ml" at bounding box center [761, 412] width 177 height 33
type input "m"
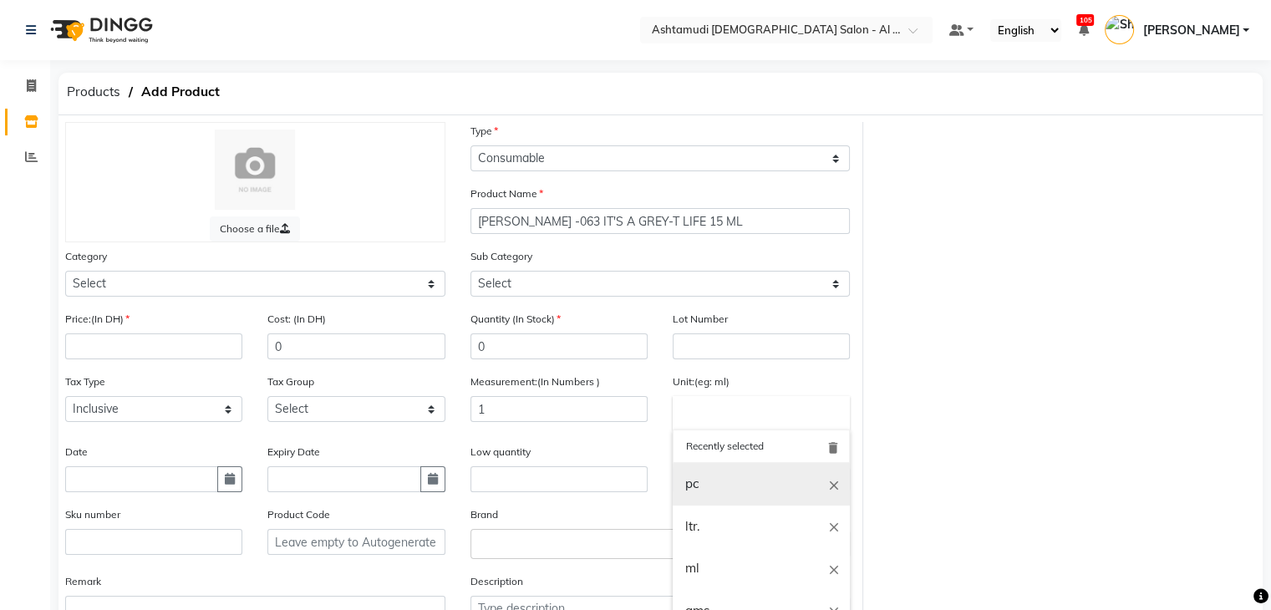
click at [726, 488] on link "pc" at bounding box center [761, 484] width 177 height 43
type input "pc"
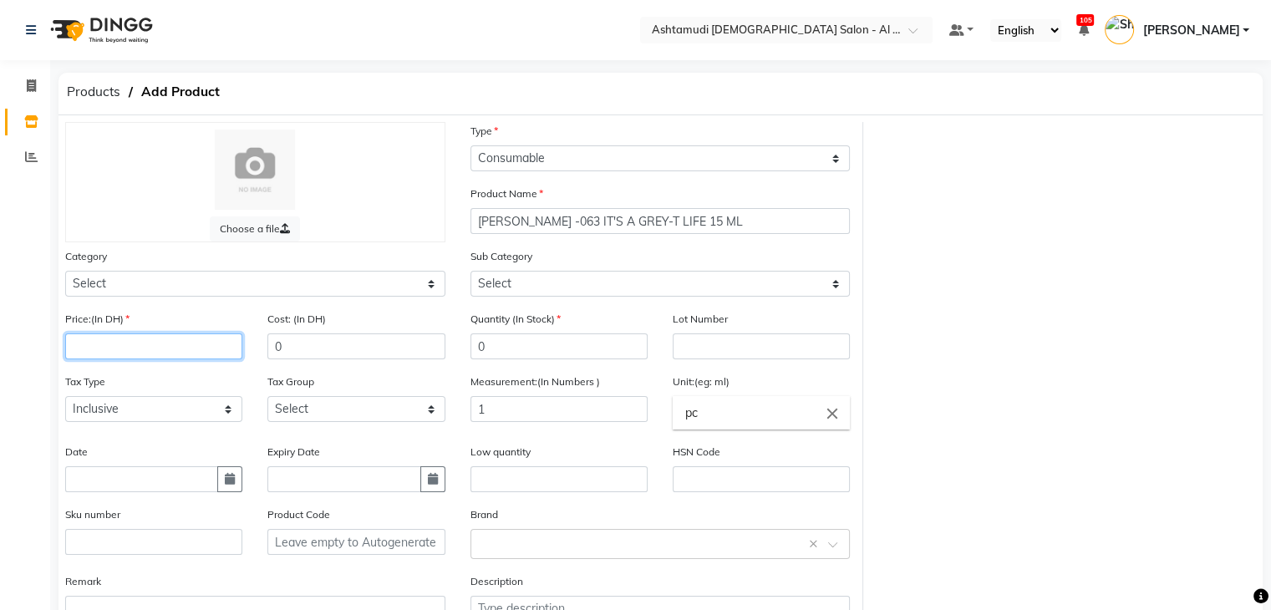
click at [156, 346] on input "number" at bounding box center [153, 347] width 177 height 26
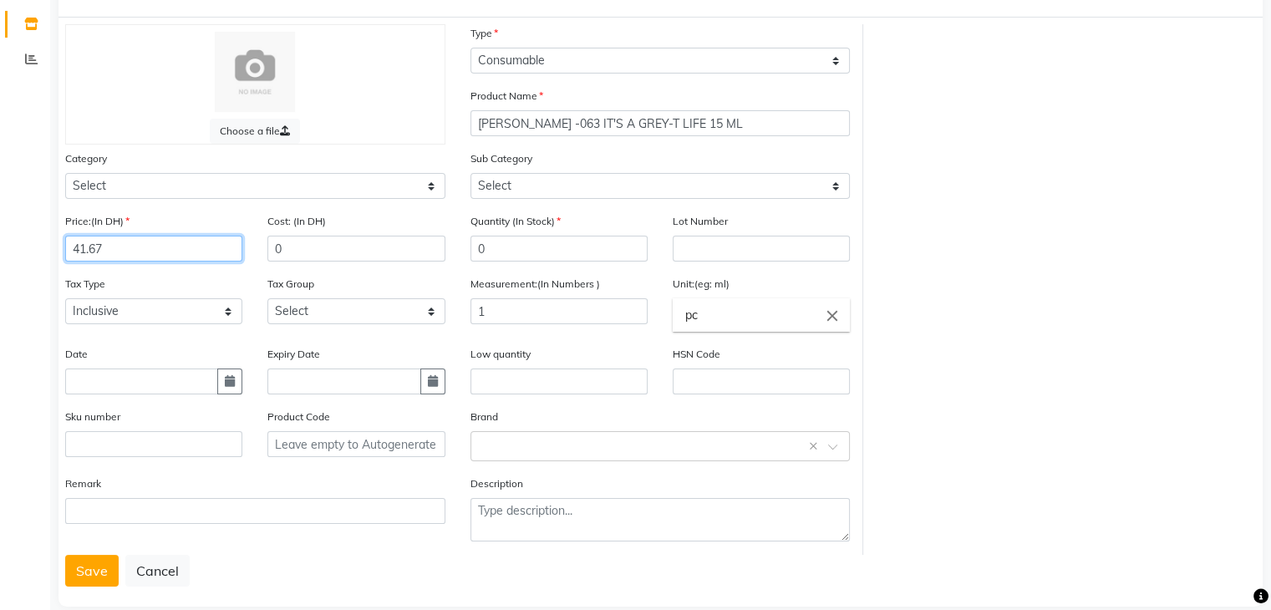
scroll to position [130, 0]
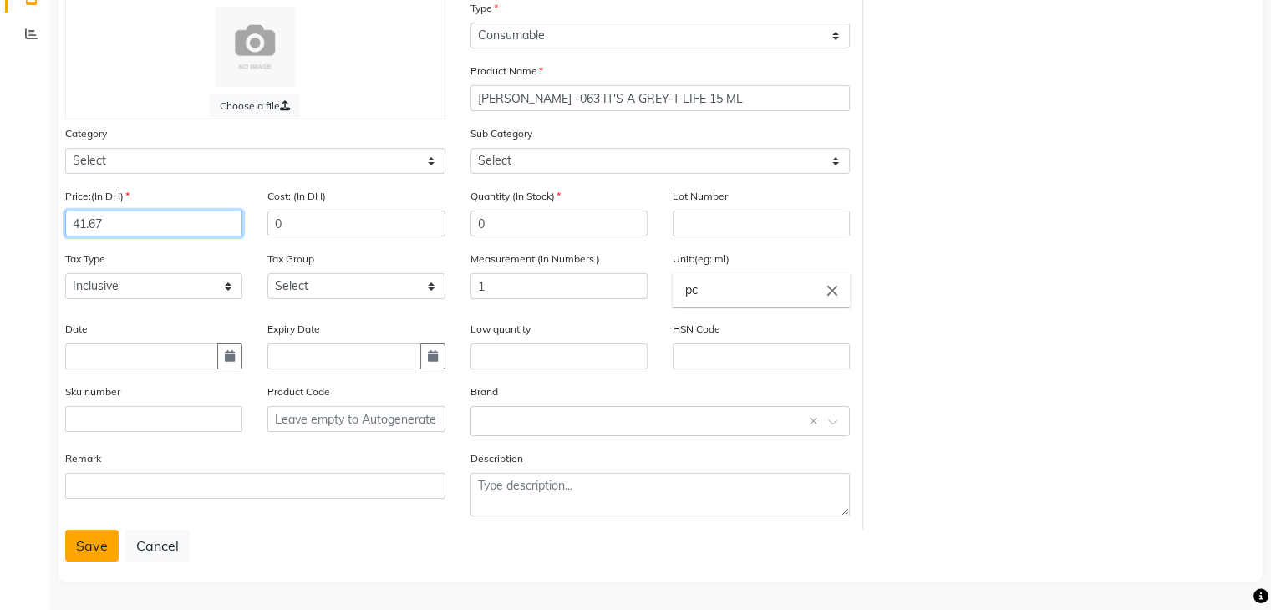
type input "41.67"
click at [87, 549] on button "Save" at bounding box center [91, 546] width 53 height 32
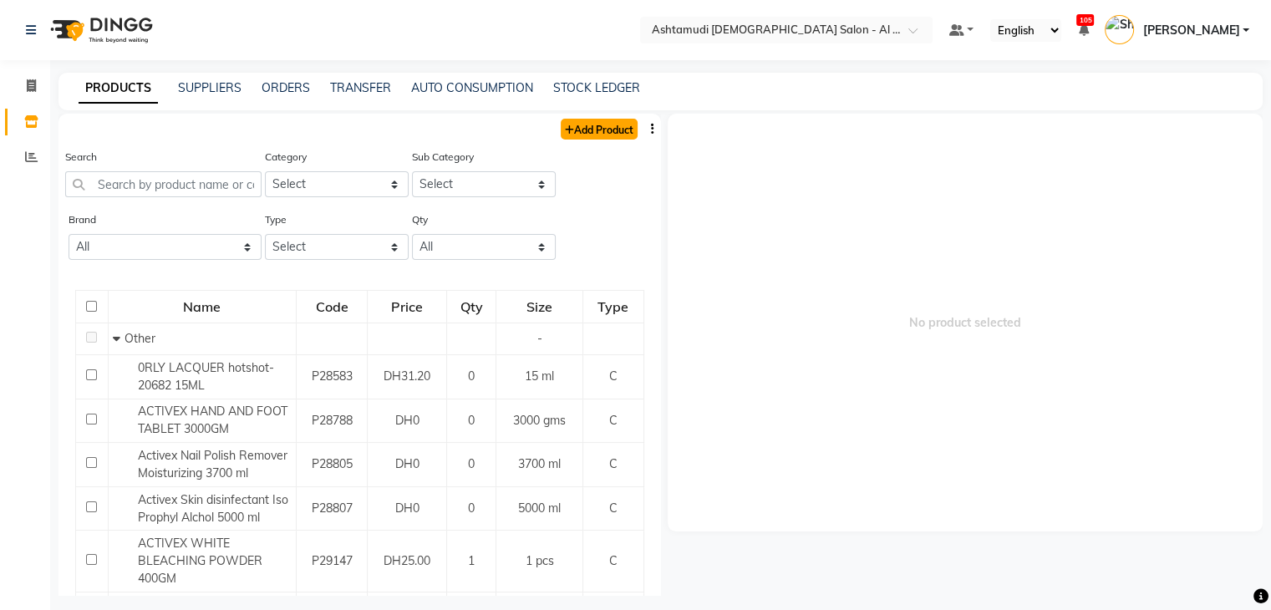
click at [592, 127] on link "Add Product" at bounding box center [599, 129] width 77 height 21
select select "true"
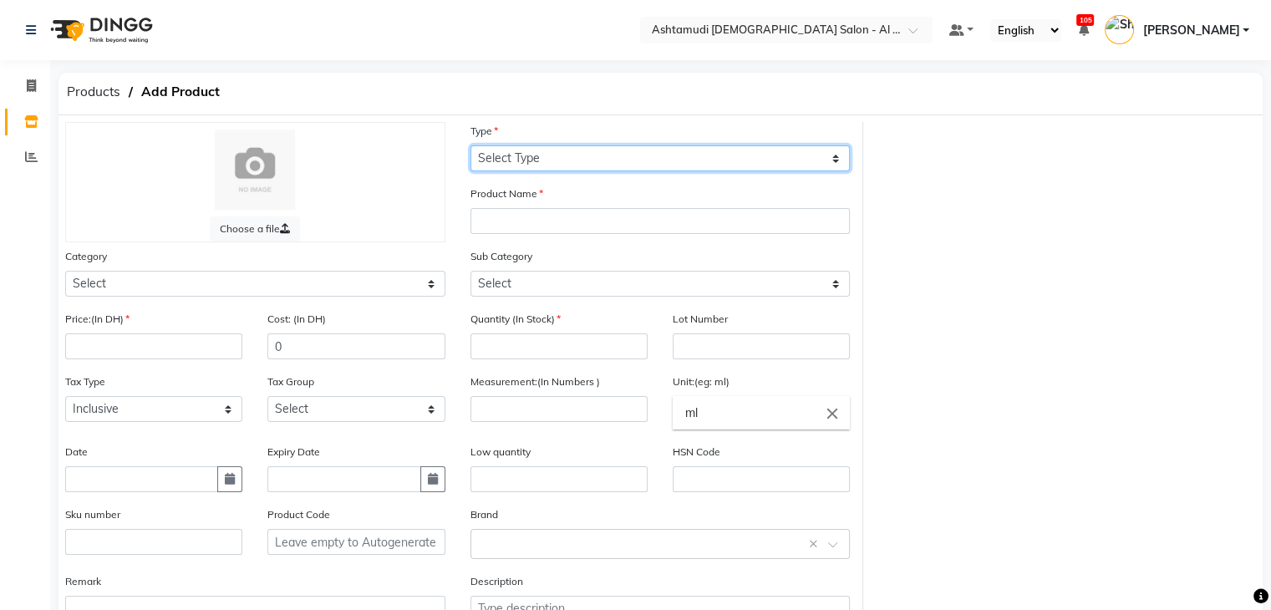
drag, startPoint x: 603, startPoint y: 158, endPoint x: 603, endPoint y: 171, distance: 13.4
click at [603, 158] on select "Select Type Both Retail Consumable" at bounding box center [661, 158] width 380 height 26
select select "C"
click at [471, 146] on select "Select Type Both Retail Consumable" at bounding box center [661, 158] width 380 height 26
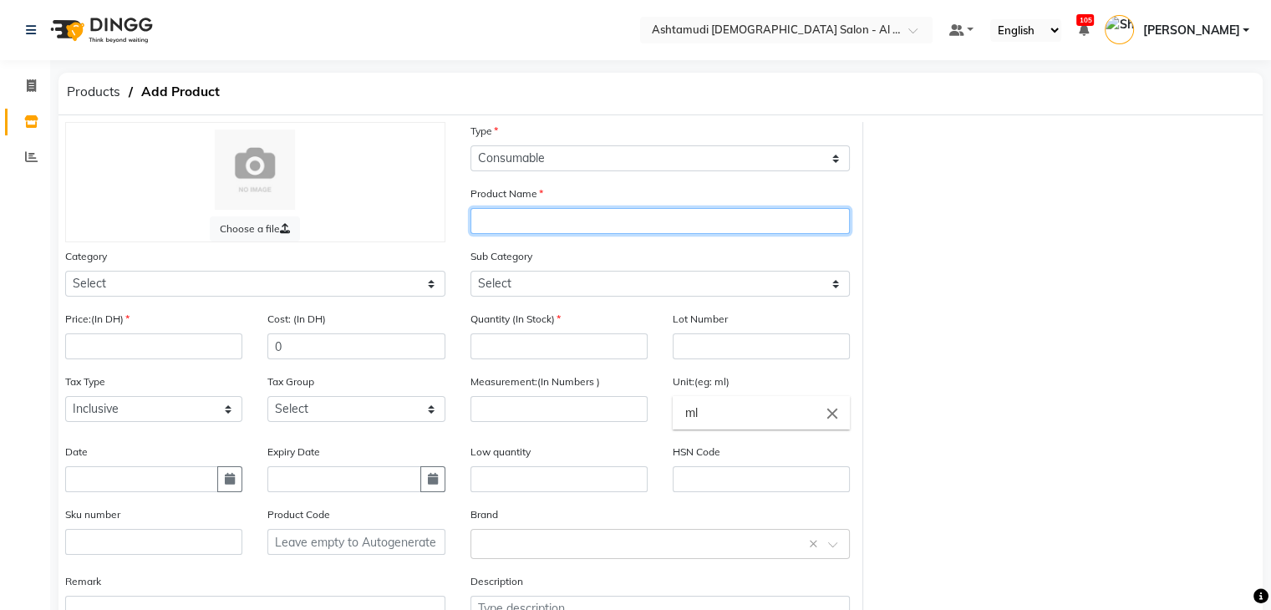
click at [613, 228] on input "text" at bounding box center [661, 221] width 380 height 26
paste input "[PERSON_NAME]-902 [PERSON_NAME] BLAST 15 ML"
type input "[PERSON_NAME]-902 [PERSON_NAME] BLAST 15 ML"
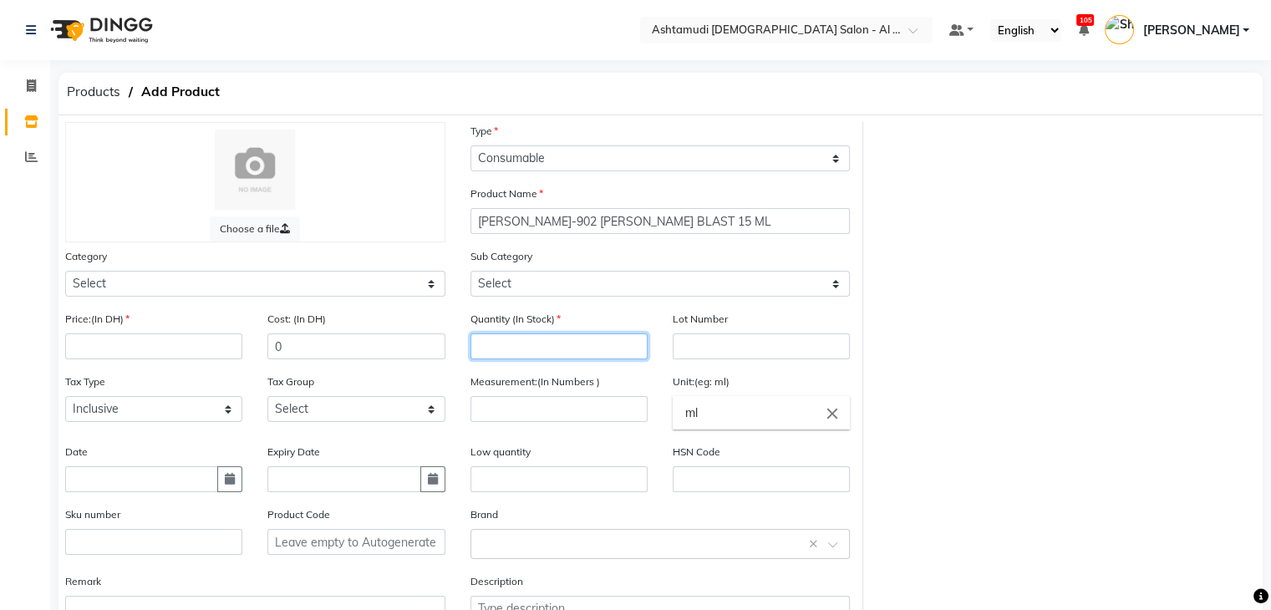
click at [584, 348] on input "number" at bounding box center [559, 347] width 177 height 26
type input "0"
click at [585, 429] on div "Measurement:(In Numbers )" at bounding box center [559, 408] width 202 height 70
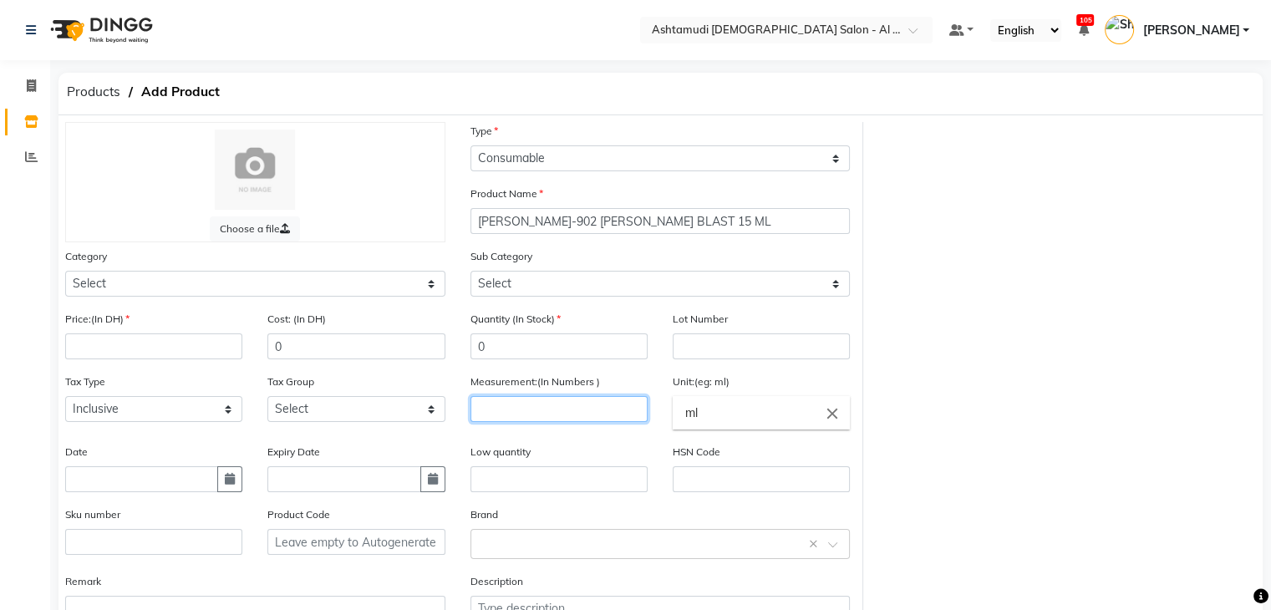
click at [583, 406] on input "number" at bounding box center [559, 409] width 177 height 26
type input "1"
click at [746, 409] on input "ml" at bounding box center [761, 412] width 177 height 33
type input "m"
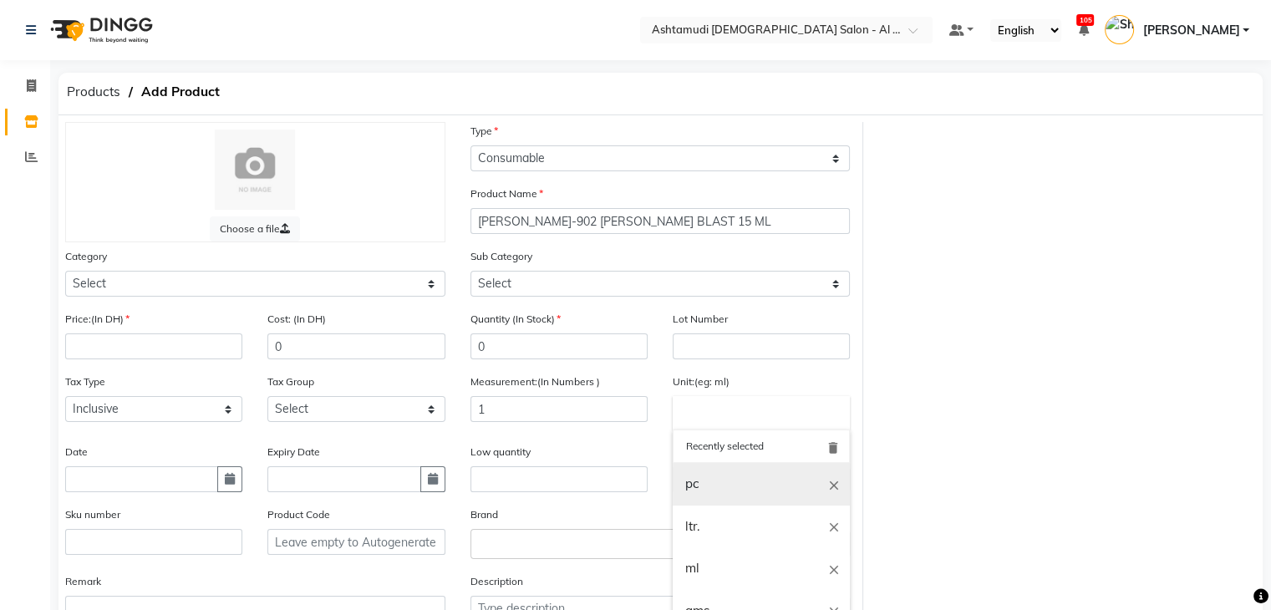
click at [751, 476] on link "pc" at bounding box center [761, 484] width 177 height 43
type input "pc"
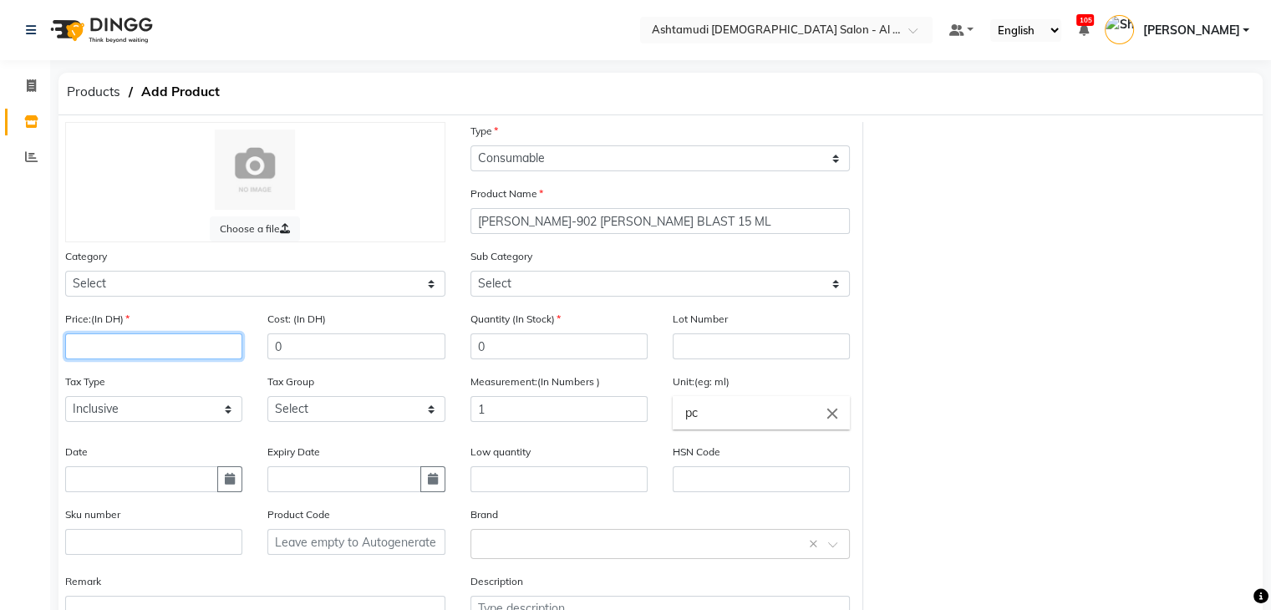
click at [160, 352] on input "number" at bounding box center [153, 347] width 177 height 26
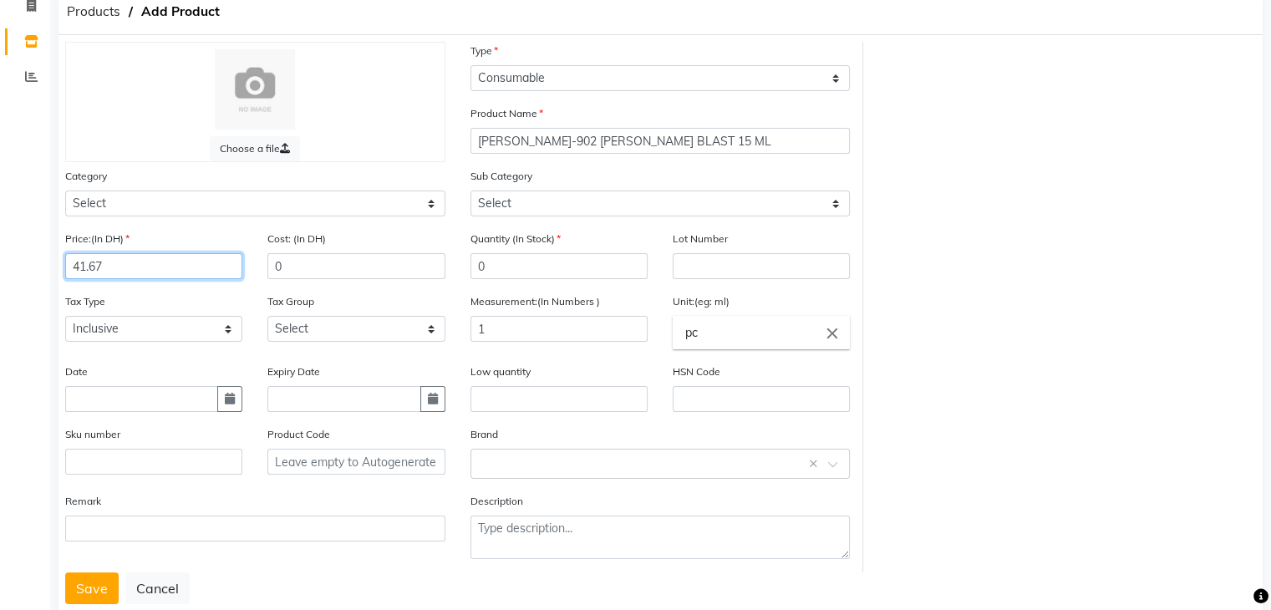
scroll to position [130, 0]
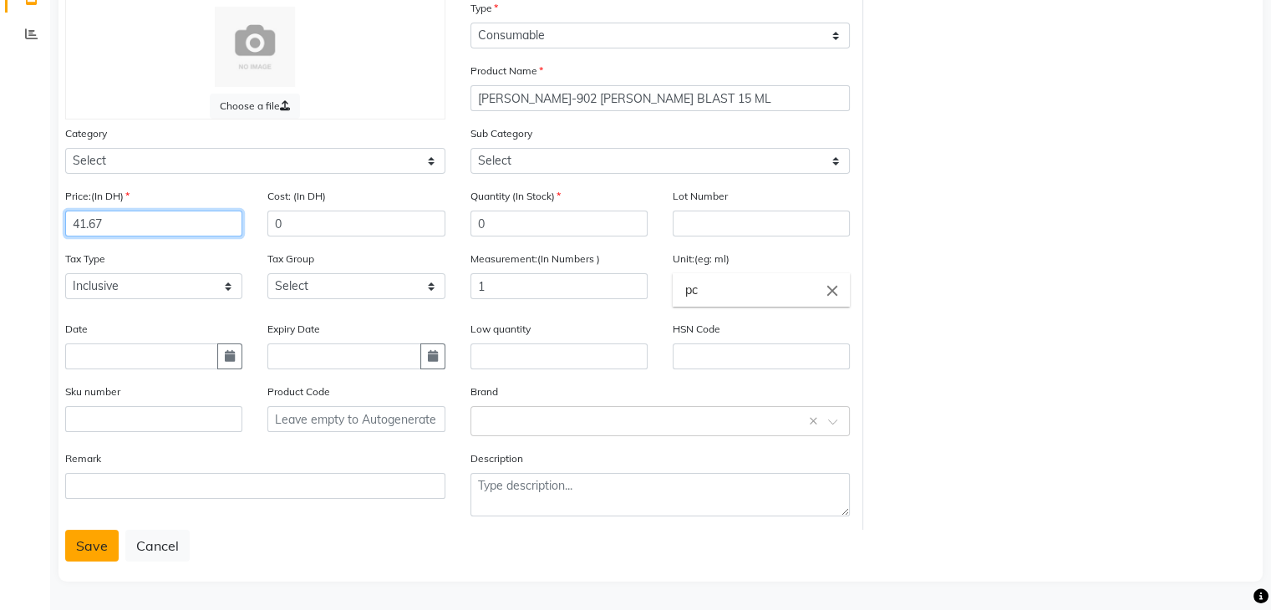
type input "41.67"
click at [96, 546] on button "Save" at bounding box center [91, 546] width 53 height 32
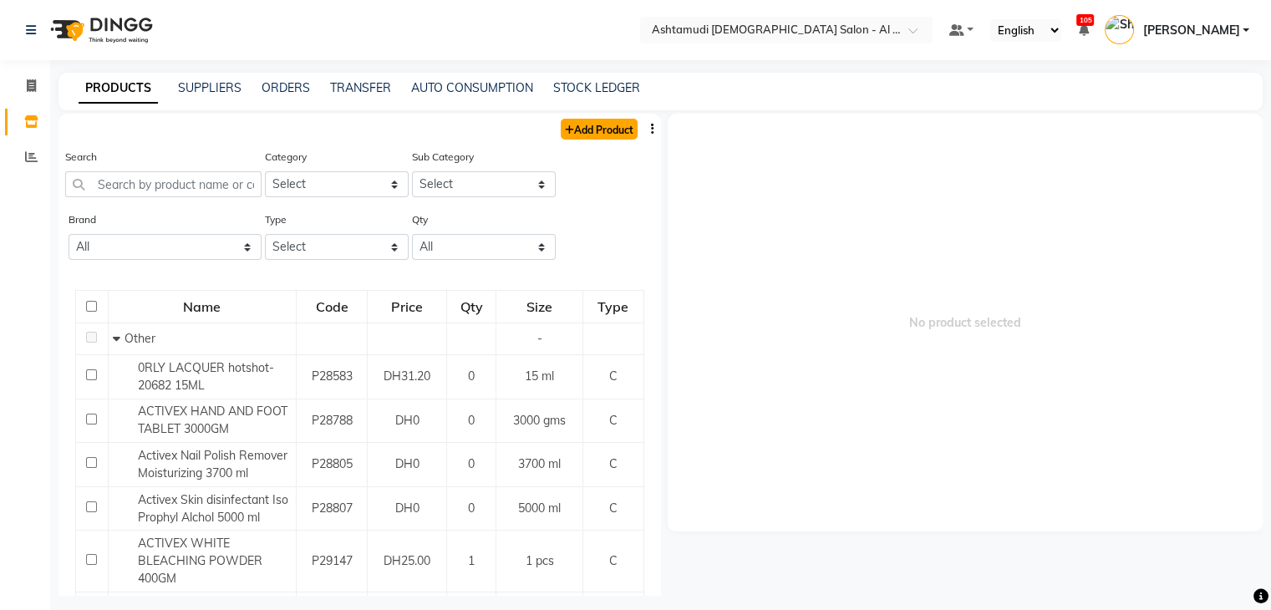
click at [576, 131] on link "Add Product" at bounding box center [599, 129] width 77 height 21
select select "true"
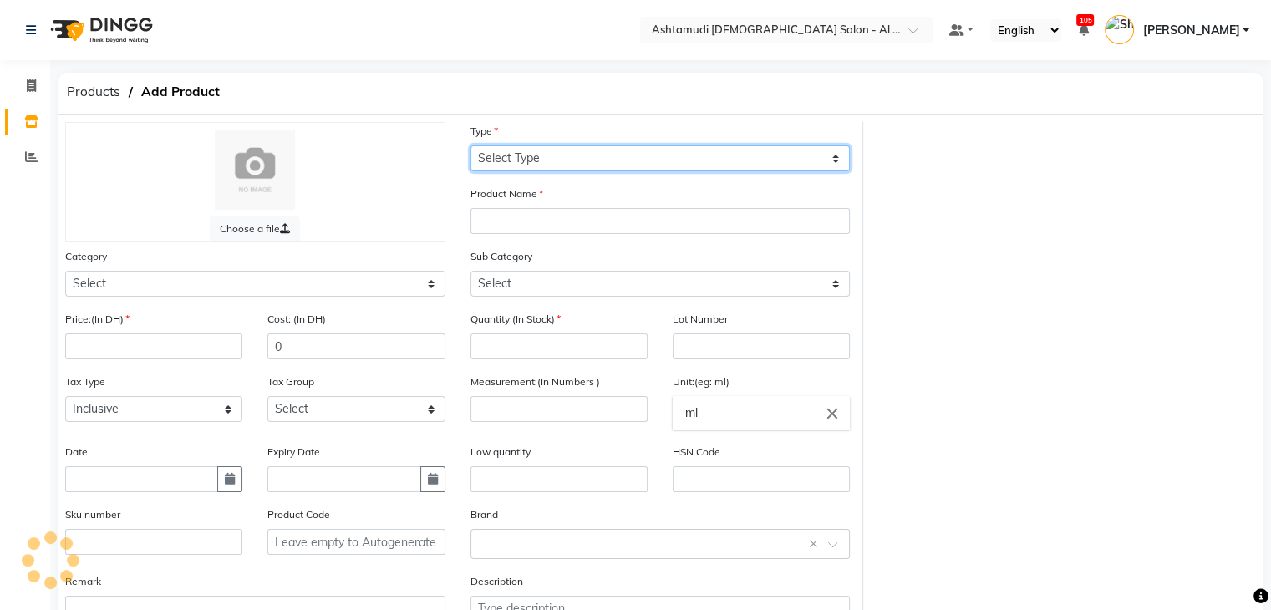
drag, startPoint x: 598, startPoint y: 158, endPoint x: 597, endPoint y: 168, distance: 10.1
click at [598, 158] on select "Select Type Both Retail Consumable" at bounding box center [661, 158] width 380 height 26
select select "C"
click at [471, 146] on select "Select Type Both Retail Consumable" at bounding box center [661, 158] width 380 height 26
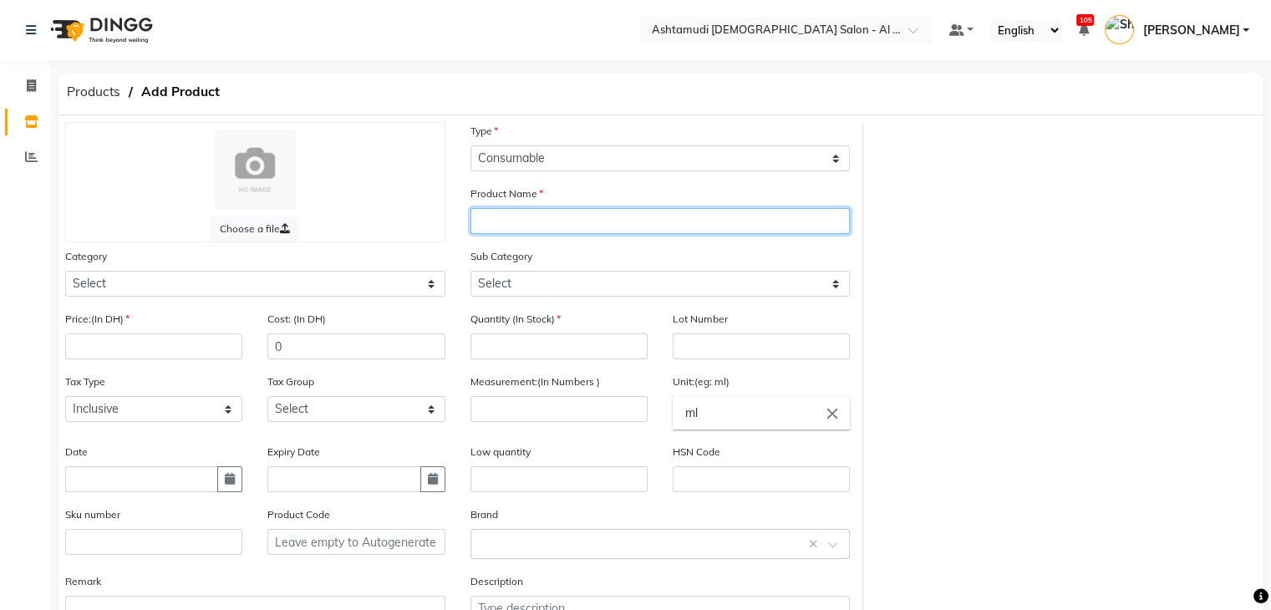
click at [599, 223] on input "text" at bounding box center [661, 221] width 380 height 26
paste input "[PERSON_NAME]-112 DATE NIGHT 15 ML"
type input "[PERSON_NAME]-112 DATE NIGHT 15 ML"
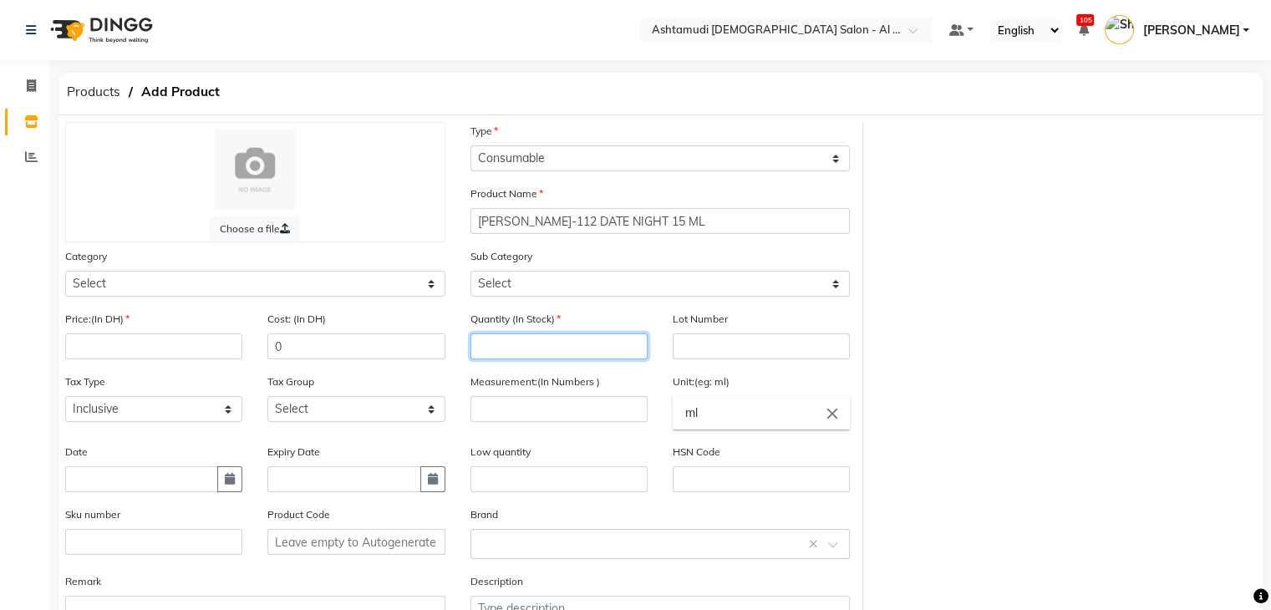
click at [588, 353] on input "number" at bounding box center [559, 347] width 177 height 26
type input "0"
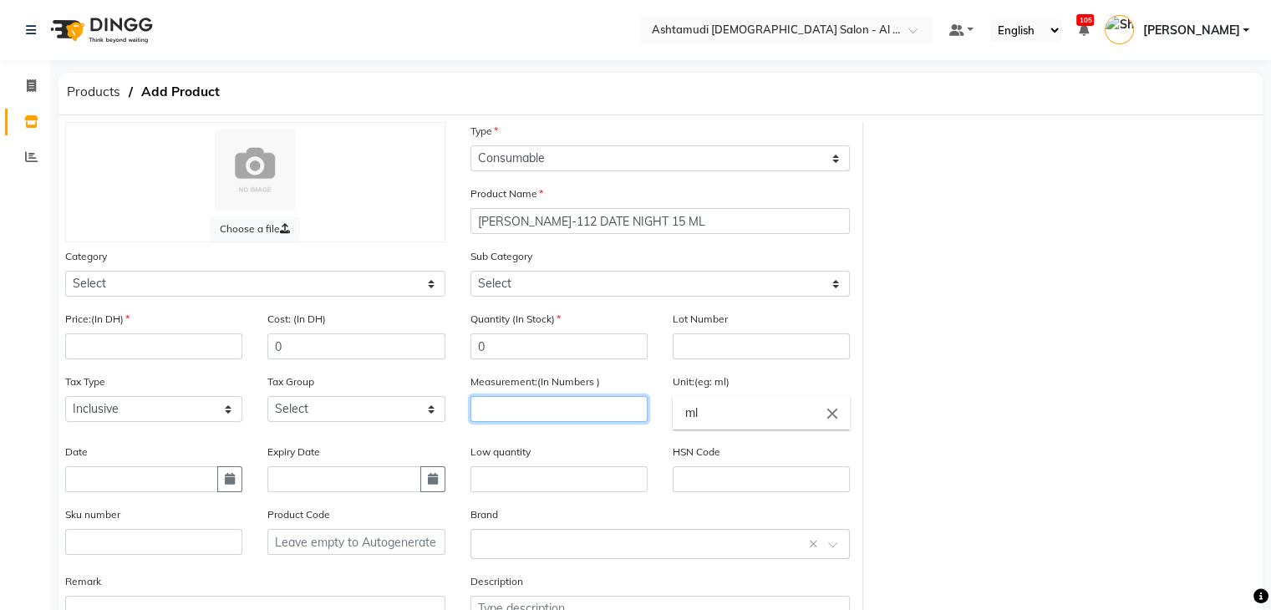
click at [608, 409] on input "number" at bounding box center [559, 409] width 177 height 26
type input "1"
click at [773, 429] on input "ml" at bounding box center [761, 412] width 177 height 33
type input "m"
click at [764, 491] on link "pc" at bounding box center [761, 484] width 177 height 43
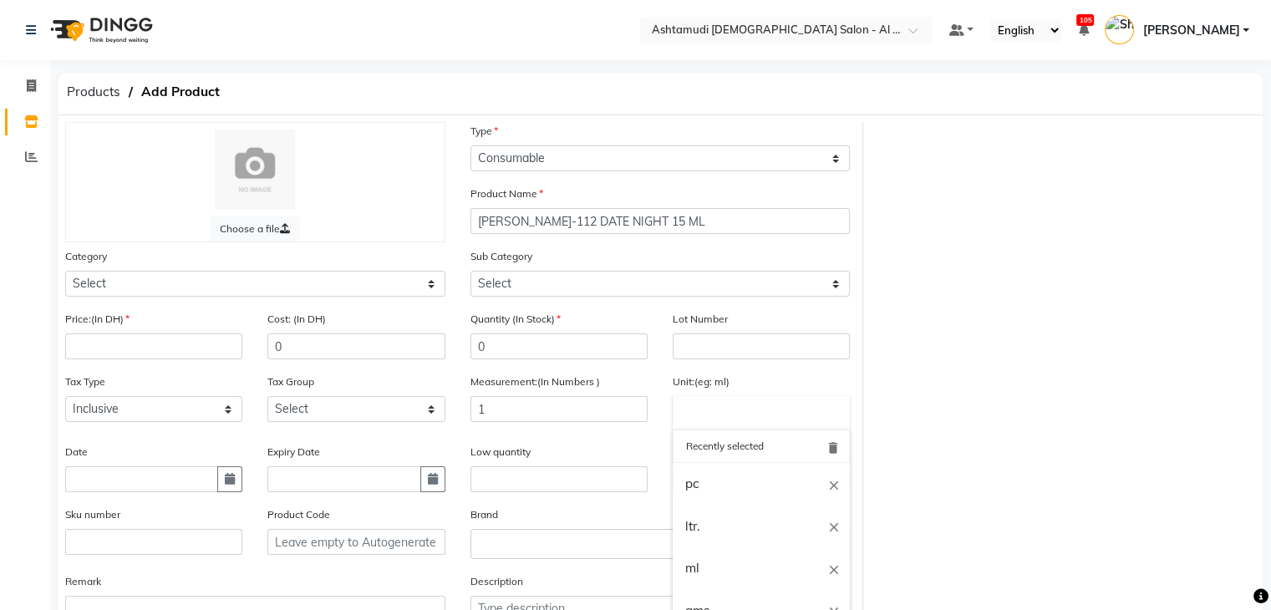
type input "pc"
click at [115, 352] on input "number" at bounding box center [153, 347] width 177 height 26
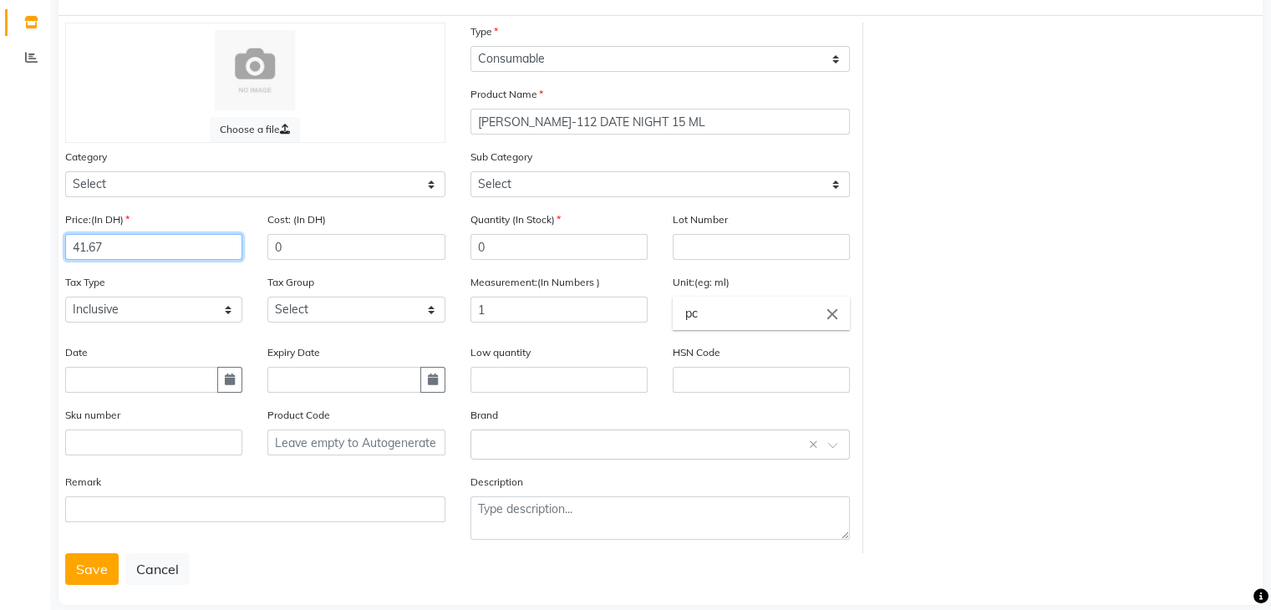
scroll to position [130, 0]
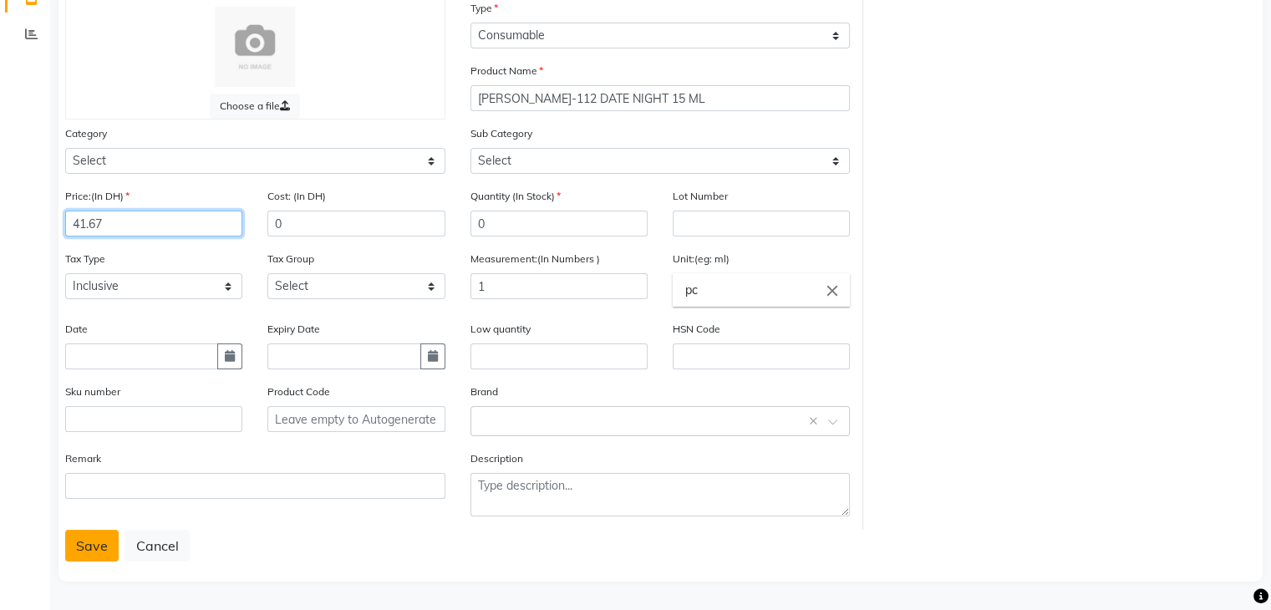
type input "41.67"
click at [87, 546] on button "Save" at bounding box center [91, 546] width 53 height 32
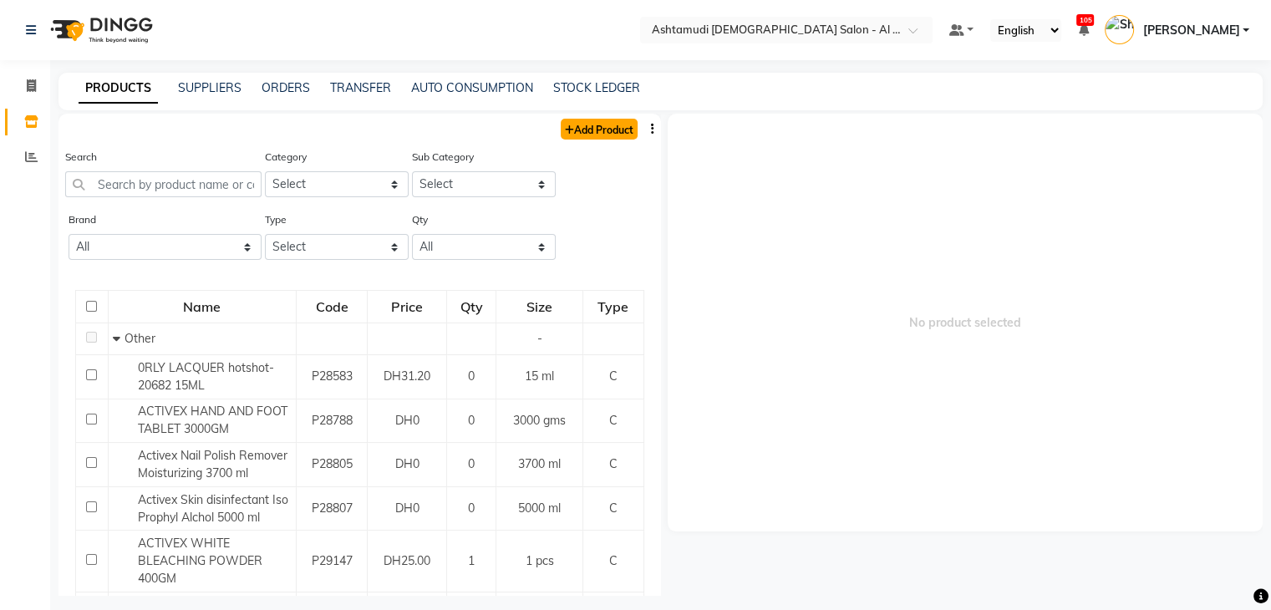
click at [588, 134] on link "Add Product" at bounding box center [599, 129] width 77 height 21
select select "true"
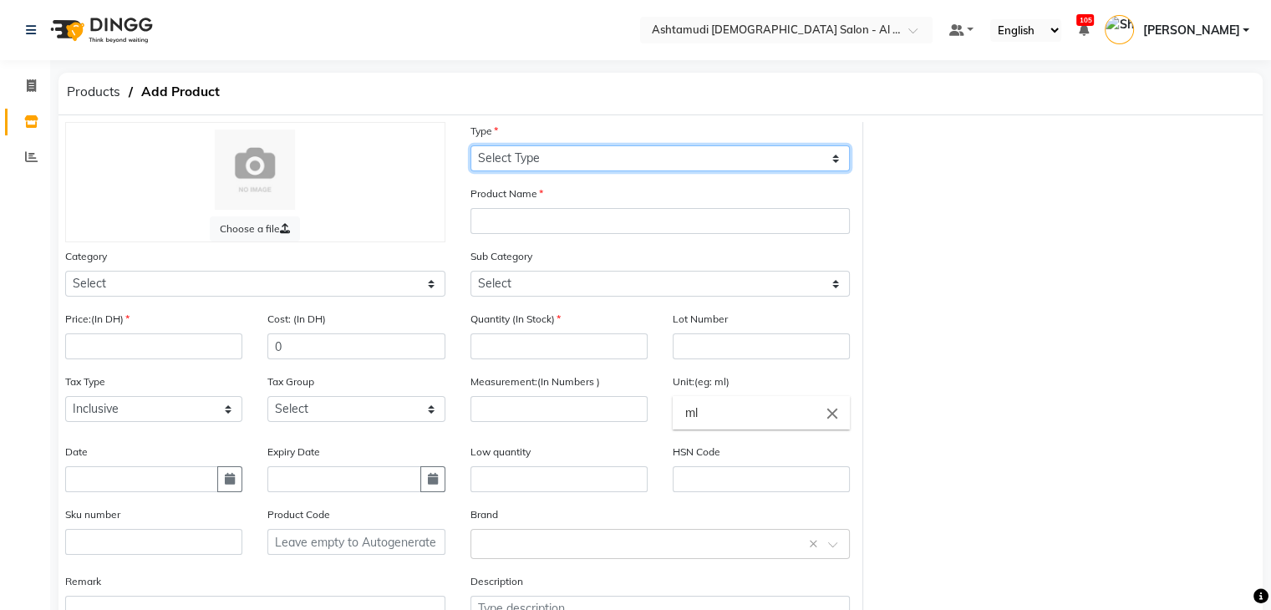
click at [594, 164] on select "Select Type Both Retail Consumable" at bounding box center [661, 158] width 380 height 26
select select "C"
click at [471, 146] on select "Select Type Both Retail Consumable" at bounding box center [661, 158] width 380 height 26
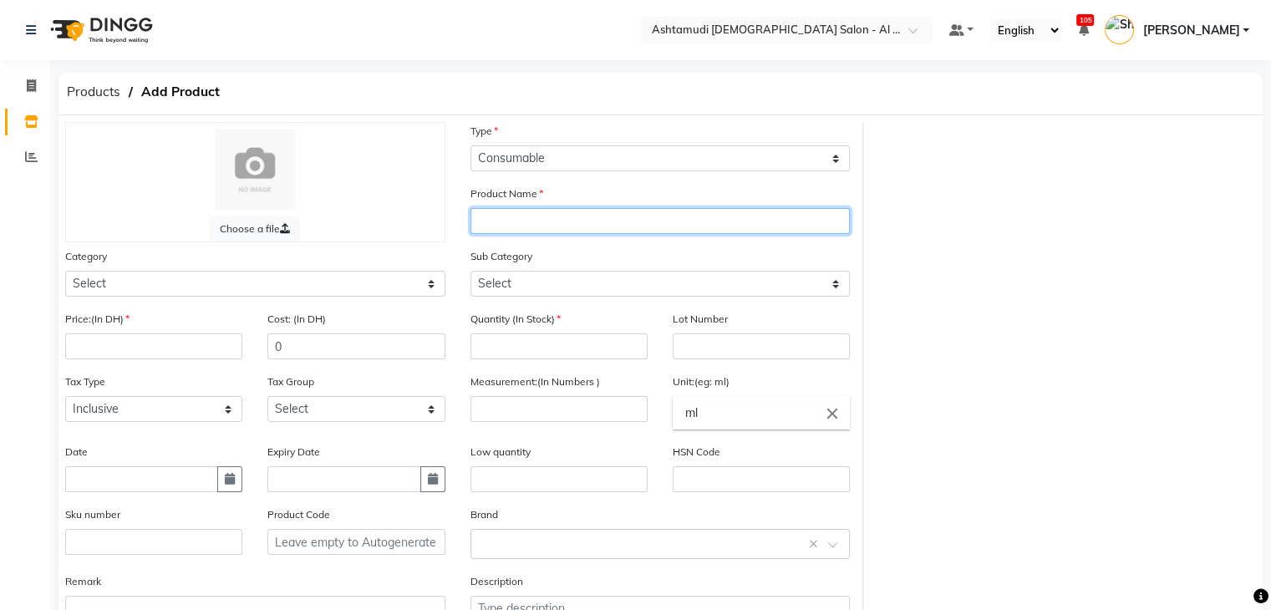
click at [609, 227] on input "text" at bounding box center [661, 221] width 380 height 26
paste input "[PERSON_NAME]- 714 BLUE ME A KISS 15 ML"
type input "[PERSON_NAME]- 714 BLUE ME A KISS 15 ML"
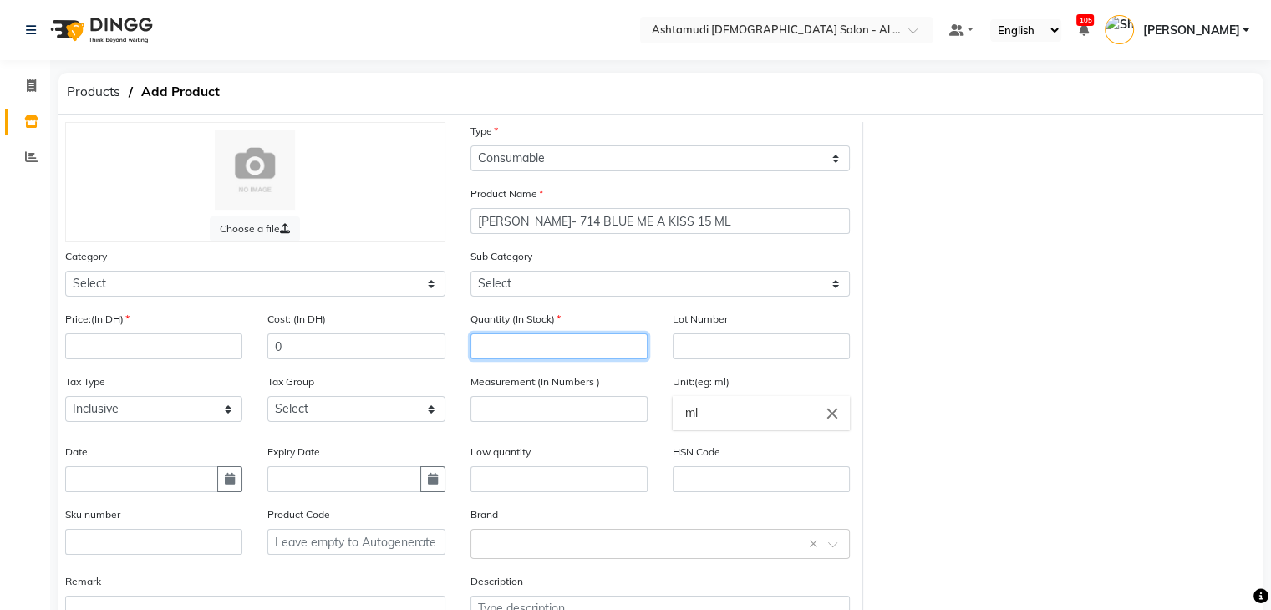
click at [591, 341] on input "number" at bounding box center [559, 347] width 177 height 26
type input "0"
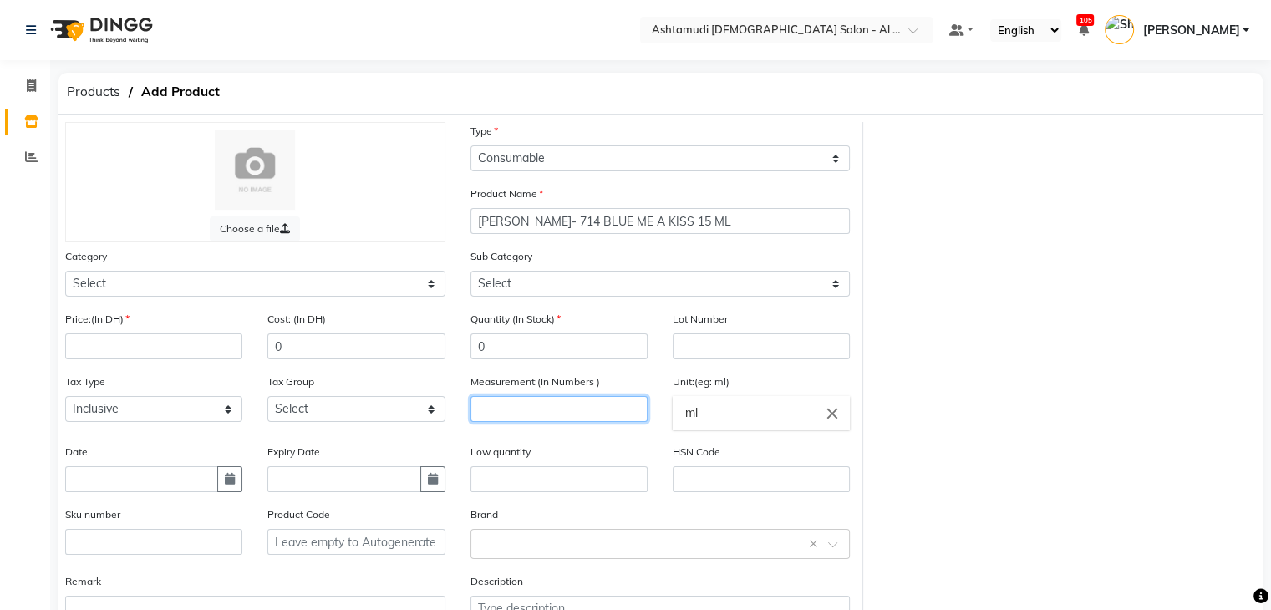
click at [599, 412] on input "number" at bounding box center [559, 409] width 177 height 26
type input "1"
click at [760, 407] on input "ml" at bounding box center [761, 412] width 177 height 33
type input "m"
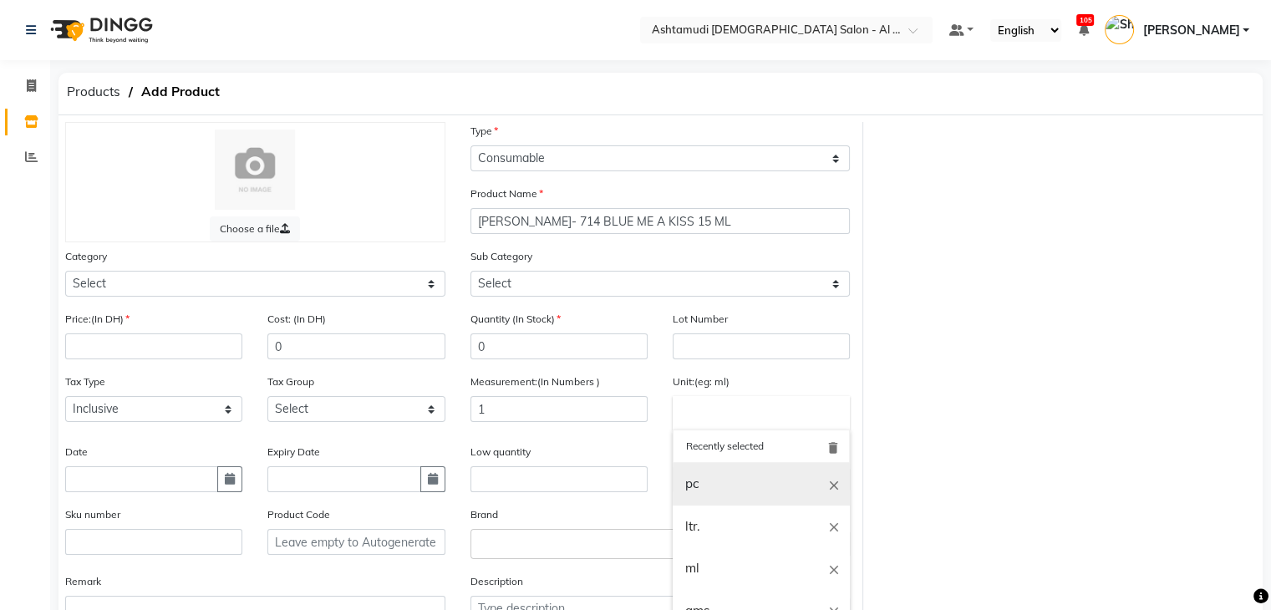
click at [746, 485] on link "pc" at bounding box center [761, 484] width 177 height 43
type input "pc"
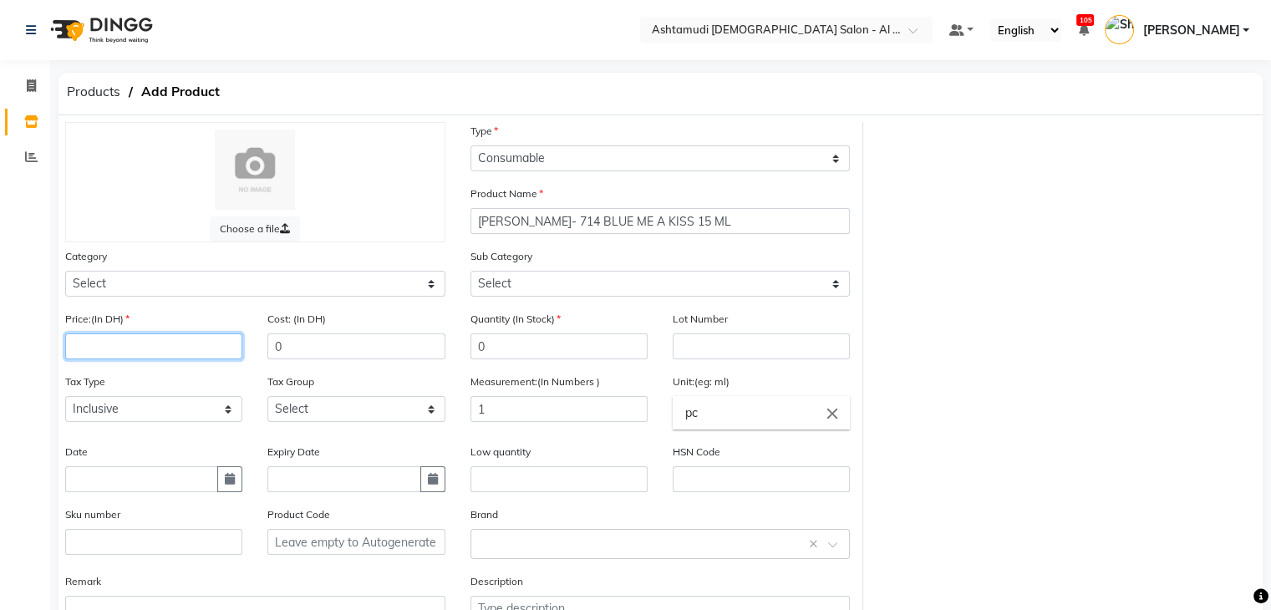
click at [163, 349] on input "number" at bounding box center [153, 347] width 177 height 26
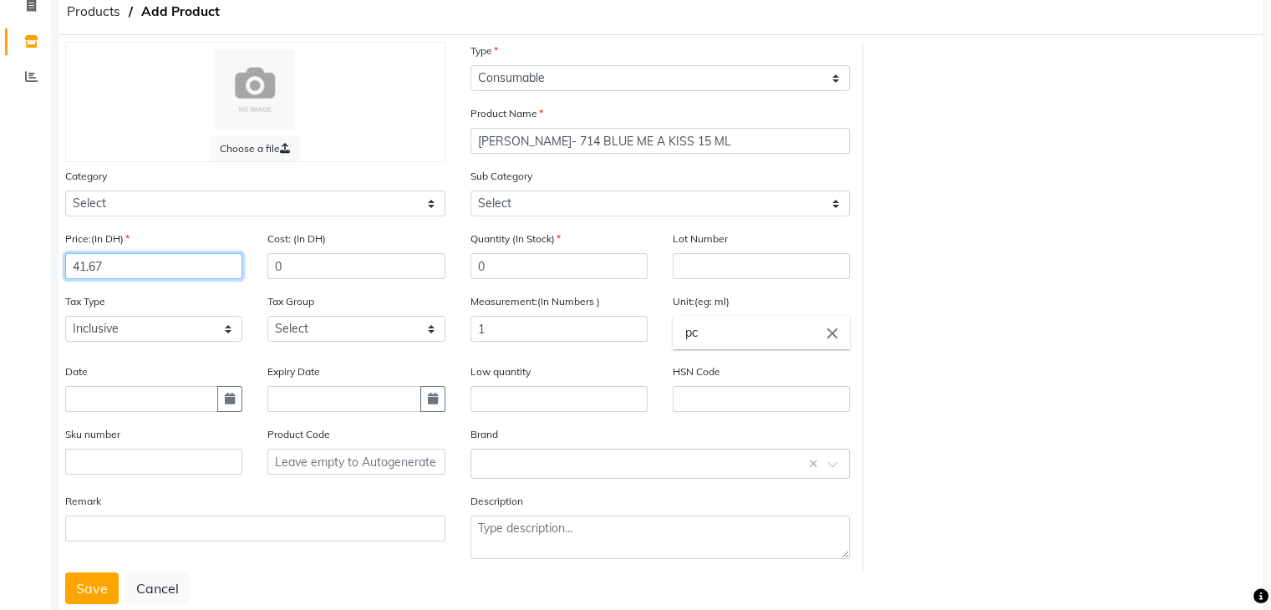
scroll to position [130, 0]
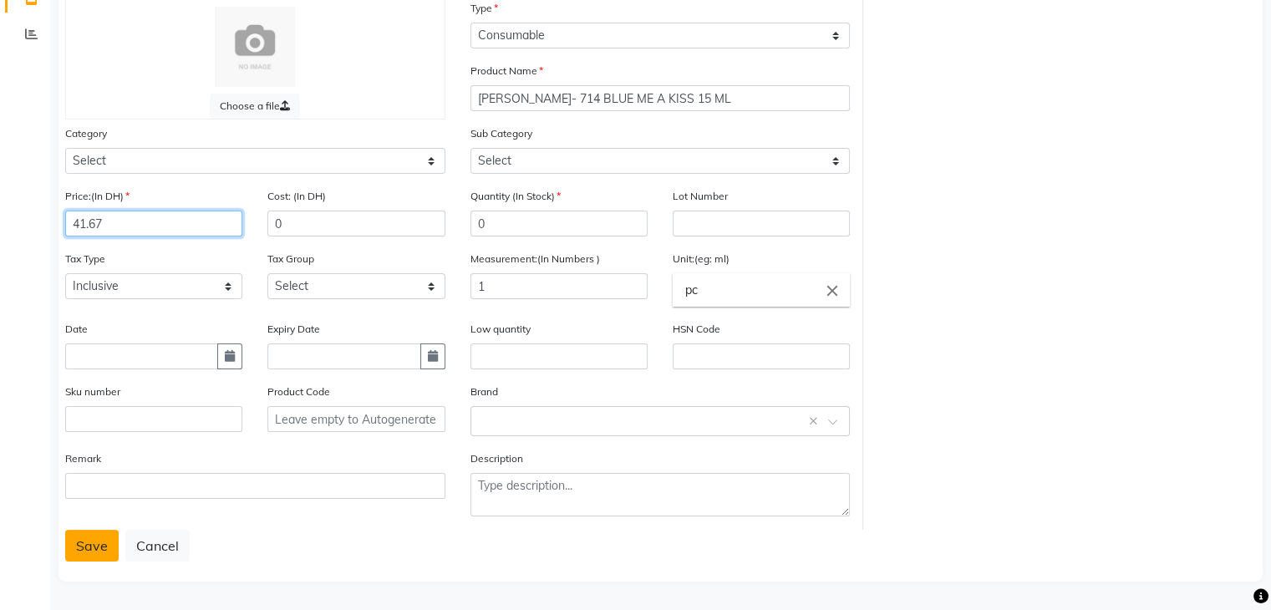
type input "41.67"
click at [86, 544] on button "Save" at bounding box center [91, 546] width 53 height 32
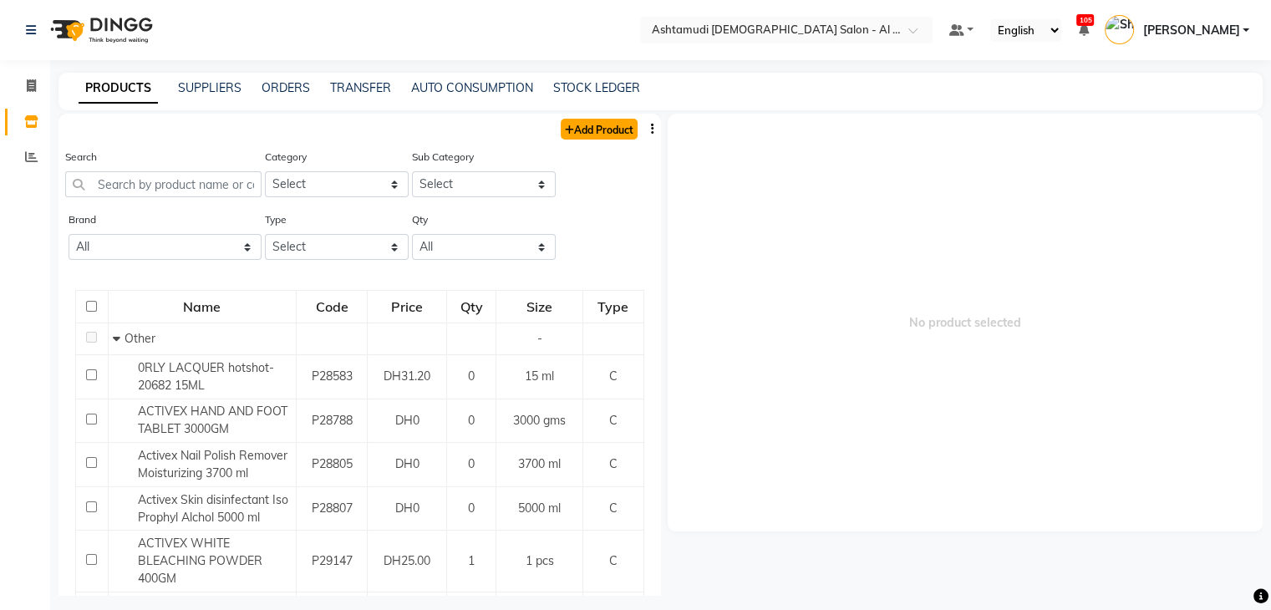
click at [600, 131] on link "Add Product" at bounding box center [599, 129] width 77 height 21
select select "true"
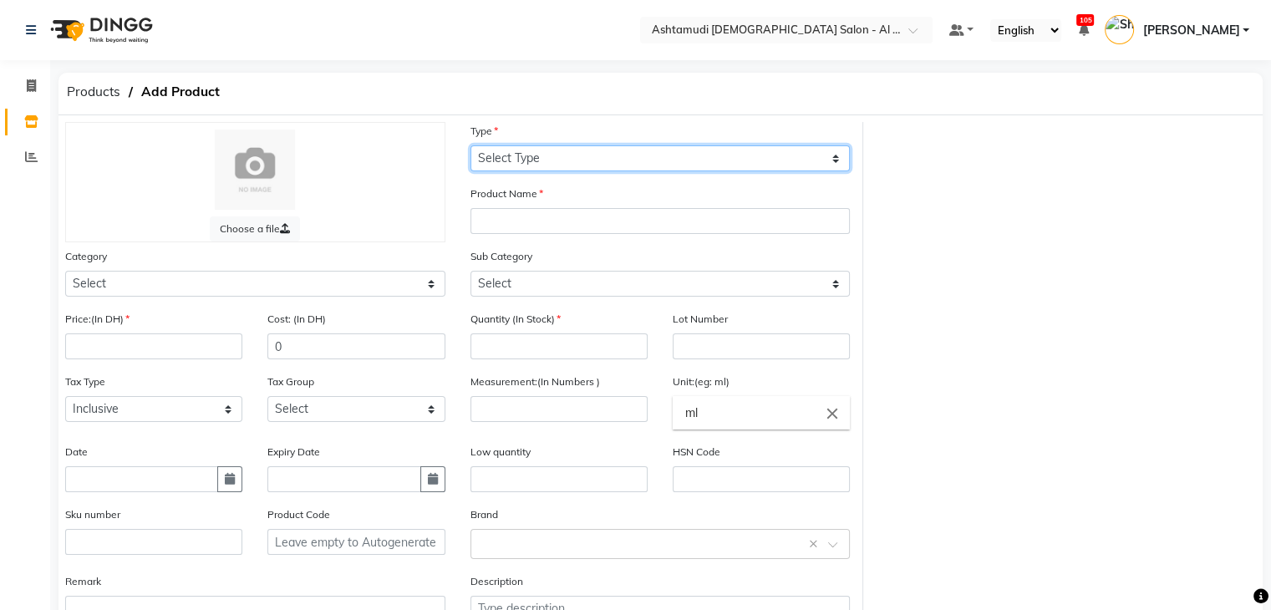
click at [609, 161] on select "Select Type Both Retail Consumable" at bounding box center [661, 158] width 380 height 26
click at [471, 146] on select "Select Type Both Retail Consumable" at bounding box center [661, 158] width 380 height 26
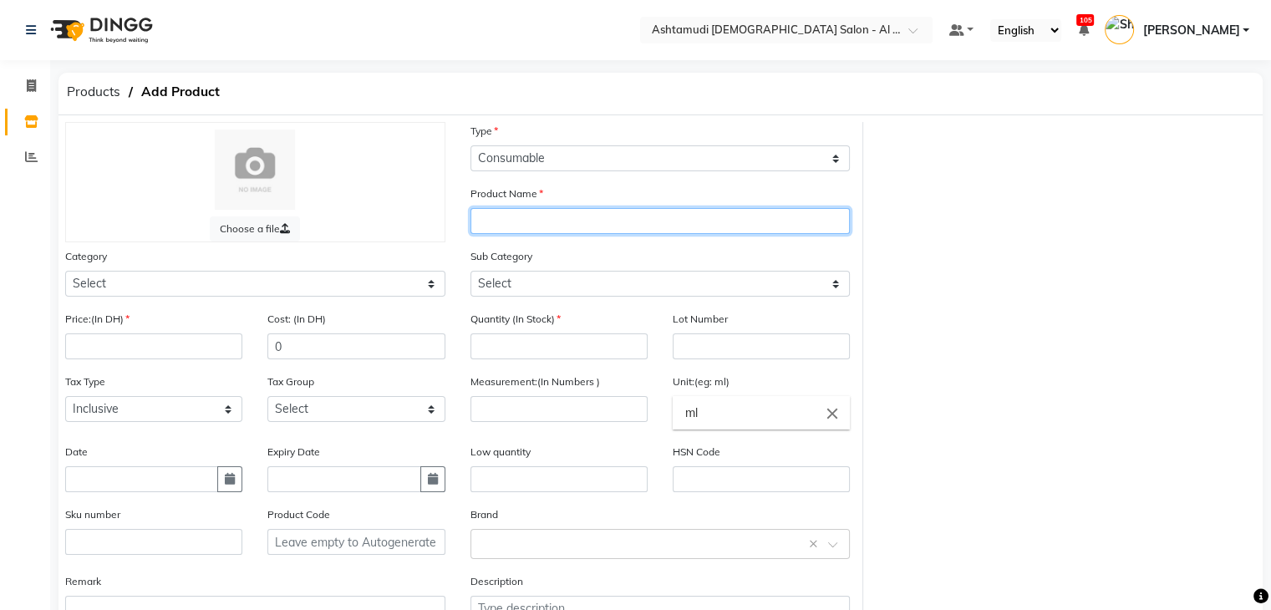
click at [588, 224] on input "text" at bounding box center [661, 221] width 380 height 26
paste input "NAIL TEK HYDRATING BASE & COAT TOP COAT"
click at [495, 230] on input "NAIL TEK HYDRATING BASE & COAT TOP COAT" at bounding box center [661, 221] width 380 height 26
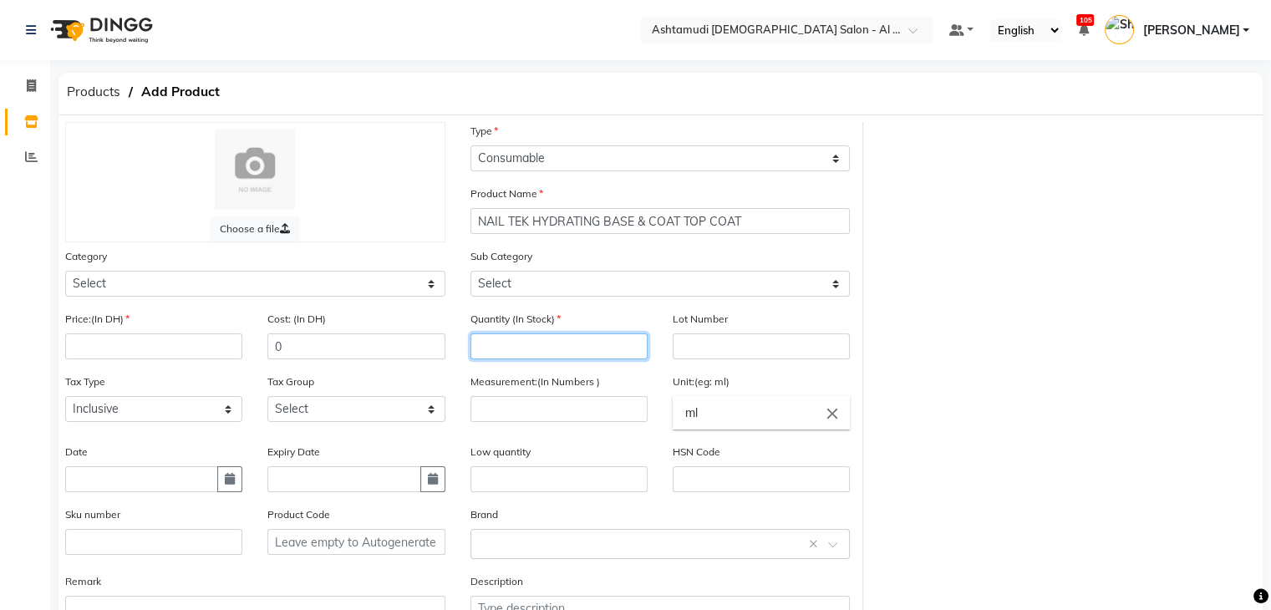
click at [520, 349] on input "number" at bounding box center [559, 347] width 177 height 26
click at [518, 400] on div "Measurement:(In Numbers )" at bounding box center [559, 397] width 177 height 49
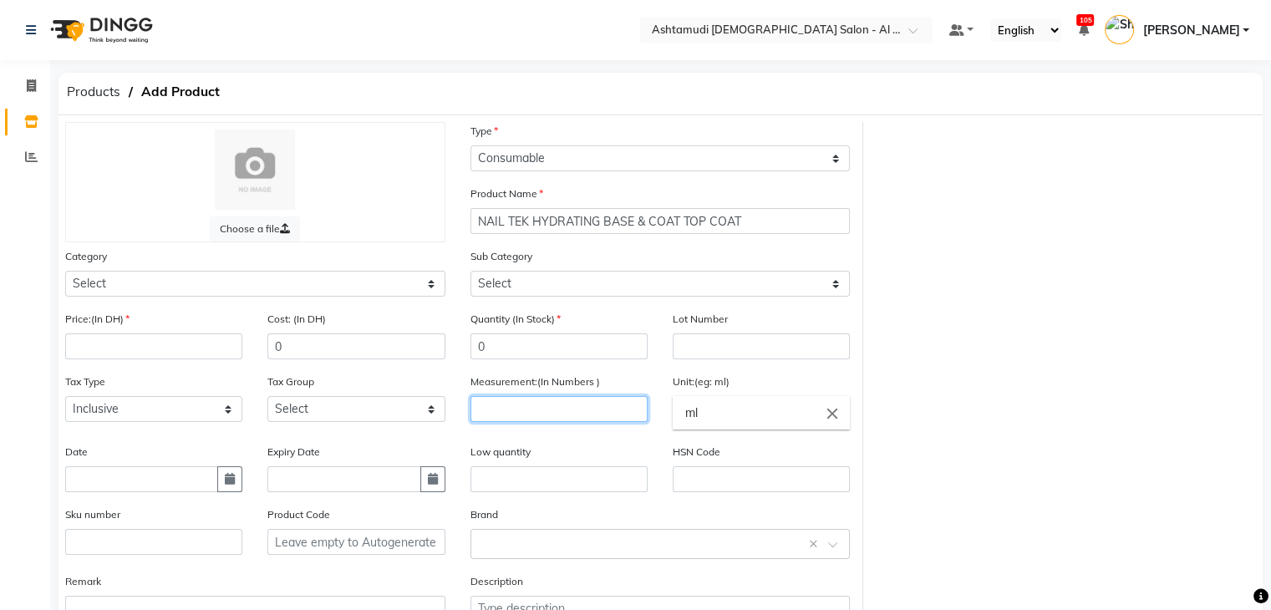
click at [525, 418] on input "number" at bounding box center [559, 409] width 177 height 26
click at [744, 423] on input "ml" at bounding box center [761, 412] width 177 height 33
click at [739, 479] on link "pc" at bounding box center [761, 484] width 177 height 43
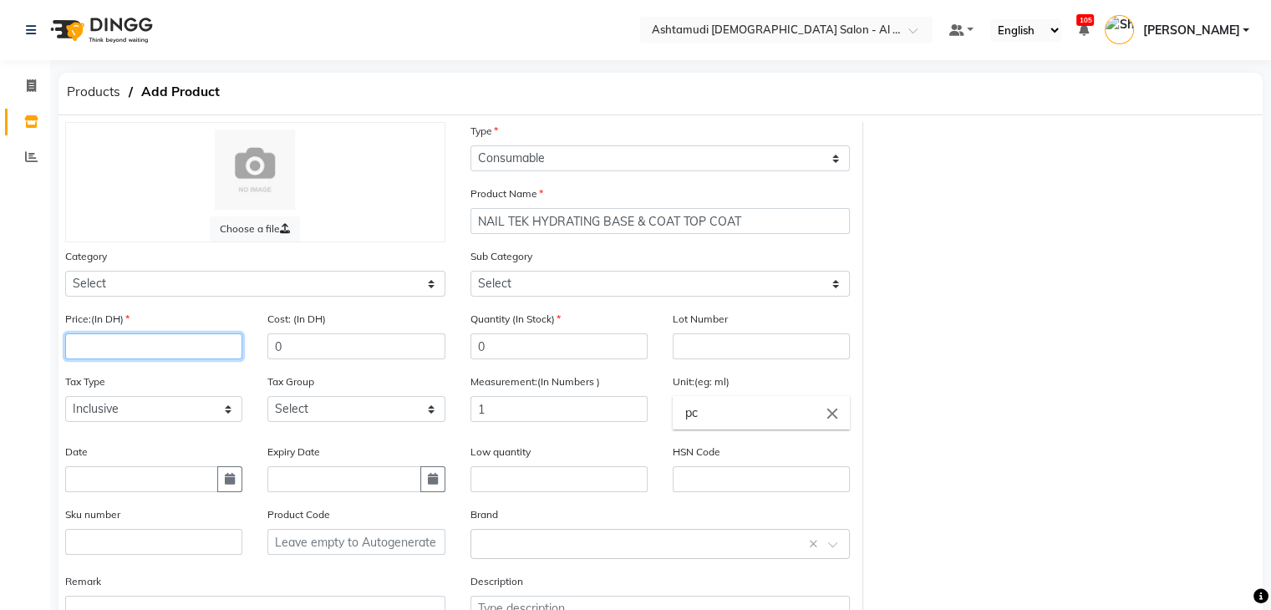
click at [190, 349] on input "number" at bounding box center [153, 347] width 177 height 26
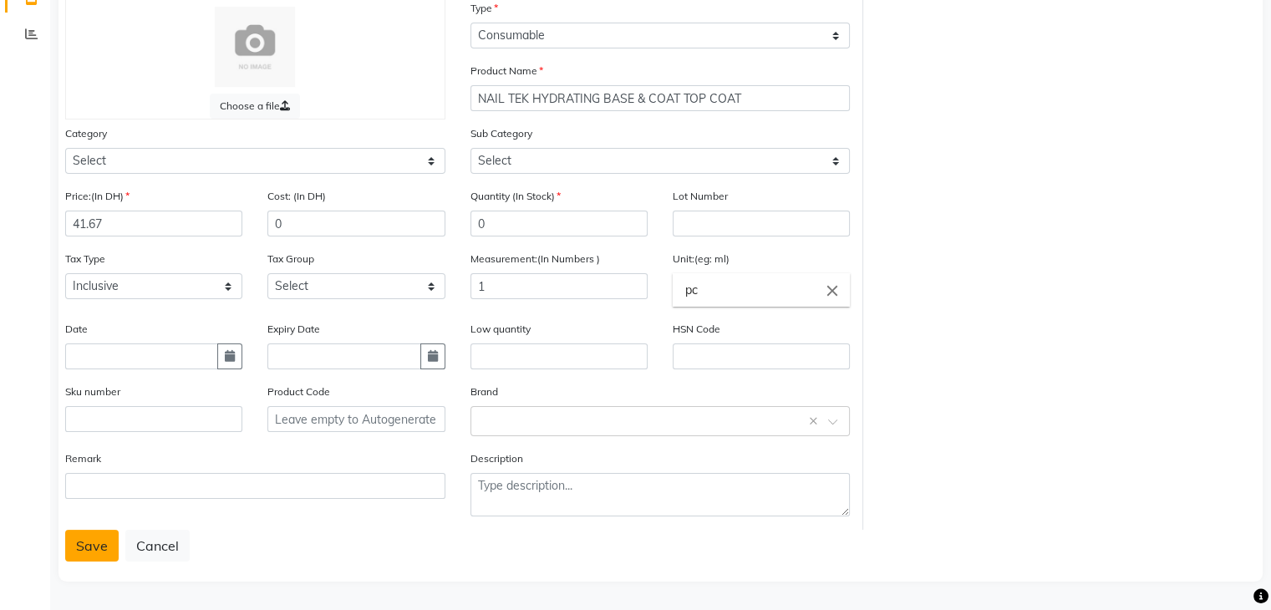
click at [79, 543] on button "Save" at bounding box center [91, 546] width 53 height 32
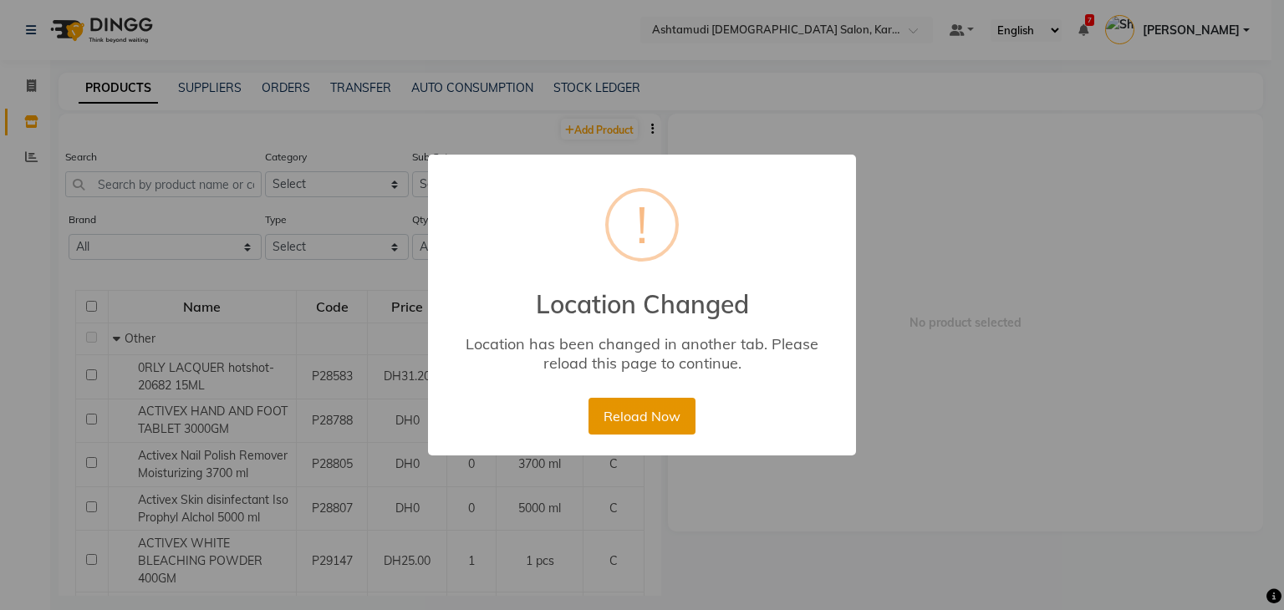
click at [614, 418] on button "Reload Now" at bounding box center [641, 416] width 106 height 37
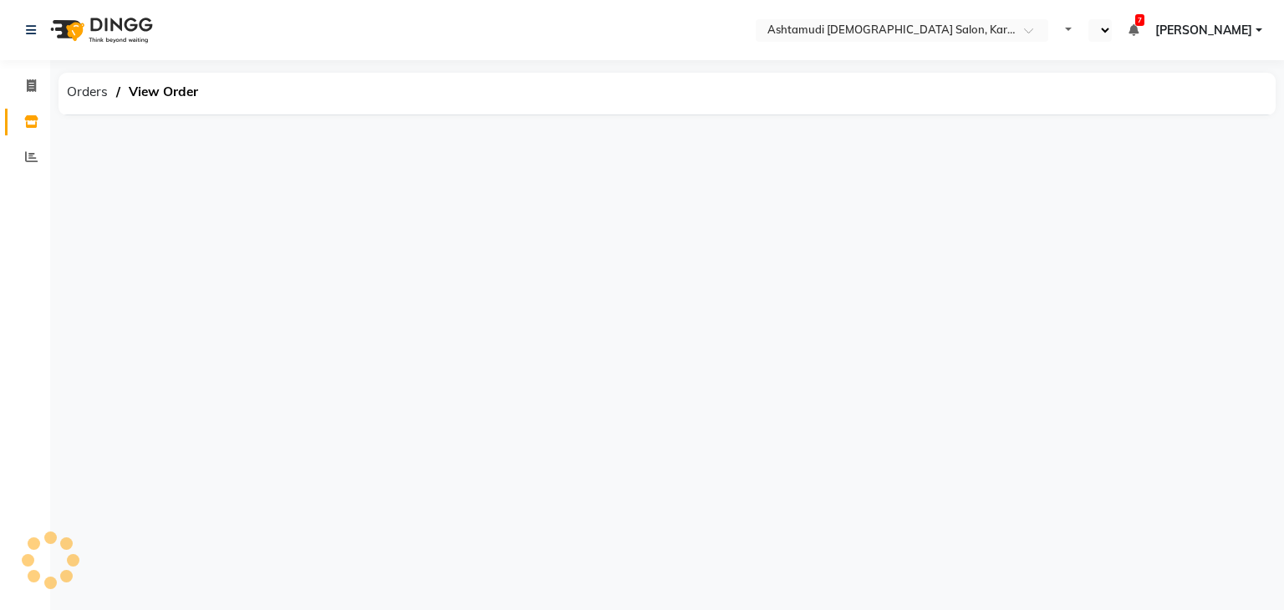
select select "en"
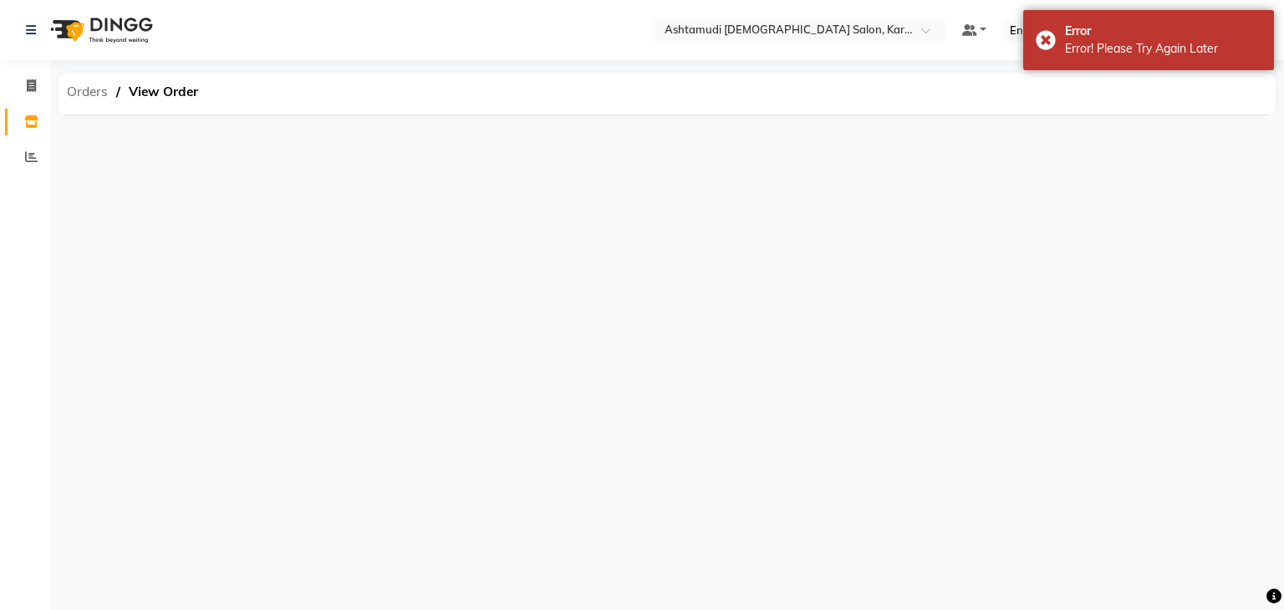
click at [79, 88] on span "Orders" at bounding box center [88, 92] width 58 height 30
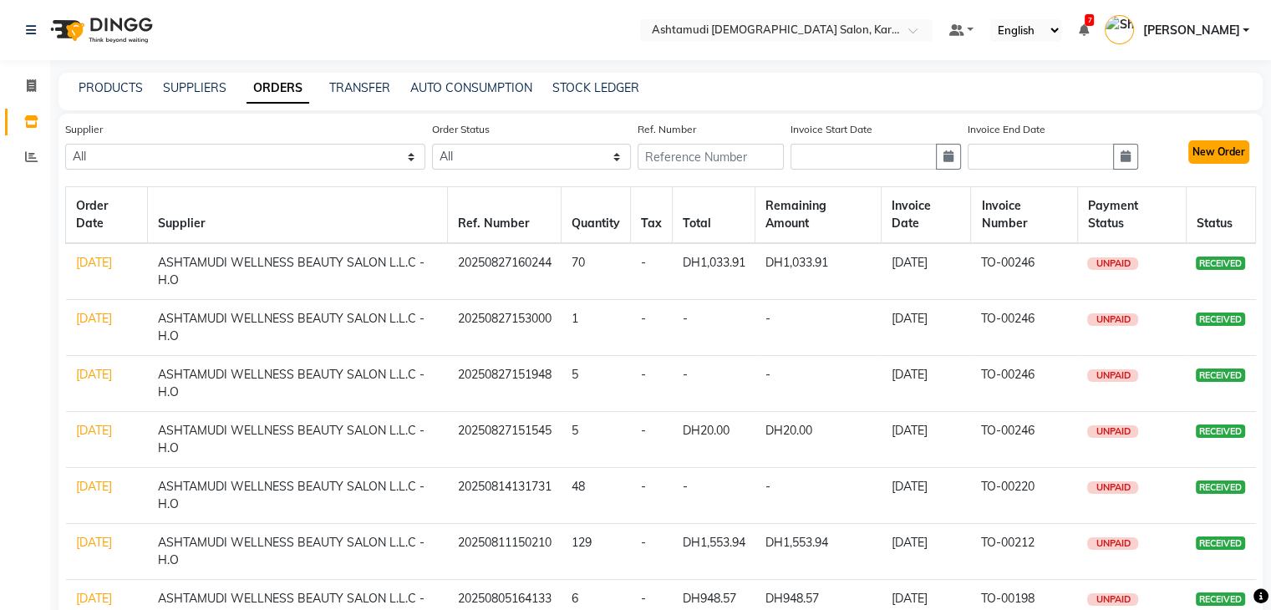
click at [1238, 147] on button "New Order" at bounding box center [1219, 151] width 61 height 23
select select "true"
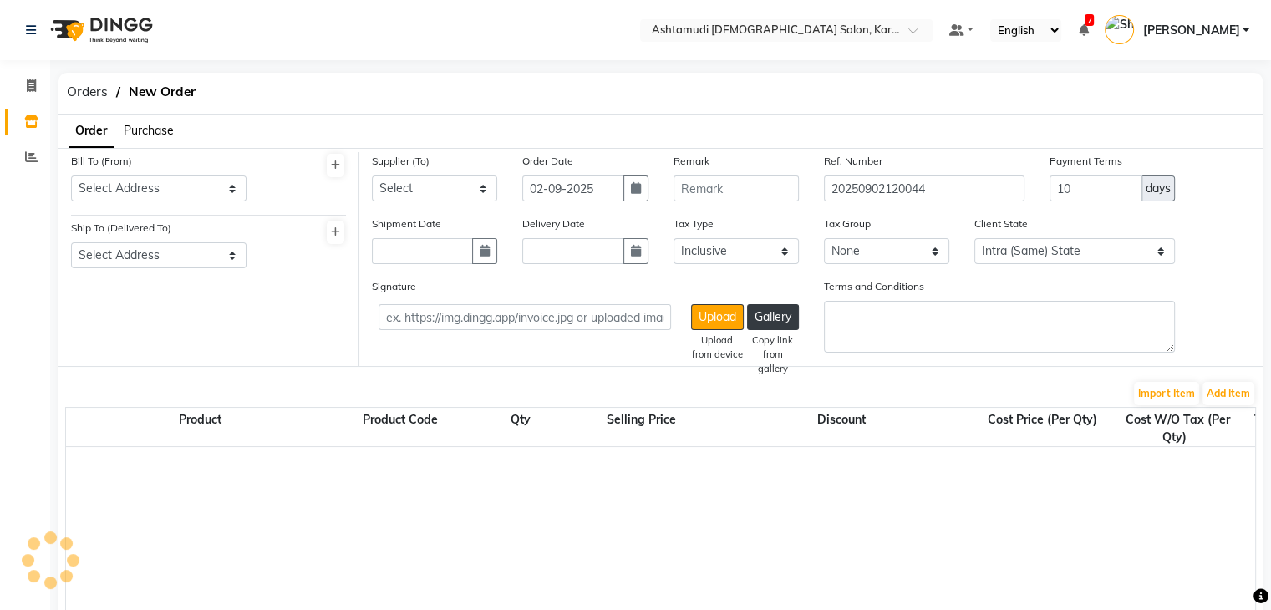
click at [139, 128] on span "Purchase" at bounding box center [149, 130] width 50 height 15
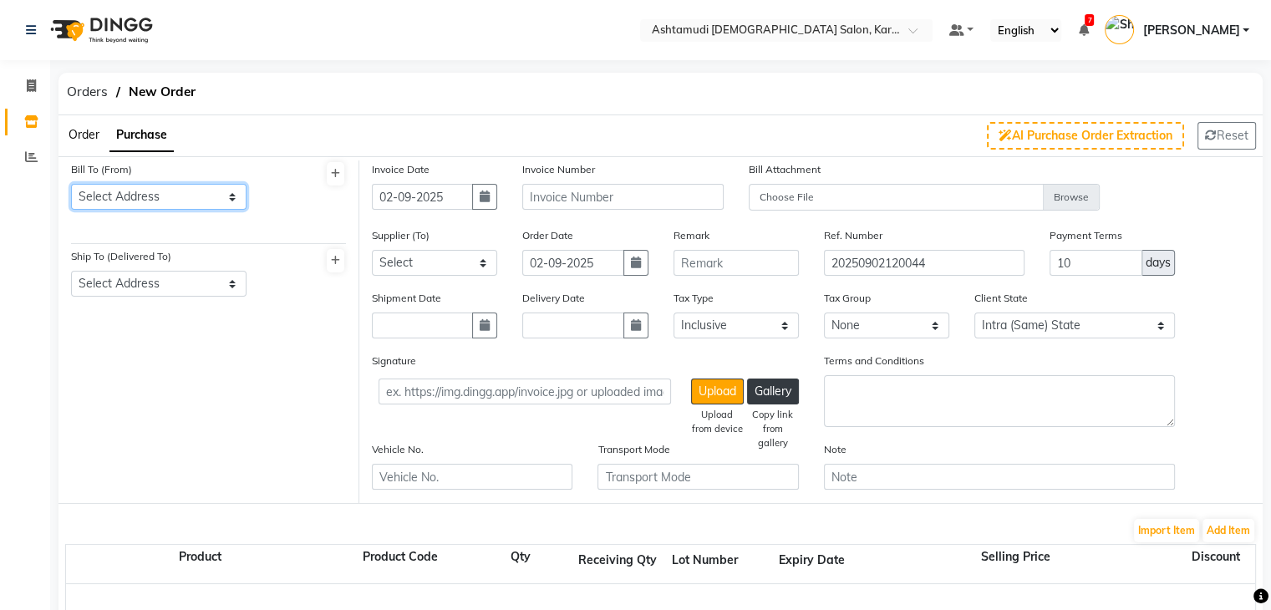
drag, startPoint x: 144, startPoint y: 198, endPoint x: 143, endPoint y: 206, distance: 8.4
click at [144, 198] on select "Select Address Ashtamudi Ladies Salon Karama ." at bounding box center [159, 197] width 176 height 26
select select "1538"
click at [71, 184] on select "Select Address Ashtamudi Ladies Salon Karama ." at bounding box center [159, 197] width 176 height 26
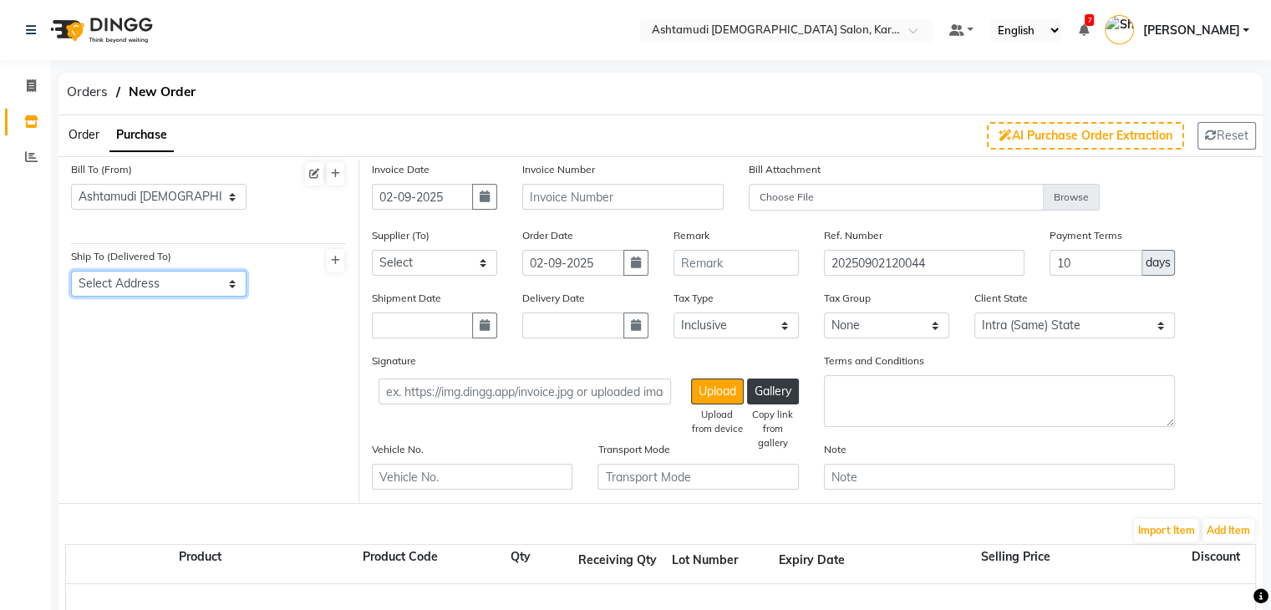
click at [147, 282] on select "Select Address Ashtamudi Ladies Salon ,Karama" at bounding box center [159, 284] width 176 height 26
select select "1539"
click at [71, 272] on select "Select Address Ashtamudi Ladies Salon ,Karama" at bounding box center [159, 284] width 176 height 26
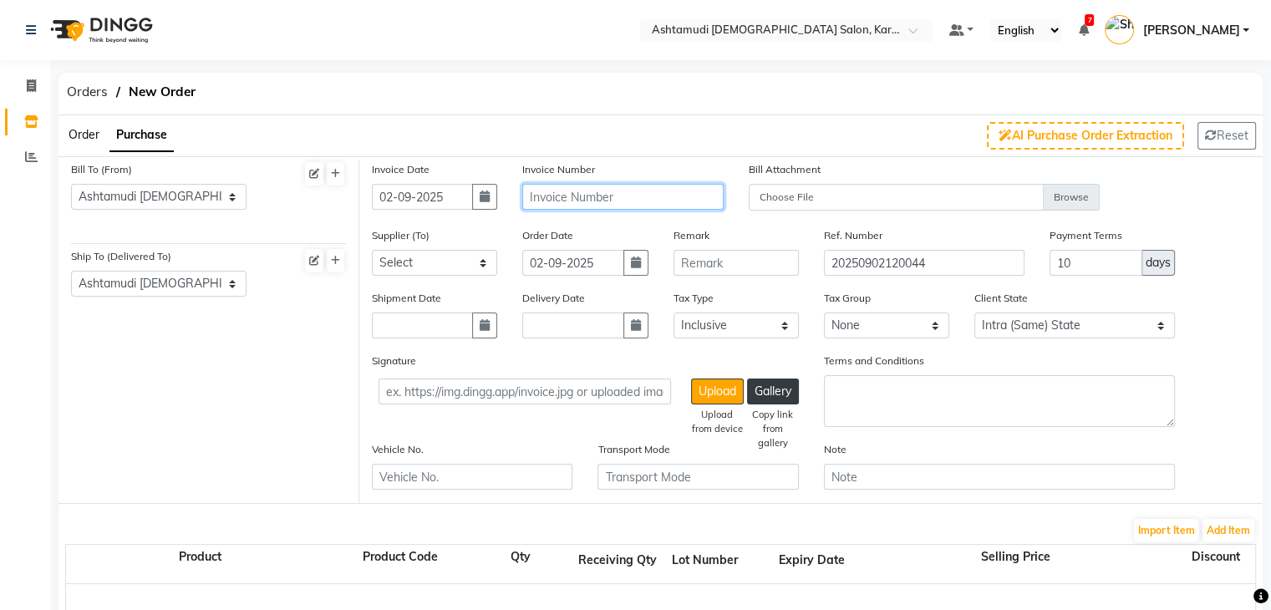
click at [552, 194] on input "text" at bounding box center [622, 197] width 201 height 26
paste input "TO-00256"
type input "TO-00256"
click at [409, 261] on select "Select ASHTAMUDI WELLNESS BEAUTY SALON L.L.C - H.O" at bounding box center [434, 263] width 125 height 26
select select "5156"
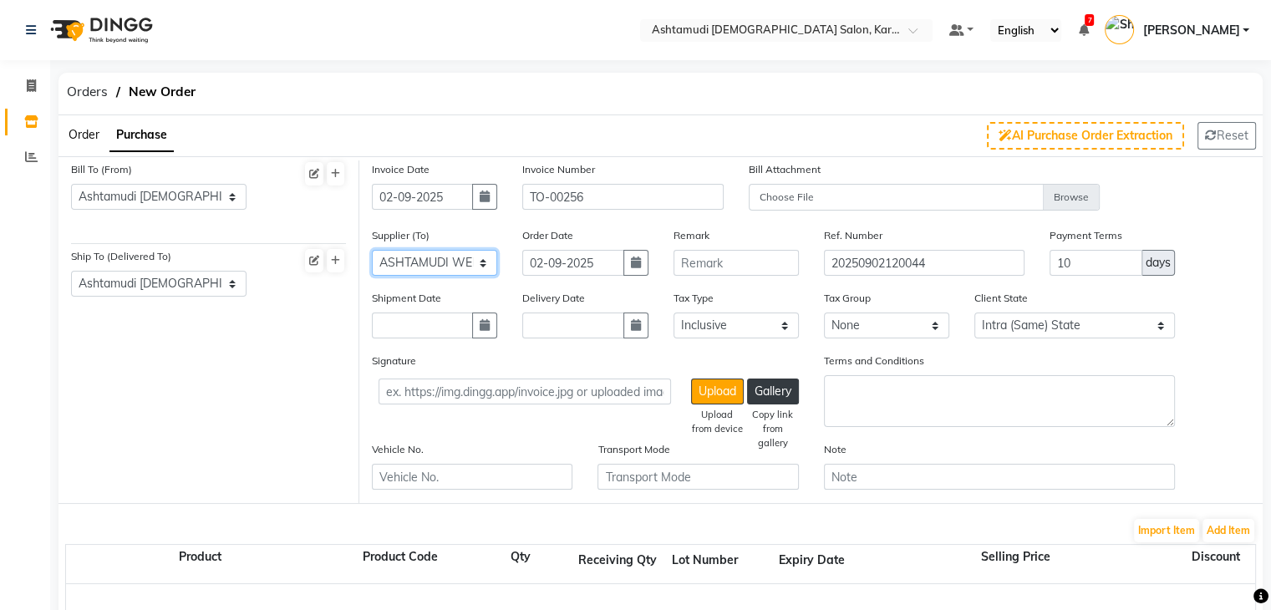
click at [372, 251] on select "Select ASHTAMUDI WELLNESS BEAUTY SALON L.L.C - H.O" at bounding box center [434, 263] width 125 height 26
click at [480, 325] on icon "button" at bounding box center [485, 325] width 10 height 12
select select "9"
select select "2025"
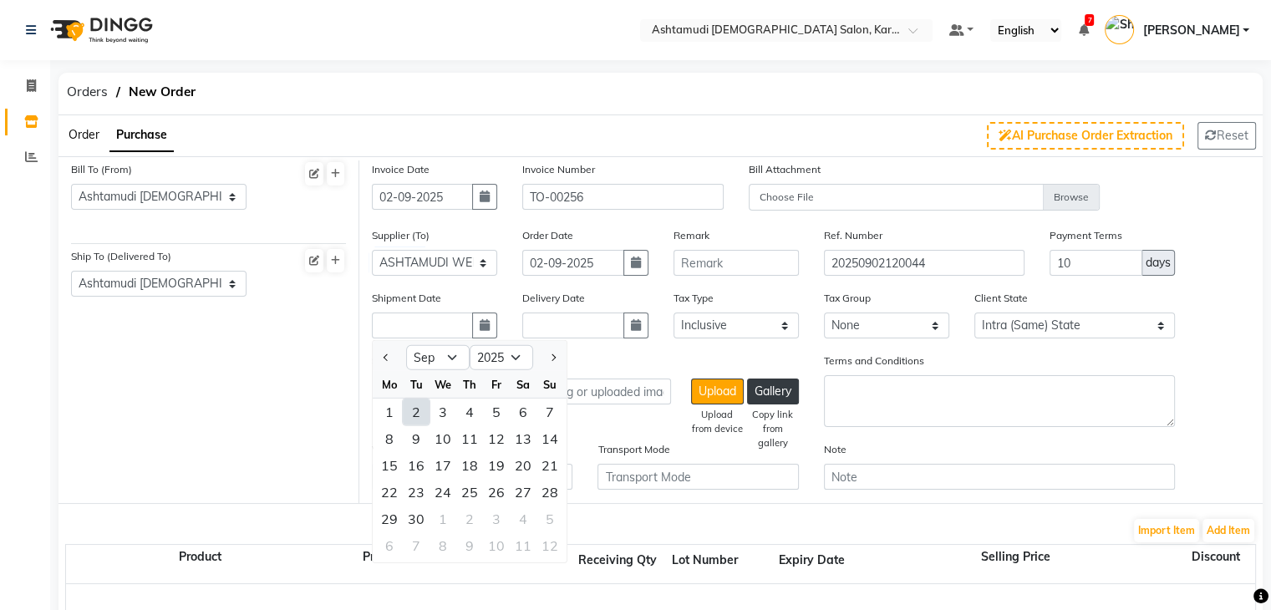
drag, startPoint x: 419, startPoint y: 415, endPoint x: 483, endPoint y: 398, distance: 66.7
click at [420, 415] on div "2" at bounding box center [416, 412] width 27 height 27
type input "02-09-2025"
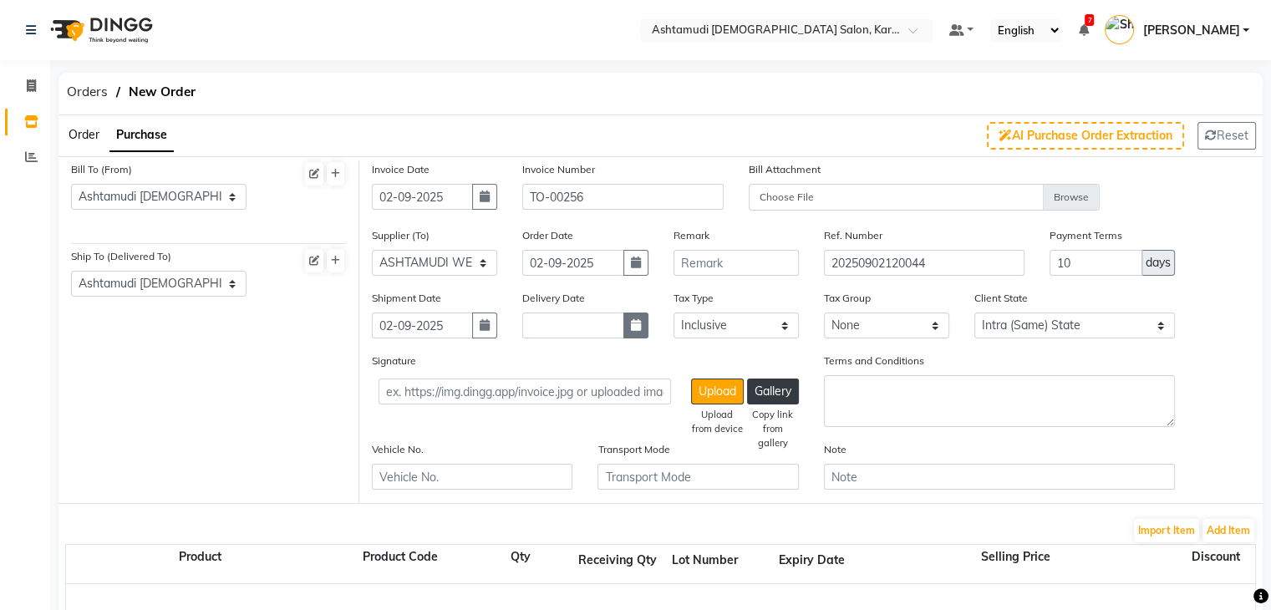
click at [638, 325] on icon "button" at bounding box center [636, 325] width 10 height 12
select select "9"
select select "2025"
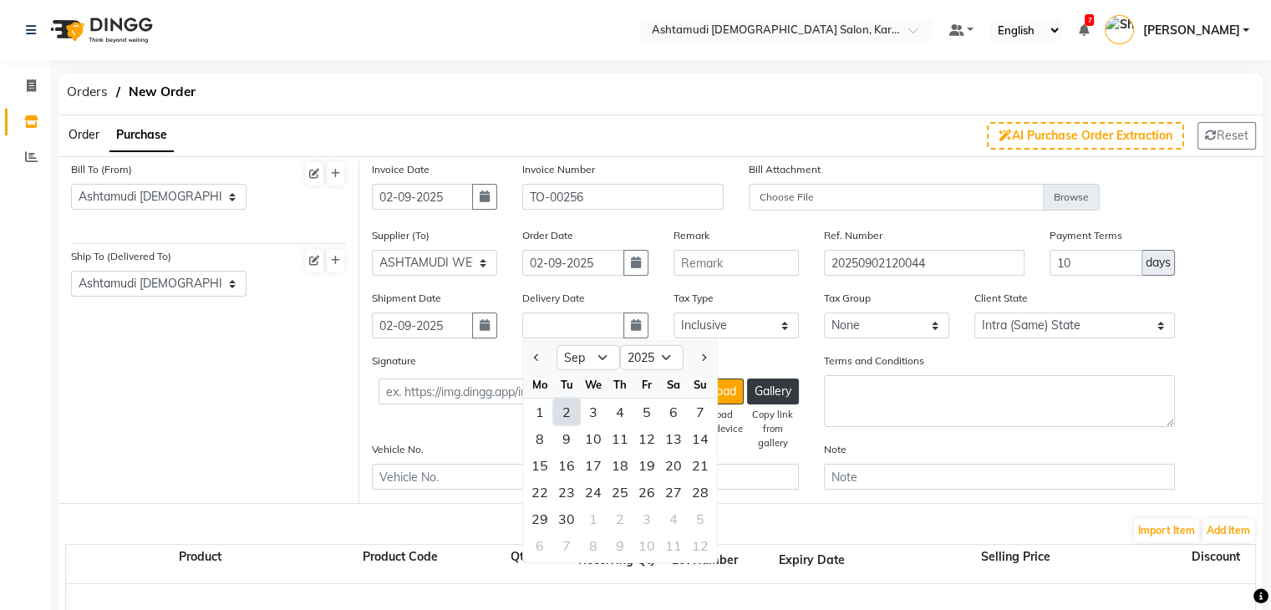
click at [565, 417] on div "2" at bounding box center [566, 412] width 27 height 27
type input "02-09-2025"
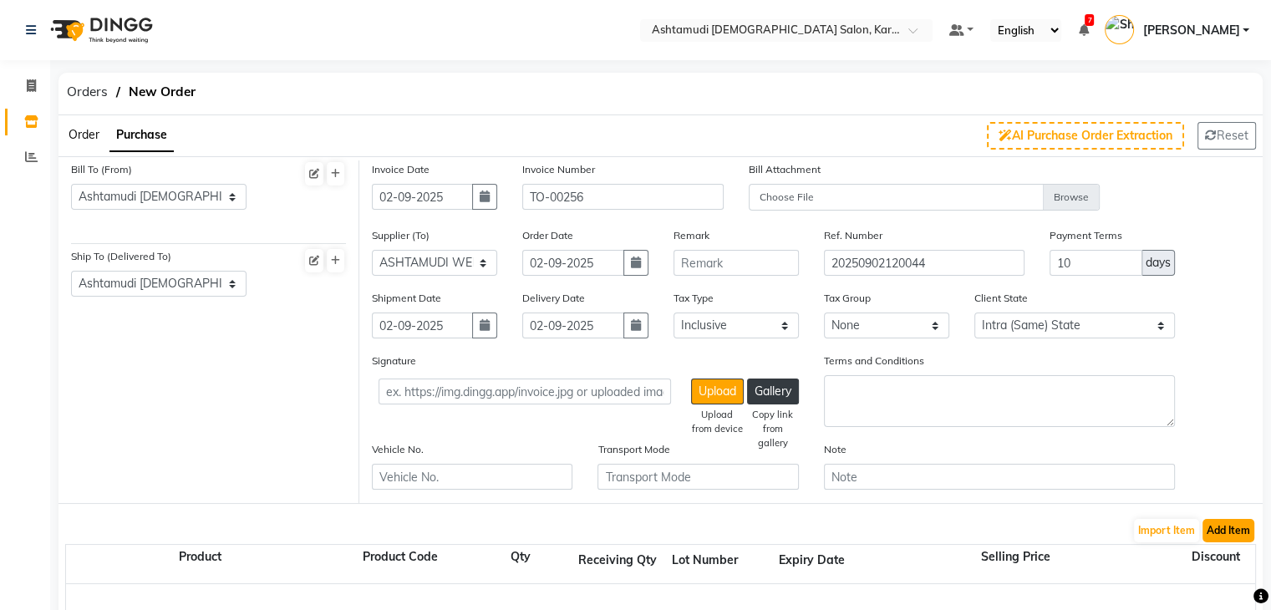
click at [1227, 527] on button "Add Item" at bounding box center [1229, 530] width 52 height 23
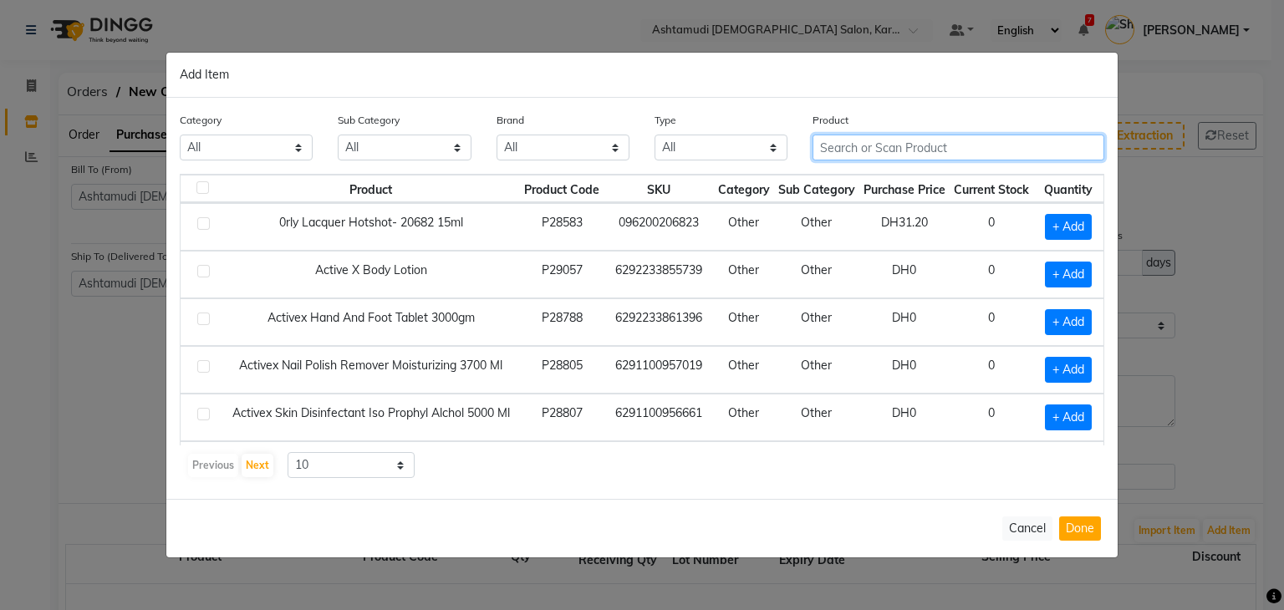
click at [874, 150] on input "text" at bounding box center [958, 148] width 292 height 26
paste input "[PERSON_NAME] - 000 SNOW ME A GOOD TIME 15 ML"
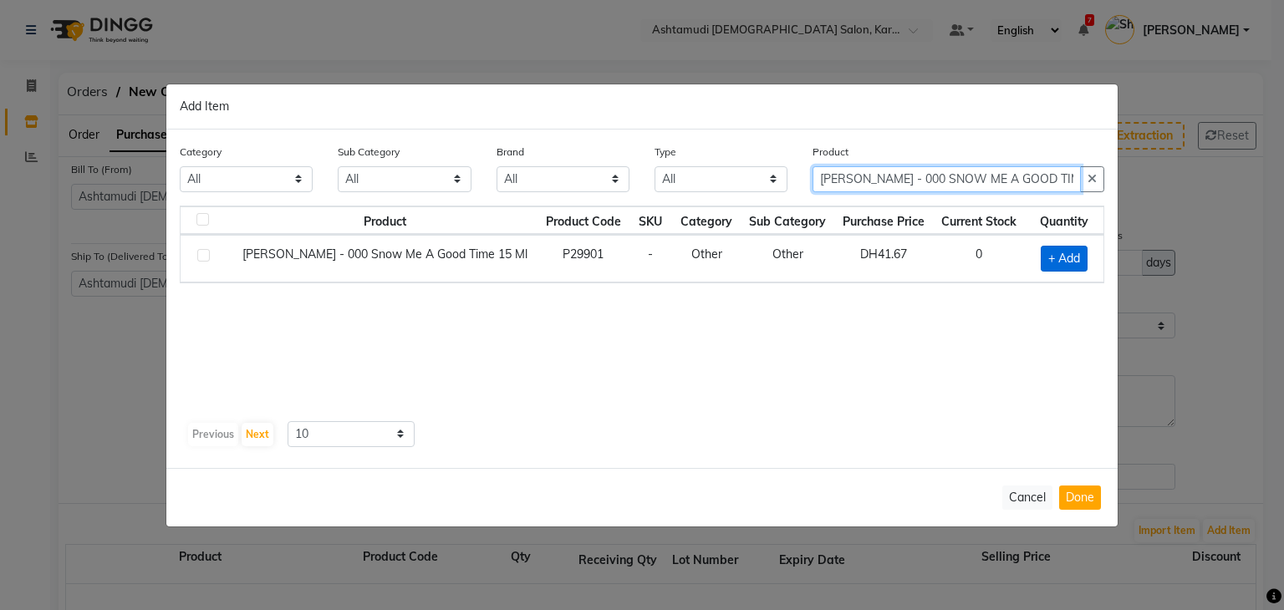
type input "[PERSON_NAME] - 000 SNOW ME A GOOD TIME 15 ML"
click at [1062, 257] on span "+ Add" at bounding box center [1064, 259] width 47 height 26
checkbox input "true"
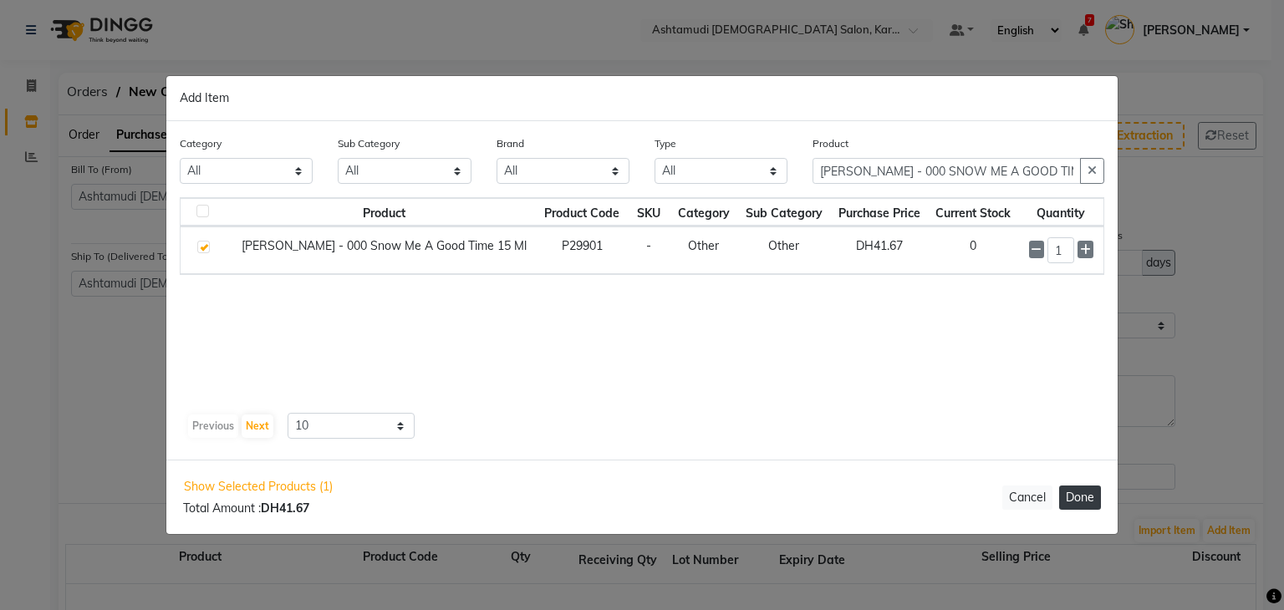
click at [1087, 502] on button "Done" at bounding box center [1080, 498] width 42 height 24
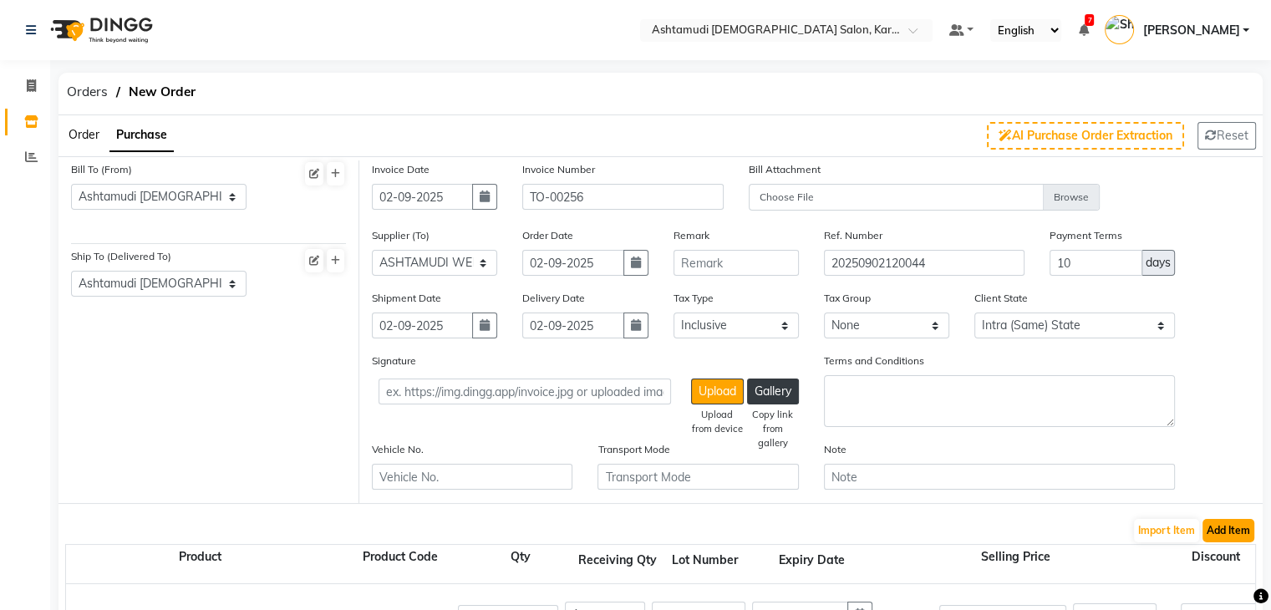
click at [1247, 523] on button "Add Item" at bounding box center [1229, 530] width 52 height 23
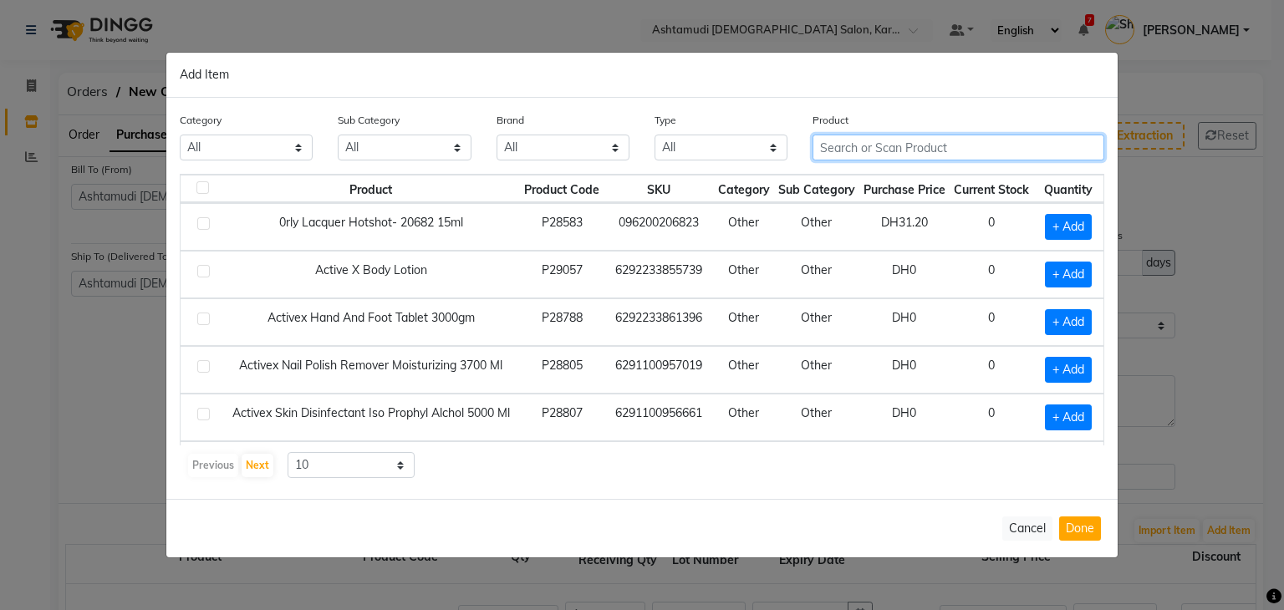
click at [895, 141] on input "text" at bounding box center [958, 148] width 292 height 26
paste input "[PERSON_NAME]-049 CLAY WITH ME 15 ML"
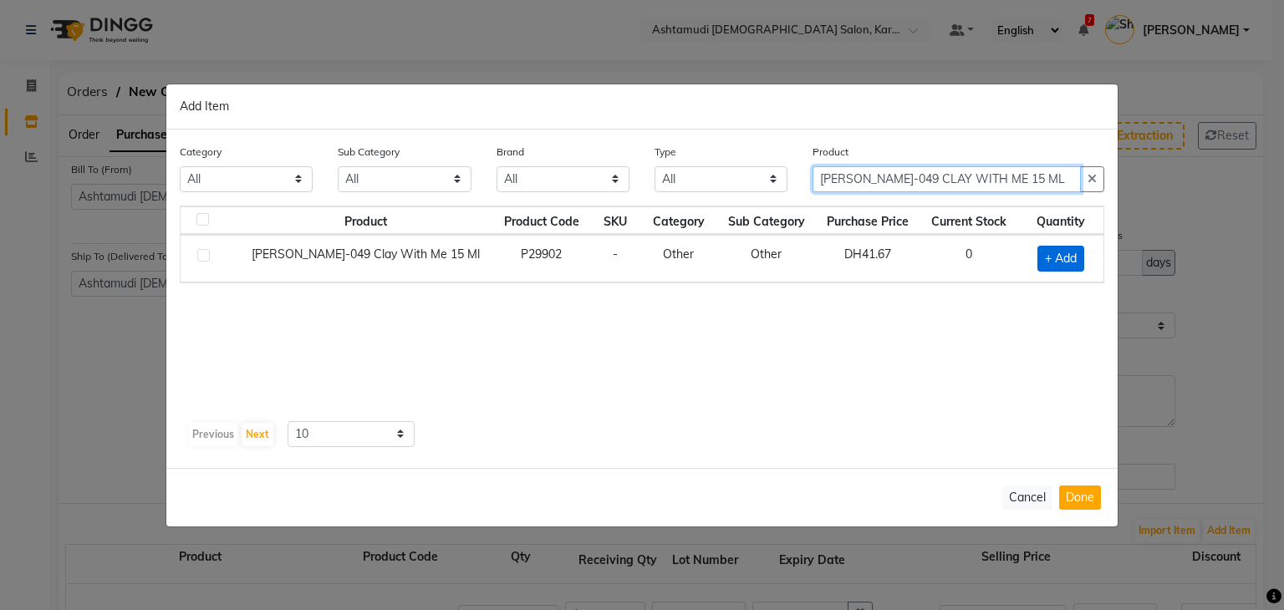
type input "[PERSON_NAME]-049 CLAY WITH ME 15 ML"
click at [1063, 259] on span "+ Add" at bounding box center [1060, 259] width 47 height 26
checkbox input "true"
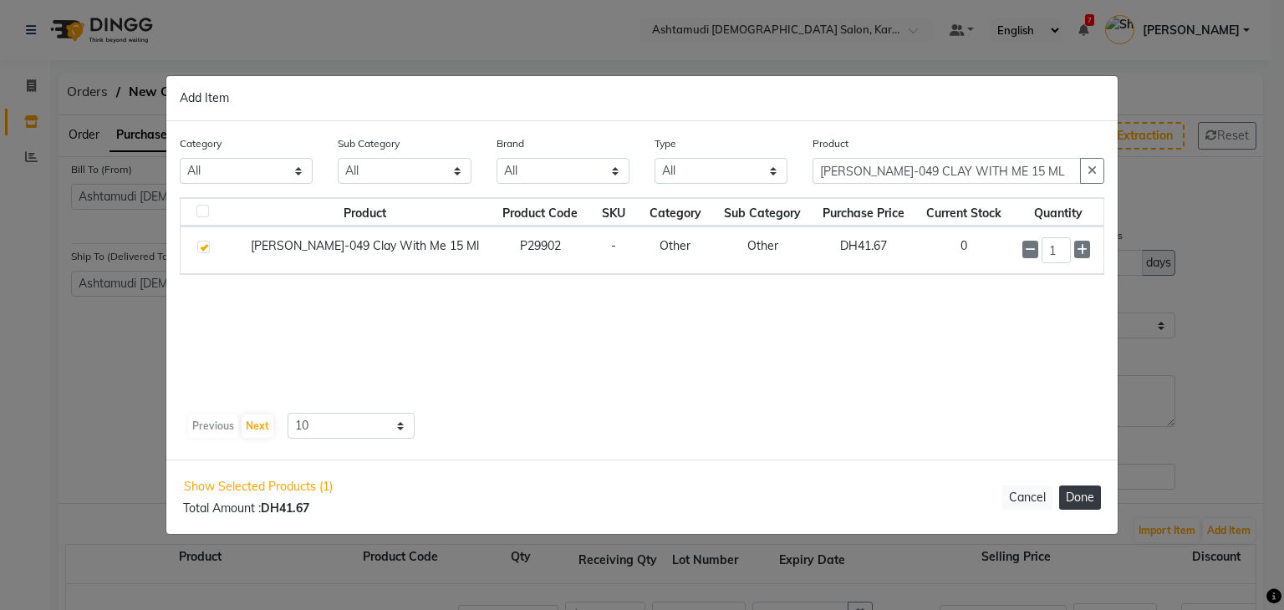
click at [1078, 502] on button "Done" at bounding box center [1080, 498] width 42 height 24
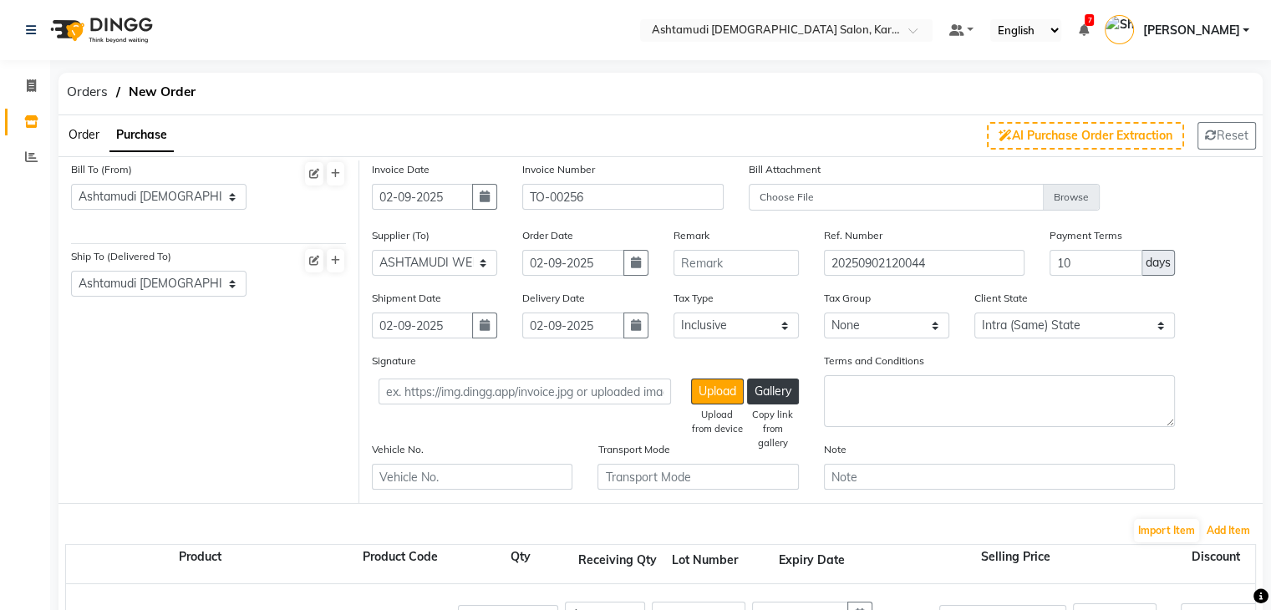
scroll to position [418, 0]
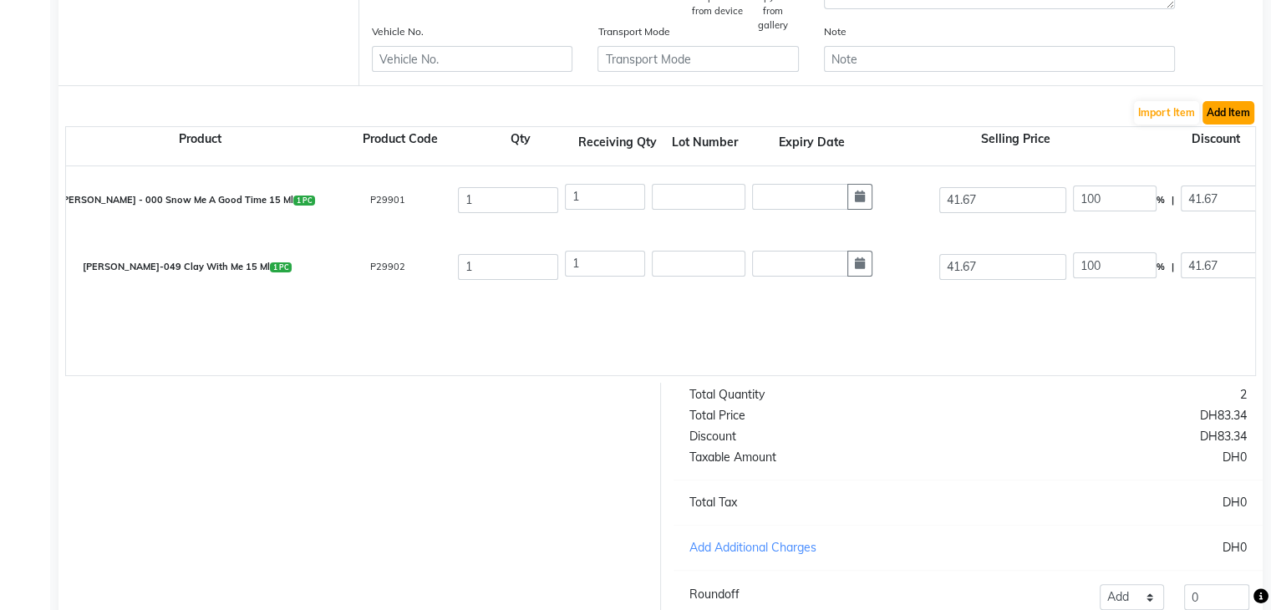
click at [1240, 116] on button "Add Item" at bounding box center [1229, 112] width 52 height 23
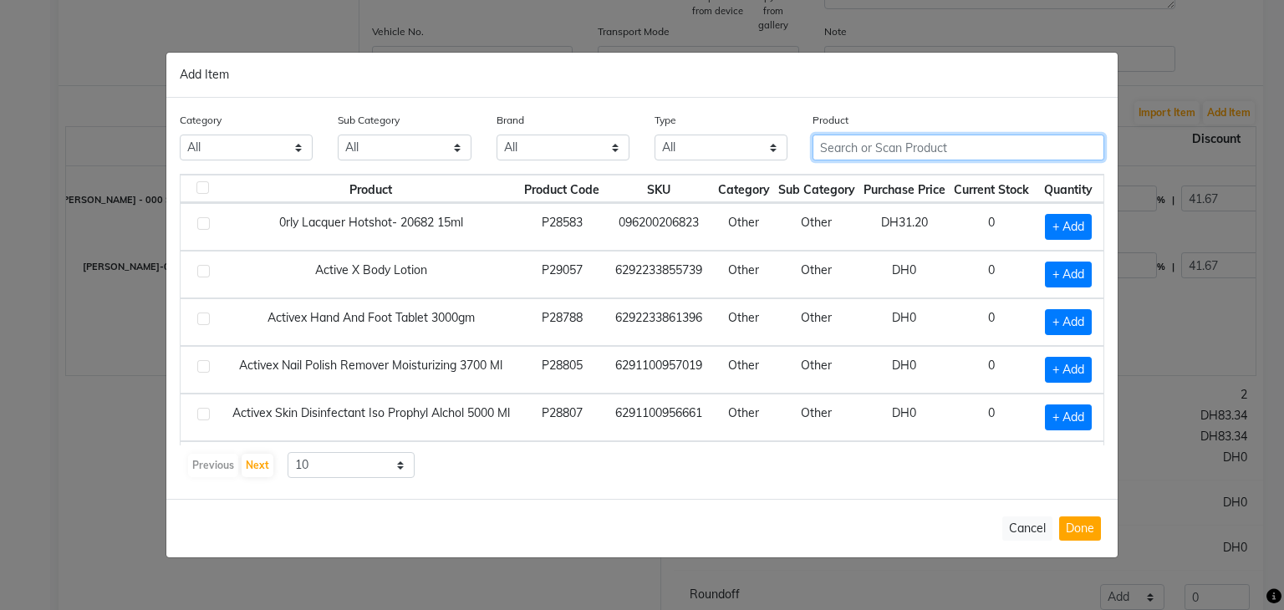
click at [941, 143] on input "text" at bounding box center [958, 148] width 292 height 26
paste input "[PERSON_NAME]-034 SO FAWN OF YOU 15 ML"
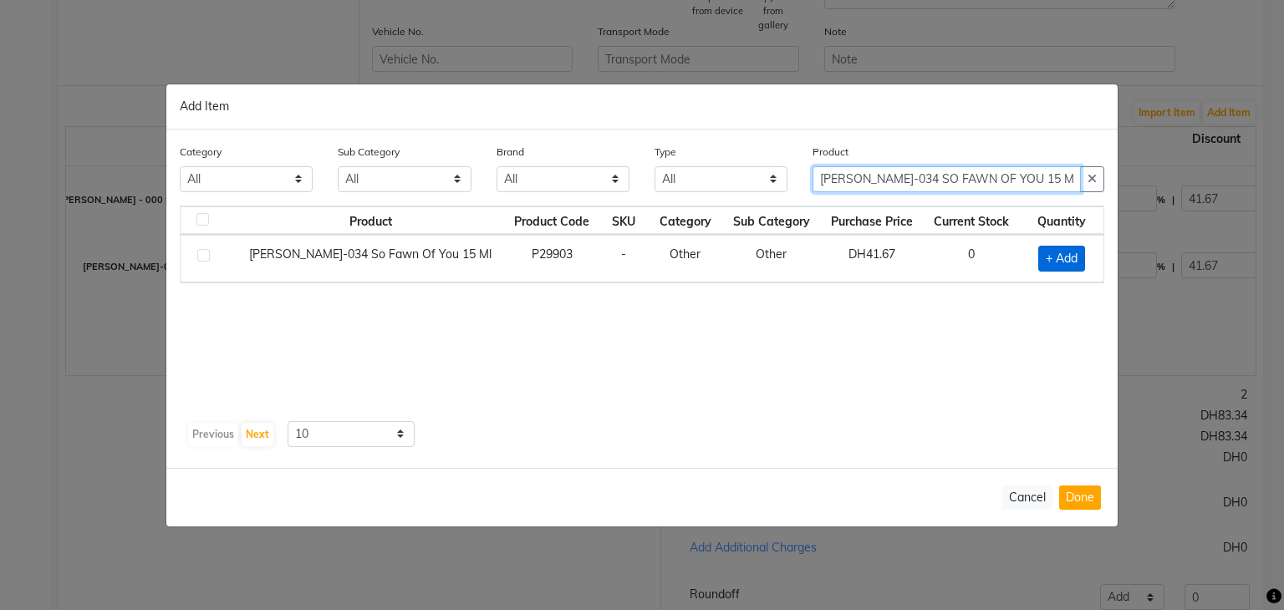
type input "[PERSON_NAME]-034 SO FAWN OF YOU 15 ML"
click at [1075, 258] on span "+ Add" at bounding box center [1061, 259] width 47 height 26
checkbox input "true"
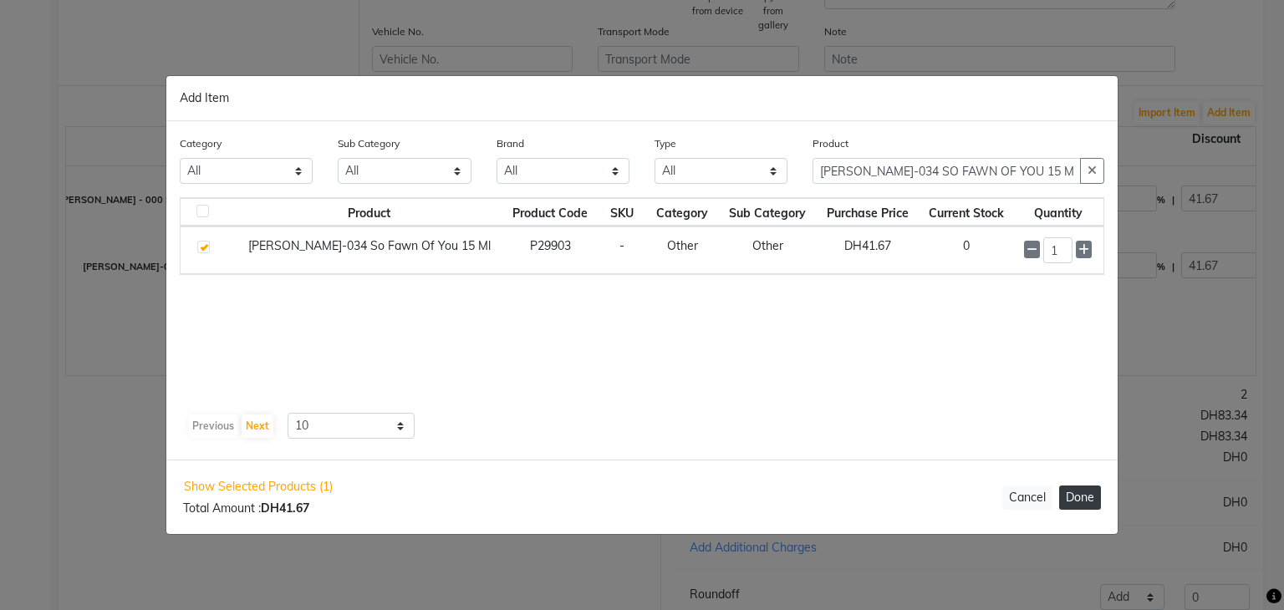
click at [1077, 498] on button "Done" at bounding box center [1080, 498] width 42 height 24
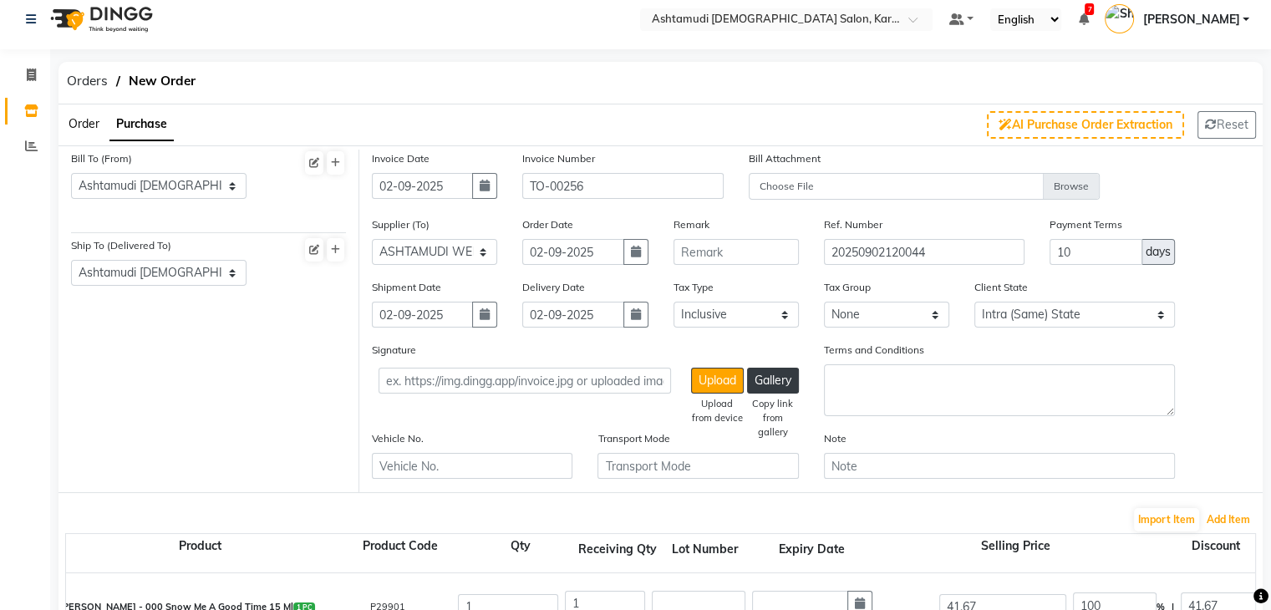
scroll to position [0, 0]
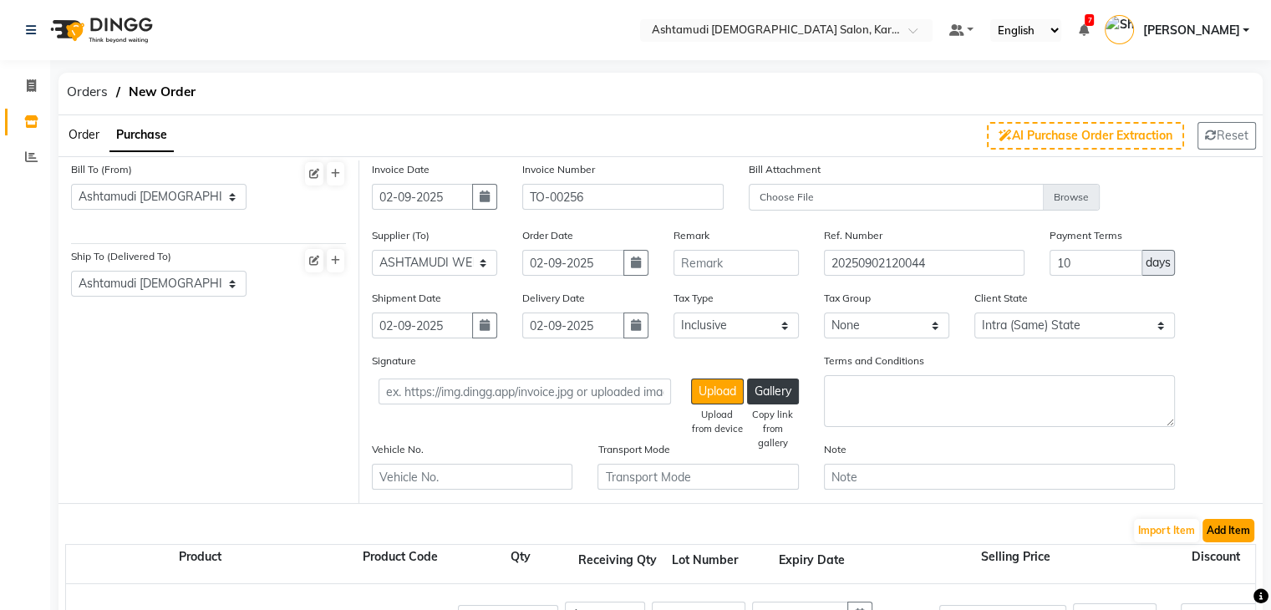
click at [1228, 529] on button "Add Item" at bounding box center [1229, 530] width 52 height 23
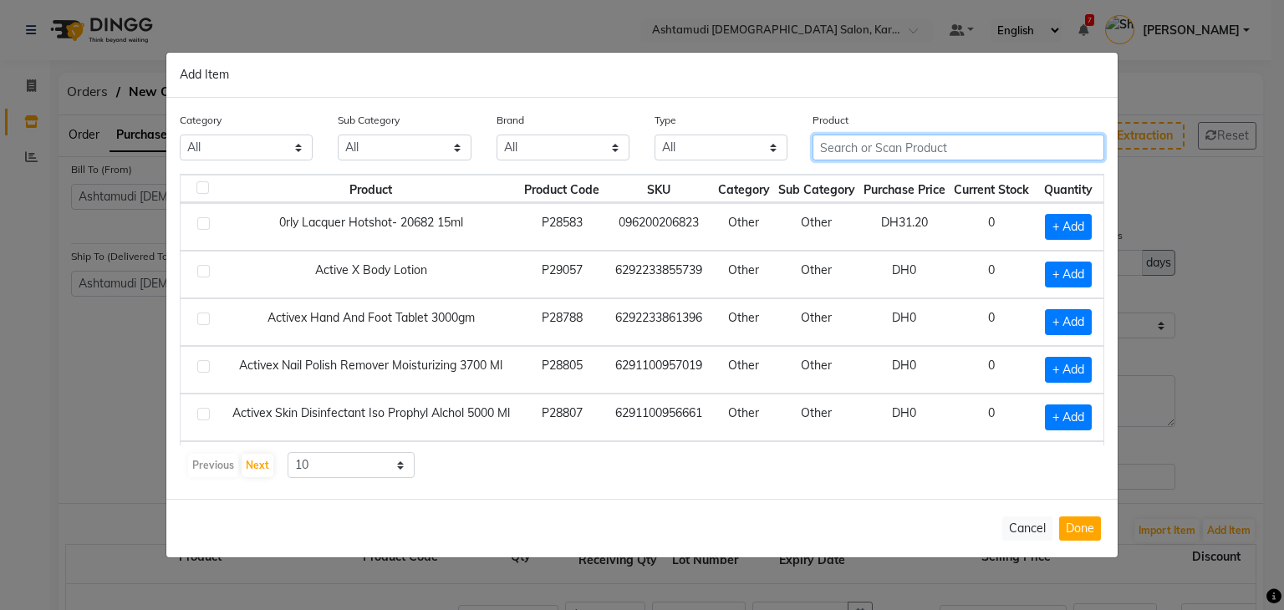
click at [879, 145] on input "text" at bounding box center [958, 148] width 292 height 26
paste input "[PERSON_NAME]- 225 TUTU CUTE 15 ML"
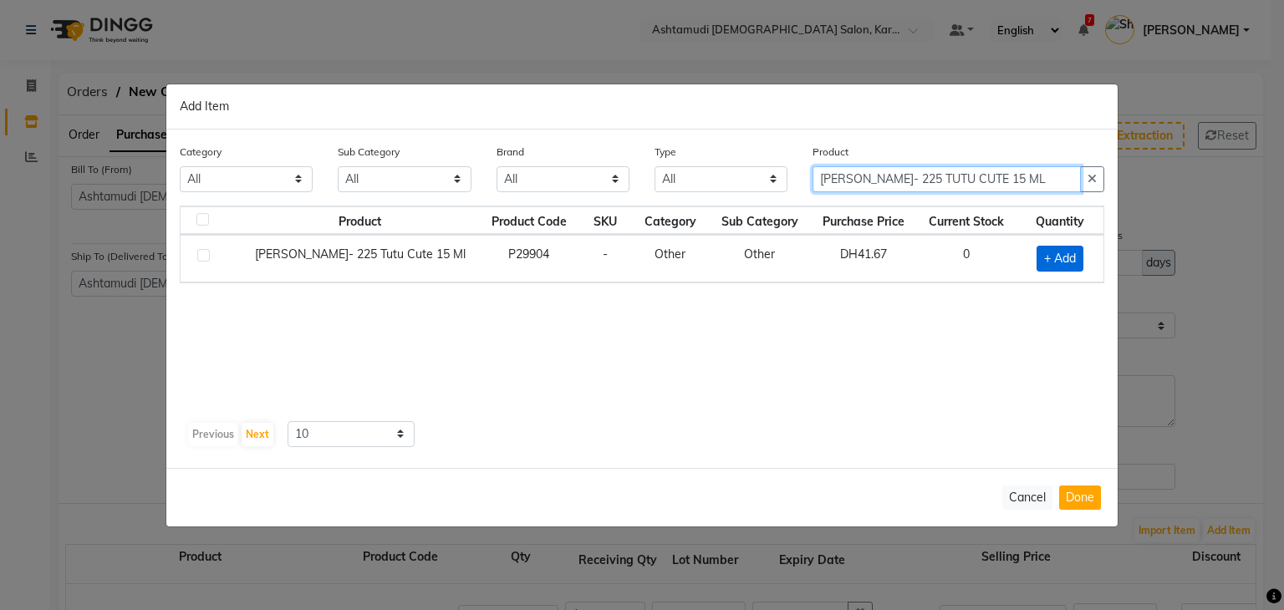
type input "[PERSON_NAME]- 225 TUTU CUTE 15 ML"
click at [1064, 252] on span "+ Add" at bounding box center [1059, 259] width 47 height 26
checkbox input "true"
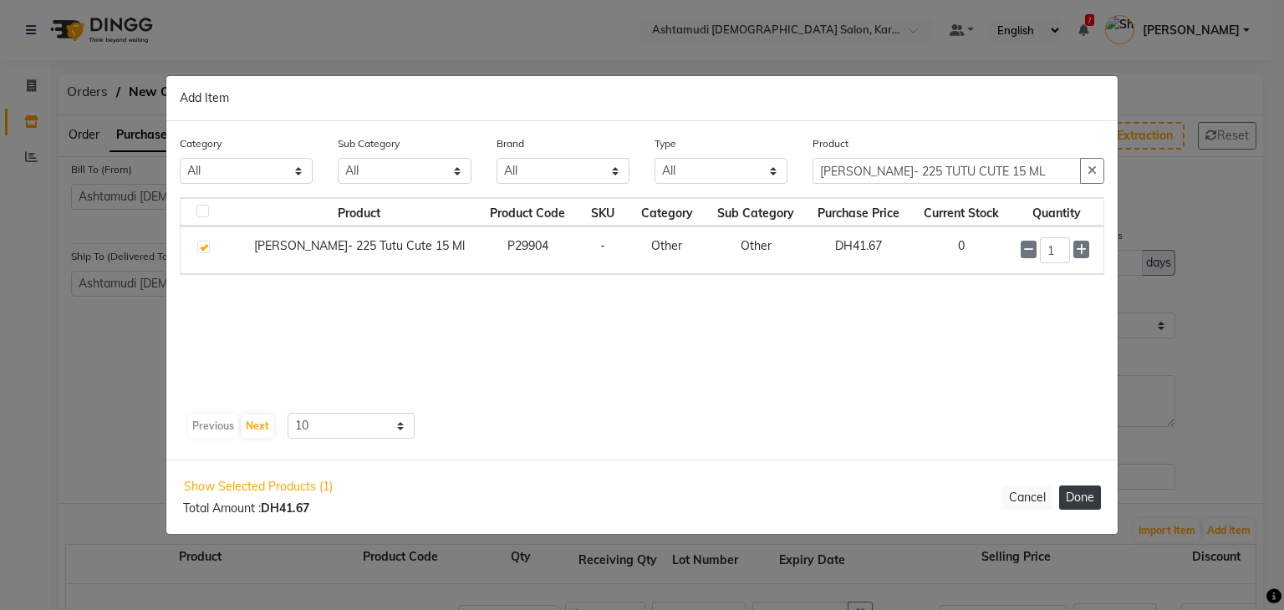
click at [1080, 498] on button "Done" at bounding box center [1080, 498] width 42 height 24
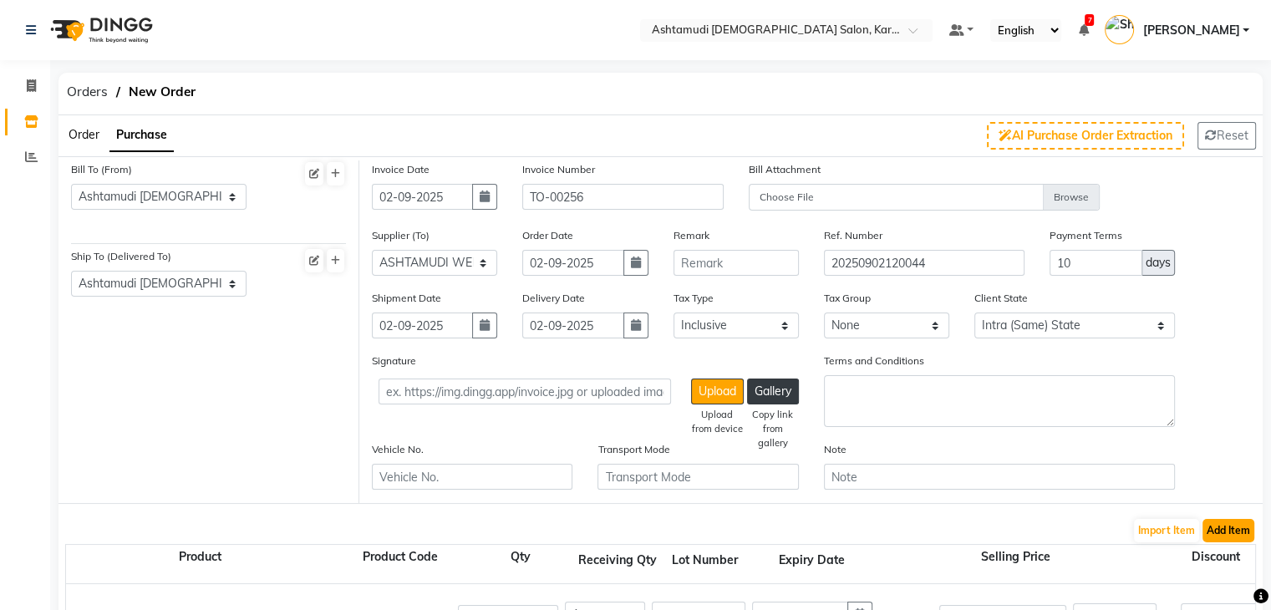
click at [1226, 535] on button "Add Item" at bounding box center [1229, 530] width 52 height 23
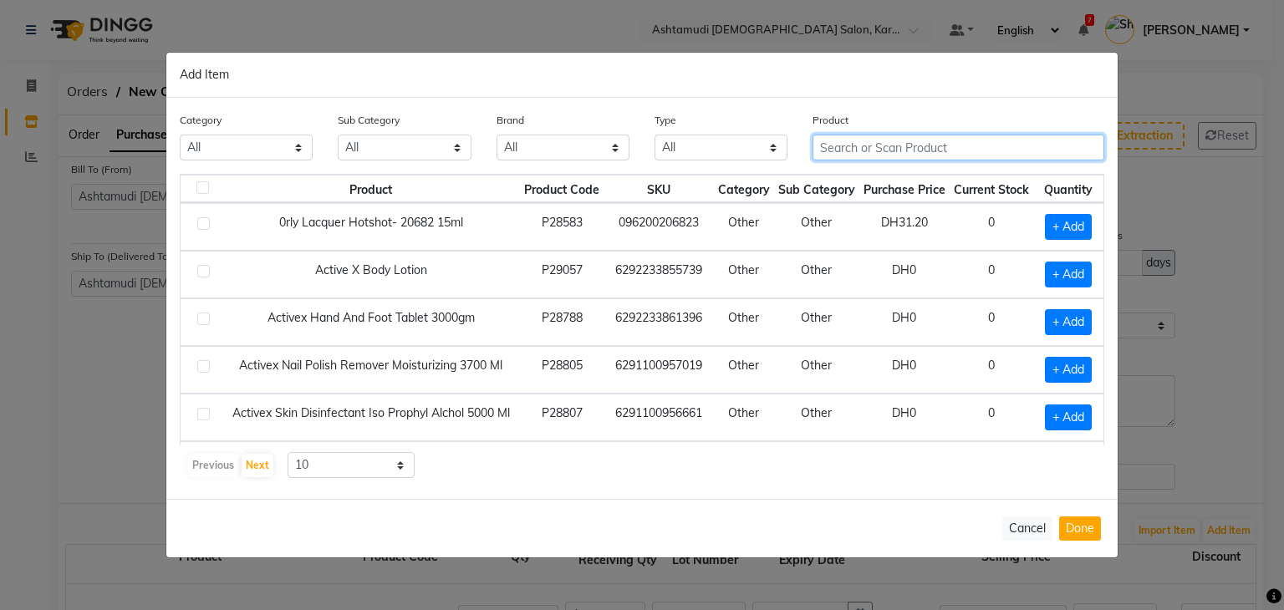
click at [929, 142] on input "text" at bounding box center [958, 148] width 292 height 26
paste input "[PERSON_NAME]-205 PINK POSITIVE 15 ML"
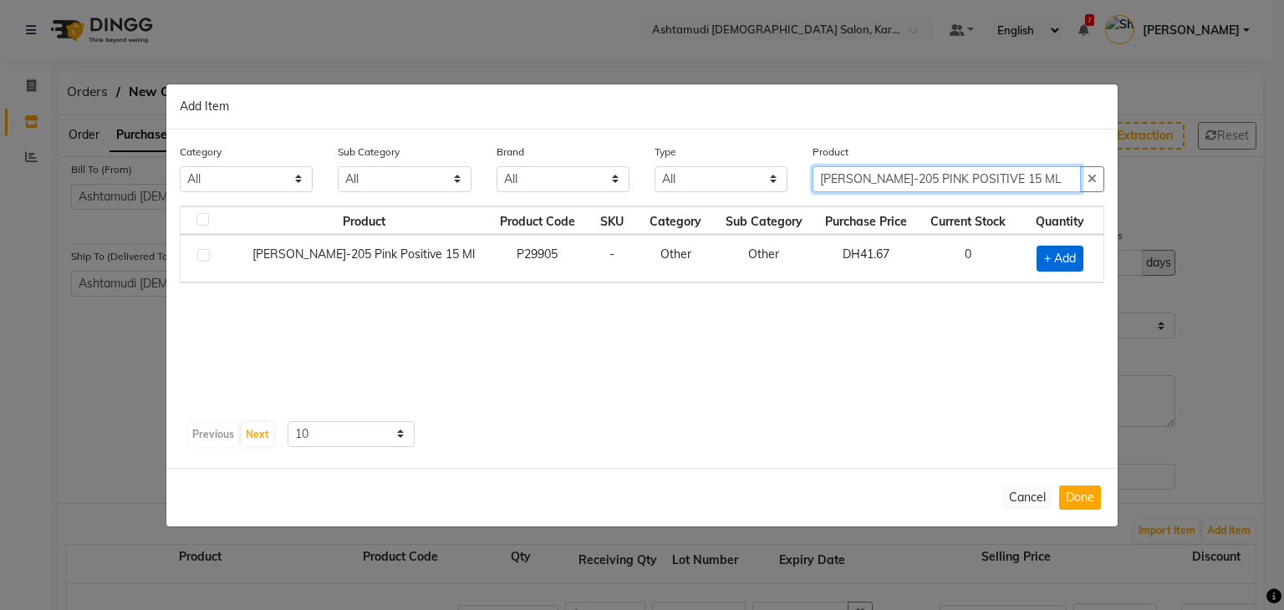
type input "[PERSON_NAME]-205 PINK POSITIVE 15 ML"
click at [1062, 266] on span "+ Add" at bounding box center [1059, 259] width 47 height 26
checkbox input "true"
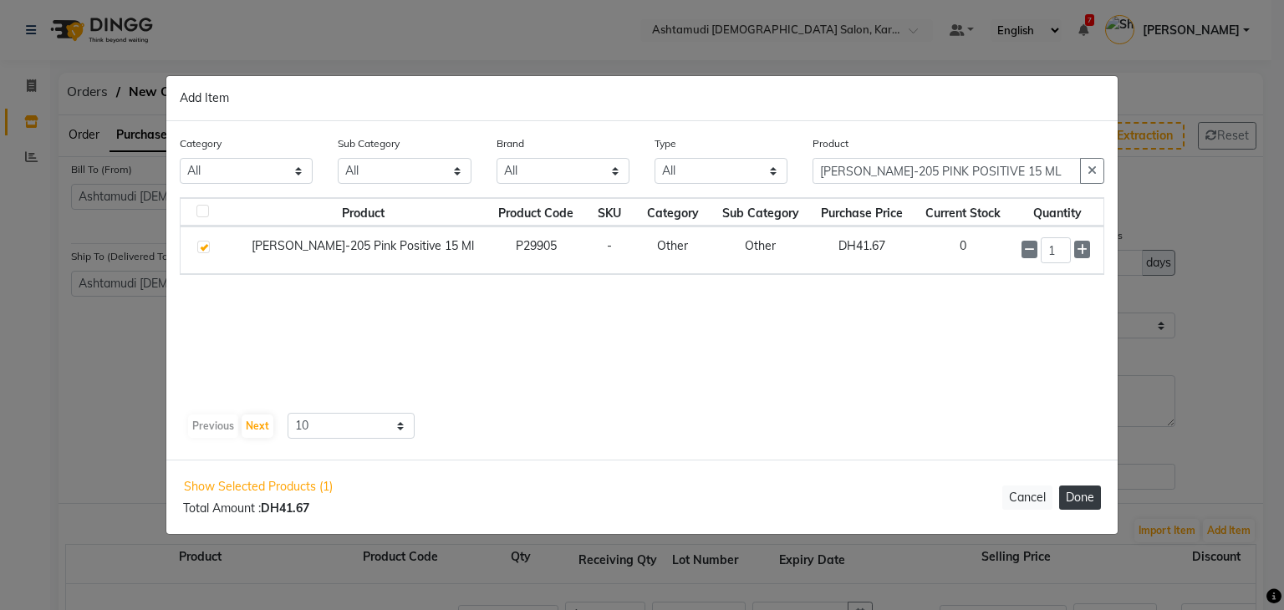
click at [1080, 497] on button "Done" at bounding box center [1080, 498] width 42 height 24
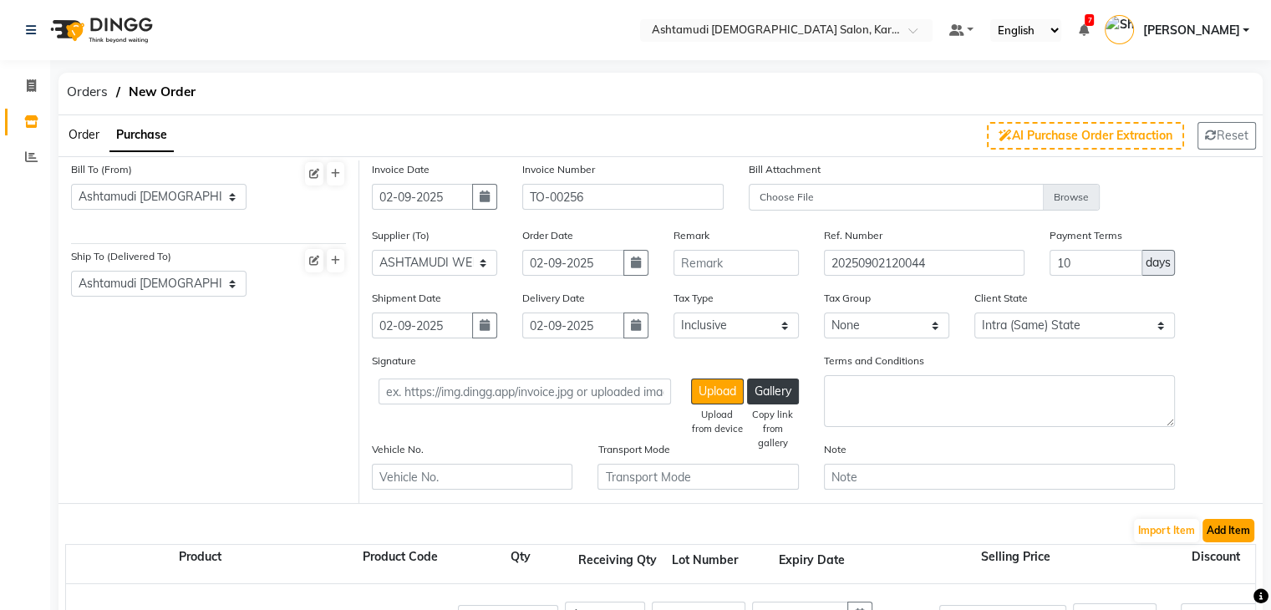
click at [1213, 525] on button "Add Item" at bounding box center [1229, 530] width 52 height 23
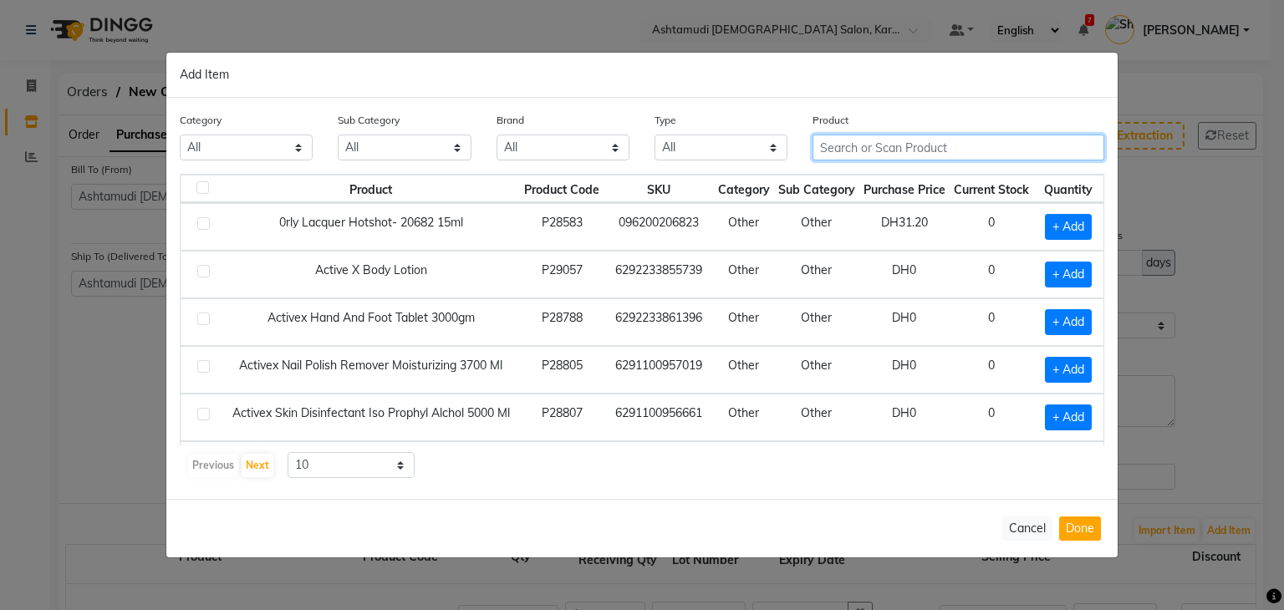
click at [875, 148] on input "text" at bounding box center [958, 148] width 292 height 26
paste input "[PERSON_NAME]-101 YOU RED MY THOUGHTS 15 ML"
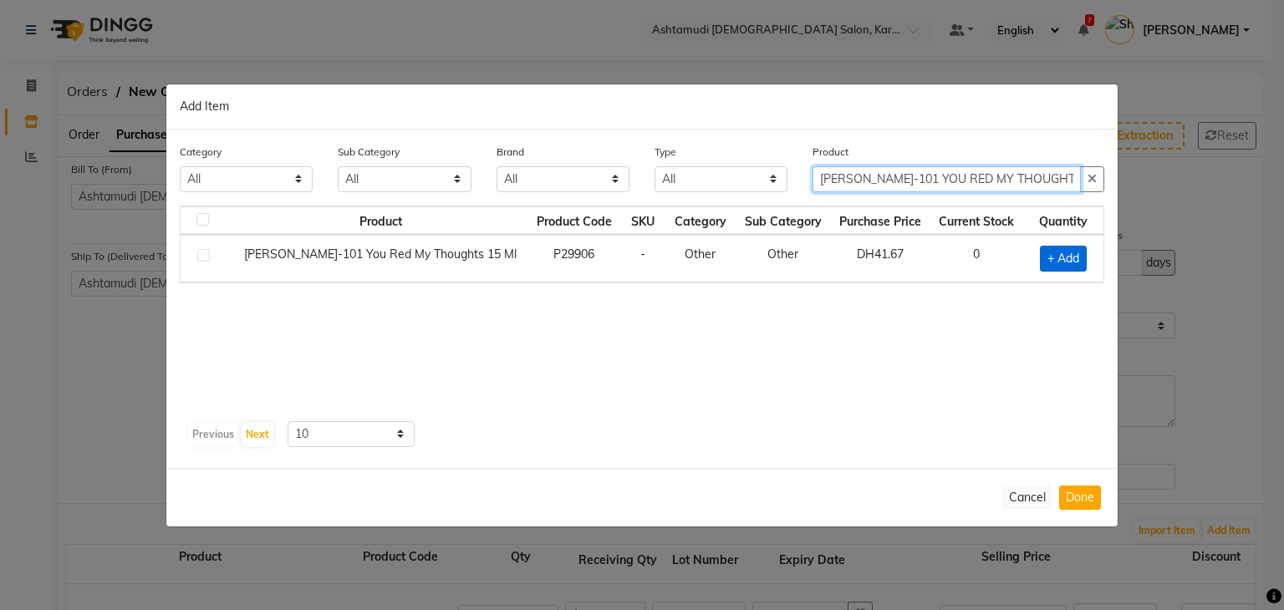
type input "[PERSON_NAME]-101 YOU RED MY THOUGHTS 15 ML"
click at [1062, 252] on span "+ Add" at bounding box center [1063, 259] width 47 height 26
checkbox input "true"
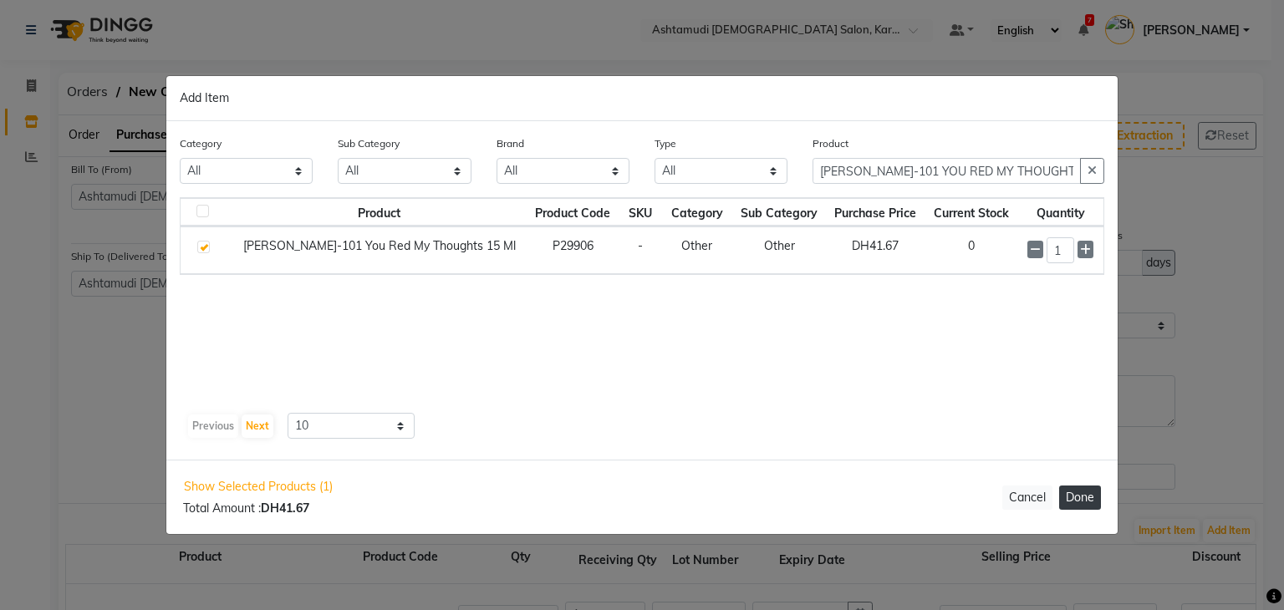
click at [1082, 499] on button "Done" at bounding box center [1080, 498] width 42 height 24
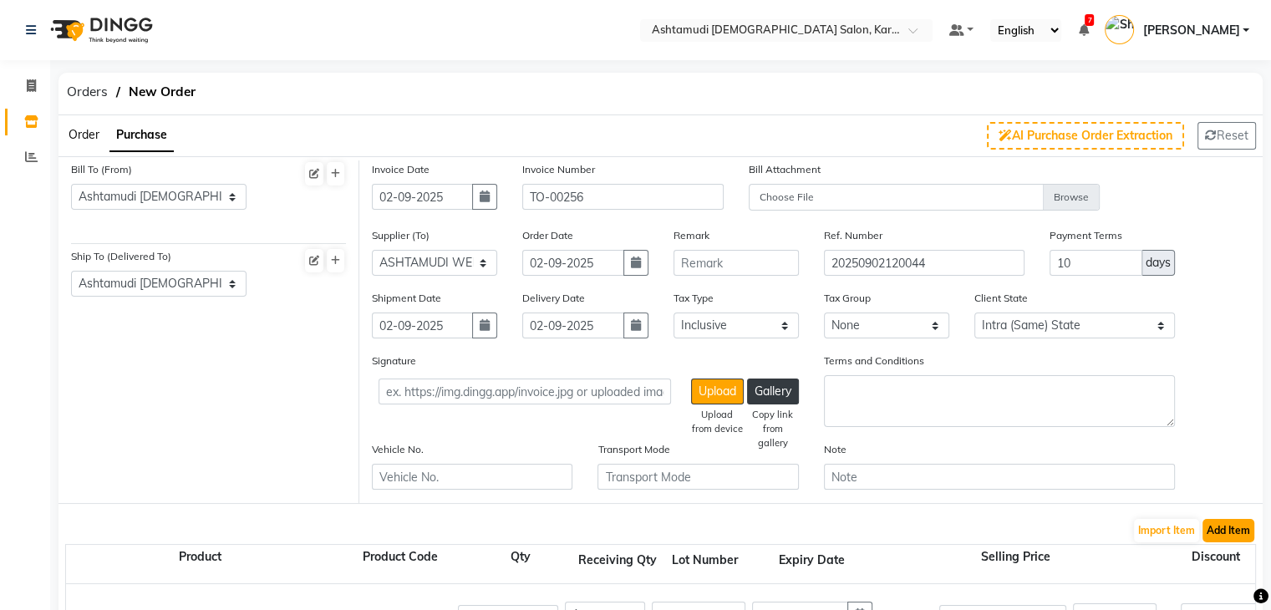
click at [1225, 528] on button "Add Item" at bounding box center [1229, 530] width 52 height 23
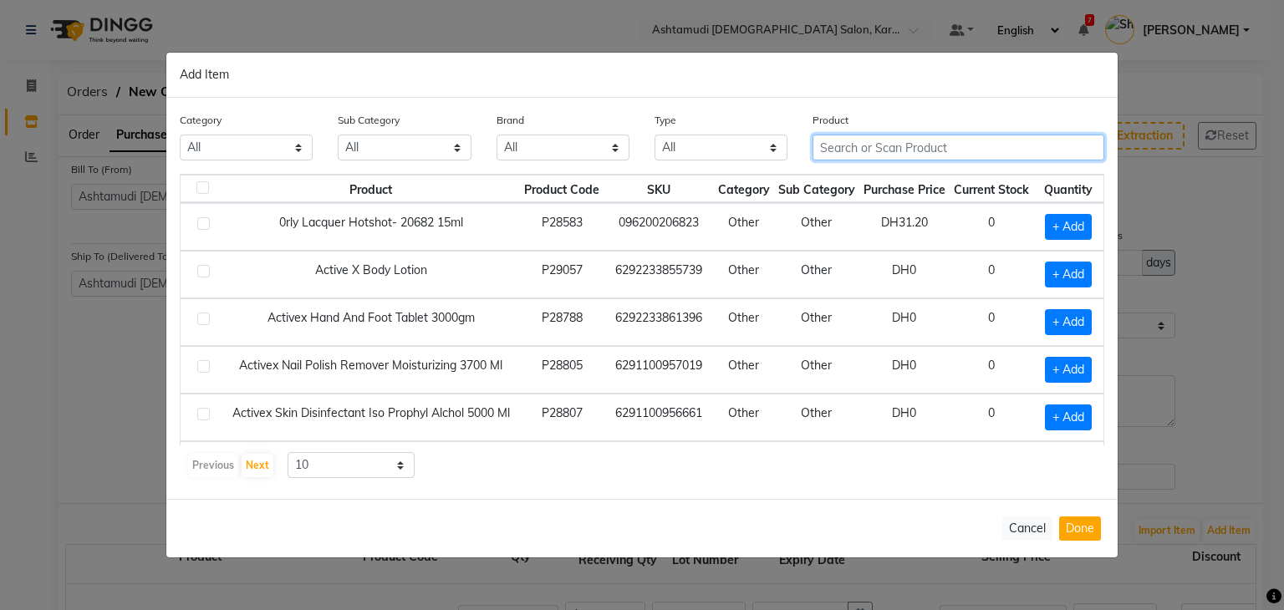
click at [907, 150] on input "text" at bounding box center [958, 148] width 292 height 26
paste input "[PERSON_NAME]-302 I LAVA YOU 15 ML"
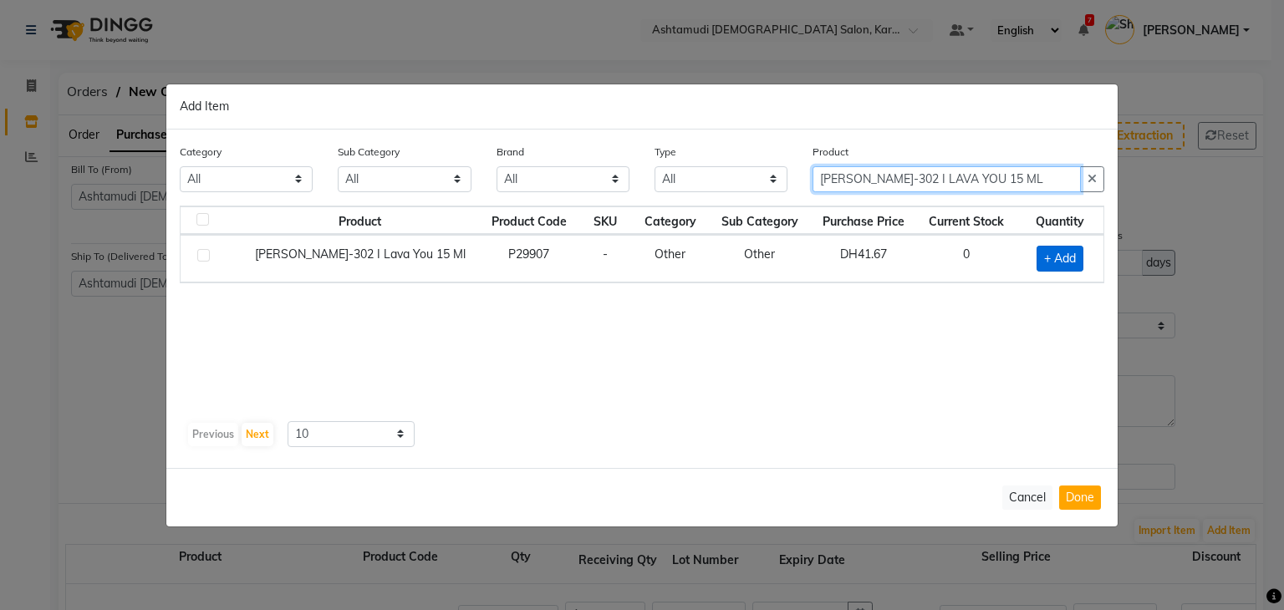
type input "[PERSON_NAME]-302 I LAVA YOU 15 ML"
click at [1050, 265] on span "+ Add" at bounding box center [1059, 259] width 47 height 26
checkbox input "true"
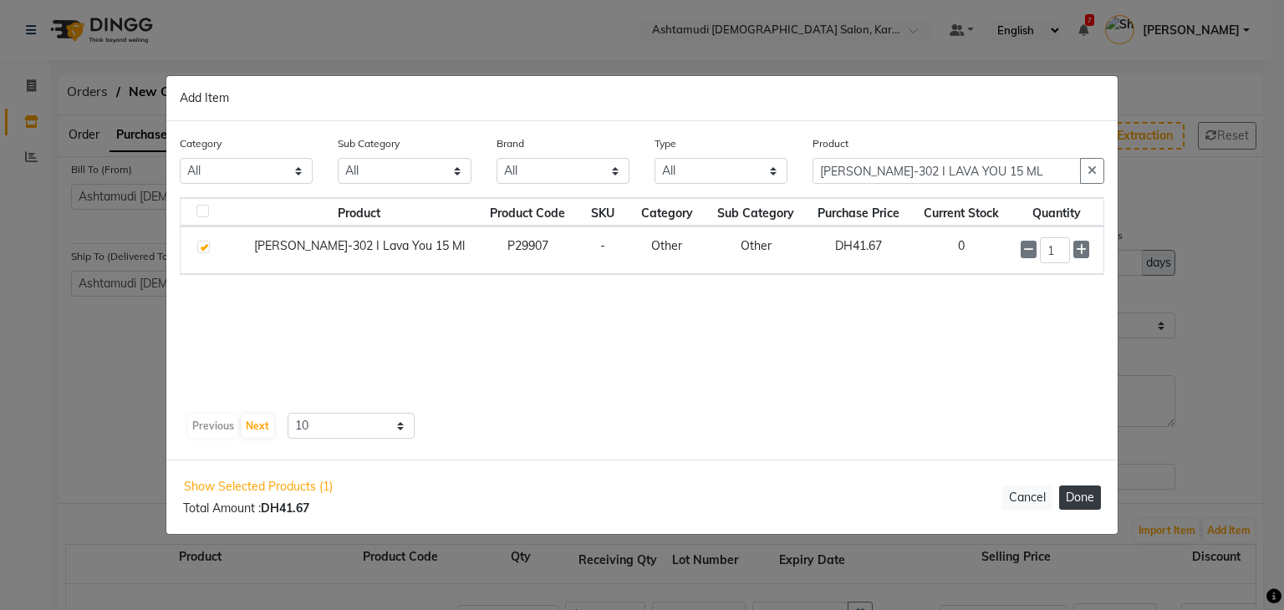
click at [1087, 496] on button "Done" at bounding box center [1080, 498] width 42 height 24
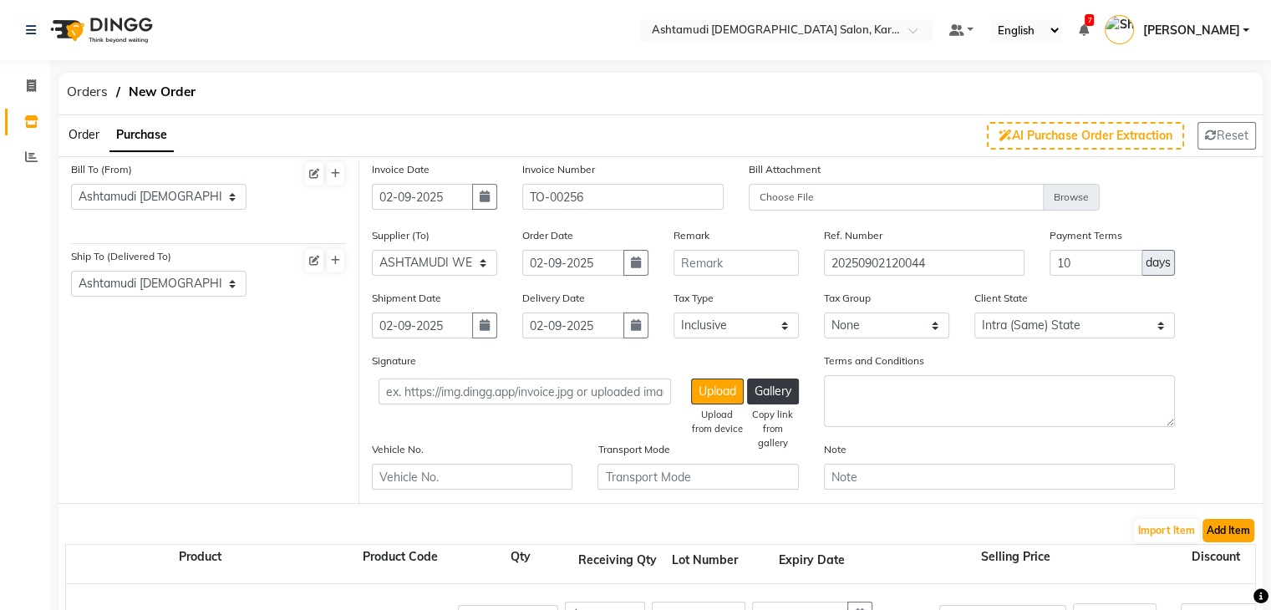
click at [1215, 536] on button "Add Item" at bounding box center [1229, 530] width 52 height 23
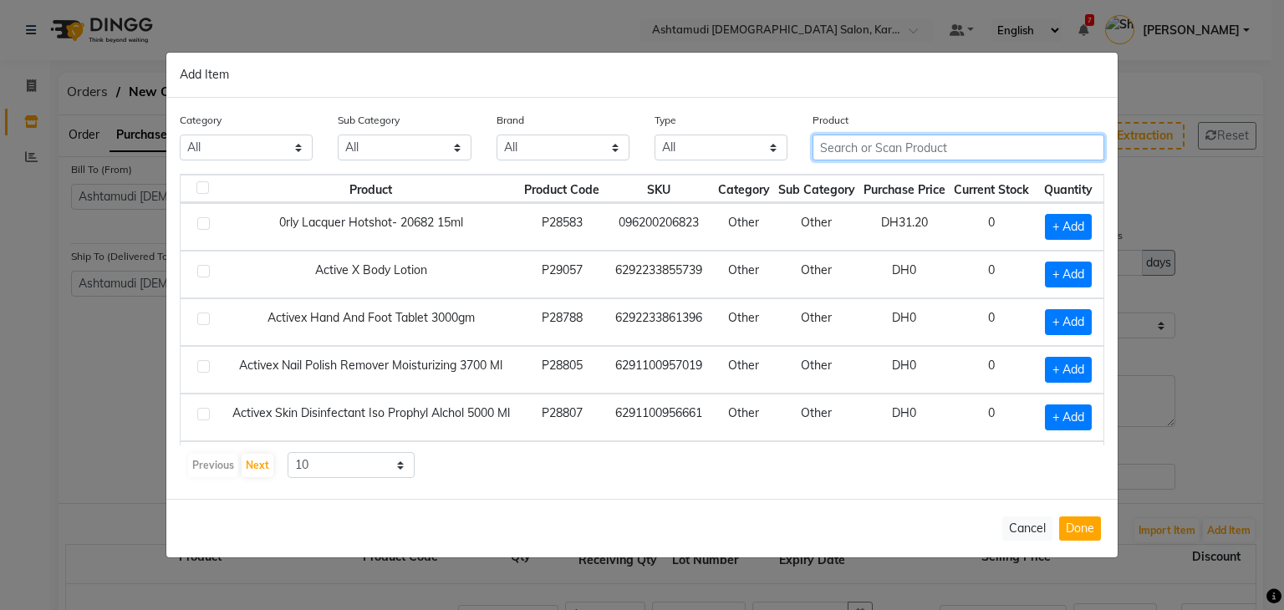
click at [848, 136] on input "text" at bounding box center [958, 148] width 292 height 26
paste input "[PERSON_NAME]- 604 TEAL ME MORE 15 ML"
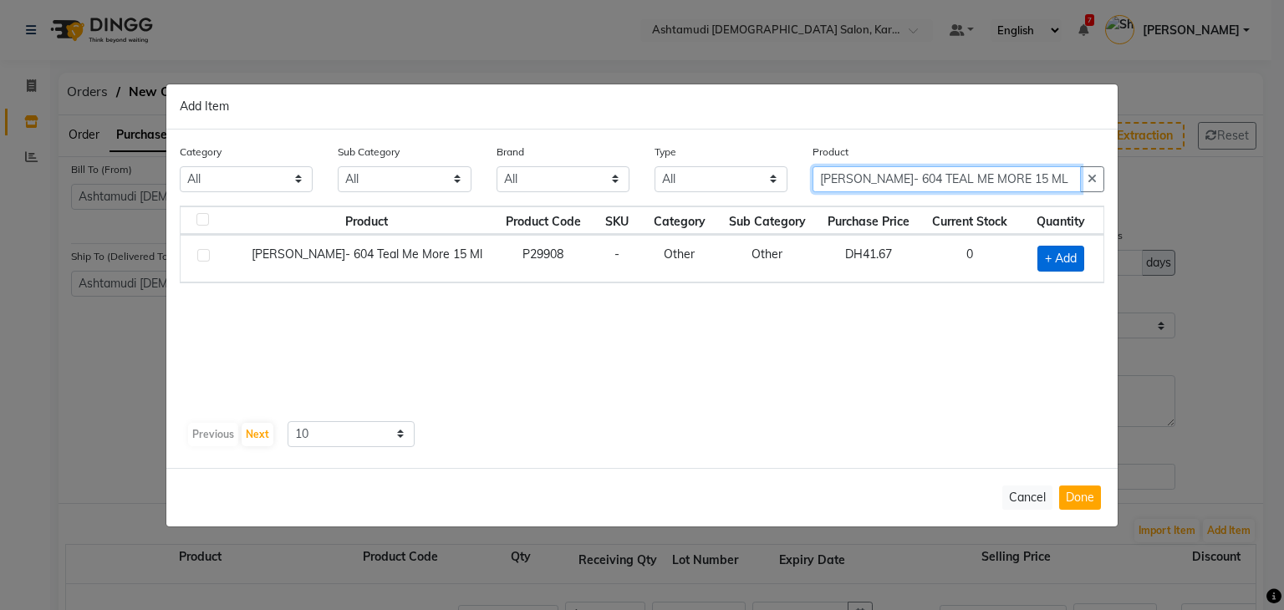
type input "[PERSON_NAME]- 604 TEAL ME MORE 15 ML"
click at [1043, 254] on span "+ Add" at bounding box center [1060, 259] width 47 height 26
checkbox input "true"
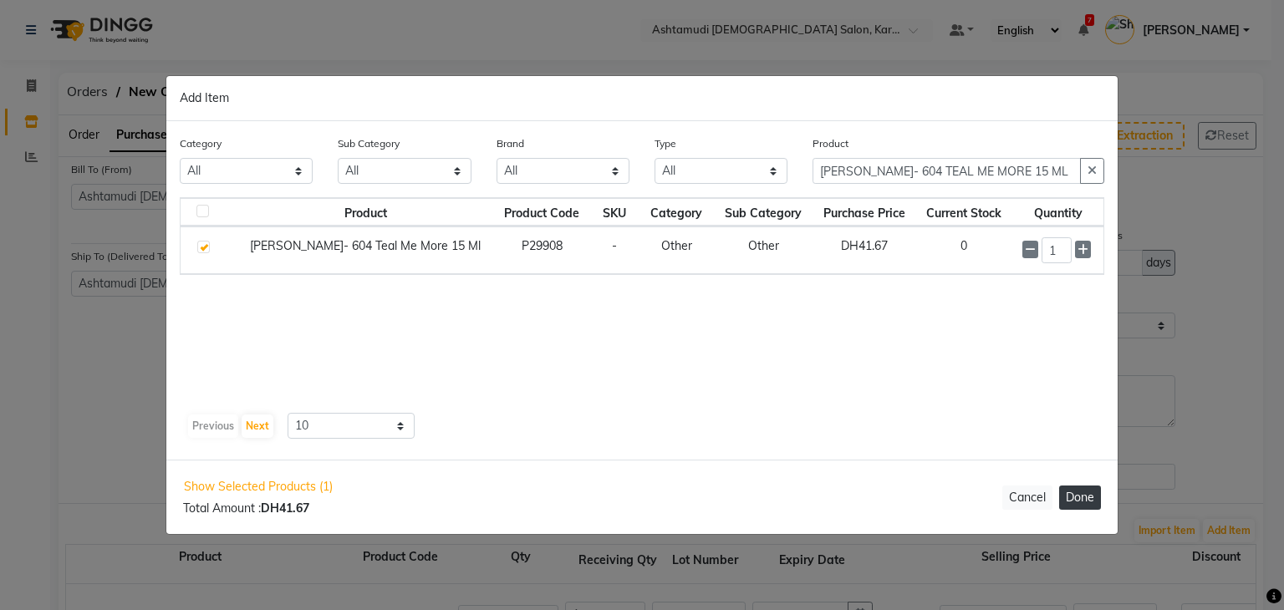
click at [1073, 500] on button "Done" at bounding box center [1080, 498] width 42 height 24
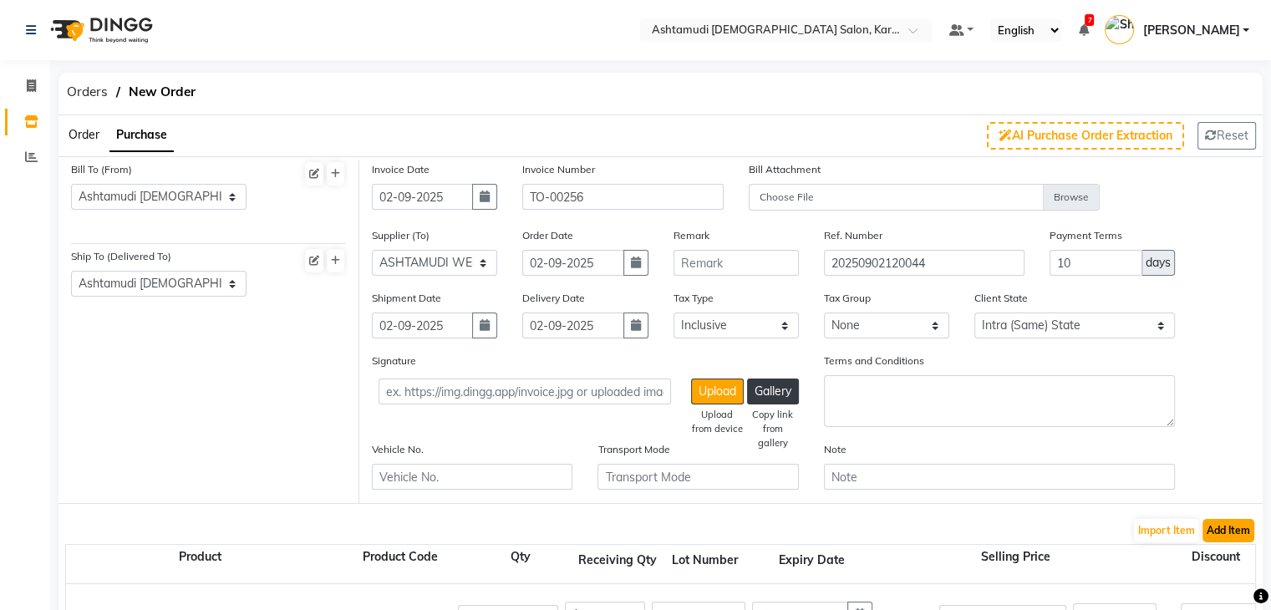
click at [1250, 526] on button "Add Item" at bounding box center [1229, 530] width 52 height 23
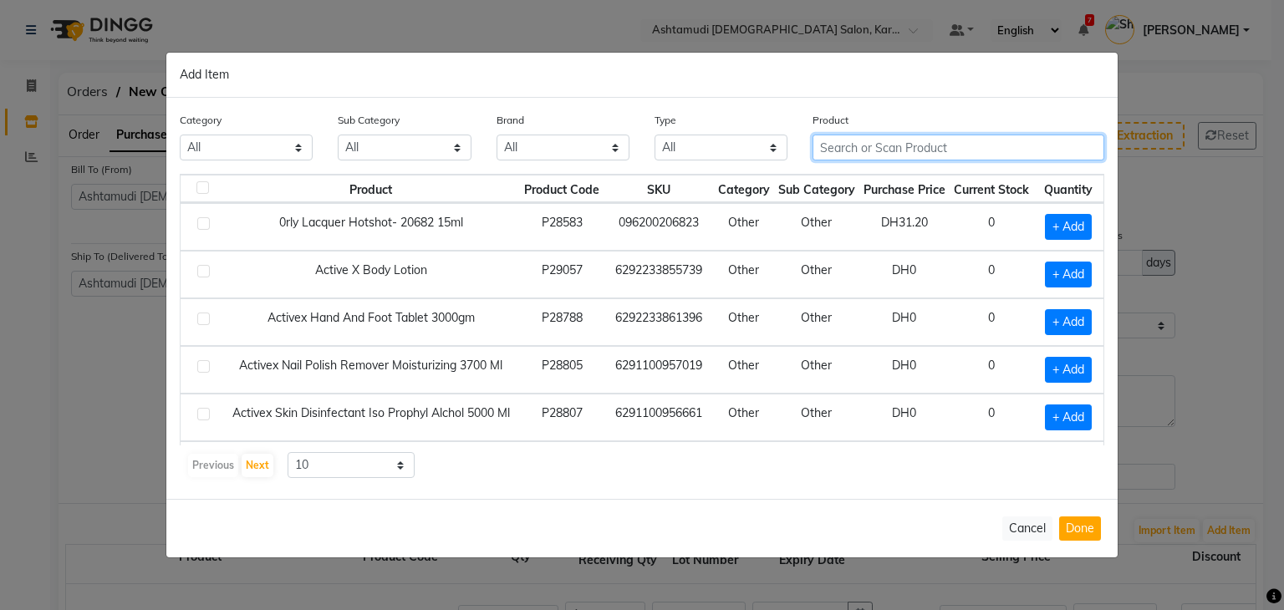
click at [904, 145] on input "text" at bounding box center [958, 148] width 292 height 26
paste input "[PERSON_NAME]-105 MAROON ON AN ISLAND 15 ML"
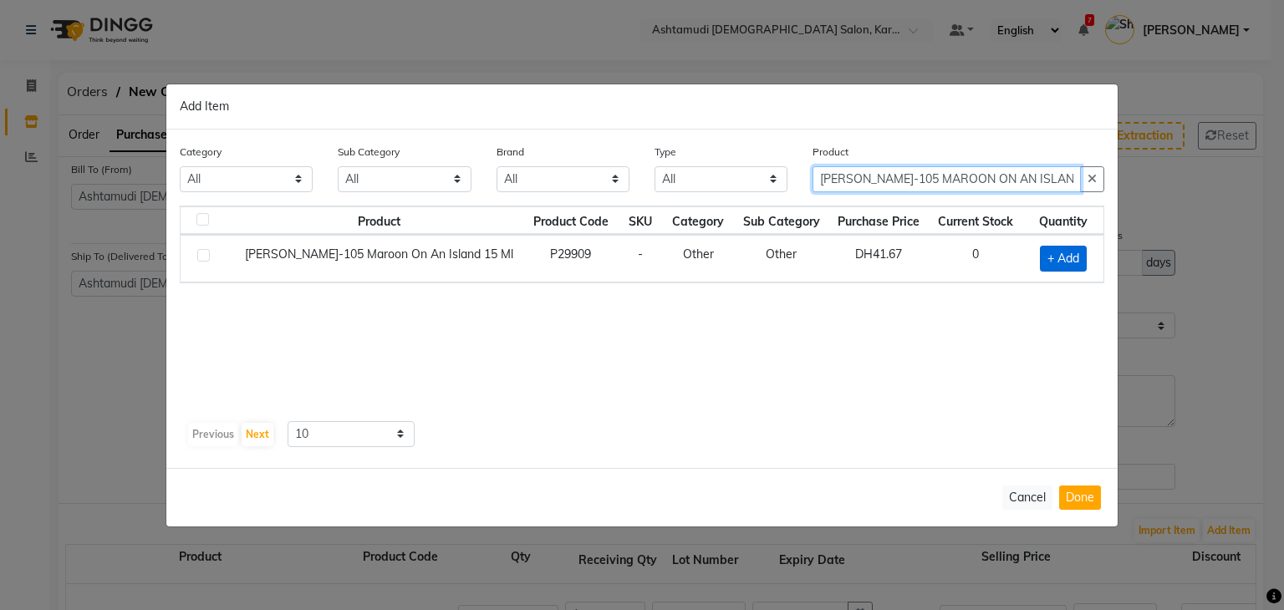
type input "[PERSON_NAME]-105 MAROON ON AN ISLAND 15 ML"
click at [1047, 253] on span "+ Add" at bounding box center [1063, 259] width 47 height 26
checkbox input "true"
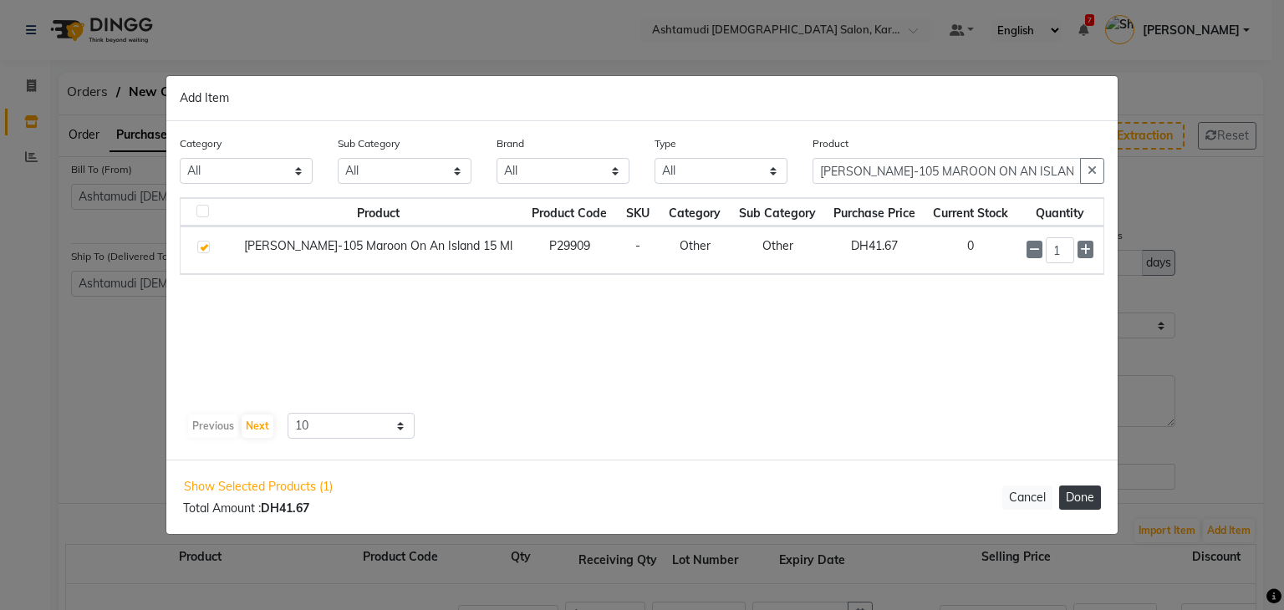
click at [1072, 489] on button "Done" at bounding box center [1080, 498] width 42 height 24
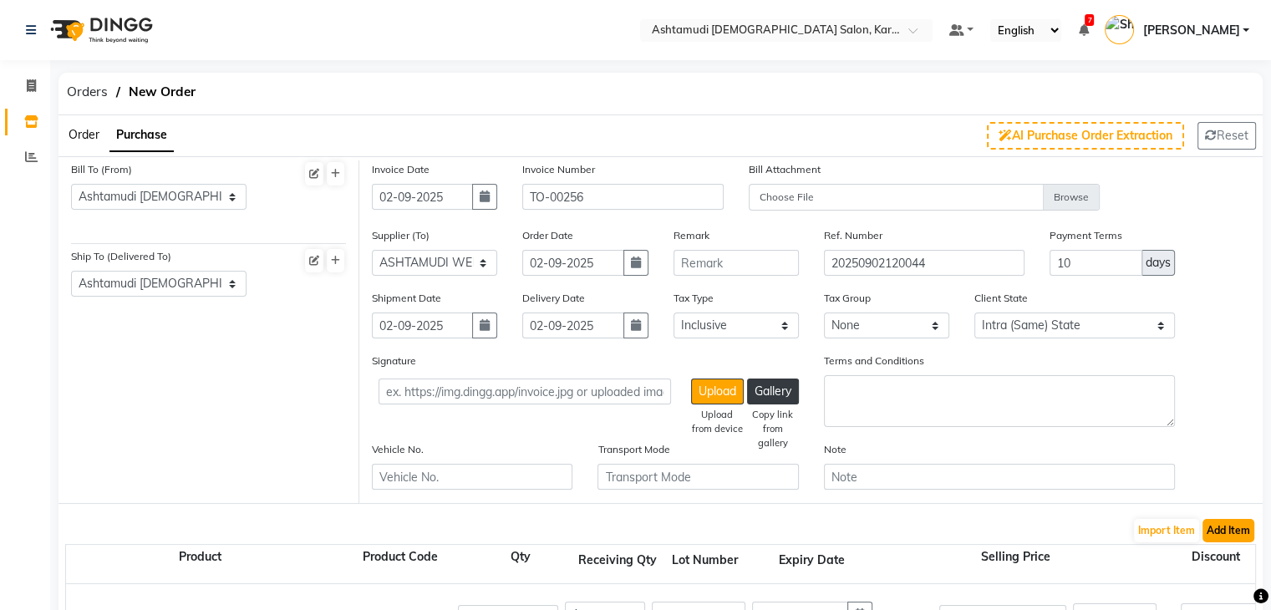
click at [1230, 540] on button "Add Item" at bounding box center [1229, 530] width 52 height 23
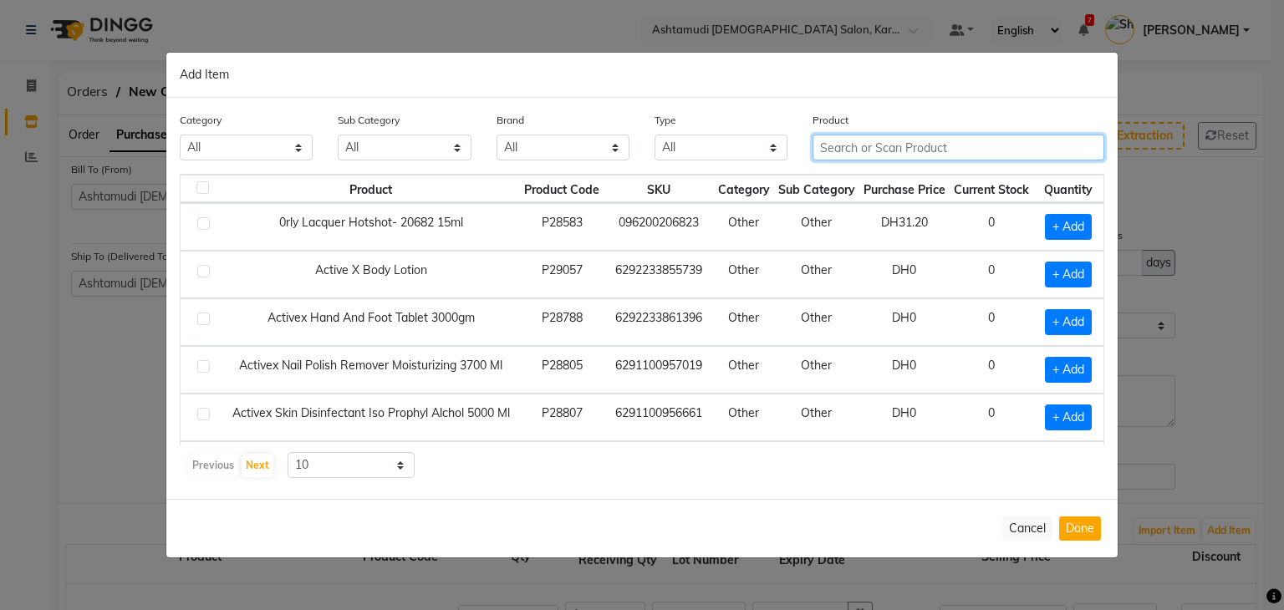
click at [843, 147] on input "text" at bounding box center [958, 148] width 292 height 26
paste input "[PERSON_NAME]-500 [PERSON_NAME] WANTS THIS LACQUER 15 ML"
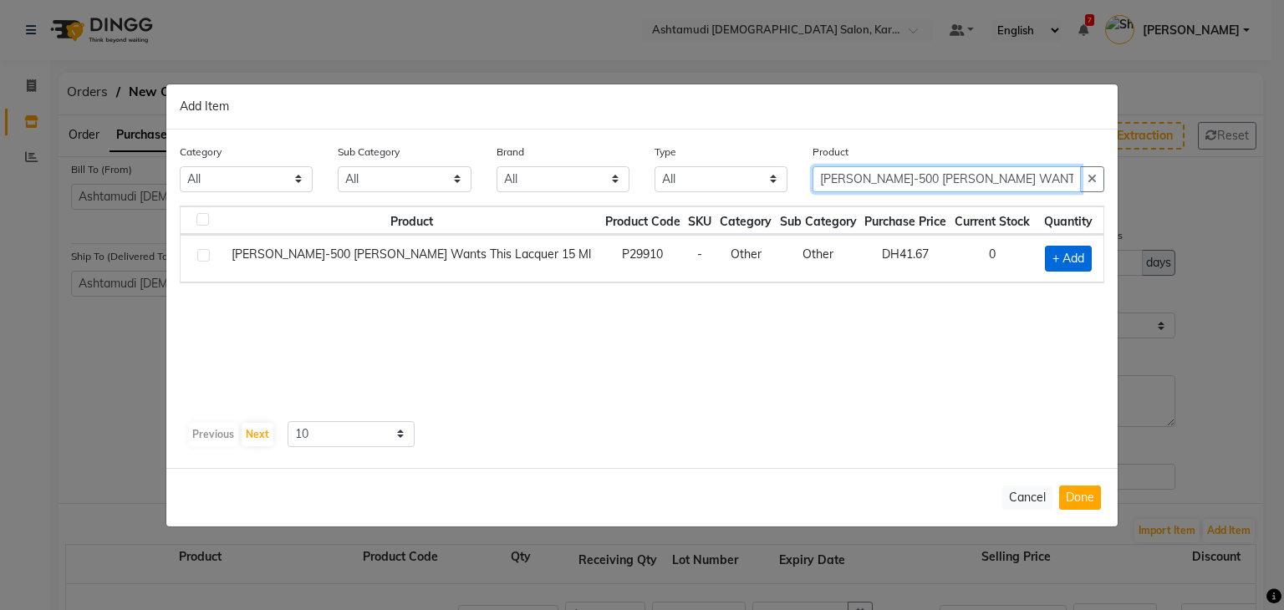
type input "[PERSON_NAME]-500 [PERSON_NAME] WANTS THIS LACQUER 15 ML"
click at [1077, 264] on span "+ Add" at bounding box center [1068, 259] width 47 height 26
checkbox input "true"
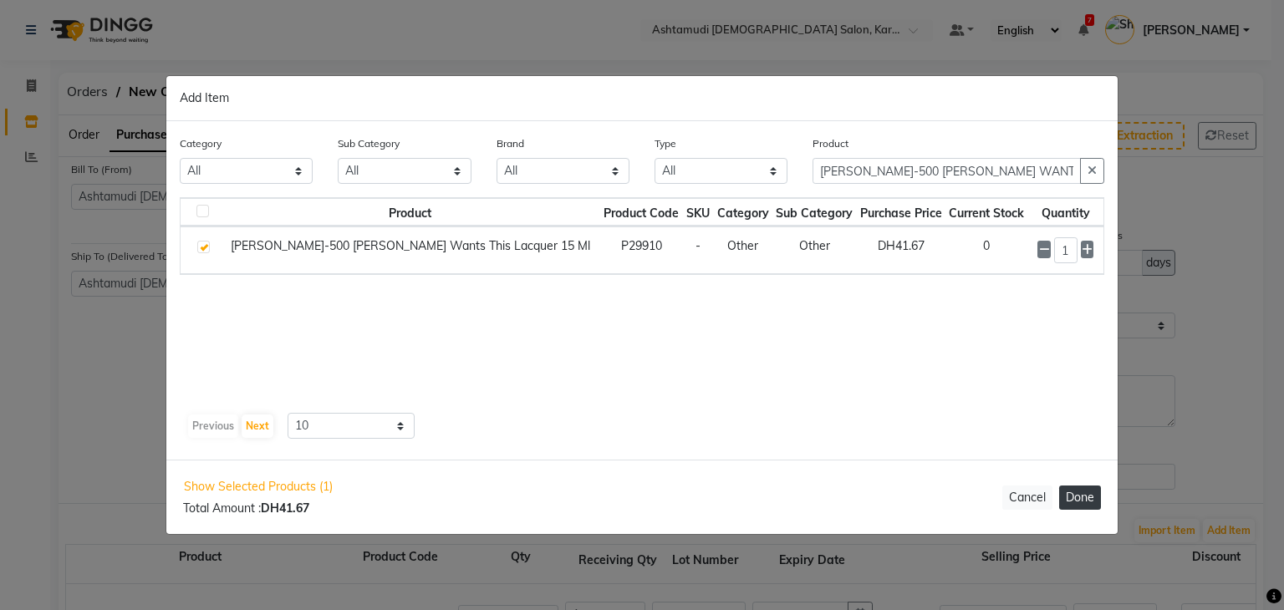
click at [1090, 493] on button "Done" at bounding box center [1080, 498] width 42 height 24
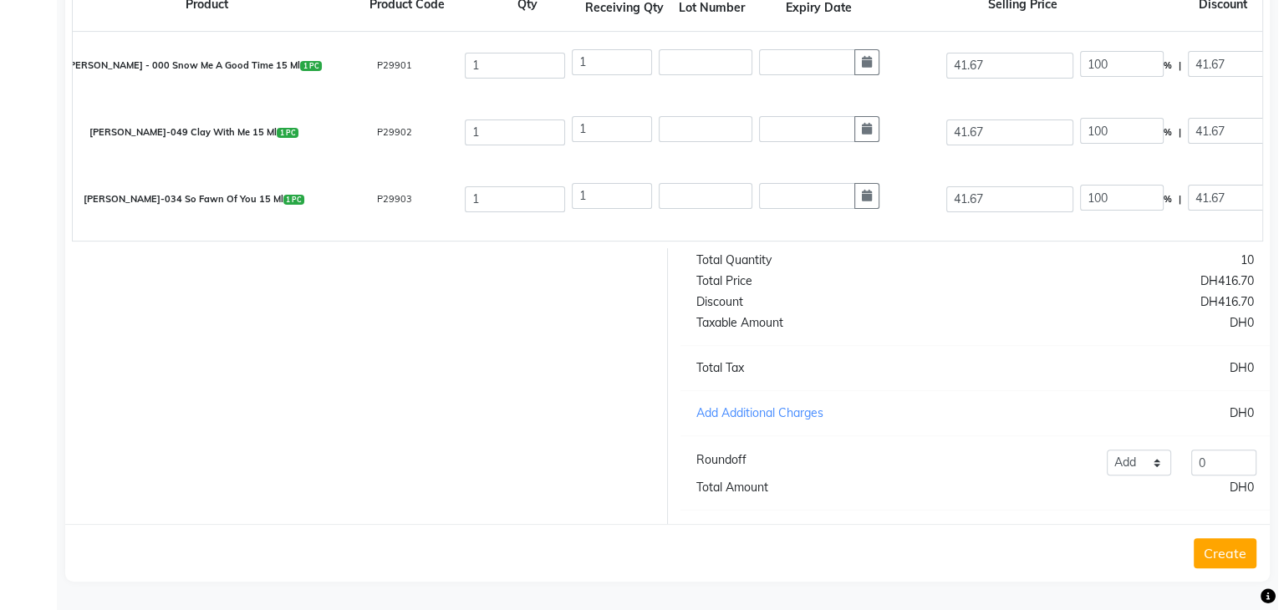
scroll to position [150, 0]
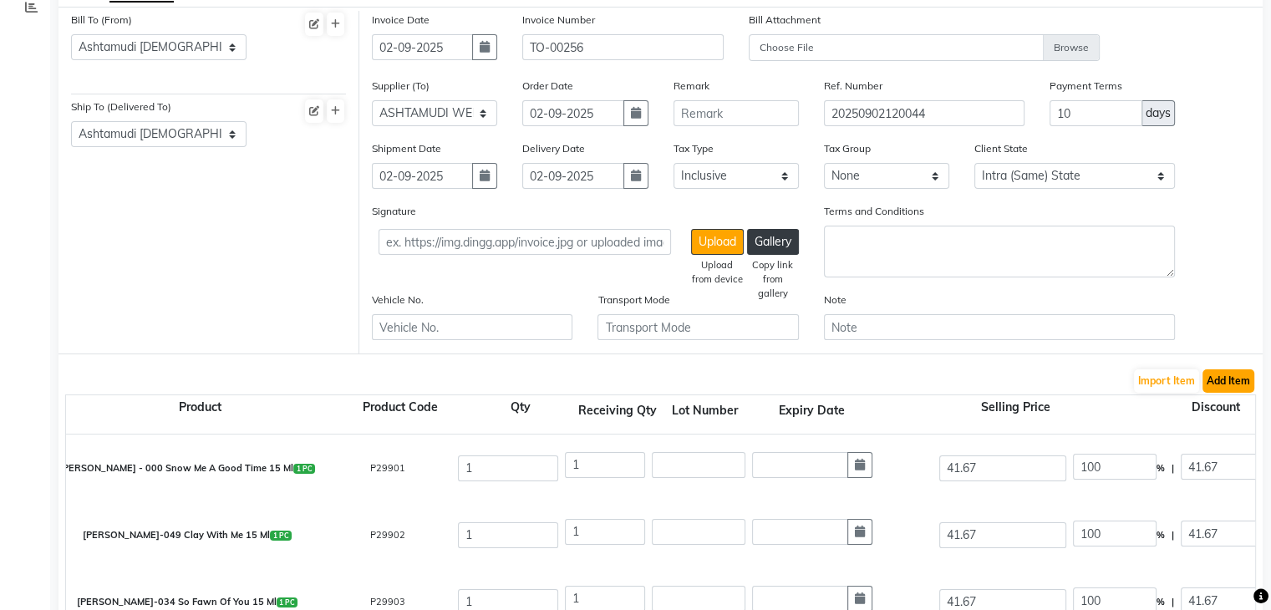
click at [1240, 389] on button "Add Item" at bounding box center [1229, 380] width 52 height 23
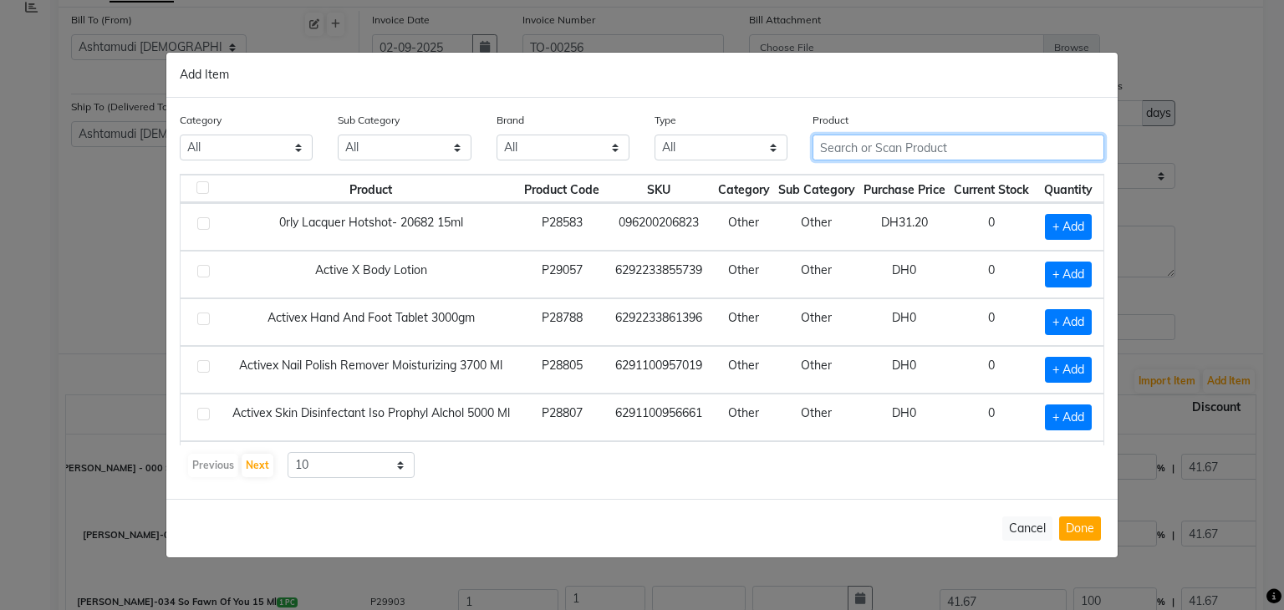
click at [869, 147] on input "text" at bounding box center [958, 148] width 292 height 26
paste input "[PERSON_NAME]- 905 BLACK CURRENT BOMBSHELL 15 ML"
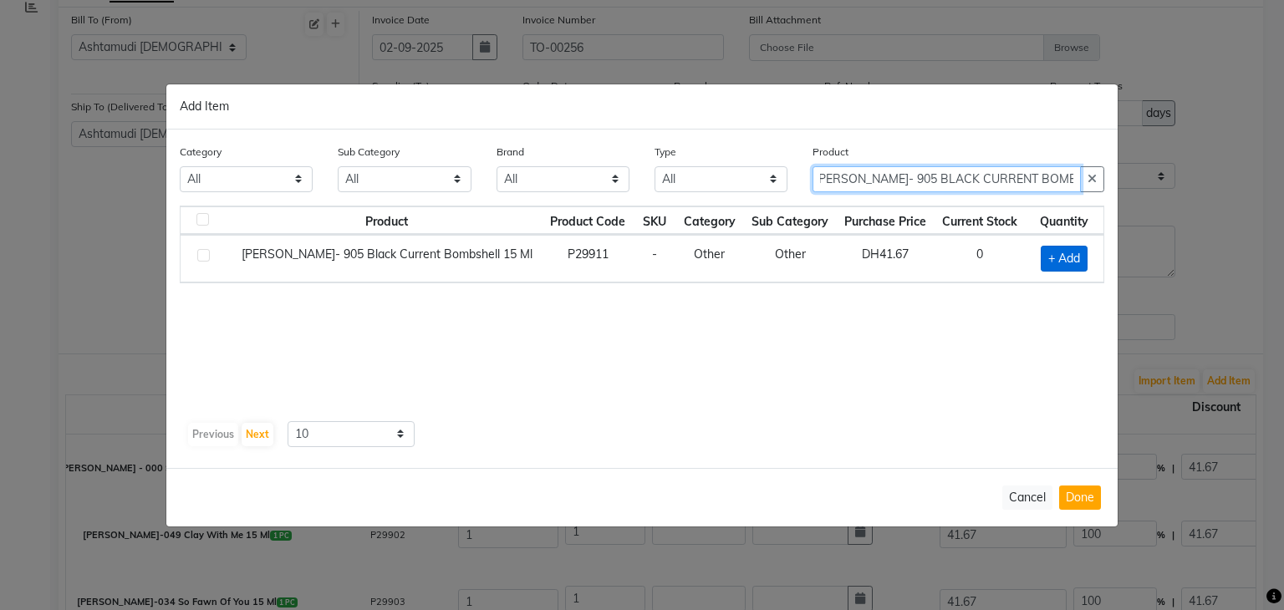
type input "[PERSON_NAME]- 905 BLACK CURRENT BOMBSHELL 15 ML"
click at [1064, 257] on span "+ Add" at bounding box center [1064, 259] width 47 height 26
checkbox input "true"
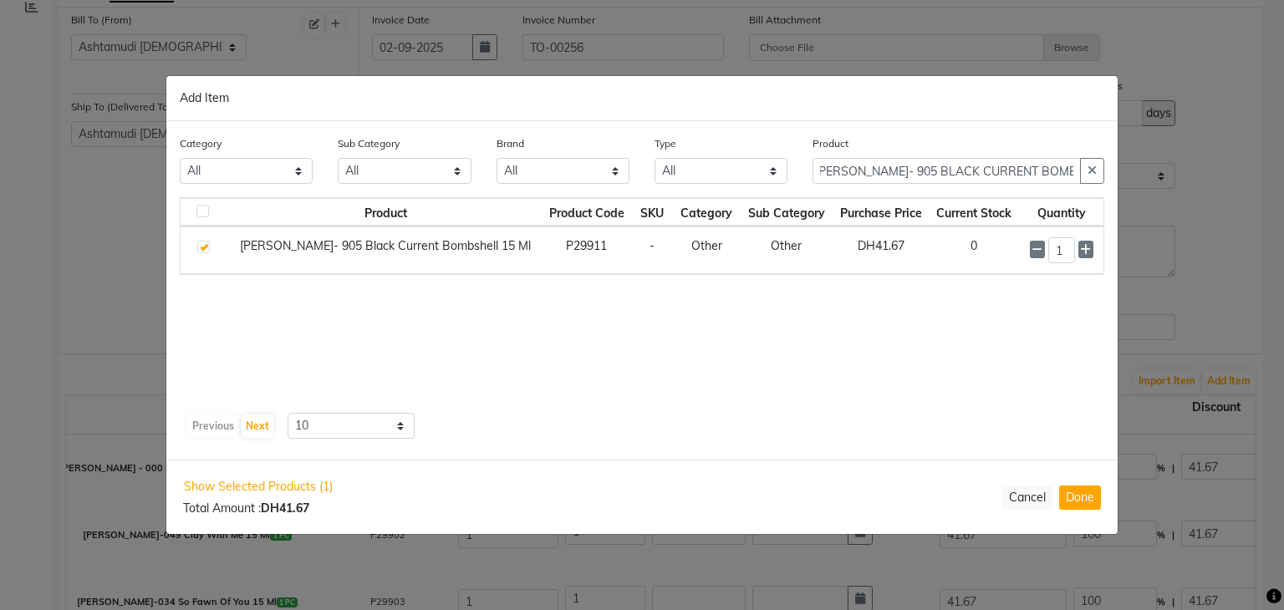
scroll to position [0, 0]
click at [1077, 494] on button "Done" at bounding box center [1080, 498] width 42 height 24
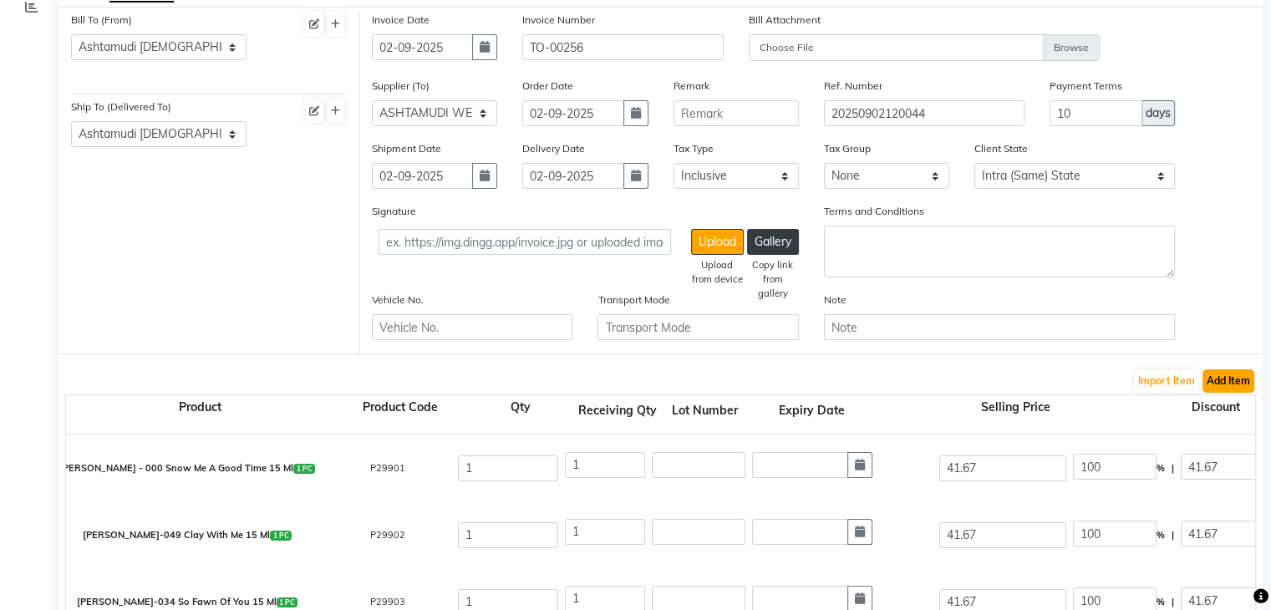
click at [1242, 389] on button "Add Item" at bounding box center [1229, 380] width 52 height 23
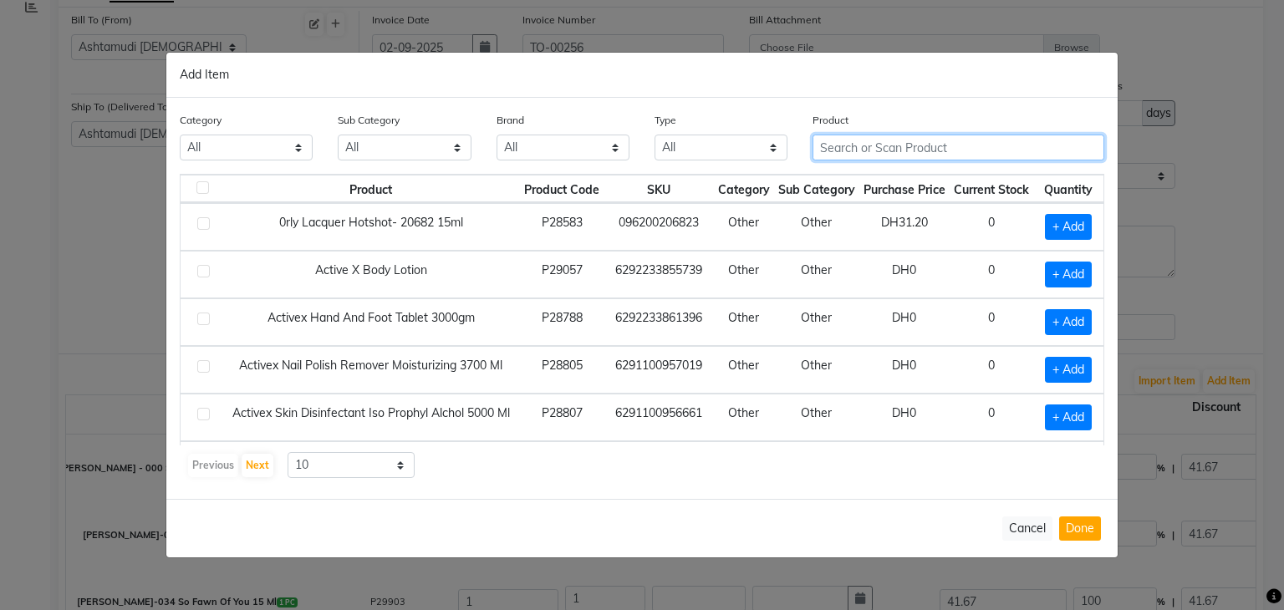
click at [863, 147] on input "text" at bounding box center [958, 148] width 292 height 26
paste input "[PERSON_NAME]-103 RED ICULOUSLY HOT 15 ML"
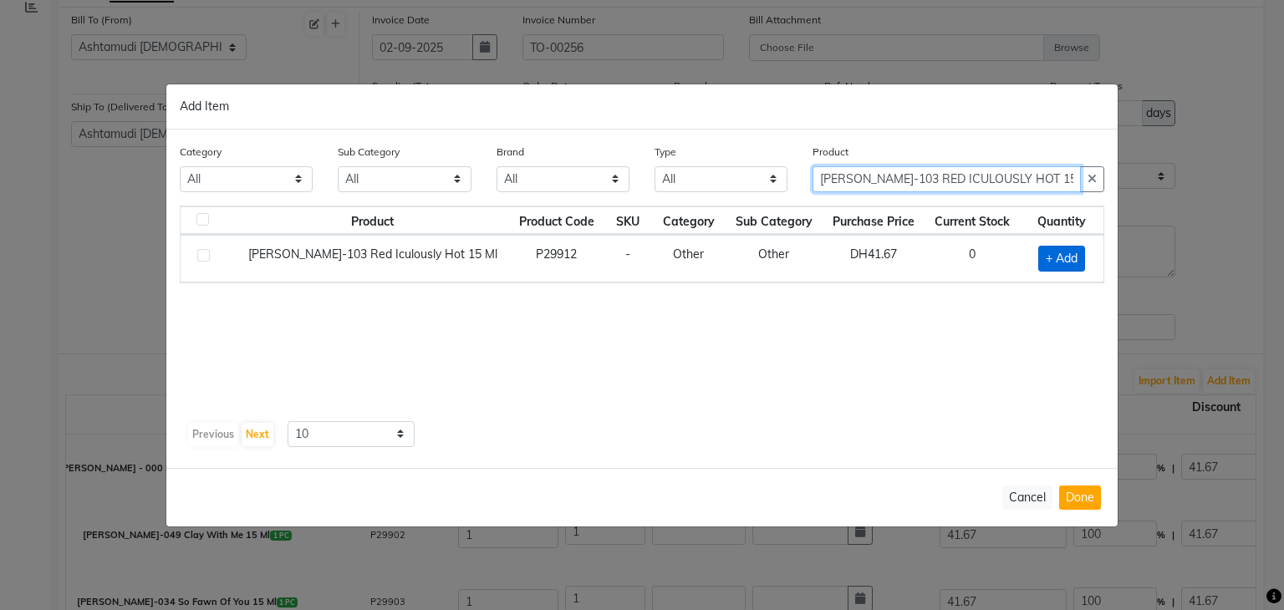
type input "[PERSON_NAME]-103 RED ICULOUSLY HOT 15 ML"
click at [1049, 255] on span "+ Add" at bounding box center [1061, 259] width 47 height 26
checkbox input "true"
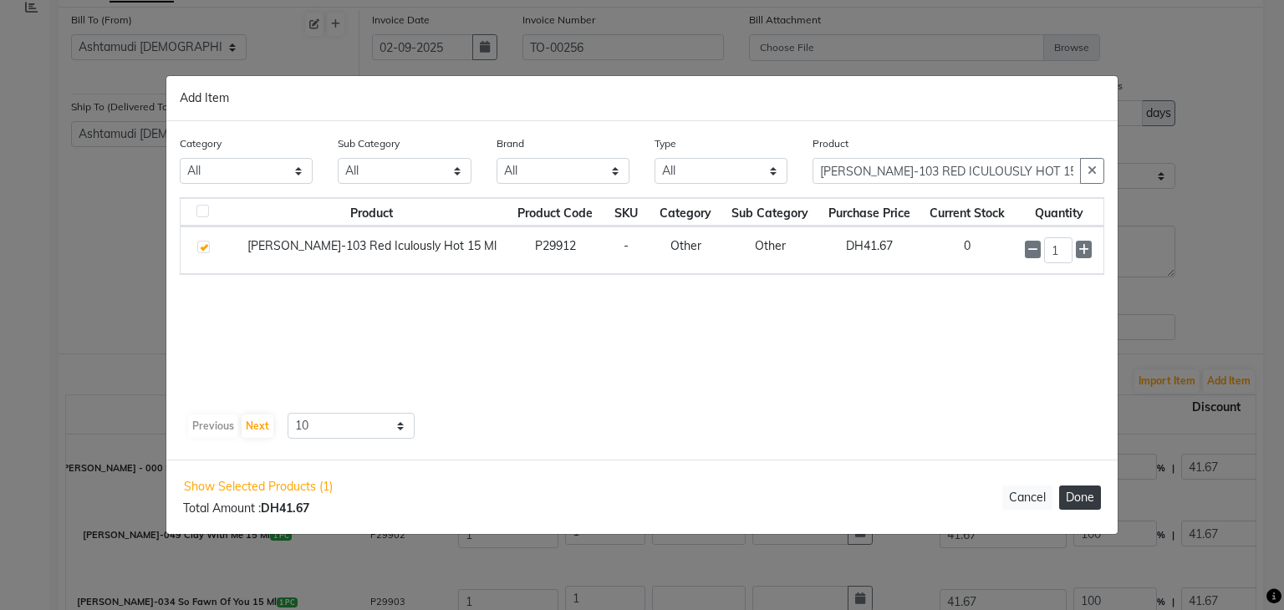
click at [1082, 492] on button "Done" at bounding box center [1080, 498] width 42 height 24
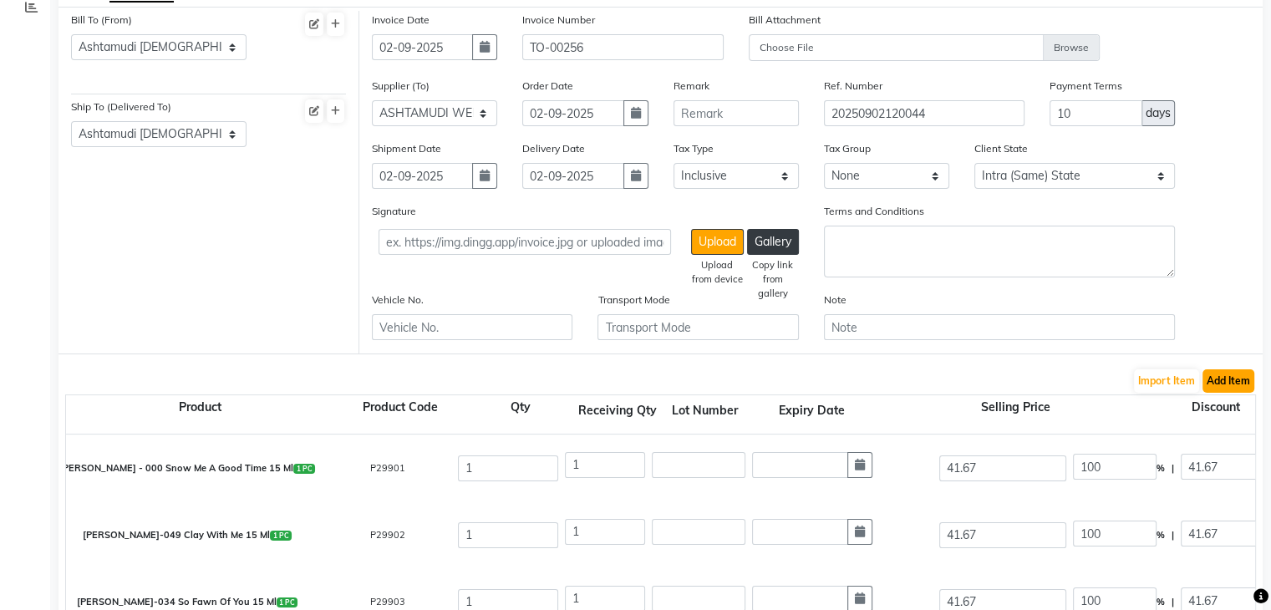
click at [1224, 380] on button "Add Item" at bounding box center [1229, 380] width 52 height 23
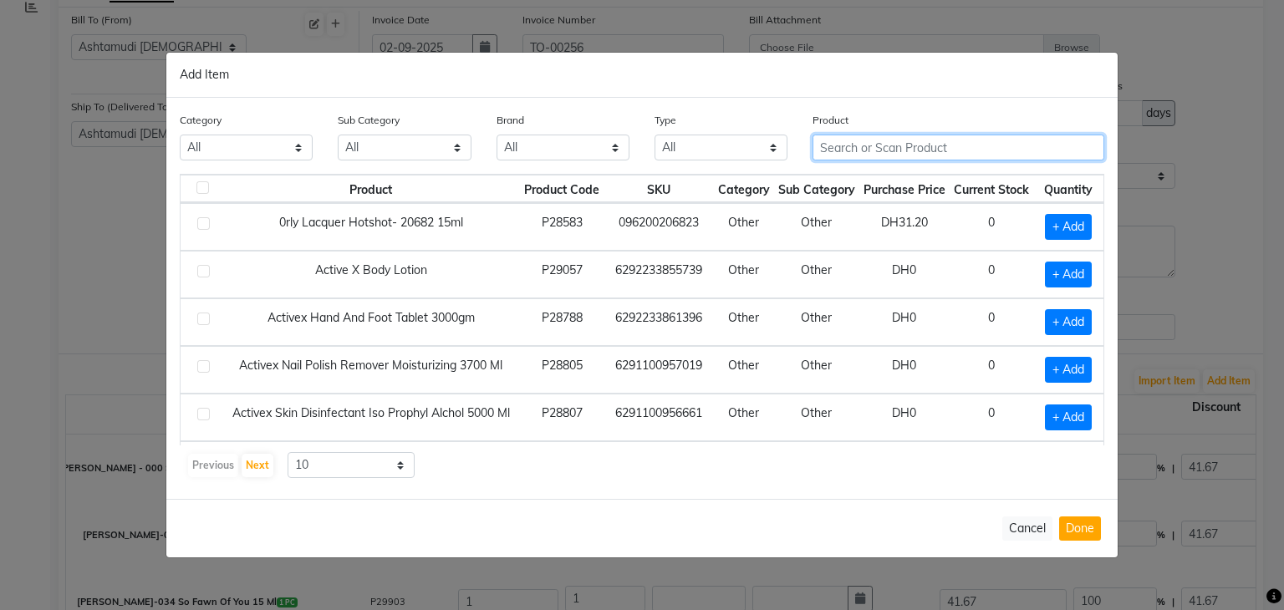
click at [883, 151] on input "text" at bounding box center [958, 148] width 292 height 26
paste input "[PERSON_NAME]-799 ARABIAN NIGHTS 15 ML"
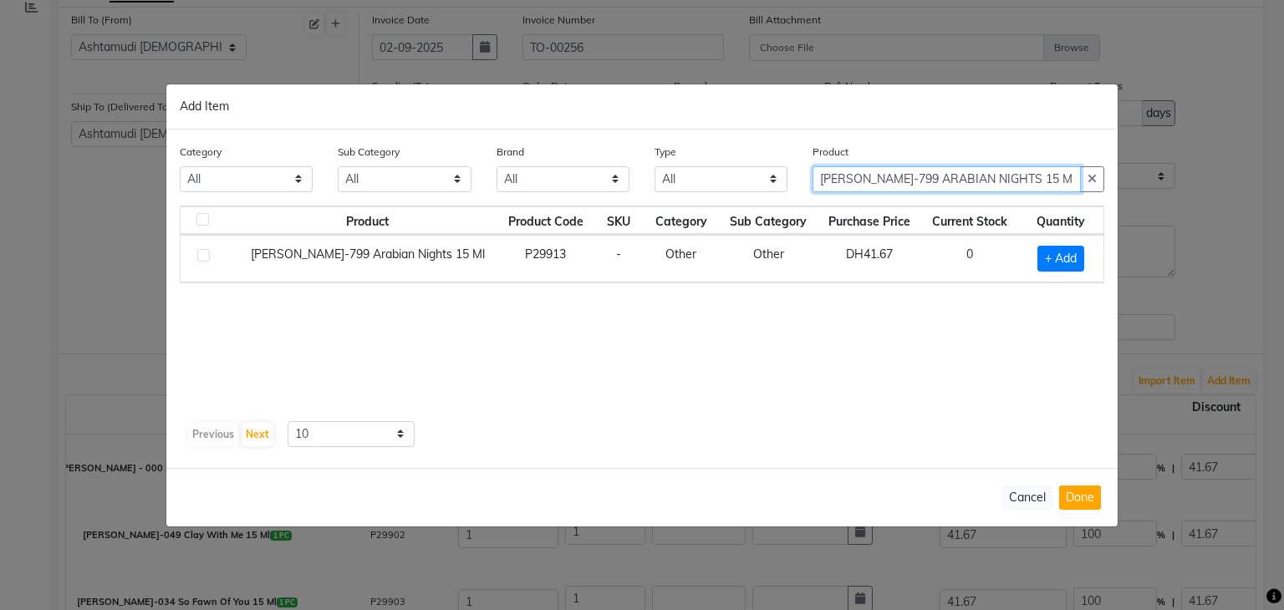
type input "[PERSON_NAME]-799 ARABIAN NIGHTS 15 ML"
click at [1032, 246] on div "+ Add" at bounding box center [1060, 259] width 65 height 26
click at [1067, 257] on span "+ Add" at bounding box center [1060, 259] width 47 height 26
checkbox input "true"
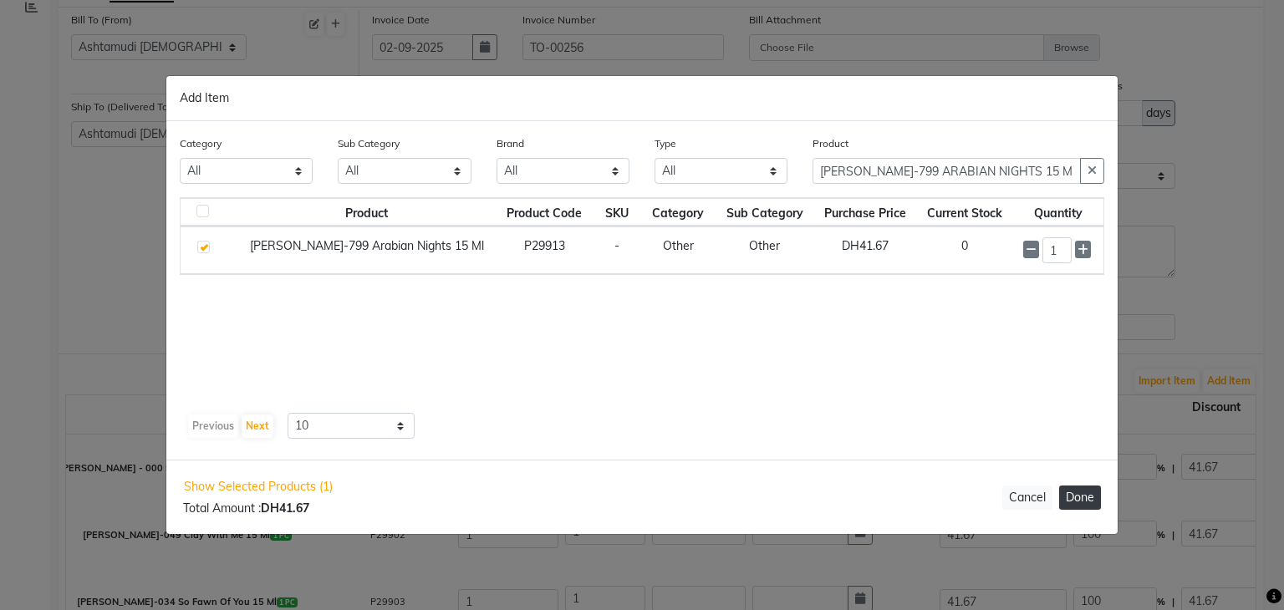
click at [1082, 494] on button "Done" at bounding box center [1080, 498] width 42 height 24
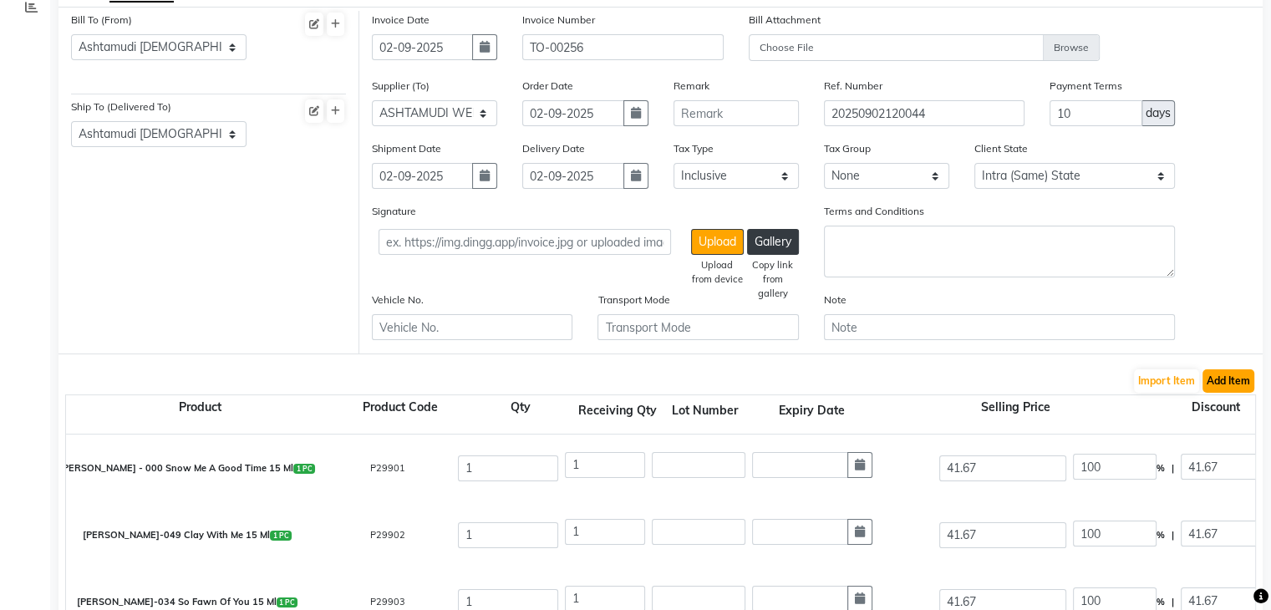
click at [1223, 381] on button "Add Item" at bounding box center [1229, 380] width 52 height 23
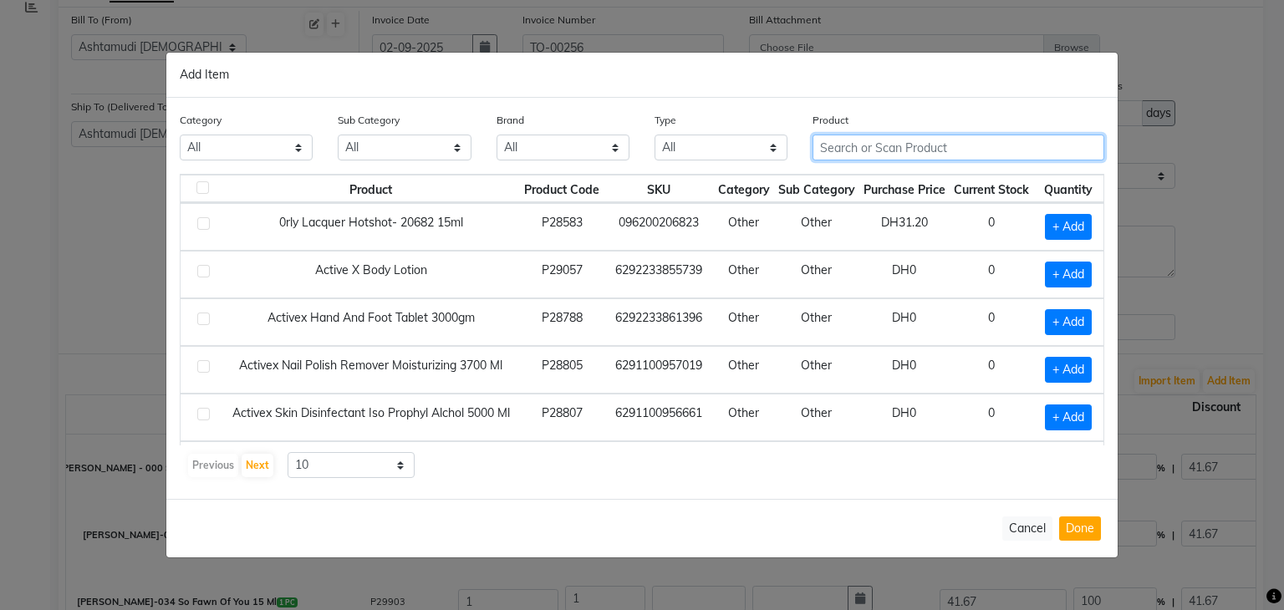
click at [904, 151] on input "text" at bounding box center [958, 148] width 292 height 26
paste input "[PERSON_NAME]-062 MILK CHIC"
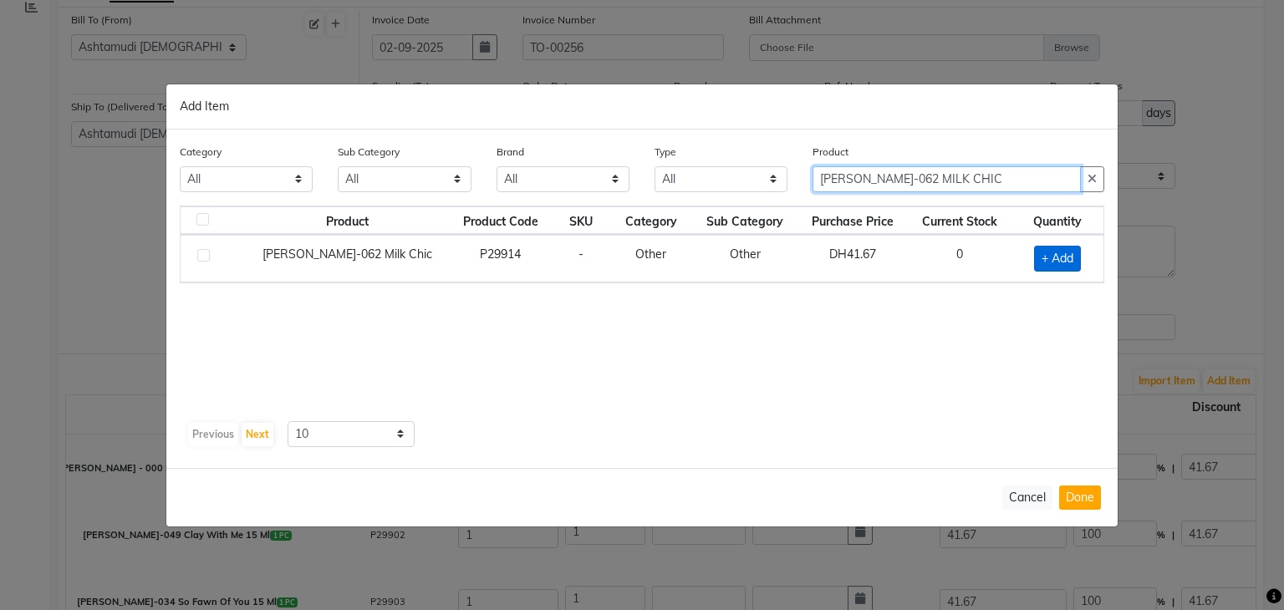
type input "[PERSON_NAME]-062 MILK CHIC"
click at [1076, 248] on span "+ Add" at bounding box center [1057, 259] width 47 height 26
checkbox input "true"
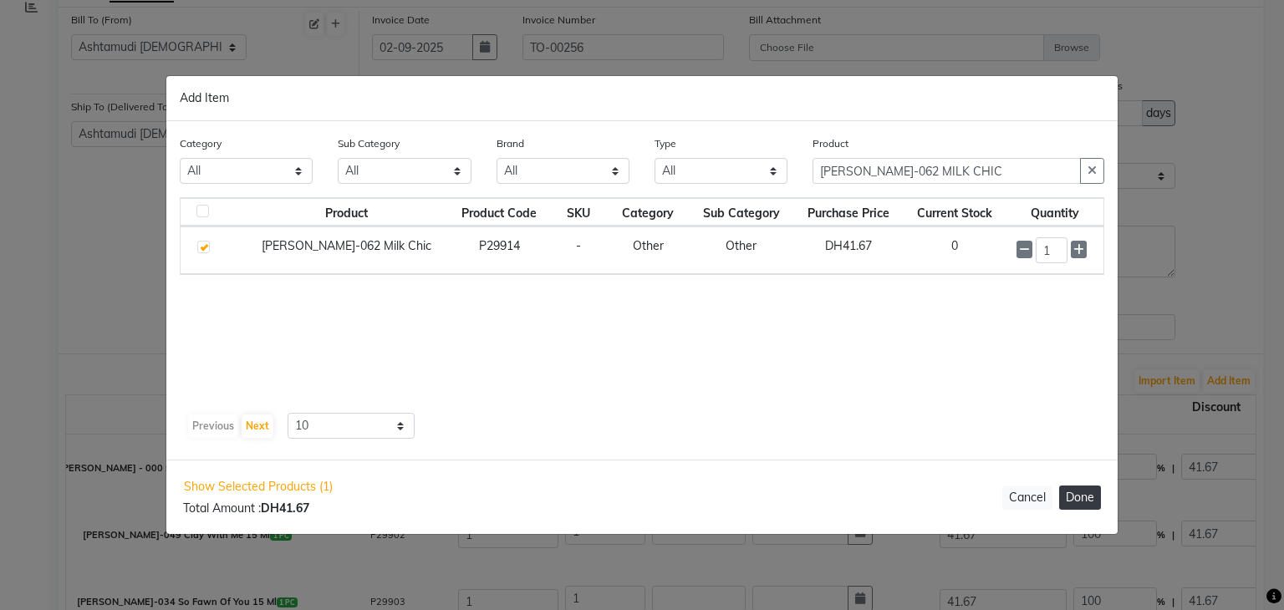
click at [1076, 498] on button "Done" at bounding box center [1080, 498] width 42 height 24
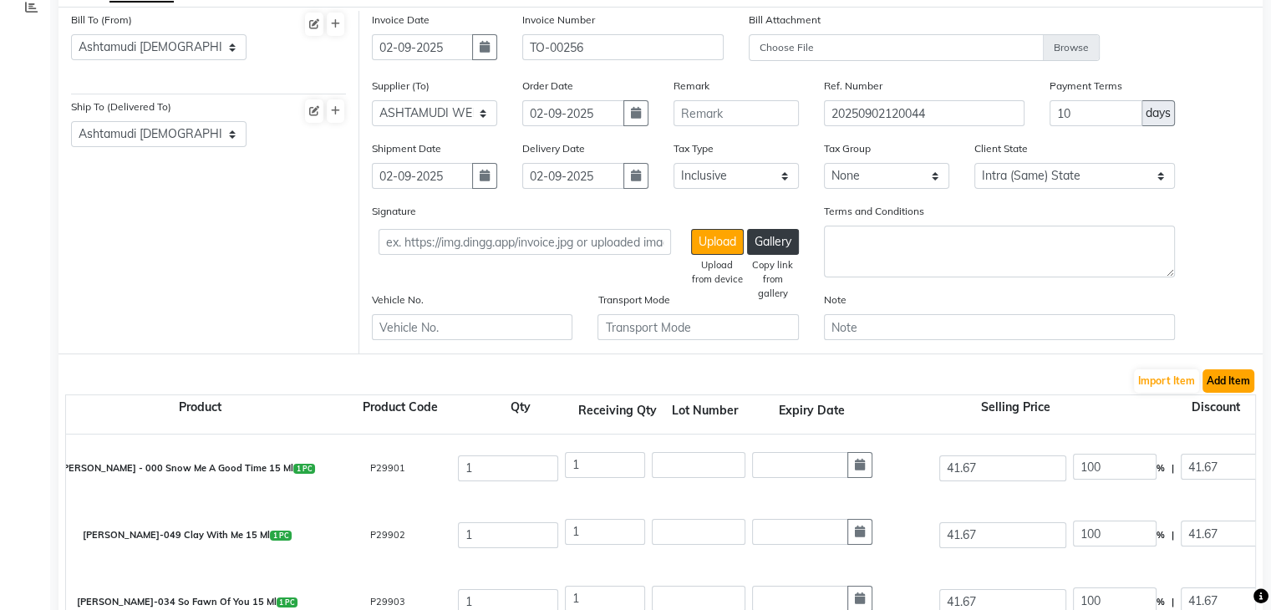
click at [1241, 385] on button "Add Item" at bounding box center [1229, 380] width 52 height 23
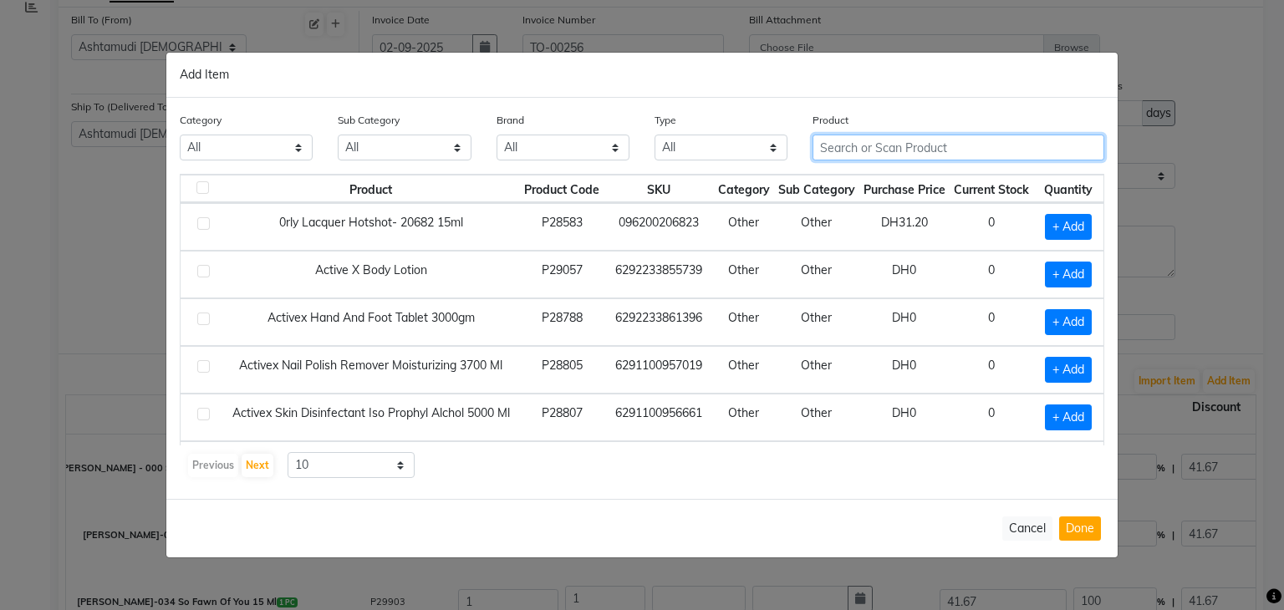
click at [862, 148] on input "text" at bounding box center [958, 148] width 292 height 26
paste input "[PERSON_NAME] -050 BRR , ITS GOLD IN HERE 15 ML"
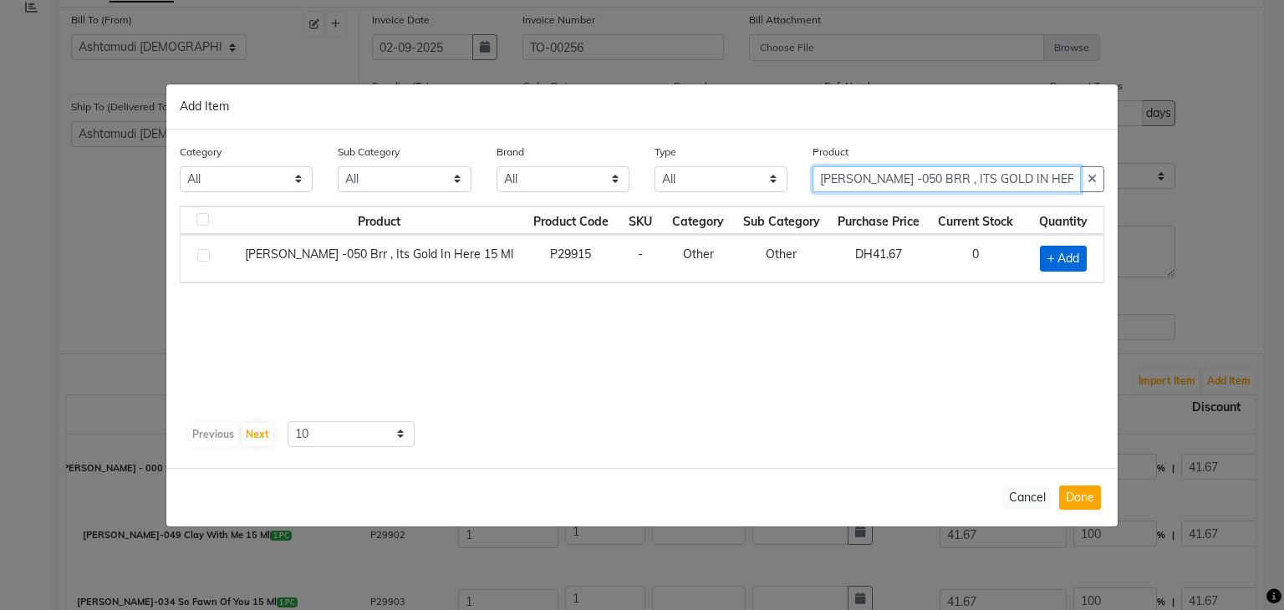
type input "[PERSON_NAME] -050 BRR , ITS GOLD IN HERE 15 ML"
click at [1077, 261] on span "+ Add" at bounding box center [1063, 259] width 47 height 26
checkbox input "true"
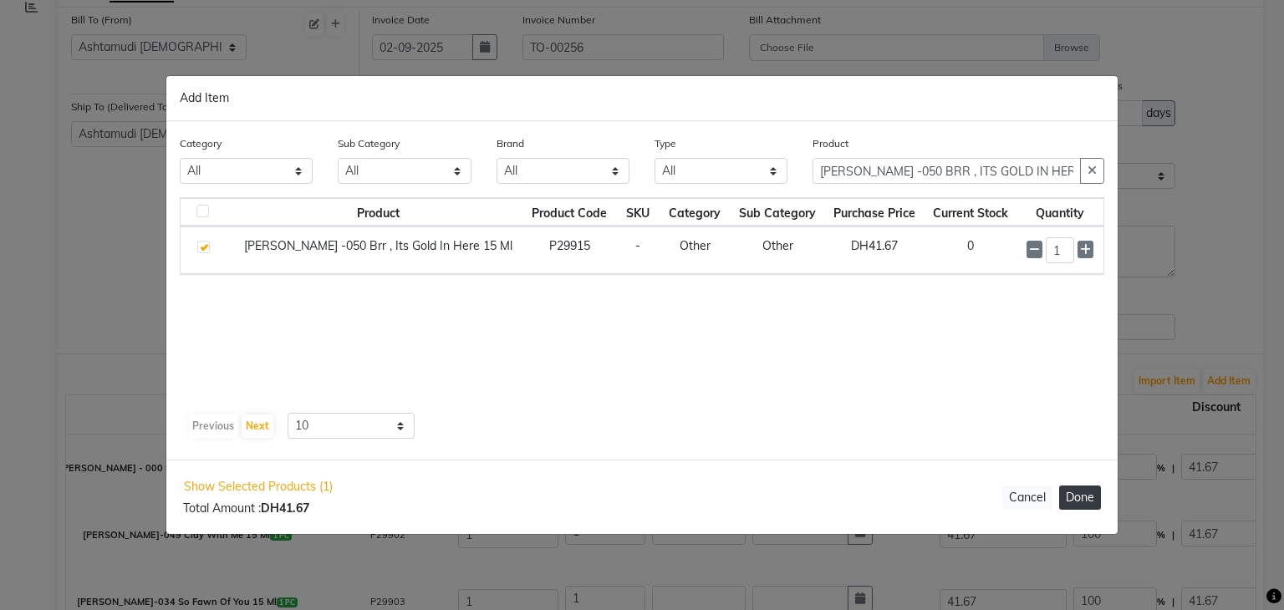
click at [1080, 492] on button "Done" at bounding box center [1080, 498] width 42 height 24
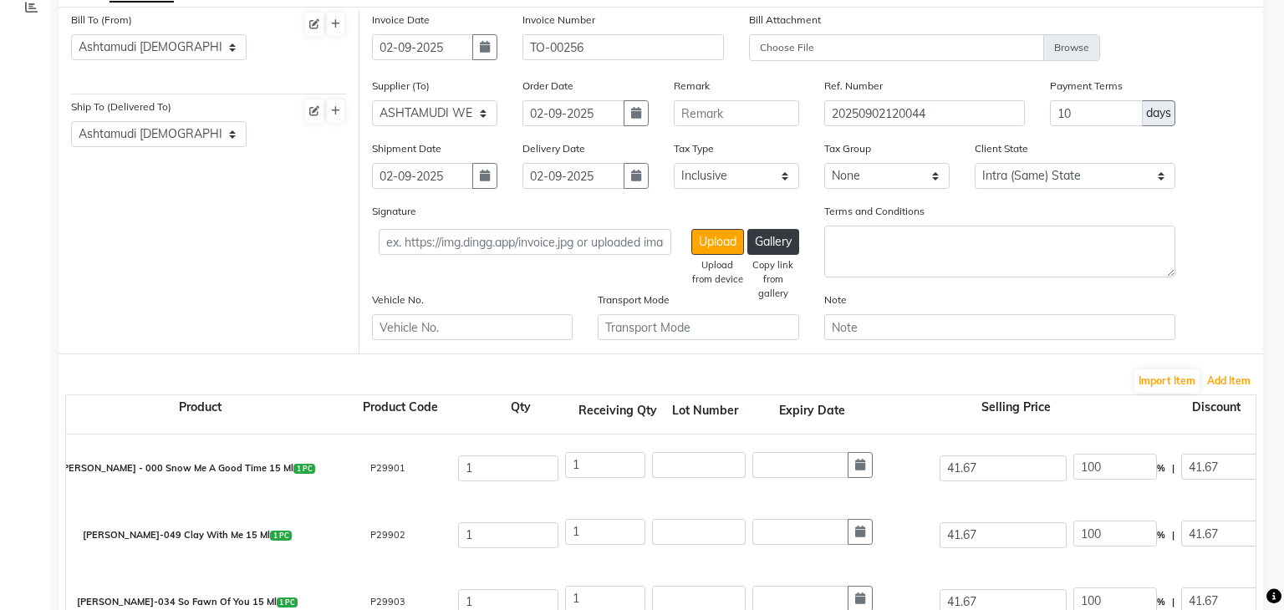
type input "0"
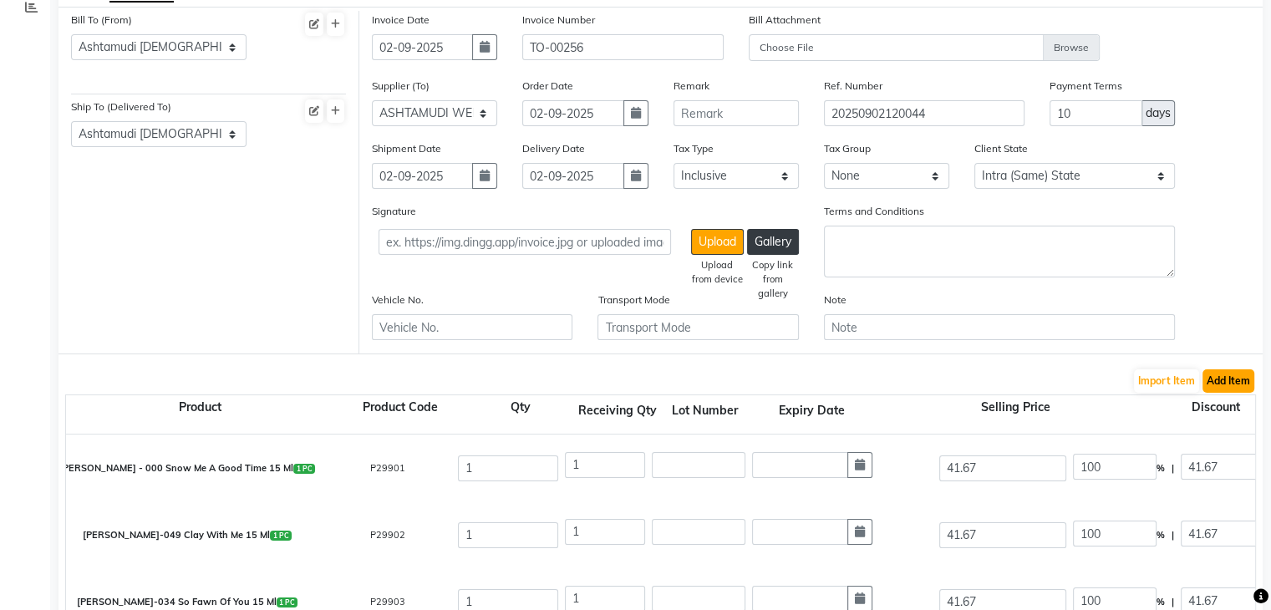
click at [1243, 377] on button "Add Item" at bounding box center [1229, 380] width 52 height 23
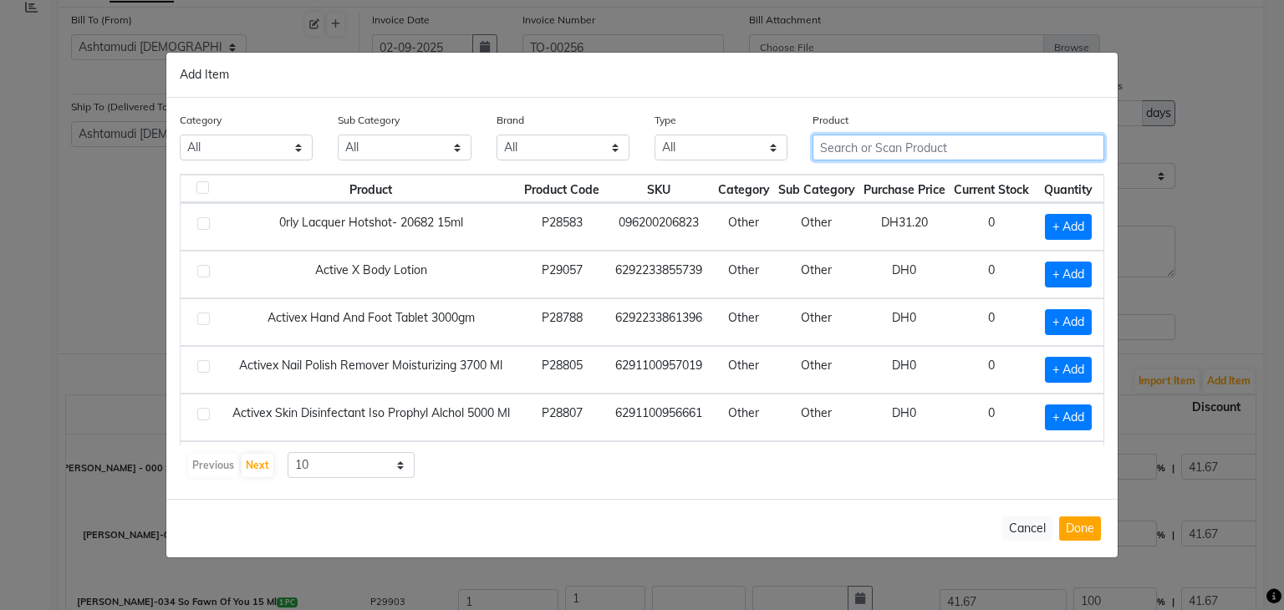
click at [894, 151] on input "text" at bounding box center [958, 148] width 292 height 26
paste input "[PERSON_NAME] -063 IT'S A GREY-T LIFE 15 ML"
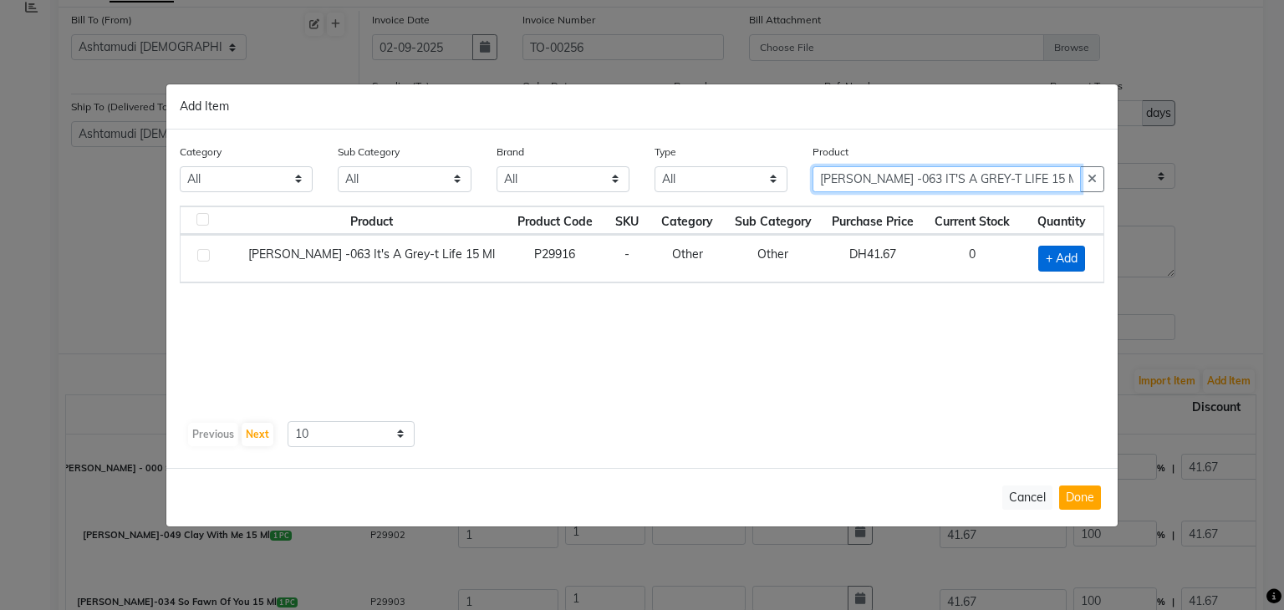
type input "[PERSON_NAME] -063 IT'S A GREY-T LIFE 15 ML"
click at [1067, 252] on span "+ Add" at bounding box center [1061, 259] width 47 height 26
checkbox input "true"
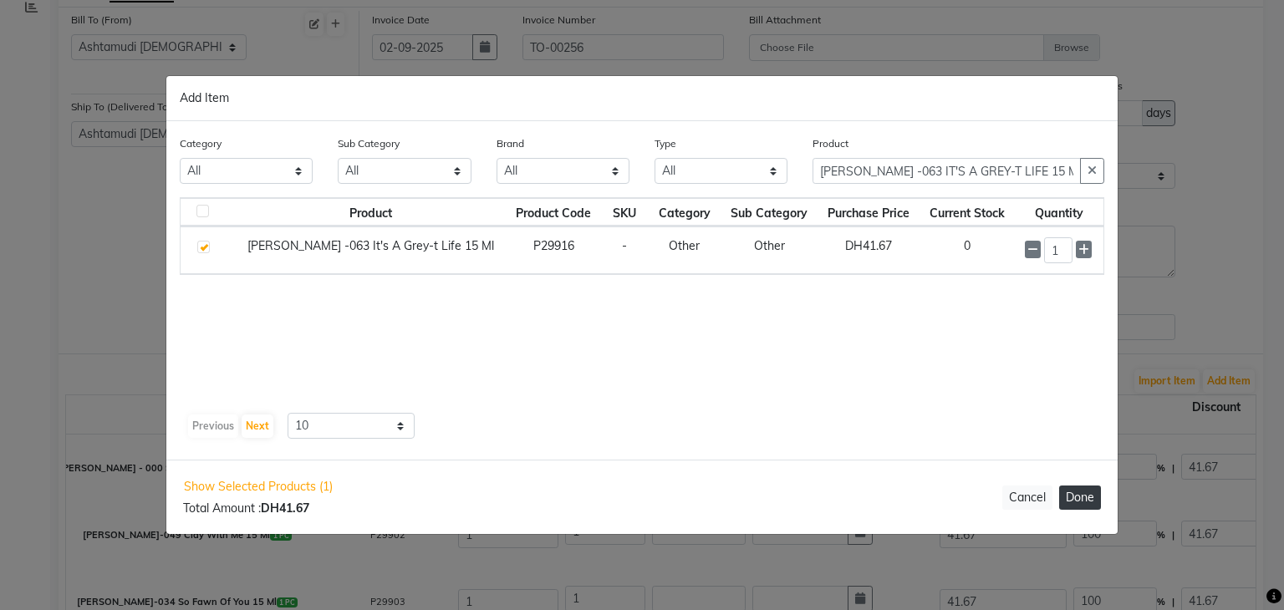
click at [1092, 492] on button "Done" at bounding box center [1080, 498] width 42 height 24
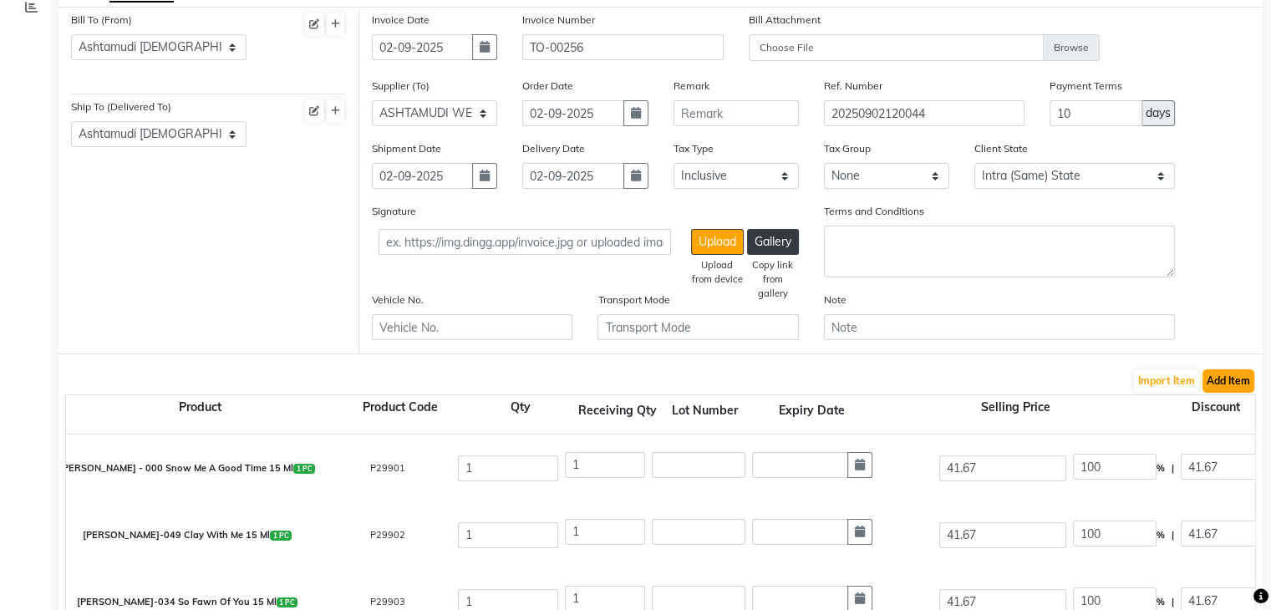
click at [1227, 378] on button "Add Item" at bounding box center [1229, 380] width 52 height 23
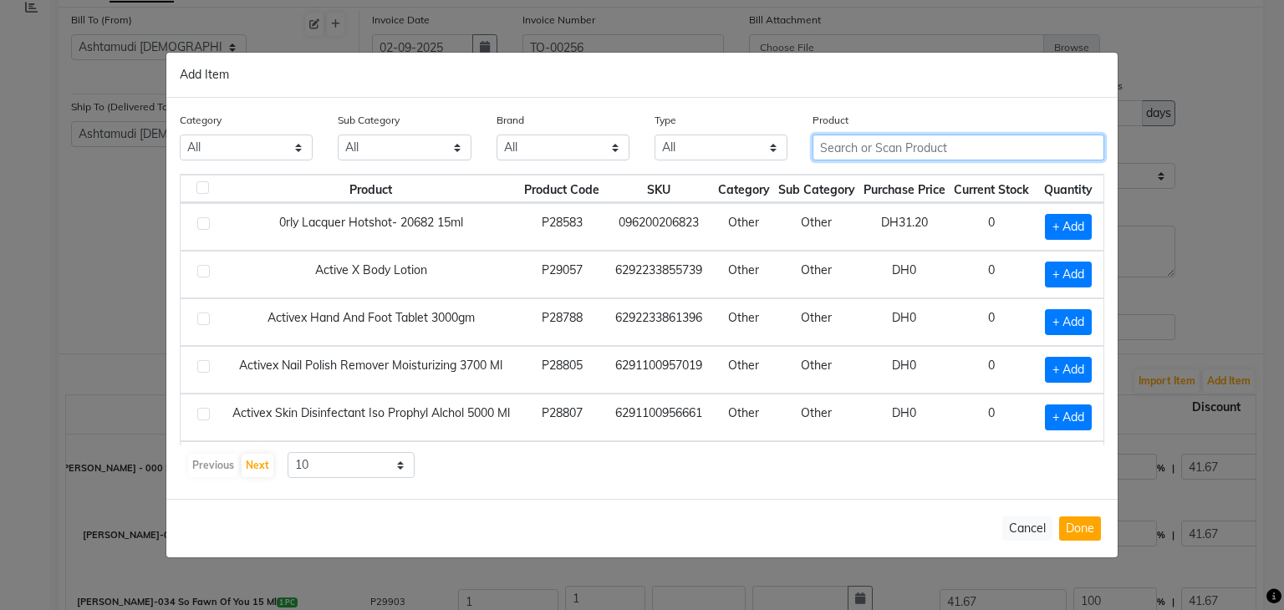
click at [863, 148] on input "text" at bounding box center [958, 148] width 292 height 26
paste input "[PERSON_NAME]-902 [PERSON_NAME] BLAST 15 ML"
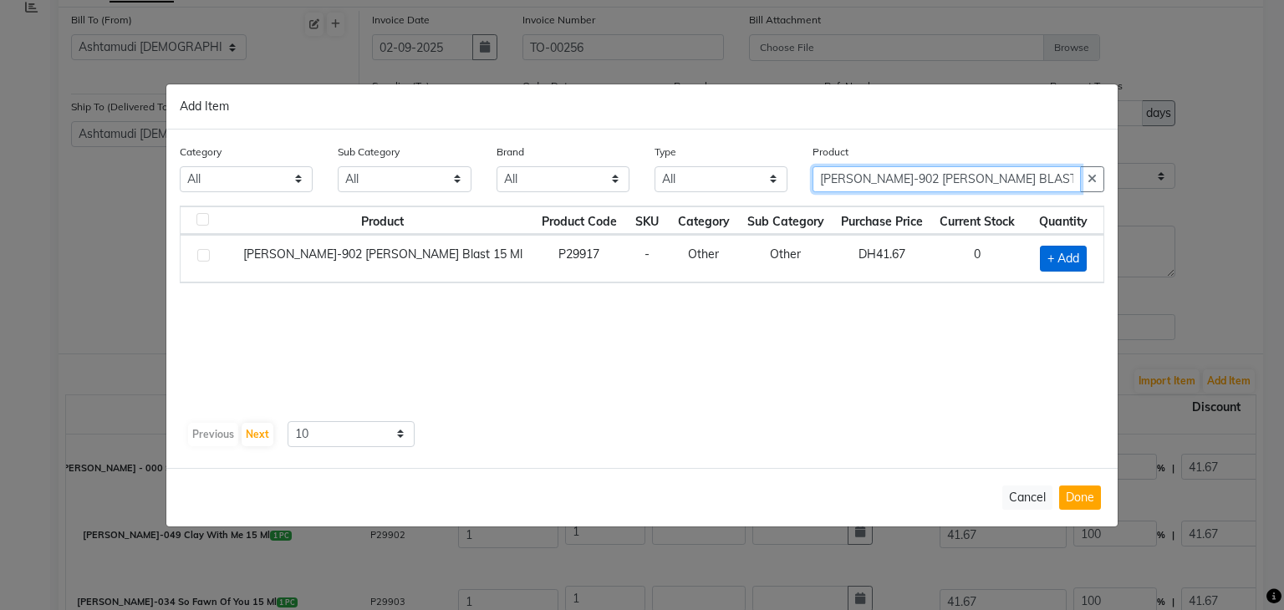
type input "[PERSON_NAME]-902 [PERSON_NAME] BLAST 15 ML"
click at [1058, 257] on span "+ Add" at bounding box center [1063, 259] width 47 height 26
checkbox input "true"
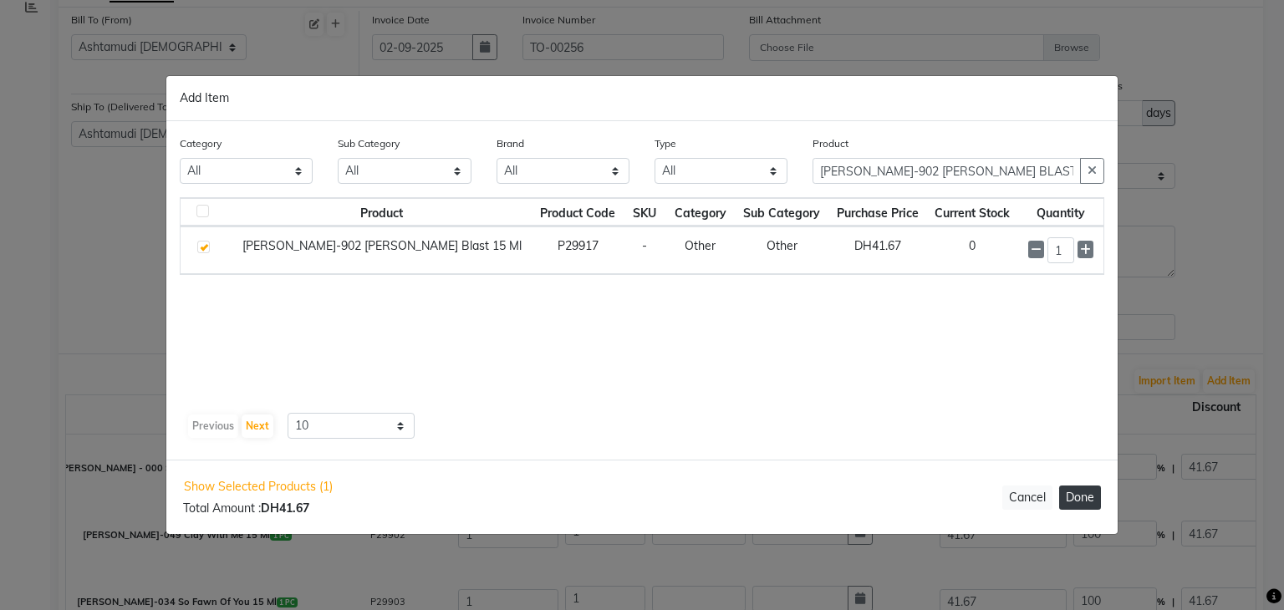
click at [1082, 494] on button "Done" at bounding box center [1080, 498] width 42 height 24
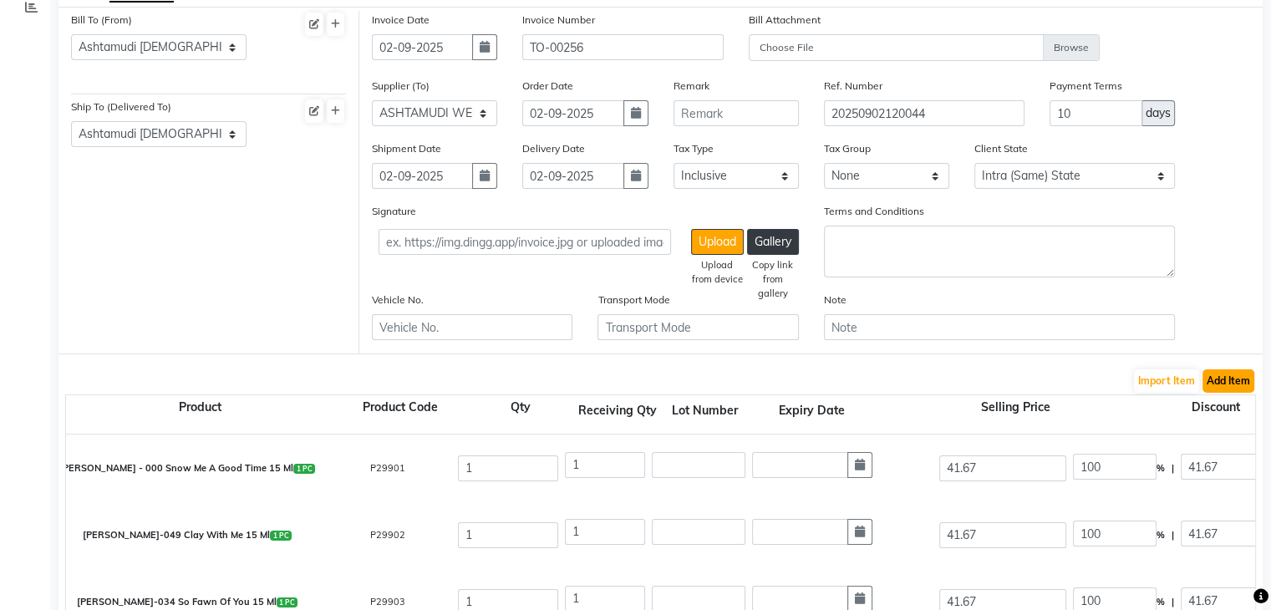
click at [1244, 385] on button "Add Item" at bounding box center [1229, 380] width 52 height 23
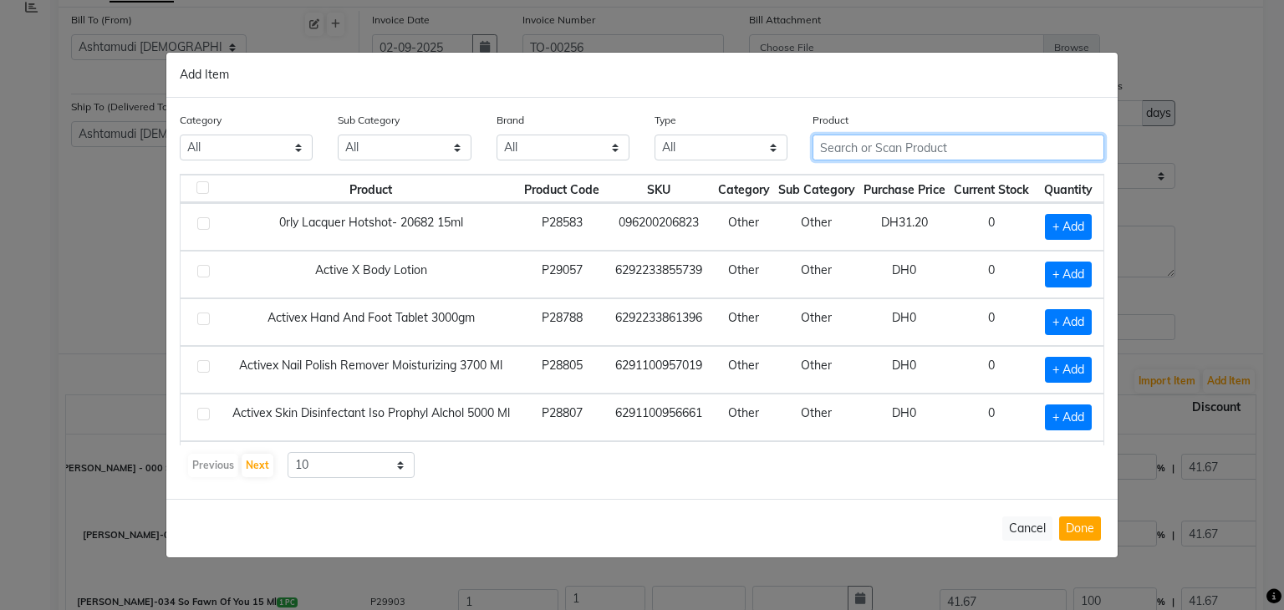
click at [853, 146] on input "text" at bounding box center [958, 148] width 292 height 26
paste input "[PERSON_NAME]-112 DATE NIGHT 15 ML"
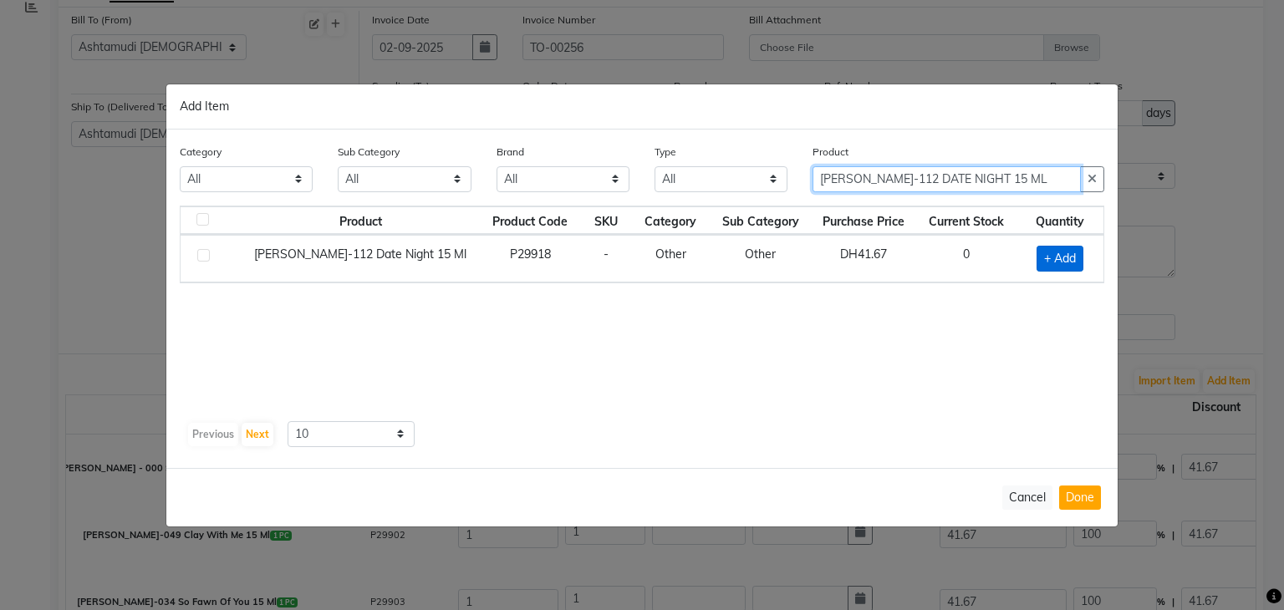
type input "[PERSON_NAME]-112 DATE NIGHT 15 ML"
click at [1058, 255] on span "+ Add" at bounding box center [1059, 259] width 47 height 26
checkbox input "true"
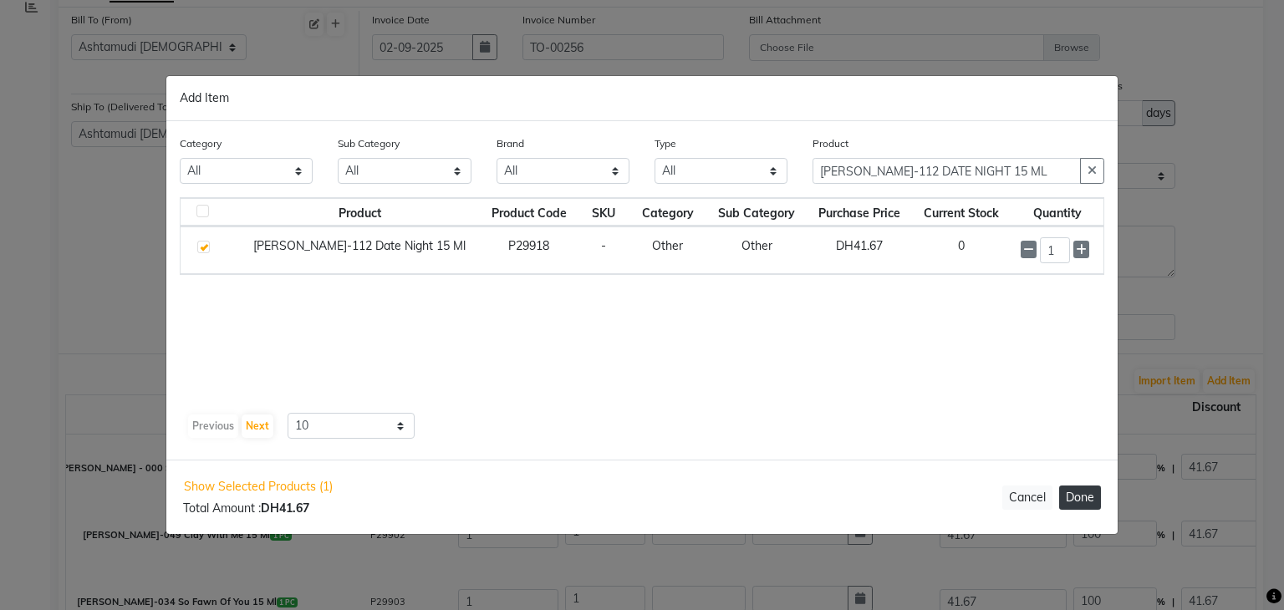
click at [1085, 498] on button "Done" at bounding box center [1080, 498] width 42 height 24
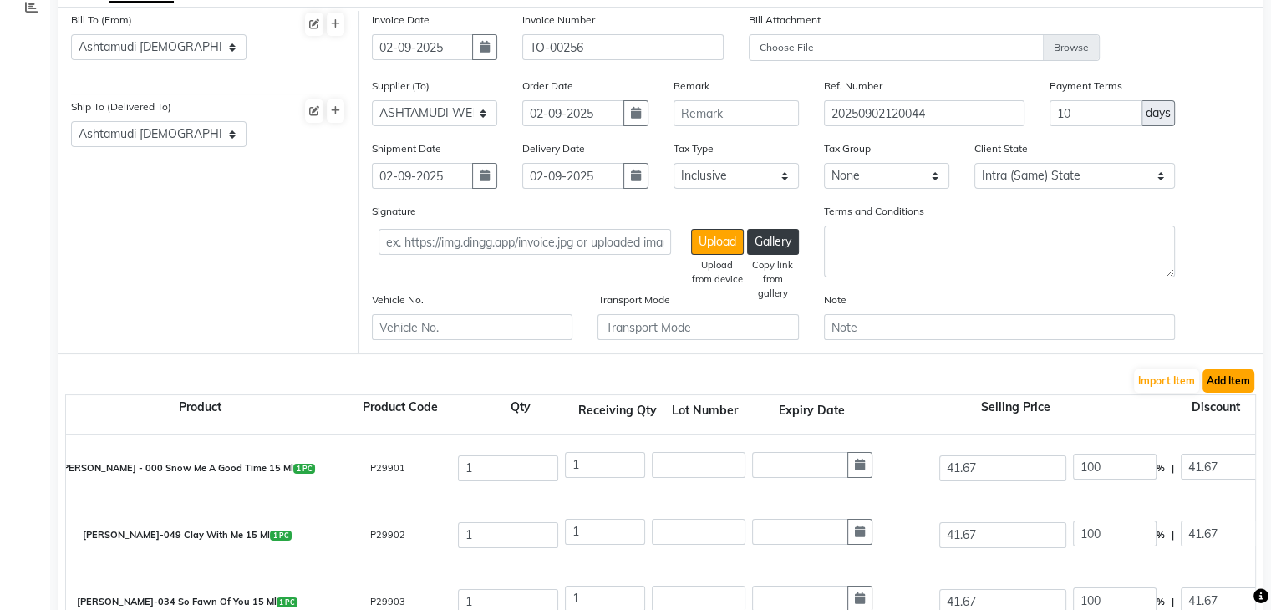
click at [1233, 379] on button "Add Item" at bounding box center [1229, 380] width 52 height 23
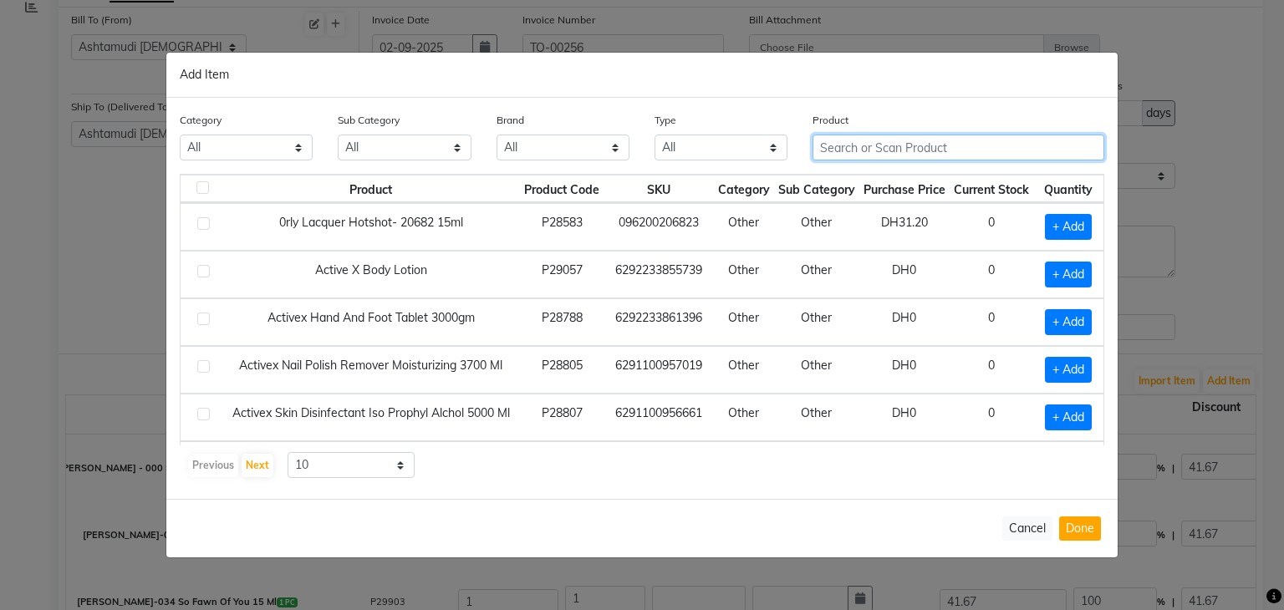
click at [873, 150] on input "text" at bounding box center [958, 148] width 292 height 26
paste input "[PERSON_NAME]- 714 BLUE ME A KISS 15 ML"
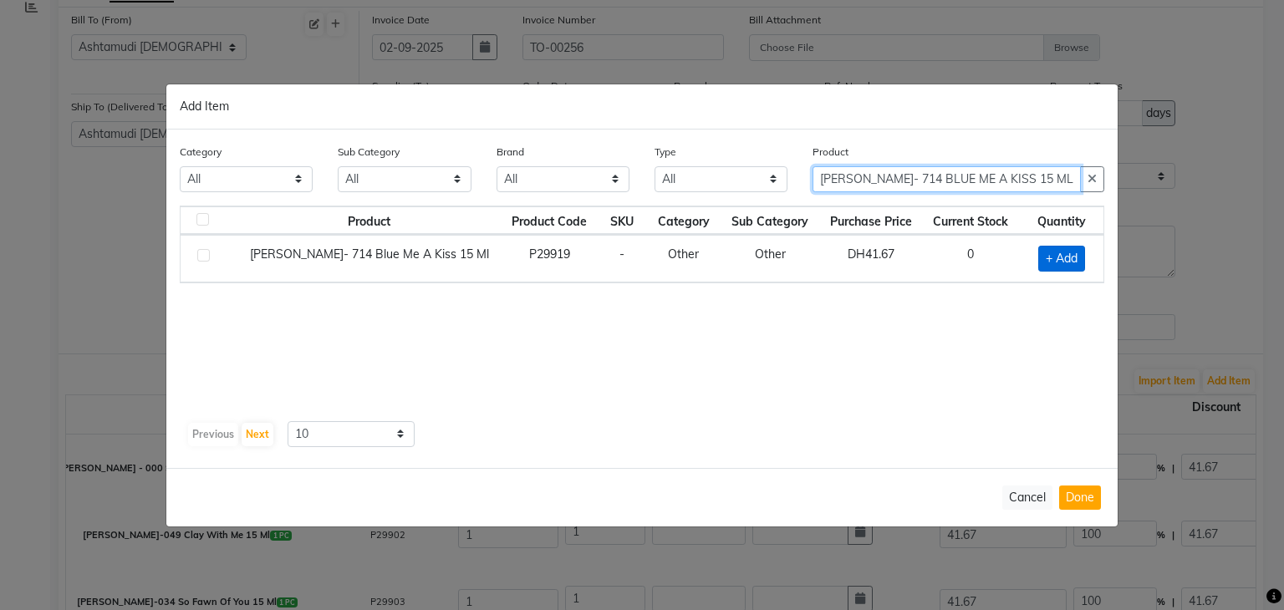
type input "[PERSON_NAME]- 714 BLUE ME A KISS 15 ML"
click at [1070, 260] on span "+ Add" at bounding box center [1061, 259] width 47 height 26
checkbox input "true"
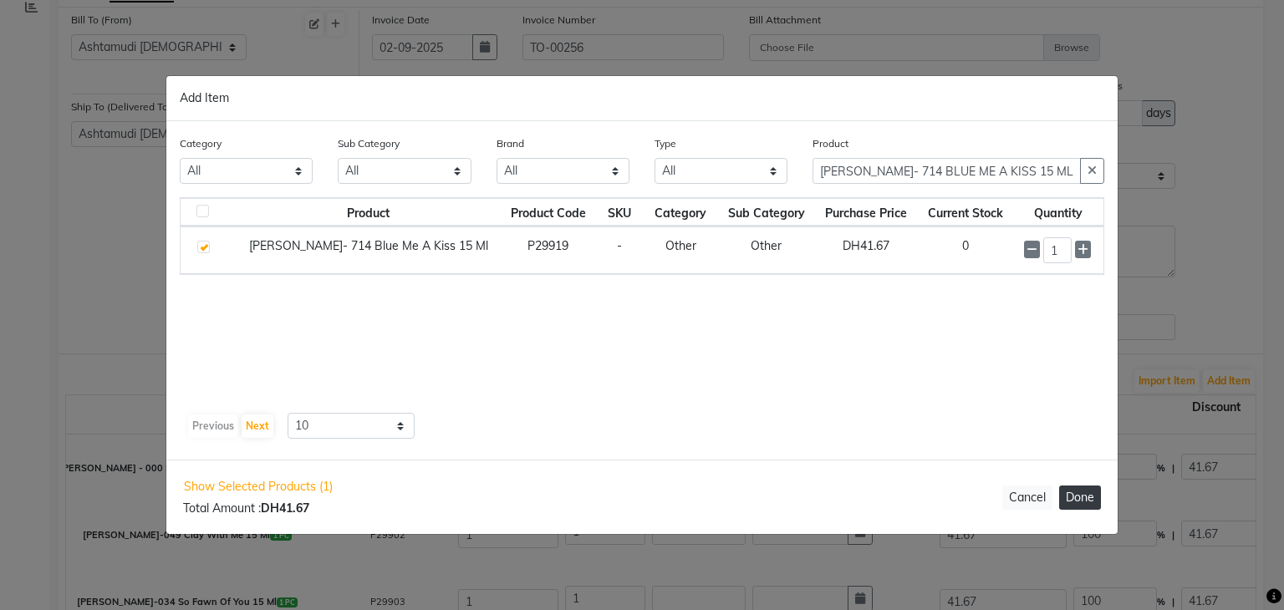
click at [1087, 500] on button "Done" at bounding box center [1080, 498] width 42 height 24
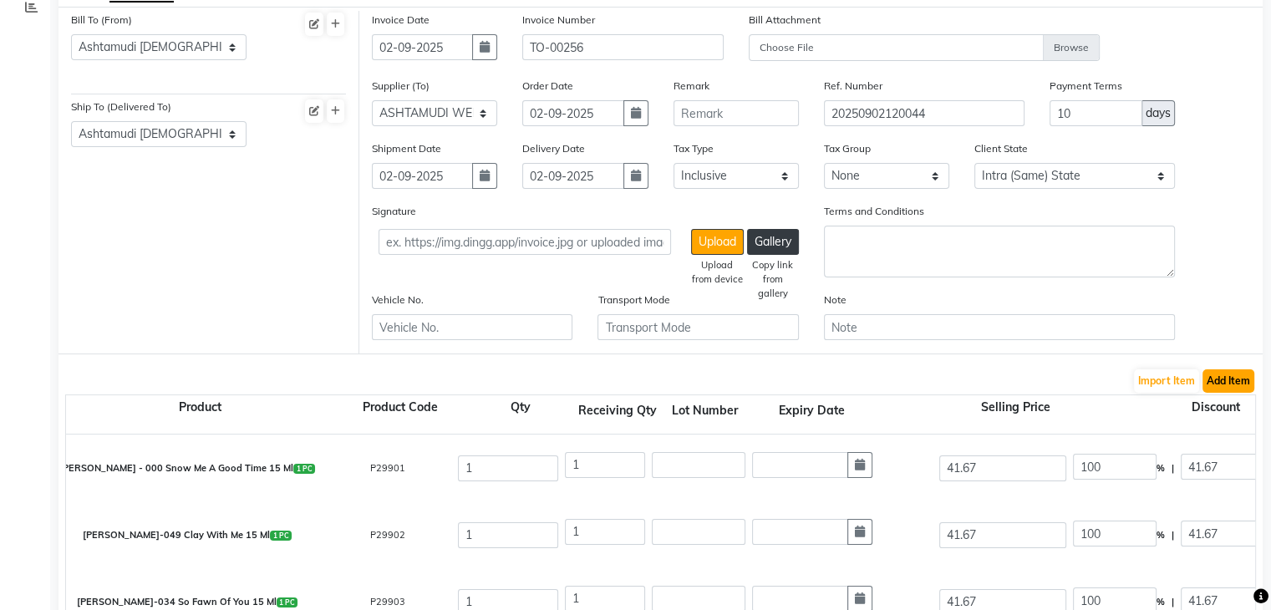
click at [1234, 385] on button "Add Item" at bounding box center [1229, 380] width 52 height 23
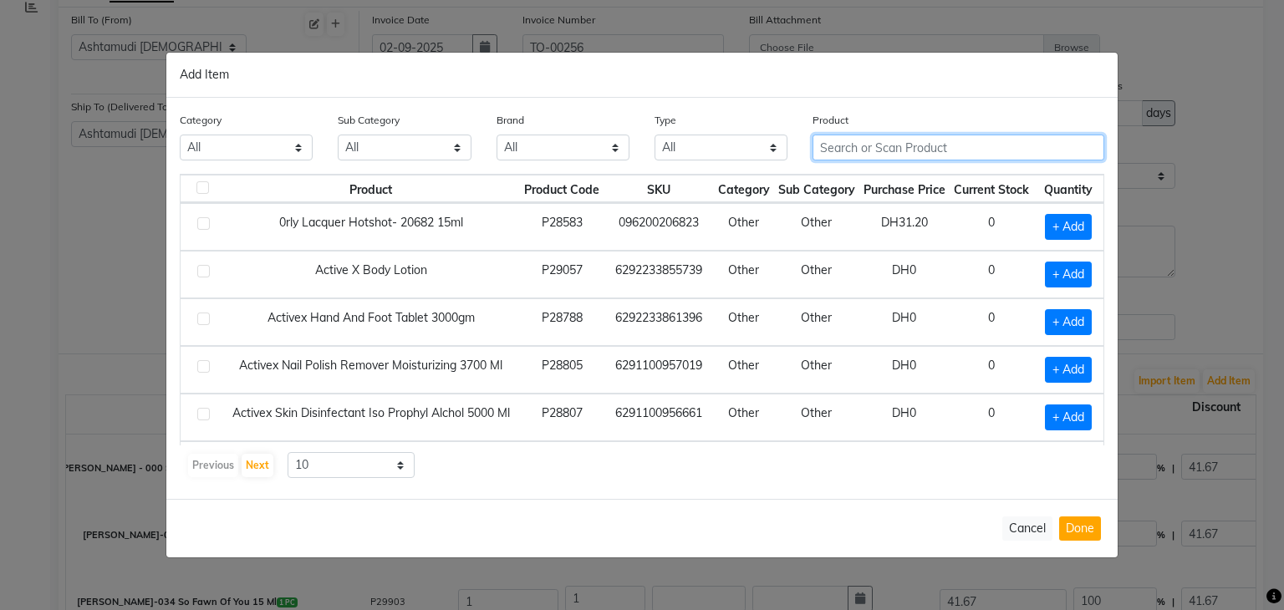
click at [929, 150] on input "text" at bounding box center [958, 148] width 292 height 26
paste input "NAIL TEK HYDRATING BASE & COAT TOP COAT"
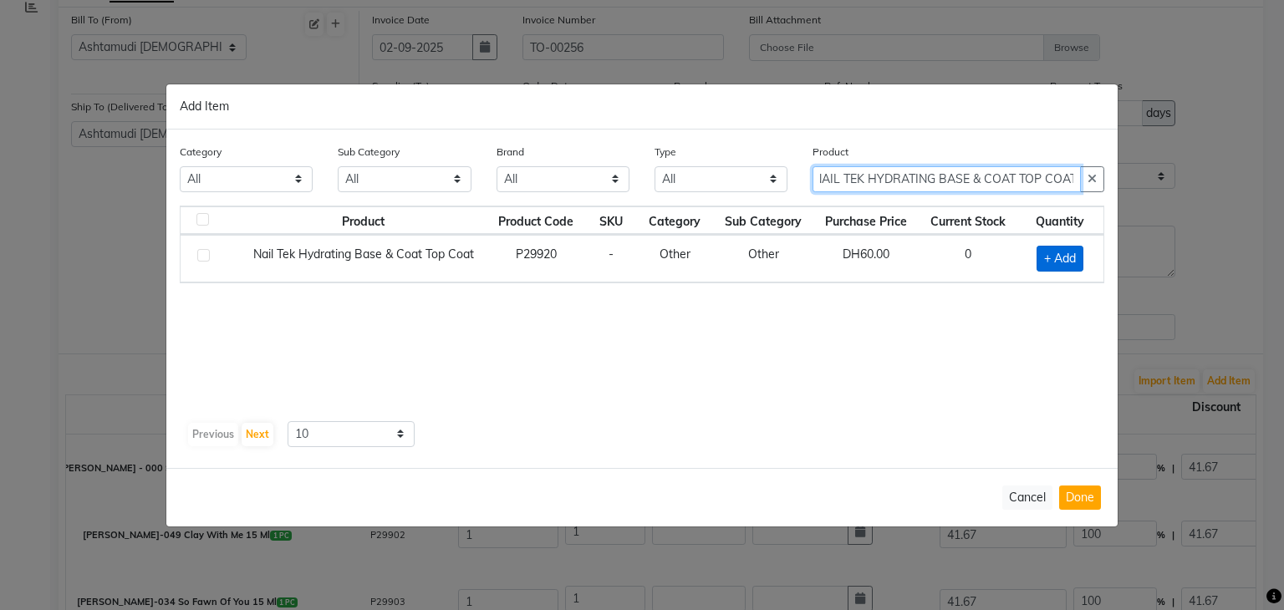
type input "NAIL TEK HYDRATING BASE & COAT TOP COAT"
click at [1067, 255] on span "+ Add" at bounding box center [1059, 259] width 47 height 26
checkbox input "true"
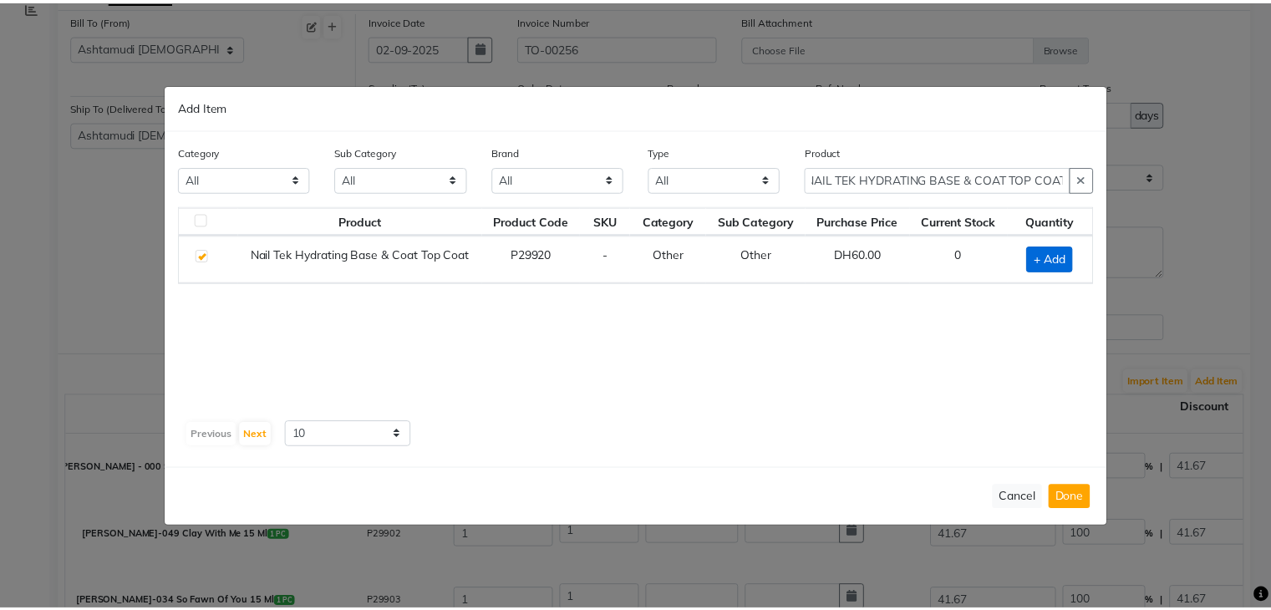
scroll to position [0, 0]
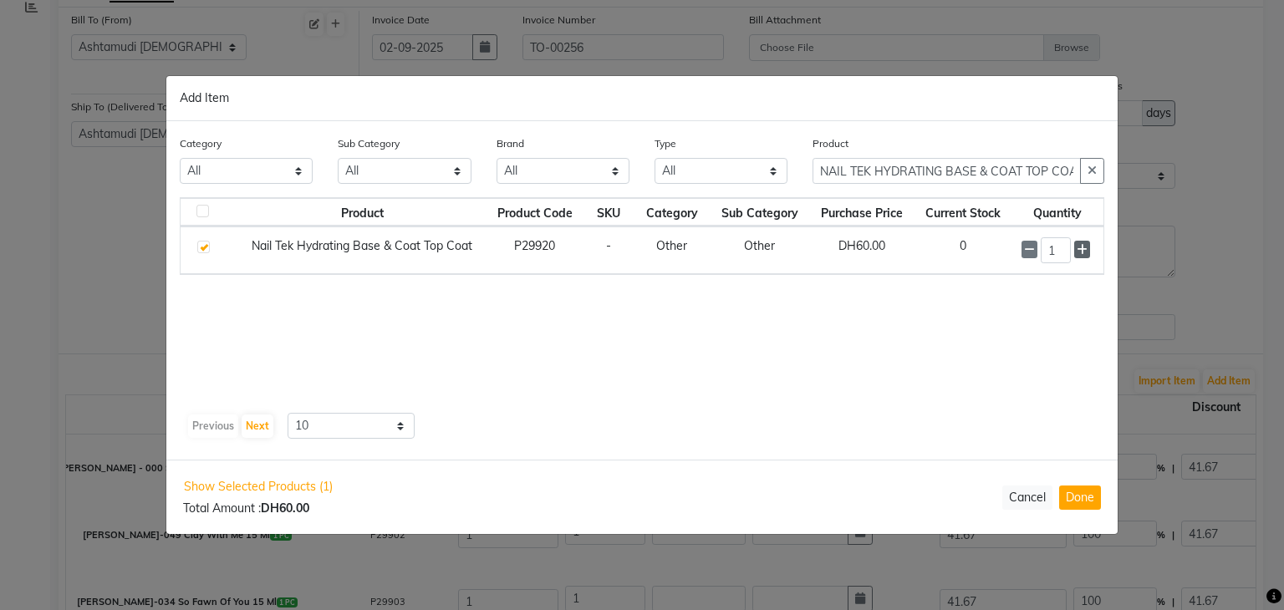
click at [1089, 251] on span at bounding box center [1082, 250] width 16 height 18
type input "2"
click at [1093, 506] on button "Done" at bounding box center [1080, 498] width 42 height 24
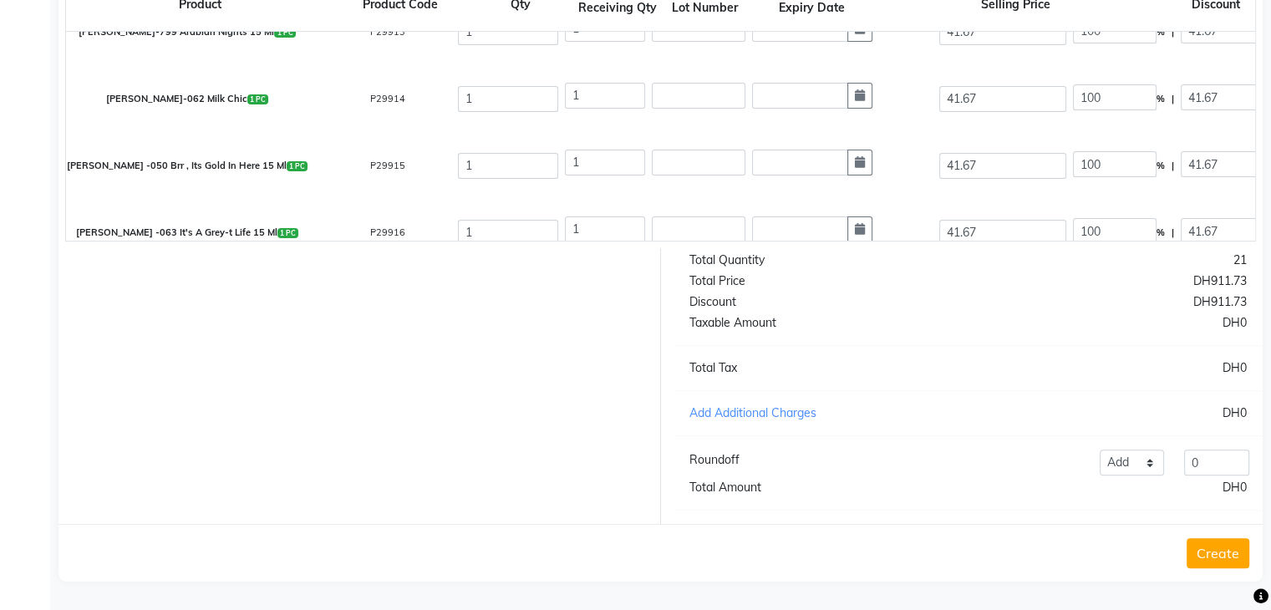
scroll to position [1128, 0]
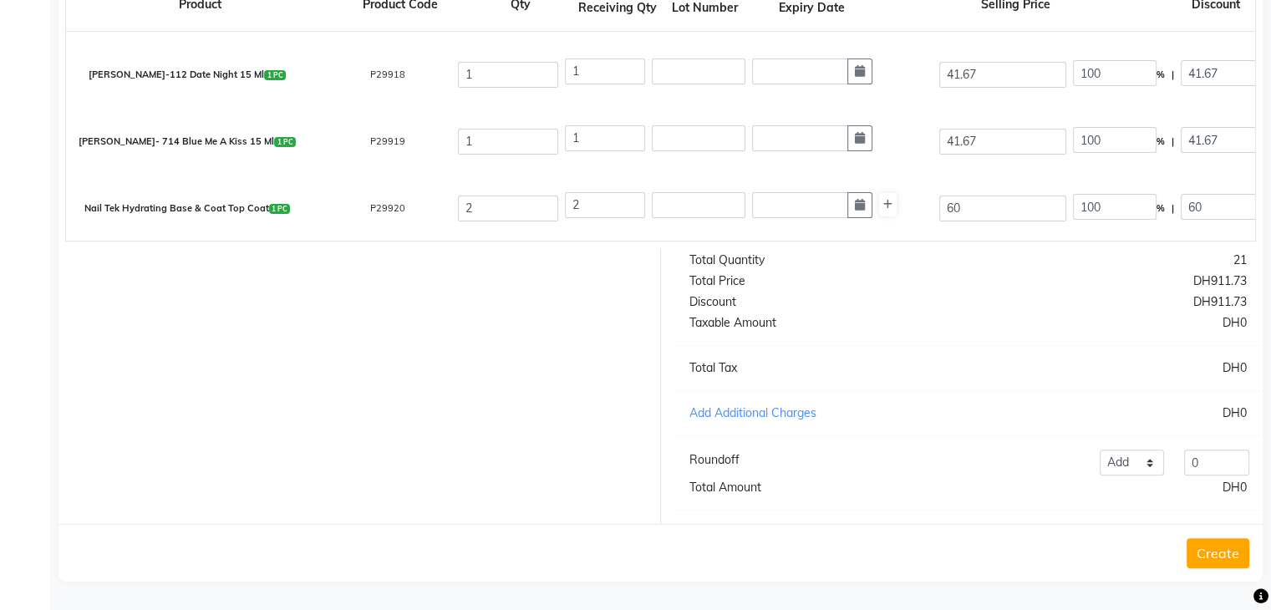
click at [1210, 554] on button "Create" at bounding box center [1218, 553] width 63 height 30
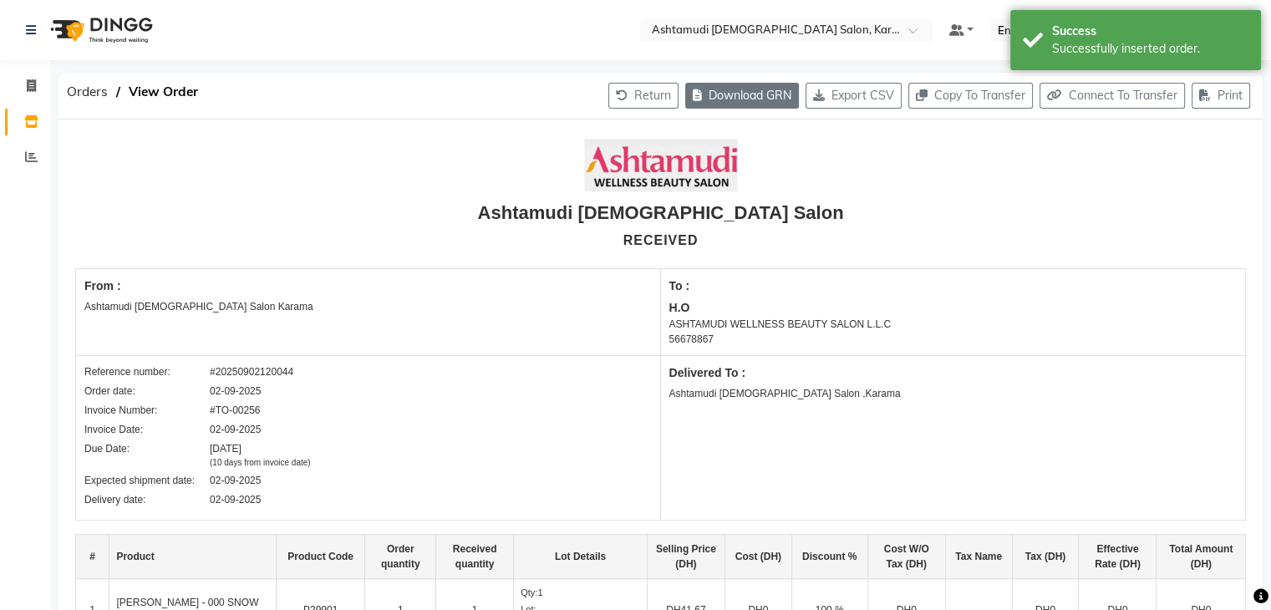
click at [731, 98] on button "Download GRN" at bounding box center [742, 96] width 114 height 26
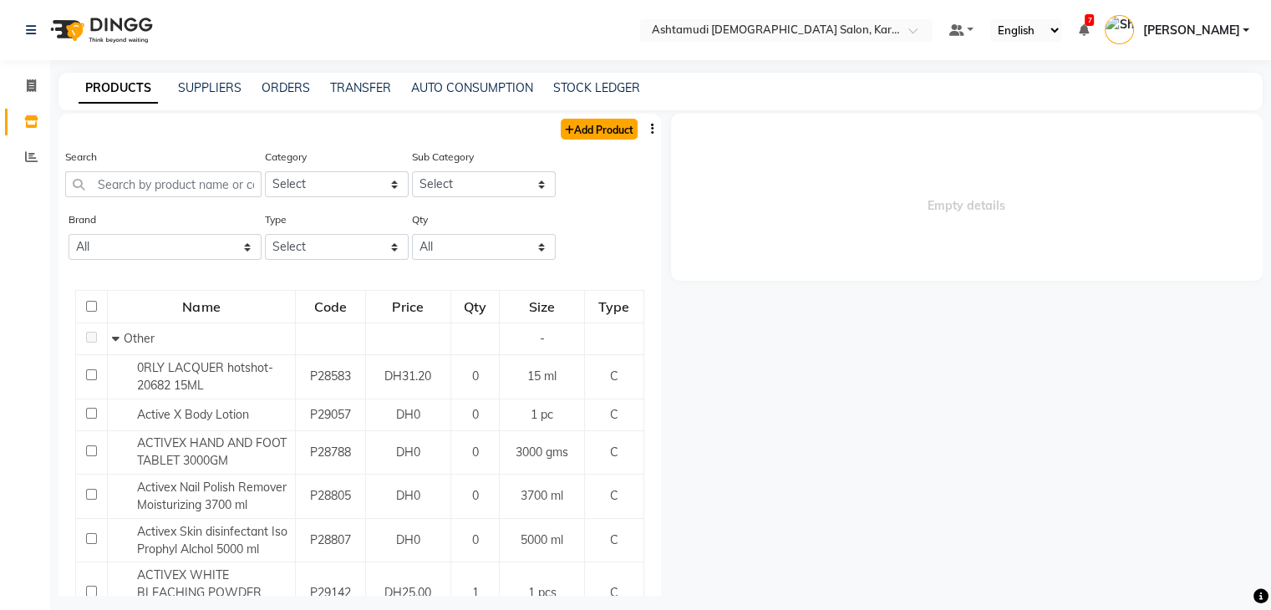
click at [569, 130] on link "Add Product" at bounding box center [599, 129] width 77 height 21
select select "true"
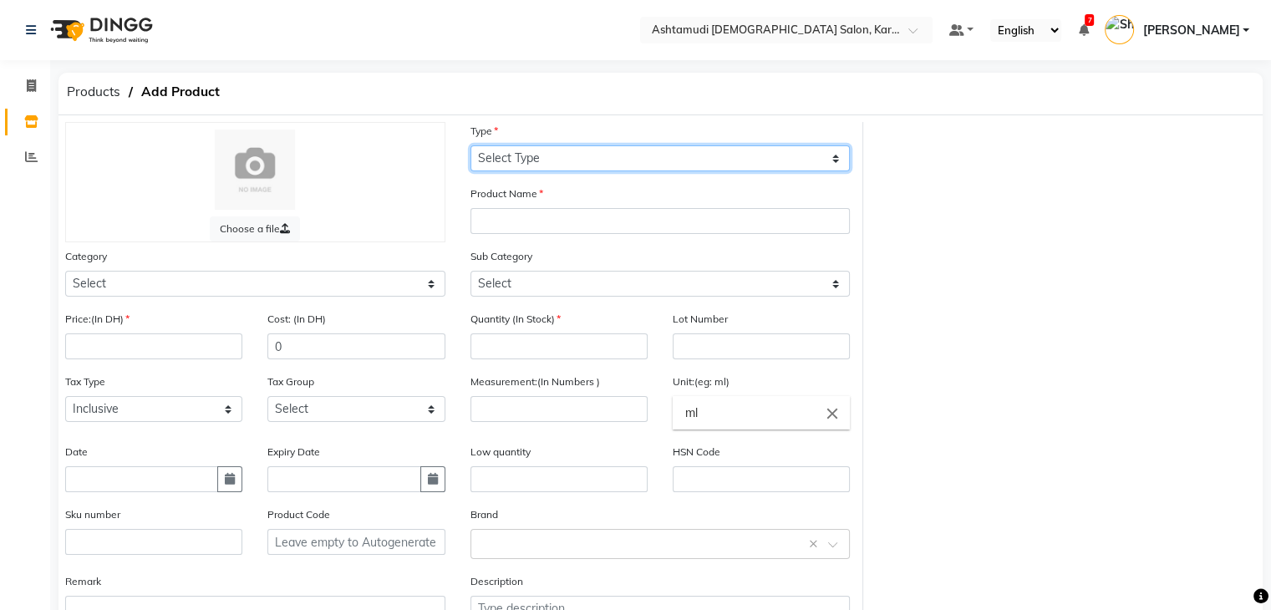
click at [594, 155] on select "Select Type Both Retail Consumable" at bounding box center [661, 158] width 380 height 26
select select "C"
click at [471, 146] on select "Select Type Both Retail Consumable" at bounding box center [661, 158] width 380 height 26
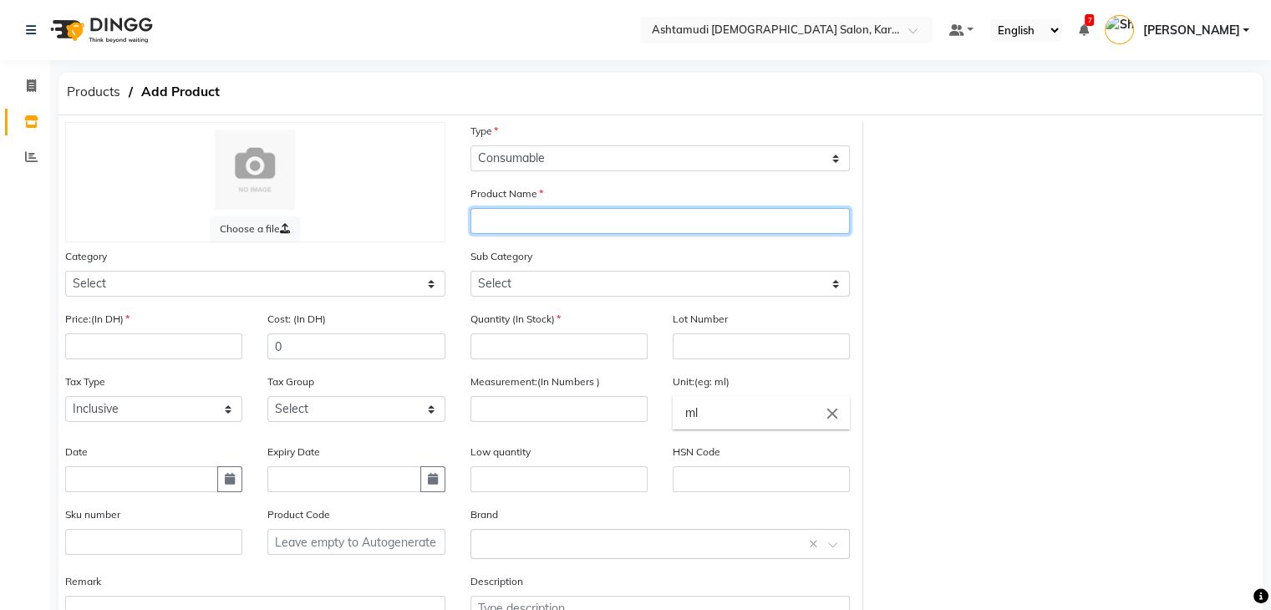
click at [587, 218] on input "text" at bounding box center [661, 221] width 380 height 26
paste input "[PERSON_NAME] - 000 SNOW ME A GOOD TIME 15 ML"
click at [588, 215] on input "[PERSON_NAME] - 000 SNOW ME A GOOD TIME 15 ML" at bounding box center [661, 221] width 380 height 26
type input "[PERSON_NAME] - 000 SNOW ME A GOOD TIME 15 ML"
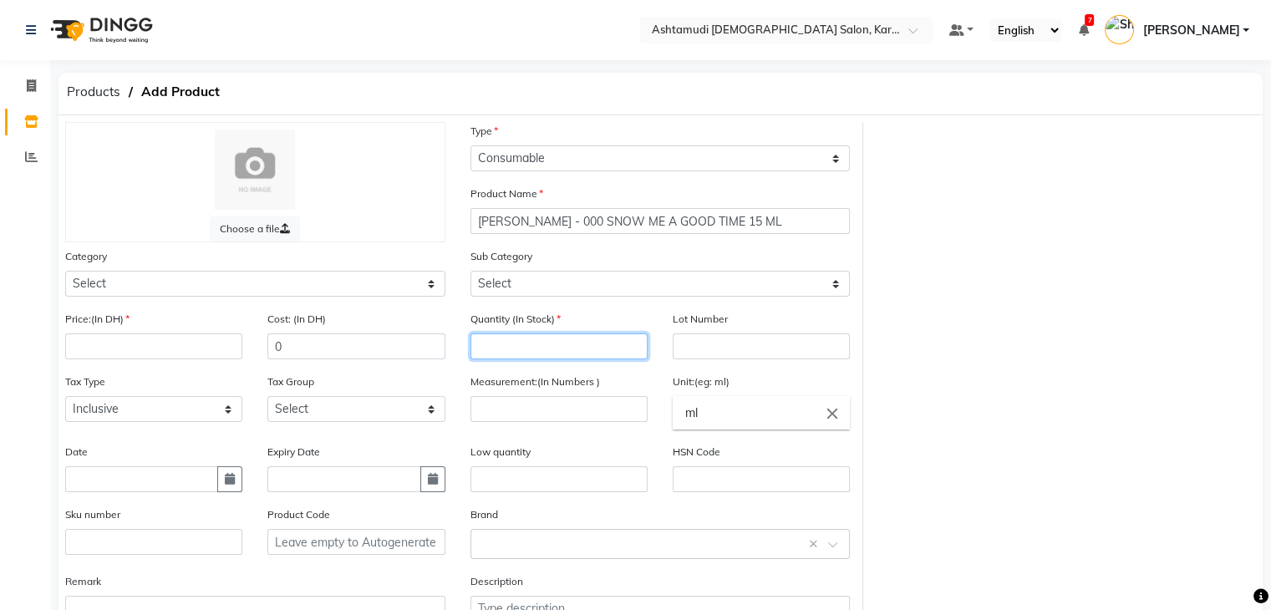
click at [541, 350] on input "number" at bounding box center [559, 347] width 177 height 26
type input "0"
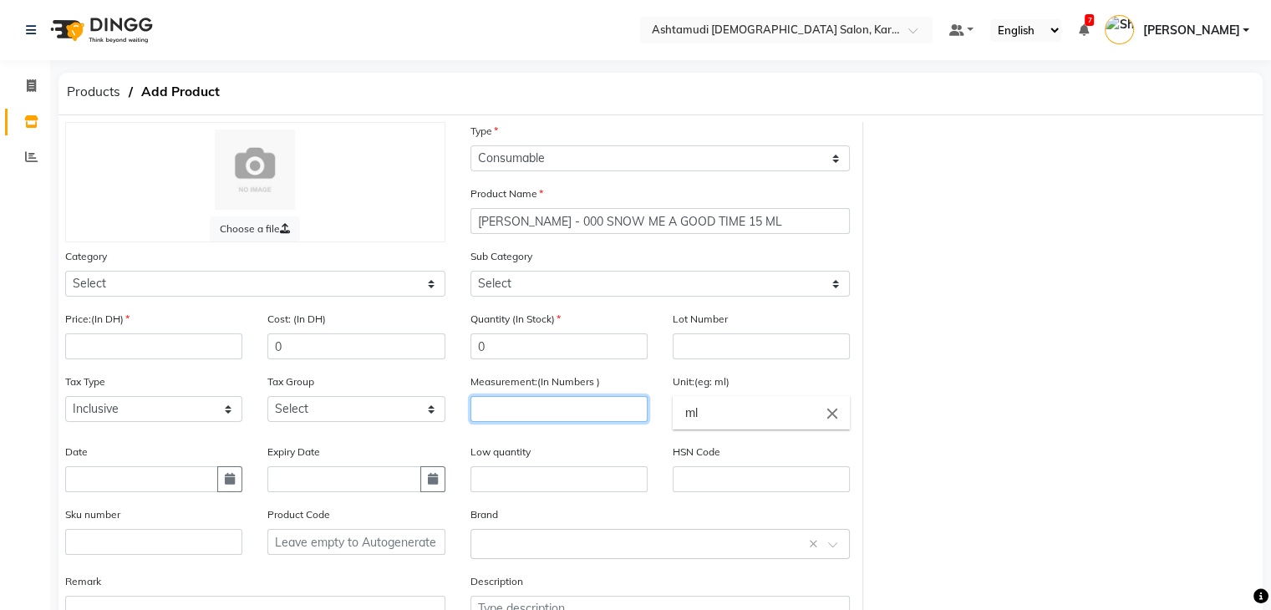
click at [532, 415] on input "number" at bounding box center [559, 409] width 177 height 26
type input "1"
click at [724, 411] on input "ml" at bounding box center [761, 412] width 177 height 33
type input "m"
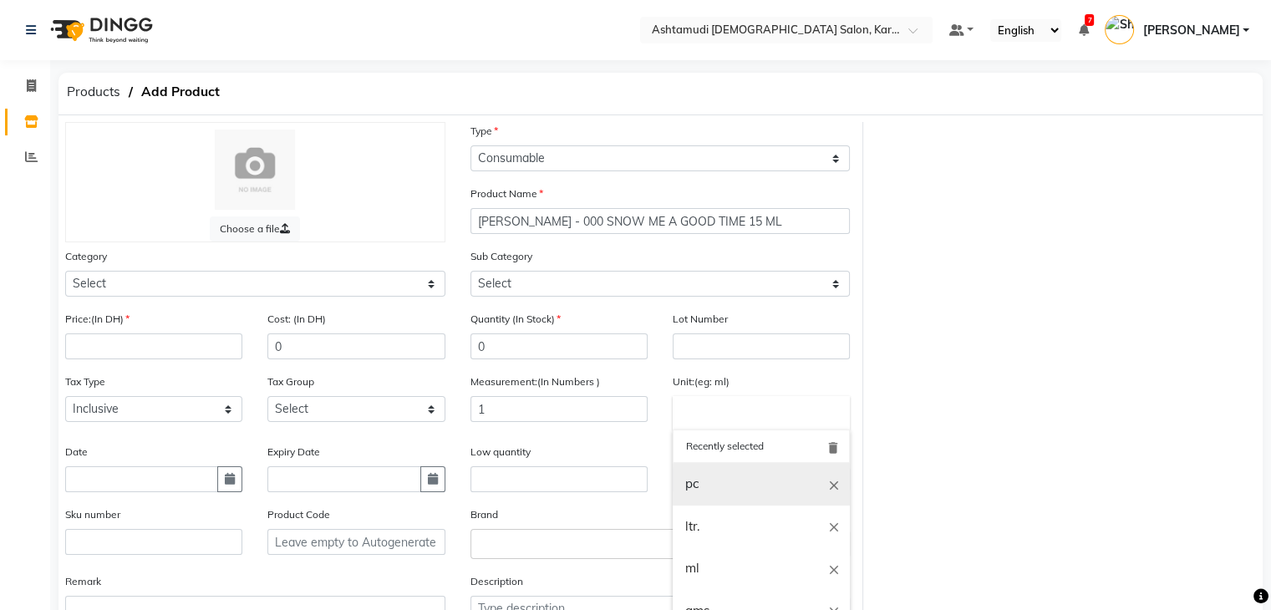
click at [705, 480] on link "pc" at bounding box center [761, 484] width 177 height 43
type input "pc"
click at [134, 364] on div "Price:(In DH)" at bounding box center [154, 341] width 202 height 63
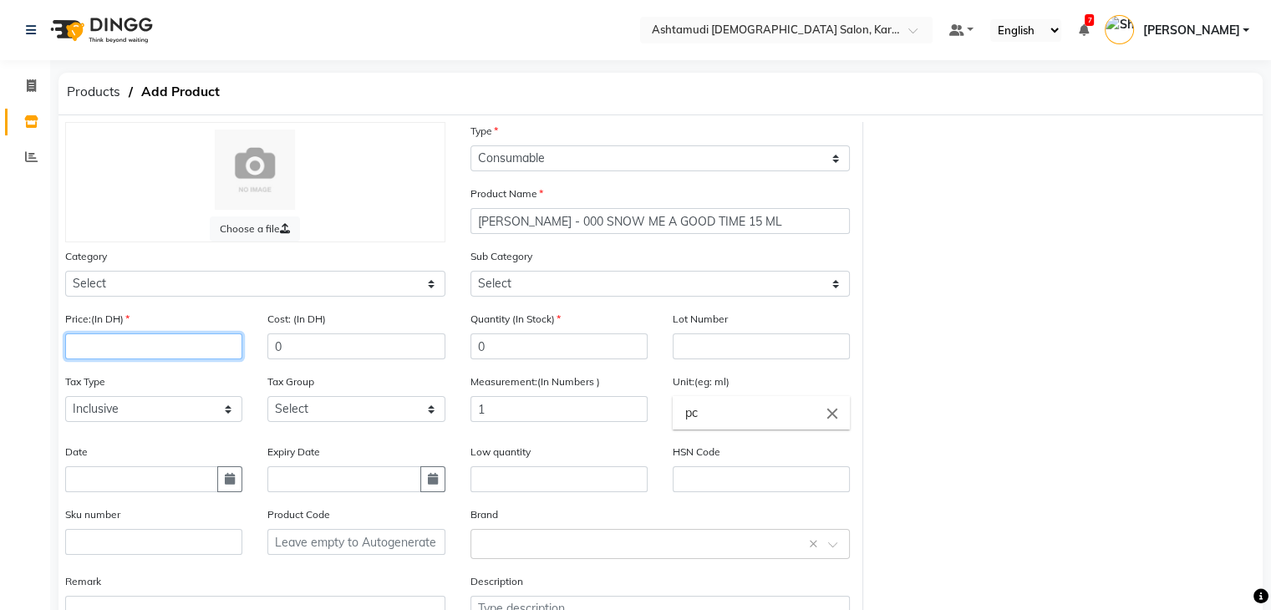
click at [134, 354] on input "number" at bounding box center [153, 347] width 177 height 26
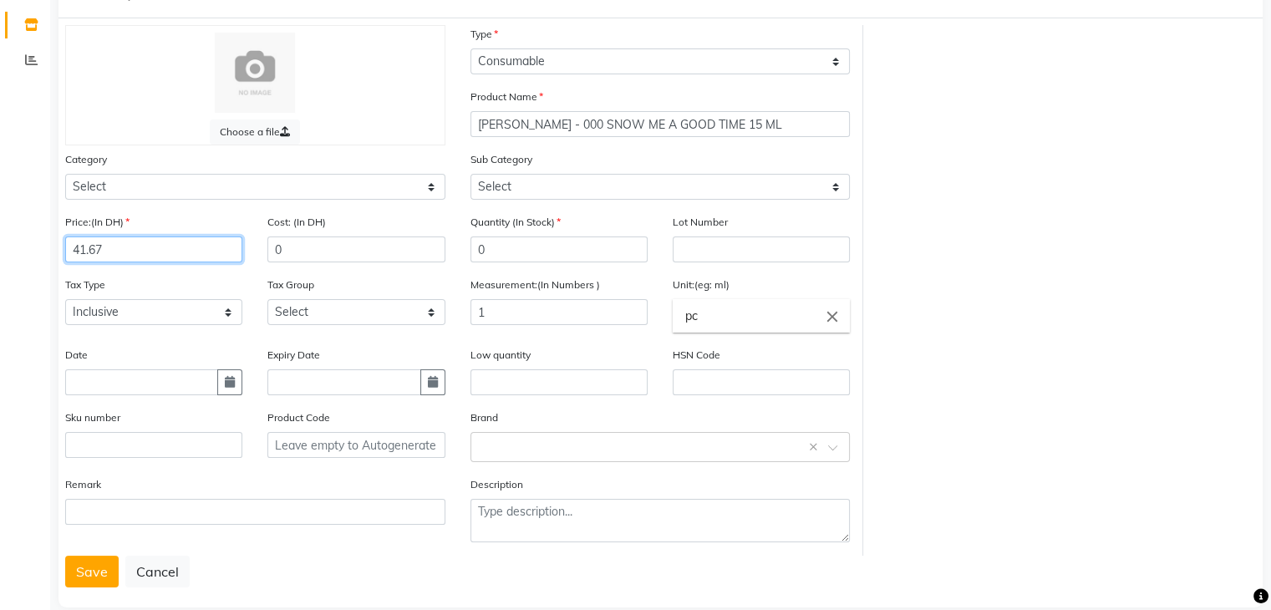
scroll to position [130, 0]
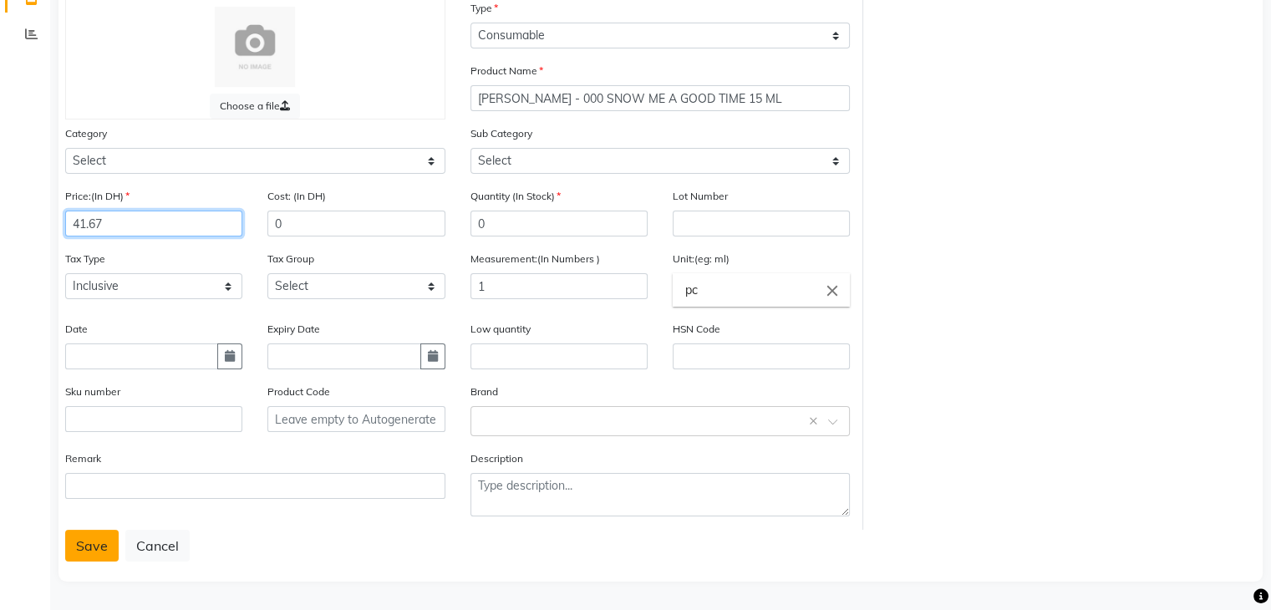
type input "41.67"
click at [84, 547] on button "Save" at bounding box center [91, 546] width 53 height 32
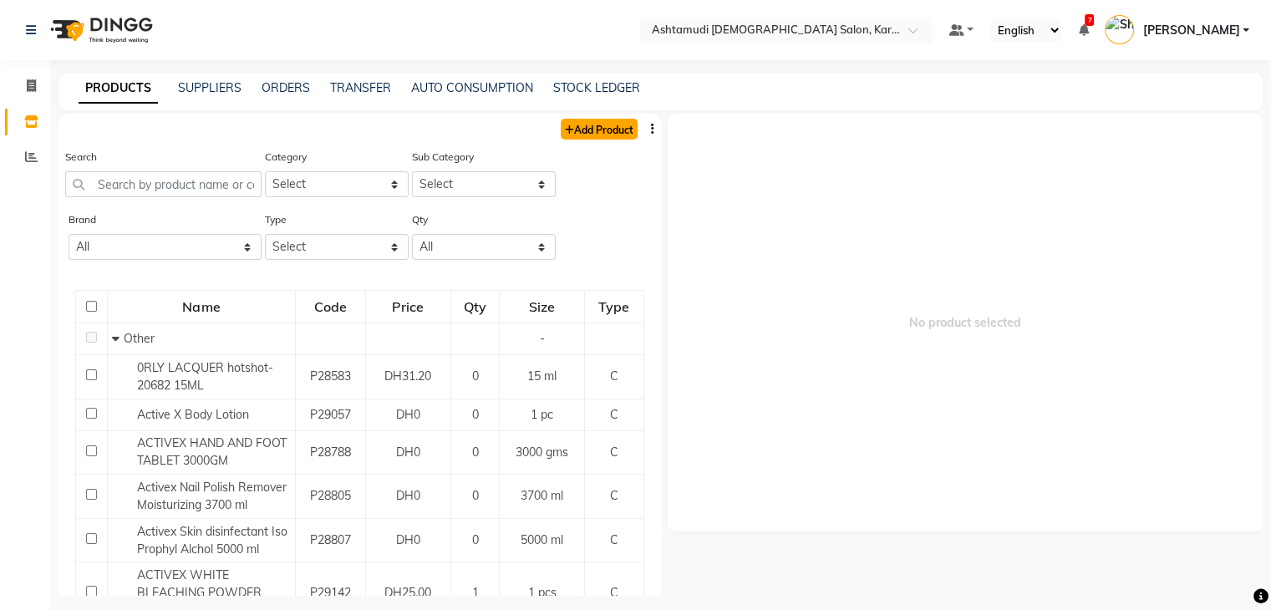
click at [582, 125] on link "Add Product" at bounding box center [599, 129] width 77 height 21
select select "true"
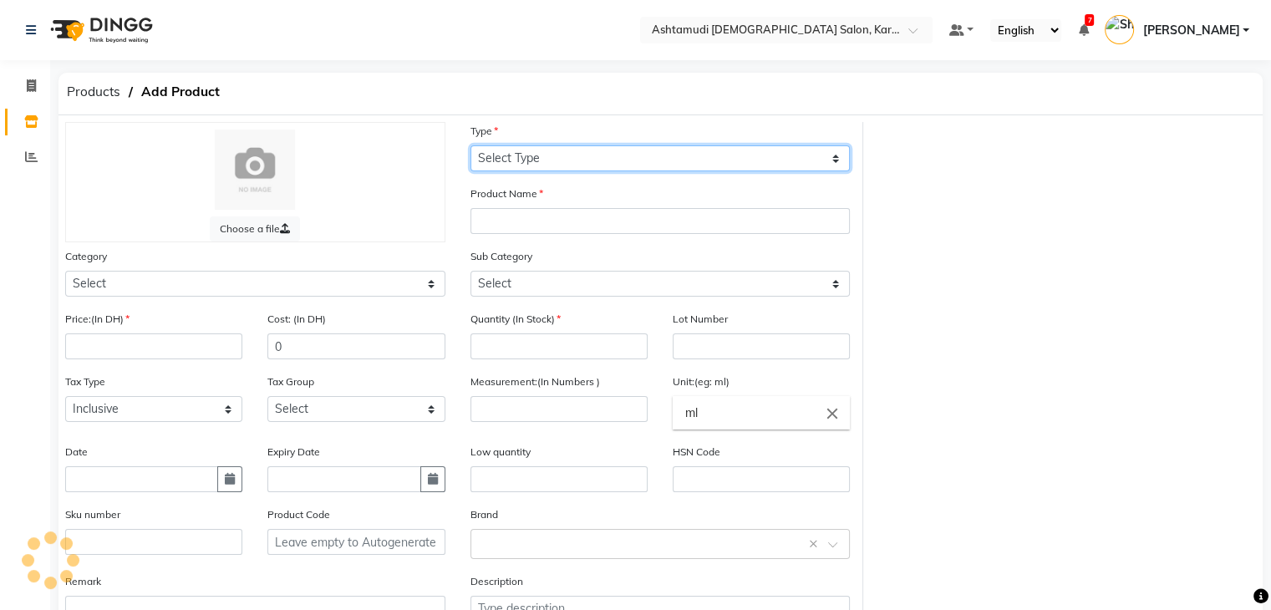
click at [583, 166] on select "Select Type Both Retail Consumable" at bounding box center [661, 158] width 380 height 26
select select "C"
click at [471, 146] on select "Select Type Both Retail Consumable" at bounding box center [661, 158] width 380 height 26
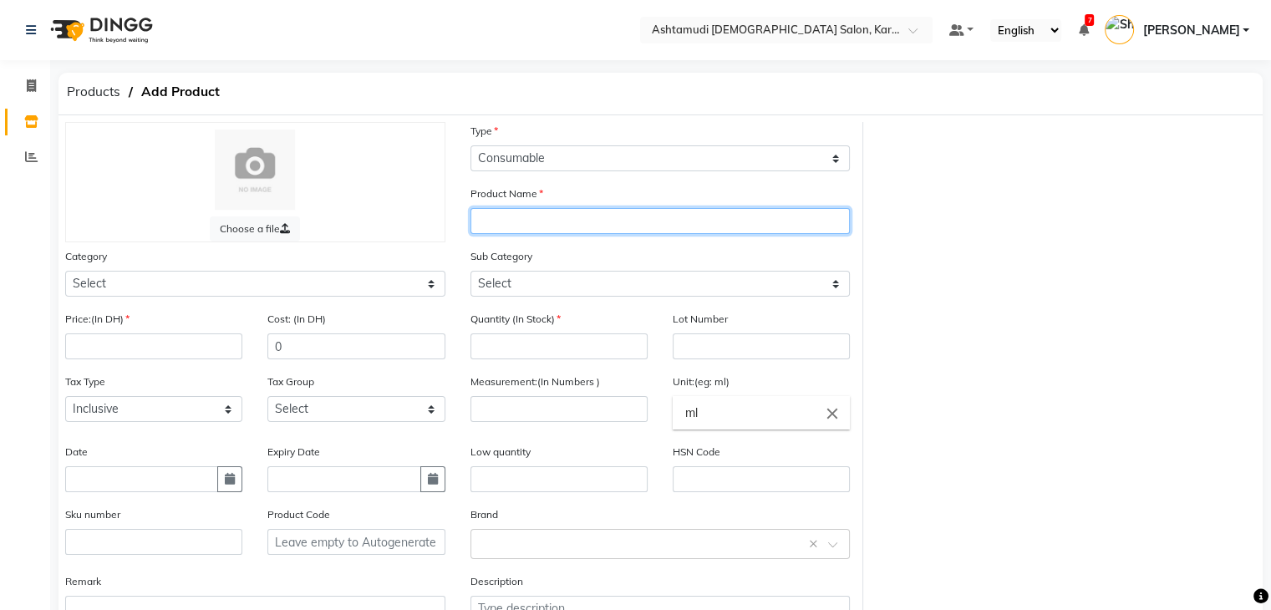
click at [568, 225] on input "text" at bounding box center [661, 221] width 380 height 26
paste input "[PERSON_NAME]-049 CLAY WITH ME 15 ML"
type input "[PERSON_NAME]-049 CLAY WITH ME 15 ML"
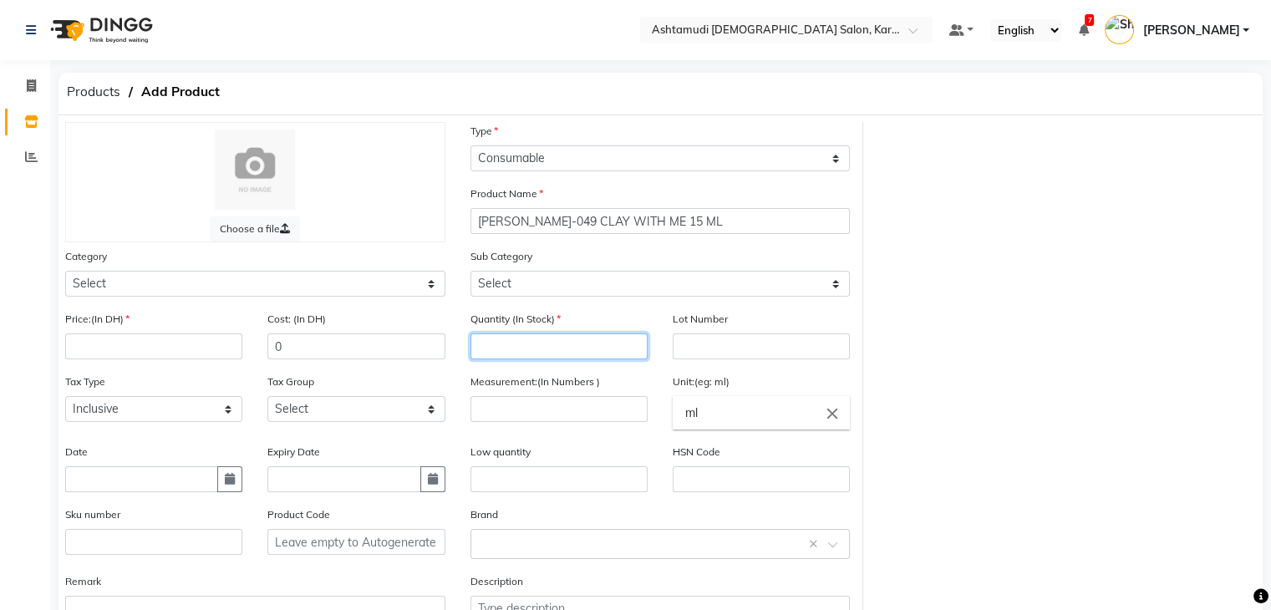
click at [597, 350] on input "number" at bounding box center [559, 347] width 177 height 26
type input "0"
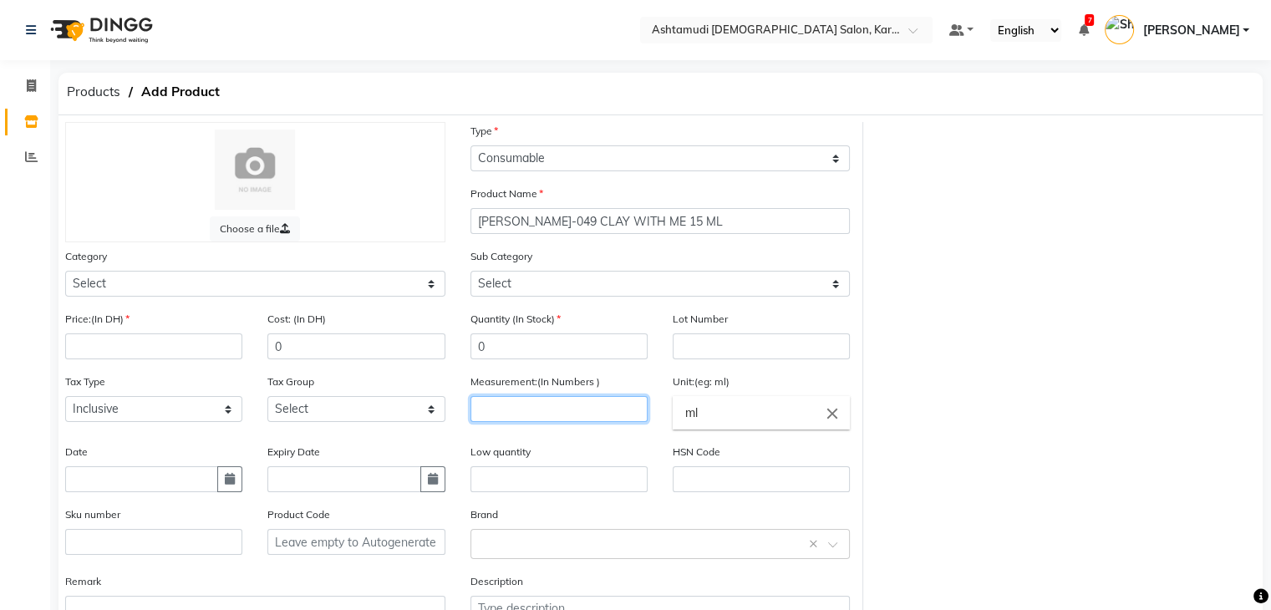
click at [528, 421] on input "number" at bounding box center [559, 409] width 177 height 26
type input "1"
click at [789, 420] on input "ml" at bounding box center [761, 412] width 177 height 33
type input "m"
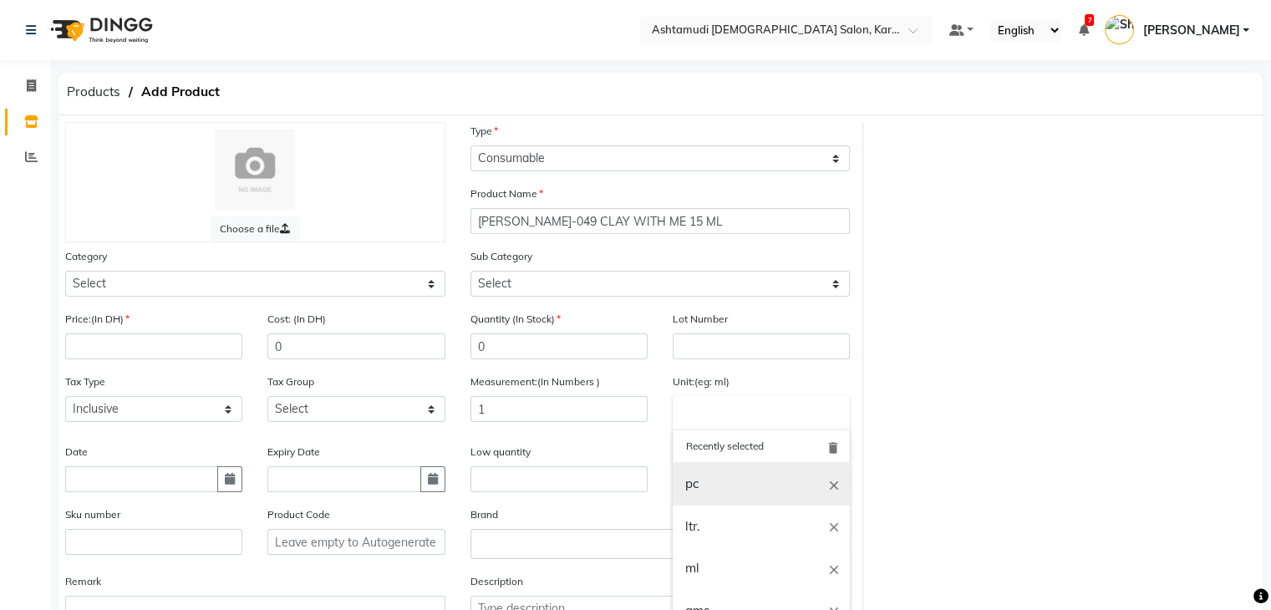
click at [772, 487] on link "pc" at bounding box center [761, 484] width 177 height 43
type input "pc"
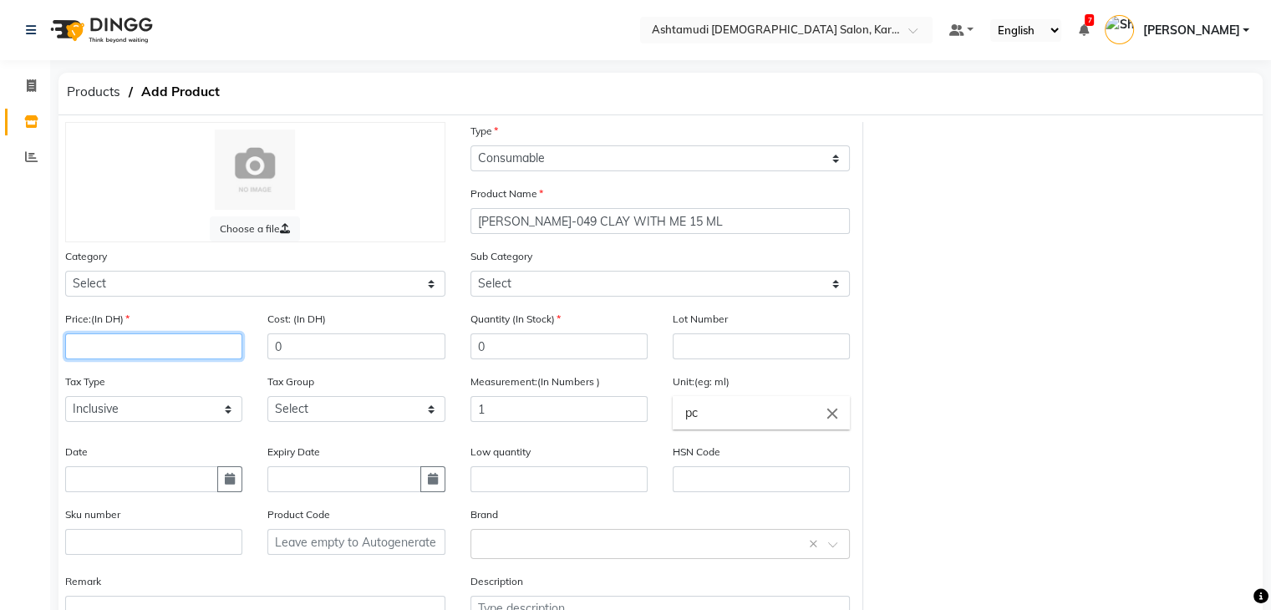
click at [126, 354] on input "number" at bounding box center [153, 347] width 177 height 26
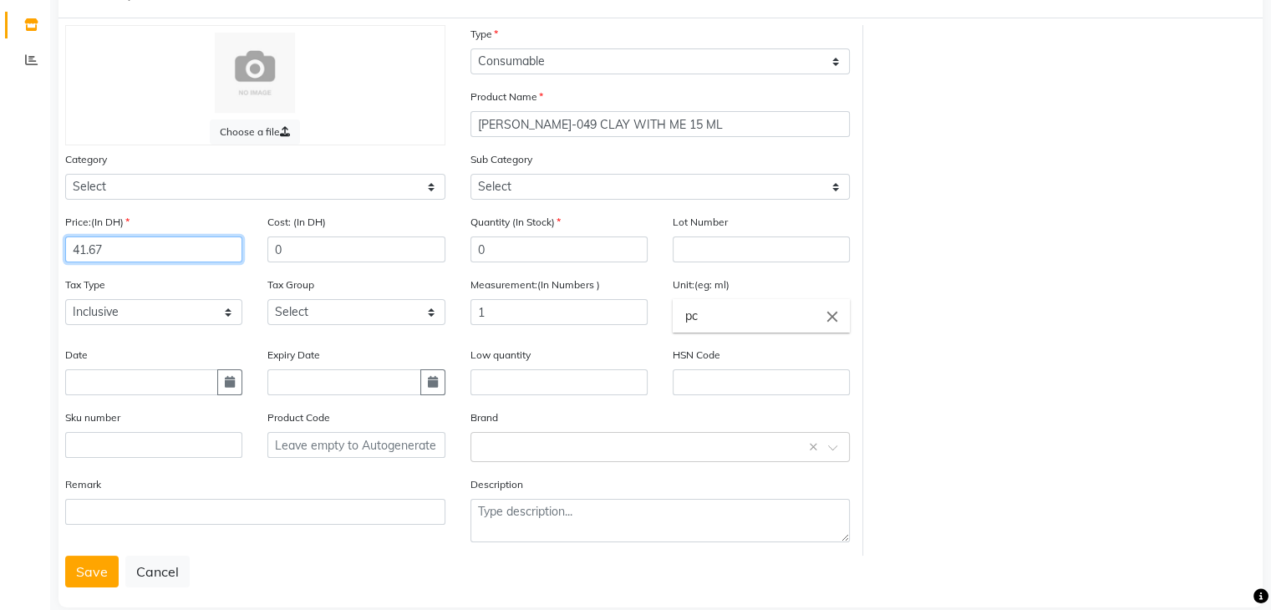
scroll to position [130, 0]
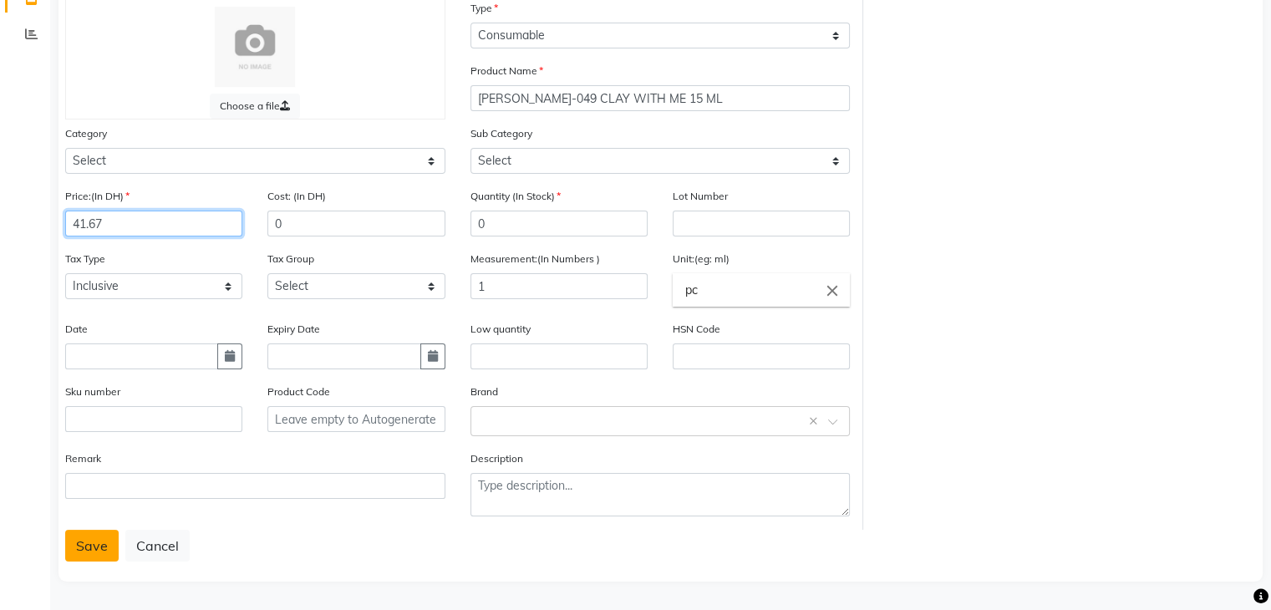
type input "41.67"
click at [71, 543] on button "Save" at bounding box center [91, 546] width 53 height 32
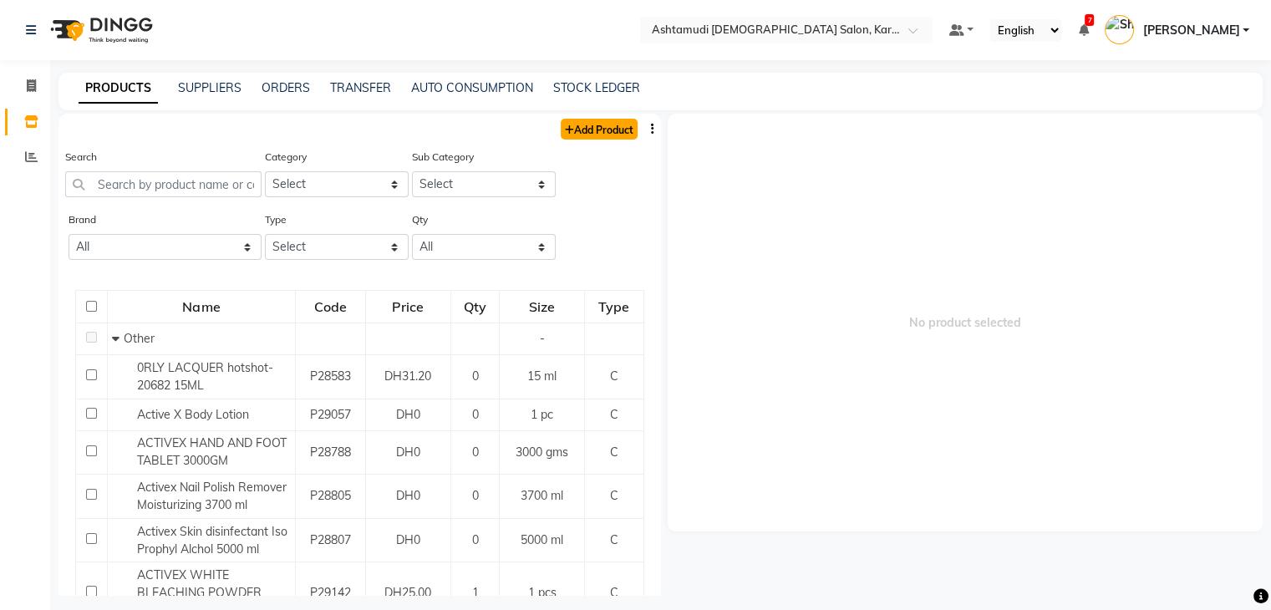
click at [578, 128] on link "Add Product" at bounding box center [599, 129] width 77 height 21
select select "true"
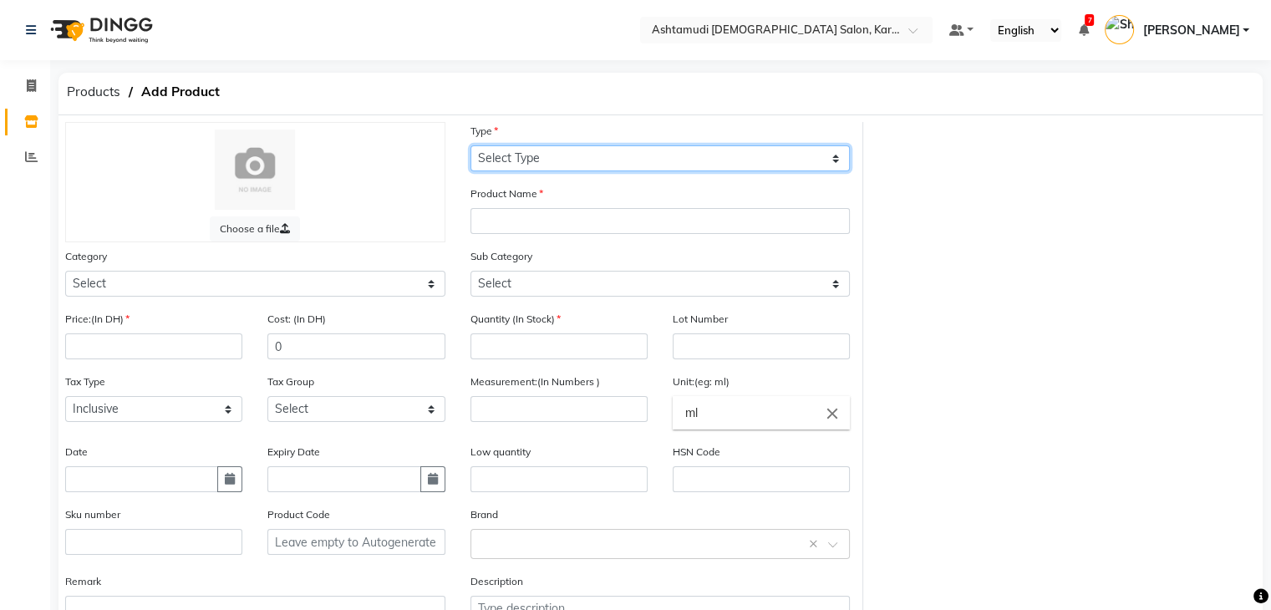
click at [584, 161] on select "Select Type Both Retail Consumable" at bounding box center [661, 158] width 380 height 26
select select "C"
click at [471, 146] on select "Select Type Both Retail Consumable" at bounding box center [661, 158] width 380 height 26
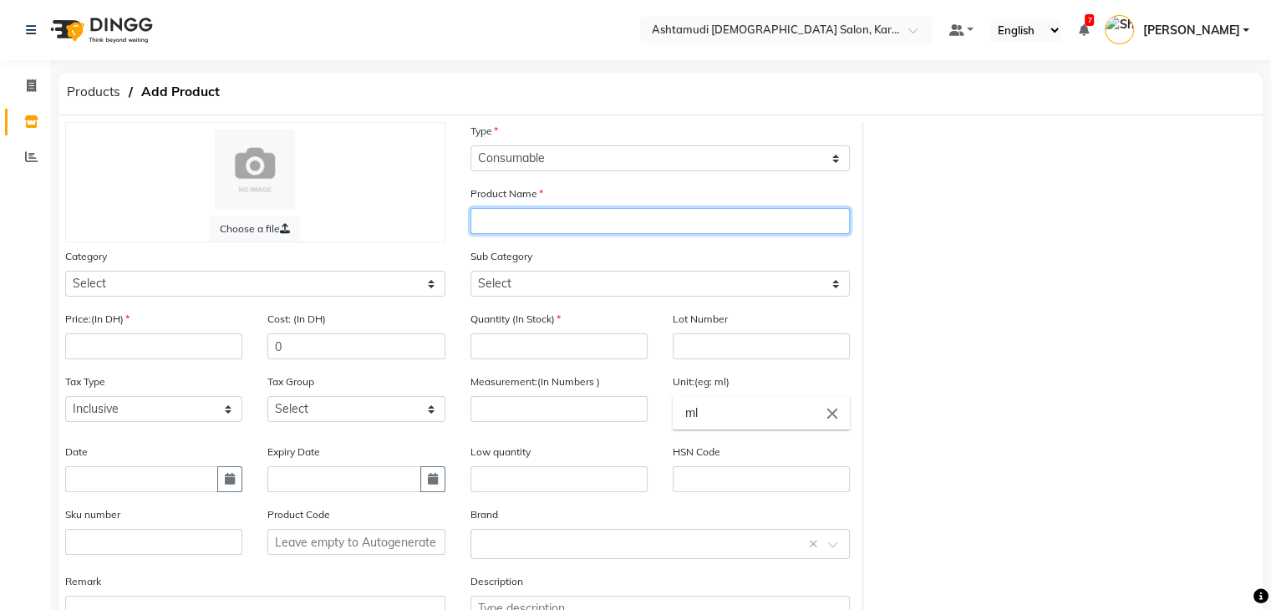
click at [560, 225] on input "text" at bounding box center [661, 221] width 380 height 26
paste input "[PERSON_NAME]-034 SO FAWN OF YOU 15 ML"
type input "[PERSON_NAME]-034 SO FAWN OF YOU 15 ML"
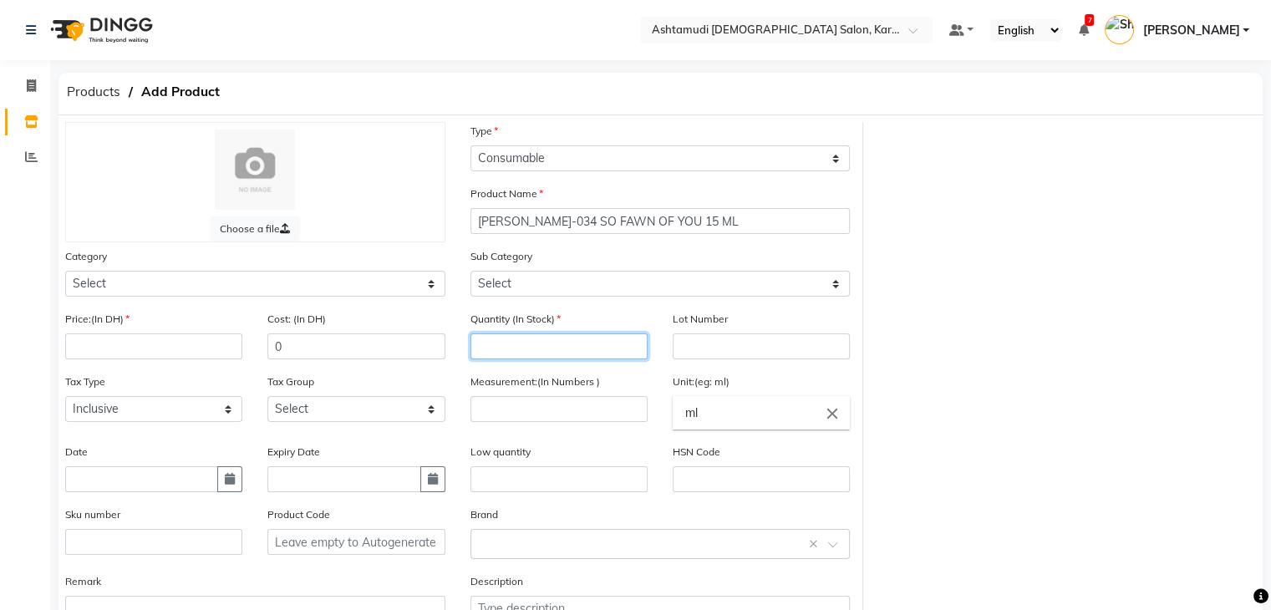
click at [572, 349] on input "number" at bounding box center [559, 347] width 177 height 26
type input "0"
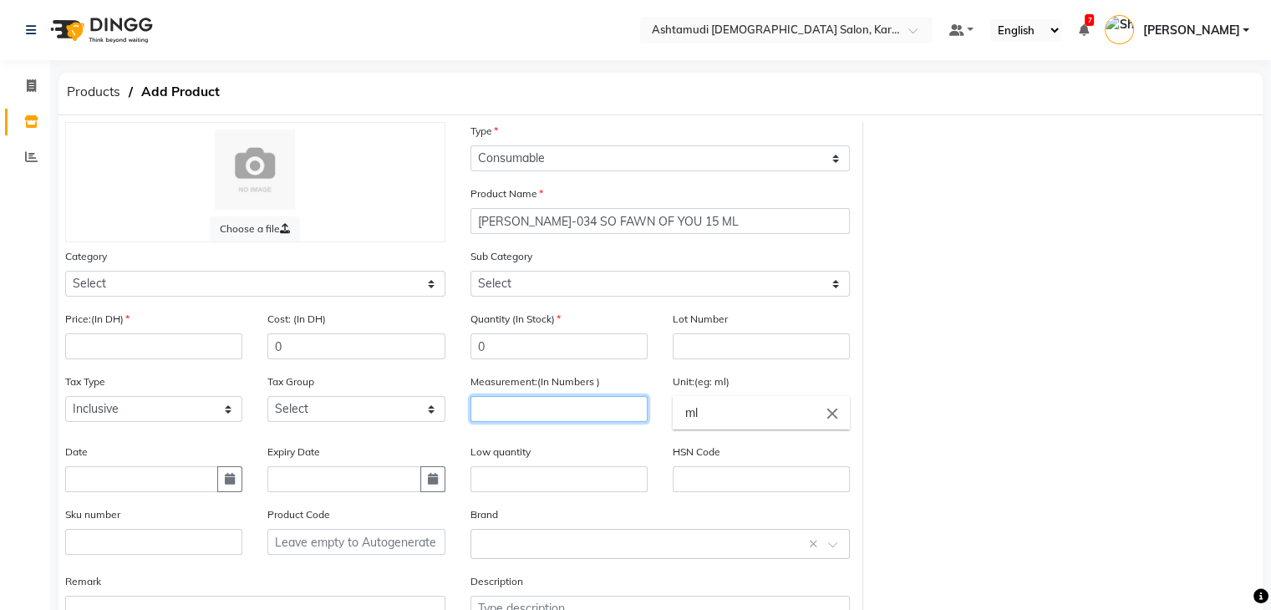
click at [549, 419] on input "number" at bounding box center [559, 409] width 177 height 26
type input "1"
click at [715, 405] on input "ml" at bounding box center [761, 412] width 177 height 33
type input "m"
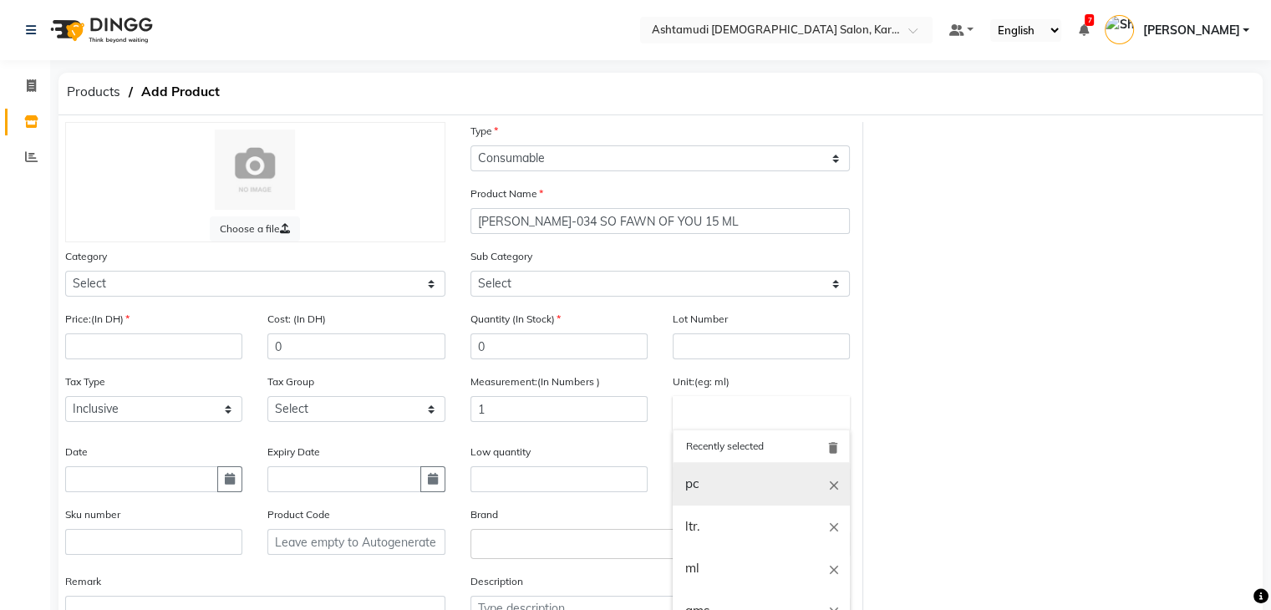
click at [673, 488] on link "pc" at bounding box center [761, 484] width 177 height 43
type input "pc"
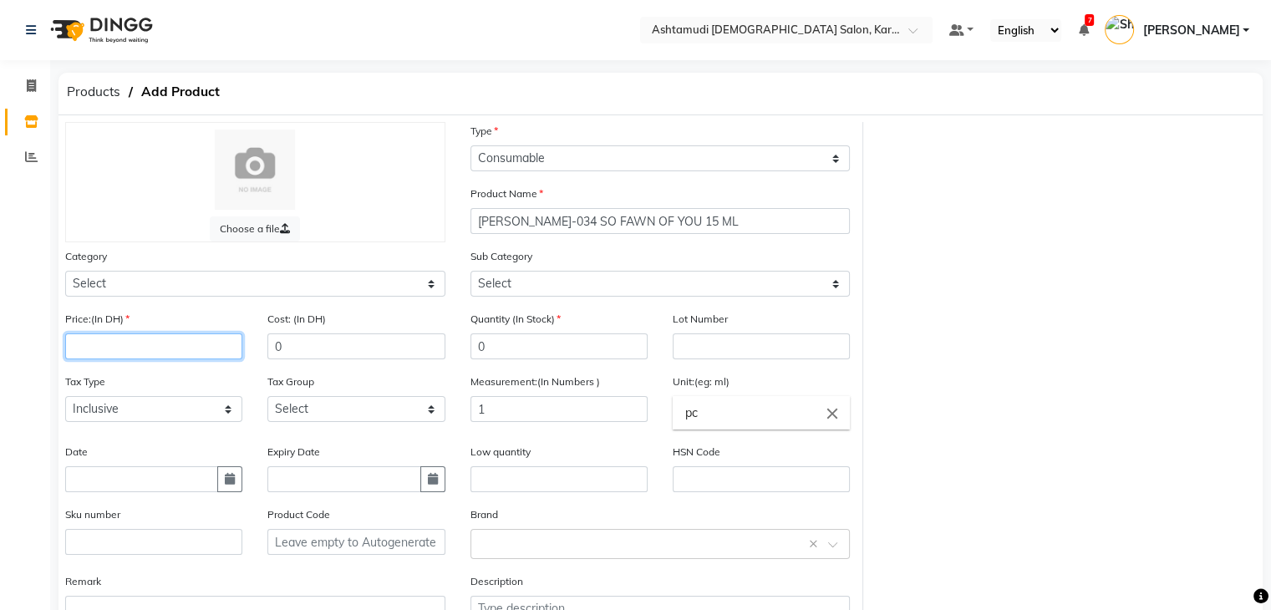
click at [99, 350] on input "number" at bounding box center [153, 347] width 177 height 26
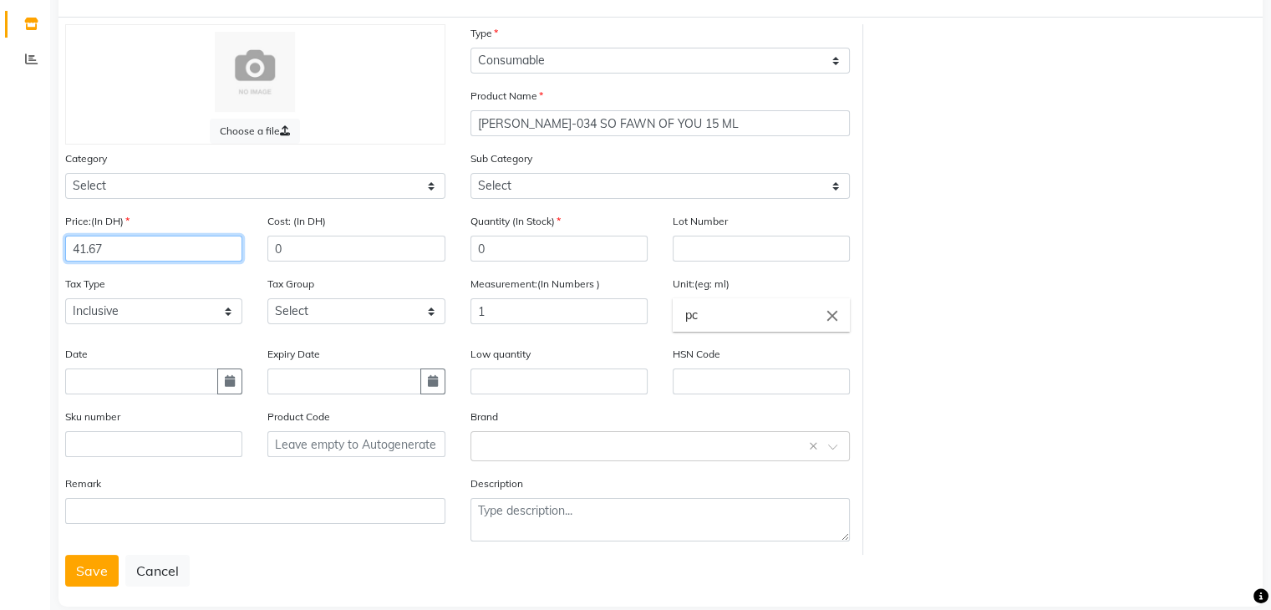
scroll to position [130, 0]
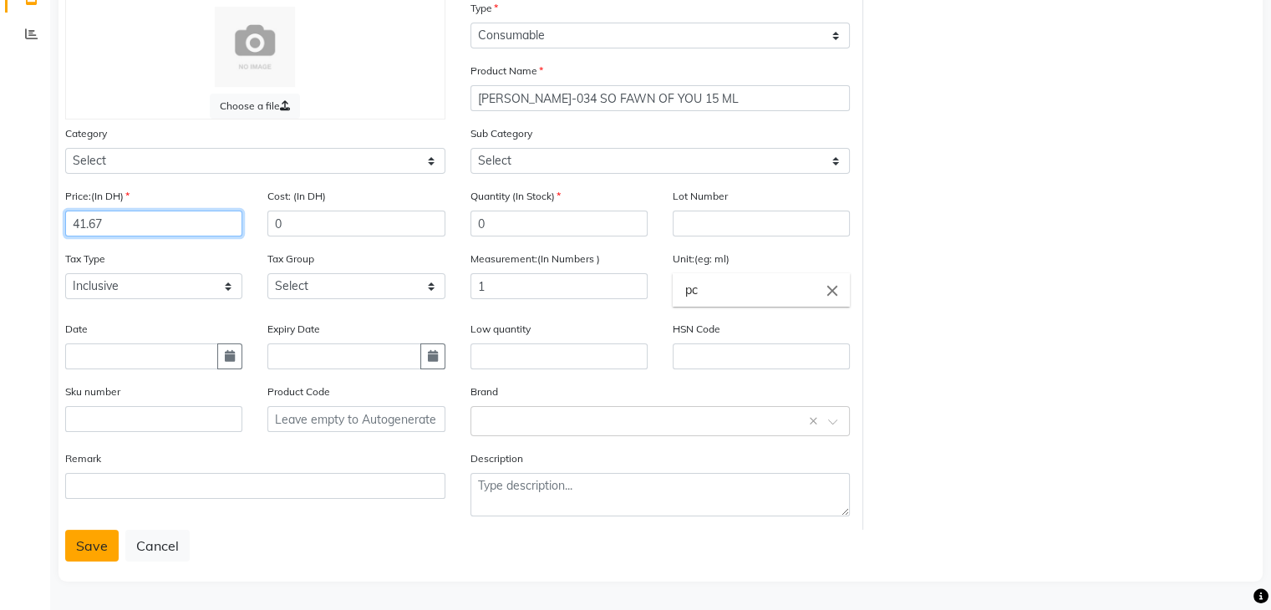
type input "41.67"
click at [100, 539] on button "Save" at bounding box center [91, 546] width 53 height 32
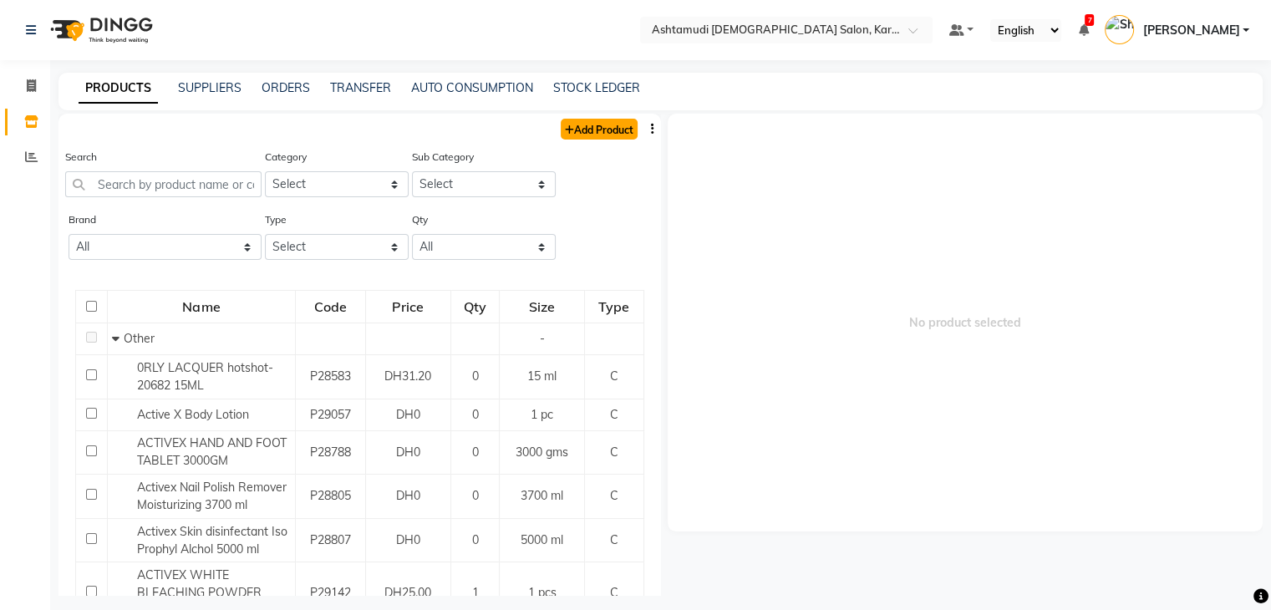
click at [569, 126] on link "Add Product" at bounding box center [599, 129] width 77 height 21
select select "true"
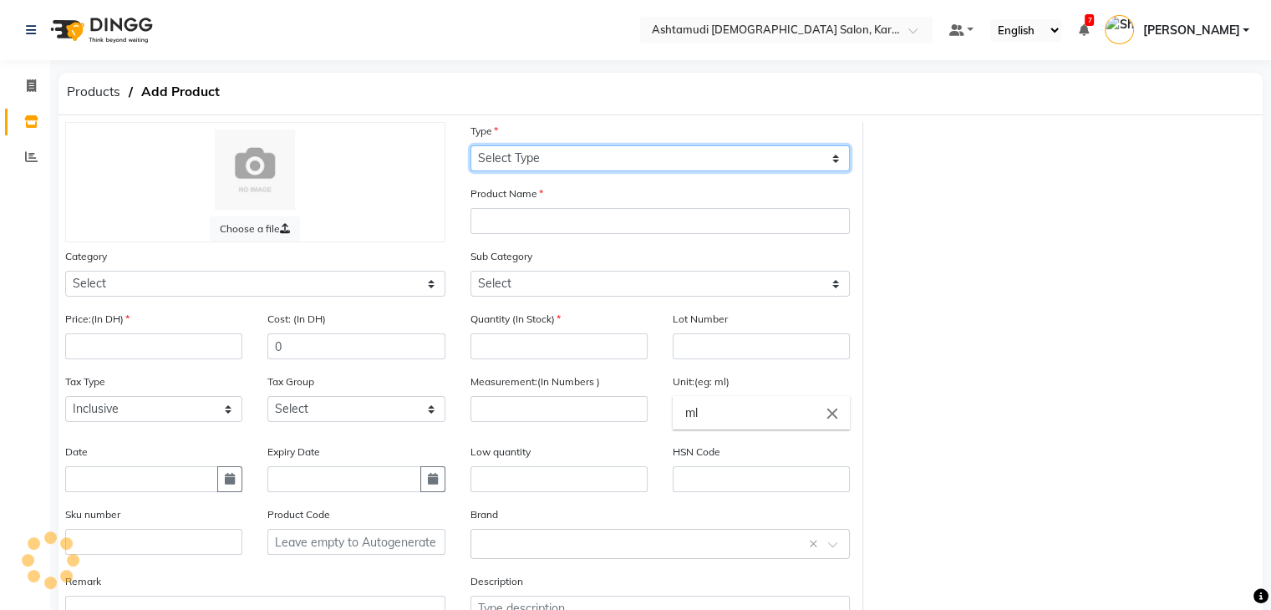
click at [593, 148] on select "Select Type Both Retail Consumable" at bounding box center [661, 158] width 380 height 26
select select "C"
click at [471, 146] on select "Select Type Both Retail Consumable" at bounding box center [661, 158] width 380 height 26
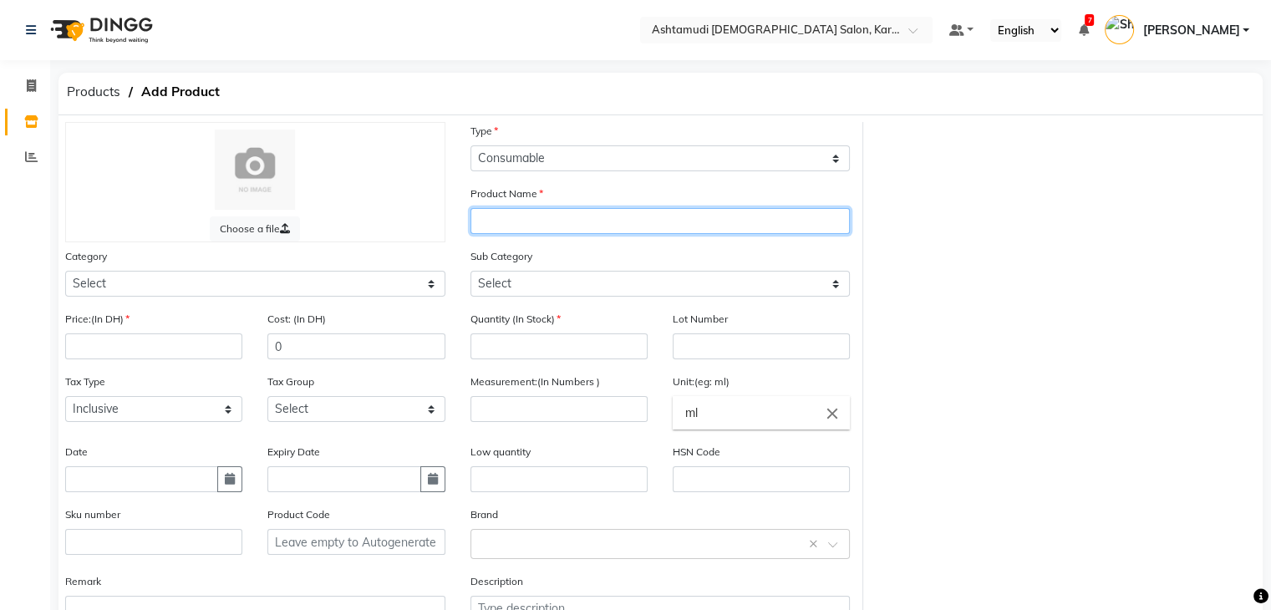
click at [585, 222] on input "text" at bounding box center [661, 221] width 380 height 26
paste input "[PERSON_NAME]- 225 TUTU CUTE 15 ML"
type input "[PERSON_NAME]- 225 TUTU CUTE 15 ML"
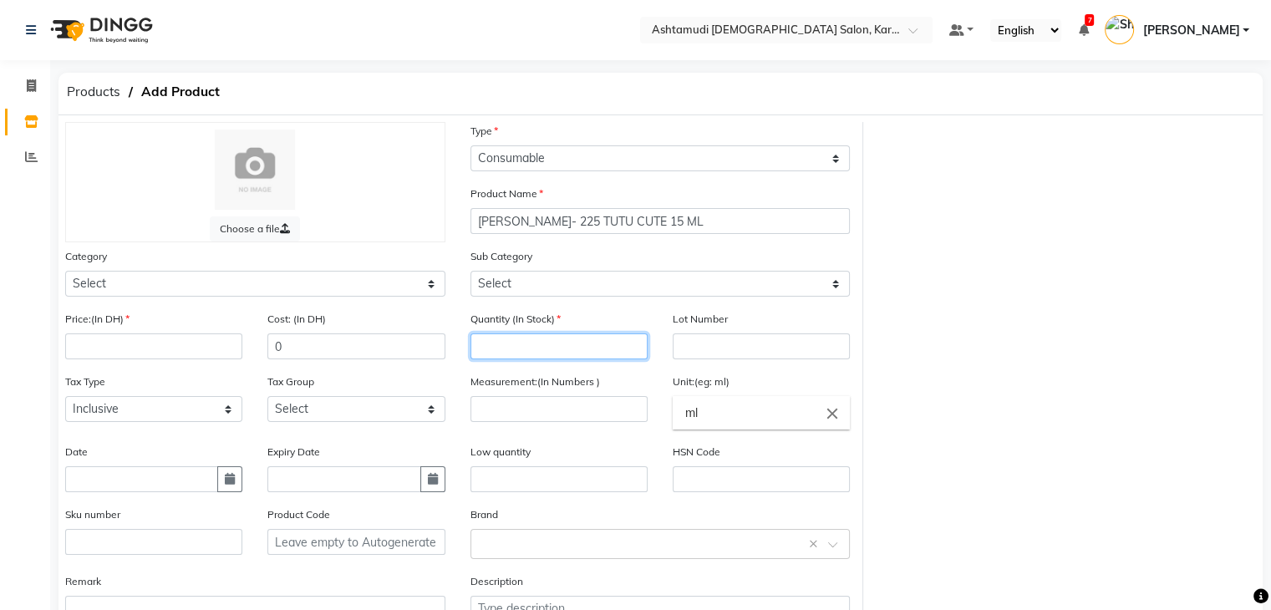
click at [578, 352] on input "number" at bounding box center [559, 347] width 177 height 26
type input "0"
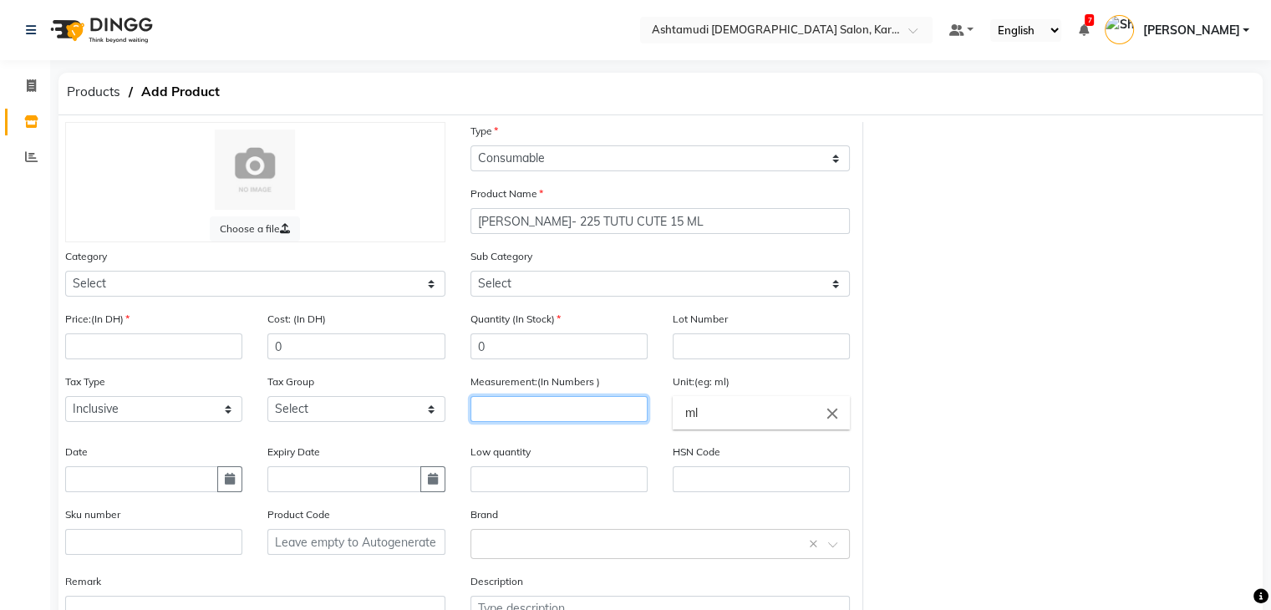
click at [571, 420] on input "number" at bounding box center [559, 409] width 177 height 26
type input "1"
click at [729, 410] on input "ml" at bounding box center [761, 412] width 177 height 33
type input "m"
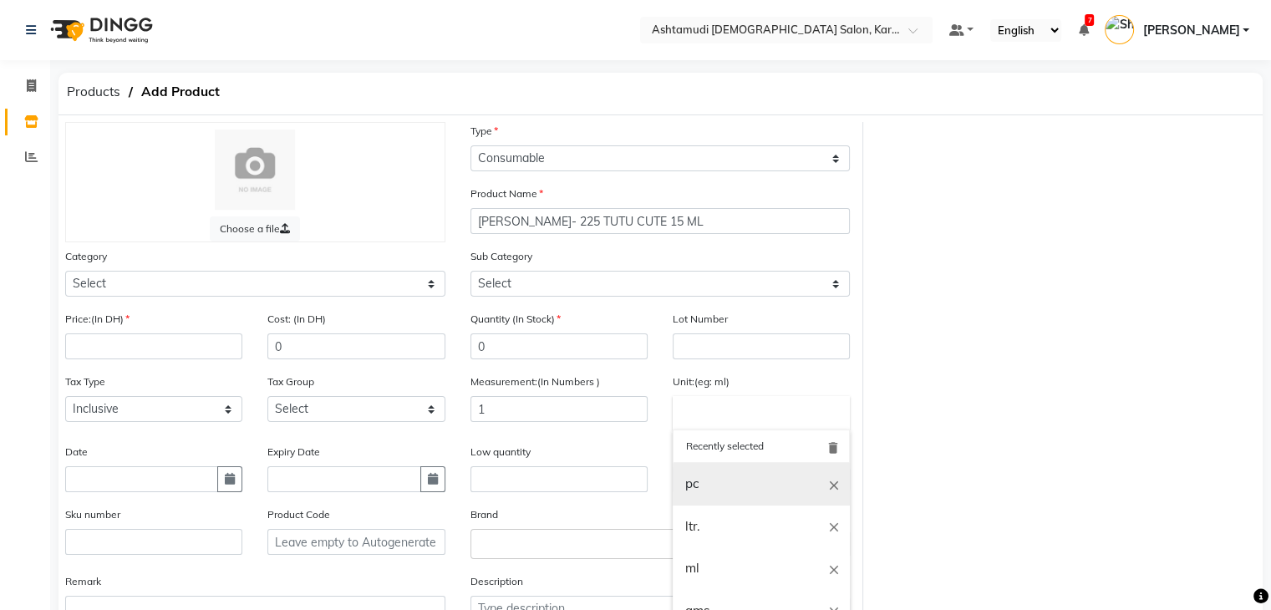
click at [736, 485] on link "pc" at bounding box center [761, 484] width 177 height 43
type input "pc"
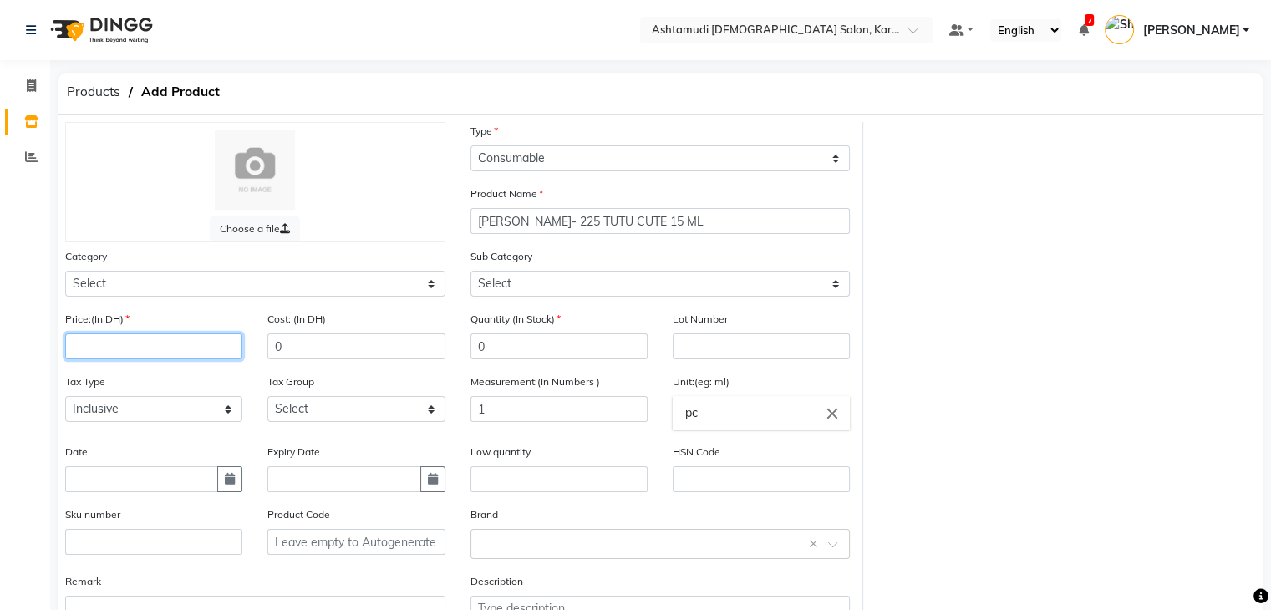
click at [130, 355] on input "number" at bounding box center [153, 347] width 177 height 26
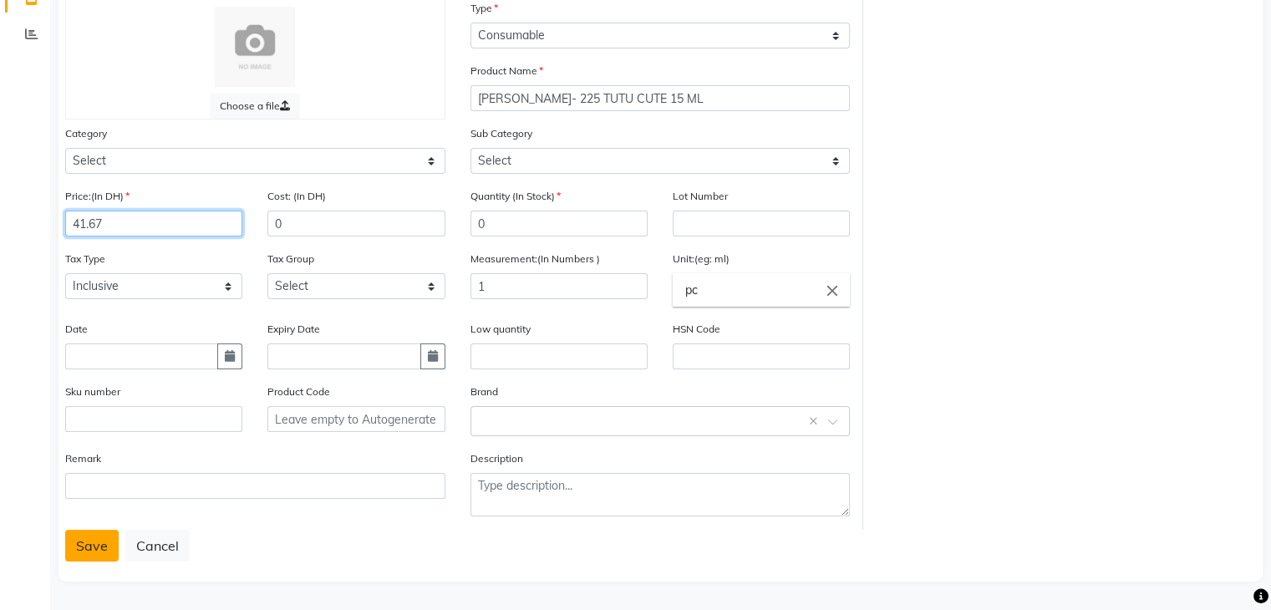
type input "41.67"
click at [86, 544] on button "Save" at bounding box center [91, 546] width 53 height 32
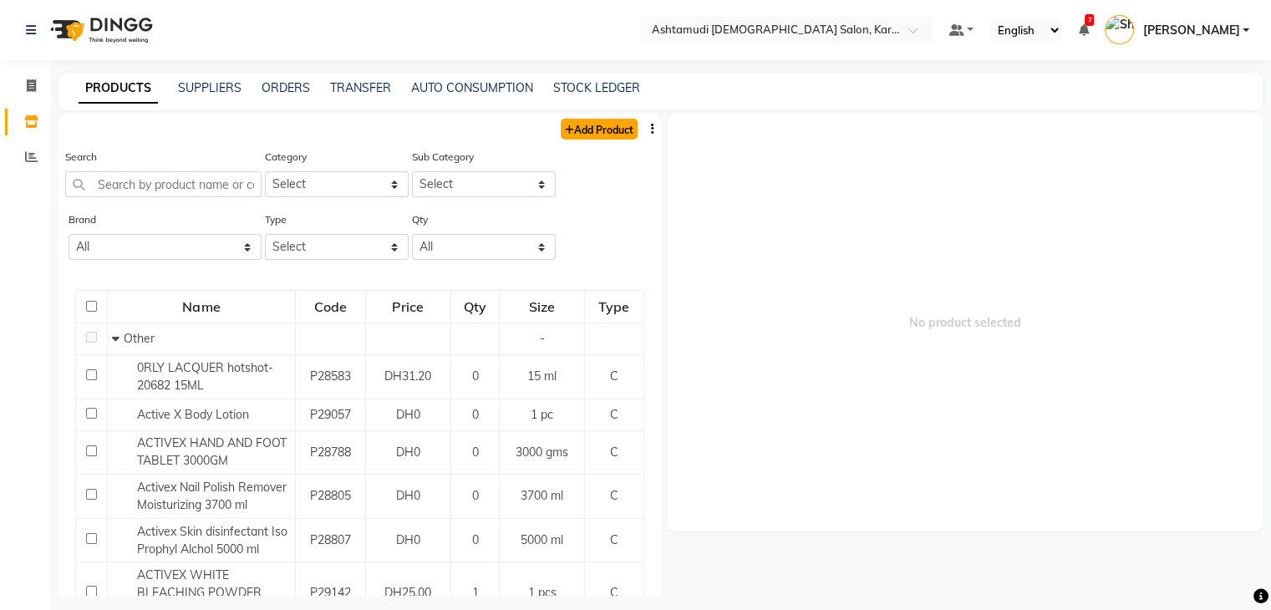
click at [578, 126] on link "Add Product" at bounding box center [599, 129] width 77 height 21
select select "true"
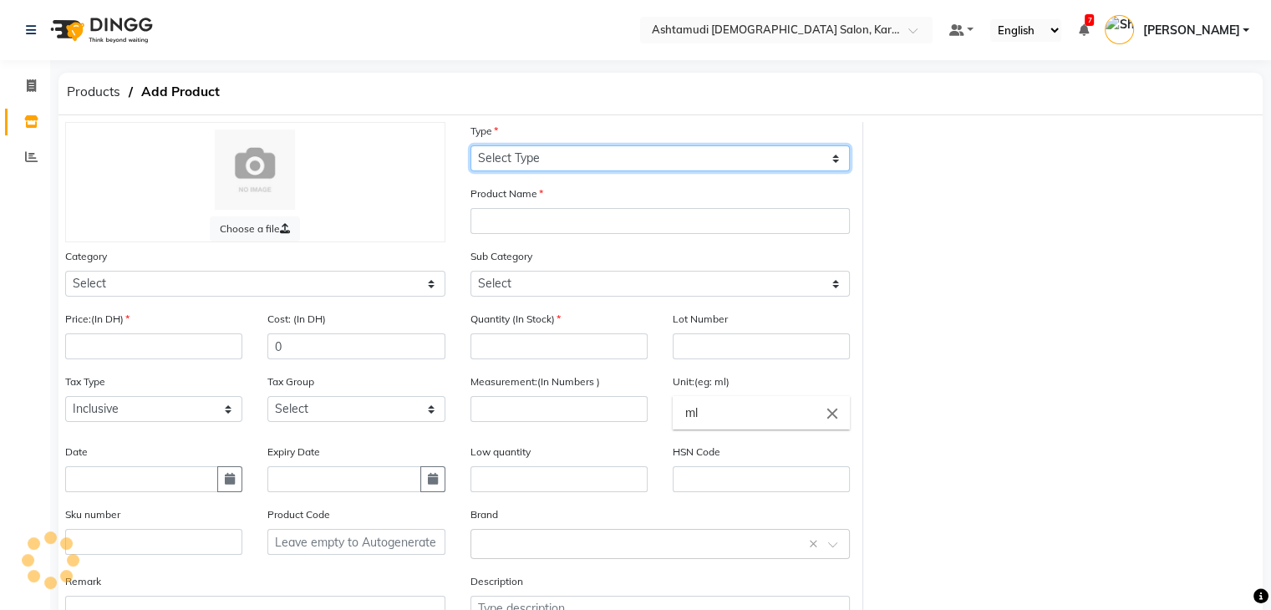
click at [581, 160] on select "Select Type Both Retail Consumable" at bounding box center [661, 158] width 380 height 26
select select "C"
click at [471, 146] on select "Select Type Both Retail Consumable" at bounding box center [661, 158] width 380 height 26
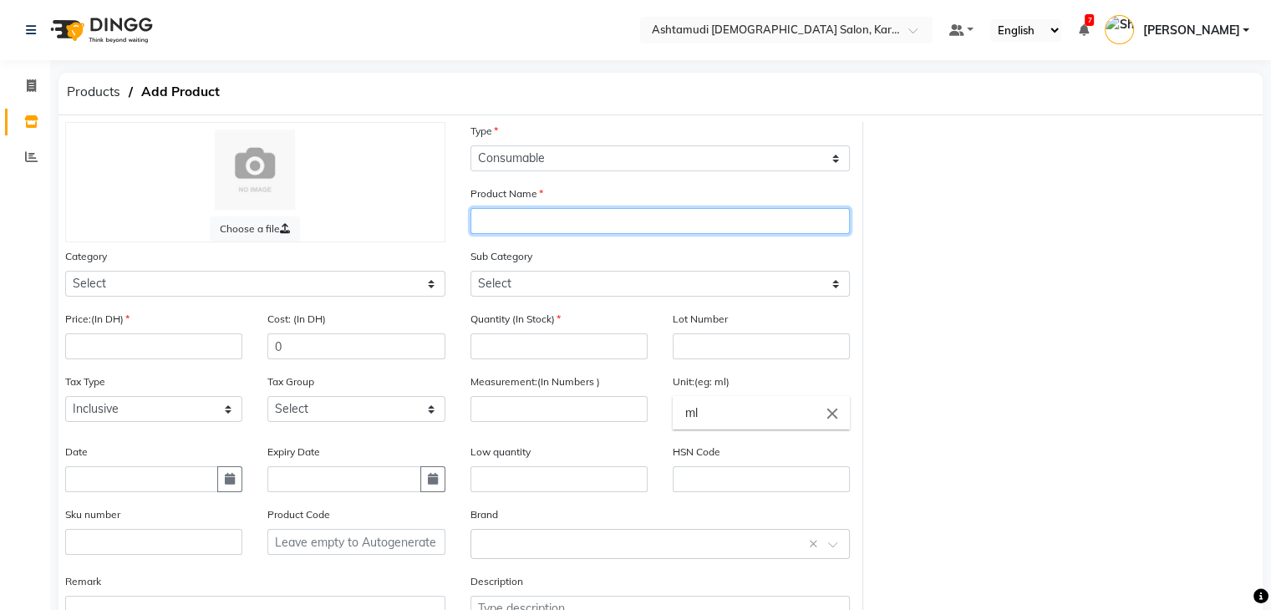
click at [565, 222] on input "text" at bounding box center [661, 221] width 380 height 26
paste input "[PERSON_NAME]-205 PINK POSITIVE 15 ML"
type input "[PERSON_NAME]-205 PINK POSITIVE 15 ML"
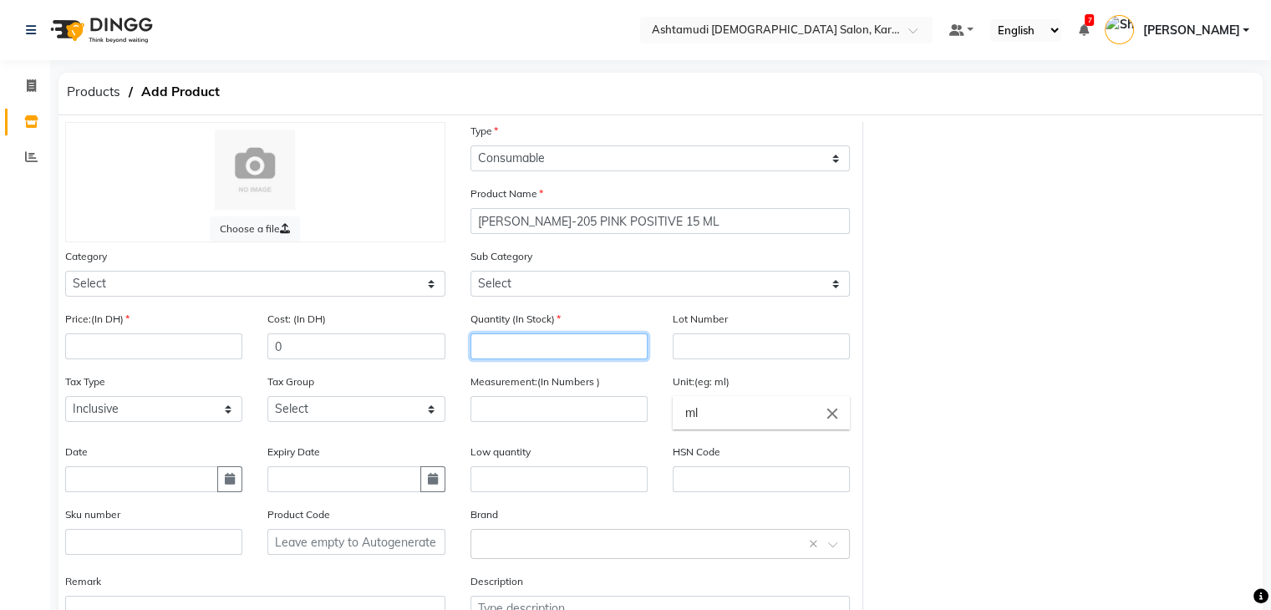
click at [538, 344] on input "number" at bounding box center [559, 347] width 177 height 26
type input "0"
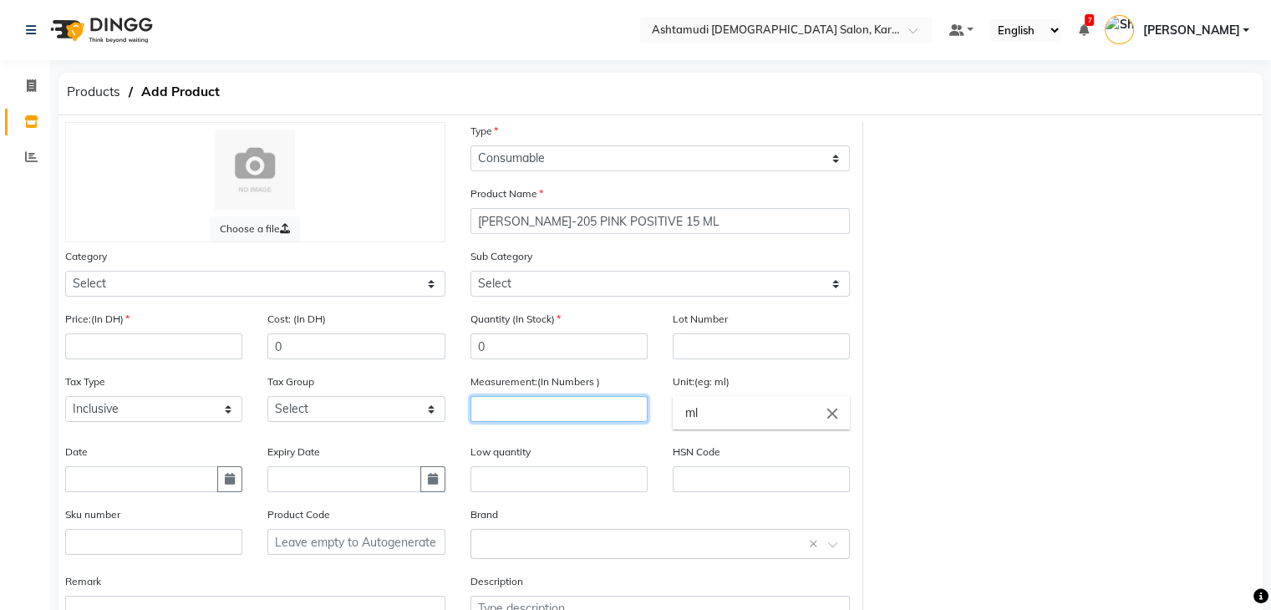
click at [510, 422] on input "number" at bounding box center [559, 409] width 177 height 26
type input "1"
click at [729, 406] on input "ml" at bounding box center [761, 412] width 177 height 33
type input "m"
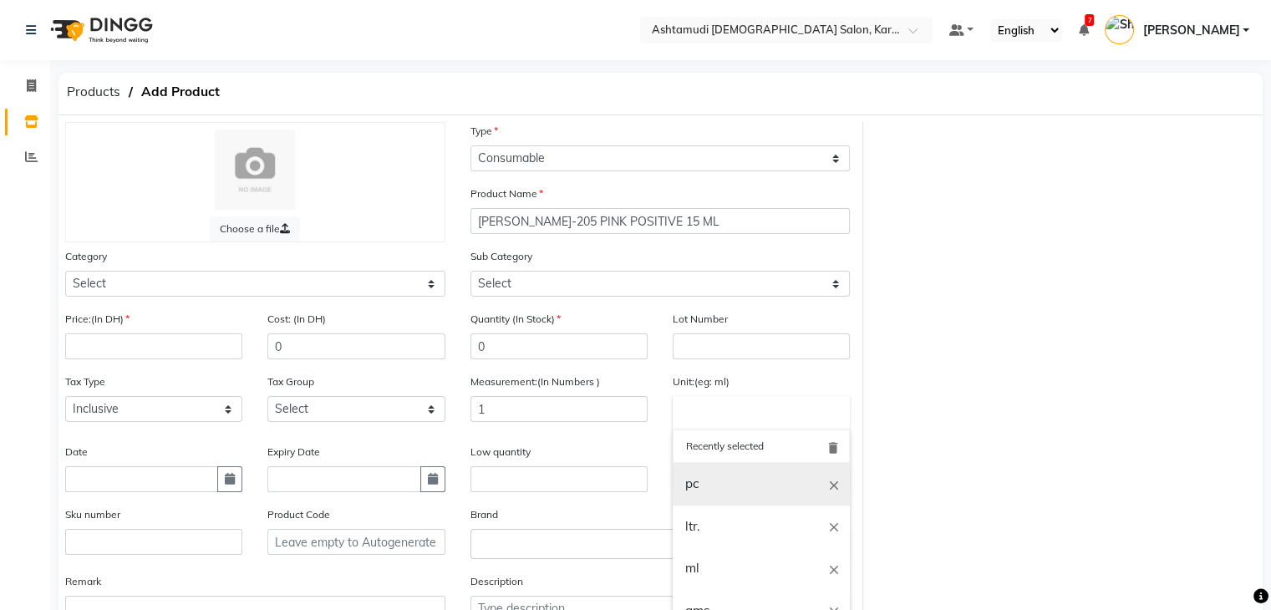
click at [726, 487] on link "pc" at bounding box center [761, 484] width 177 height 43
type input "pc"
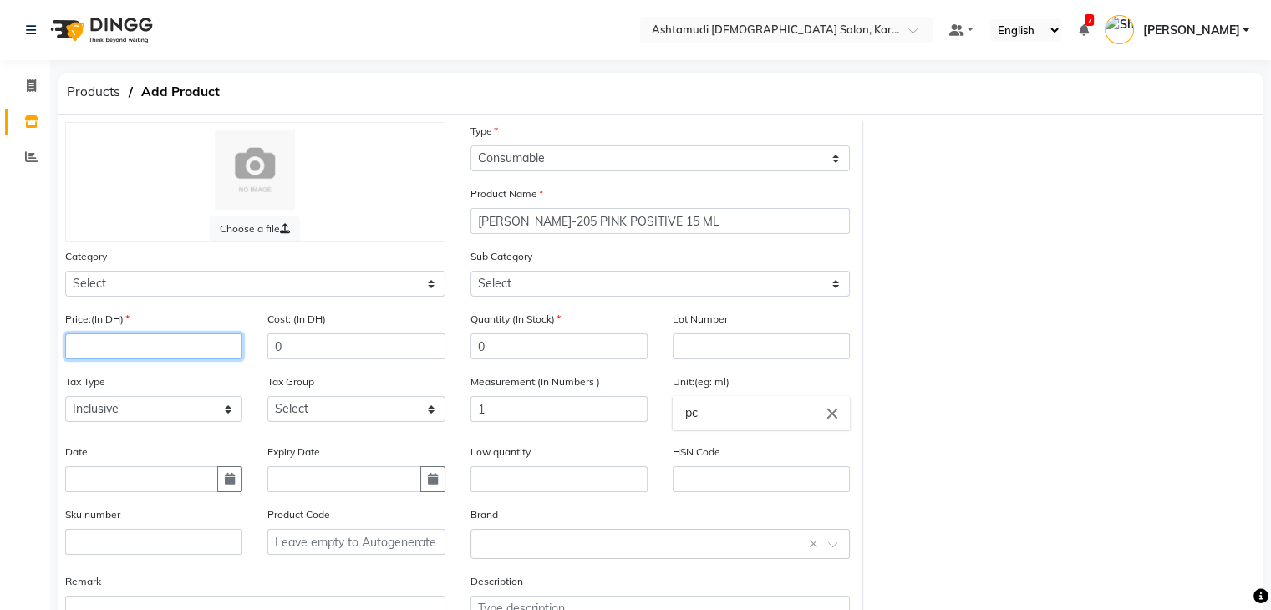
click at [120, 346] on input "number" at bounding box center [153, 347] width 177 height 26
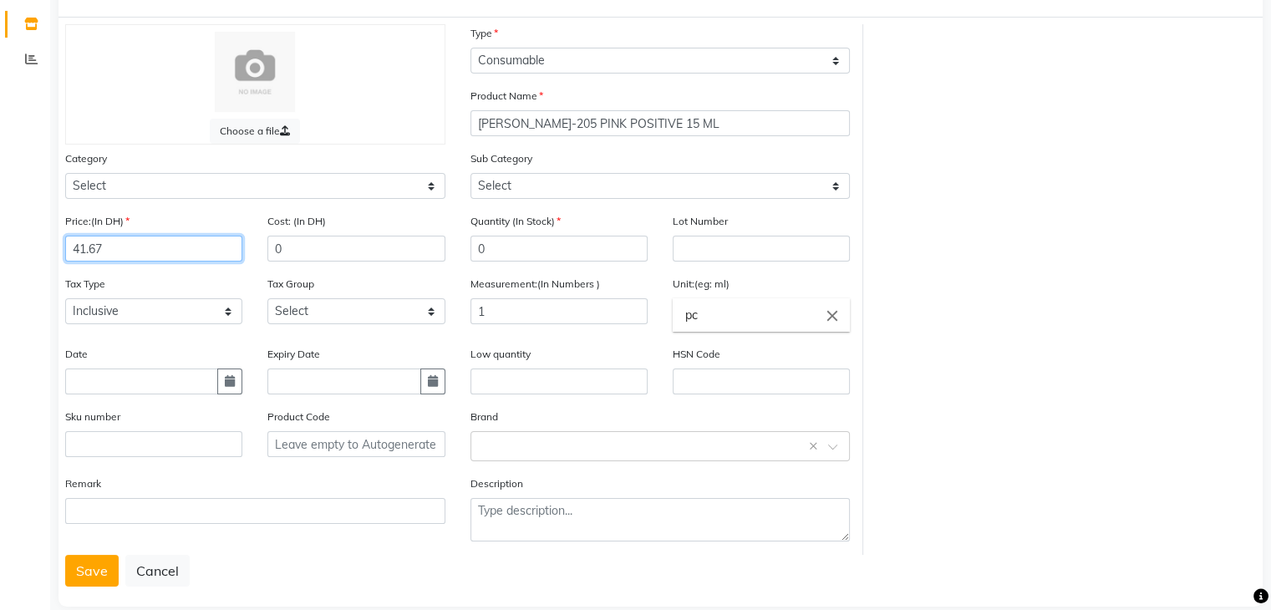
scroll to position [130, 0]
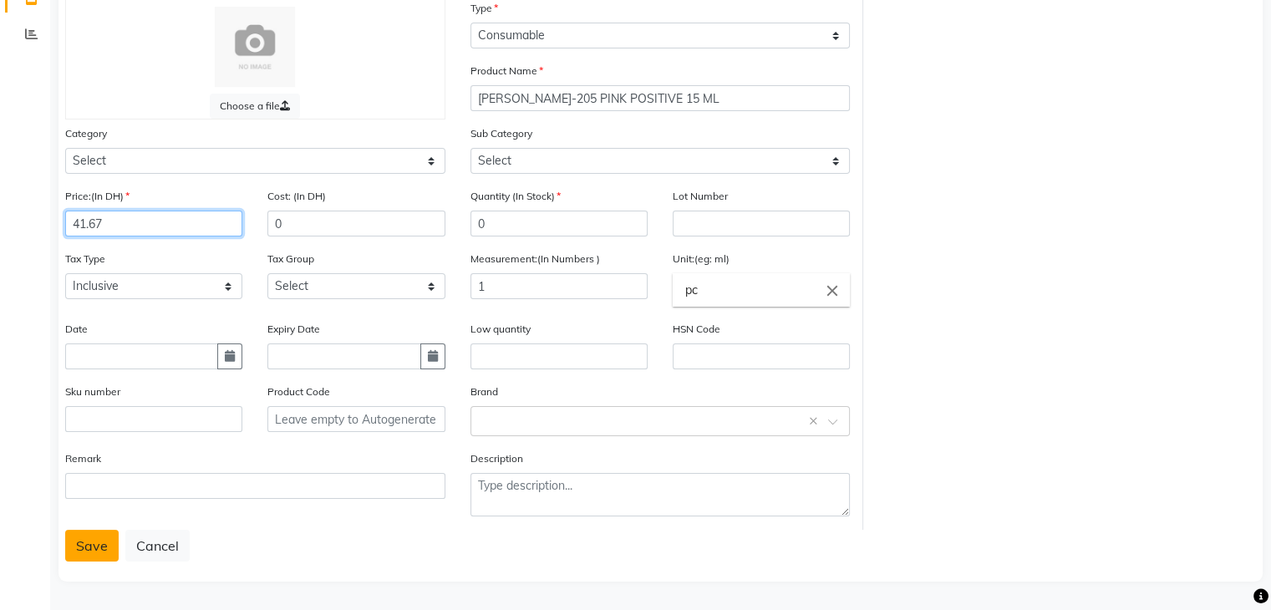
type input "41.67"
click at [84, 542] on button "Save" at bounding box center [91, 546] width 53 height 32
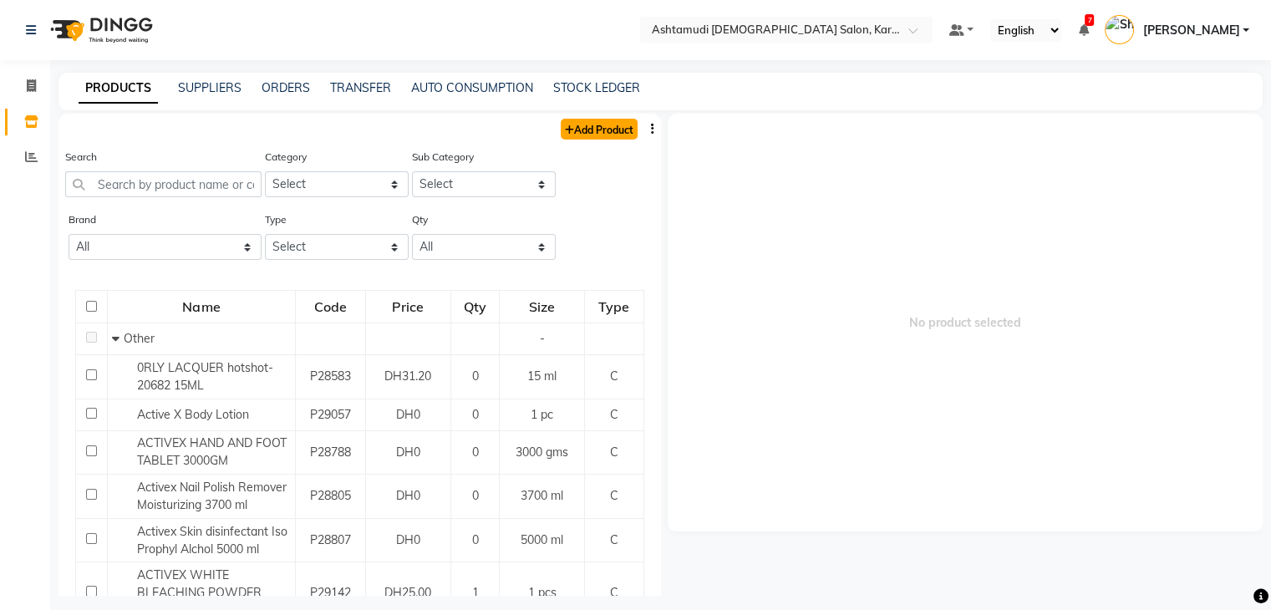
click at [571, 128] on link "Add Product" at bounding box center [599, 129] width 77 height 21
select select "true"
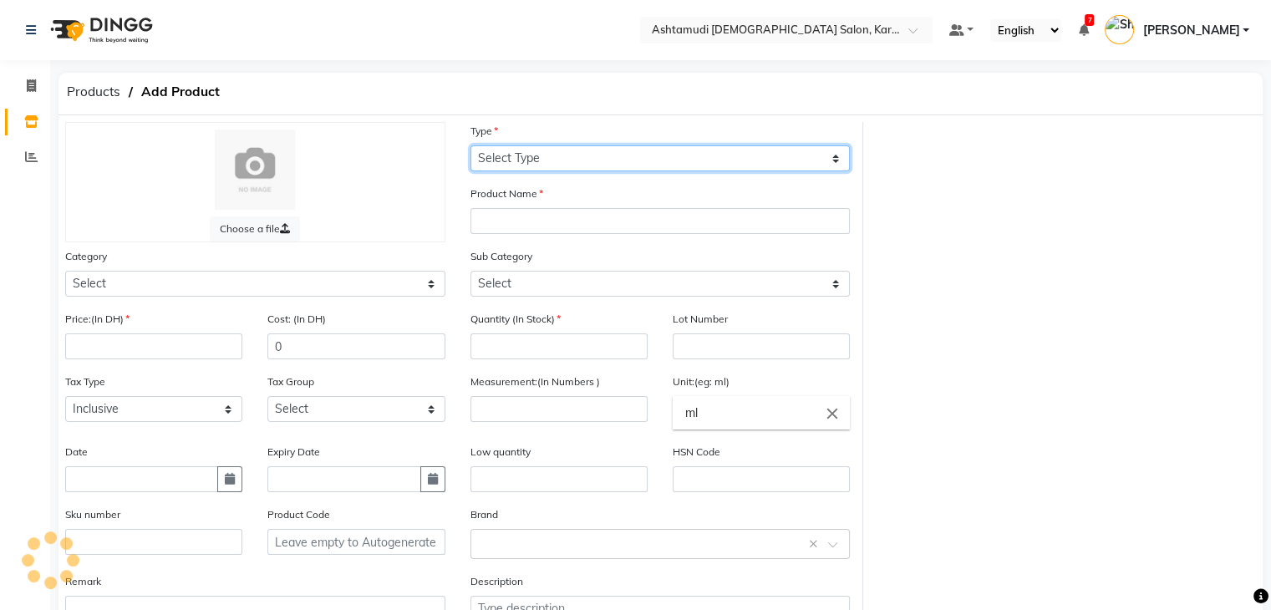
click at [584, 156] on select "Select Type Both Retail Consumable" at bounding box center [661, 158] width 380 height 26
select select "C"
click at [471, 146] on select "Select Type Both Retail Consumable" at bounding box center [661, 158] width 380 height 26
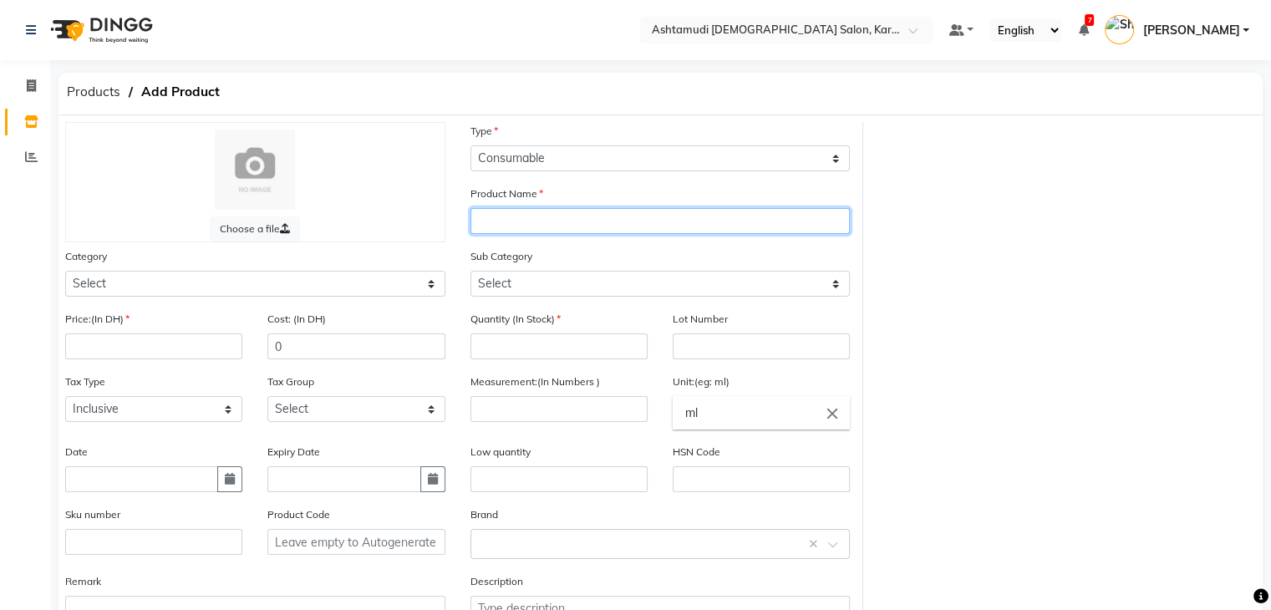
click at [576, 230] on input "text" at bounding box center [661, 221] width 380 height 26
paste input "[PERSON_NAME]-101 YOU RED MY THOUGHTS 15 ML"
type input "[PERSON_NAME]-101 YOU RED MY THOUGHTS 15 ML"
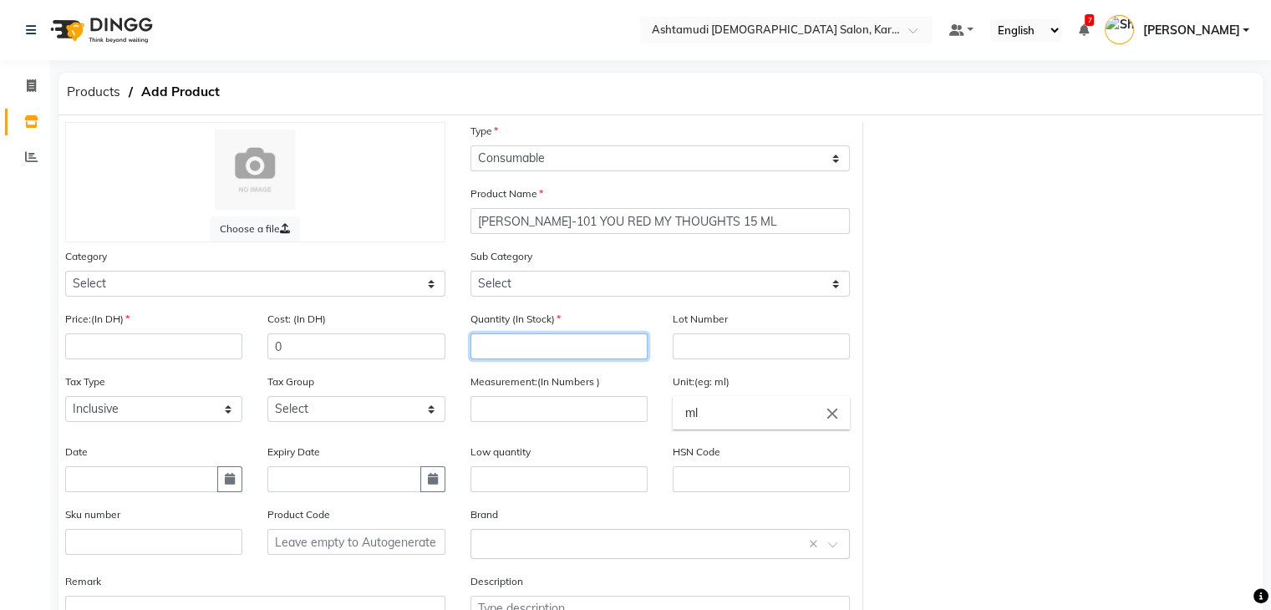
click at [553, 359] on input "number" at bounding box center [559, 347] width 177 height 26
type input "0"
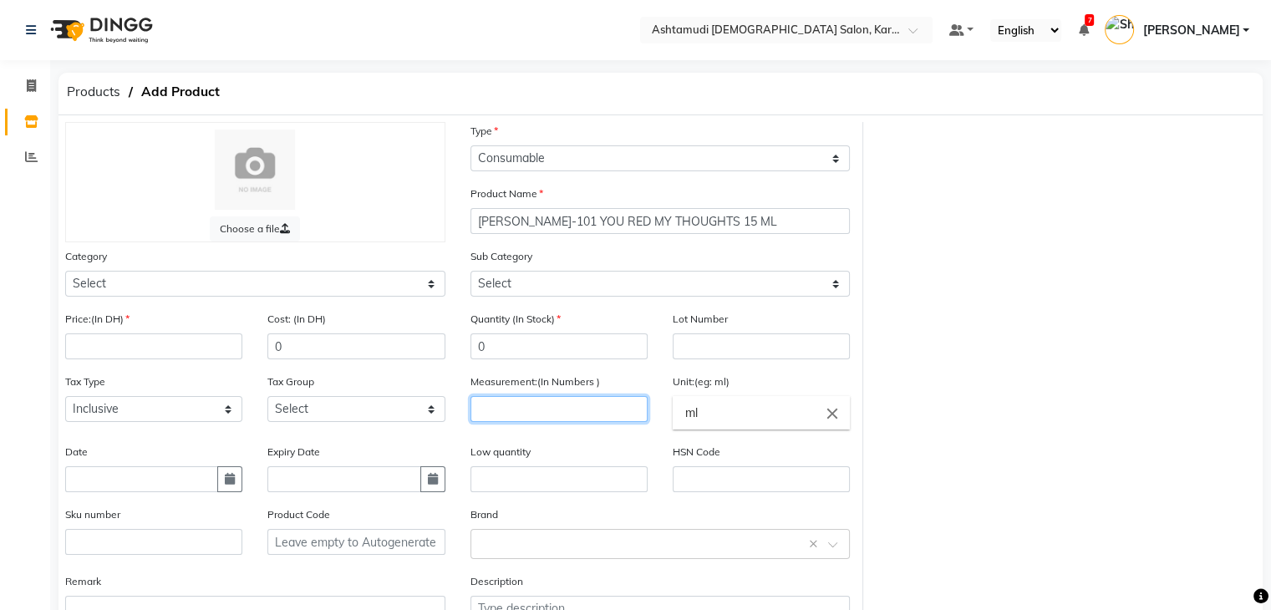
click at [551, 419] on input "number" at bounding box center [559, 409] width 177 height 26
type input "1"
click at [702, 411] on input "ml" at bounding box center [761, 412] width 177 height 33
type input "m"
click at [709, 481] on link "pc" at bounding box center [761, 484] width 177 height 43
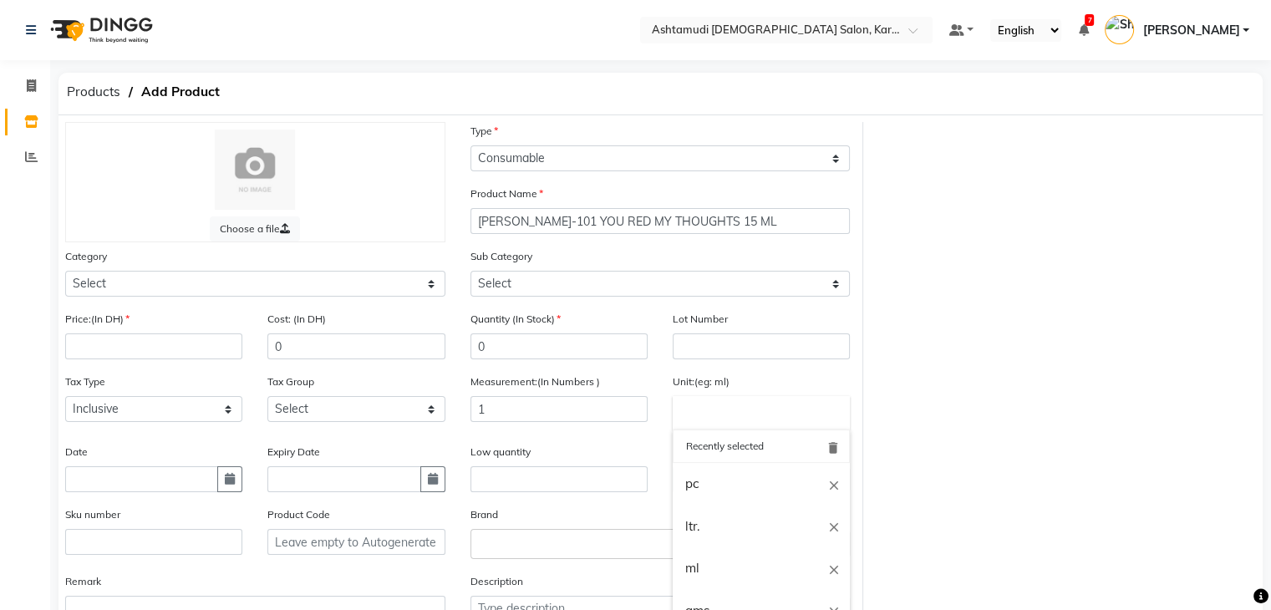
type input "pc"
click at [126, 344] on input "number" at bounding box center [153, 347] width 177 height 26
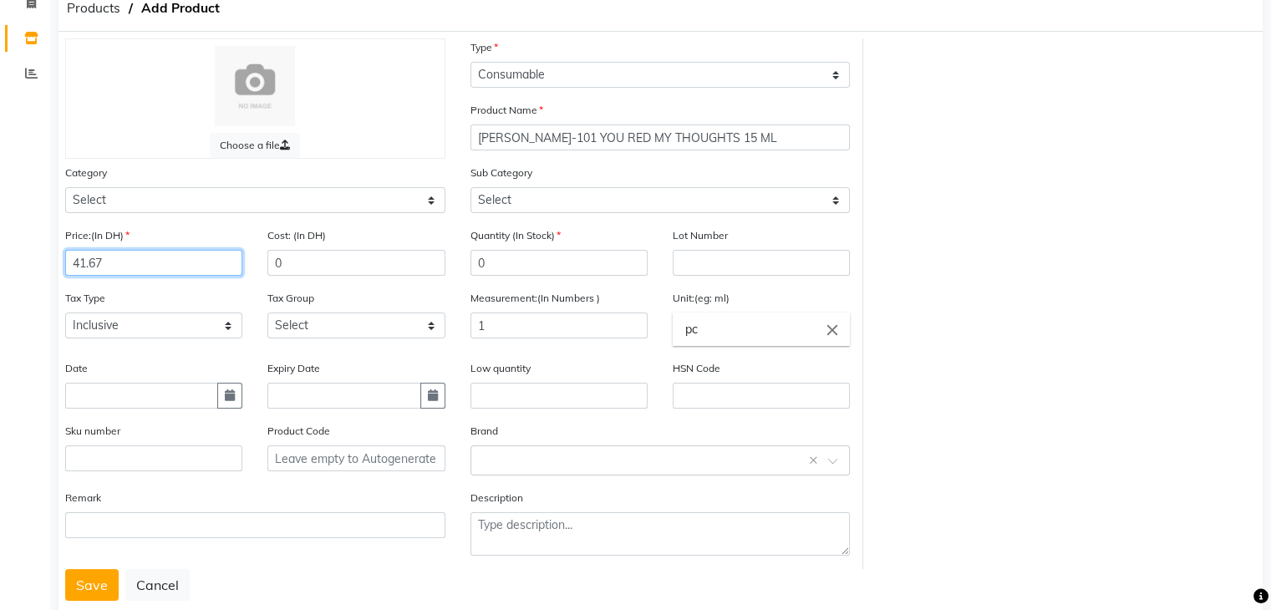
scroll to position [130, 0]
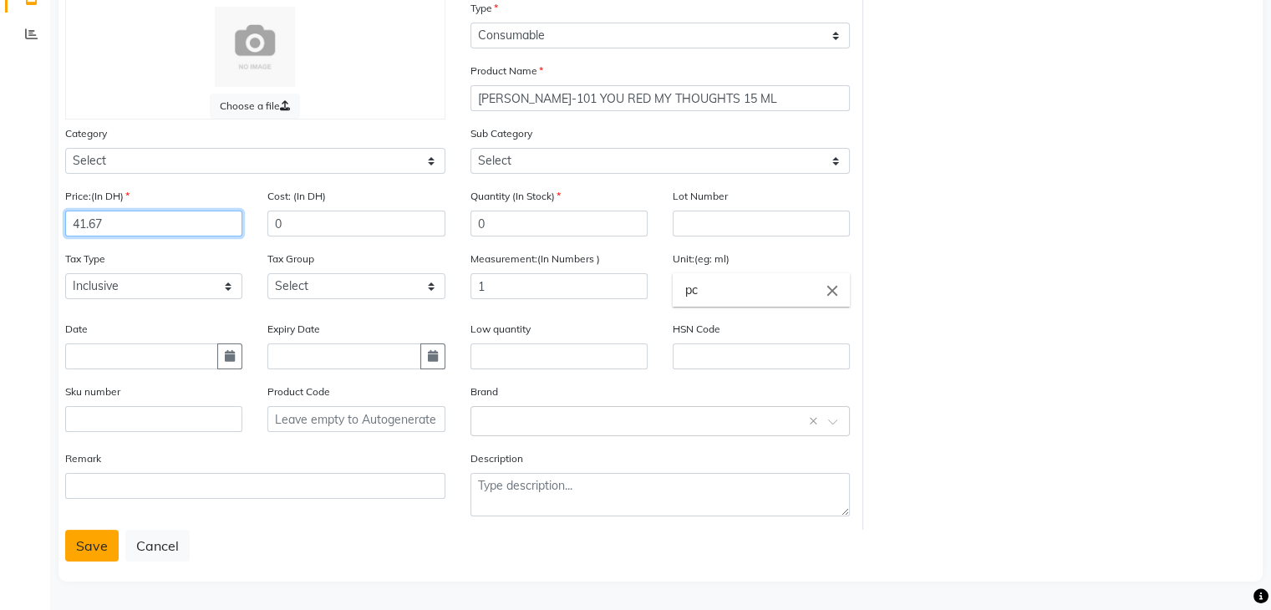
type input "41.67"
click at [104, 549] on button "Save" at bounding box center [91, 546] width 53 height 32
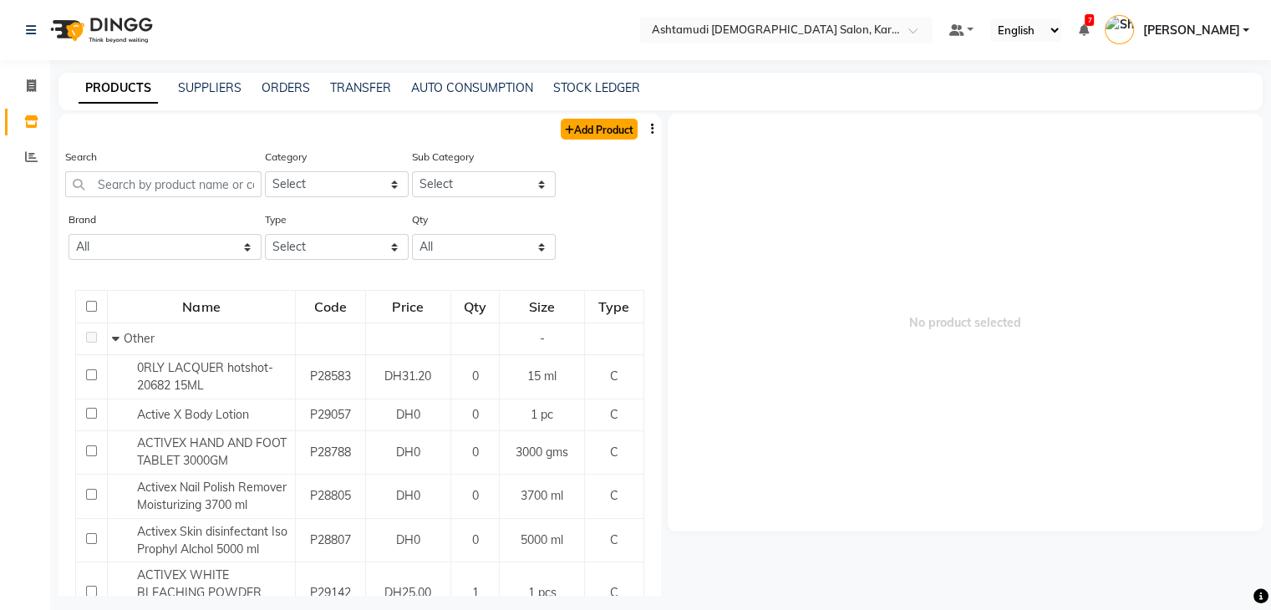
click at [579, 132] on link "Add Product" at bounding box center [599, 129] width 77 height 21
select select "true"
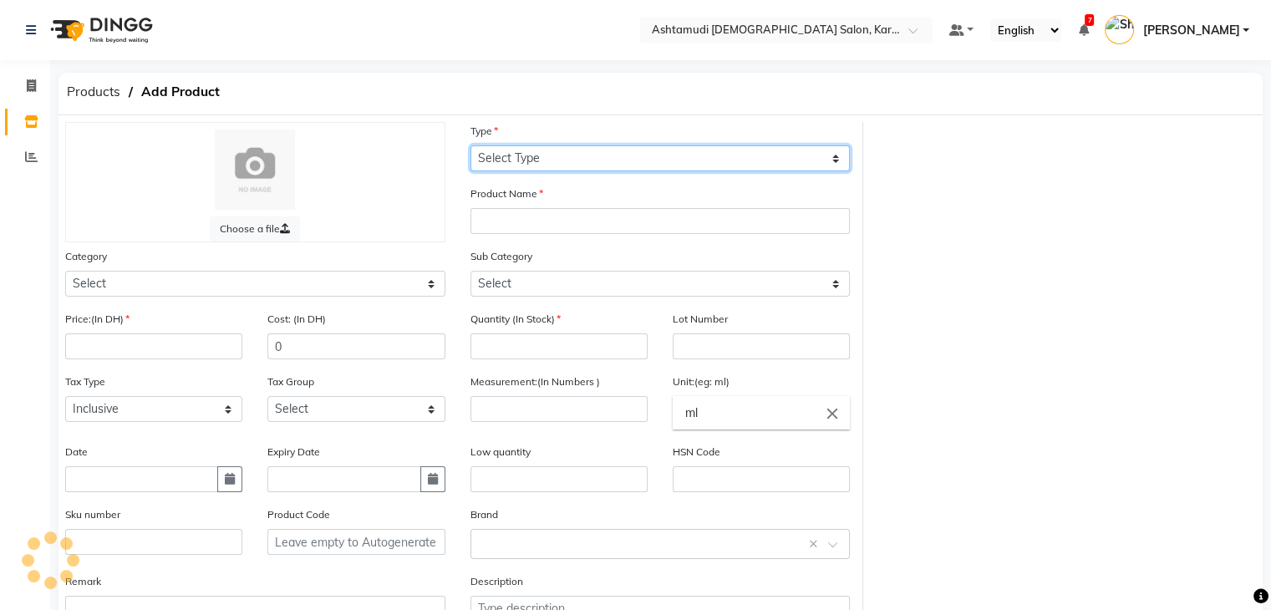
click at [571, 164] on select "Select Type Both Retail Consumable" at bounding box center [661, 158] width 380 height 26
select select "C"
click at [471, 146] on select "Select Type Both Retail Consumable" at bounding box center [661, 158] width 380 height 26
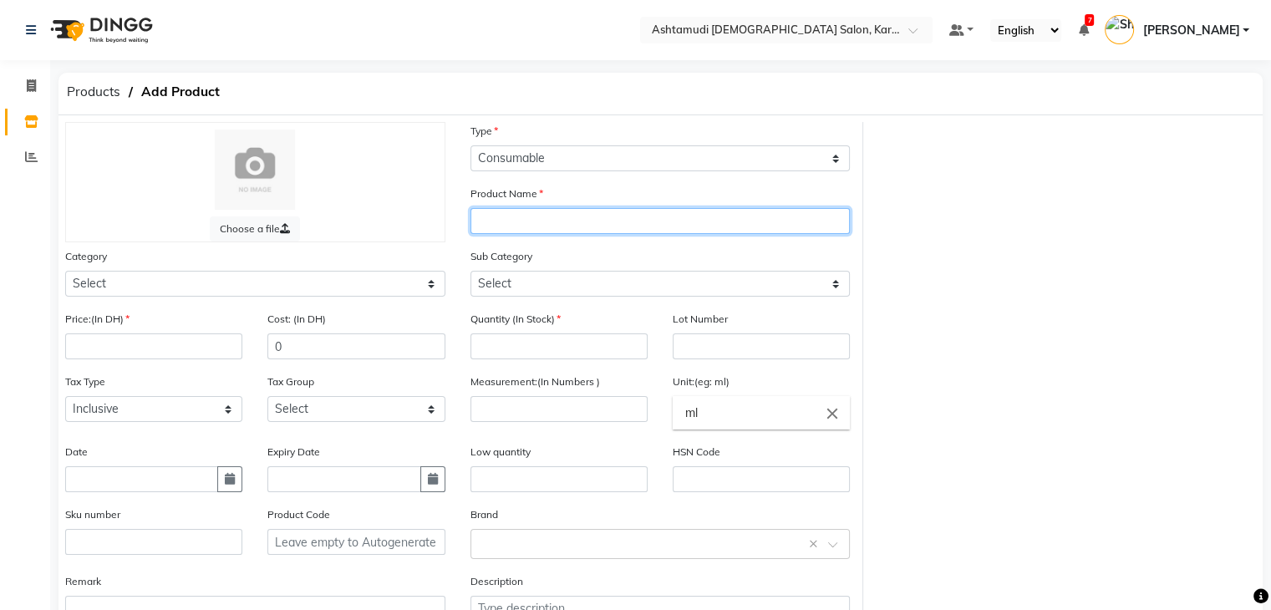
click at [551, 226] on input "text" at bounding box center [661, 221] width 380 height 26
paste input "[PERSON_NAME]-302 I LAVA YOU 15 ML"
type input "[PERSON_NAME]-302 I LAVA YOU 15 ML"
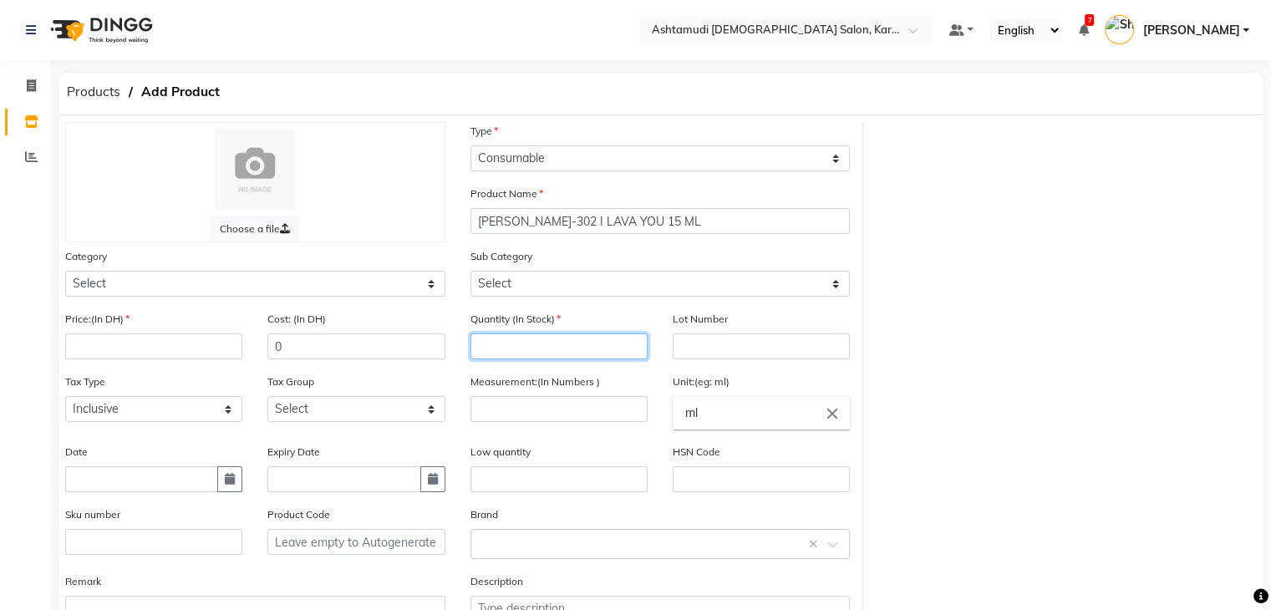
click at [513, 349] on input "number" at bounding box center [559, 347] width 177 height 26
type input "0"
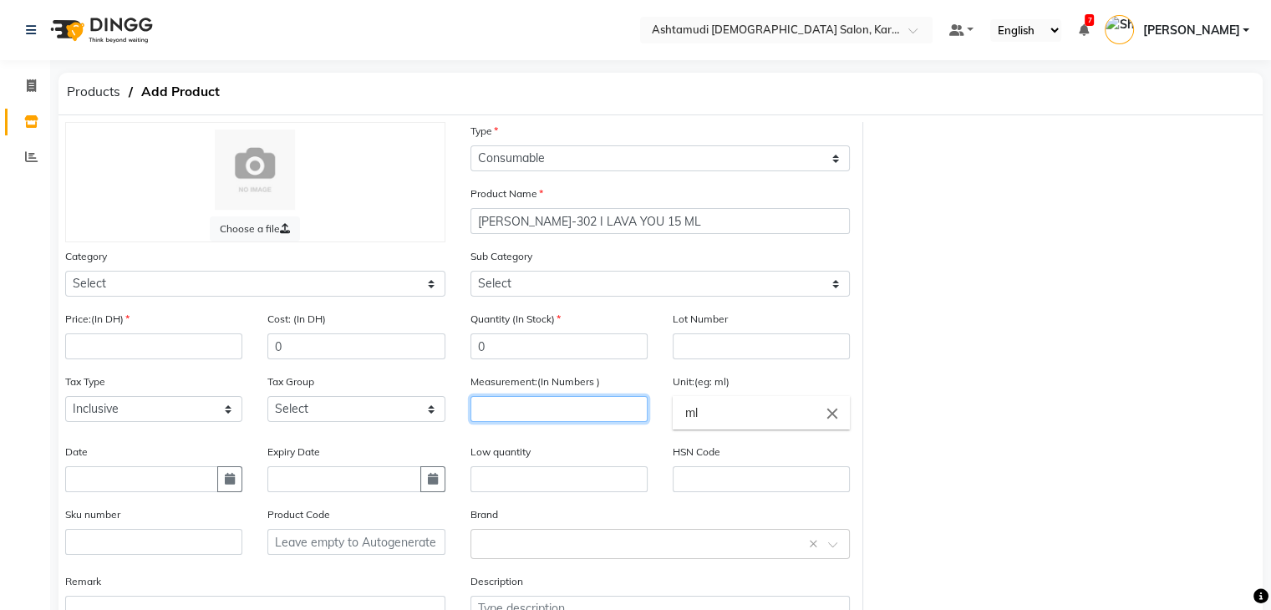
click at [537, 415] on input "number" at bounding box center [559, 409] width 177 height 26
type input "1"
click at [731, 423] on input "ml" at bounding box center [761, 412] width 177 height 33
type input "m"
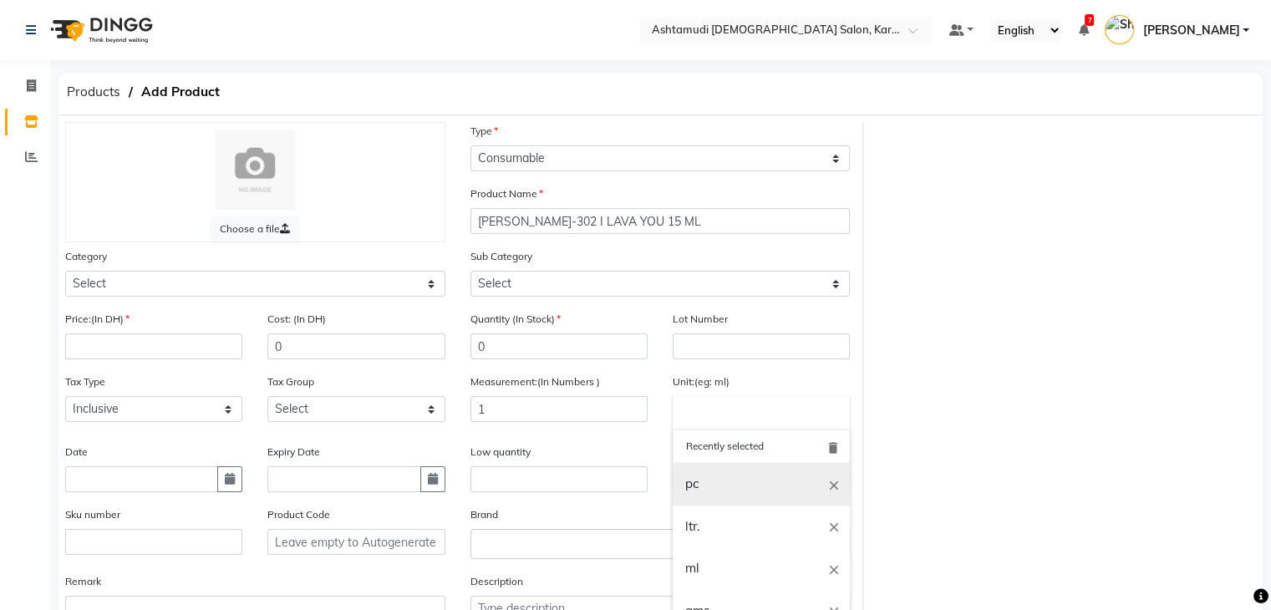
click at [718, 485] on link "pc" at bounding box center [761, 484] width 177 height 43
type input "pc"
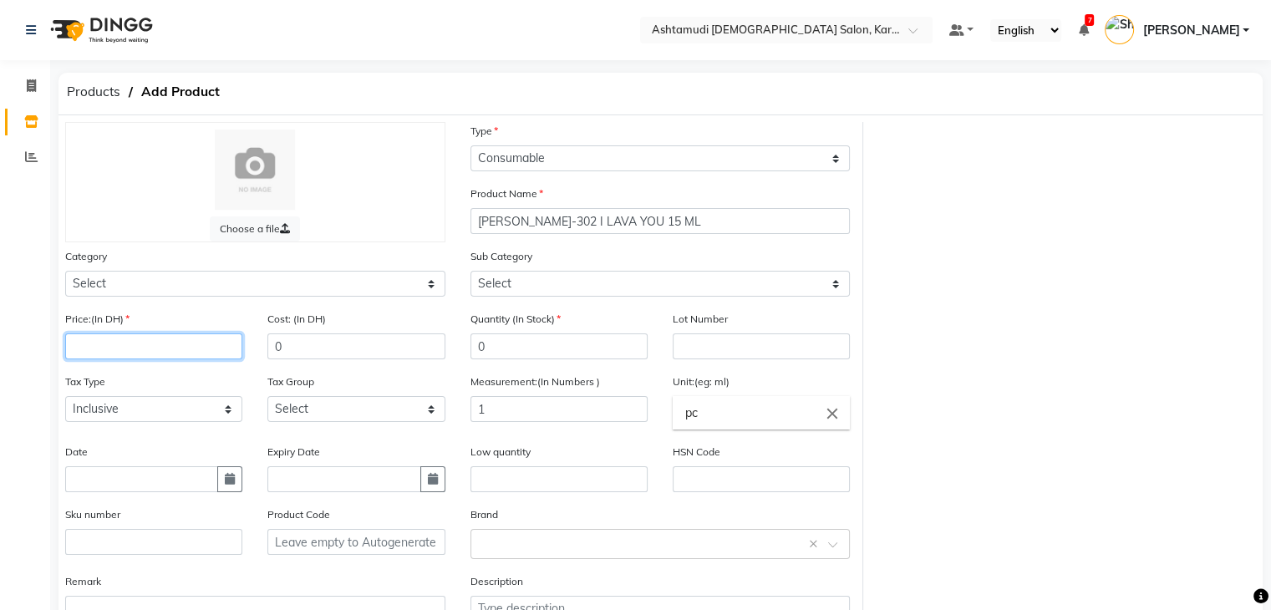
click at [110, 349] on input "number" at bounding box center [153, 347] width 177 height 26
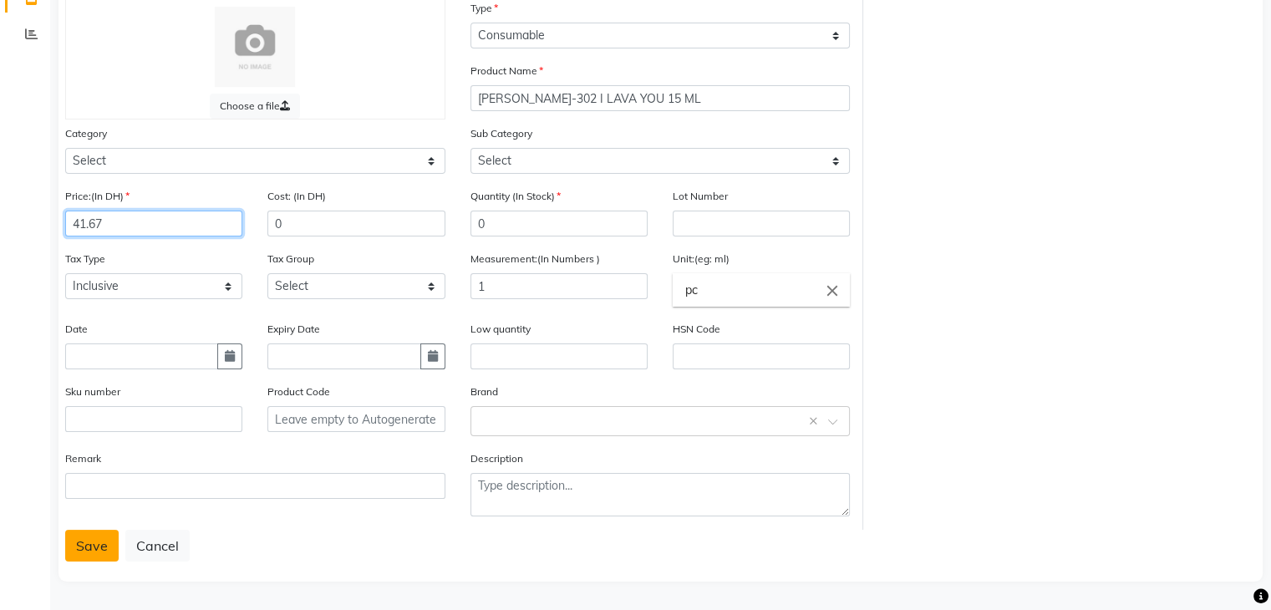
type input "41.67"
click at [79, 537] on button "Save" at bounding box center [91, 546] width 53 height 32
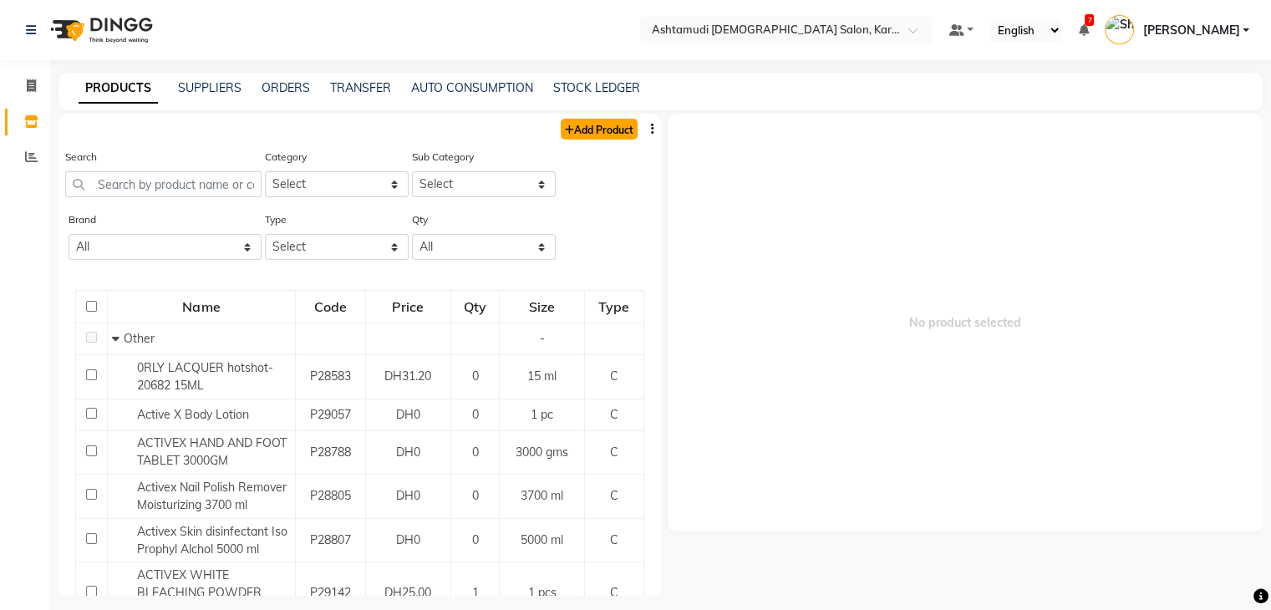
click at [610, 131] on link "Add Product" at bounding box center [599, 129] width 77 height 21
select select "true"
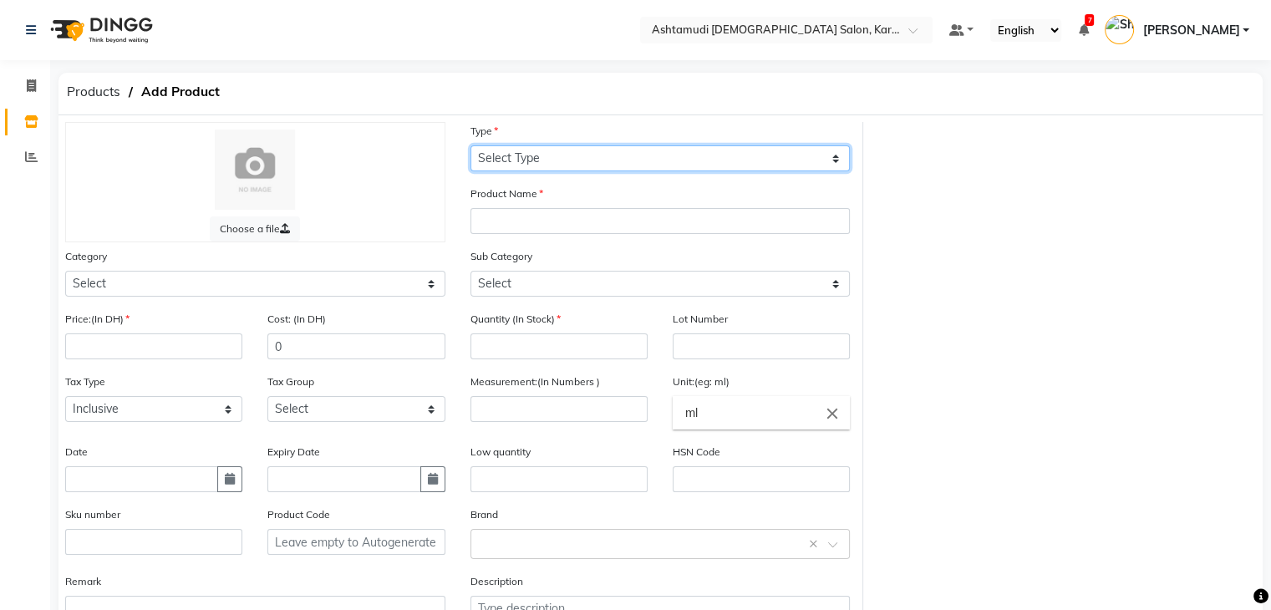
click at [598, 151] on select "Select Type Both Retail Consumable" at bounding box center [661, 158] width 380 height 26
select select "C"
click at [471, 146] on select "Select Type Both Retail Consumable" at bounding box center [661, 158] width 380 height 26
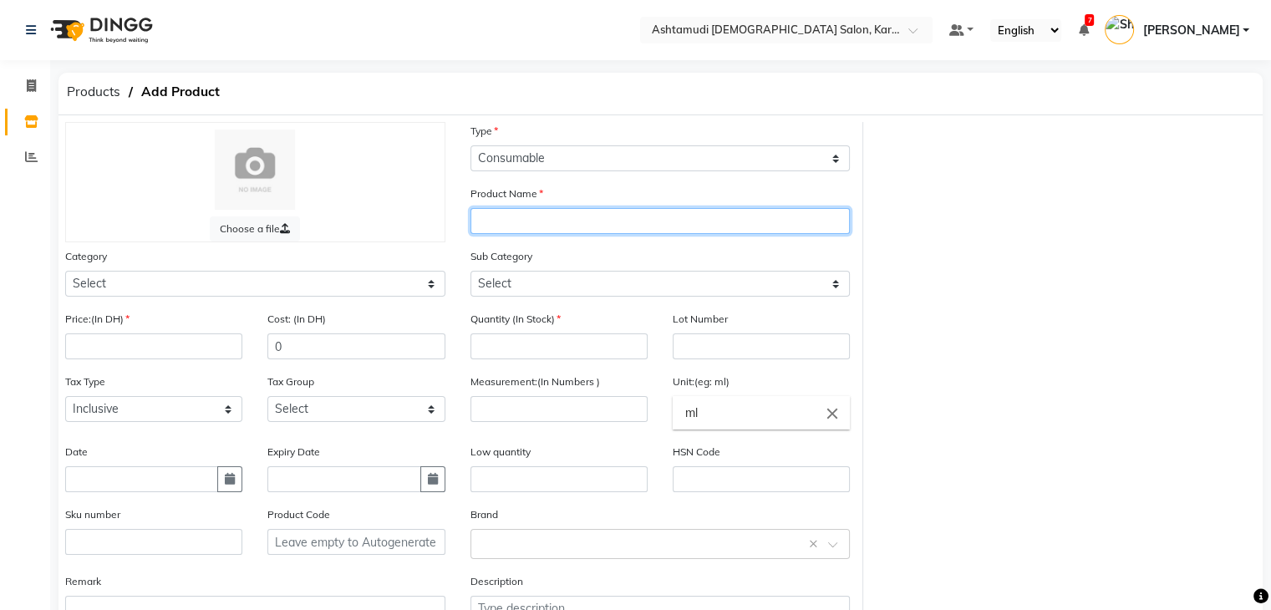
click at [578, 225] on input "text" at bounding box center [661, 221] width 380 height 26
paste input "[PERSON_NAME]- 604 TEAL ME MORE 15 ML"
type input "[PERSON_NAME]- 604 TEAL ME MORE 15 ML"
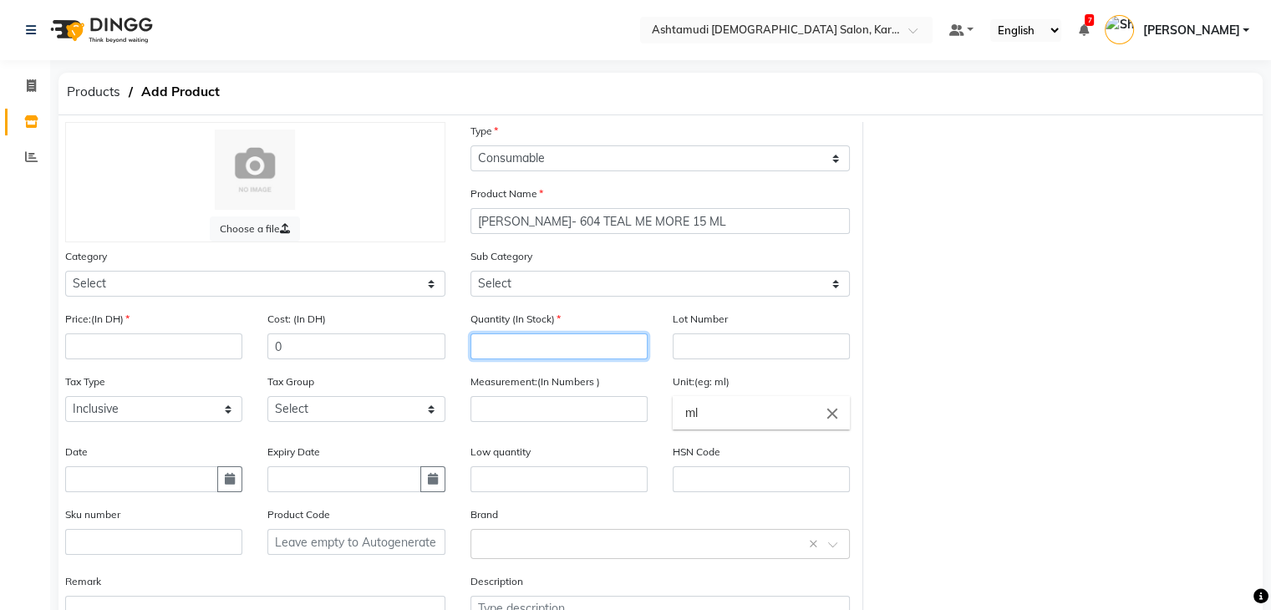
click at [553, 354] on input "number" at bounding box center [559, 347] width 177 height 26
type input "0"
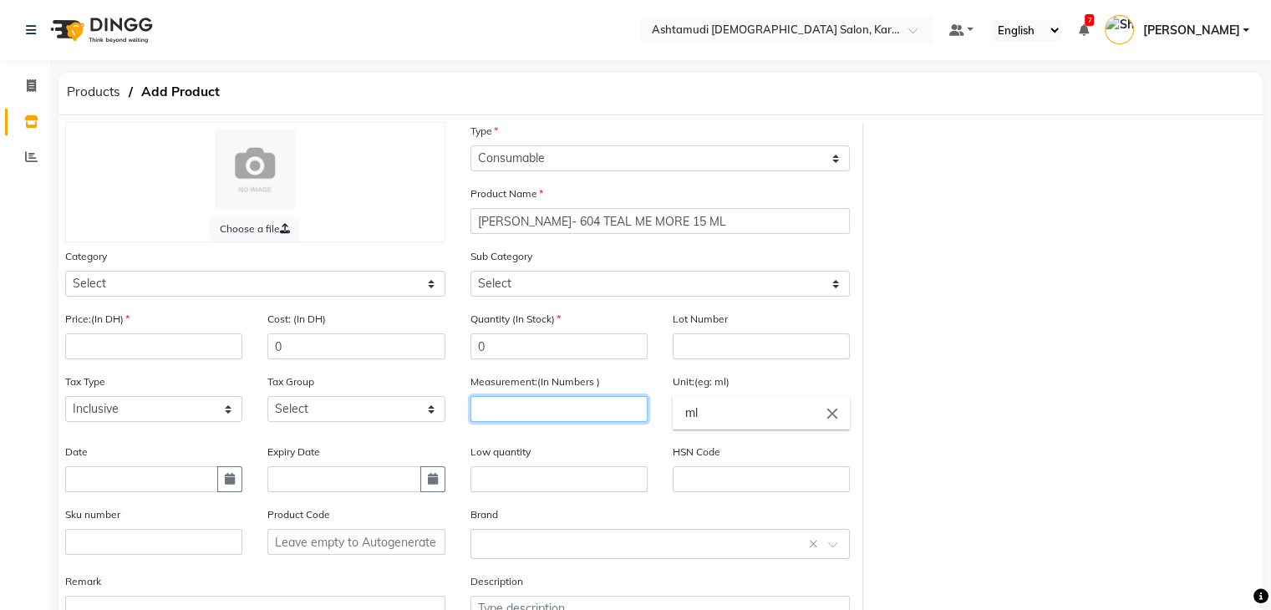
click at [558, 405] on input "number" at bounding box center [559, 409] width 177 height 26
type input "1"
click at [722, 423] on input "ml" at bounding box center [761, 412] width 177 height 33
type input "m"
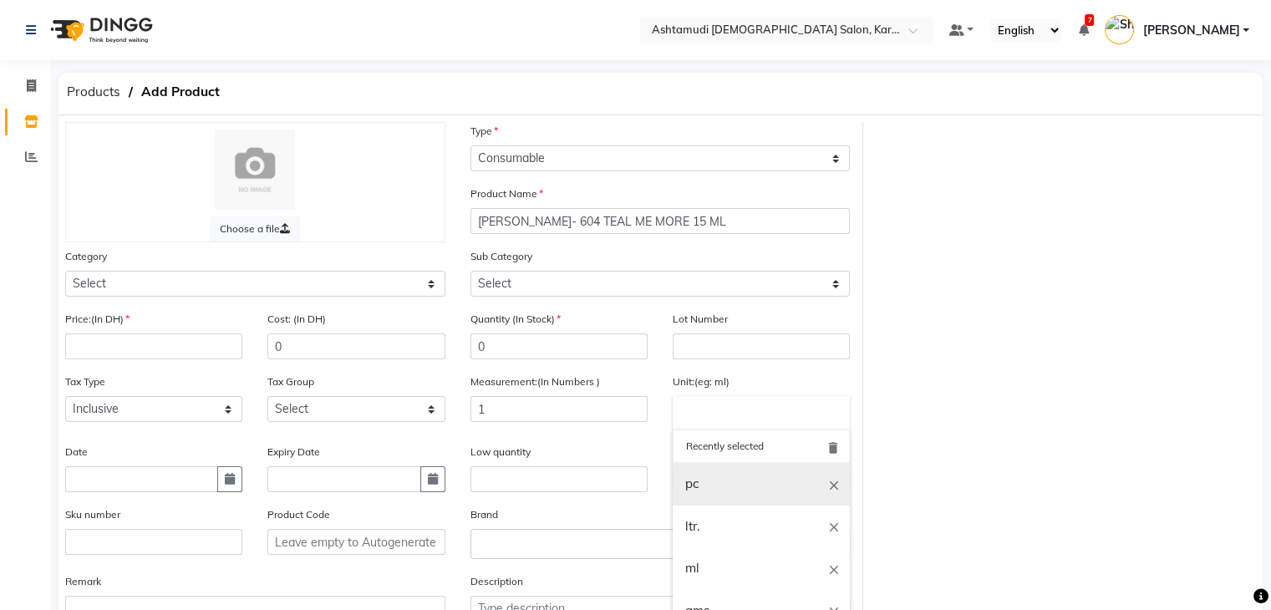
click at [726, 487] on link "pc" at bounding box center [761, 484] width 177 height 43
type input "pc"
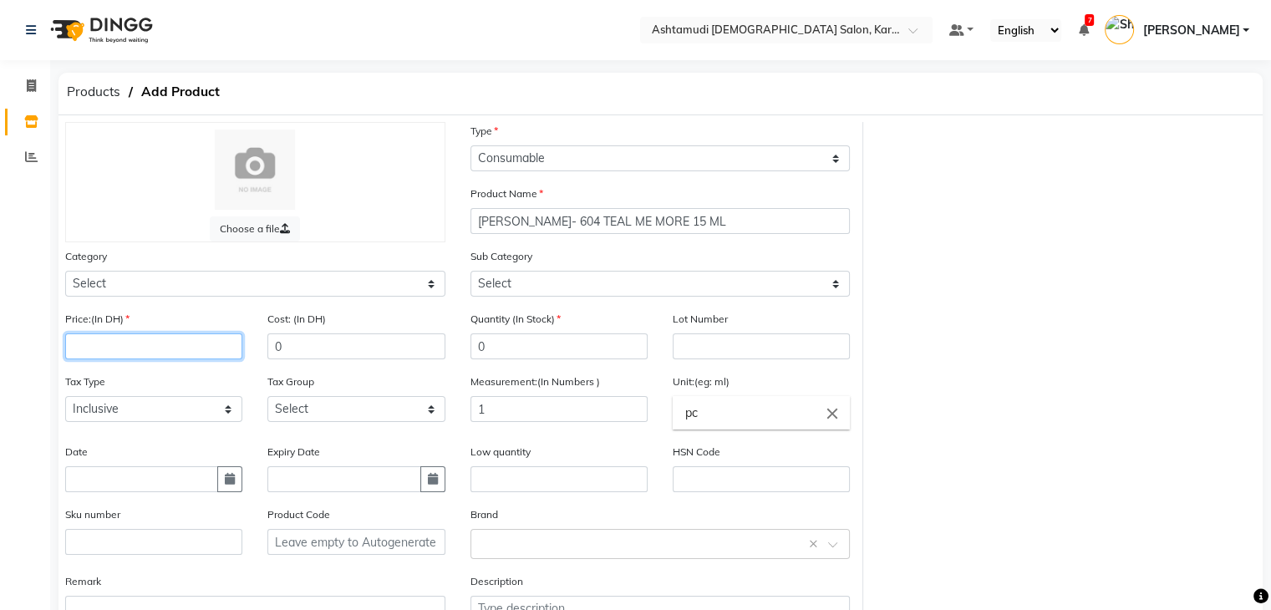
click at [137, 344] on input "number" at bounding box center [153, 347] width 177 height 26
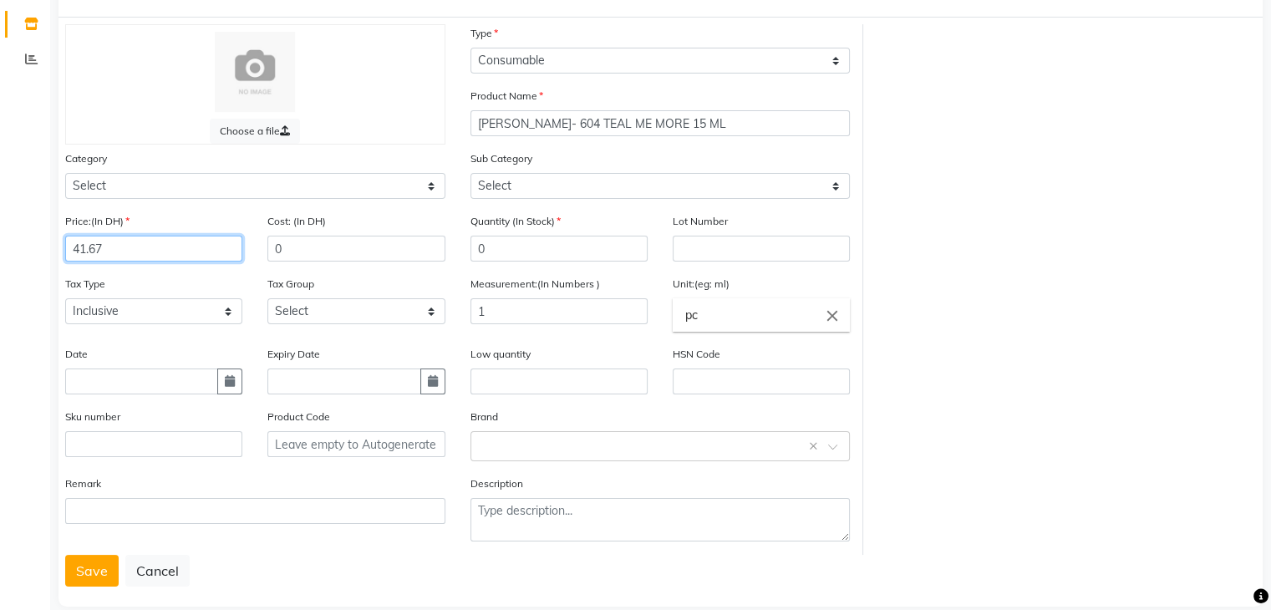
scroll to position [130, 0]
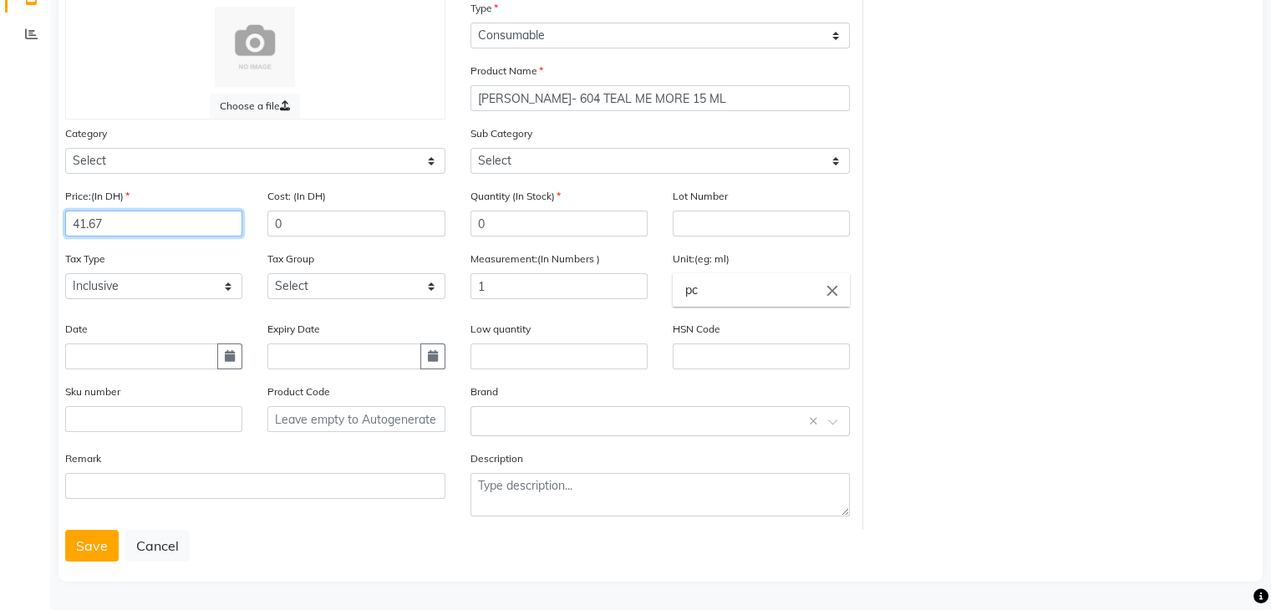
type input "41.67"
click at [60, 541] on div "Choose a file Type Select Type Both Retail Consumable Product Name [PERSON_NAME…" at bounding box center [661, 286] width 1204 height 589
click at [93, 538] on button "Save" at bounding box center [91, 546] width 53 height 32
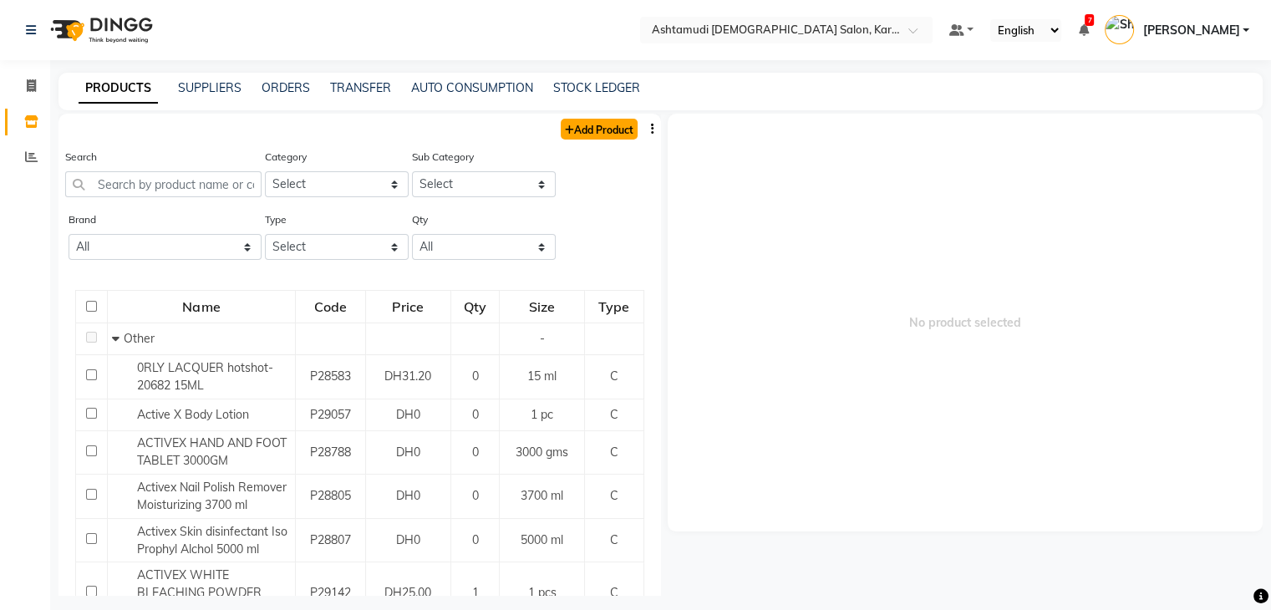
click at [580, 134] on link "Add Product" at bounding box center [599, 129] width 77 height 21
select select "true"
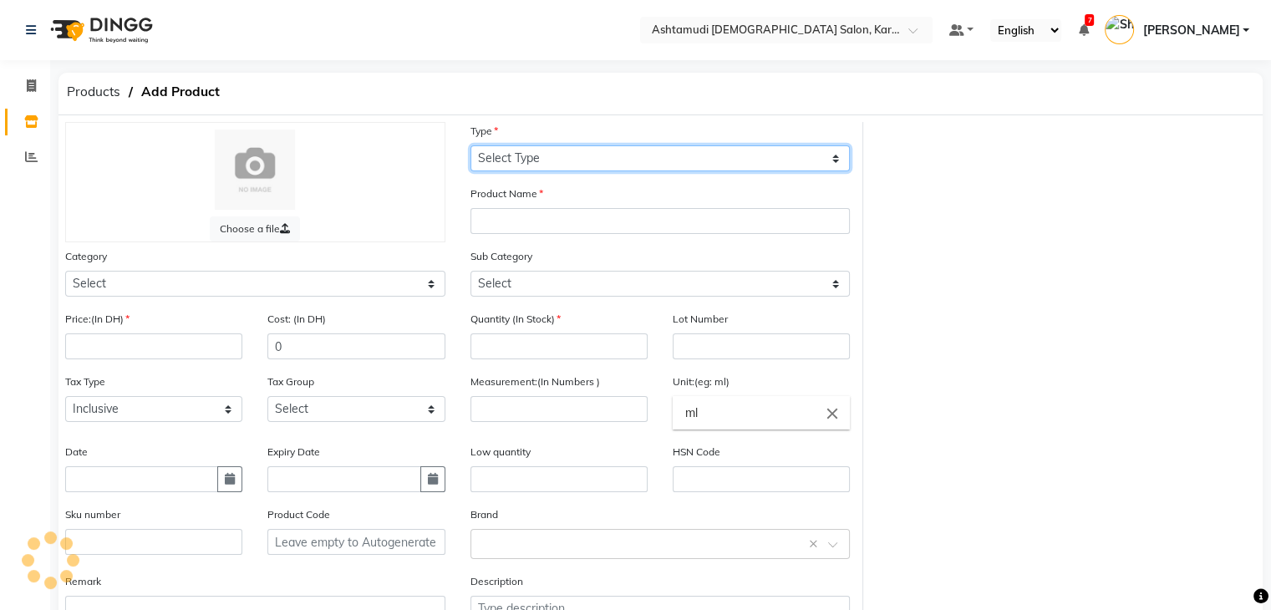
click at [592, 145] on select "Select Type Both Retail Consumable" at bounding box center [661, 158] width 380 height 26
select select "C"
click at [471, 146] on select "Select Type Both Retail Consumable" at bounding box center [661, 158] width 380 height 26
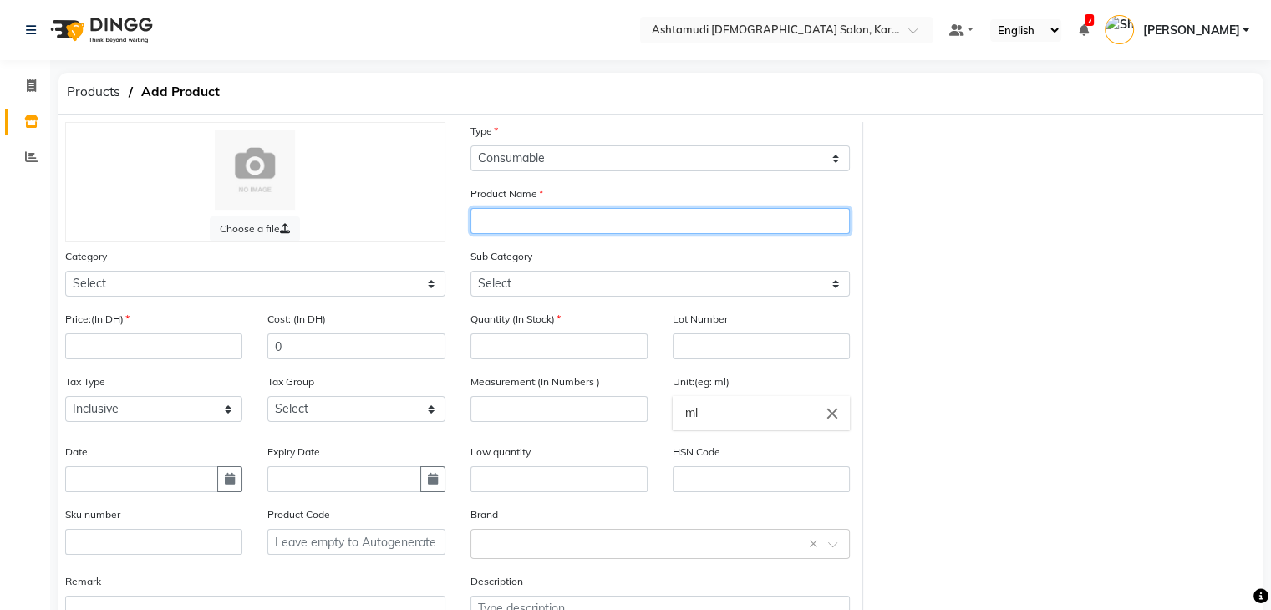
click at [590, 225] on input "text" at bounding box center [661, 221] width 380 height 26
paste input "[PERSON_NAME]-105 MAROON ON AN ISLAND 15 ML"
type input "[PERSON_NAME]-105 MAROON ON AN ISLAND 15 ML"
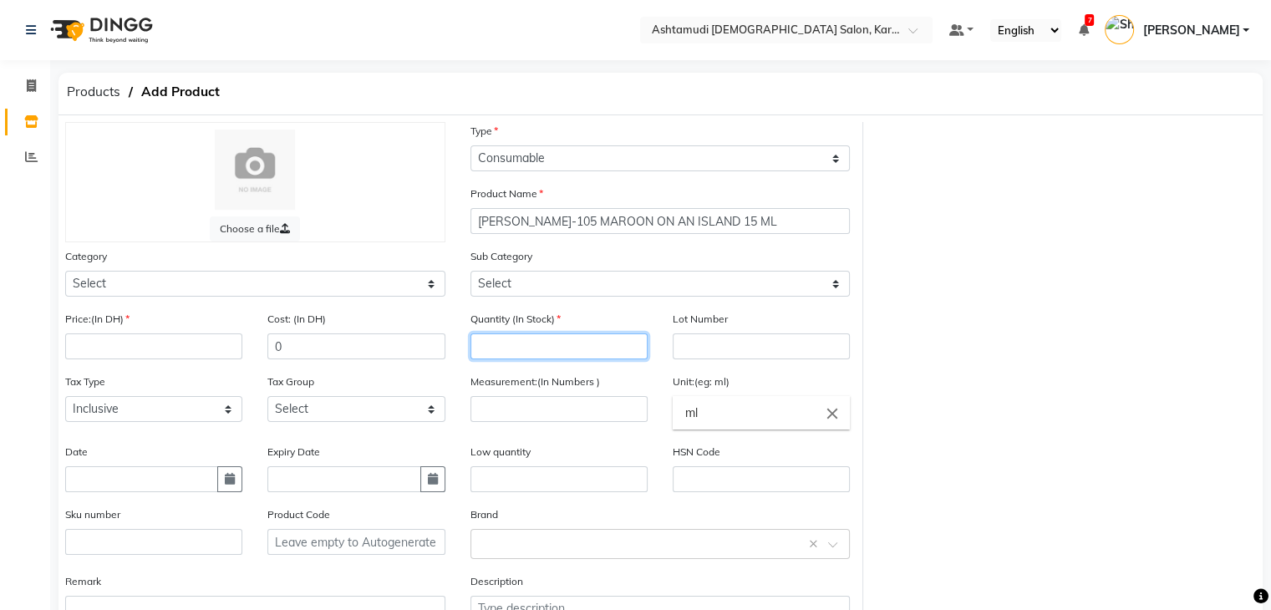
click at [581, 344] on input "number" at bounding box center [559, 347] width 177 height 26
type input "0"
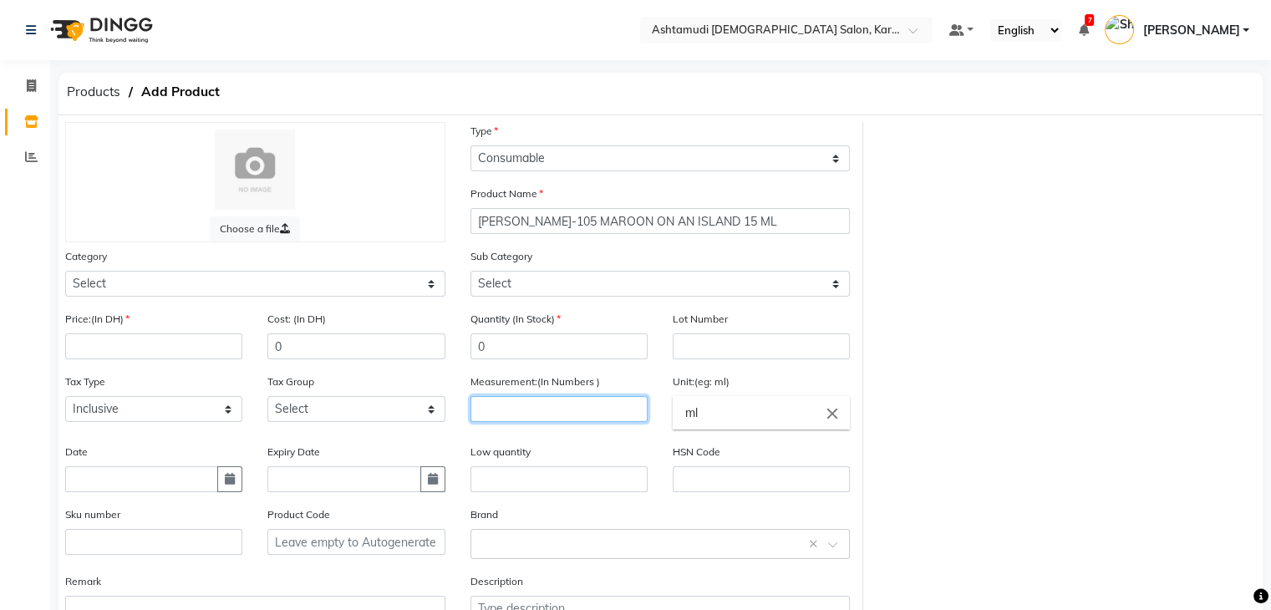
click at [592, 412] on input "number" at bounding box center [559, 409] width 177 height 26
type input "1"
click at [729, 422] on input "ml" at bounding box center [761, 412] width 177 height 33
type input "m"
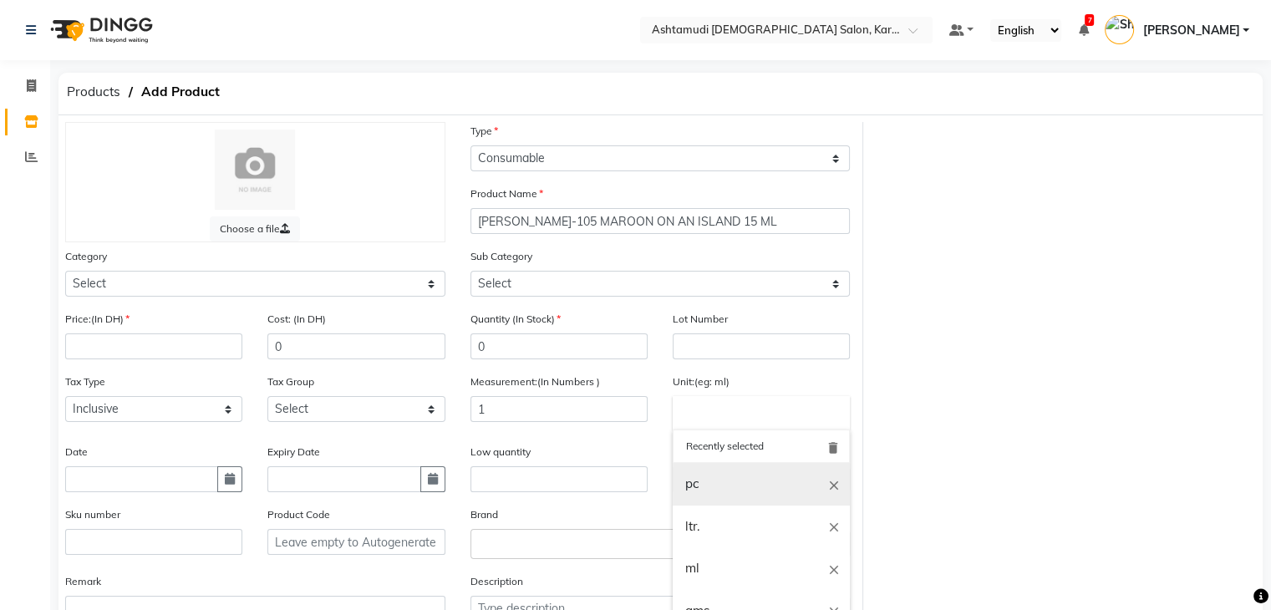
click at [719, 486] on link "pc" at bounding box center [761, 484] width 177 height 43
type input "pc"
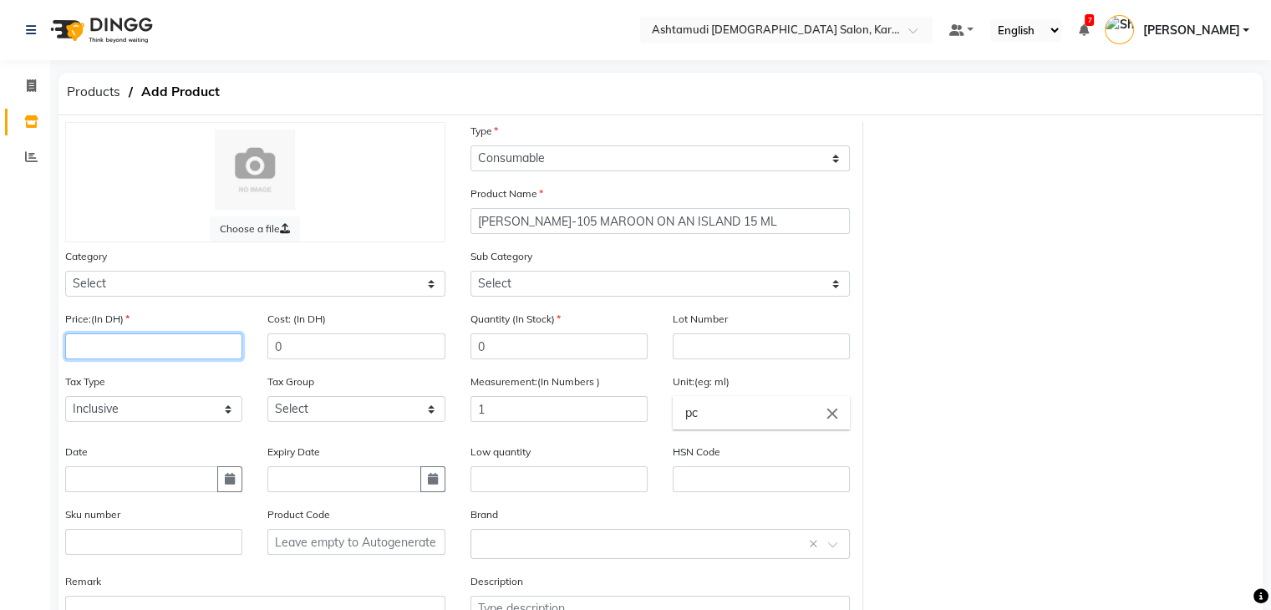
click at [130, 356] on input "number" at bounding box center [153, 347] width 177 height 26
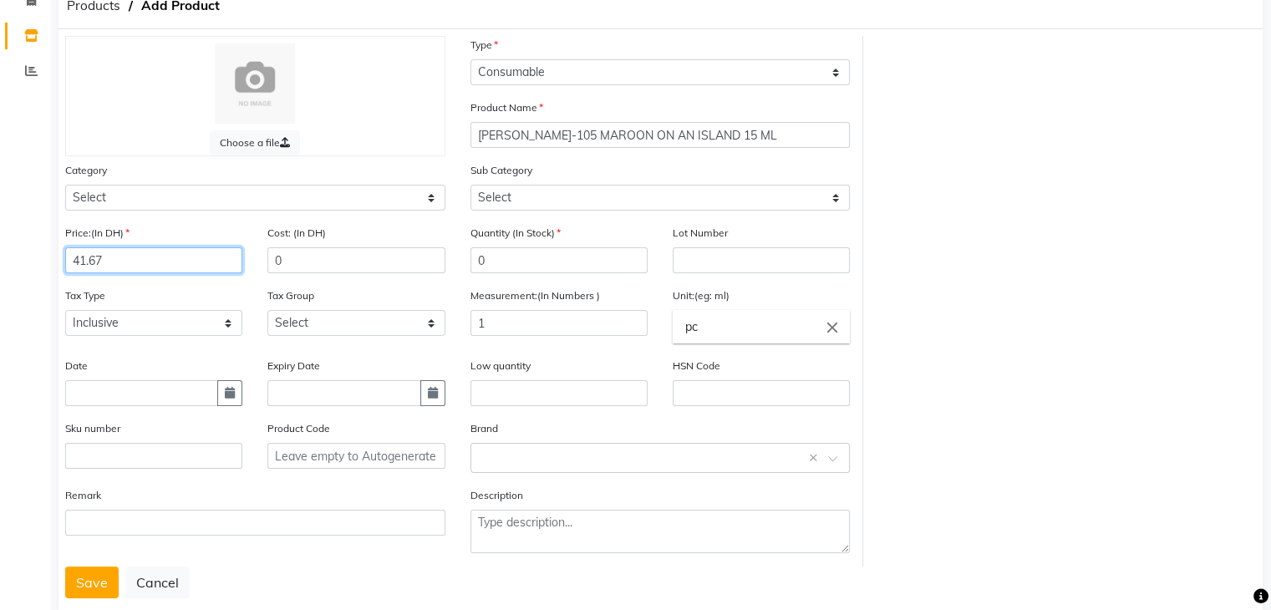
scroll to position [130, 0]
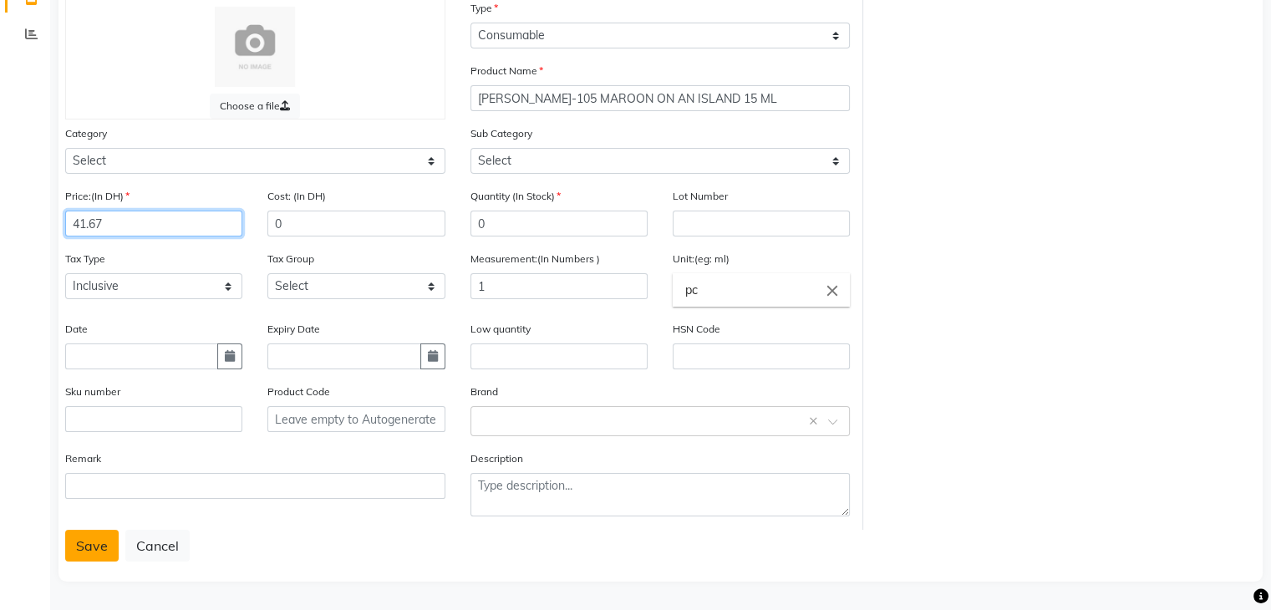
type input "41.67"
click at [92, 553] on button "Save" at bounding box center [91, 546] width 53 height 32
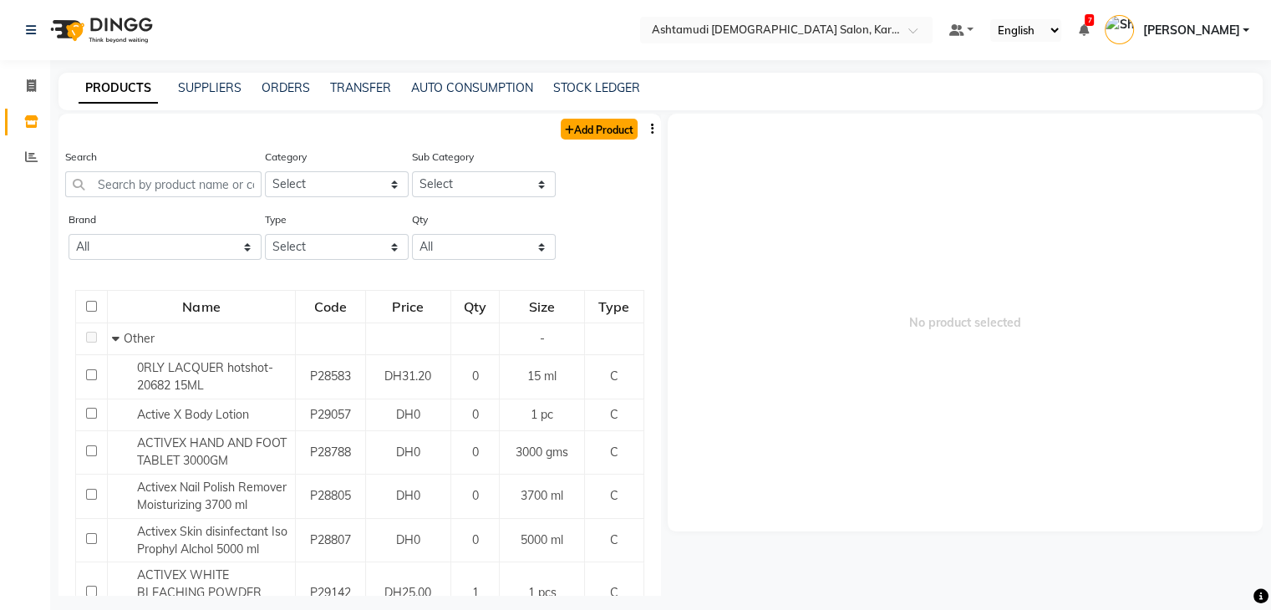
click at [578, 125] on link "Add Product" at bounding box center [599, 129] width 77 height 21
select select "true"
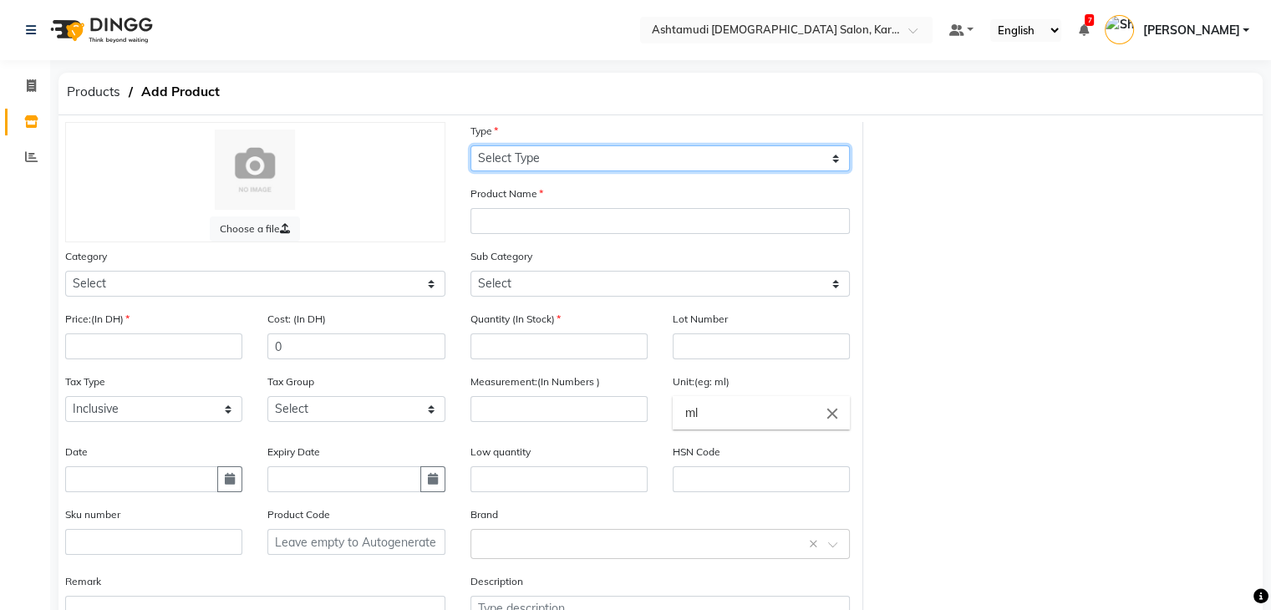
click at [589, 165] on select "Select Type Both Retail Consumable" at bounding box center [661, 158] width 380 height 26
select select "C"
click at [471, 146] on select "Select Type Both Retail Consumable" at bounding box center [661, 158] width 380 height 26
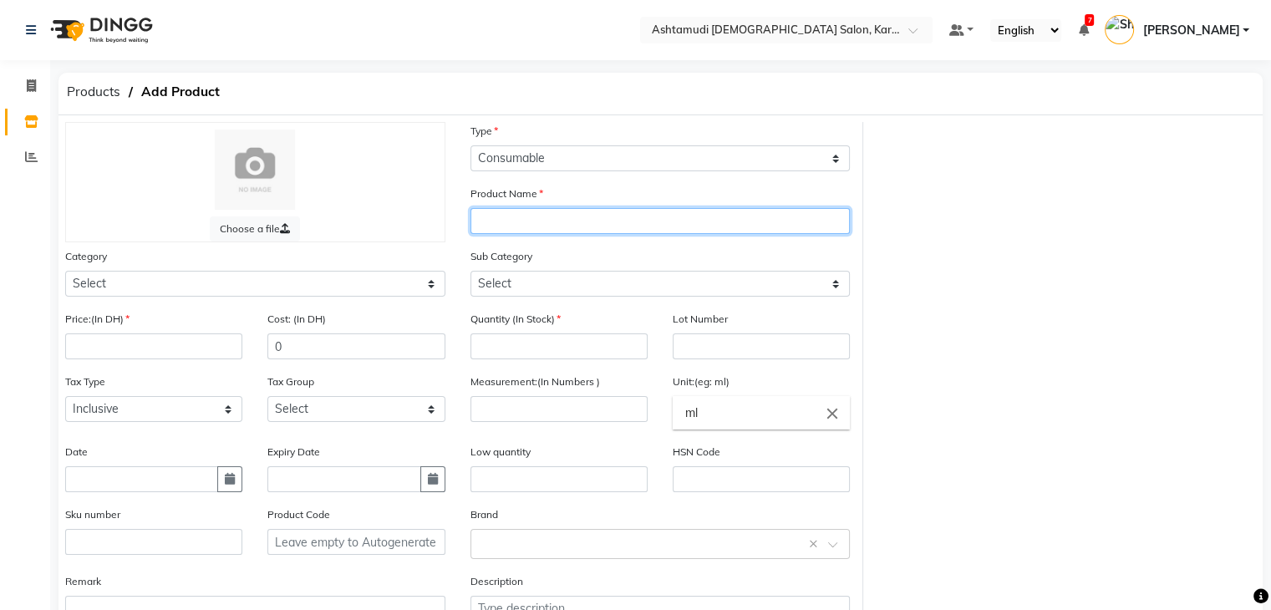
click at [579, 224] on input "text" at bounding box center [661, 221] width 380 height 26
paste input "[PERSON_NAME]-500 [PERSON_NAME] WANTS THIS LACQUER 15 ML"
type input "[PERSON_NAME]-500 [PERSON_NAME] WANTS THIS LACQUER 15 ML"
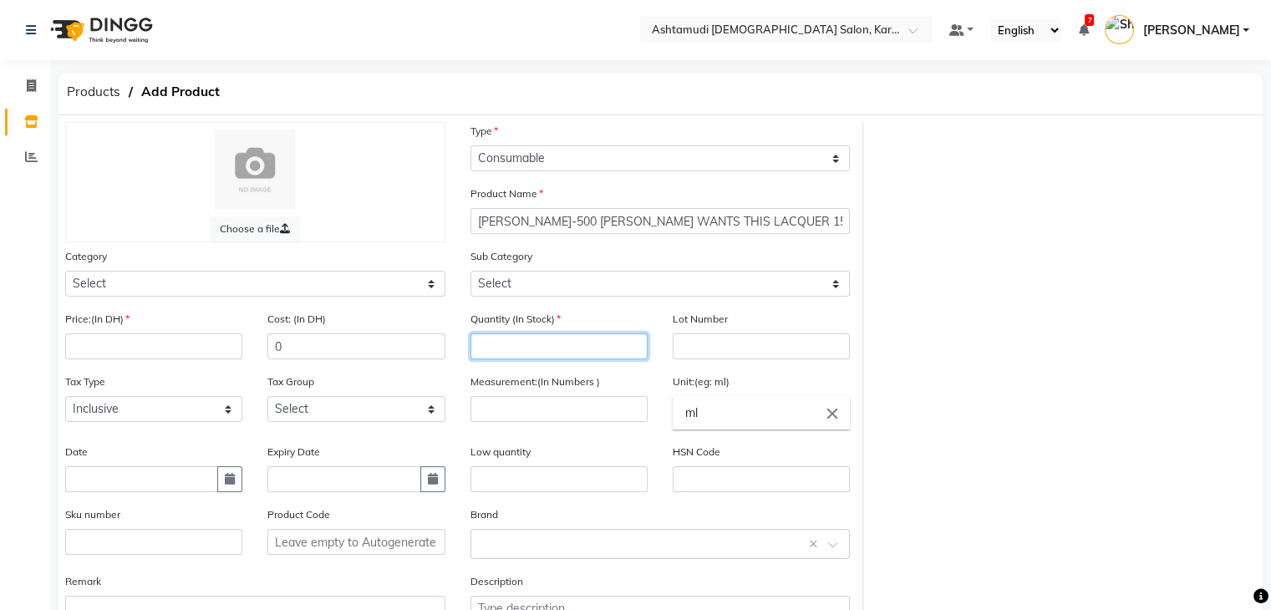
click at [602, 353] on input "number" at bounding box center [559, 347] width 177 height 26
type input "0"
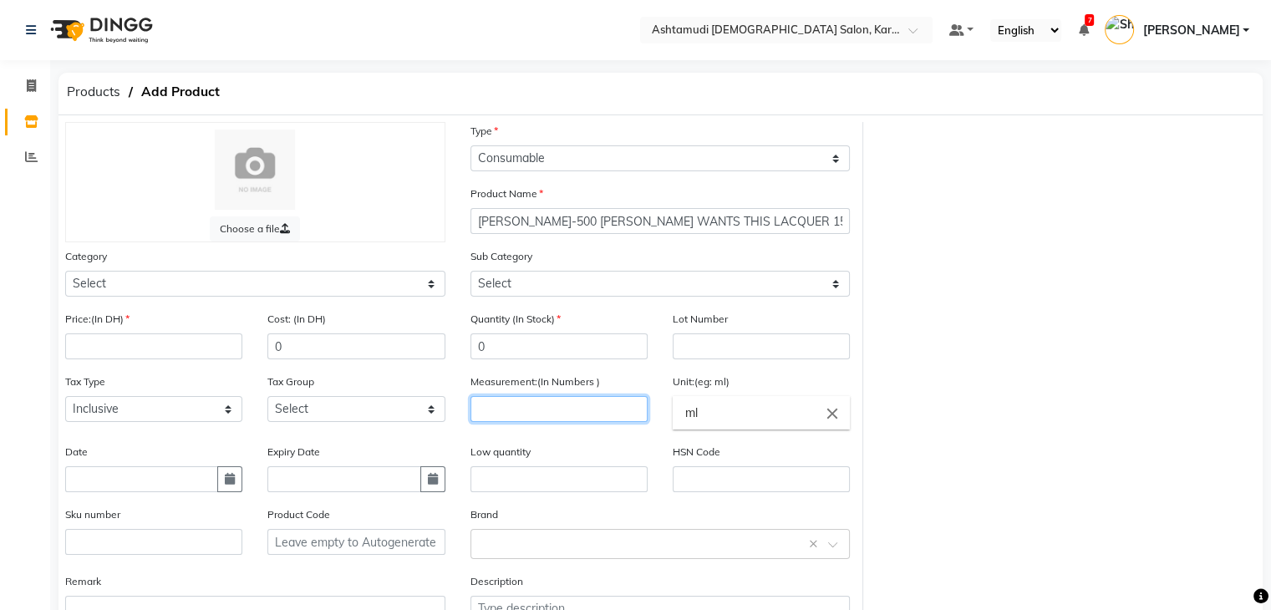
click at [573, 410] on input "number" at bounding box center [559, 409] width 177 height 26
type input "1"
click at [712, 423] on input "ml" at bounding box center [761, 412] width 177 height 33
type input "m"
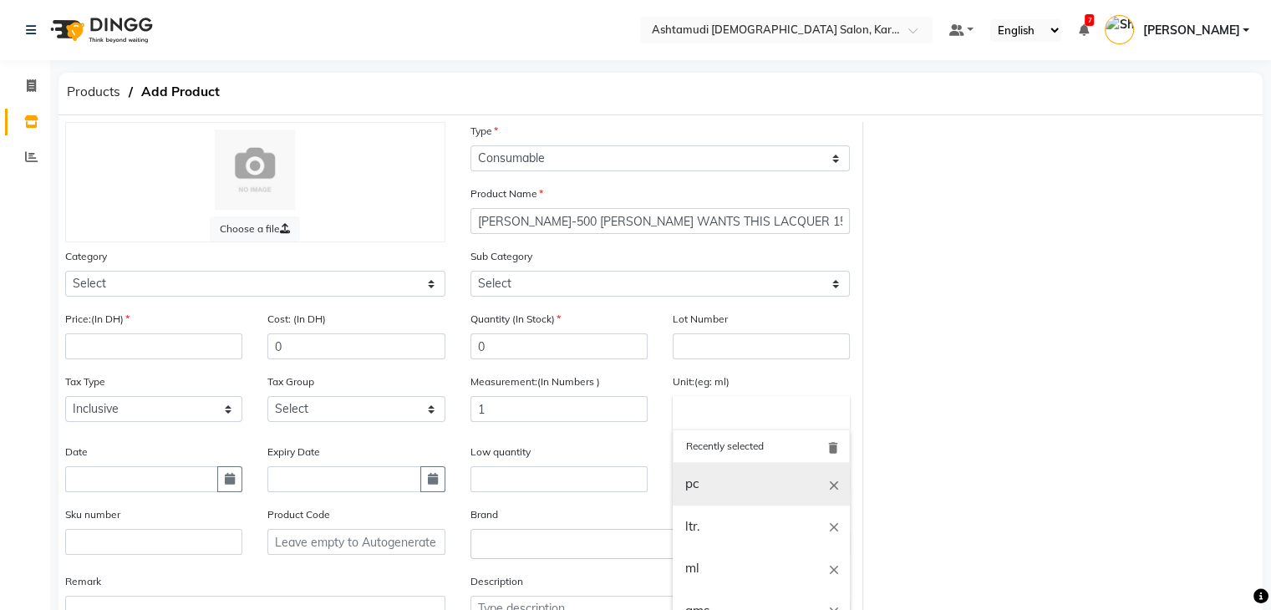
click at [699, 479] on link "pc" at bounding box center [761, 484] width 177 height 43
type input "pc"
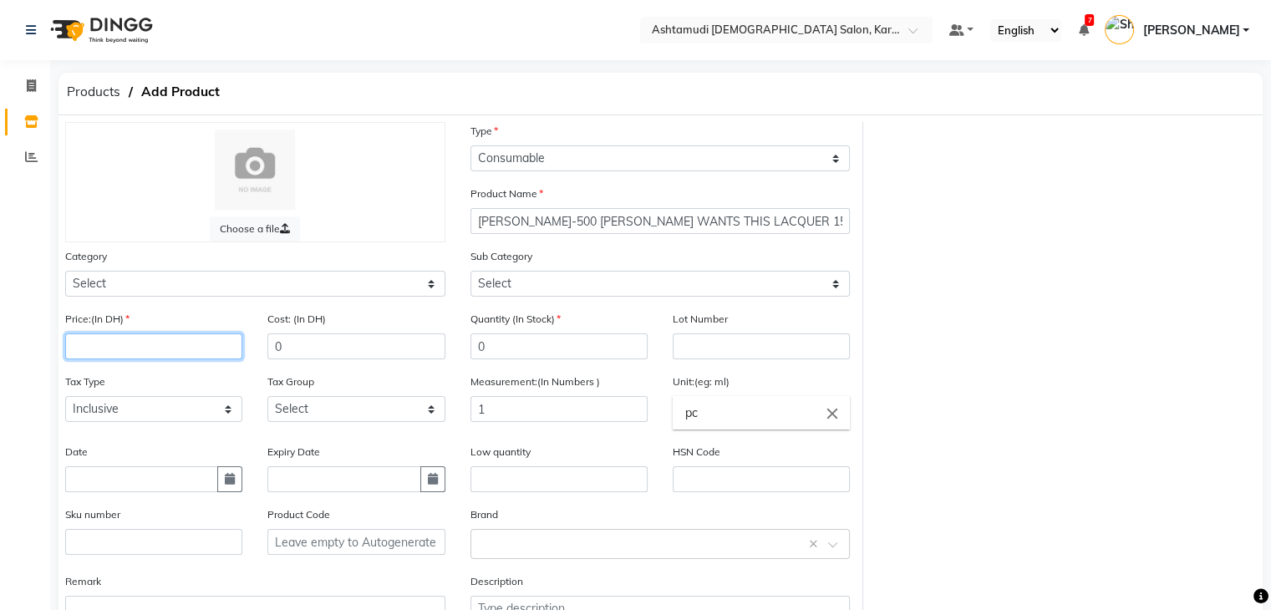
click at [139, 343] on input "number" at bounding box center [153, 347] width 177 height 26
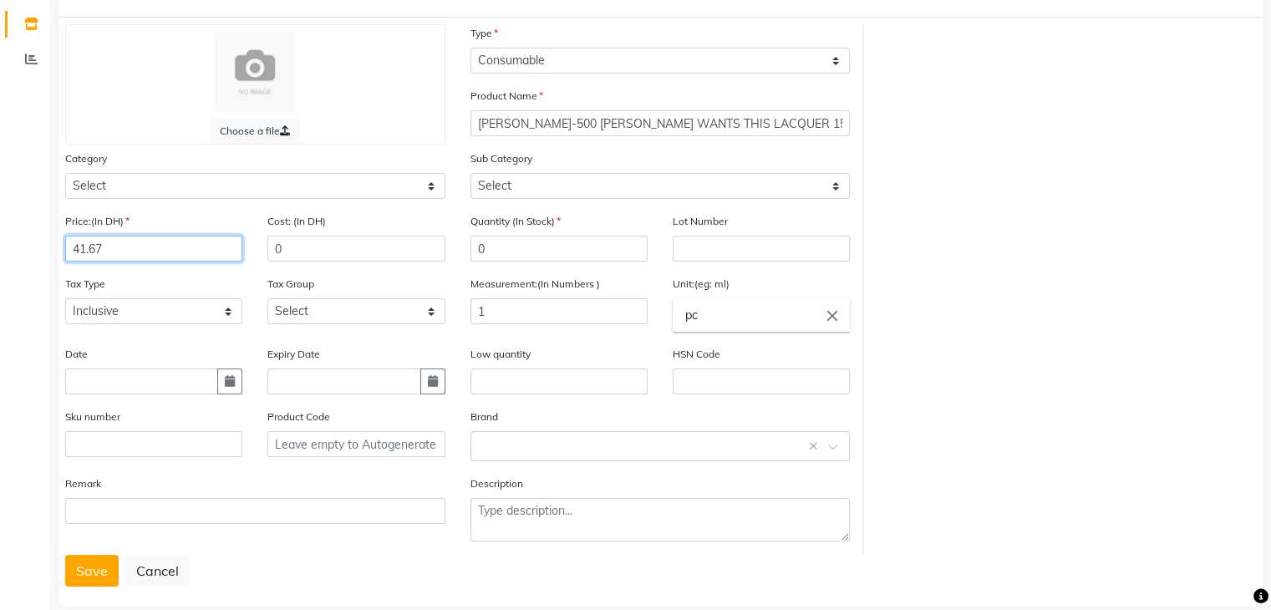
scroll to position [130, 0]
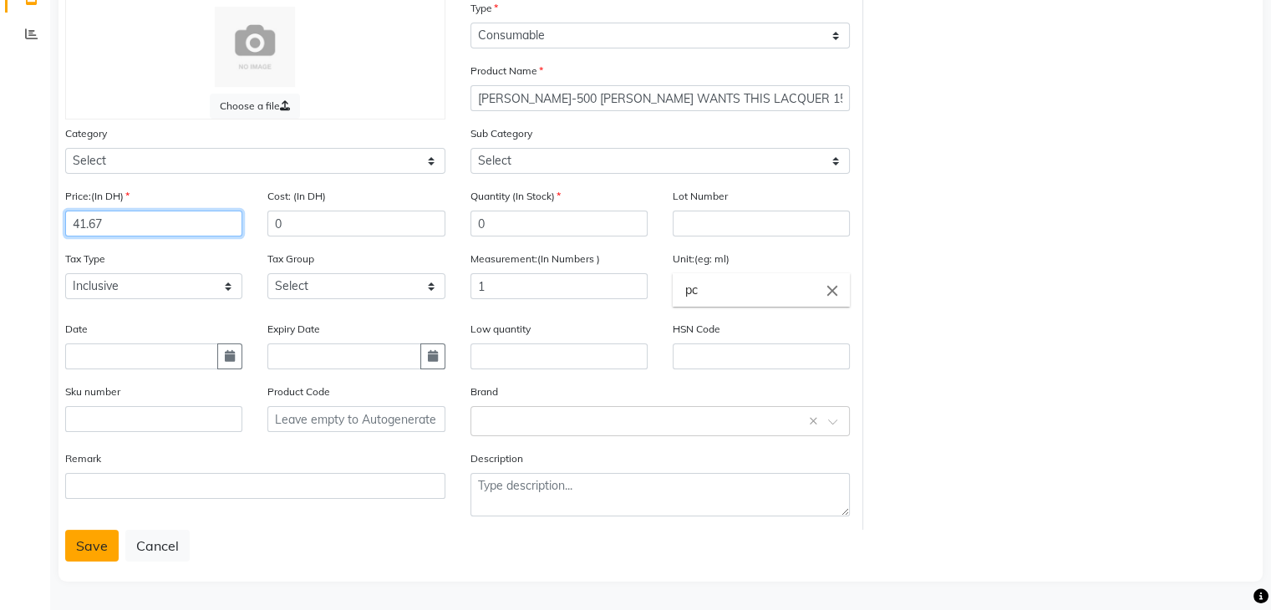
type input "41.67"
click at [105, 542] on button "Save" at bounding box center [91, 546] width 53 height 32
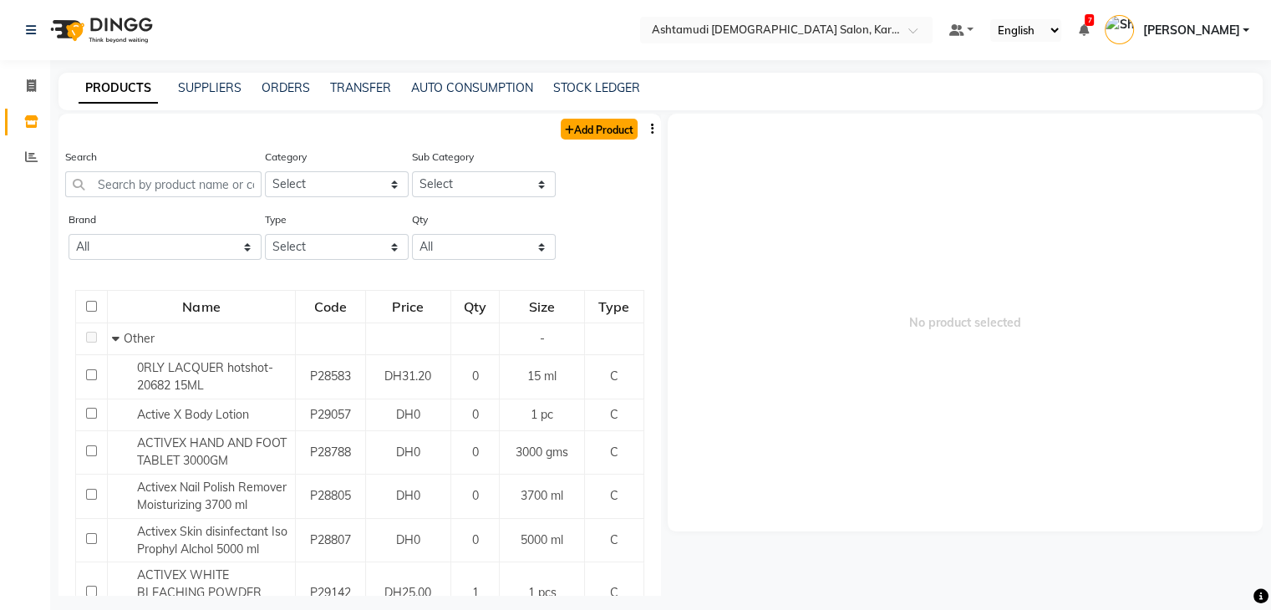
click at [573, 131] on link "Add Product" at bounding box center [599, 129] width 77 height 21
select select "true"
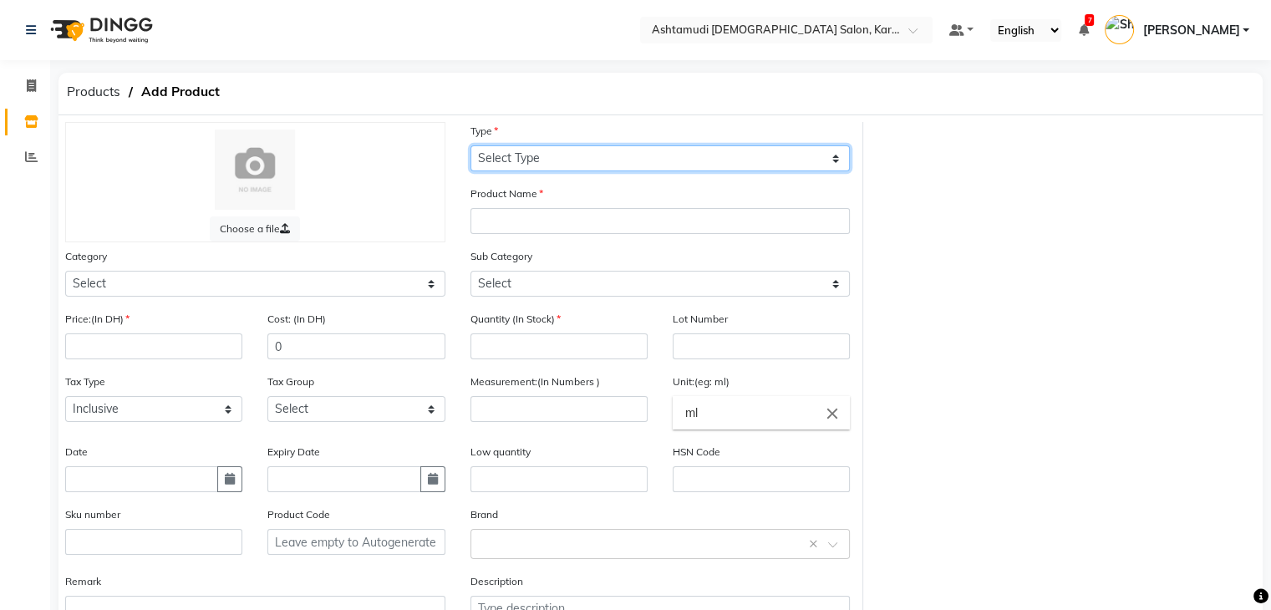
click at [592, 151] on select "Select Type Both Retail Consumable" at bounding box center [661, 158] width 380 height 26
select select "C"
click at [471, 146] on select "Select Type Both Retail Consumable" at bounding box center [661, 158] width 380 height 26
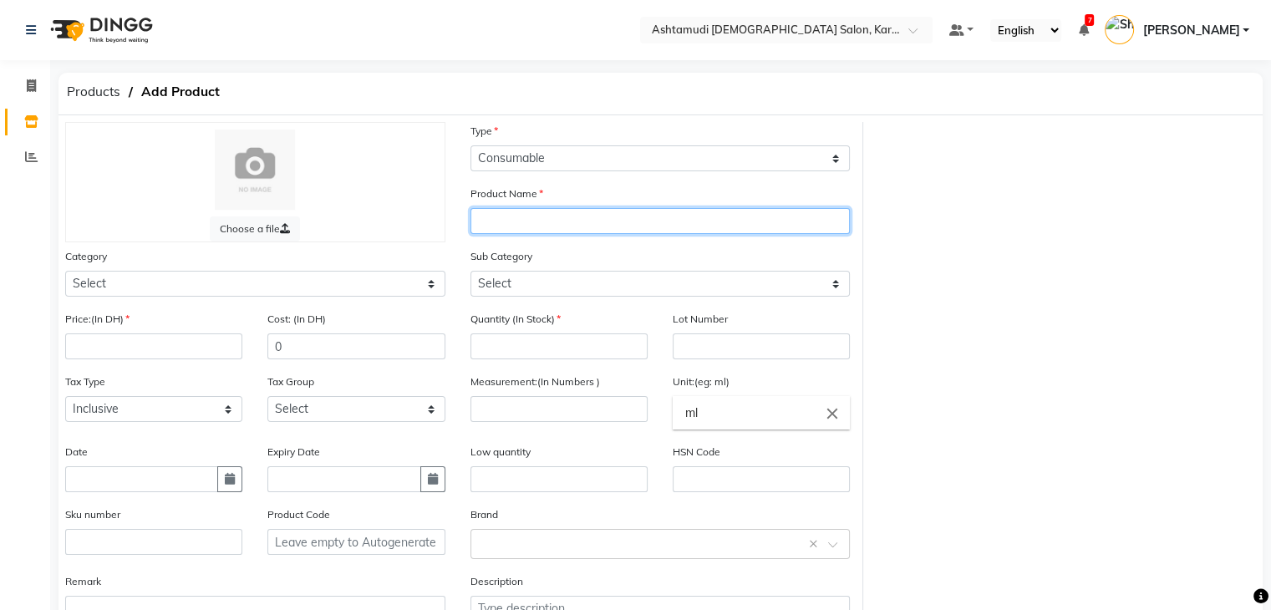
click at [593, 223] on input "text" at bounding box center [661, 221] width 380 height 26
paste input "[PERSON_NAME]- 905 BLACK CURRENT BOMBSHELL 15 ML"
type input "[PERSON_NAME]- 905 BLACK CURRENT BOMBSHELL 15 ML"
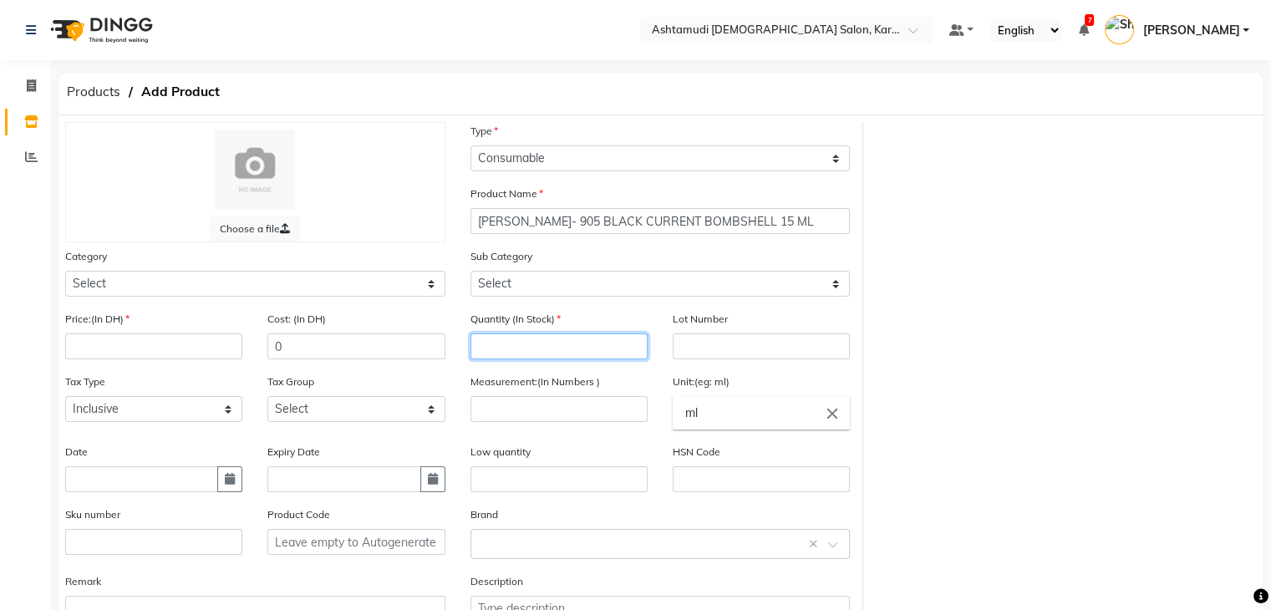
click at [560, 356] on input "number" at bounding box center [559, 347] width 177 height 26
type input "0"
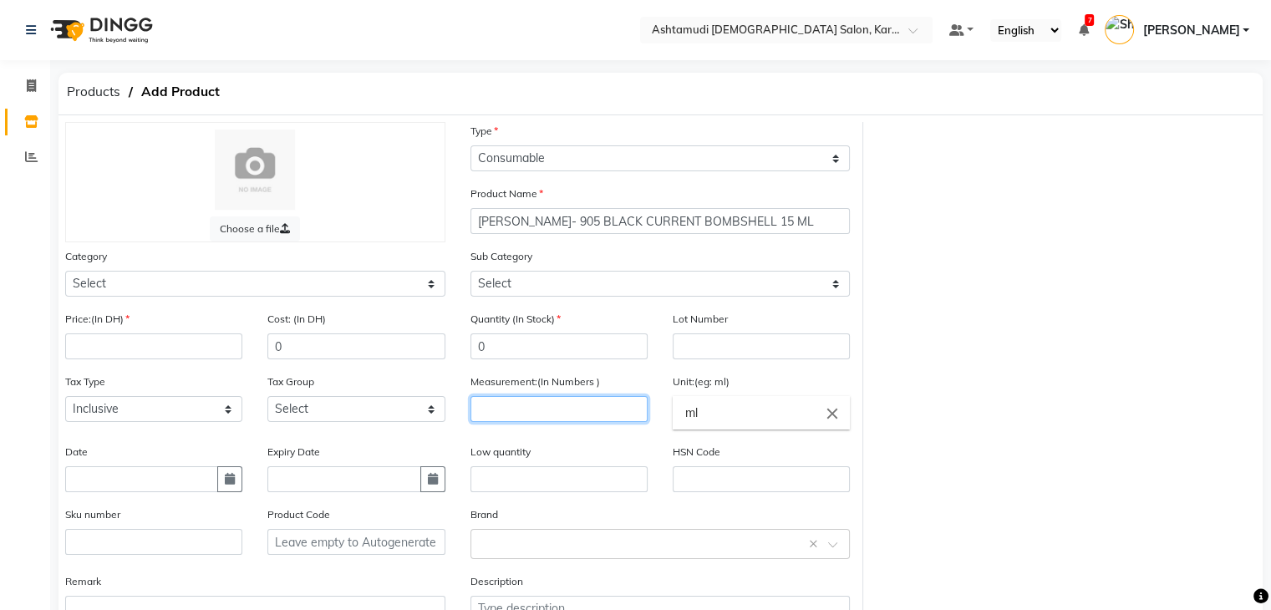
click at [567, 407] on input "number" at bounding box center [559, 409] width 177 height 26
type input "1"
click at [739, 411] on input "ml" at bounding box center [761, 412] width 177 height 33
type input "m"
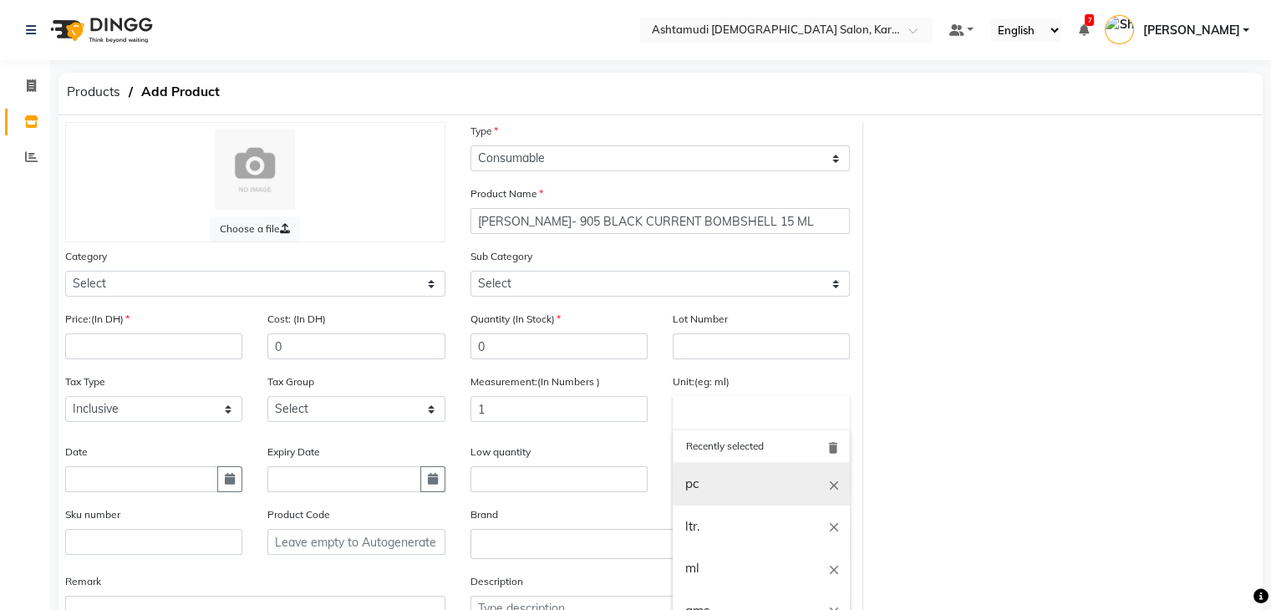
click at [710, 490] on link "pc" at bounding box center [761, 484] width 177 height 43
type input "pc"
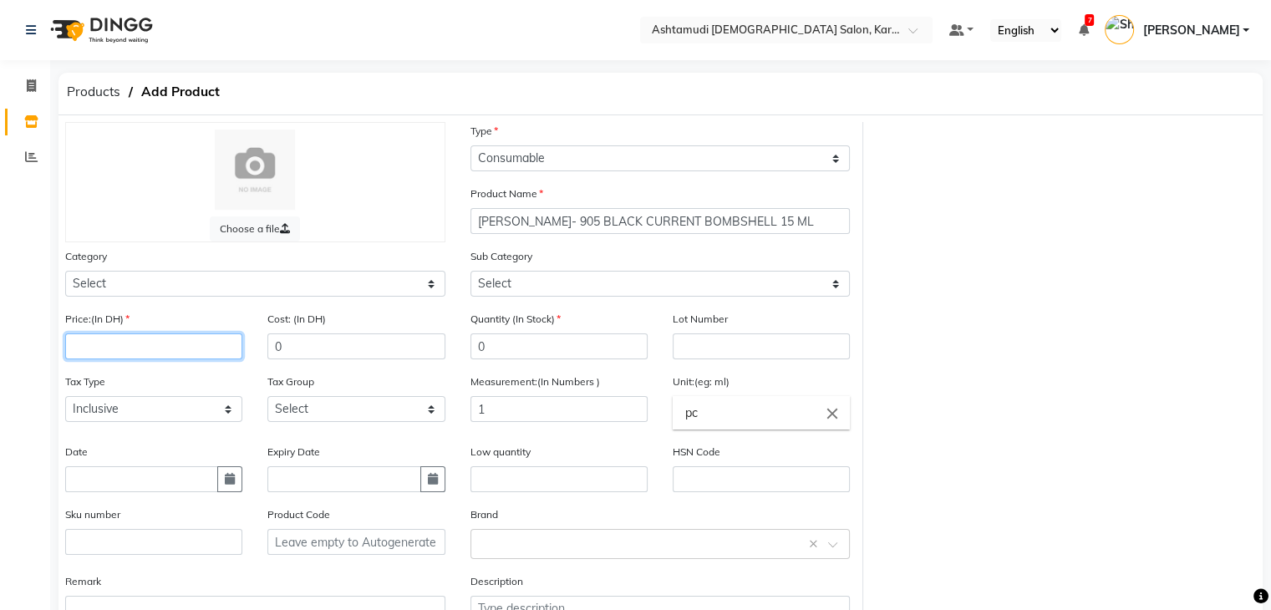
click at [181, 350] on input "number" at bounding box center [153, 347] width 177 height 26
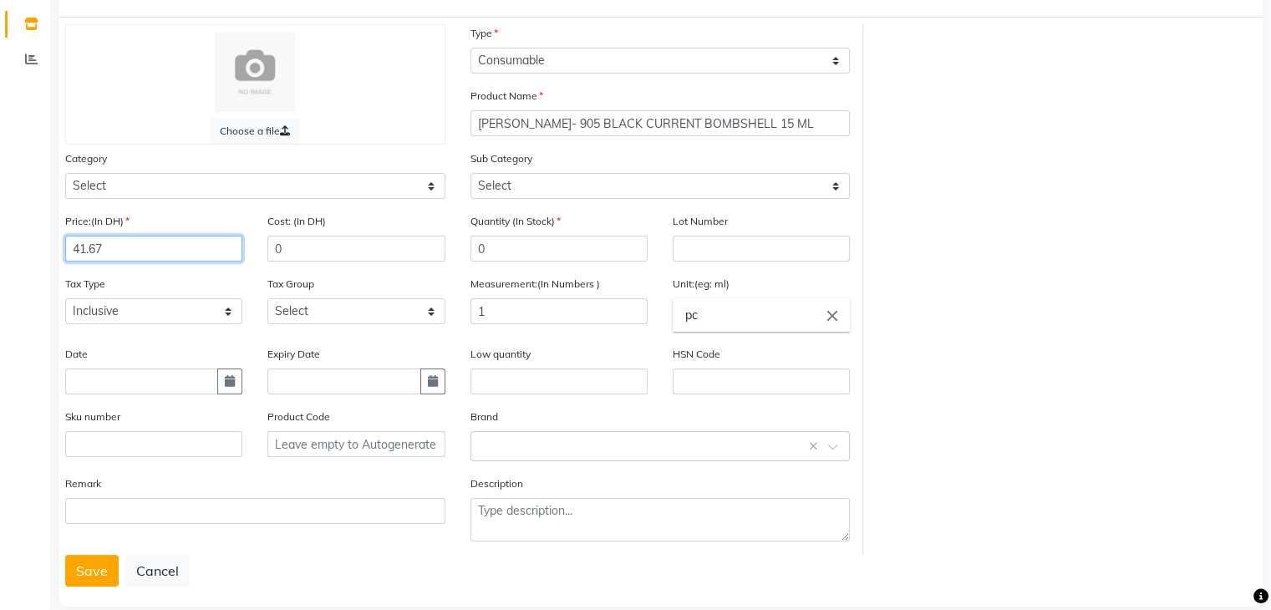
scroll to position [130, 0]
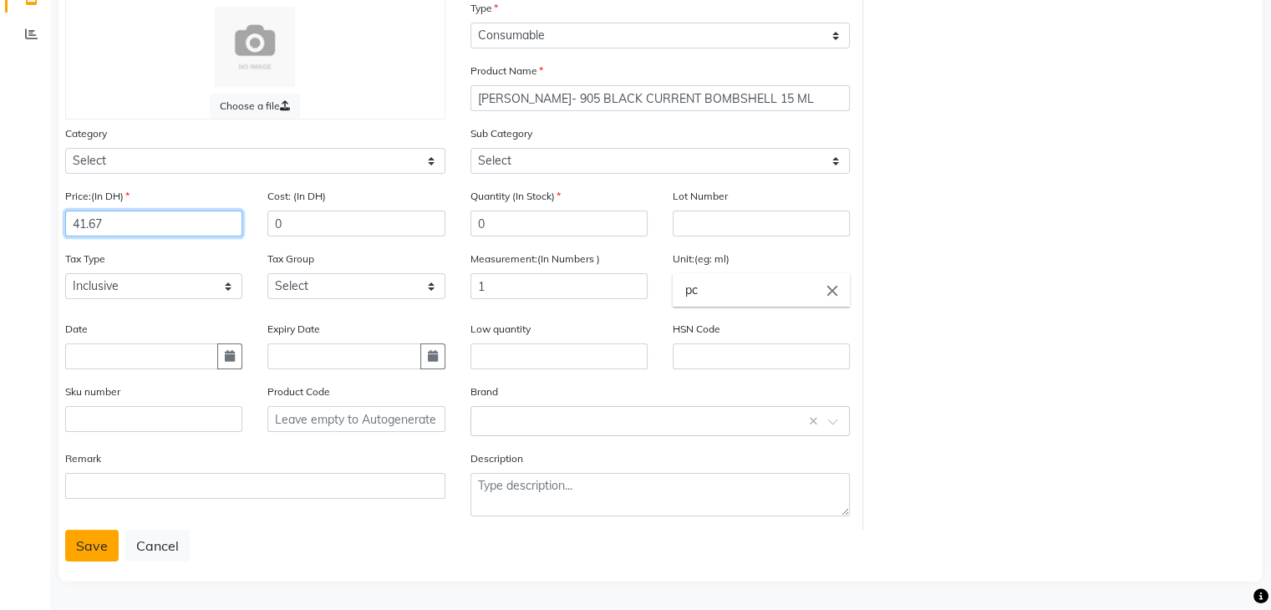
type input "41.67"
click at [71, 542] on button "Save" at bounding box center [91, 546] width 53 height 32
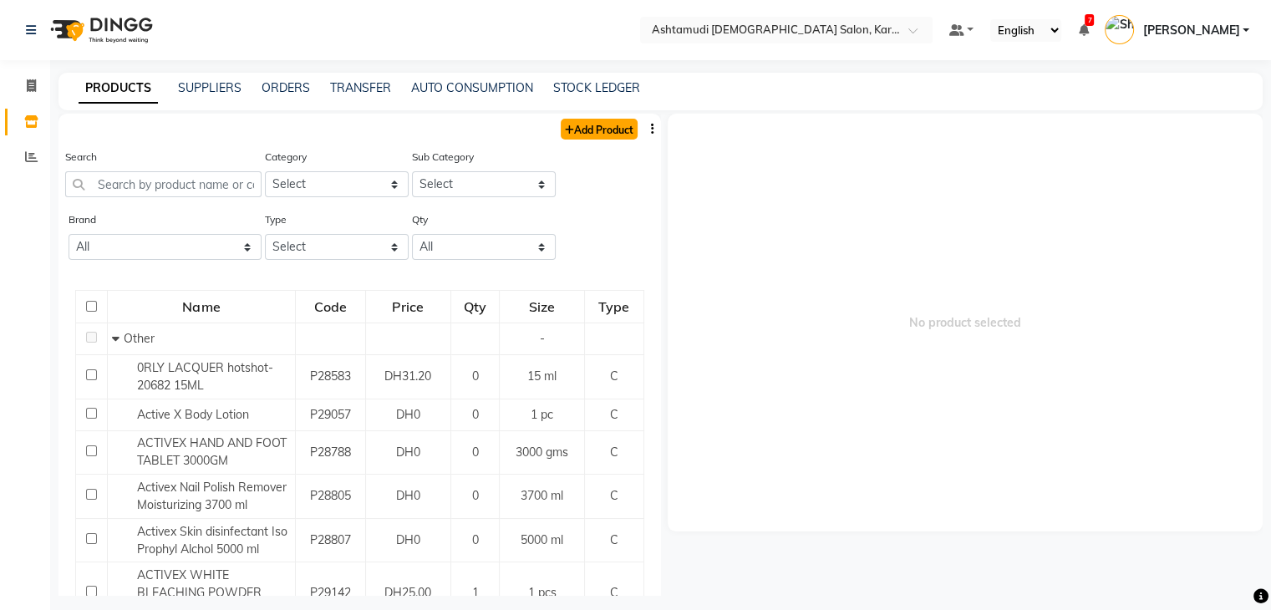
click at [565, 125] on icon at bounding box center [569, 130] width 9 height 10
select select "true"
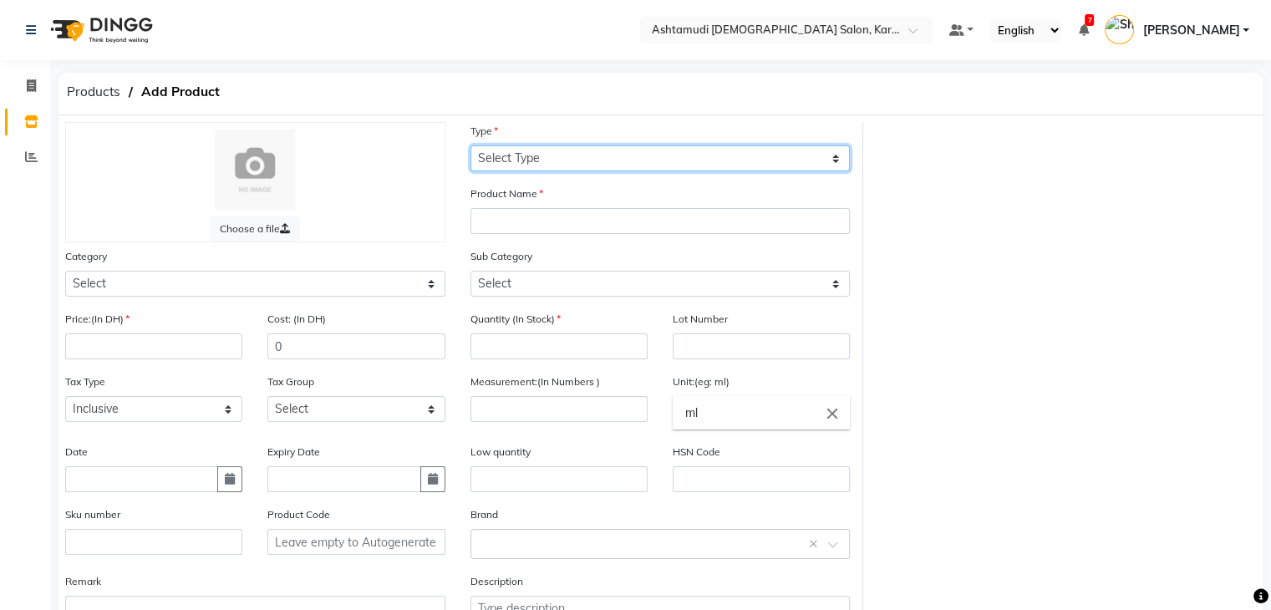
click at [579, 151] on select "Select Type Both Retail Consumable" at bounding box center [661, 158] width 380 height 26
select select "C"
click at [471, 146] on select "Select Type Both Retail Consumable" at bounding box center [661, 158] width 380 height 26
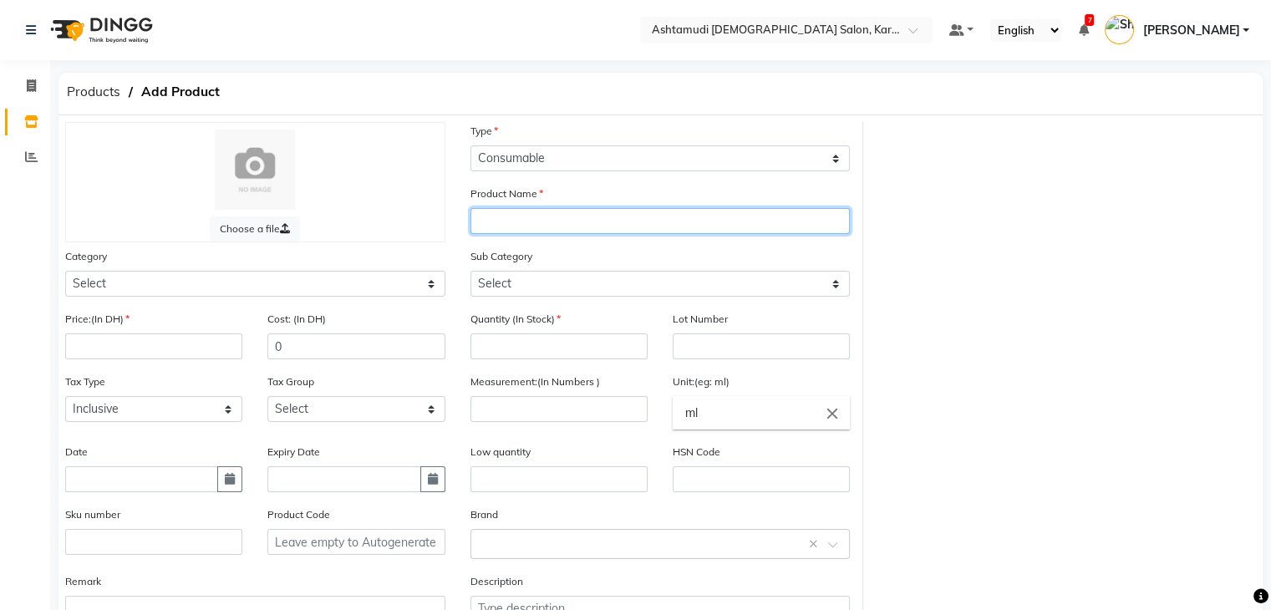
click at [570, 228] on input "text" at bounding box center [661, 221] width 380 height 26
paste input "[PERSON_NAME]-103 RED ICULOUSLY HOT 15 ML"
type input "[PERSON_NAME]-103 RED ICULOUSLY HOT 15 ML"
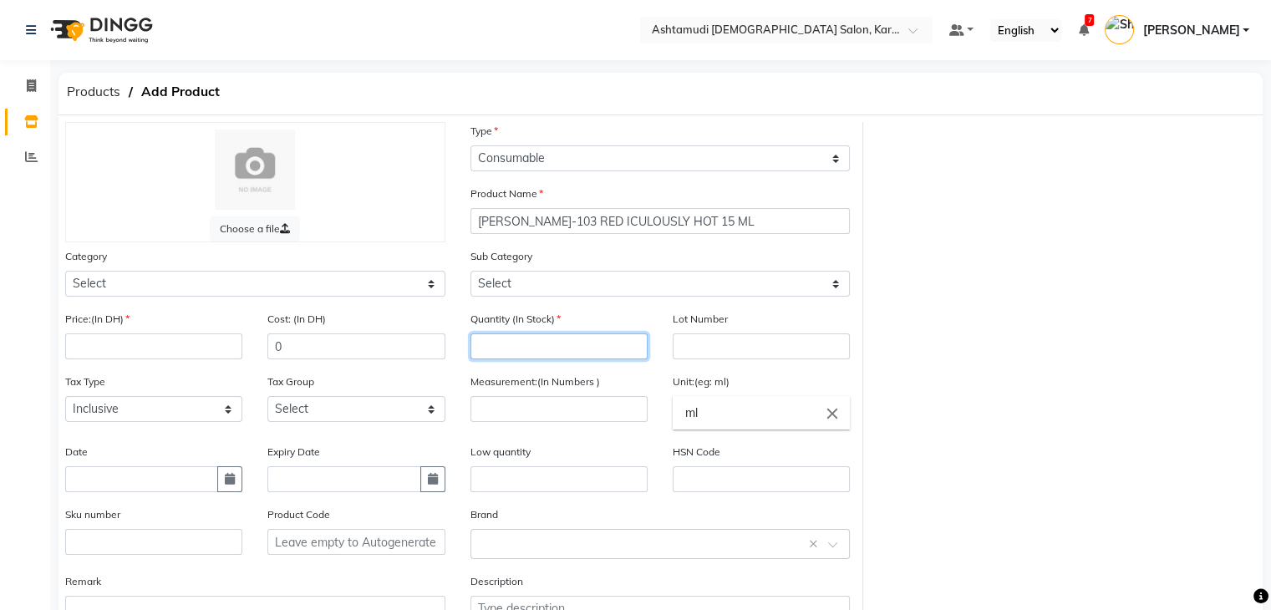
click at [562, 350] on input "number" at bounding box center [559, 347] width 177 height 26
type input "0"
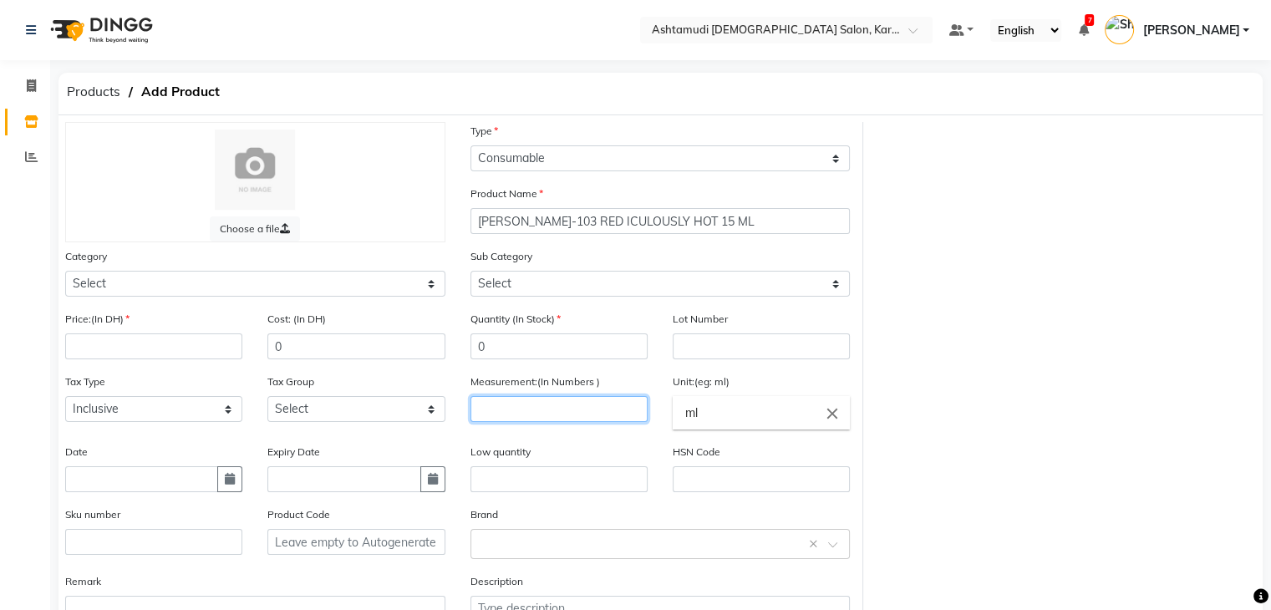
click at [564, 402] on input "number" at bounding box center [559, 409] width 177 height 26
type input "1"
click at [736, 421] on input "ml" at bounding box center [761, 412] width 177 height 33
type input "m"
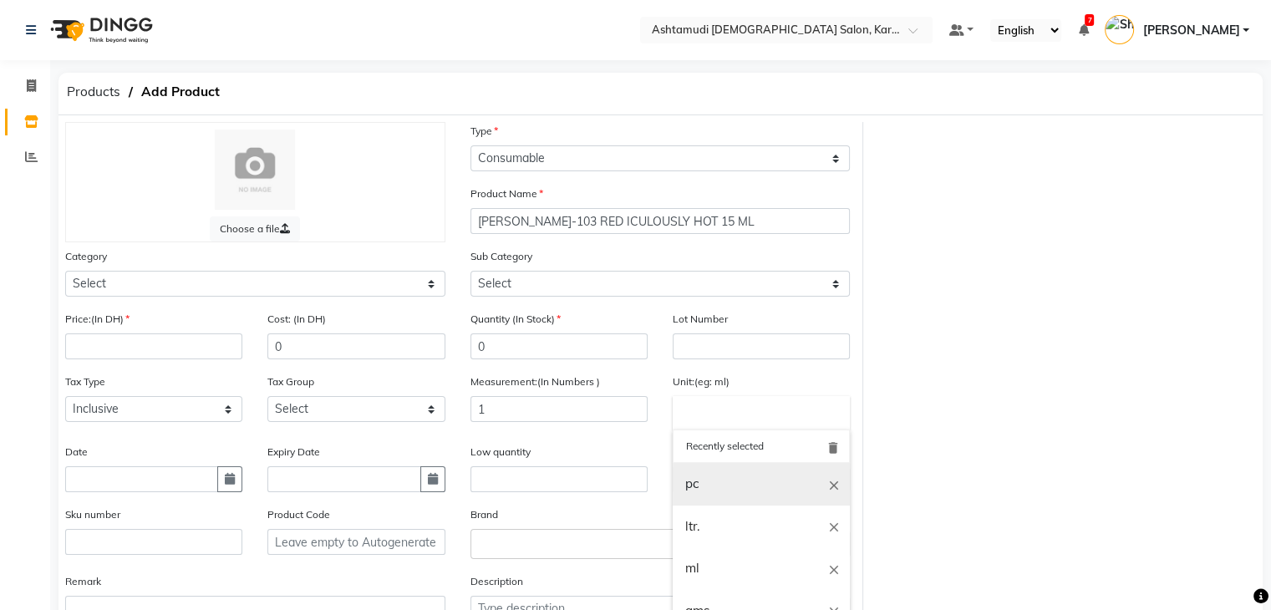
click at [723, 481] on link "pc" at bounding box center [761, 484] width 177 height 43
type input "pc"
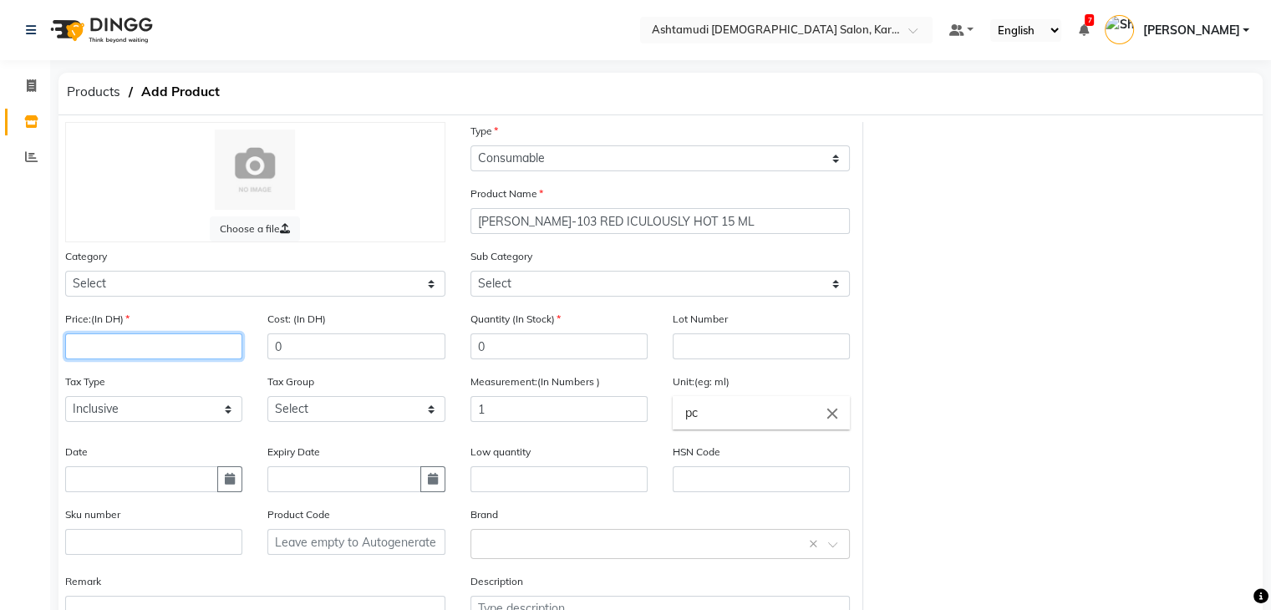
click at [122, 359] on input "number" at bounding box center [153, 347] width 177 height 26
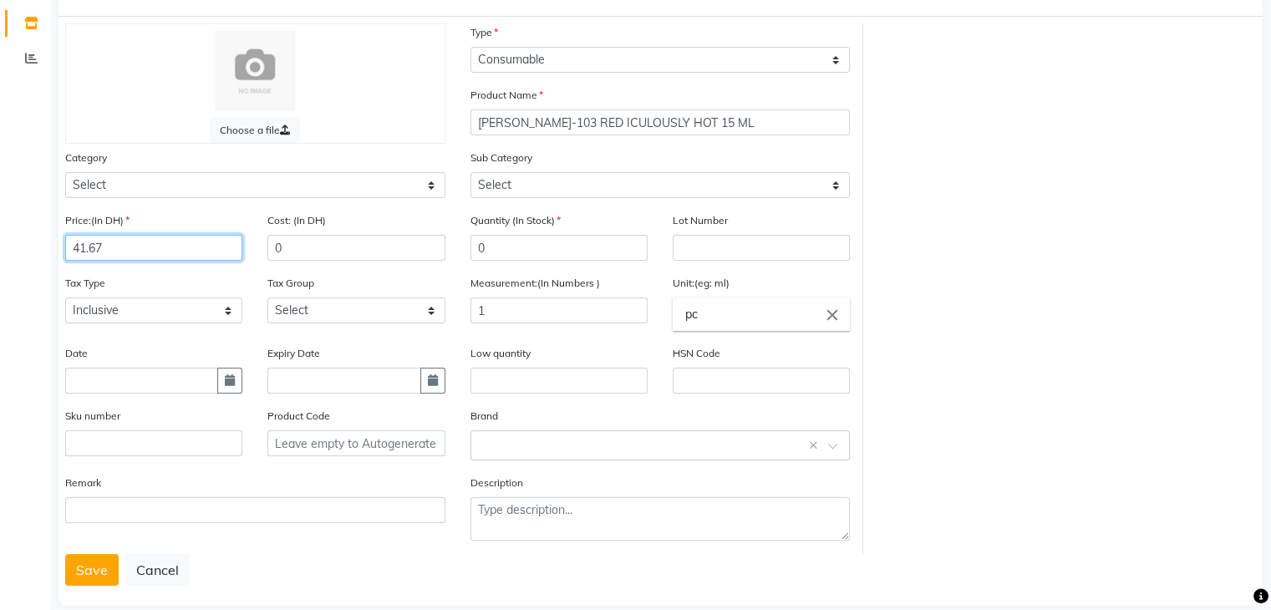
scroll to position [130, 0]
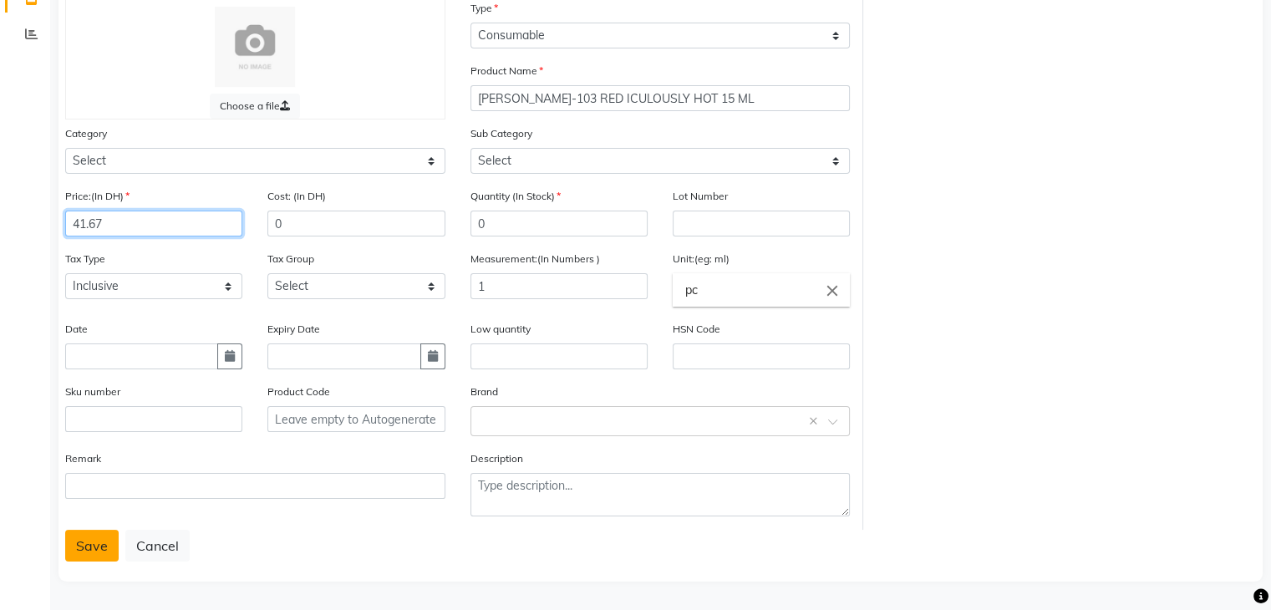
type input "41.67"
click at [87, 546] on button "Save" at bounding box center [91, 546] width 53 height 32
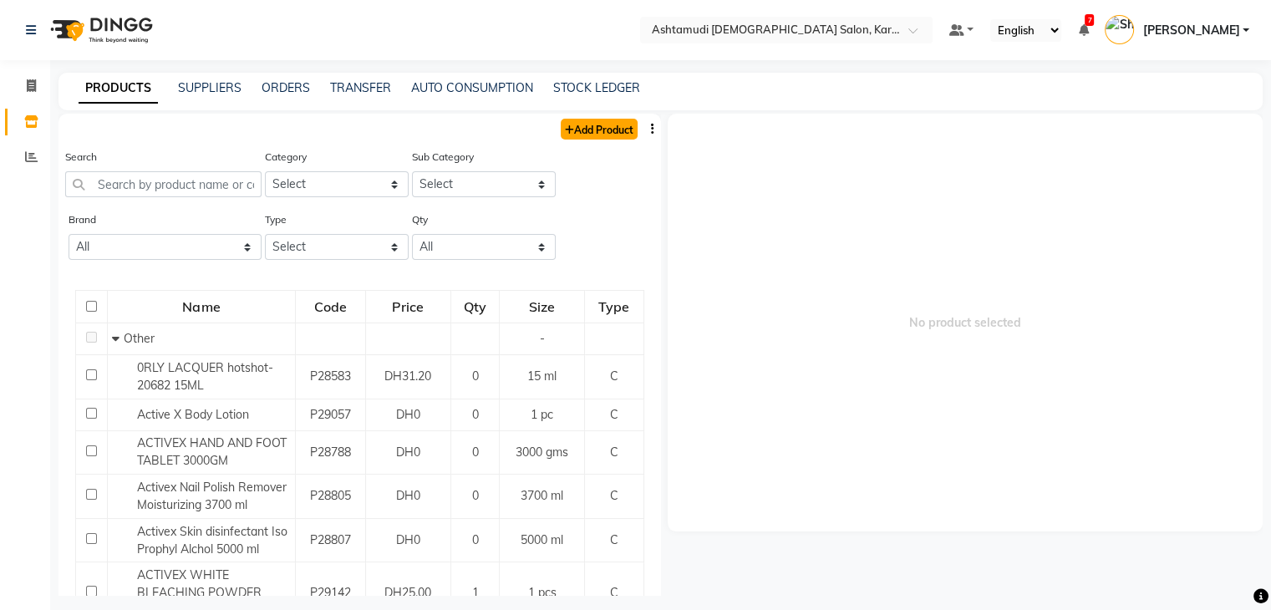
click at [589, 135] on link "Add Product" at bounding box center [599, 129] width 77 height 21
select select "true"
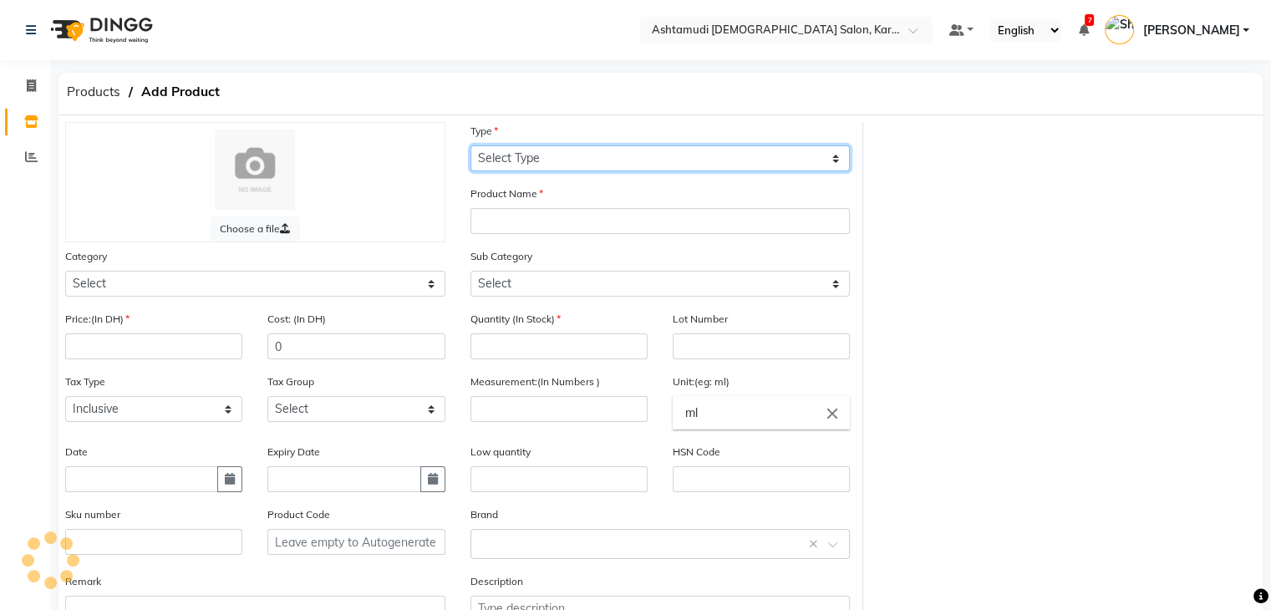
click at [577, 165] on select "Select Type Both Retail Consumable" at bounding box center [661, 158] width 380 height 26
select select "C"
click at [471, 146] on select "Select Type Both Retail Consumable" at bounding box center [661, 158] width 380 height 26
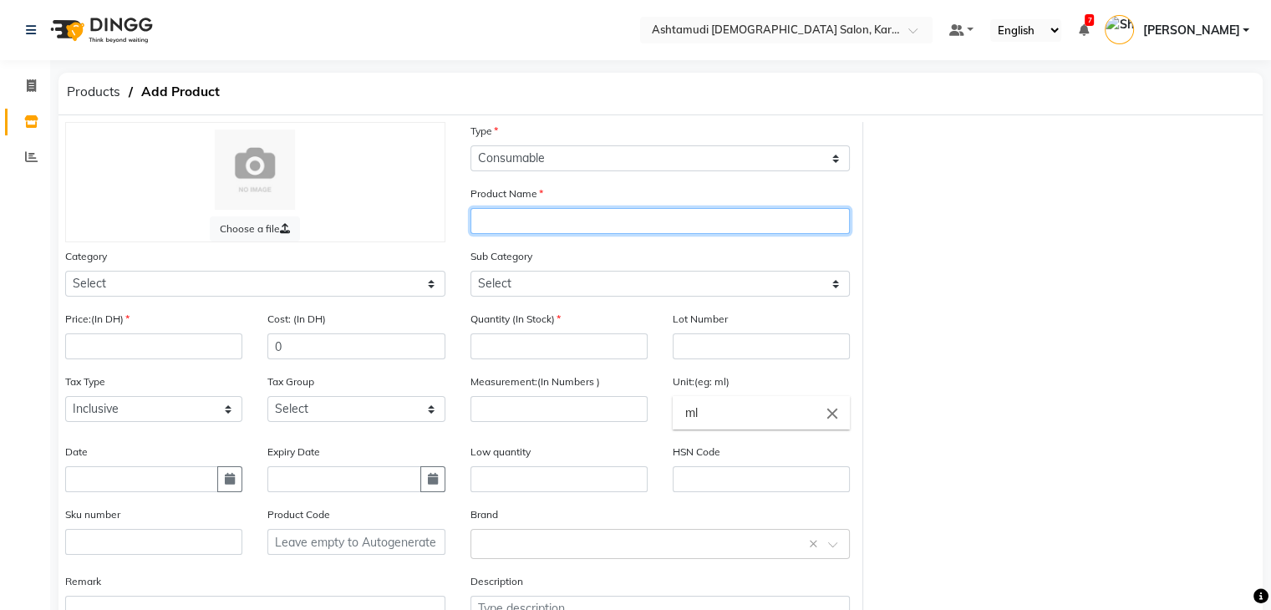
click at [553, 216] on input "text" at bounding box center [661, 221] width 380 height 26
paste input "[PERSON_NAME]-799 ARABIAN NIGHTS 15 ML"
type input "[PERSON_NAME]-799 ARABIAN NIGHTS 15 ML"
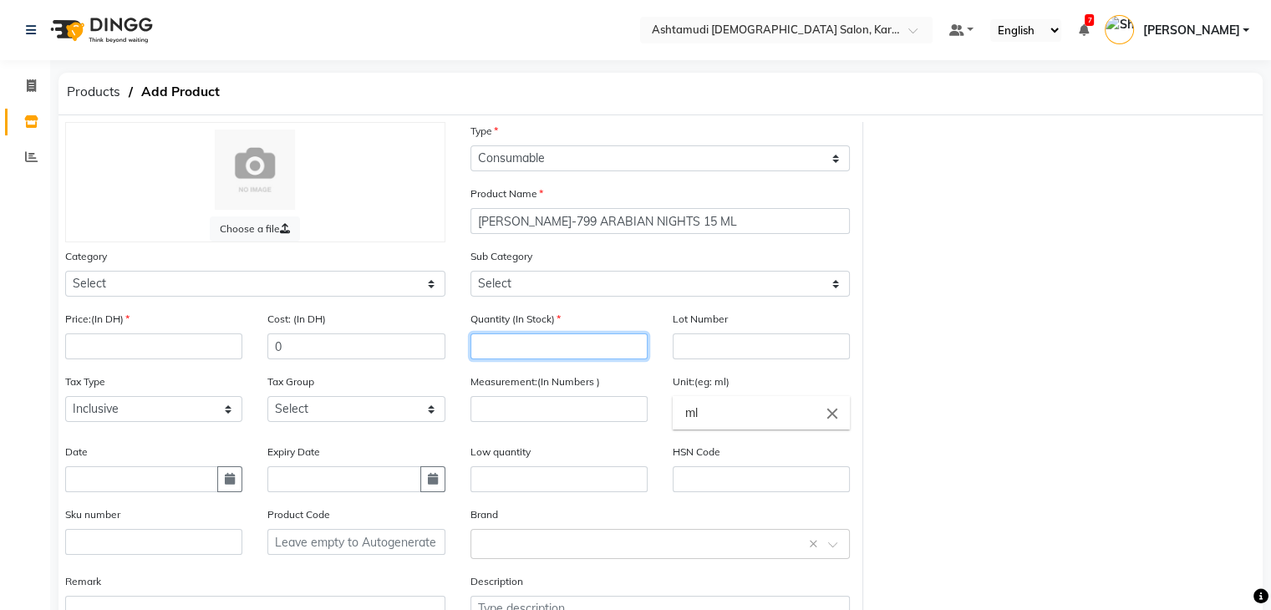
click at [547, 355] on input "number" at bounding box center [559, 347] width 177 height 26
type input "0"
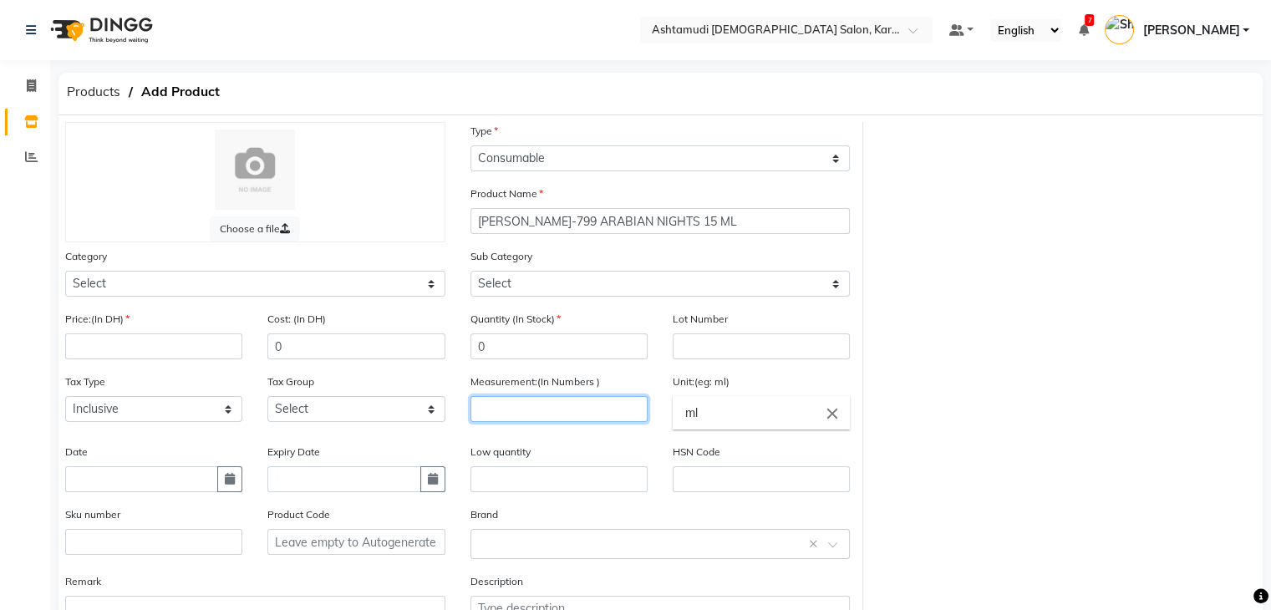
click at [602, 409] on input "number" at bounding box center [559, 409] width 177 height 26
type input "1"
click at [746, 415] on input "ml" at bounding box center [761, 412] width 177 height 33
type input "m"
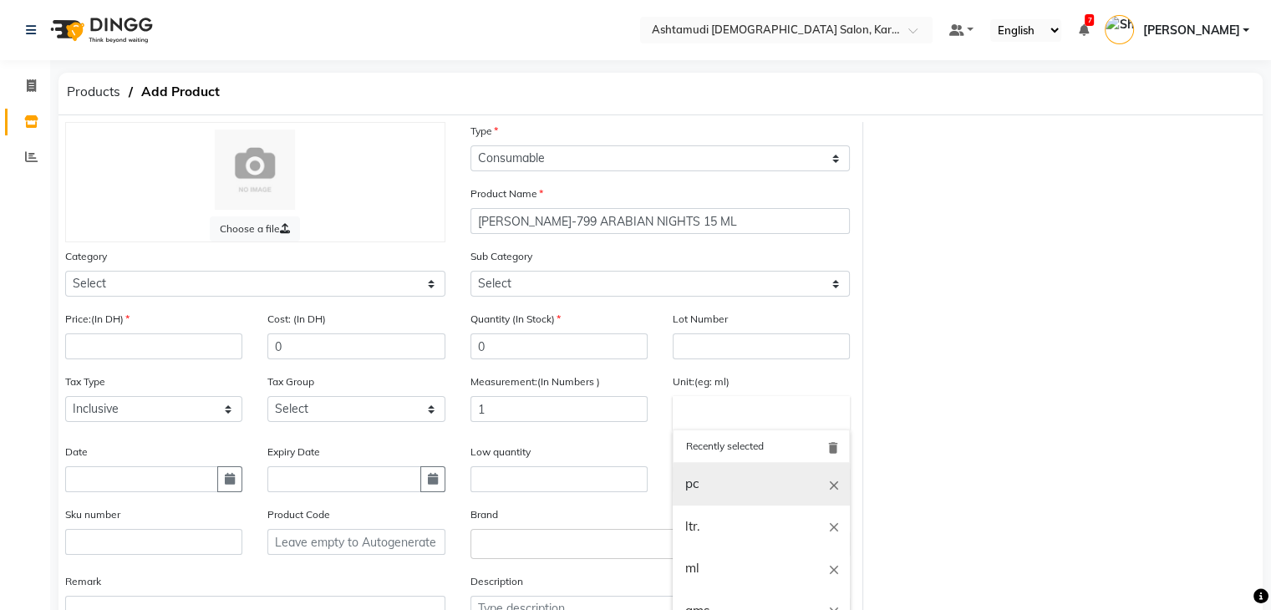
click at [731, 481] on link "pc" at bounding box center [761, 484] width 177 height 43
type input "pc"
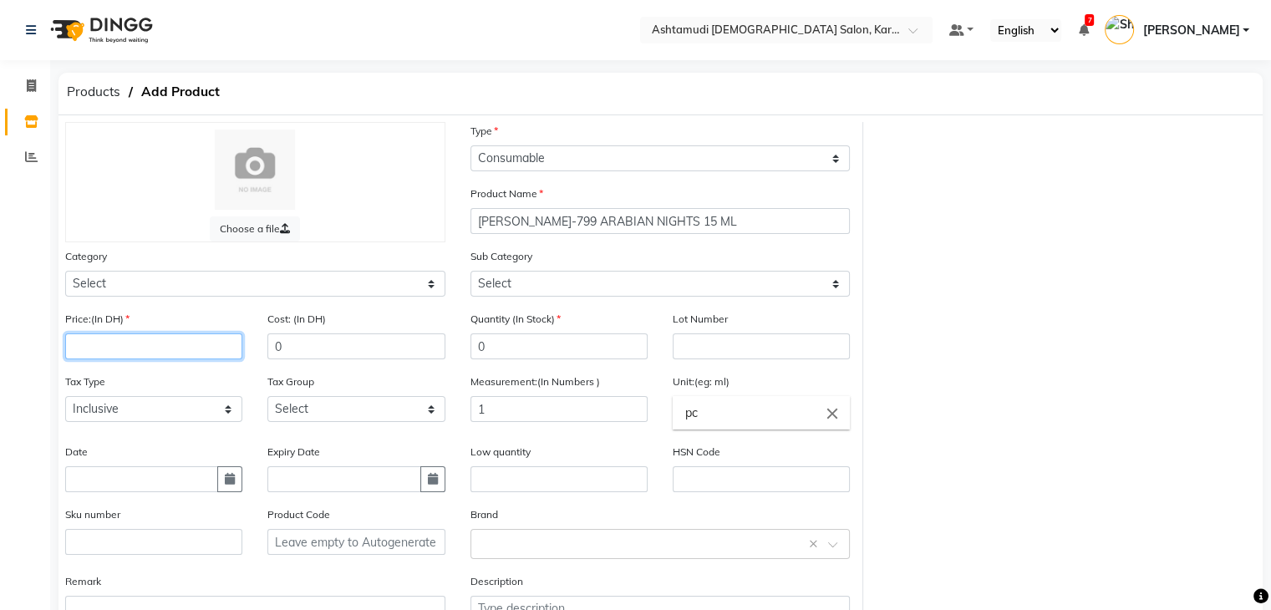
click at [152, 355] on input "number" at bounding box center [153, 347] width 177 height 26
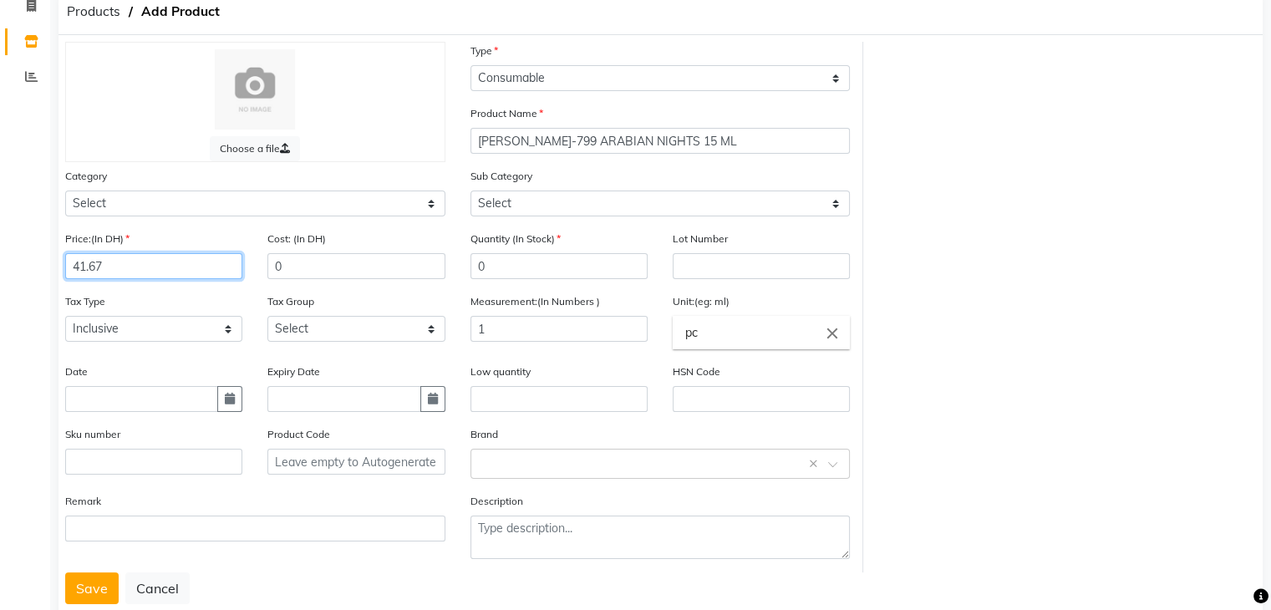
scroll to position [130, 0]
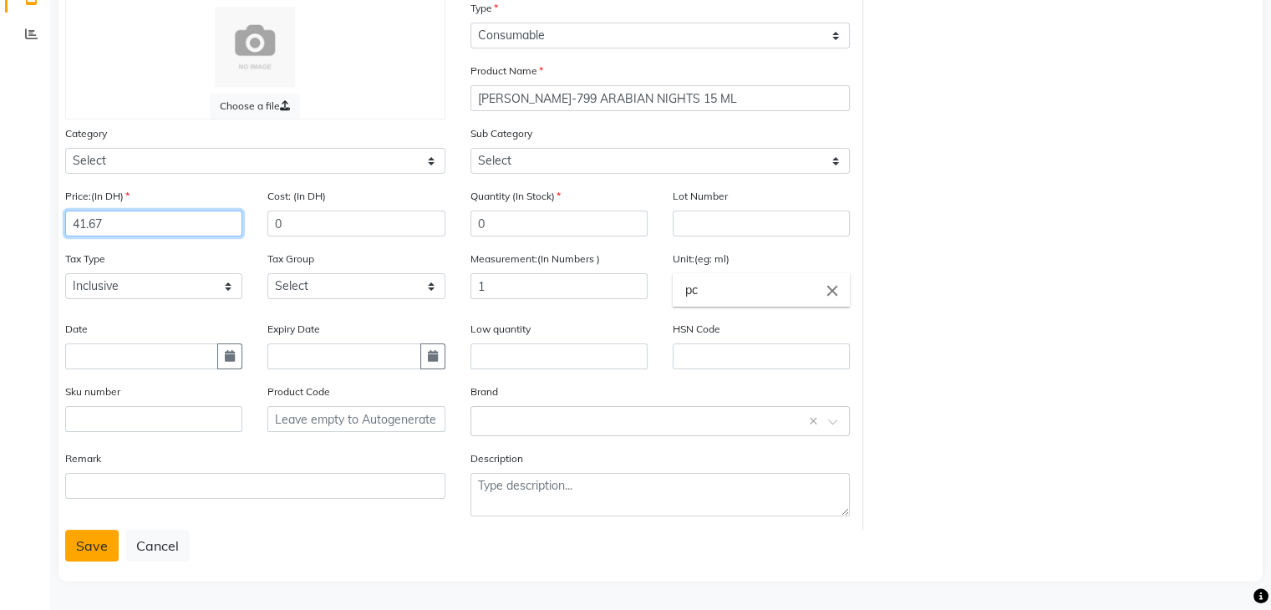
type input "41.67"
click at [97, 549] on button "Save" at bounding box center [91, 546] width 53 height 32
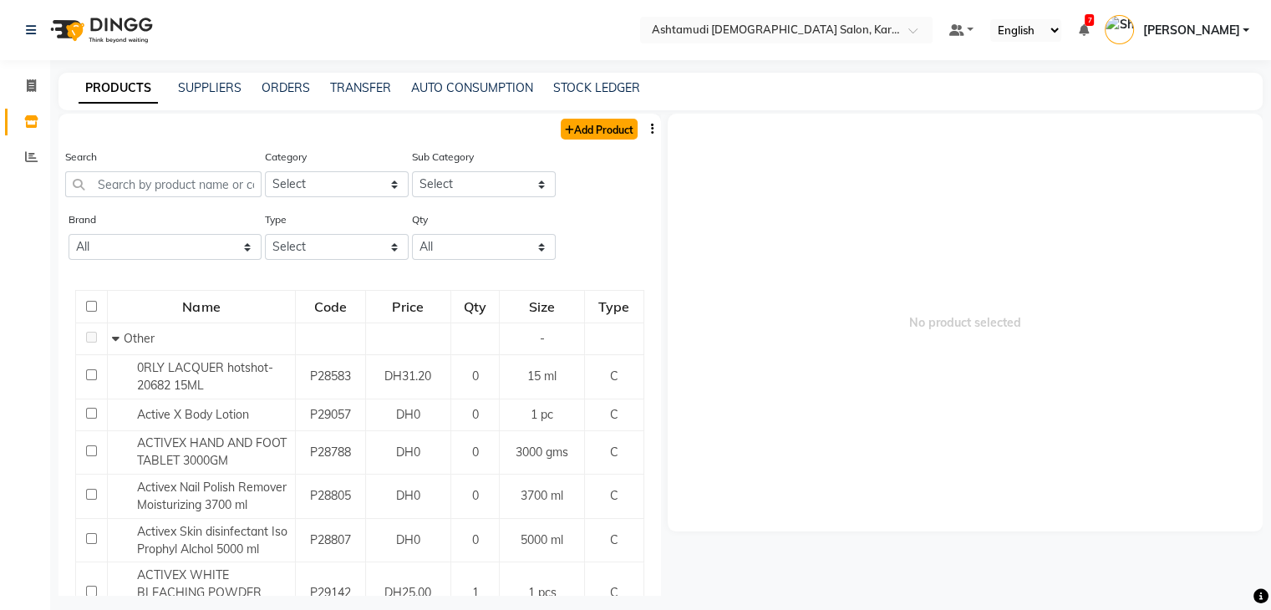
click at [583, 131] on link "Add Product" at bounding box center [599, 129] width 77 height 21
select select "true"
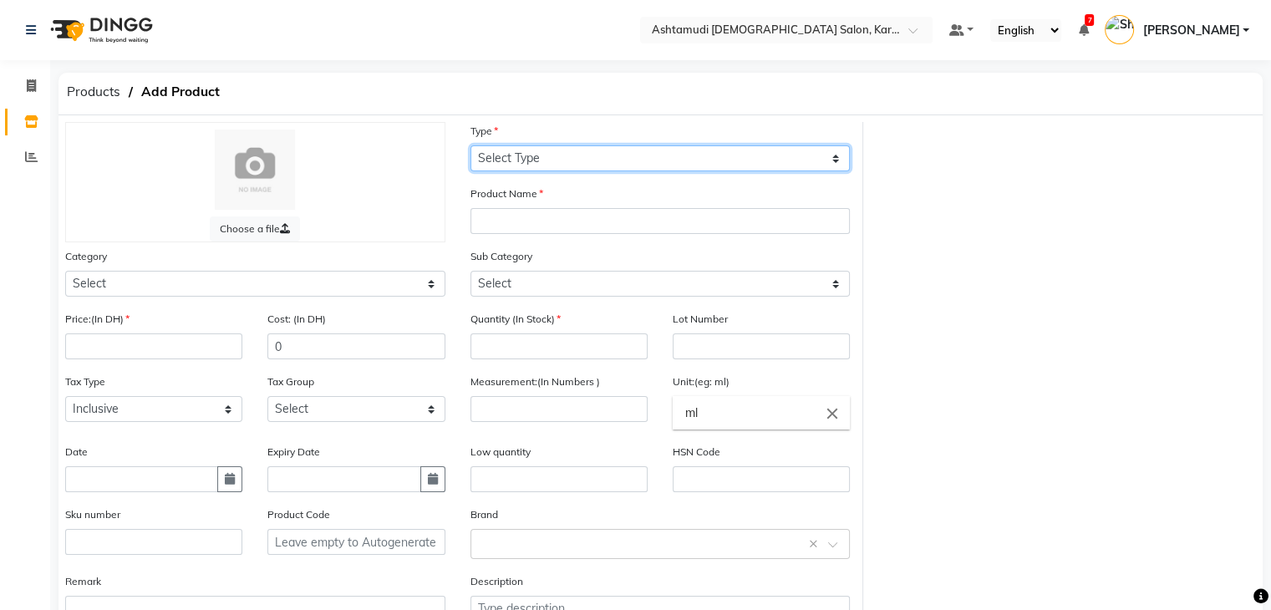
drag, startPoint x: 579, startPoint y: 152, endPoint x: 573, endPoint y: 167, distance: 16.5
click at [579, 152] on select "Select Type Both Retail Consumable" at bounding box center [661, 158] width 380 height 26
select select "C"
click at [471, 146] on select "Select Type Both Retail Consumable" at bounding box center [661, 158] width 380 height 26
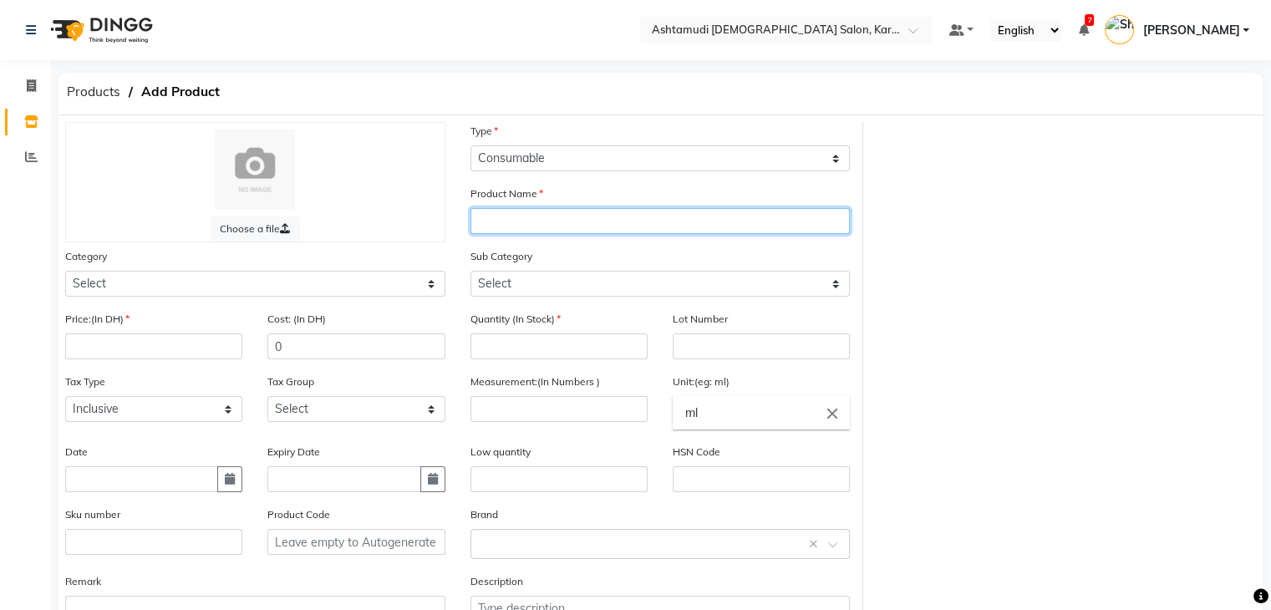
click at [575, 221] on input "text" at bounding box center [661, 221] width 380 height 26
paste input "[PERSON_NAME]-062 MILK CHIC"
type input "[PERSON_NAME]-062 MILK CHIC"
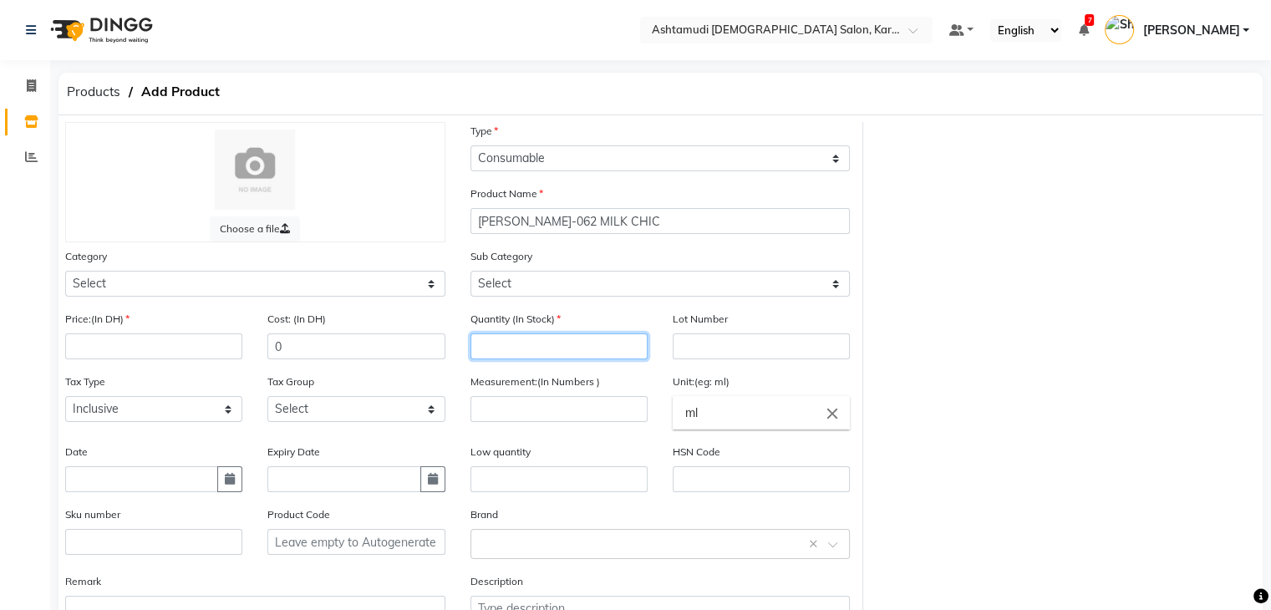
click at [545, 339] on input "number" at bounding box center [559, 347] width 177 height 26
type input "0"
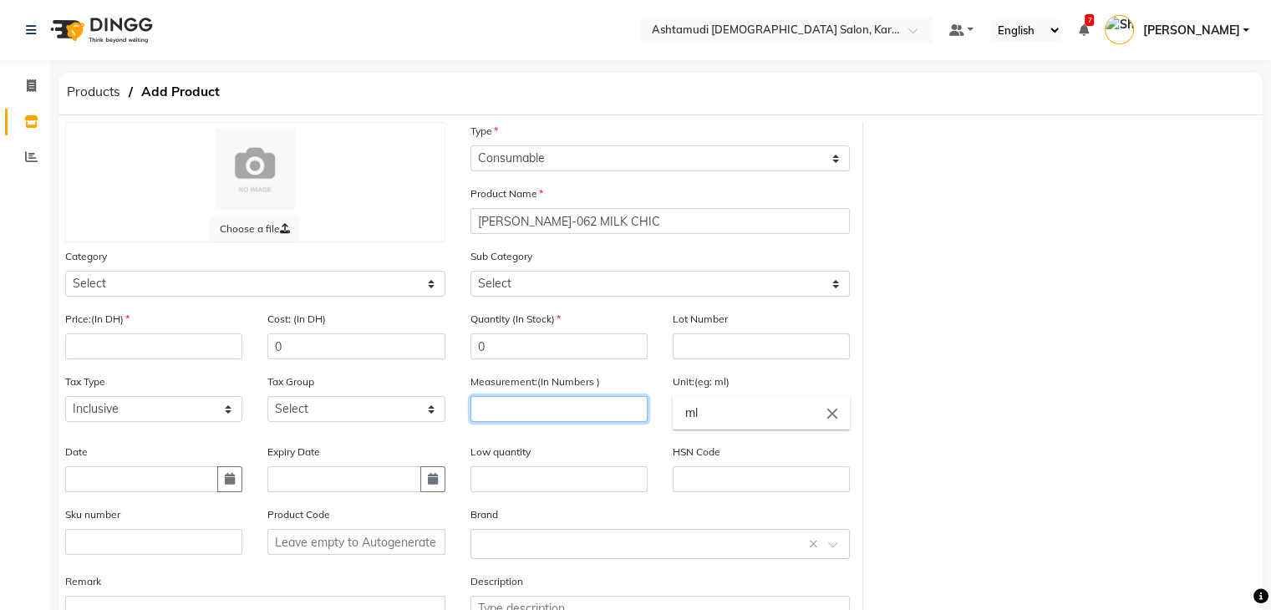
click at [516, 422] on input "number" at bounding box center [559, 409] width 177 height 26
type input "1"
click at [757, 420] on input "ml" at bounding box center [761, 412] width 177 height 33
type input "m"
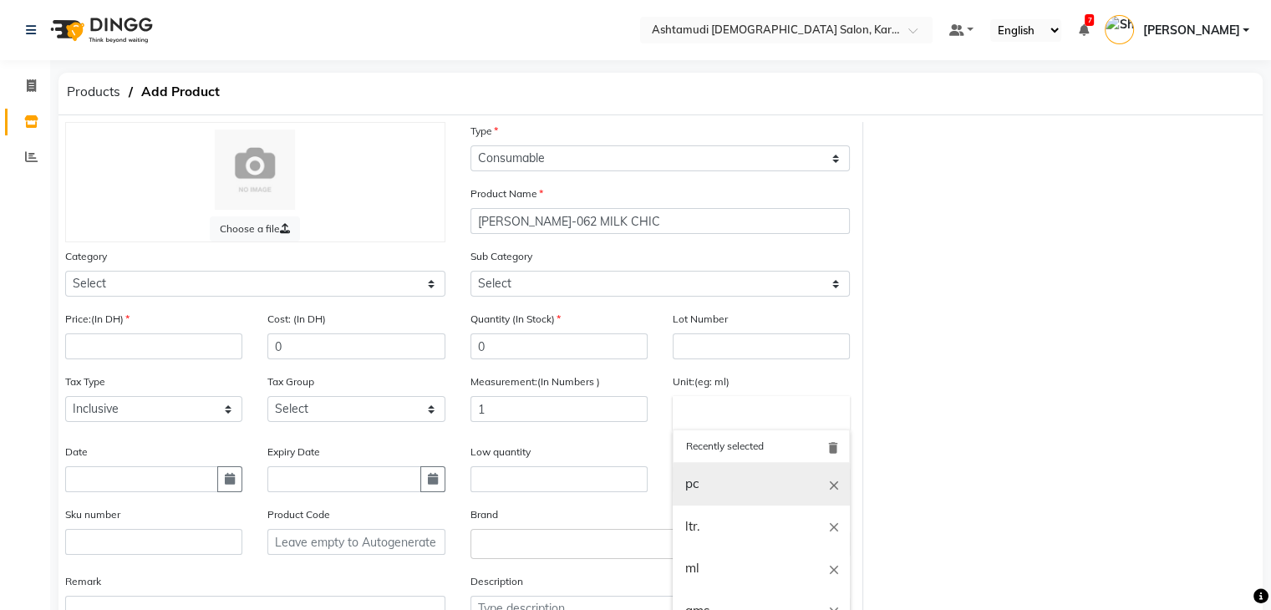
click at [717, 499] on link "pc" at bounding box center [761, 484] width 177 height 43
type input "pc"
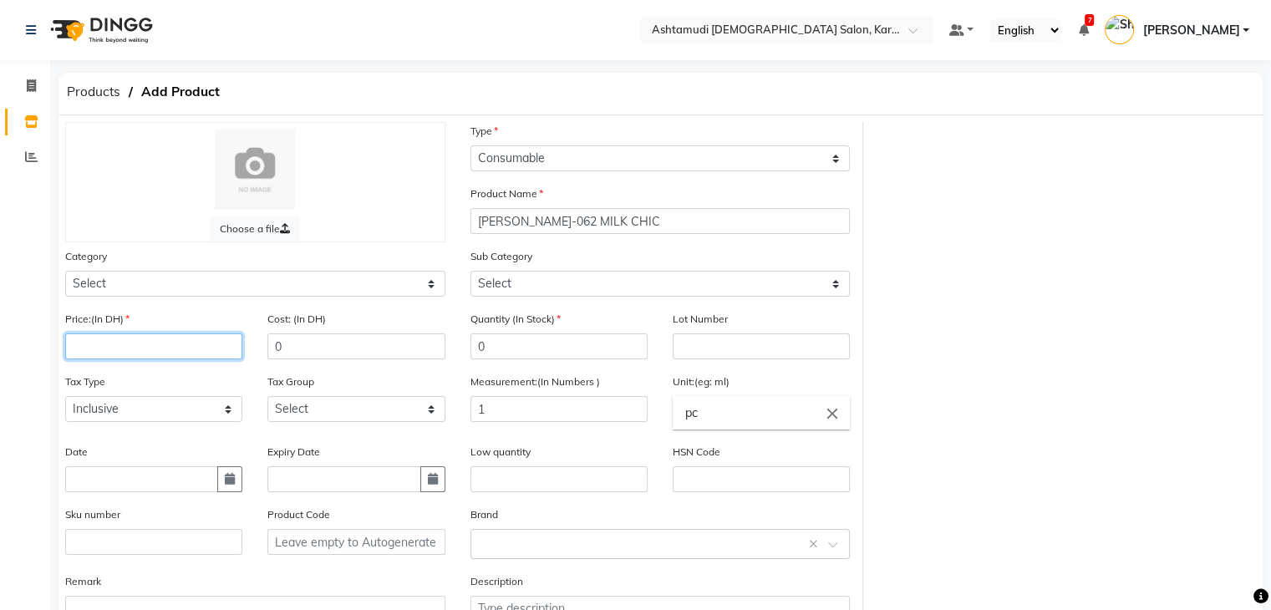
click at [149, 354] on input "number" at bounding box center [153, 347] width 177 height 26
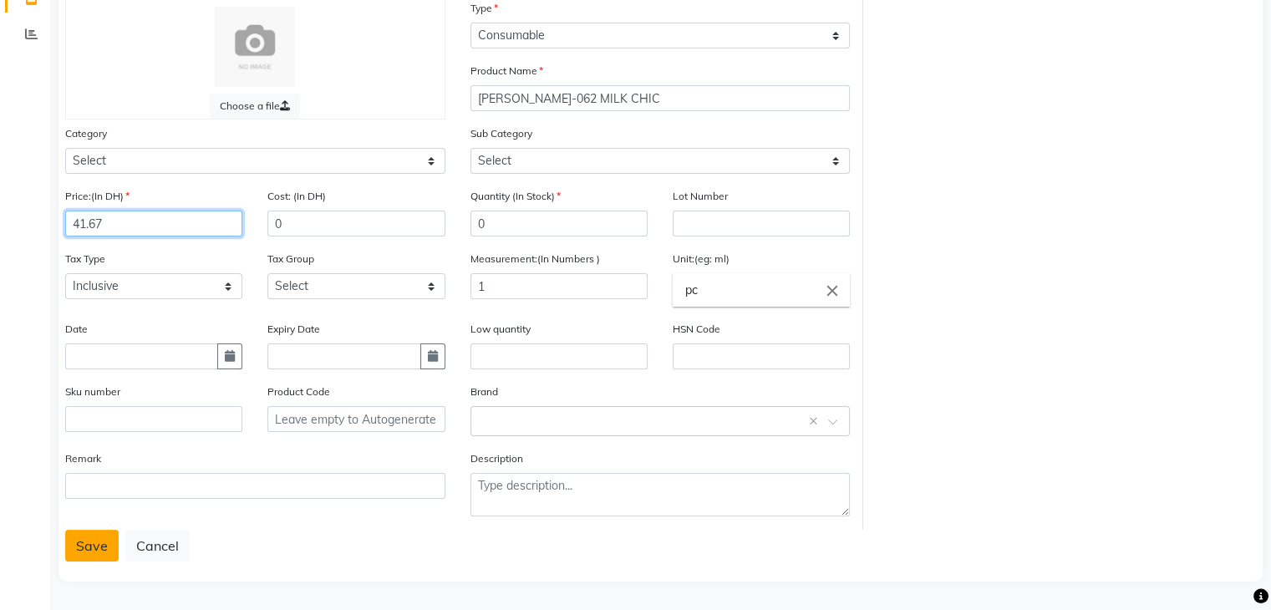
type input "41.67"
click at [107, 537] on button "Save" at bounding box center [91, 546] width 53 height 32
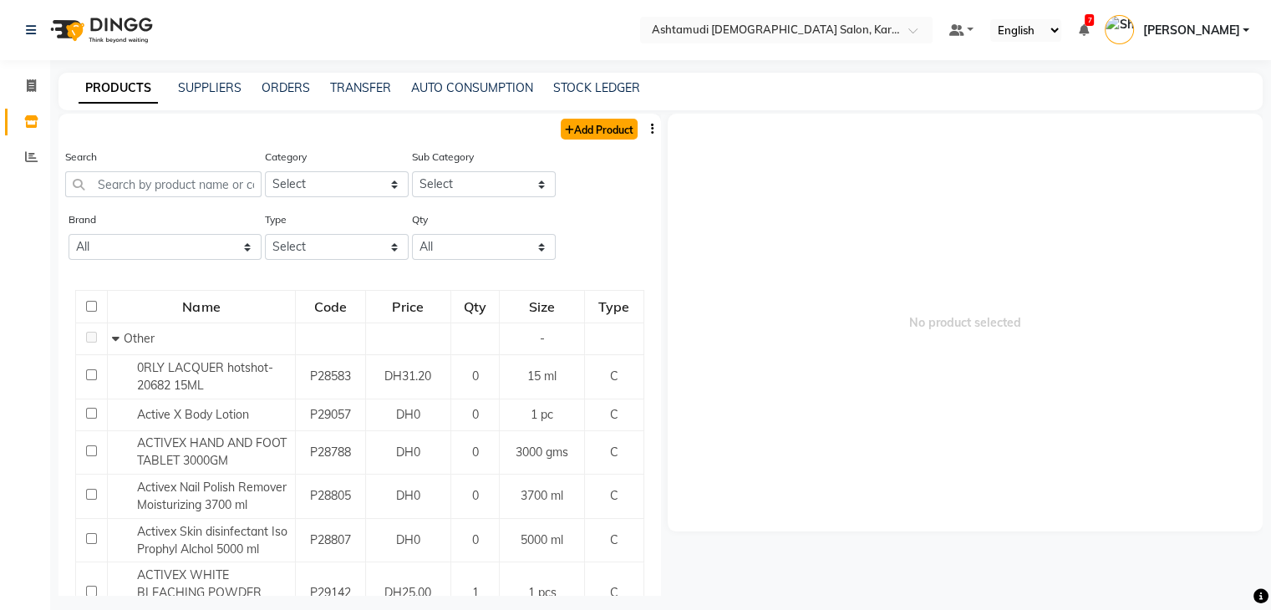
click at [588, 130] on link "Add Product" at bounding box center [599, 129] width 77 height 21
select select "true"
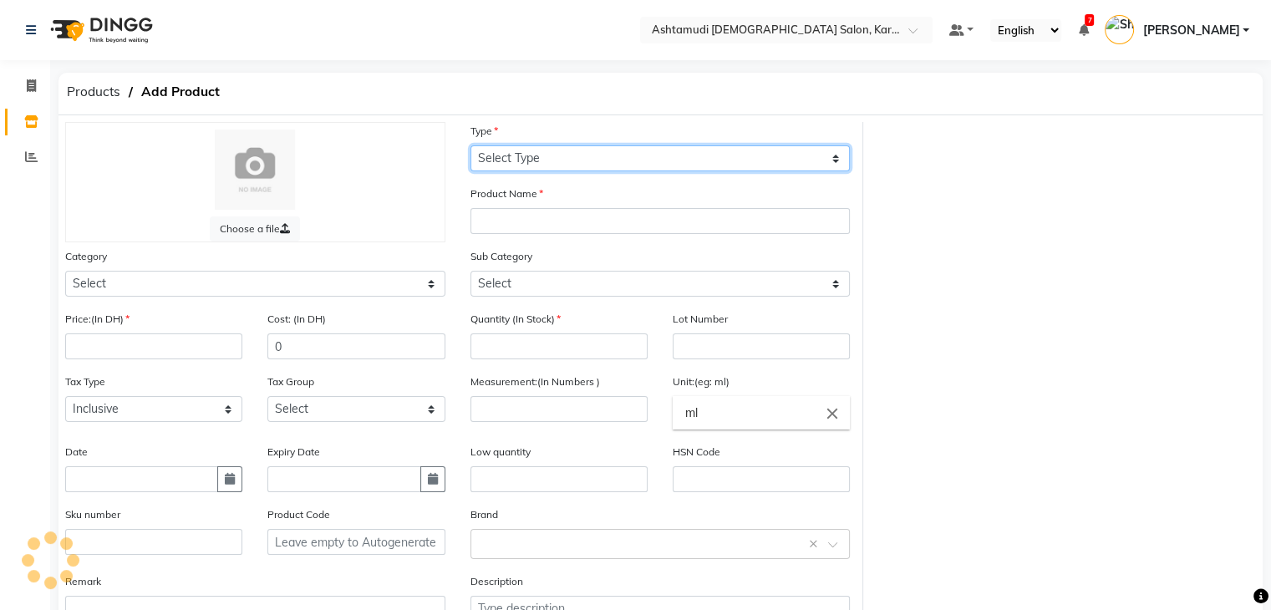
click at [586, 165] on select "Select Type Both Retail Consumable" at bounding box center [661, 158] width 380 height 26
select select "C"
click at [471, 146] on select "Select Type Both Retail Consumable" at bounding box center [661, 158] width 380 height 26
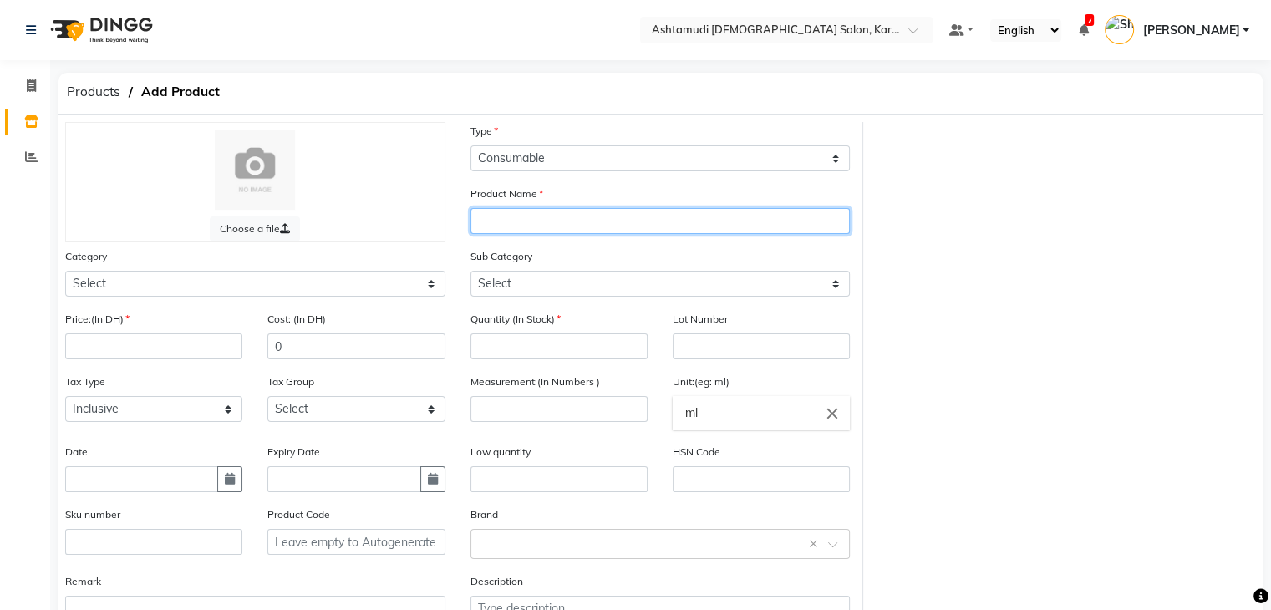
click at [575, 227] on input "text" at bounding box center [661, 221] width 380 height 26
paste input "[PERSON_NAME] -050 BRR , ITS GOLD IN HERE 15 ML"
type input "[PERSON_NAME] -050 BRR , ITS GOLD IN HERE 15 ML"
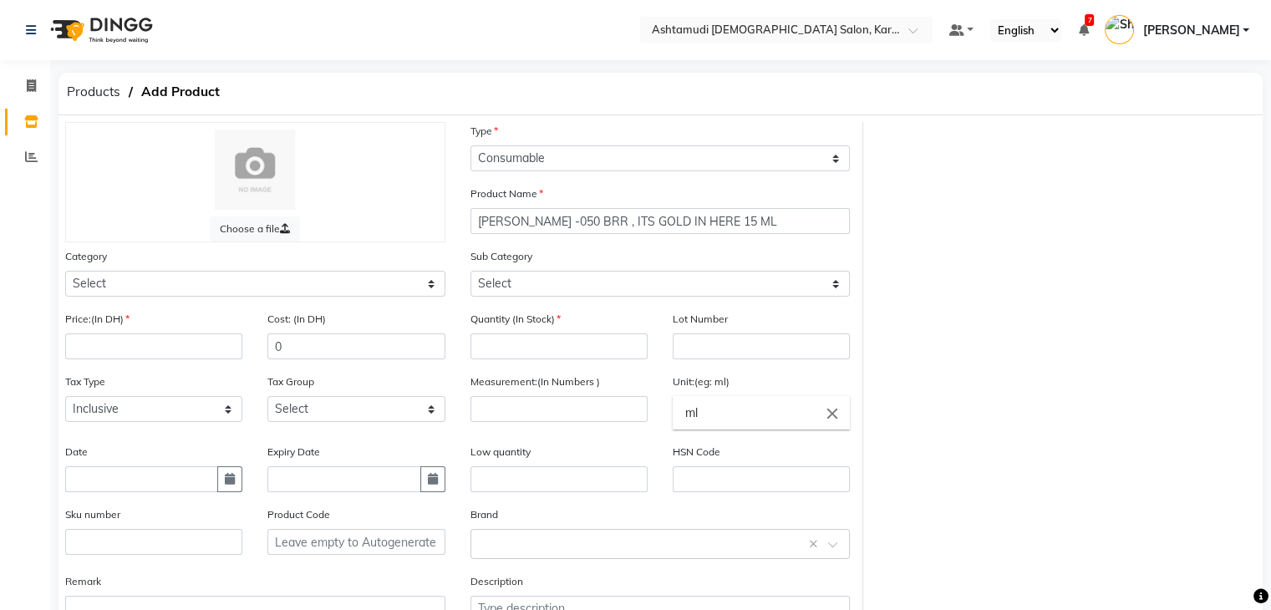
click at [535, 334] on div "Quantity (In Stock)" at bounding box center [559, 334] width 177 height 49
click at [539, 343] on input "number" at bounding box center [559, 347] width 177 height 26
type input "0"
click at [529, 400] on div "Measurement:(In Numbers )" at bounding box center [559, 397] width 177 height 49
click at [531, 413] on input "number" at bounding box center [559, 409] width 177 height 26
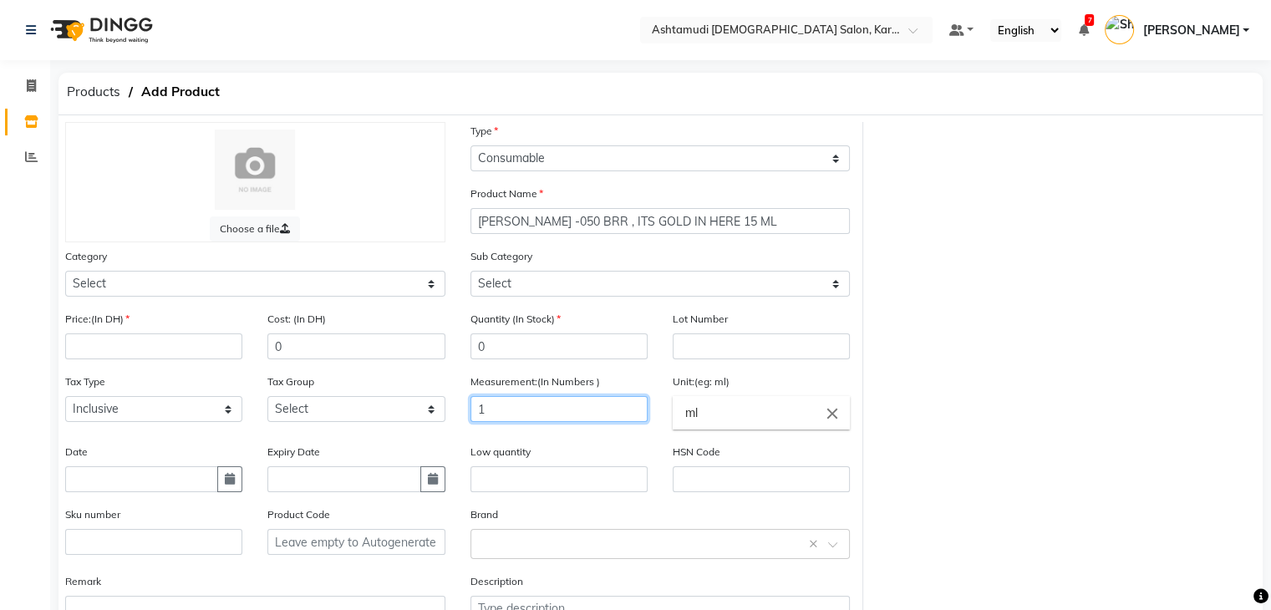
type input "1"
click at [757, 417] on input "ml" at bounding box center [761, 412] width 177 height 33
type input "m"
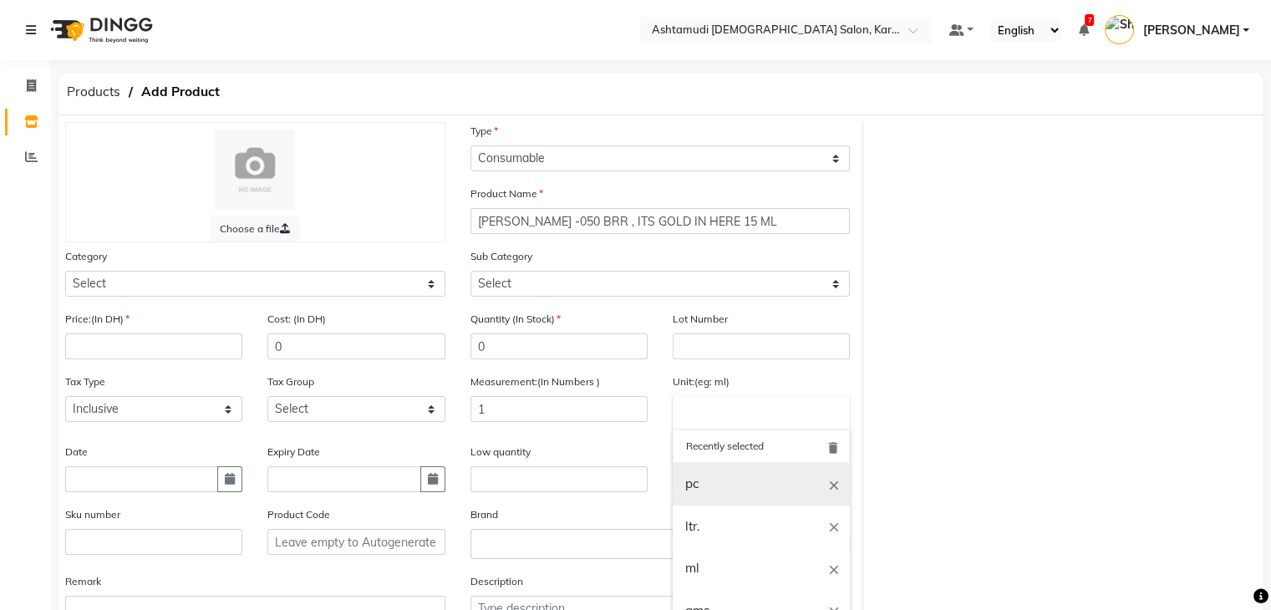
click at [735, 479] on link "pc" at bounding box center [761, 484] width 177 height 43
type input "pc"
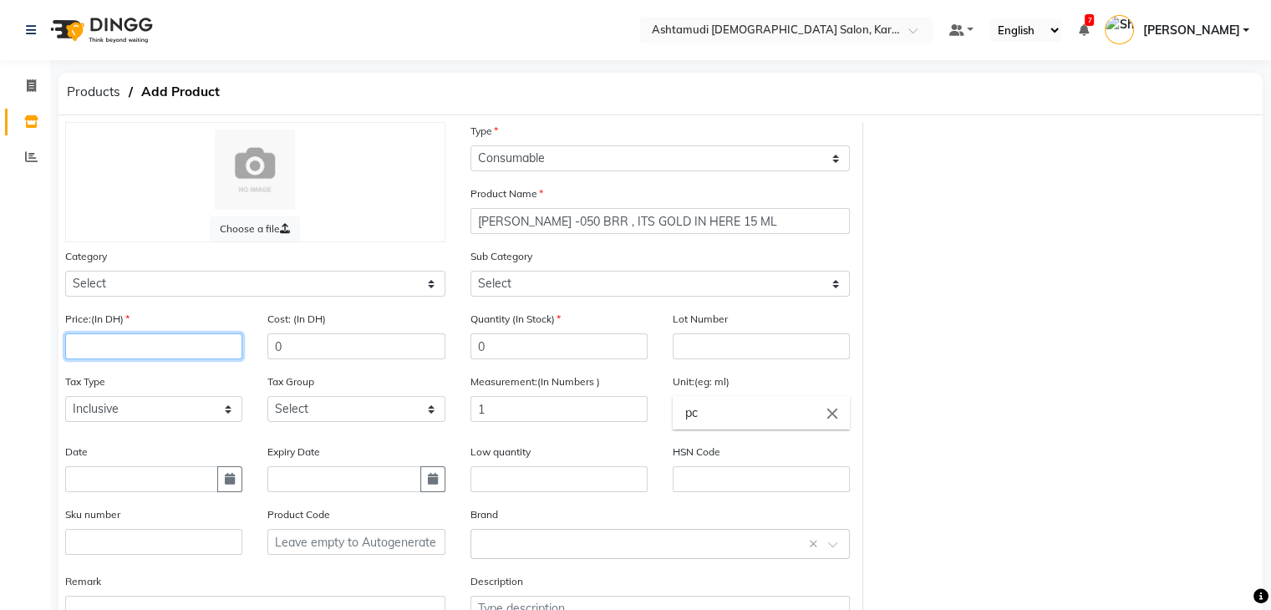
click at [200, 352] on input "number" at bounding box center [153, 347] width 177 height 26
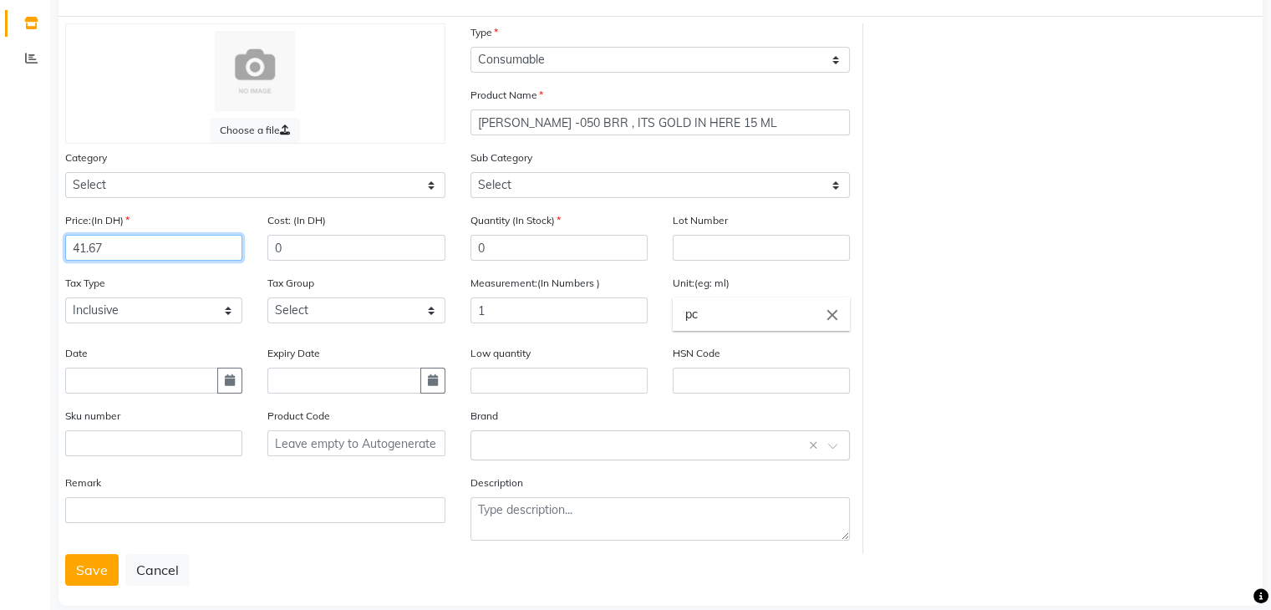
scroll to position [130, 0]
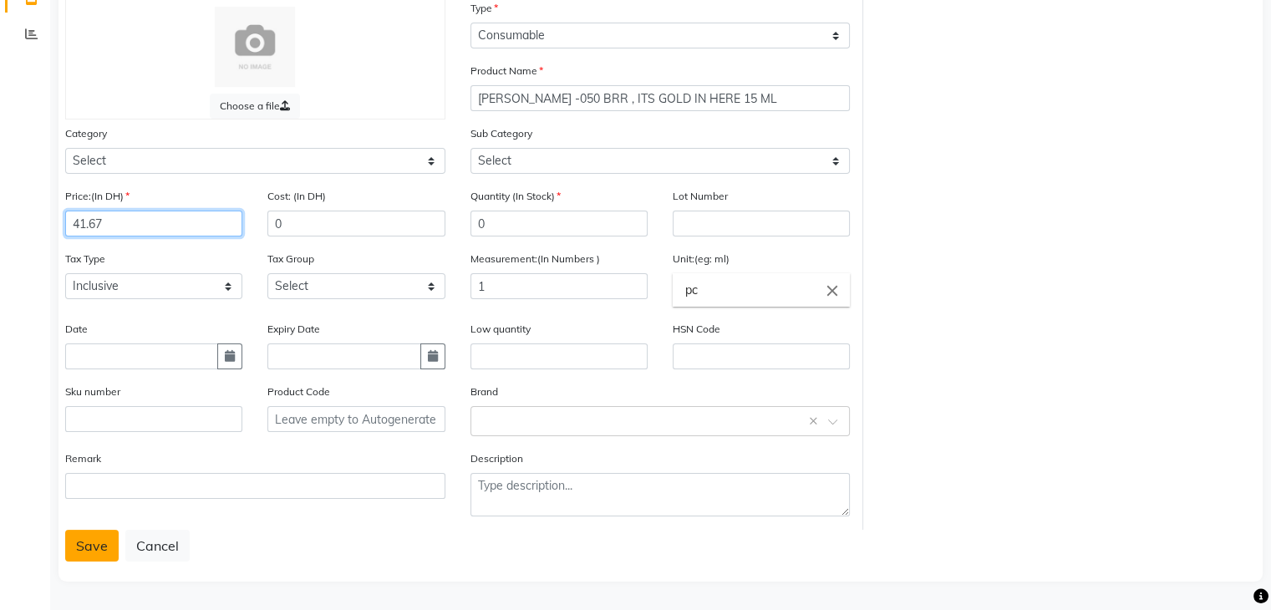
type input "41.67"
click at [101, 543] on button "Save" at bounding box center [91, 546] width 53 height 32
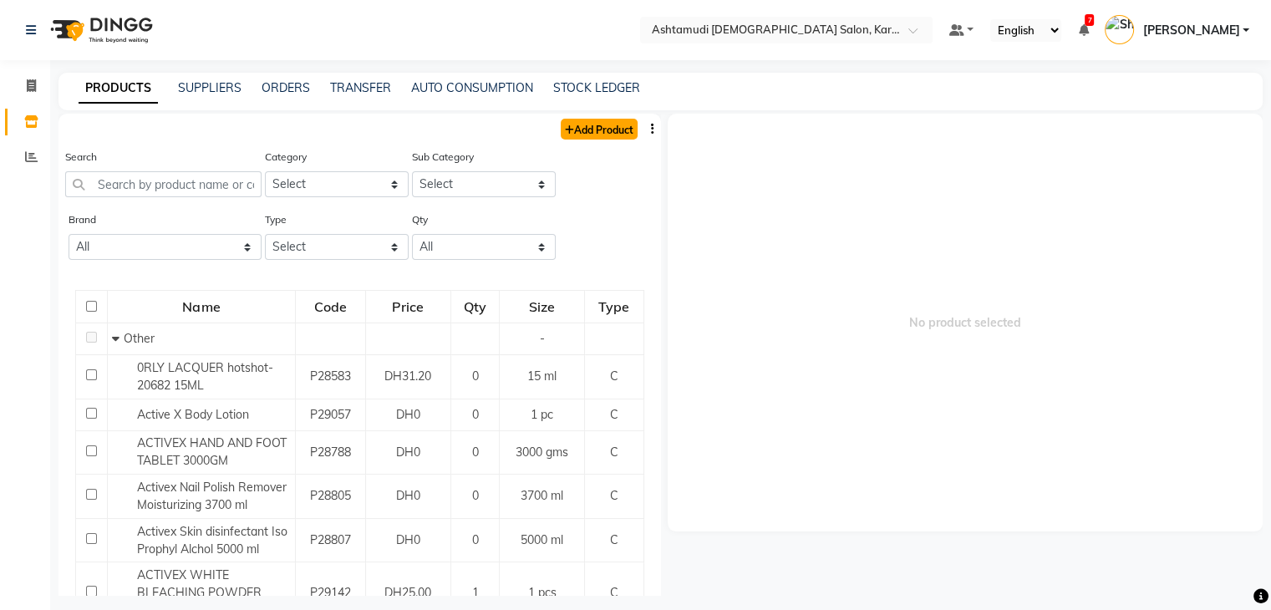
click at [579, 125] on link "Add Product" at bounding box center [599, 129] width 77 height 21
select select "true"
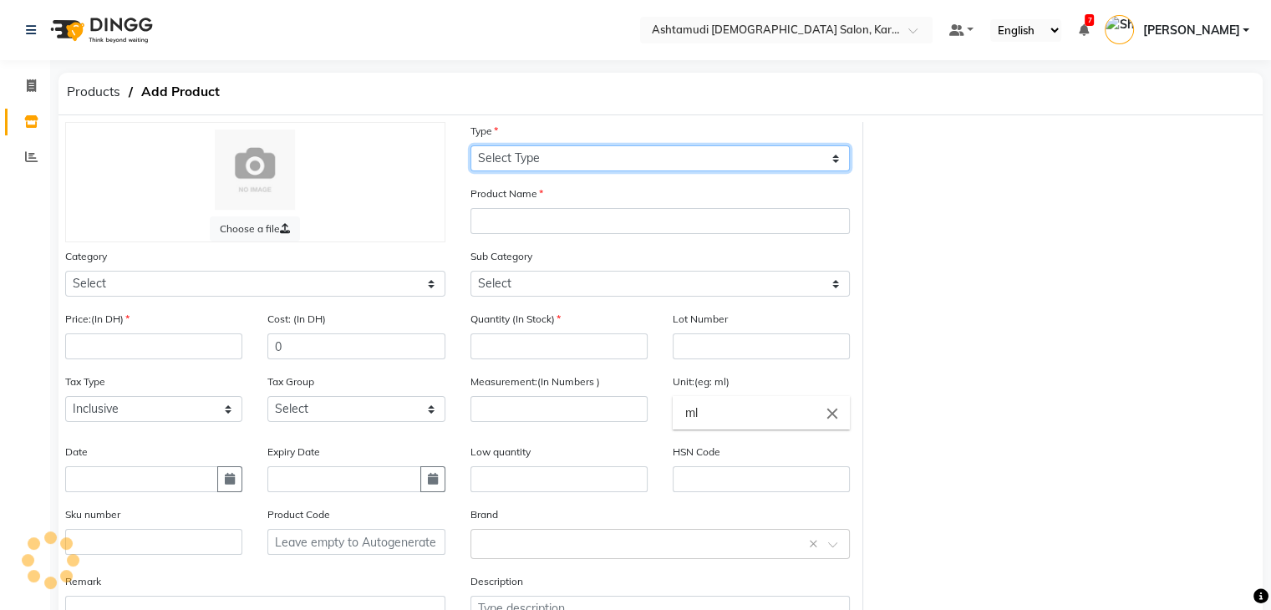
click at [582, 157] on select "Select Type Both Retail Consumable" at bounding box center [661, 158] width 380 height 26
select select "C"
click at [471, 146] on select "Select Type Both Retail Consumable" at bounding box center [661, 158] width 380 height 26
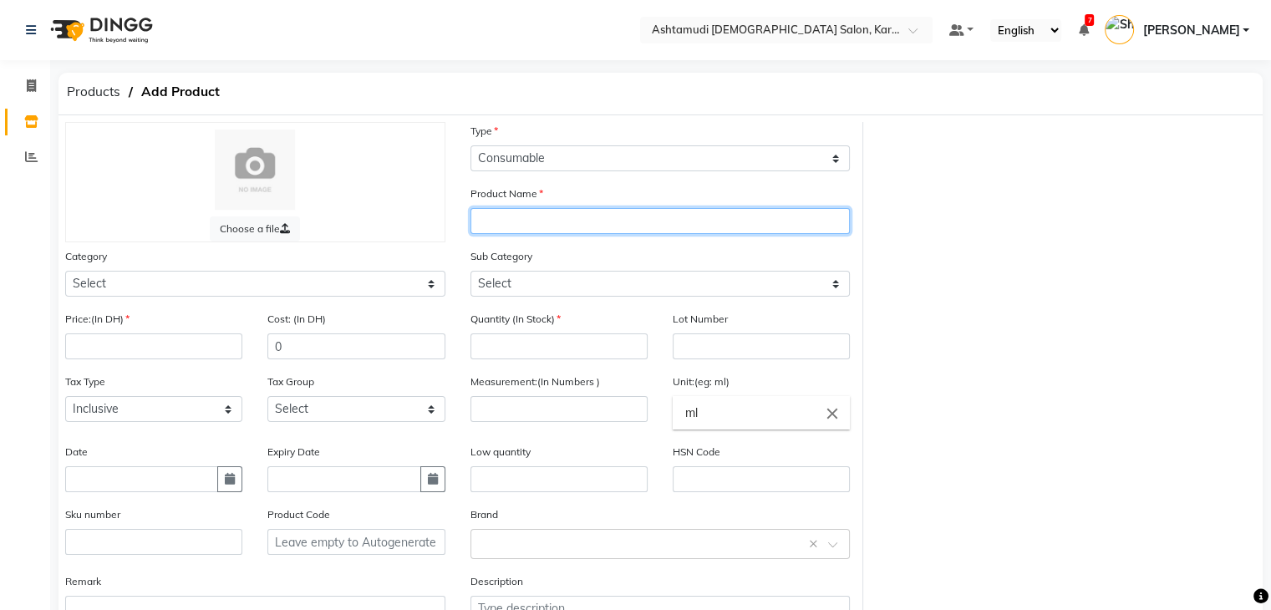
click at [564, 228] on input "text" at bounding box center [661, 221] width 380 height 26
paste input "[PERSON_NAME] -063 IT'S A GREY-T LIFE 15 ML"
click at [530, 218] on input "[PERSON_NAME] -063 IT'S A GREY-T LIFE 15 ML" at bounding box center [661, 221] width 380 height 26
type input "[PERSON_NAME] -063 IT'S A GREY-T LIFE 15 ML"
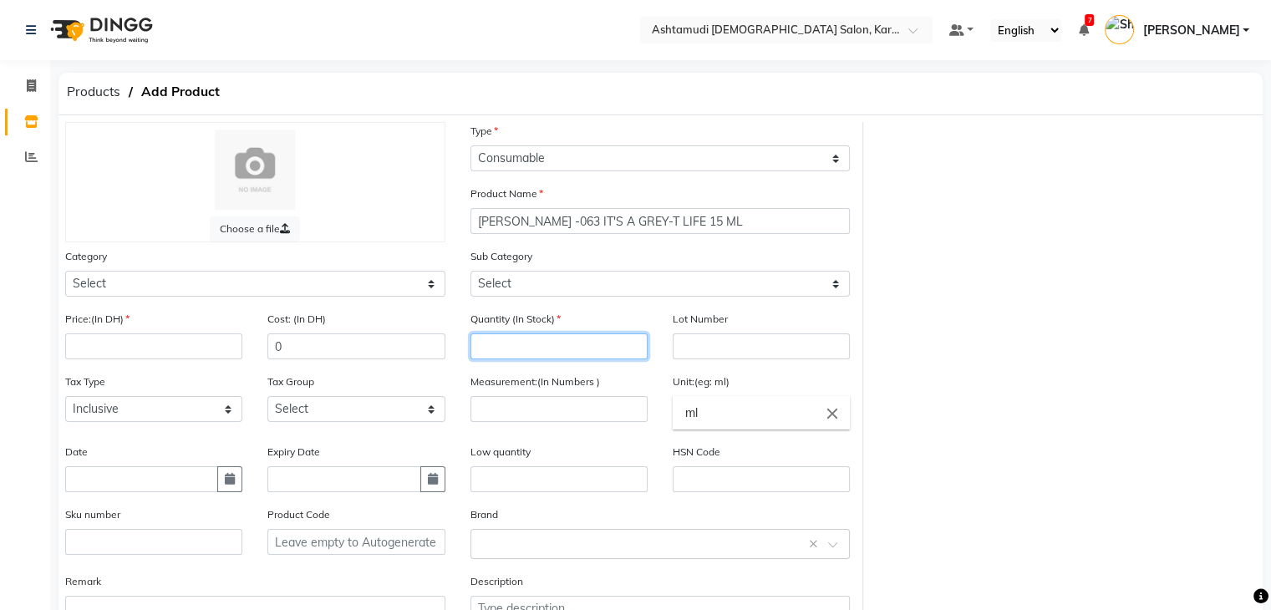
click at [496, 343] on input "number" at bounding box center [559, 347] width 177 height 26
type input "0"
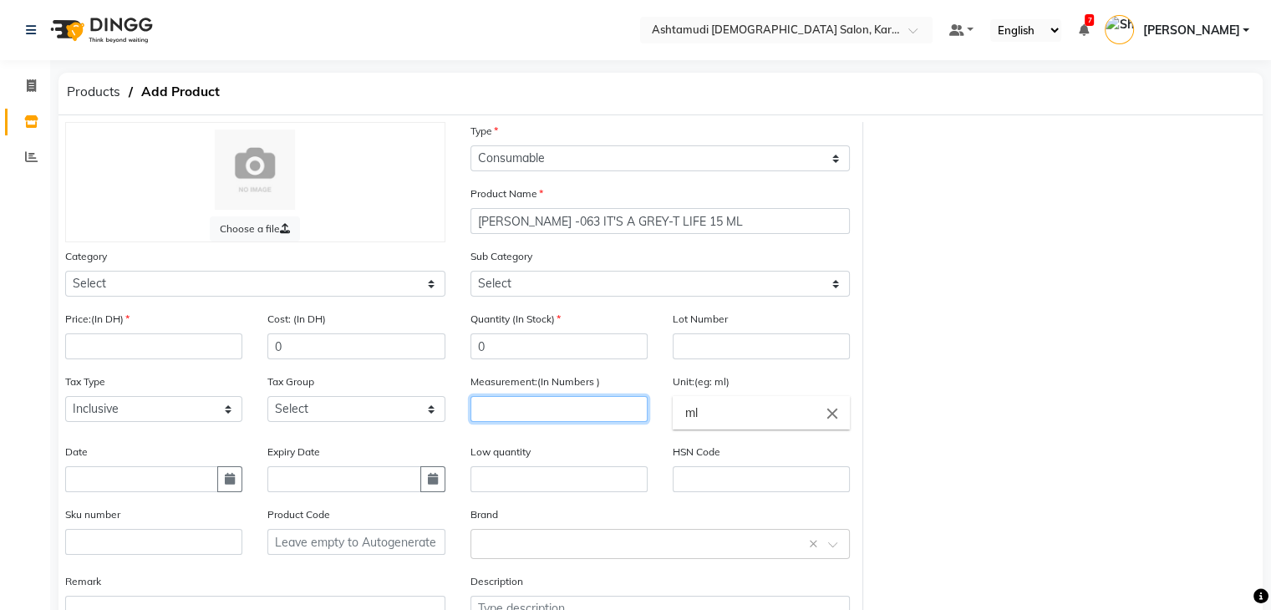
click at [523, 416] on input "number" at bounding box center [559, 409] width 177 height 26
type input "1"
click at [764, 425] on input "ml" at bounding box center [761, 412] width 177 height 33
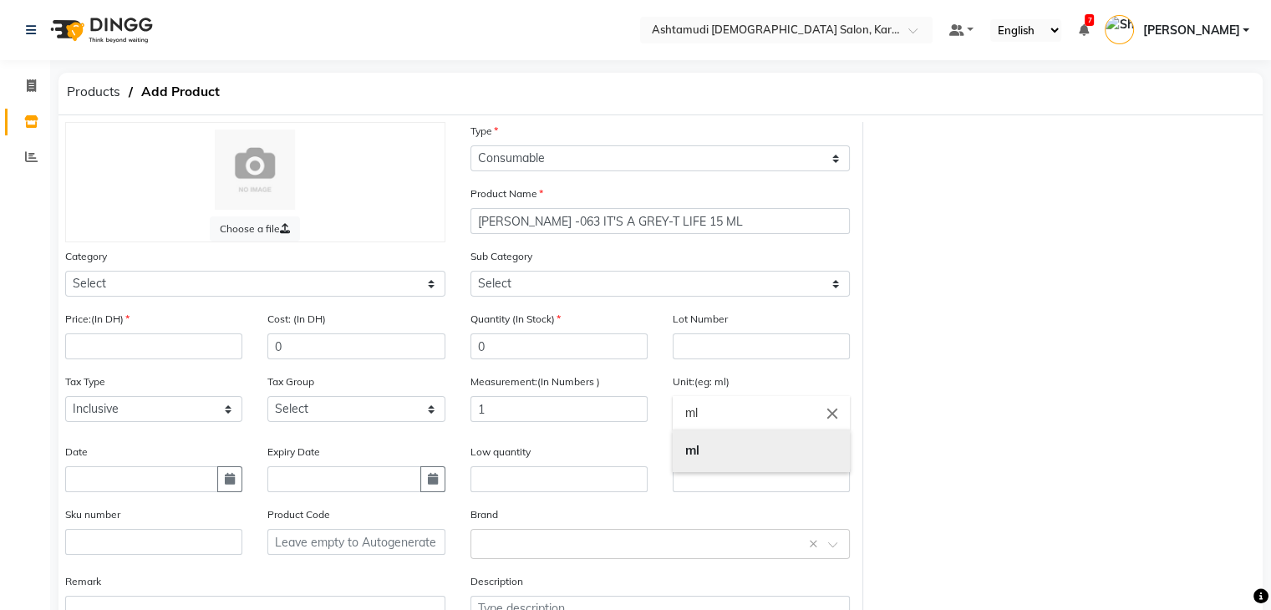
type input "m"
click at [762, 480] on link "pc" at bounding box center [761, 484] width 177 height 43
type input "pc"
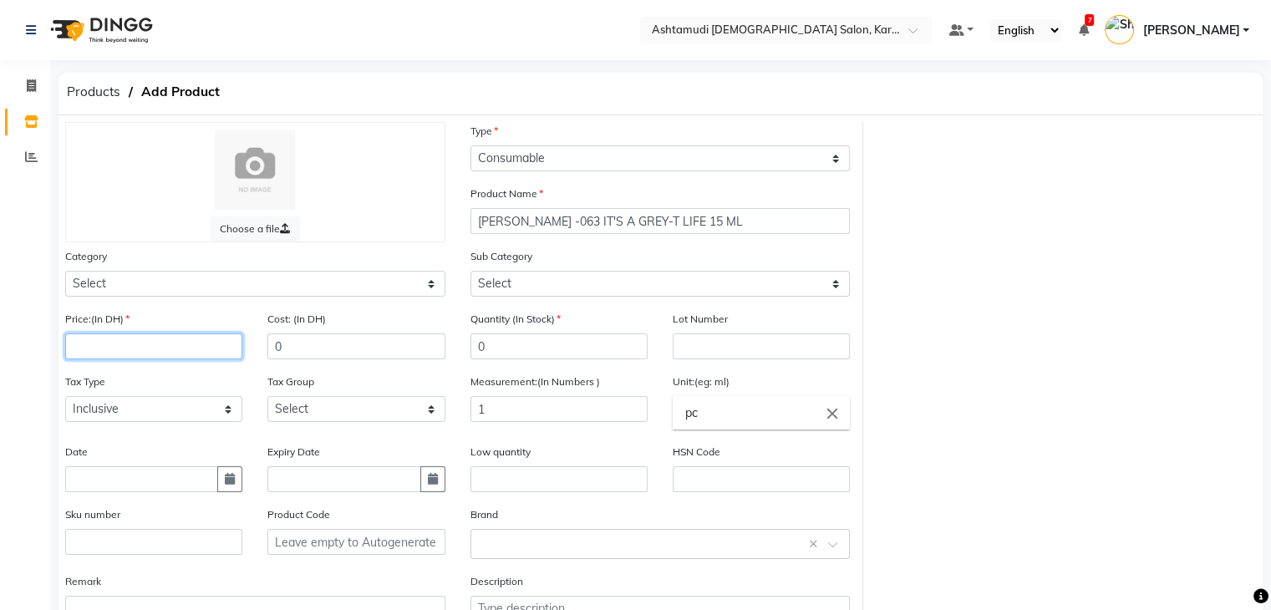
click at [144, 354] on input "number" at bounding box center [153, 347] width 177 height 26
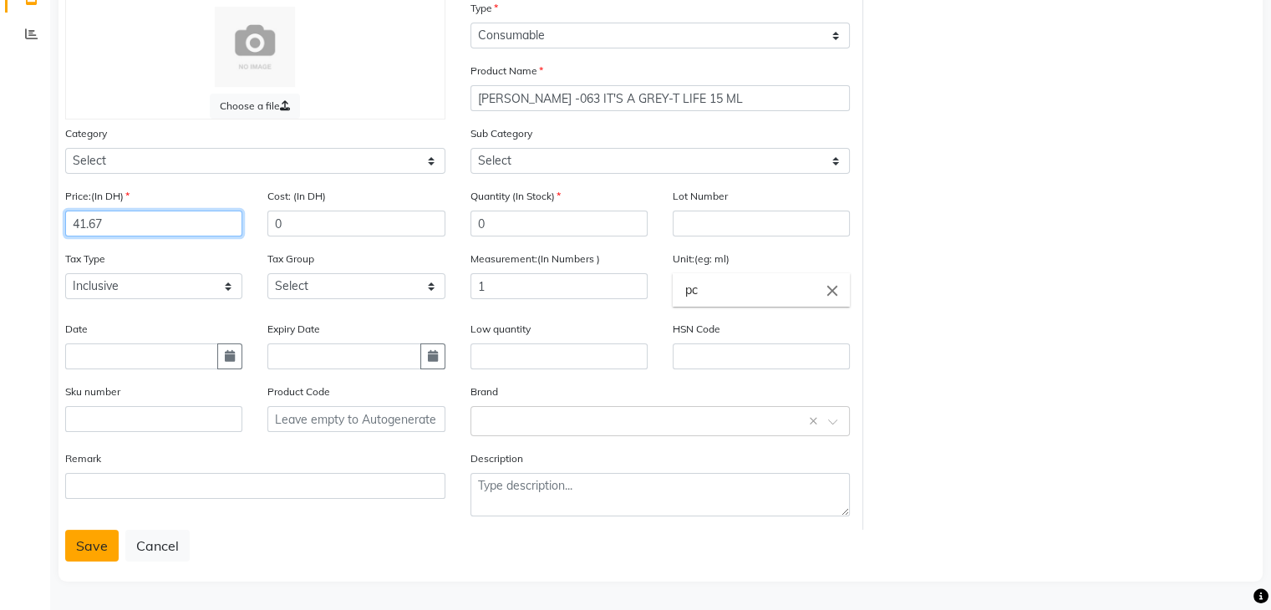
type input "41.67"
click at [90, 545] on button "Save" at bounding box center [91, 546] width 53 height 32
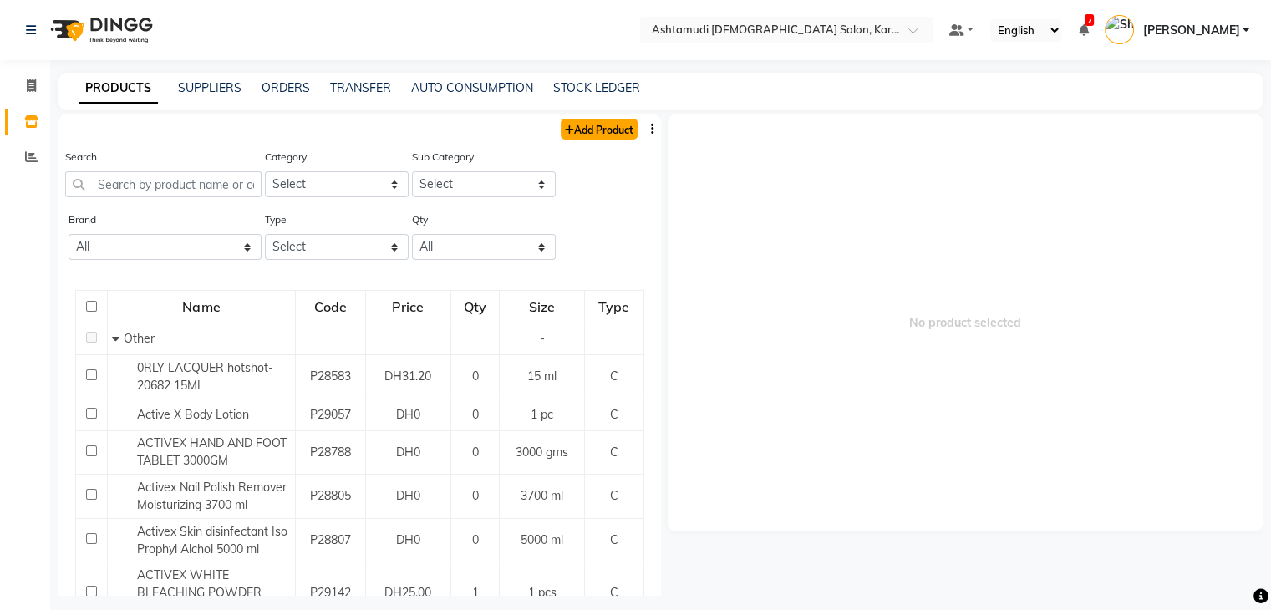
click at [601, 135] on link "Add Product" at bounding box center [599, 129] width 77 height 21
select select "true"
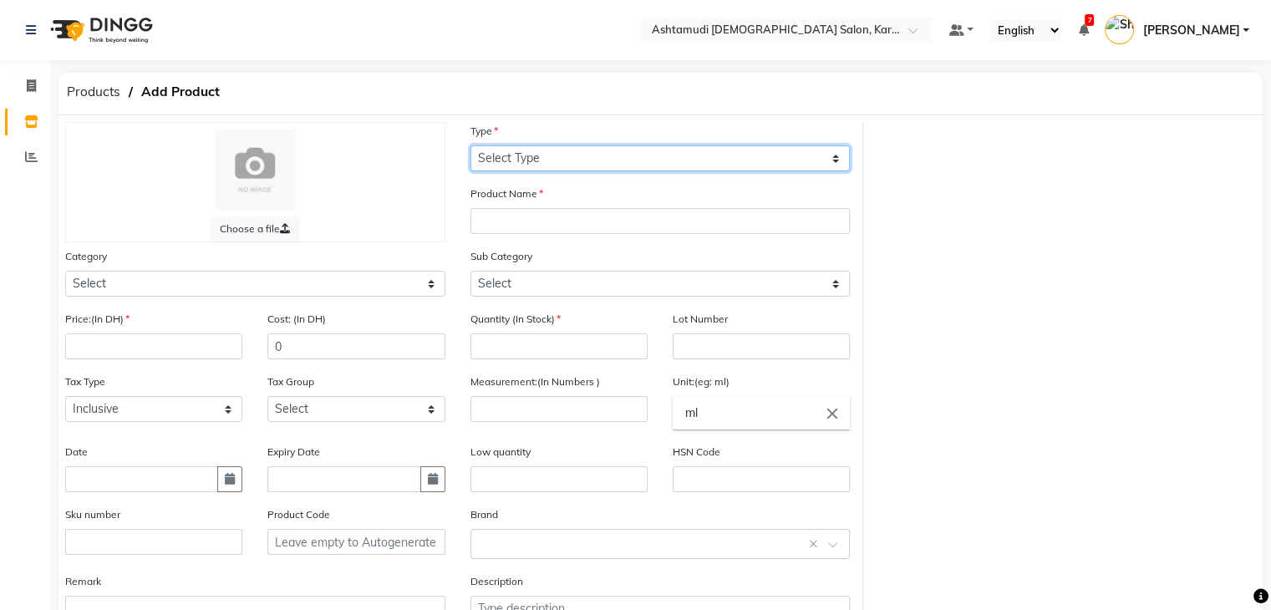
click at [606, 155] on select "Select Type Both Retail Consumable" at bounding box center [661, 158] width 380 height 26
select select "C"
click at [471, 146] on select "Select Type Both Retail Consumable" at bounding box center [661, 158] width 380 height 26
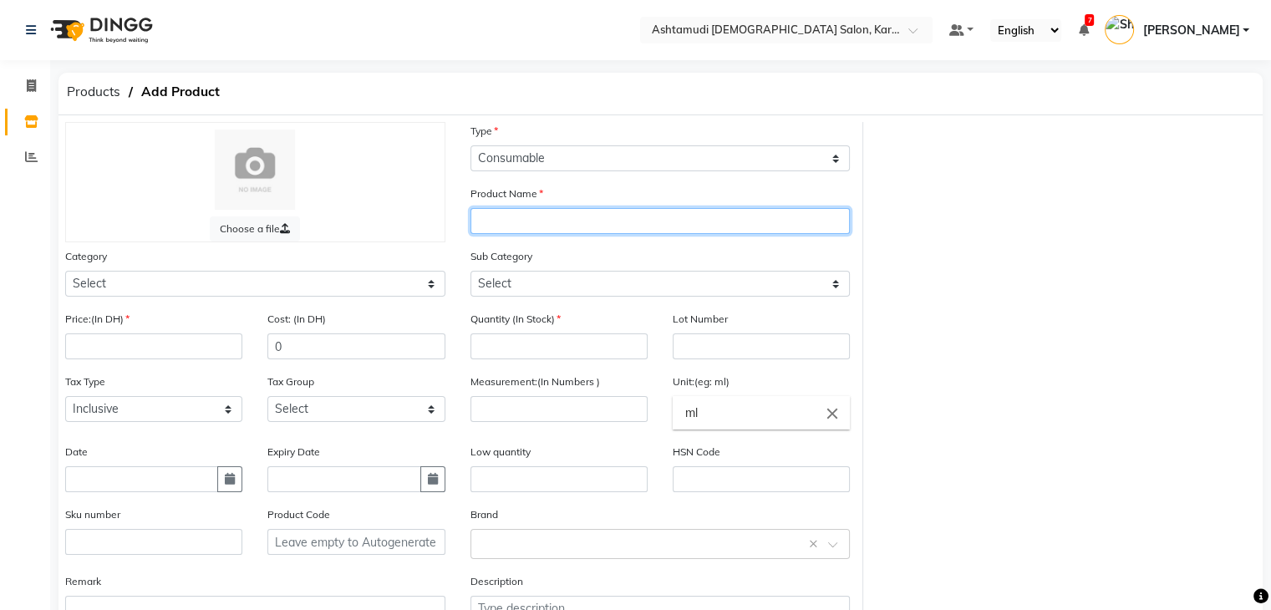
click at [579, 223] on input "text" at bounding box center [661, 221] width 380 height 26
paste input "[PERSON_NAME]-902 [PERSON_NAME] BLAST 15 ML"
type input "[PERSON_NAME]-902 [PERSON_NAME] BLAST 15 ML"
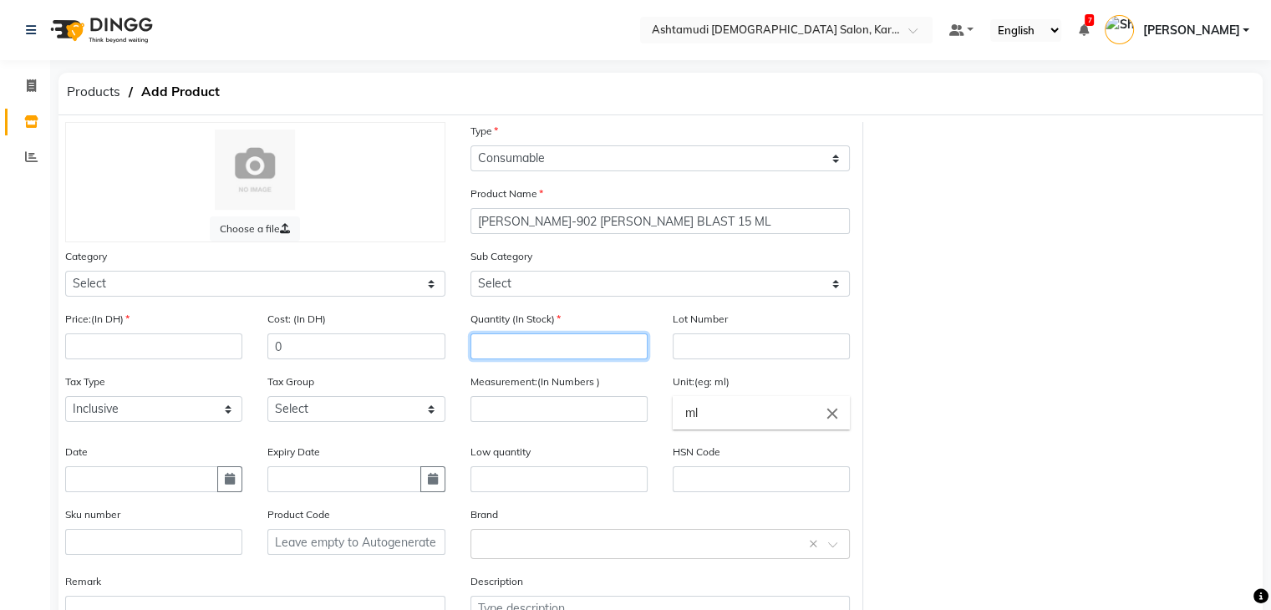
click at [592, 352] on input "number" at bounding box center [559, 347] width 177 height 26
type input "0"
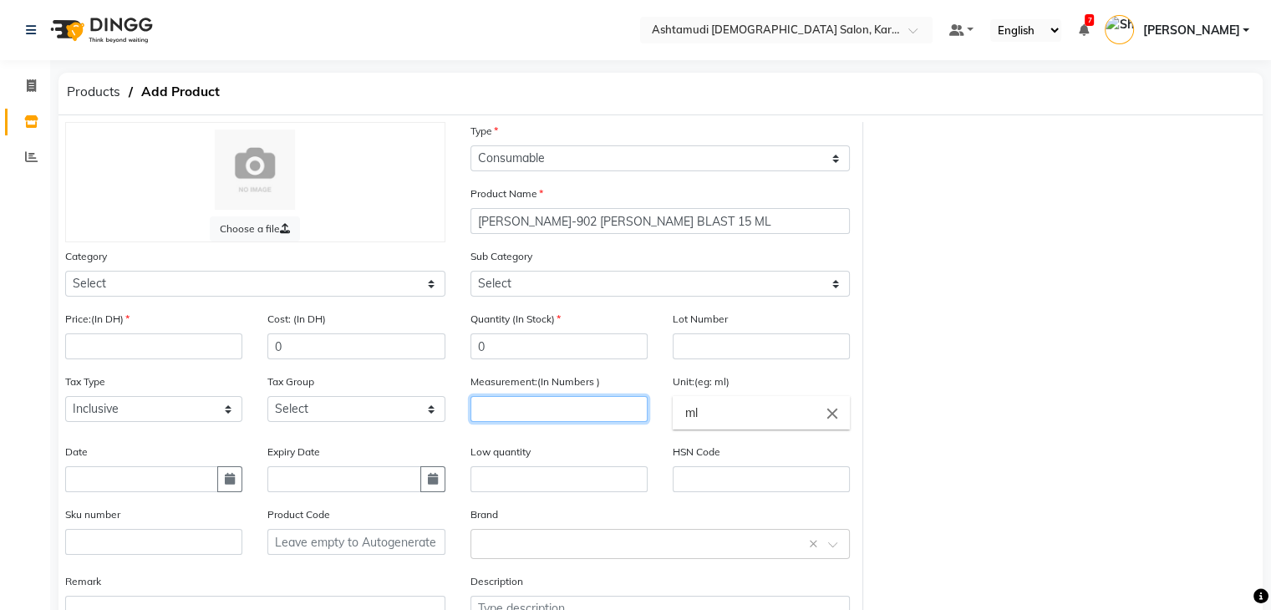
click at [572, 420] on input "number" at bounding box center [559, 409] width 177 height 26
type input "1"
drag, startPoint x: 704, startPoint y: 397, endPoint x: 722, endPoint y: 399, distance: 18.5
click at [721, 399] on div "Unit:(eg: ml) ml close" at bounding box center [761, 401] width 177 height 57
click at [736, 411] on input "ml" at bounding box center [761, 412] width 177 height 33
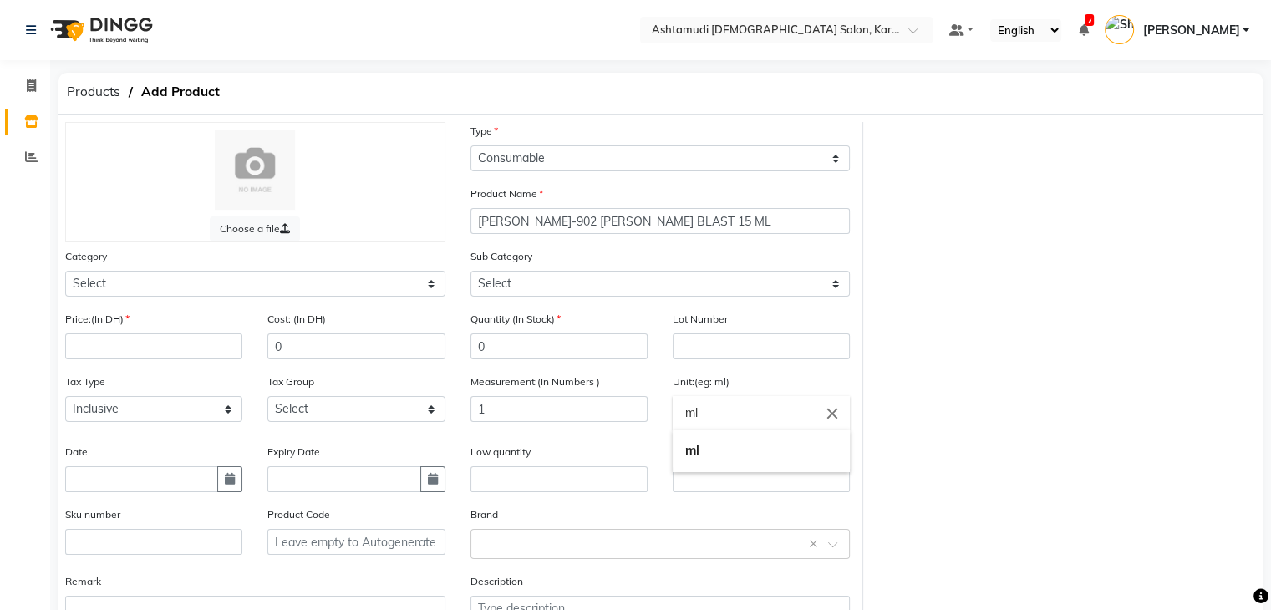
type input "m"
click at [735, 471] on link "pc" at bounding box center [761, 484] width 177 height 43
type input "pc"
click at [197, 359] on input "number" at bounding box center [153, 347] width 177 height 26
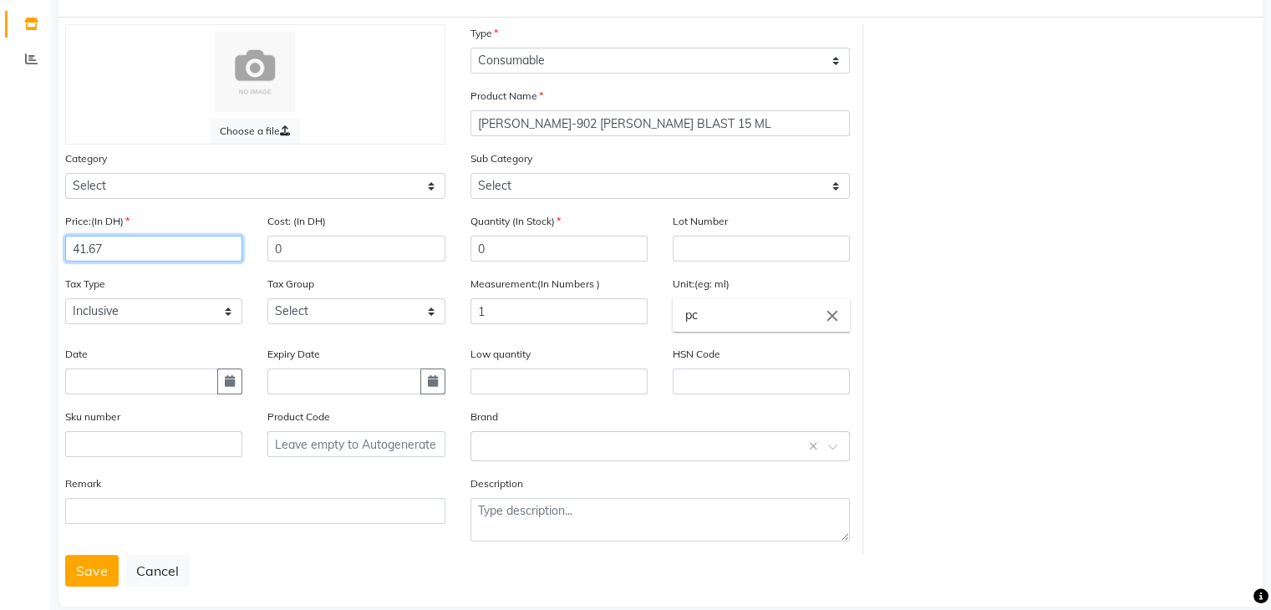
scroll to position [130, 0]
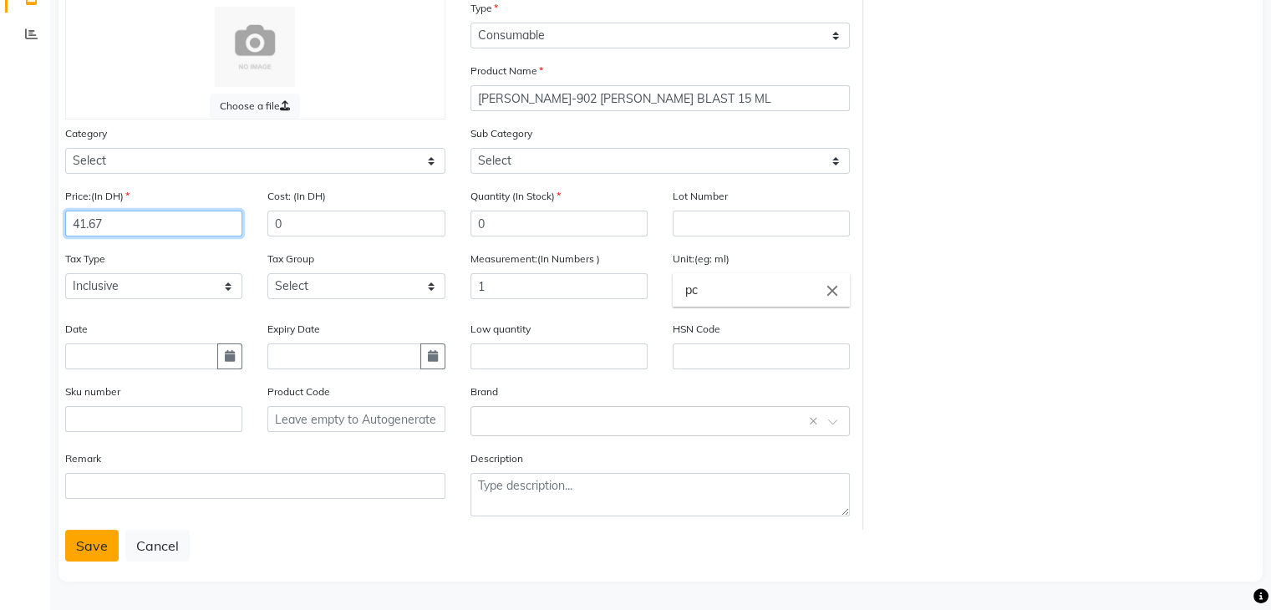
type input "41.67"
click at [88, 550] on button "Save" at bounding box center [91, 546] width 53 height 32
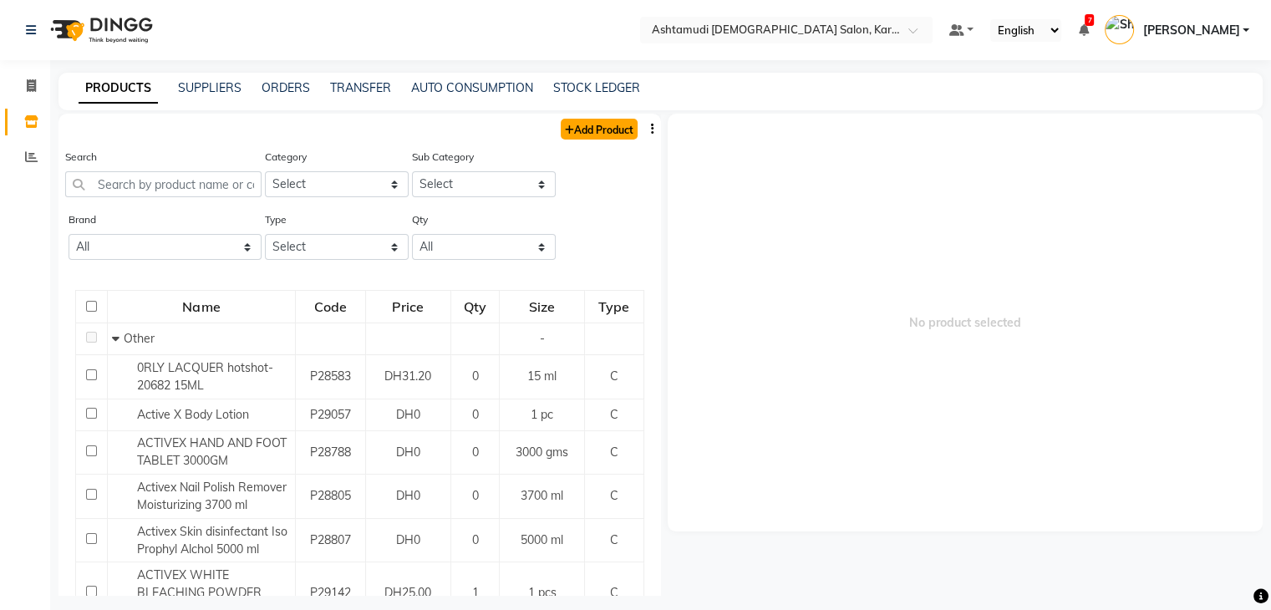
click at [582, 121] on link "Add Product" at bounding box center [599, 129] width 77 height 21
select select "true"
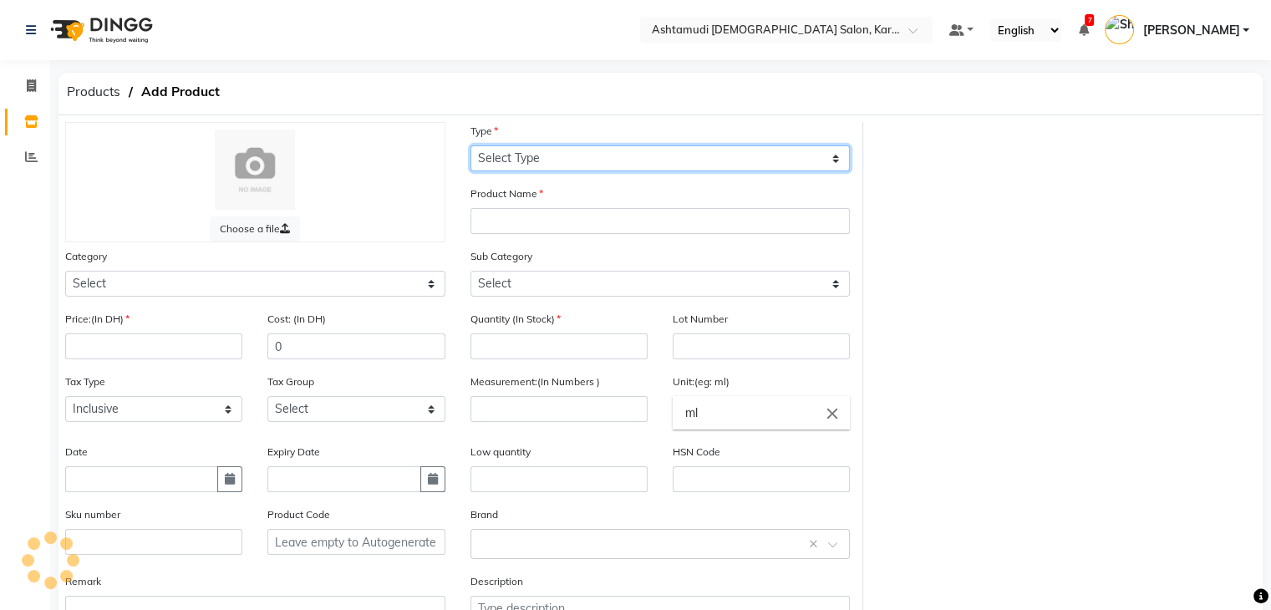
drag, startPoint x: 602, startPoint y: 161, endPoint x: 598, endPoint y: 170, distance: 9.3
click at [602, 161] on select "Select Type Both Retail Consumable" at bounding box center [661, 158] width 380 height 26
select select "C"
click at [471, 146] on select "Select Type Both Retail Consumable" at bounding box center [661, 158] width 380 height 26
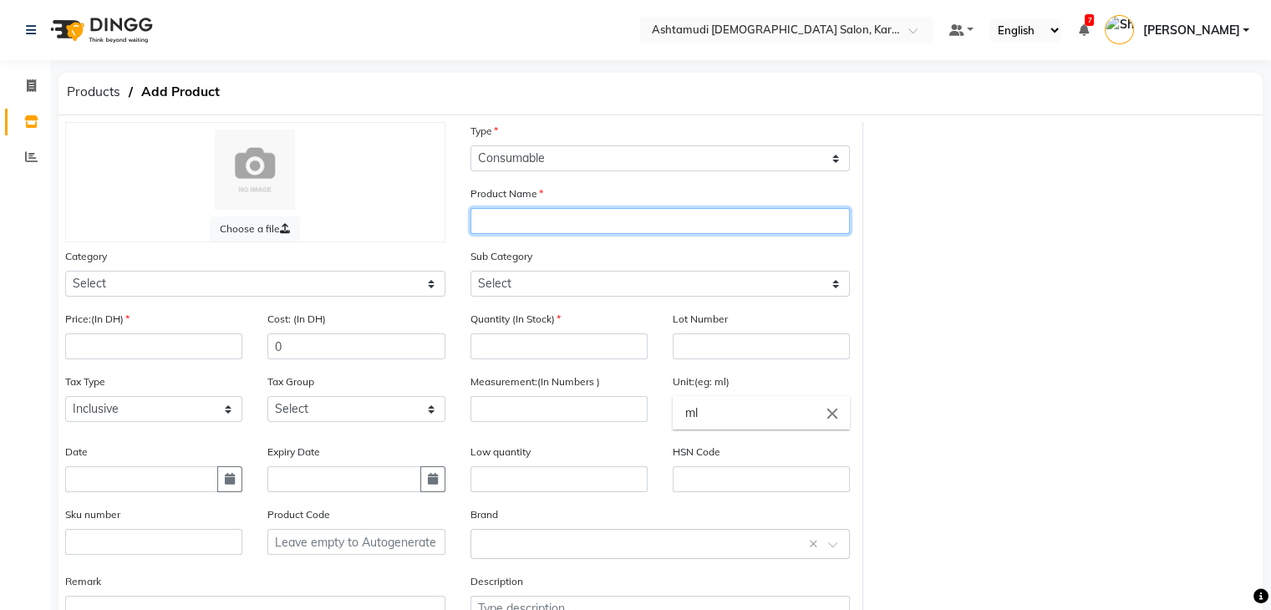
click at [588, 218] on input "text" at bounding box center [661, 221] width 380 height 26
paste input "[PERSON_NAME]-112 DATE NIGHT 15 ML"
type input "[PERSON_NAME]-112 DATE NIGHT 15 ML"
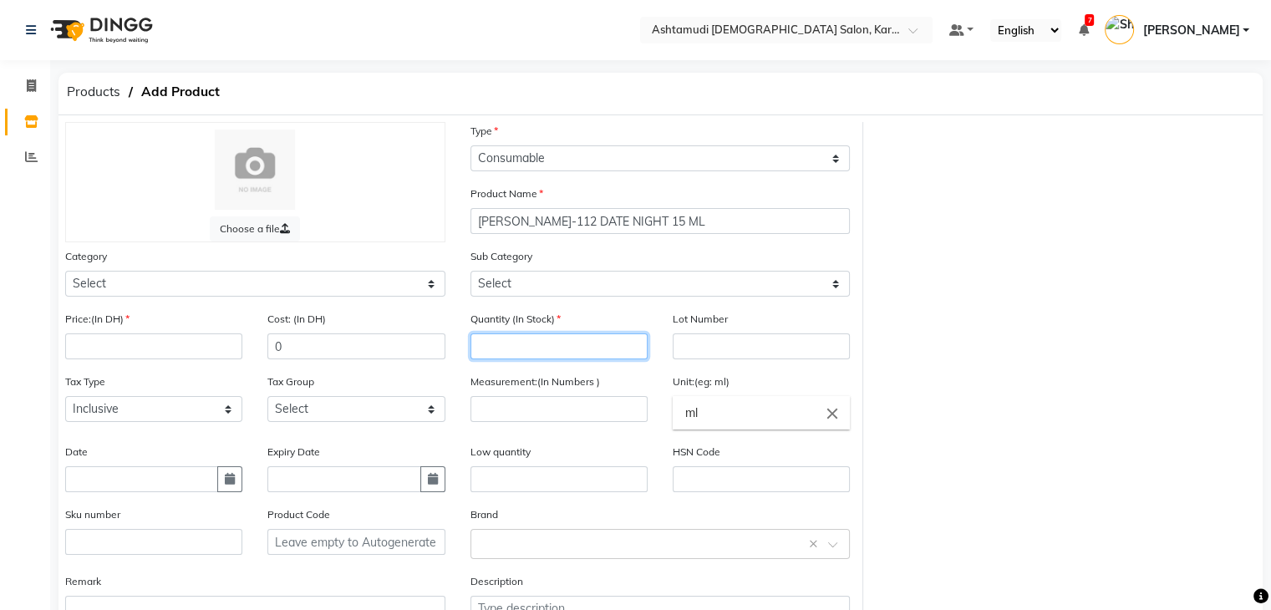
click at [602, 359] on input "number" at bounding box center [559, 347] width 177 height 26
type input "0"
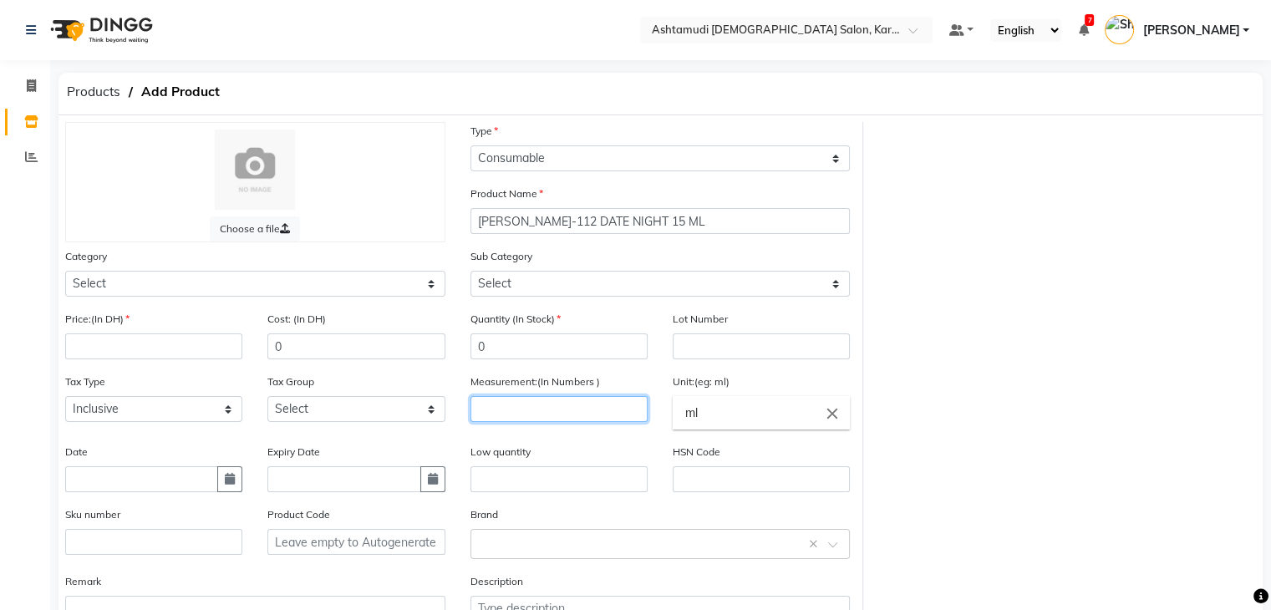
click at [604, 418] on input "number" at bounding box center [559, 409] width 177 height 26
type input "1"
click at [721, 417] on input "ml" at bounding box center [761, 412] width 177 height 33
type input "m"
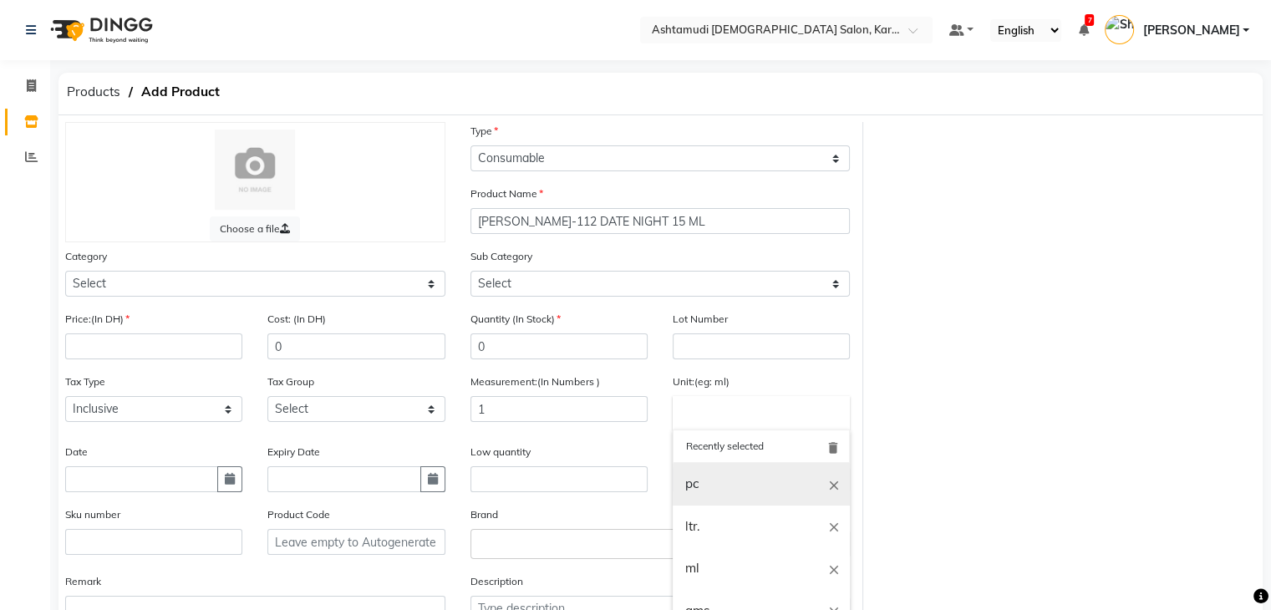
click at [736, 491] on link "pc" at bounding box center [761, 484] width 177 height 43
type input "pc"
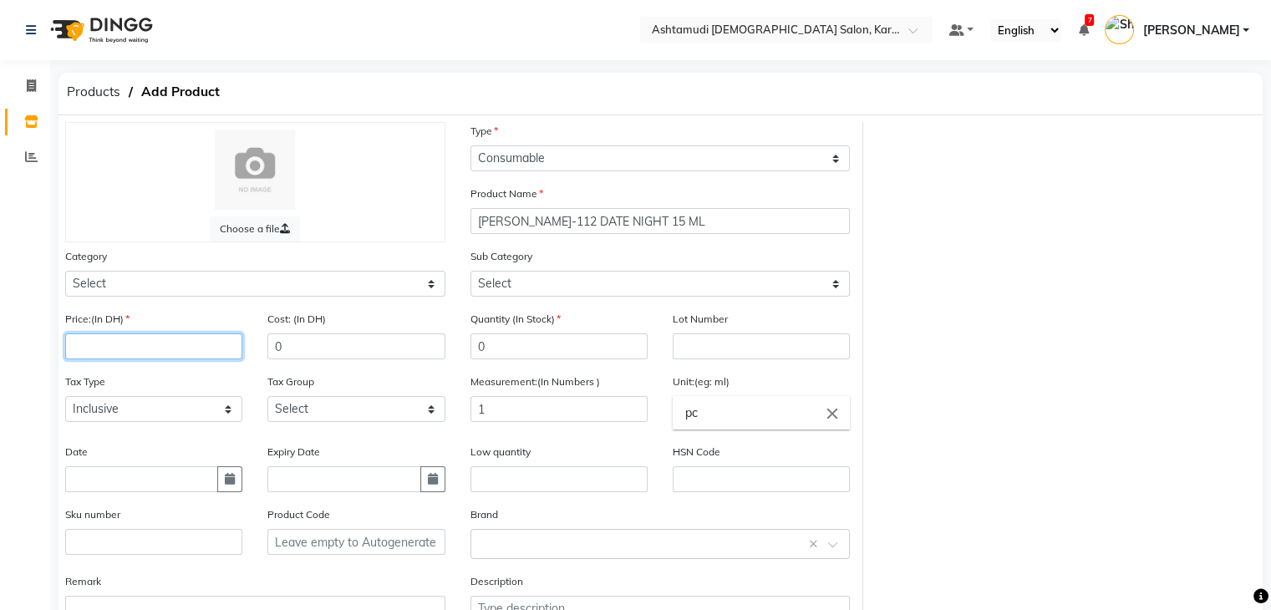
click at [140, 349] on input "number" at bounding box center [153, 347] width 177 height 26
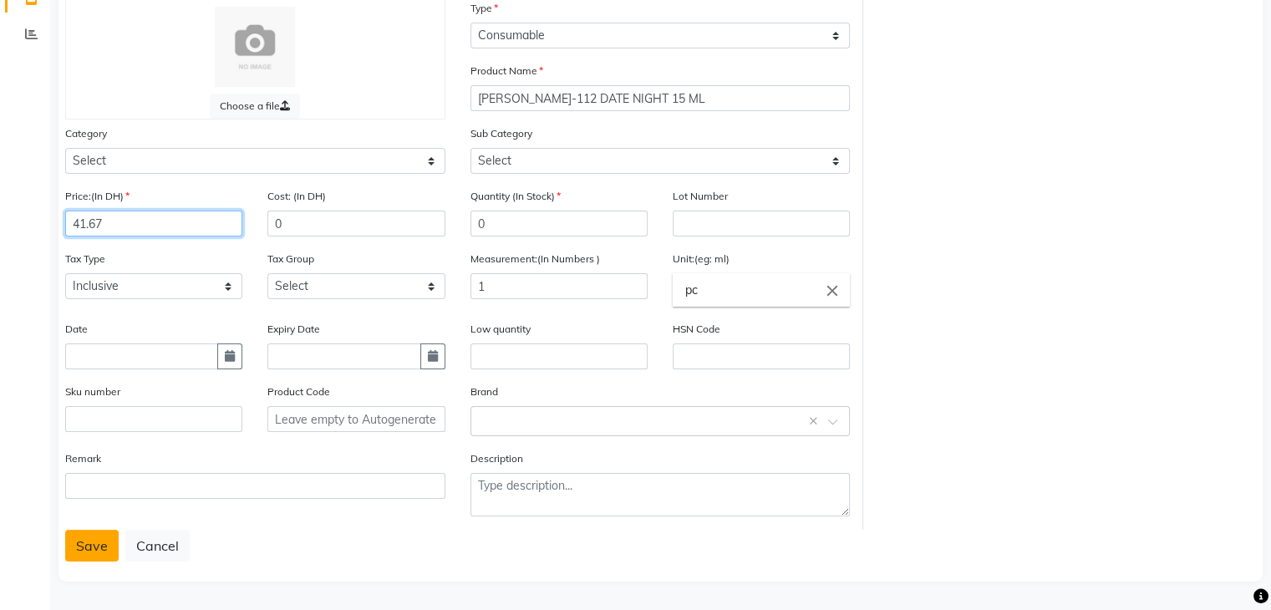
type input "41.67"
click at [98, 543] on button "Save" at bounding box center [91, 546] width 53 height 32
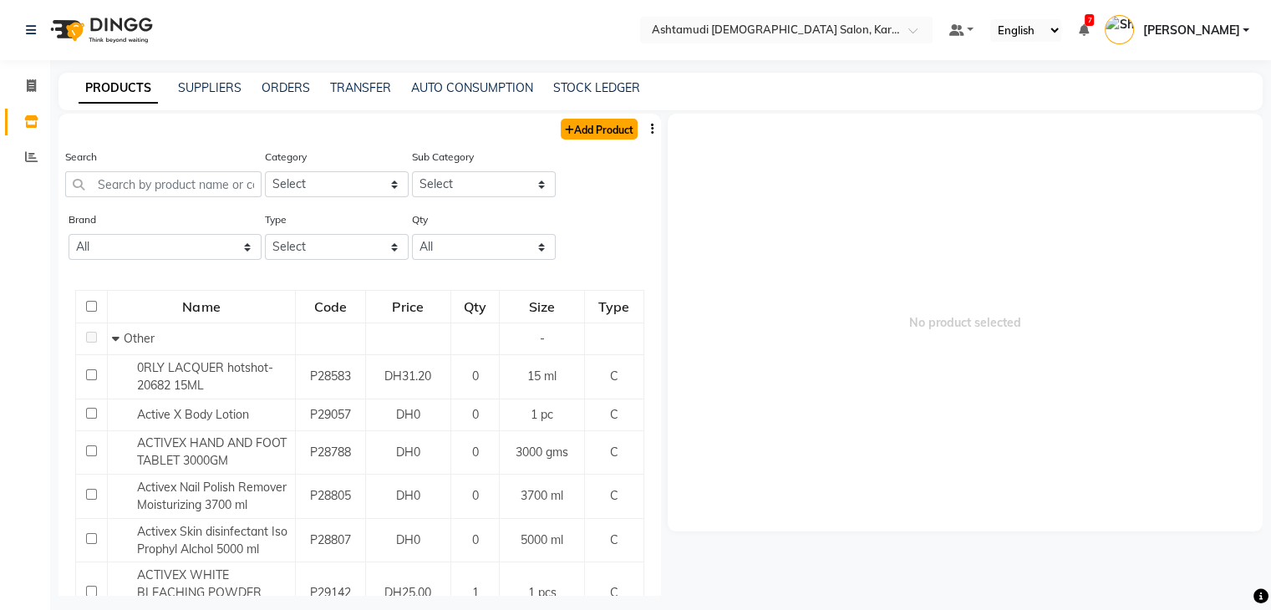
click at [570, 130] on link "Add Product" at bounding box center [599, 129] width 77 height 21
select select "true"
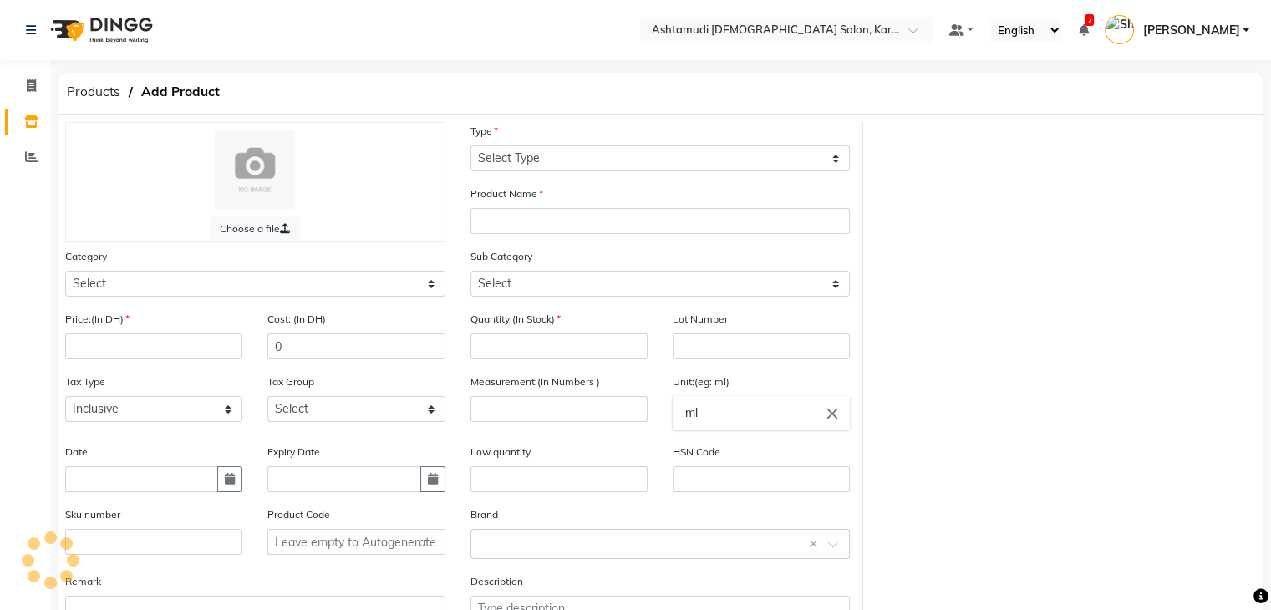
click at [573, 145] on div "Type Select Type Both Retail Consumable" at bounding box center [661, 146] width 380 height 49
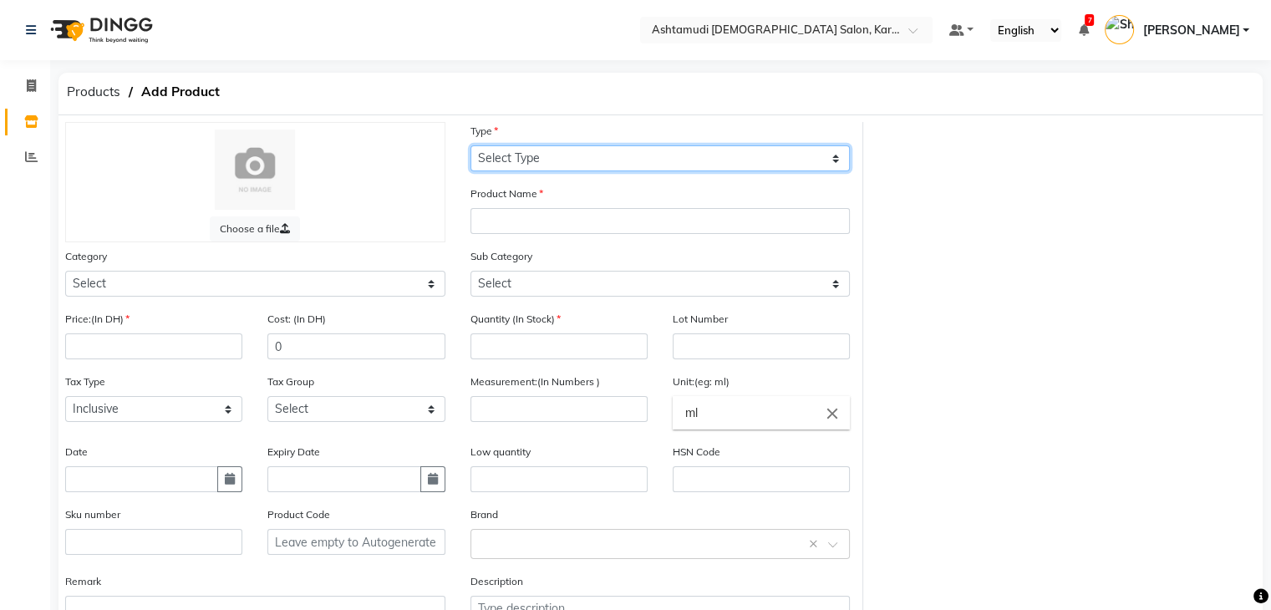
click at [573, 158] on select "Select Type Both Retail Consumable" at bounding box center [661, 158] width 380 height 26
select select "C"
click at [471, 146] on select "Select Type Both Retail Consumable" at bounding box center [661, 158] width 380 height 26
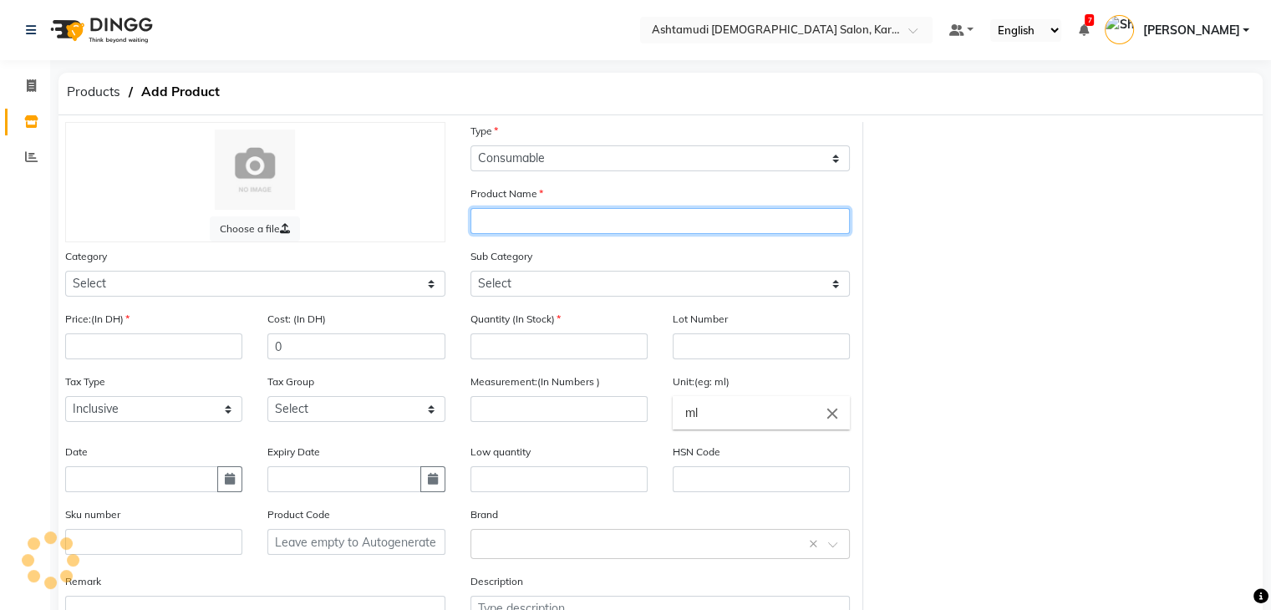
click at [567, 221] on input "text" at bounding box center [661, 221] width 380 height 26
paste input "[PERSON_NAME]- 714 BLUE ME A KISS 15 ML"
type input "[PERSON_NAME]- 714 BLUE ME A KISS 15 ML"
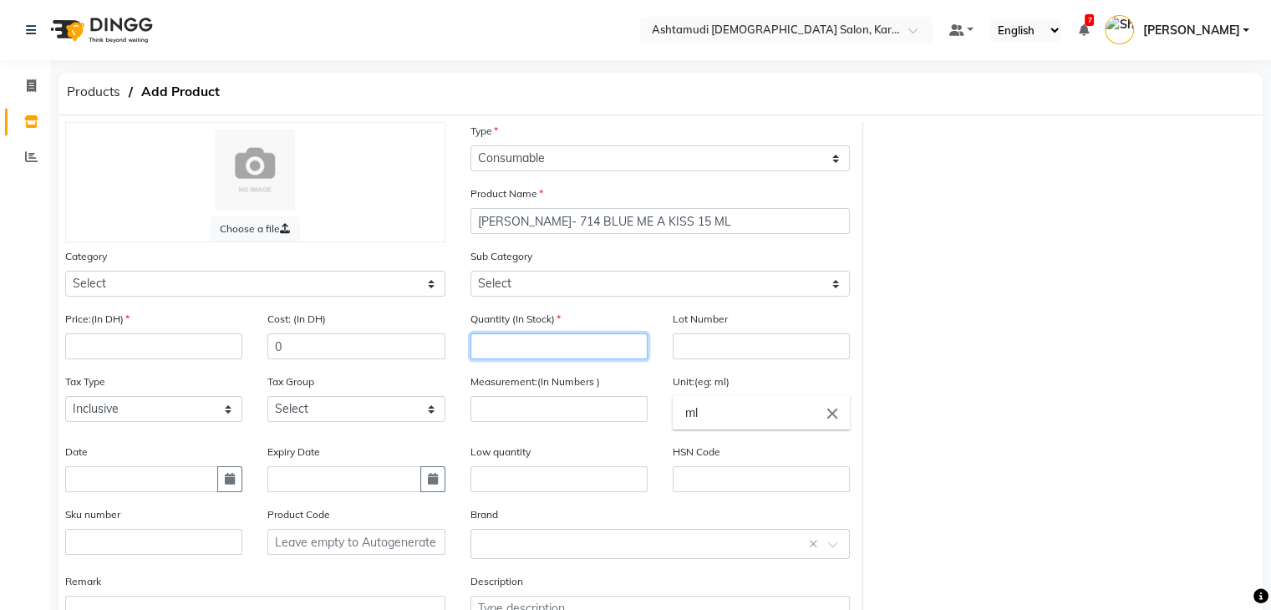
click at [548, 343] on input "number" at bounding box center [559, 347] width 177 height 26
type input "0"
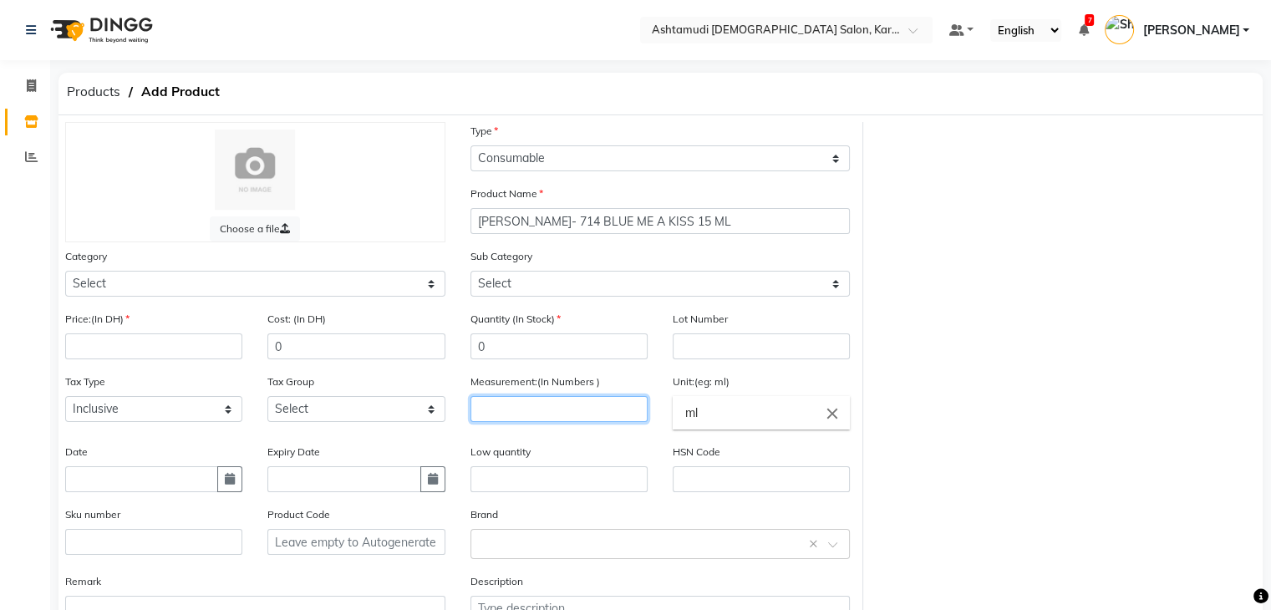
click at [558, 415] on input "number" at bounding box center [559, 409] width 177 height 26
type input "1"
click at [723, 426] on input "ml" at bounding box center [761, 412] width 177 height 33
type input "m"
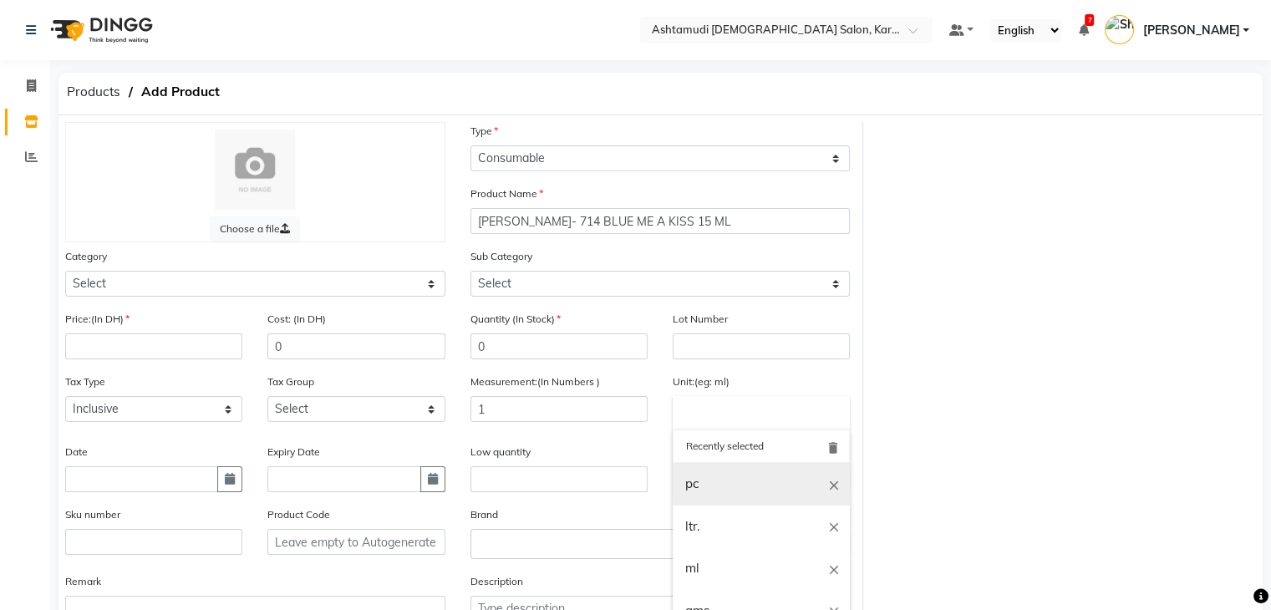
click at [727, 485] on link "pc" at bounding box center [761, 484] width 177 height 43
type input "pc"
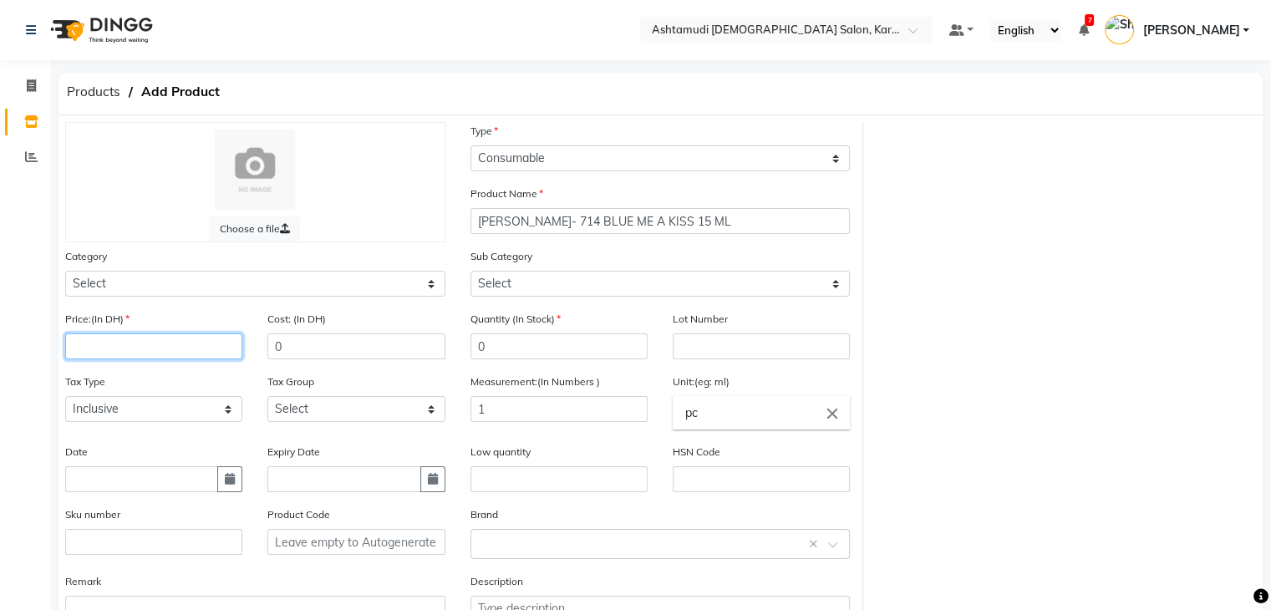
click at [117, 349] on input "number" at bounding box center [153, 347] width 177 height 26
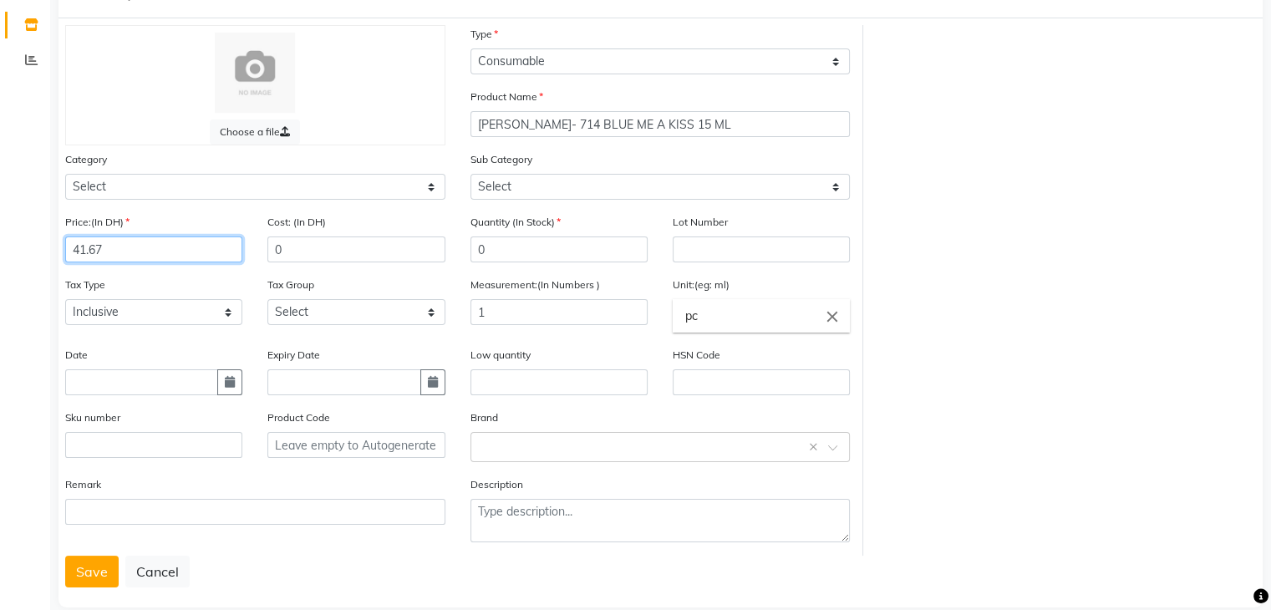
scroll to position [130, 0]
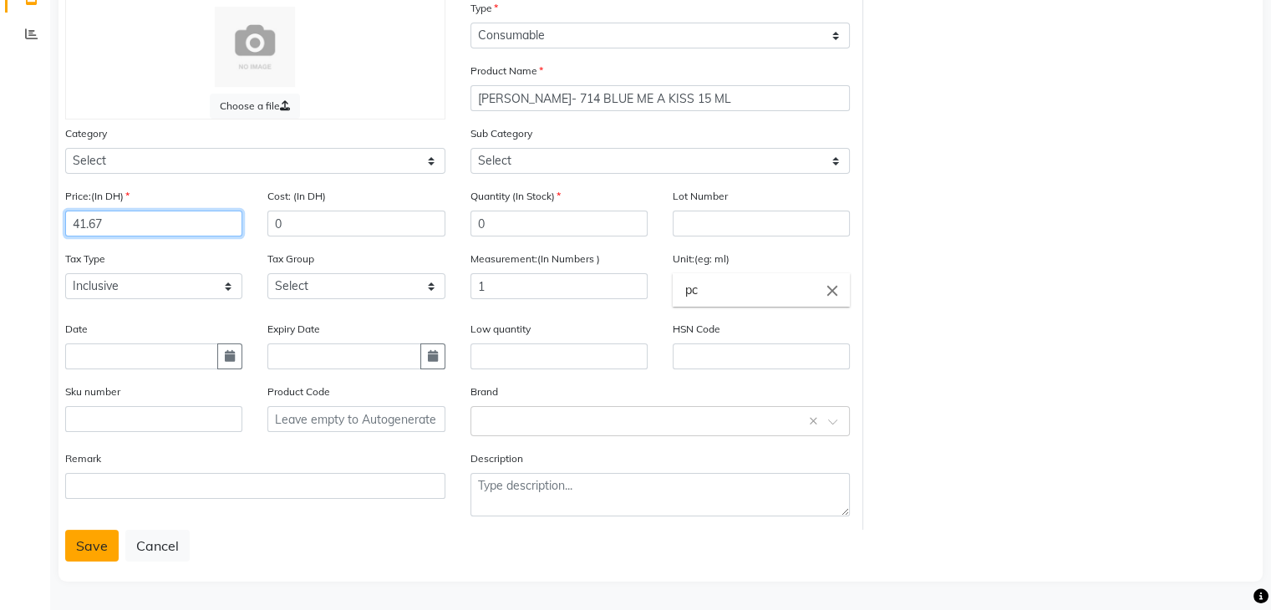
type input "41.67"
click at [94, 546] on button "Save" at bounding box center [91, 546] width 53 height 32
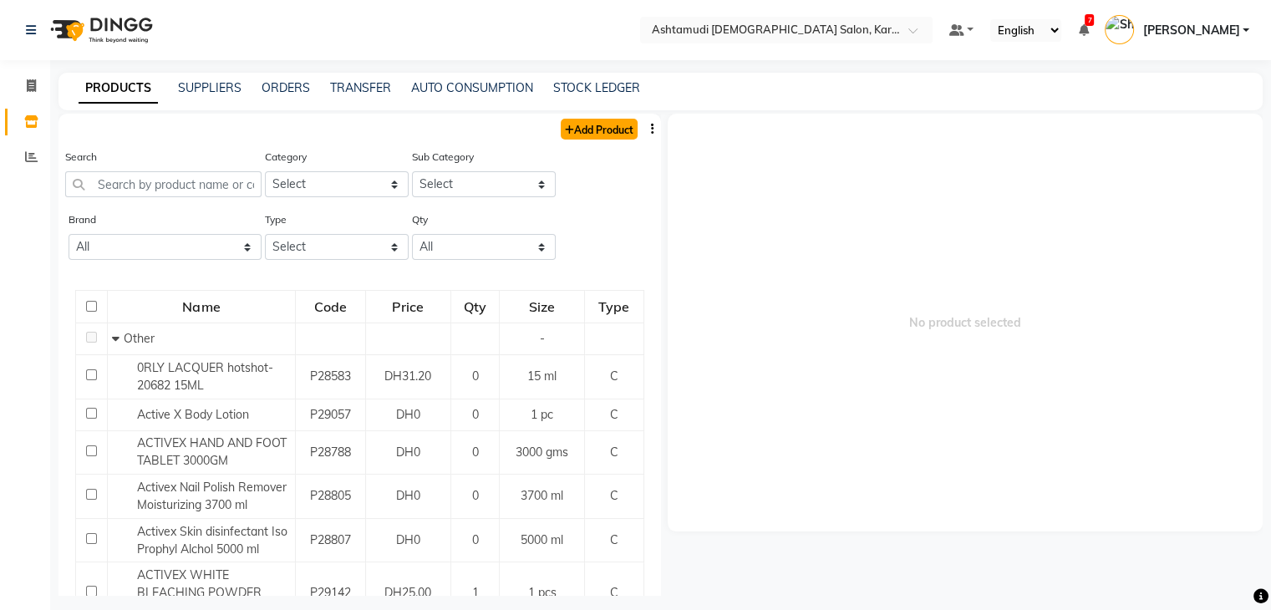
click at [571, 125] on link "Add Product" at bounding box center [599, 129] width 77 height 21
select select "true"
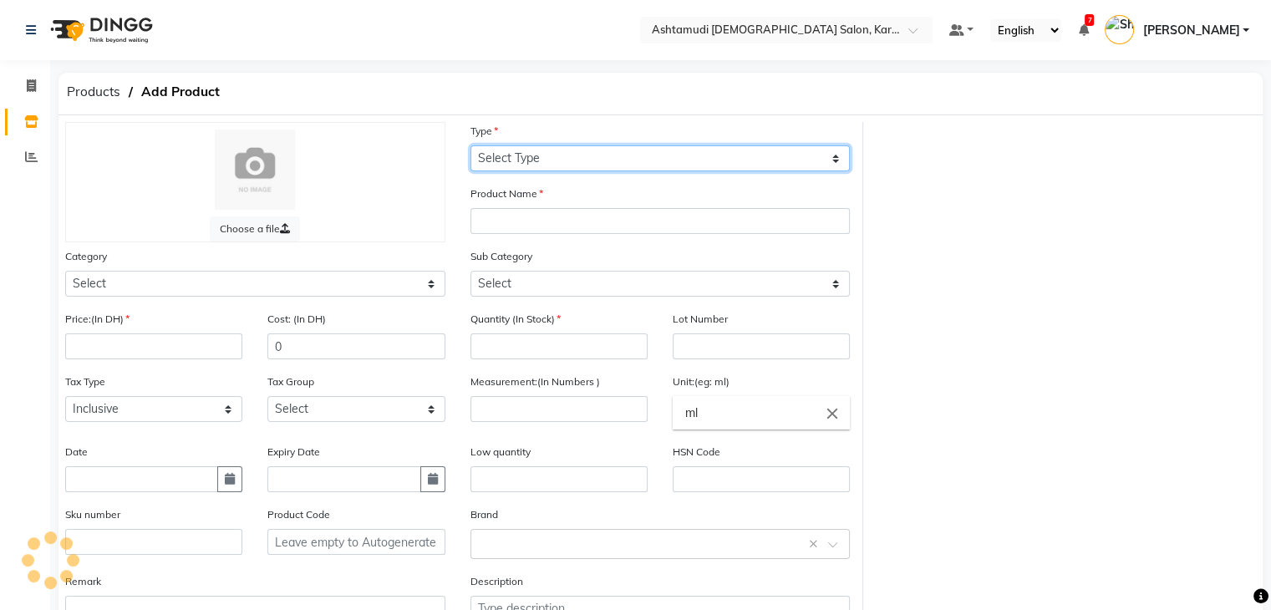
drag, startPoint x: 587, startPoint y: 145, endPoint x: 578, endPoint y: 151, distance: 10.2
click at [587, 145] on select "Select Type Both Retail Consumable" at bounding box center [661, 158] width 380 height 26
select select "C"
click at [471, 146] on select "Select Type Both Retail Consumable" at bounding box center [661, 158] width 380 height 26
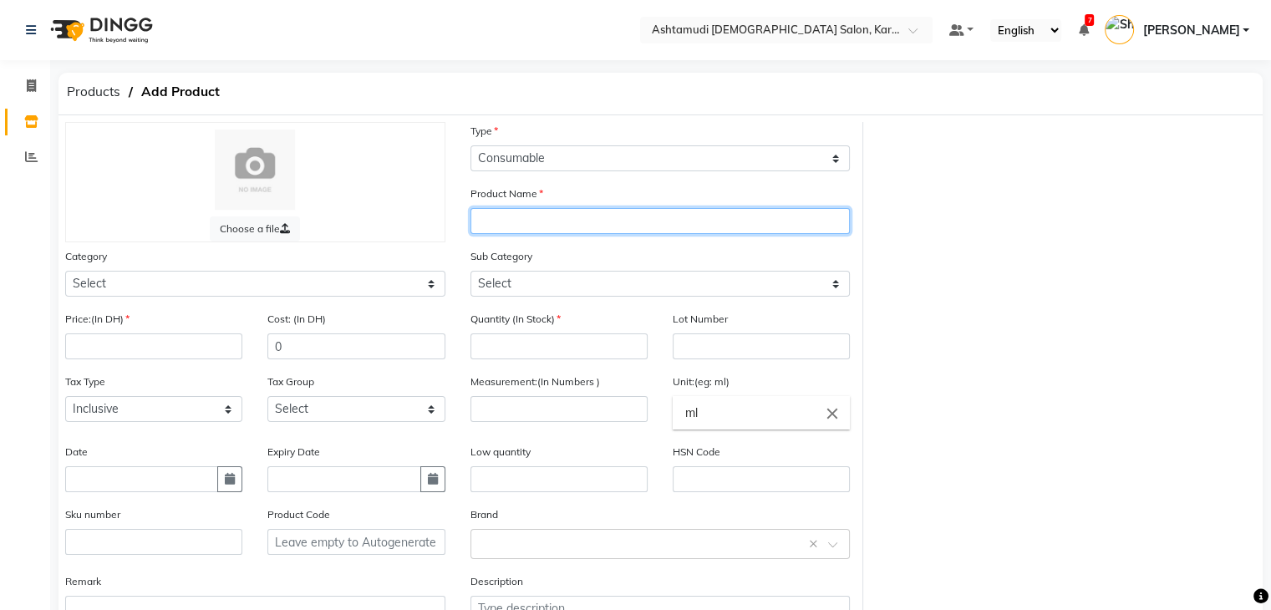
click at [554, 228] on input "text" at bounding box center [661, 221] width 380 height 26
paste input "NAIL TEK HYDRATING BASE & COAT TOP COAT"
type input "NAIL TEK HYDRATING BASE & COAT TOP COAT"
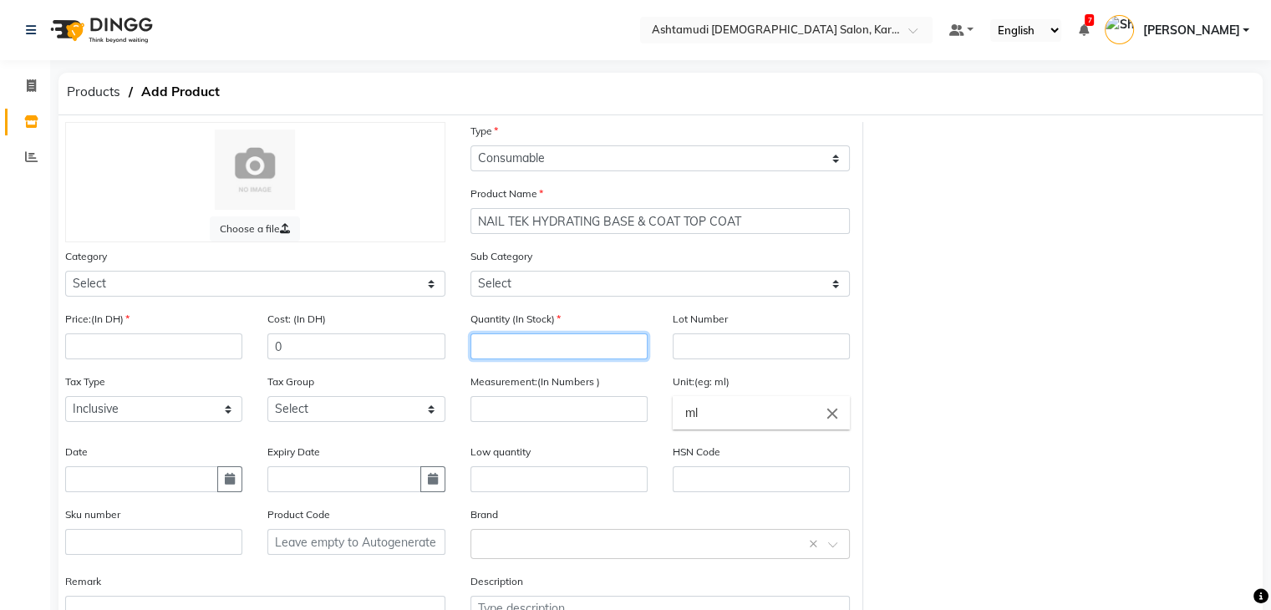
click at [538, 353] on input "number" at bounding box center [559, 347] width 177 height 26
type input "0"
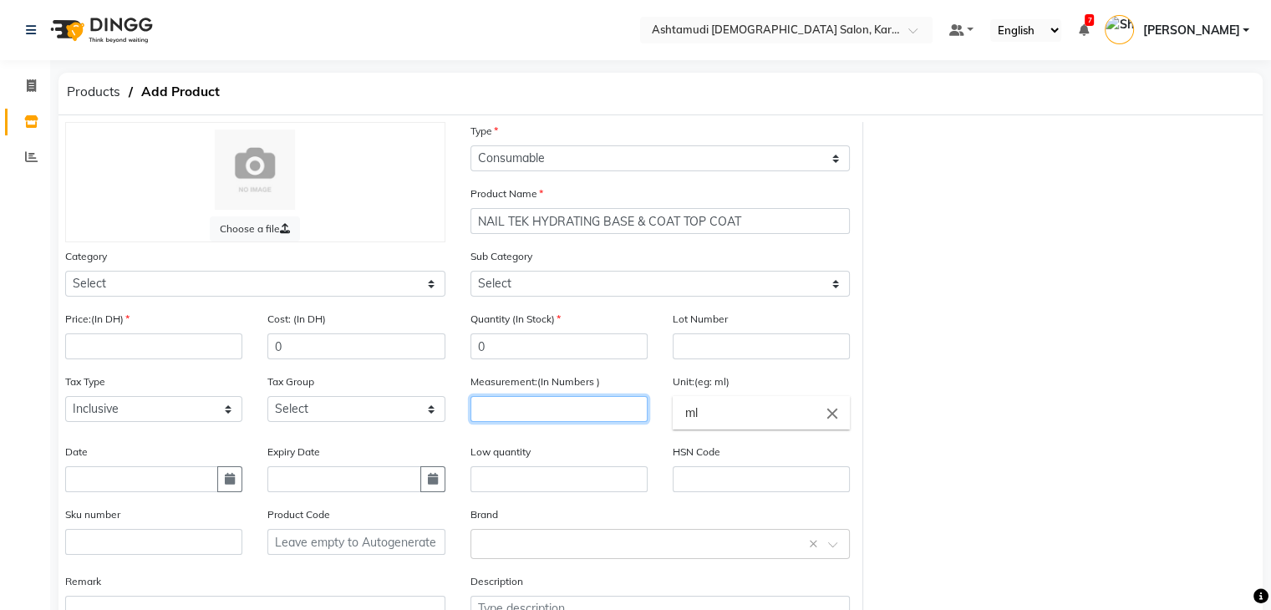
click at [578, 404] on input "number" at bounding box center [559, 409] width 177 height 26
type input "1"
click at [752, 415] on input "ml" at bounding box center [761, 412] width 177 height 33
type input "m"
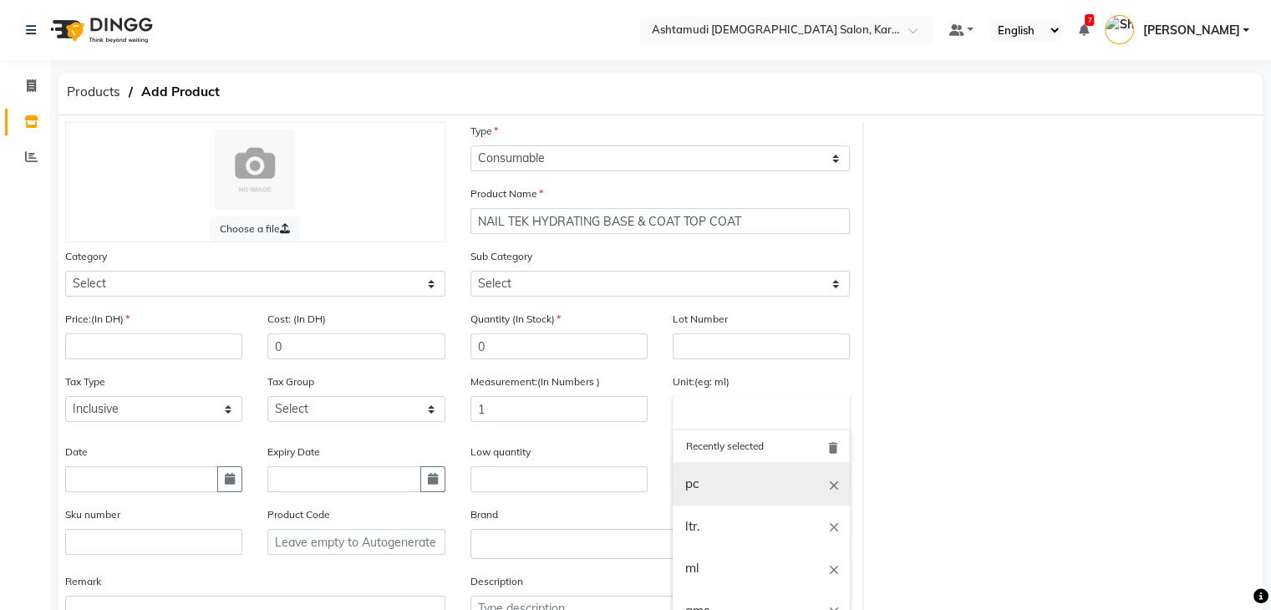
click at [736, 476] on link "pc" at bounding box center [761, 484] width 177 height 43
type input "pc"
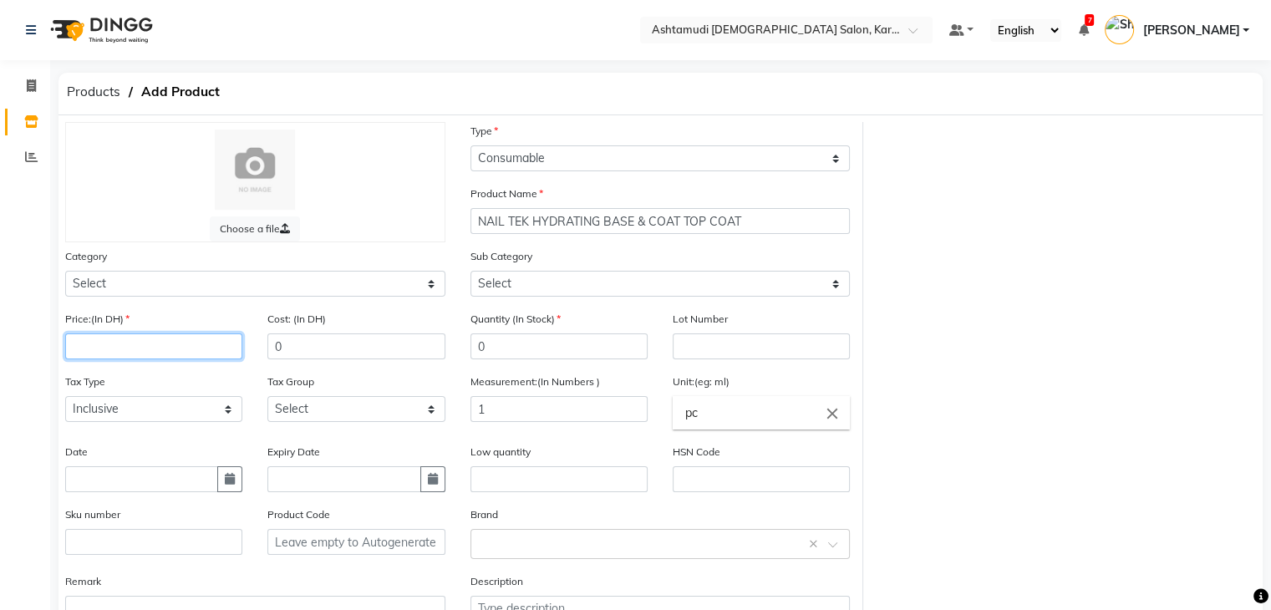
click at [157, 341] on input "number" at bounding box center [153, 347] width 177 height 26
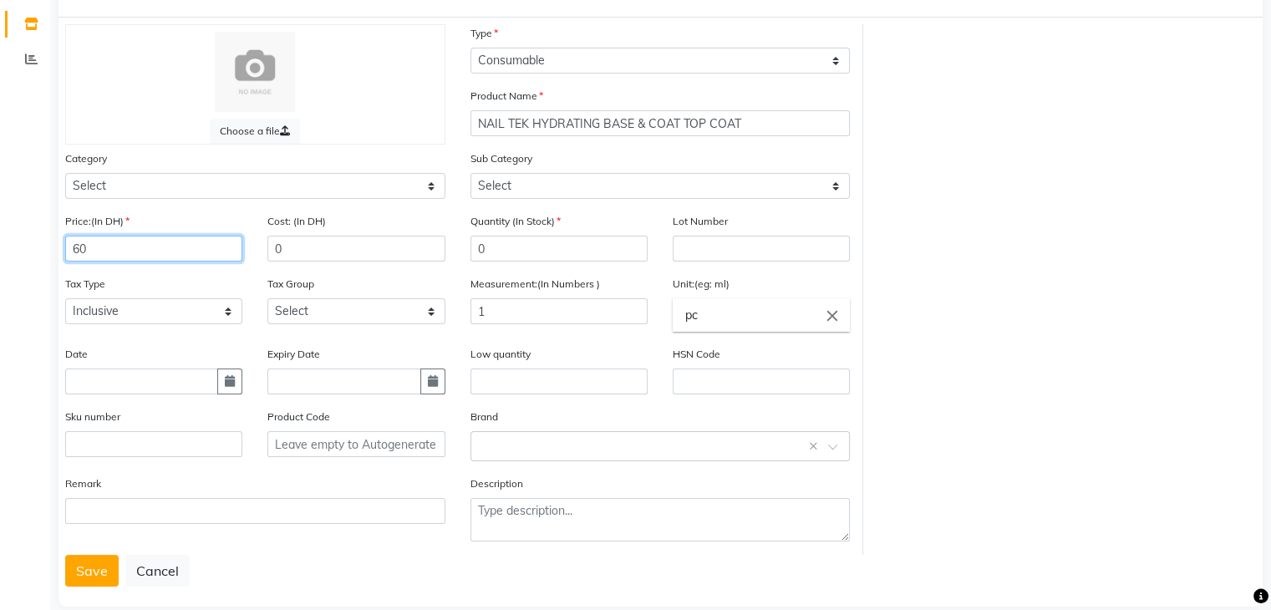
scroll to position [130, 0]
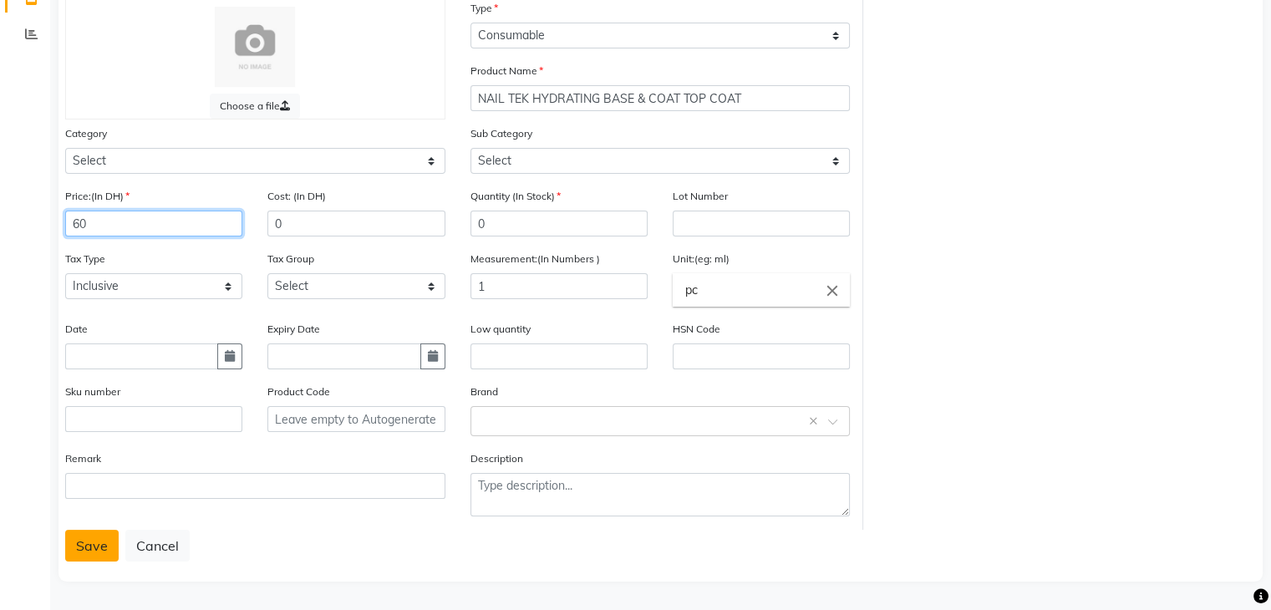
type input "60"
click at [87, 544] on button "Save" at bounding box center [91, 546] width 53 height 32
